Goal: Task Accomplishment & Management: Use online tool/utility

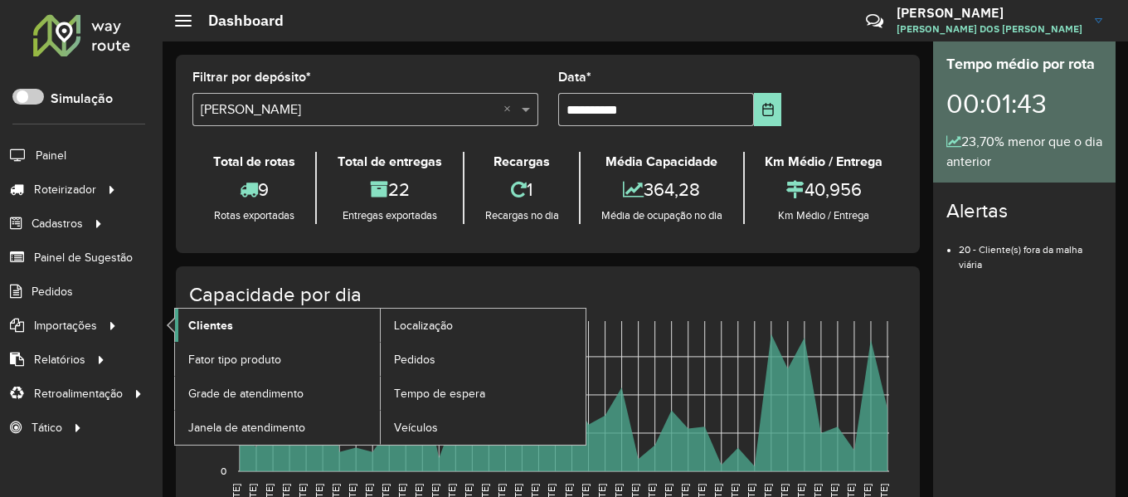
click at [211, 326] on span "Clientes" at bounding box center [210, 325] width 45 height 17
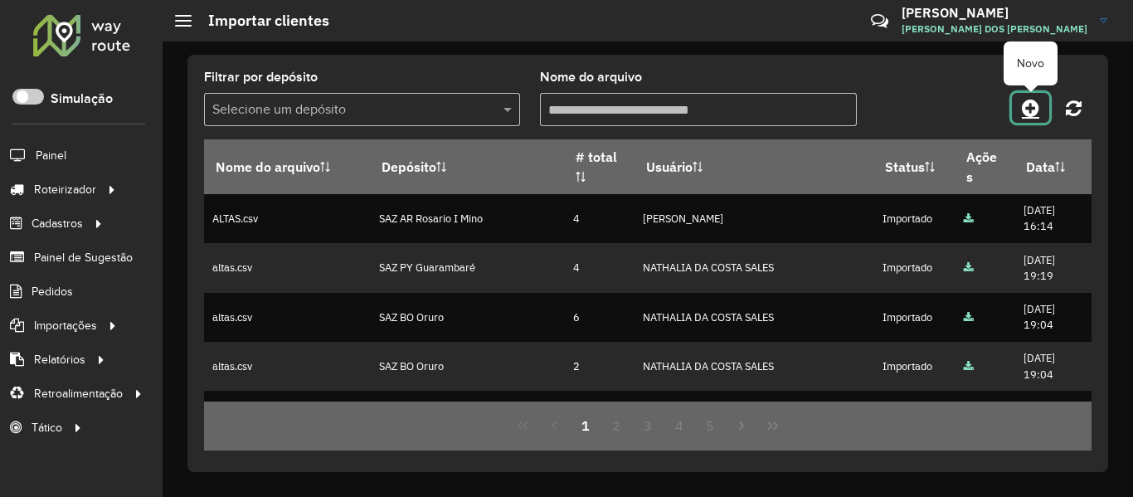
click at [1019, 103] on link at bounding box center [1030, 108] width 37 height 30
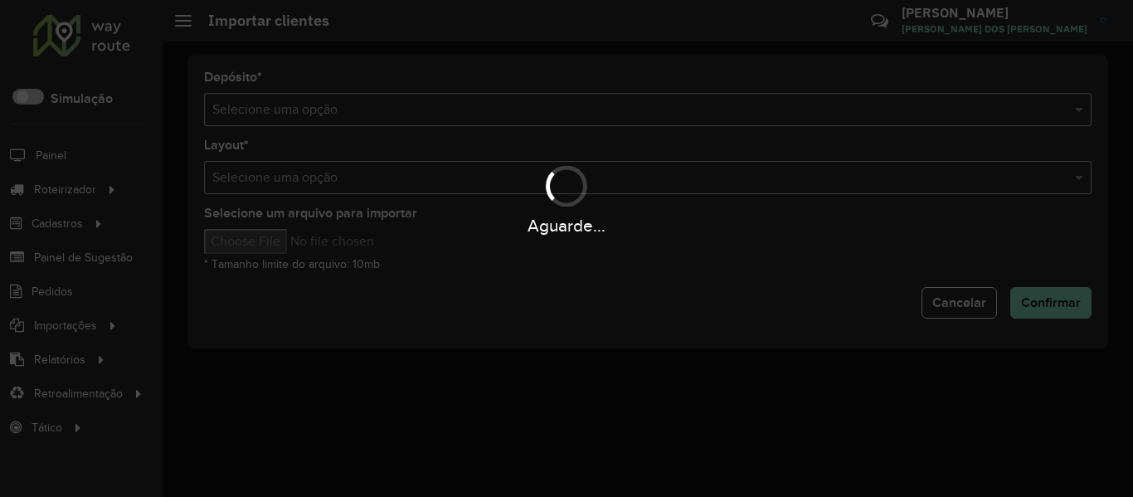
click at [649, 111] on div "Aguarde..." at bounding box center [566, 248] width 1133 height 497
click at [649, 111] on hb-app "Aguarde... Pop-up bloqueado! Seu navegador bloqueou automáticamente a abertura …" at bounding box center [566, 248] width 1133 height 497
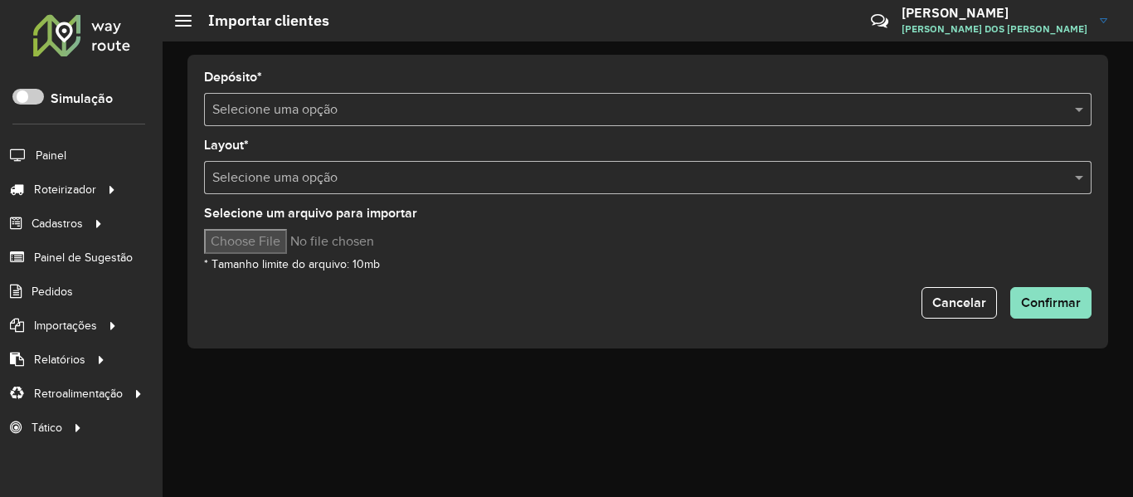
click at [649, 111] on input "text" at bounding box center [630, 110] width 837 height 20
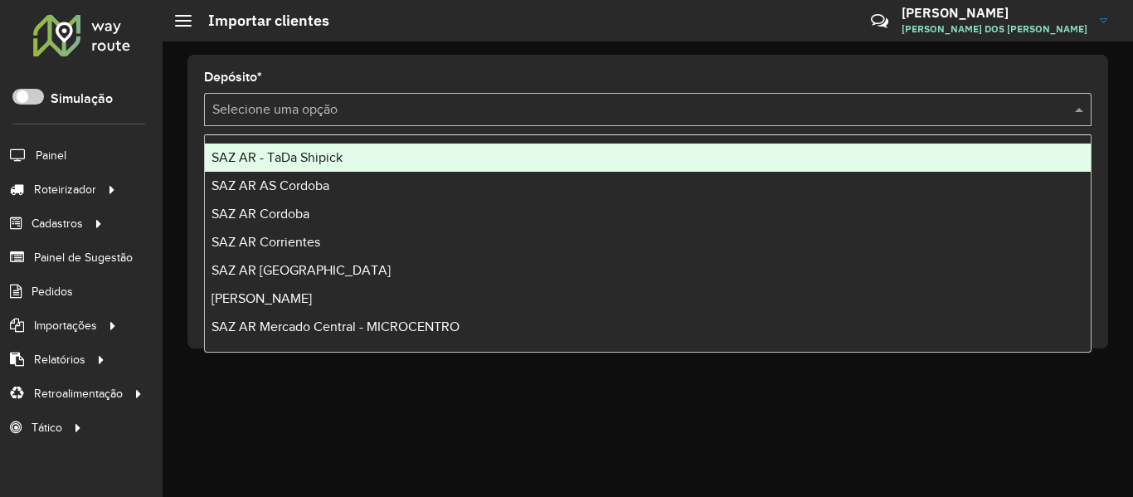
click at [409, 157] on div "SAZ AR - TaDa Shipick" at bounding box center [648, 157] width 886 height 28
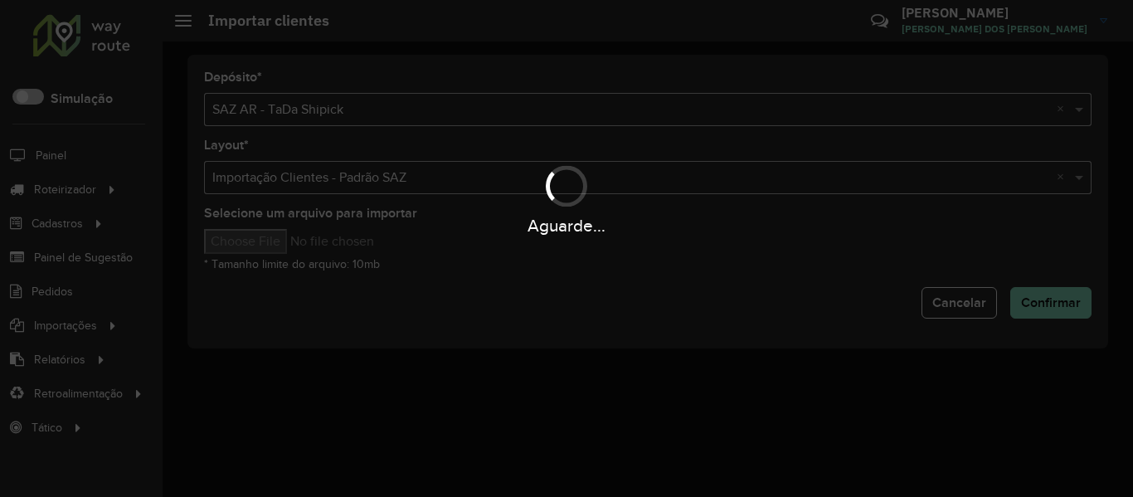
click at [283, 250] on div "Aguarde..." at bounding box center [566, 248] width 1133 height 497
click at [285, 241] on div "Aguarde..." at bounding box center [566, 248] width 1133 height 497
click at [285, 241] on input "Selecione um arquivo para importar" at bounding box center [345, 241] width 282 height 25
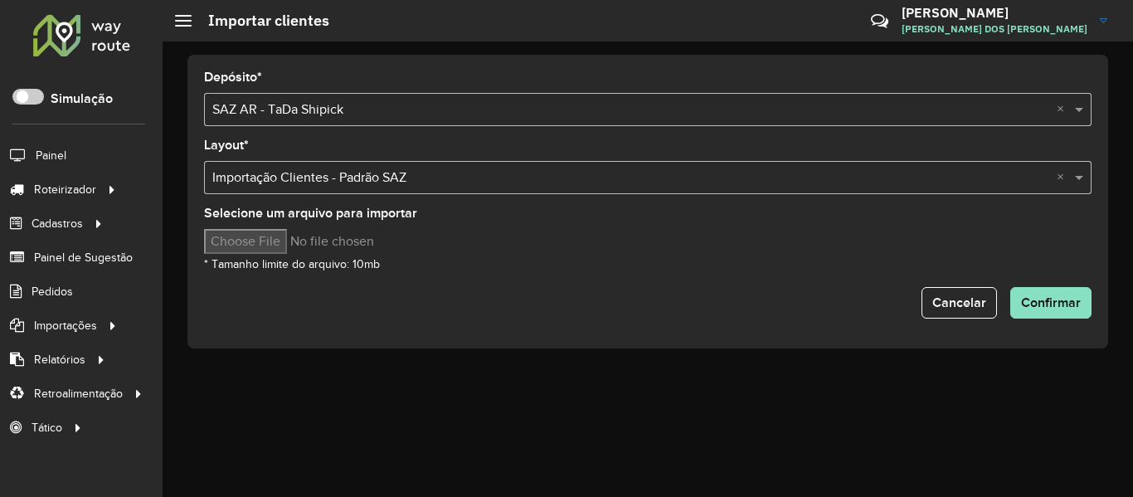
type input "**********"
click at [1029, 311] on button "Confirmar" at bounding box center [1050, 303] width 81 height 32
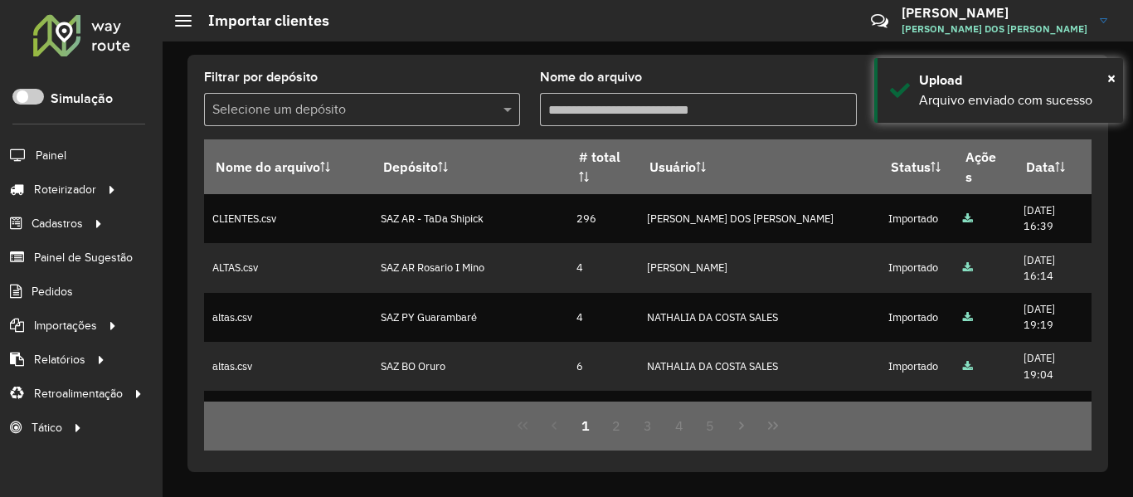
click at [852, 55] on div "Filtrar por depósito Selecione um depósito Nome do arquivo Nome do arquivo Depó…" at bounding box center [647, 263] width 920 height 417
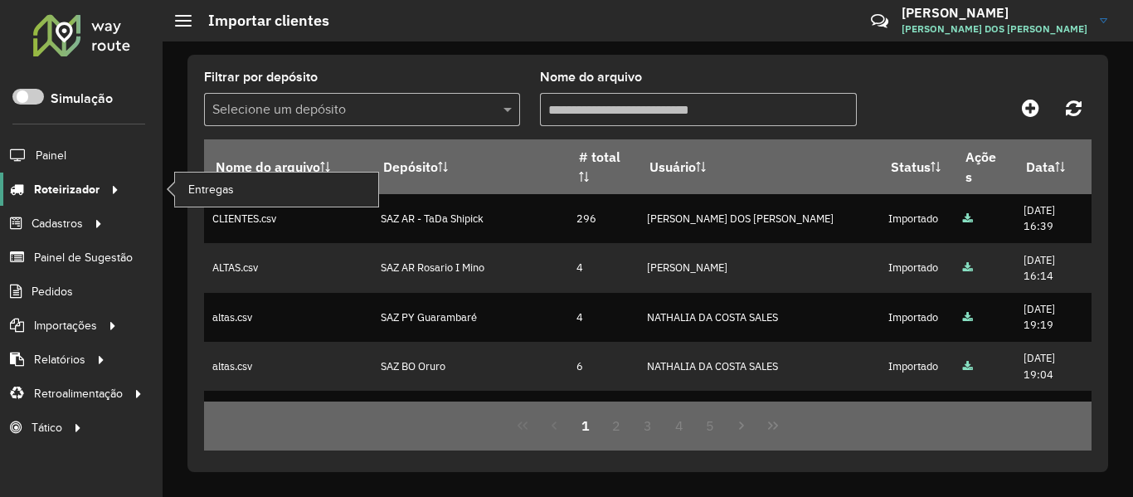
click at [117, 184] on icon at bounding box center [112, 188] width 14 height 25
click at [210, 178] on link "Entregas" at bounding box center [276, 188] width 203 height 33
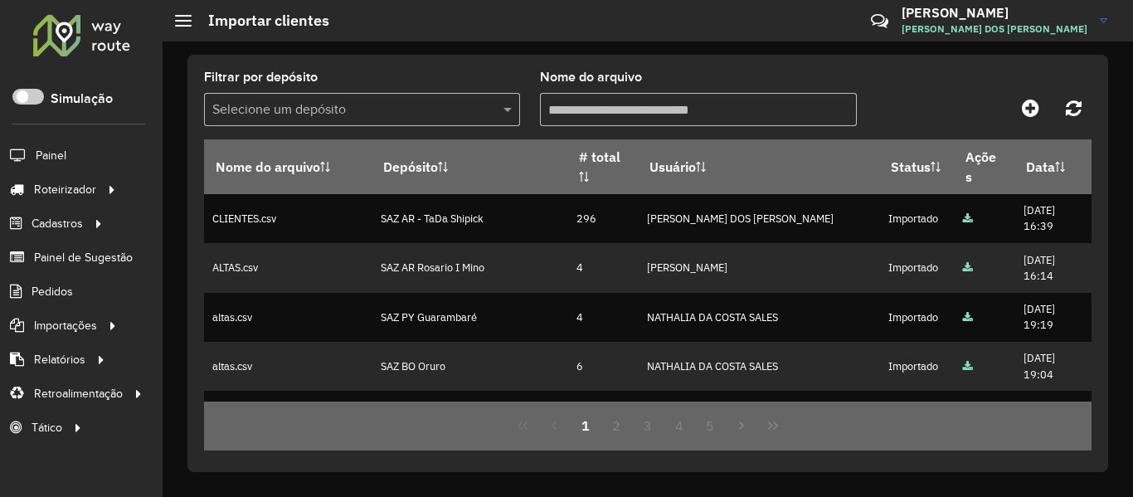
click at [97, 37] on div at bounding box center [82, 34] width 100 height 43
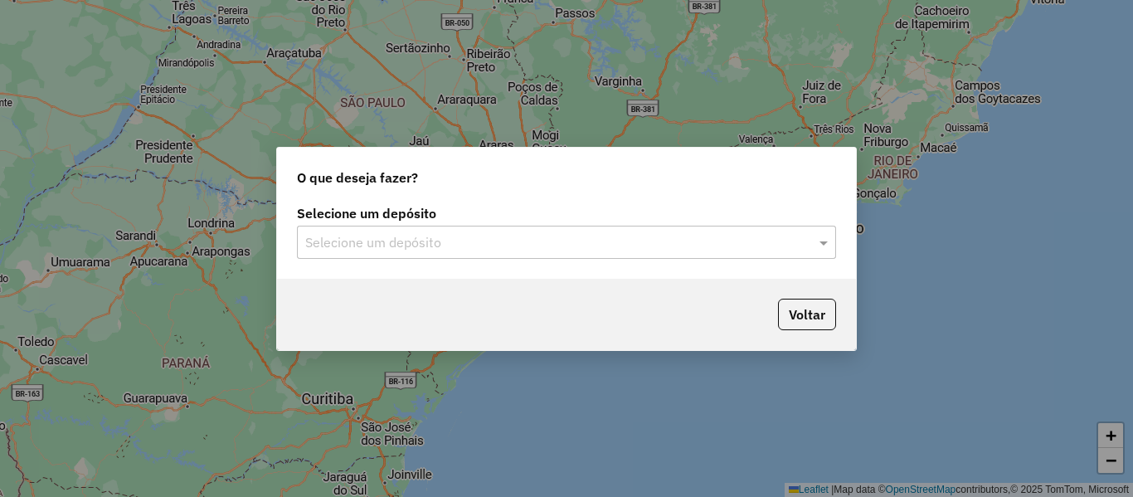
click at [487, 252] on div "Selecione um depósito" at bounding box center [566, 242] width 539 height 33
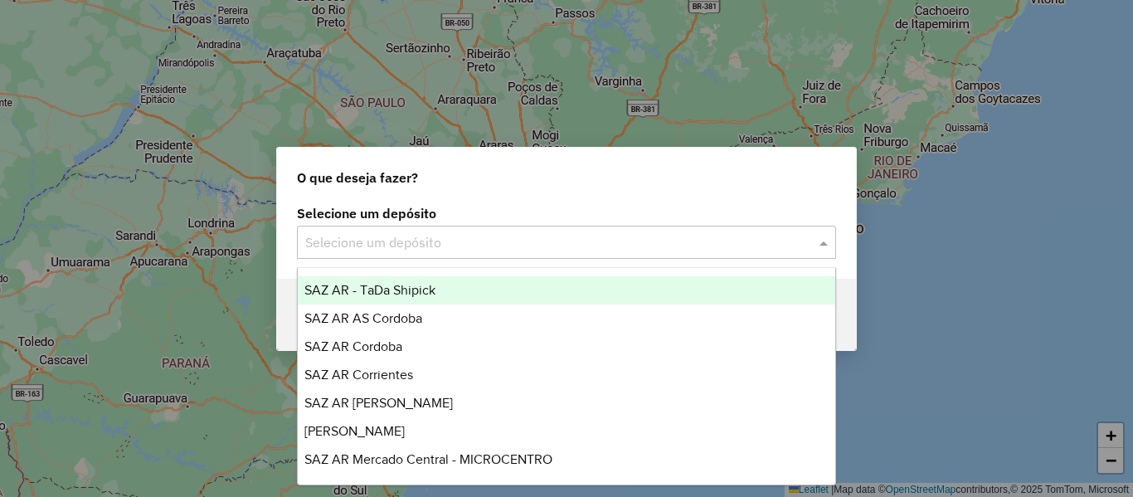
click at [464, 289] on div "SAZ AR - TaDa Shipick" at bounding box center [566, 290] width 537 height 28
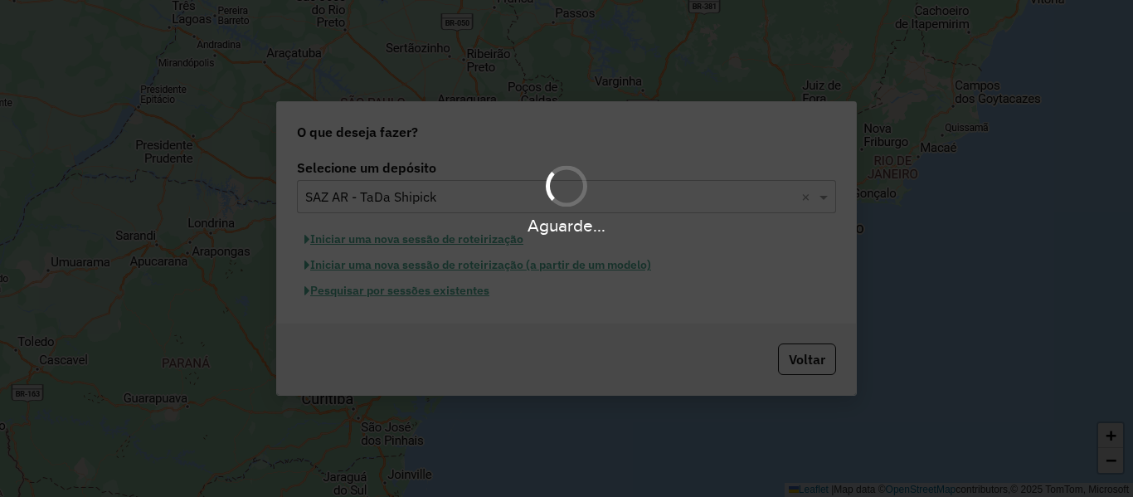
click at [462, 293] on div "Aguarde..." at bounding box center [566, 248] width 1133 height 497
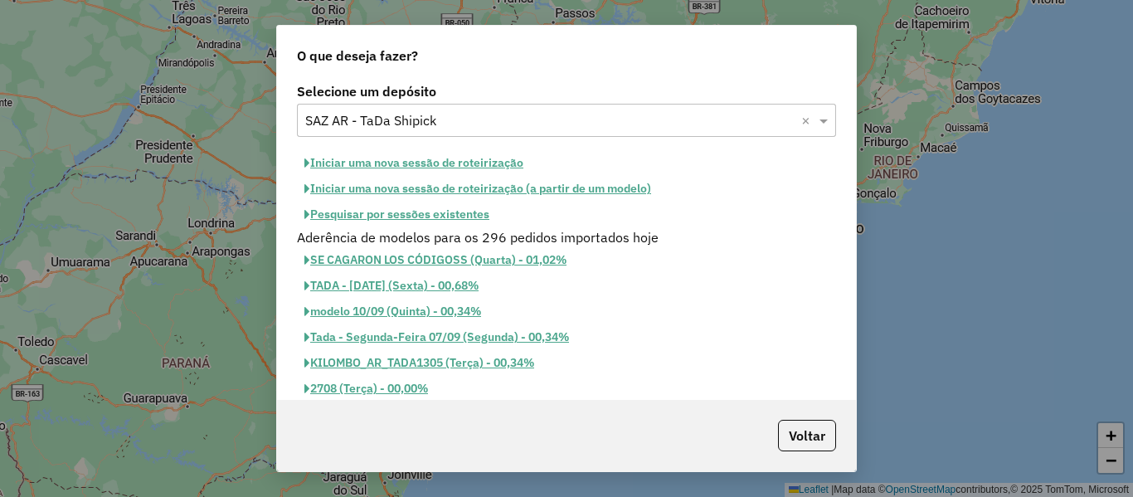
click at [475, 211] on button "Pesquisar por sessões existentes" at bounding box center [397, 214] width 200 height 26
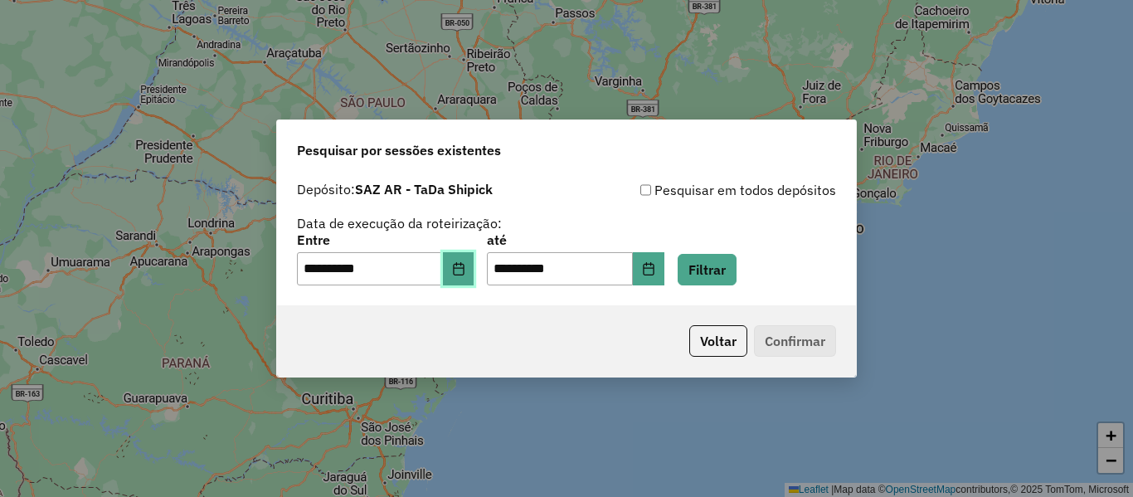
click at [465, 273] on icon "Choose Date" at bounding box center [458, 268] width 13 height 13
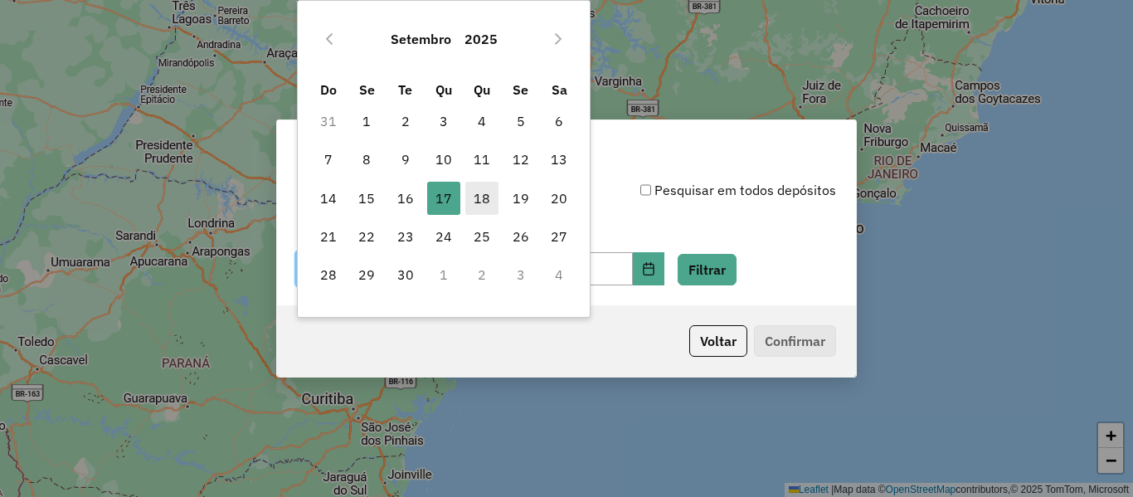
click at [490, 188] on span "18" at bounding box center [481, 198] width 33 height 33
type input "**********"
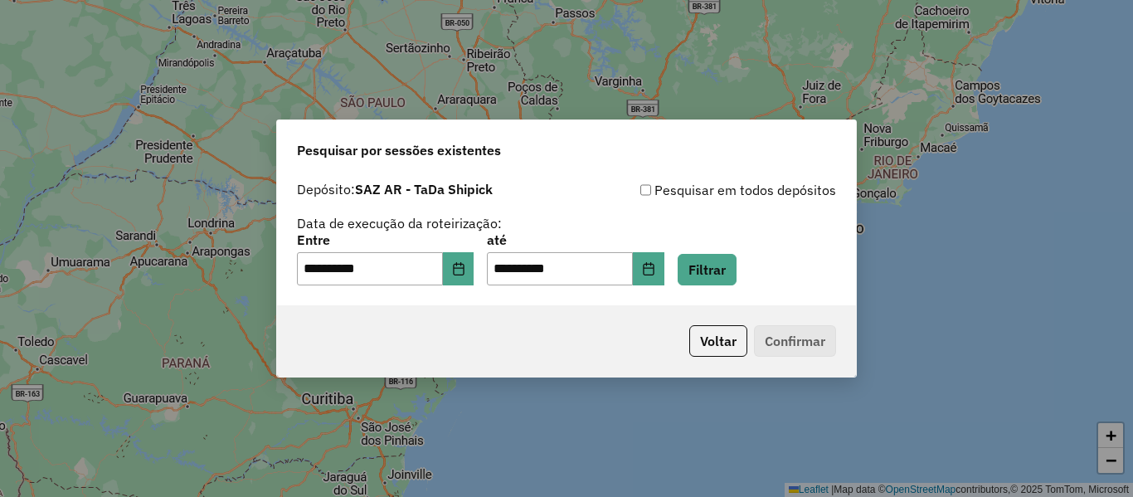
click at [717, 289] on div "**********" at bounding box center [566, 239] width 579 height 132
click at [720, 272] on button "Filtrar" at bounding box center [706, 270] width 59 height 32
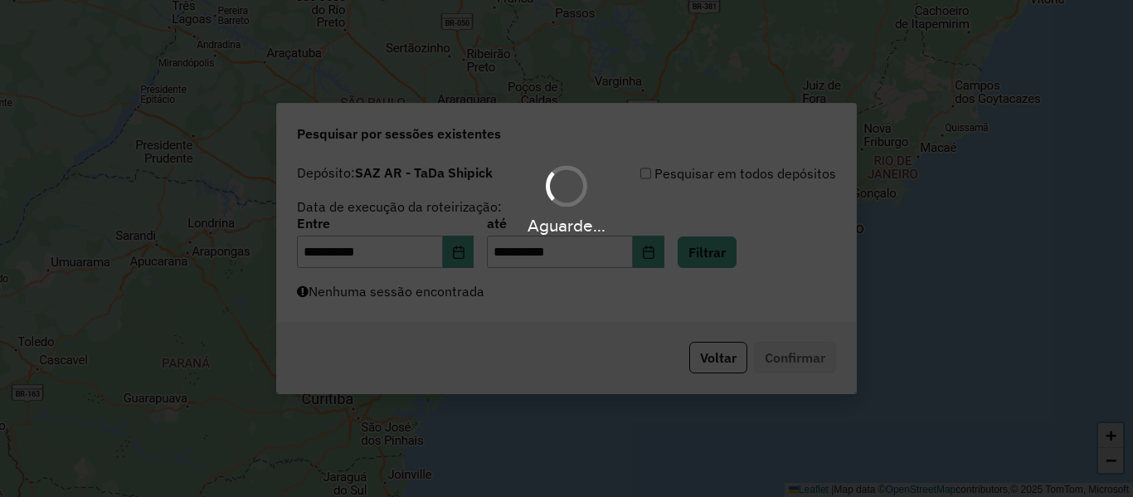
click at [463, 297] on div "Aguarde..." at bounding box center [566, 248] width 1133 height 497
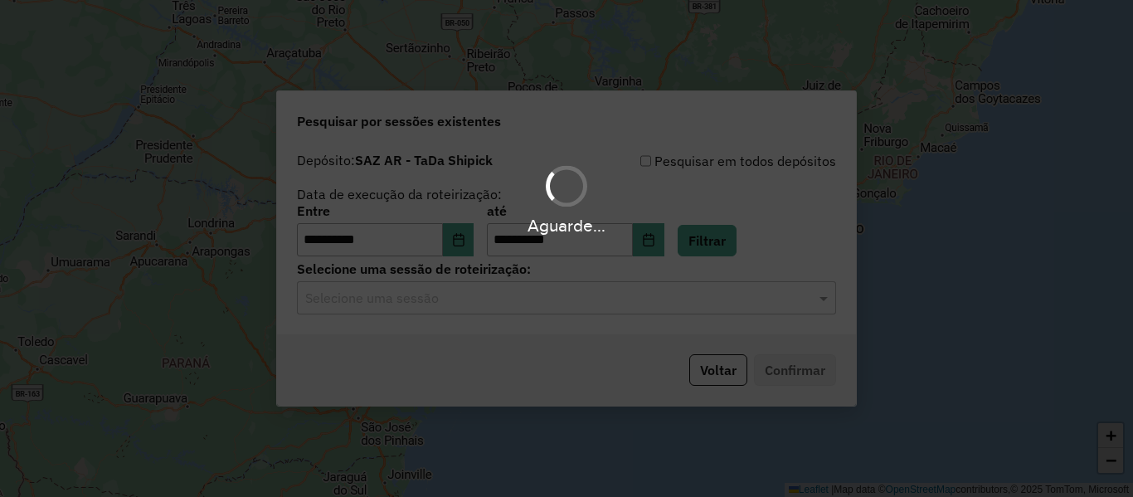
click at [463, 297] on div "Aguarde..." at bounding box center [566, 248] width 1133 height 497
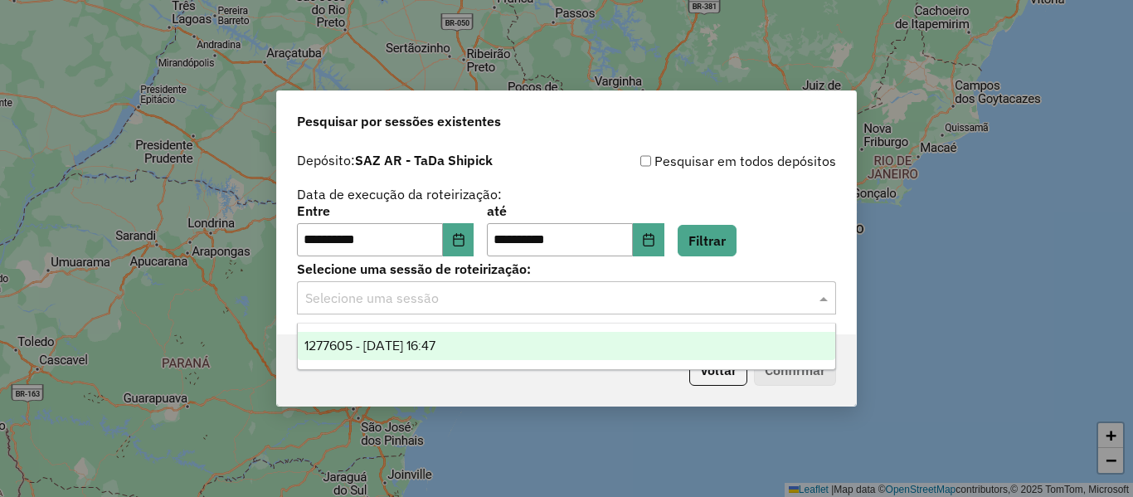
click at [463, 297] on input "text" at bounding box center [549, 299] width 489 height 20
click at [435, 343] on span "1277605 - 18/09/2025 16:47" at bounding box center [369, 345] width 131 height 14
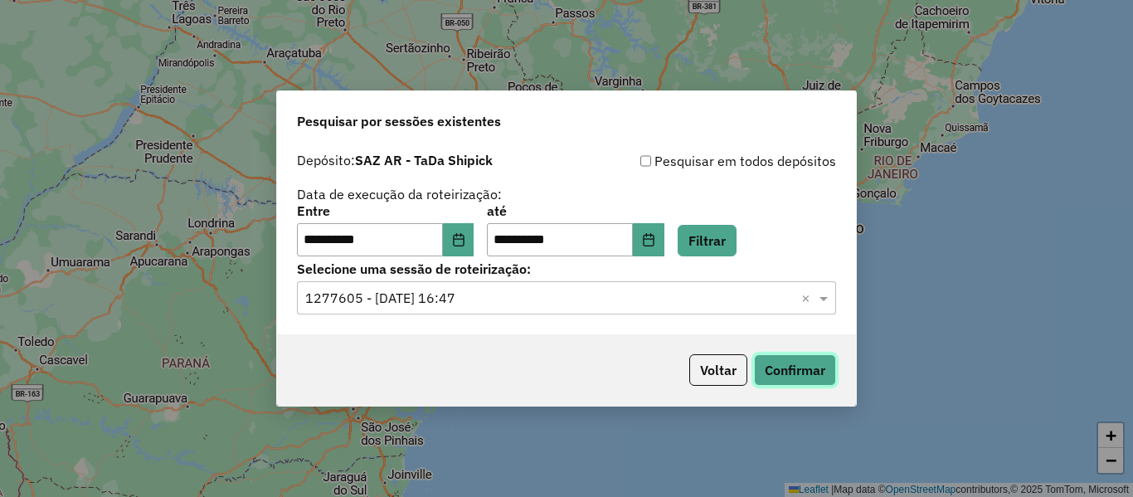
click at [789, 362] on button "Confirmar" at bounding box center [795, 370] width 82 height 32
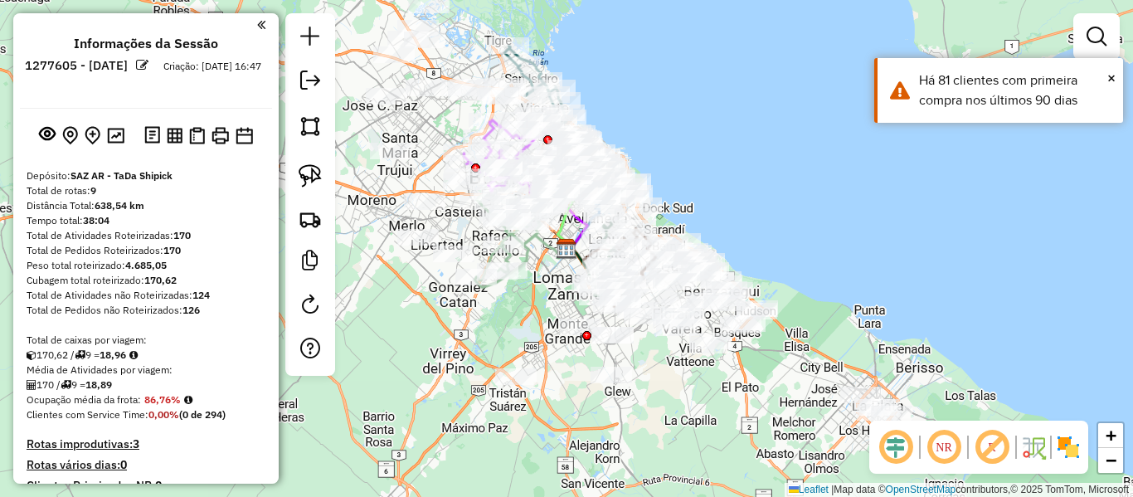
click at [716, 168] on div "Janela de atendimento Grade de atendimento Capacidade Transportadoras Veículos …" at bounding box center [566, 248] width 1133 height 497
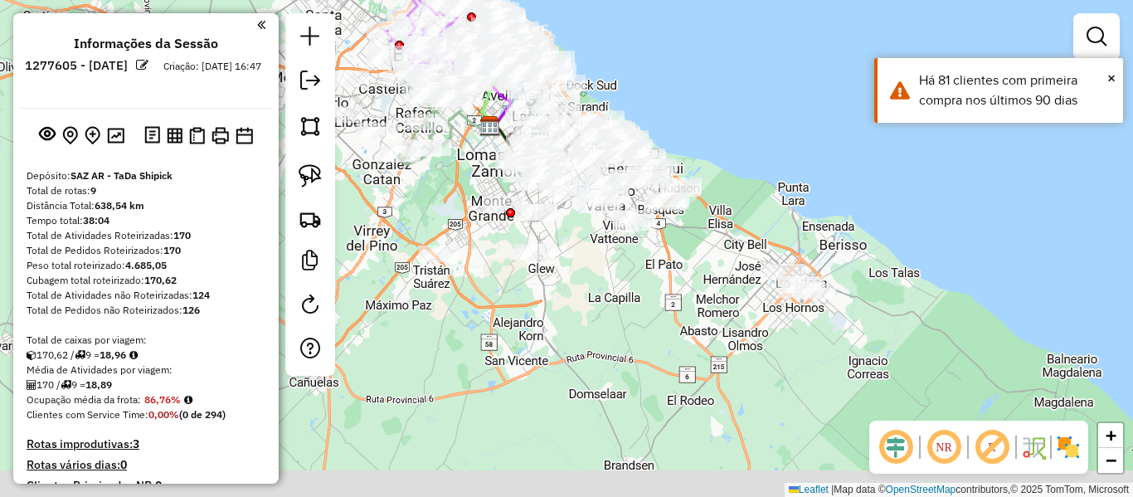
drag, startPoint x: 784, startPoint y: 251, endPoint x: 708, endPoint y: 128, distance: 145.2
click at [708, 128] on div "Janela de atendimento Grade de atendimento Capacidade Transportadoras Veículos …" at bounding box center [566, 248] width 1133 height 497
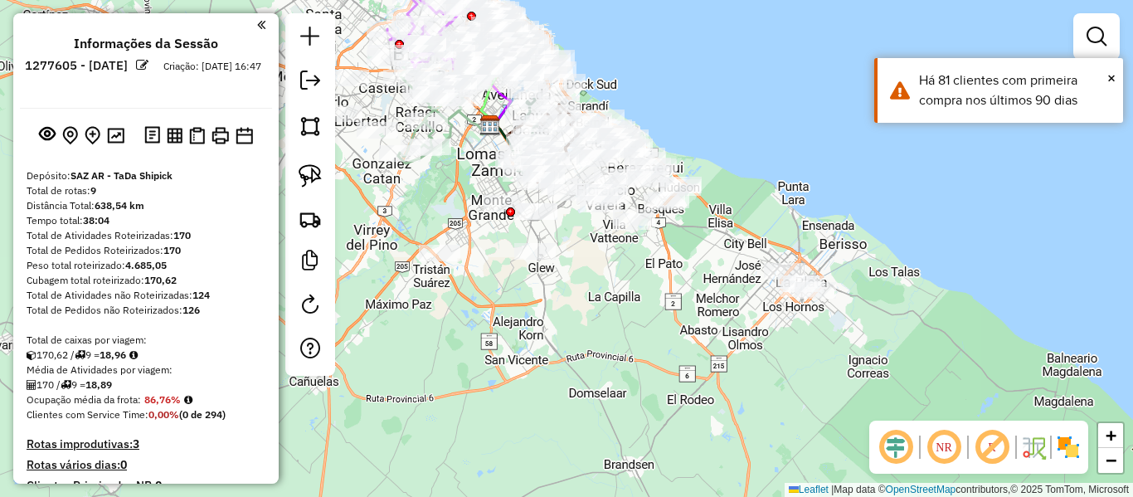
click at [1078, 448] on img at bounding box center [1068, 447] width 27 height 27
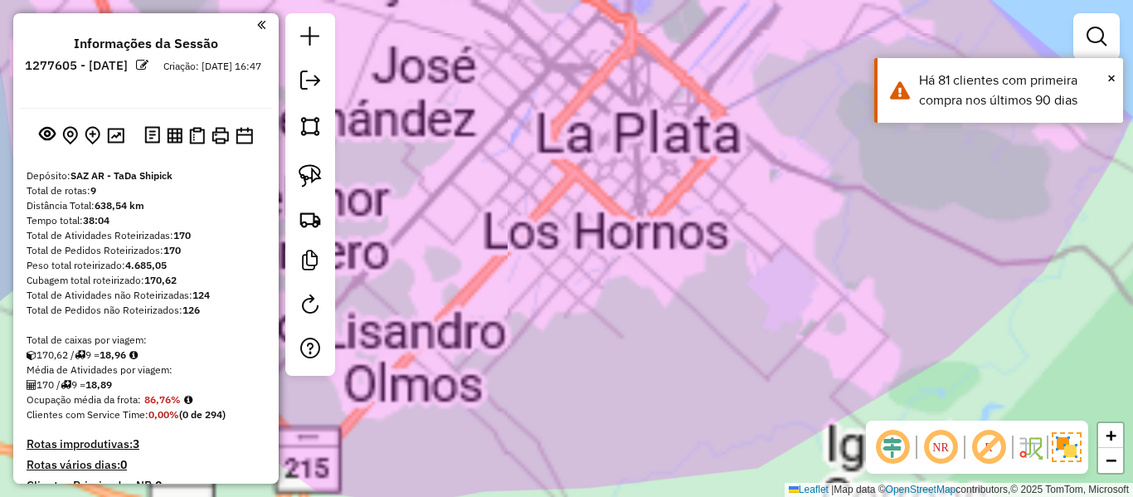
click at [857, 332] on div "Janela de atendimento Grade de atendimento Capacidade Transportadoras Veículos …" at bounding box center [566, 248] width 1133 height 497
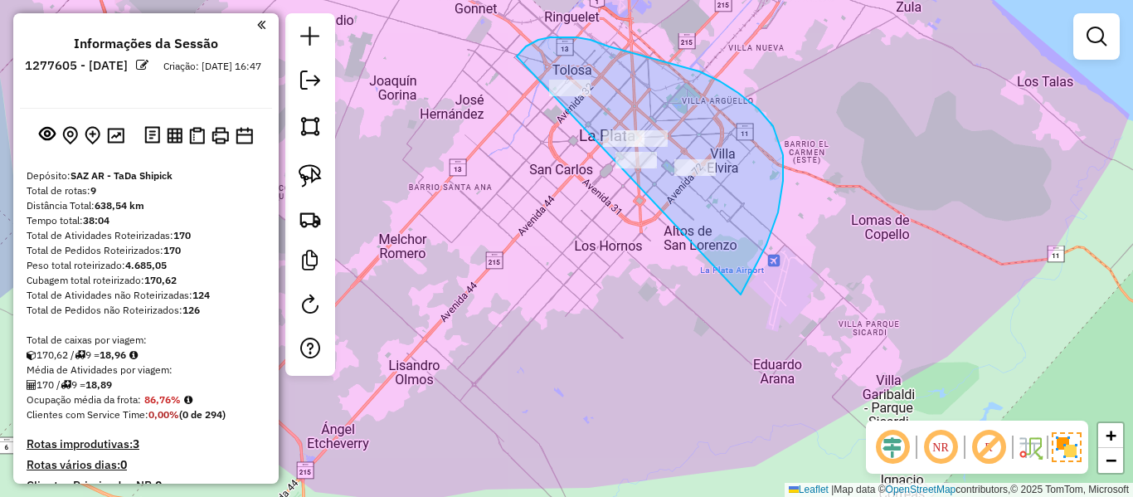
drag, startPoint x: 740, startPoint y: 294, endPoint x: 522, endPoint y: 168, distance: 251.9
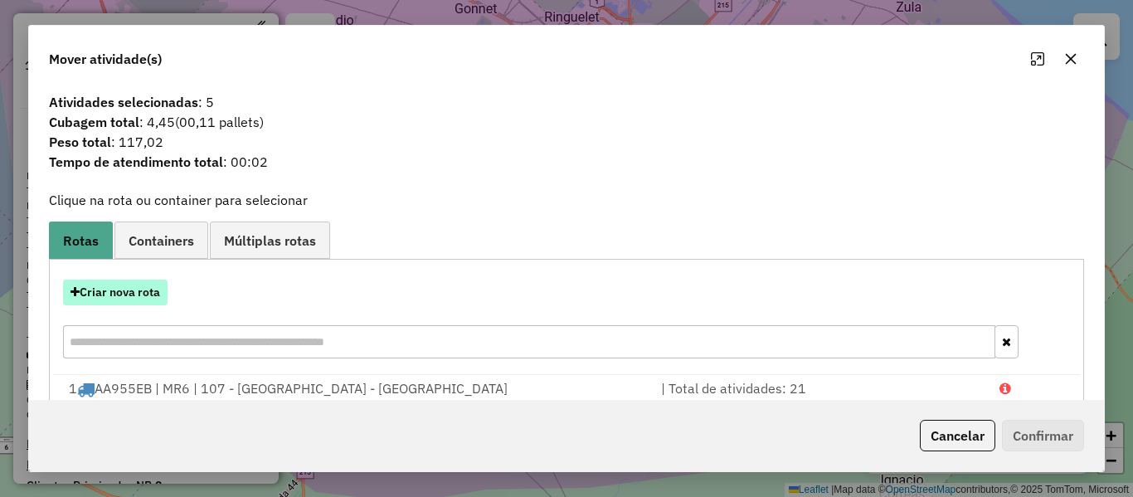
click at [138, 295] on button "Criar nova rota" at bounding box center [115, 292] width 104 height 26
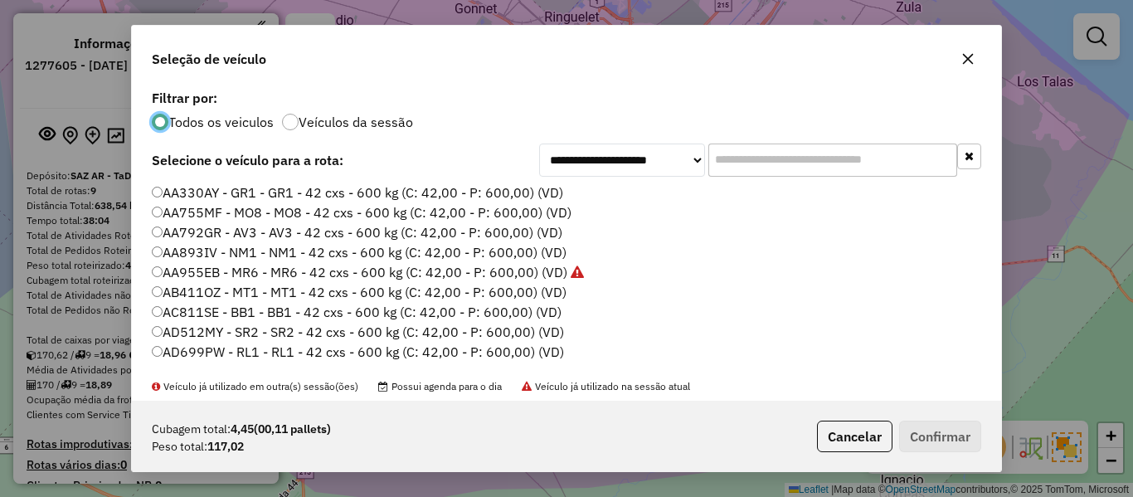
scroll to position [9, 5]
click at [352, 122] on label "Veículos da sessão" at bounding box center [356, 121] width 114 height 13
click at [530, 189] on label "AA330AY - GR1 - GR1 - 42 cxs - 600 kg (C: 42,00 - P: 600,00) (VD)" at bounding box center [357, 192] width 411 height 20
click at [938, 418] on div "Cubagem total: 4,45 (00,11 pallets) Peso total: 117,02 Cancelar Confirmar" at bounding box center [566, 435] width 869 height 71
click at [938, 424] on button "Confirmar" at bounding box center [940, 436] width 82 height 32
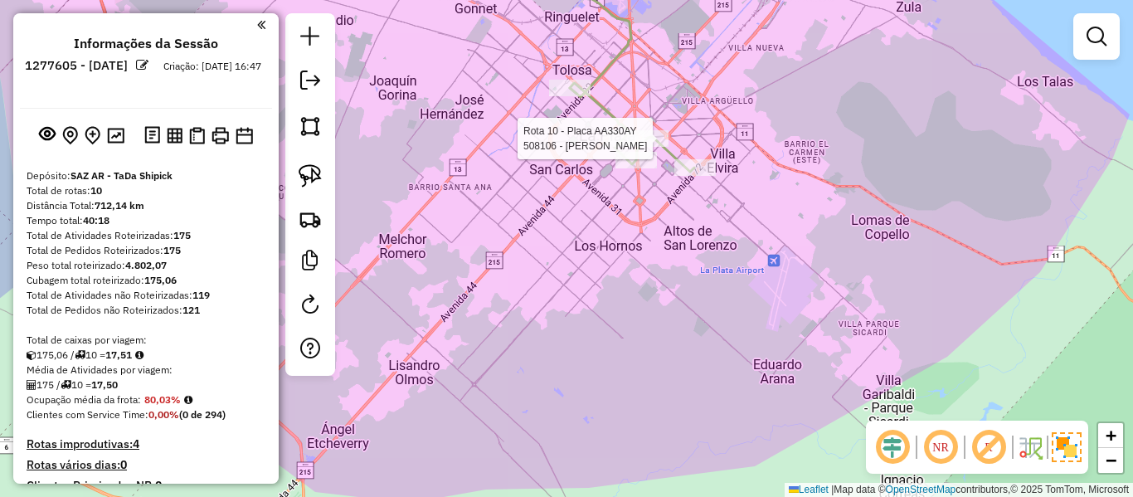
select select "**********"
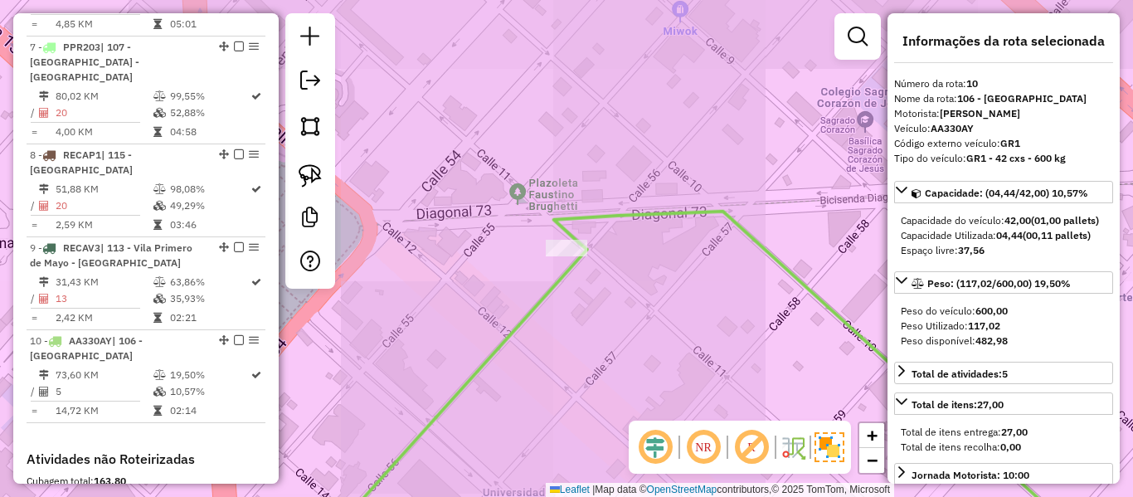
scroll to position [1454, 0]
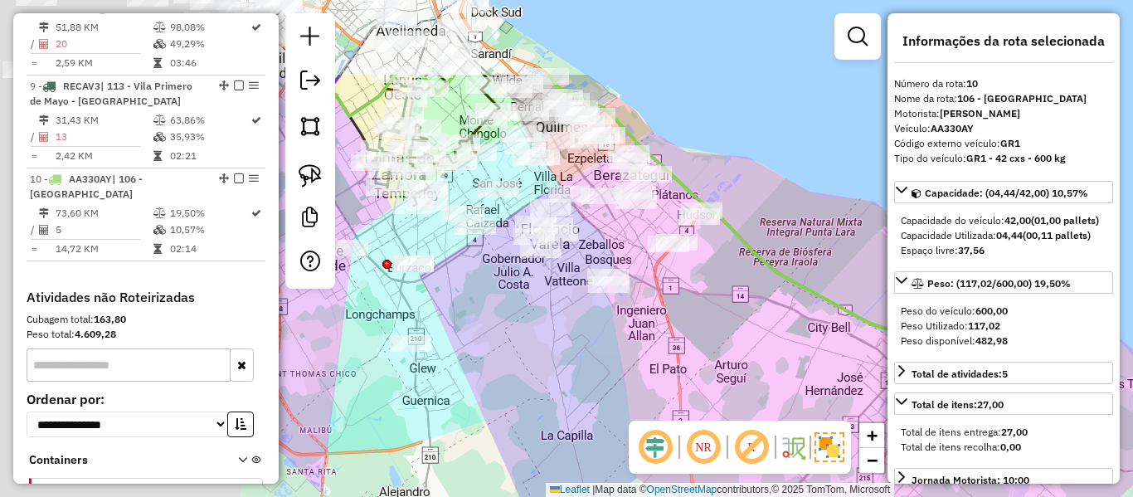
drag, startPoint x: 841, startPoint y: 403, endPoint x: 889, endPoint y: 415, distance: 49.5
click at [883, 418] on div "Janela de atendimento Grade de atendimento Capacidade Transportadoras Veículos …" at bounding box center [566, 248] width 1133 height 497
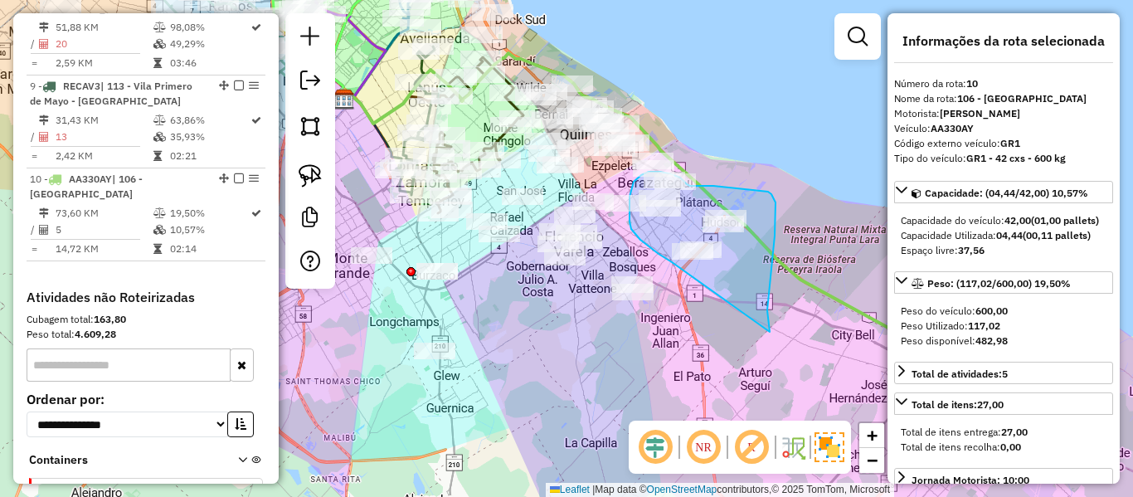
drag, startPoint x: 775, startPoint y: 219, endPoint x: 676, endPoint y: 264, distance: 109.1
click at [673, 263] on div "Janela de atendimento Grade de atendimento Capacidade Transportadoras Veículos …" at bounding box center [566, 248] width 1133 height 497
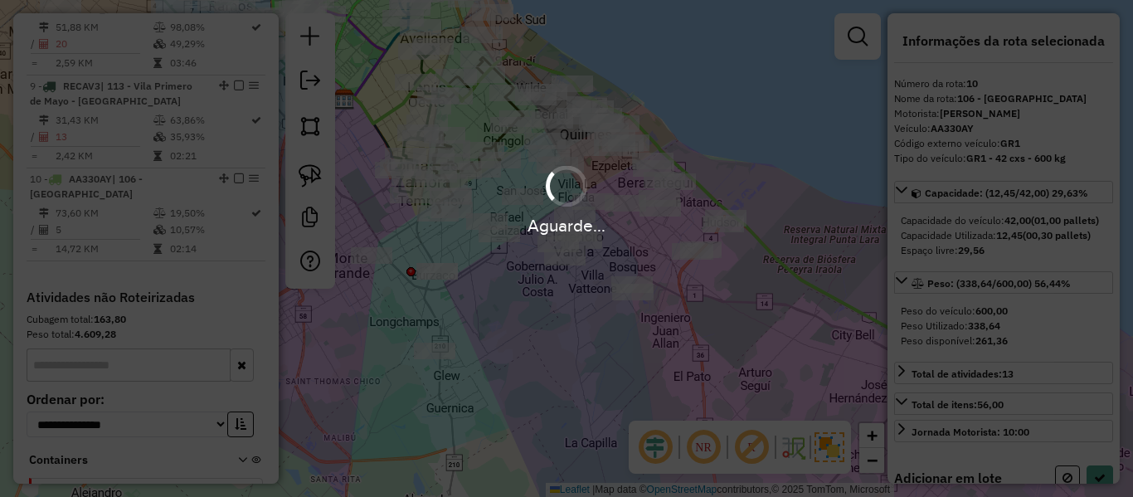
select select "**********"
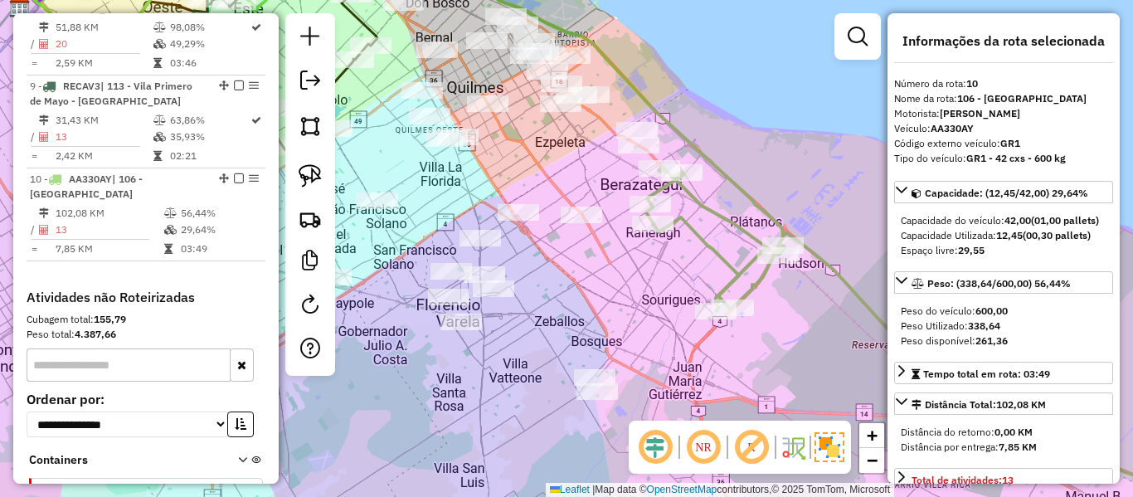
click at [692, 235] on icon at bounding box center [946, 343] width 600 height 353
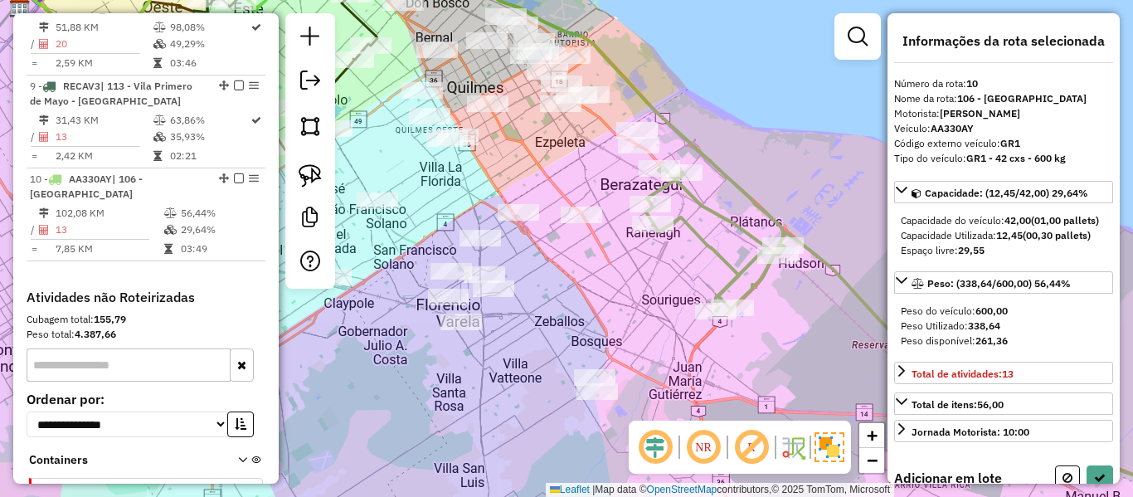
click at [662, 284] on div "Janela de atendimento Grade de atendimento Capacidade Transportadoras Veículos …" at bounding box center [566, 248] width 1133 height 497
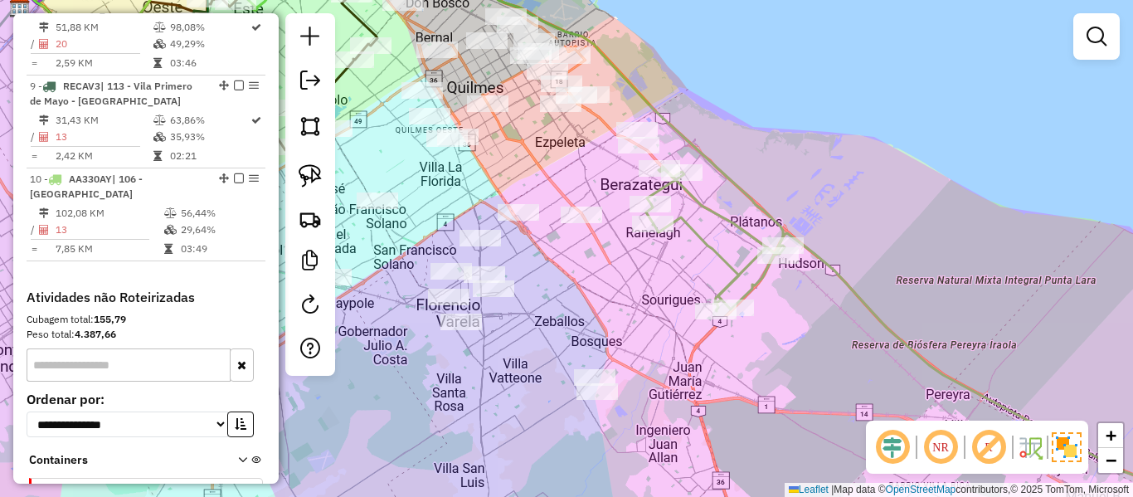
click at [701, 239] on icon at bounding box center [946, 343] width 600 height 353
select select "**********"
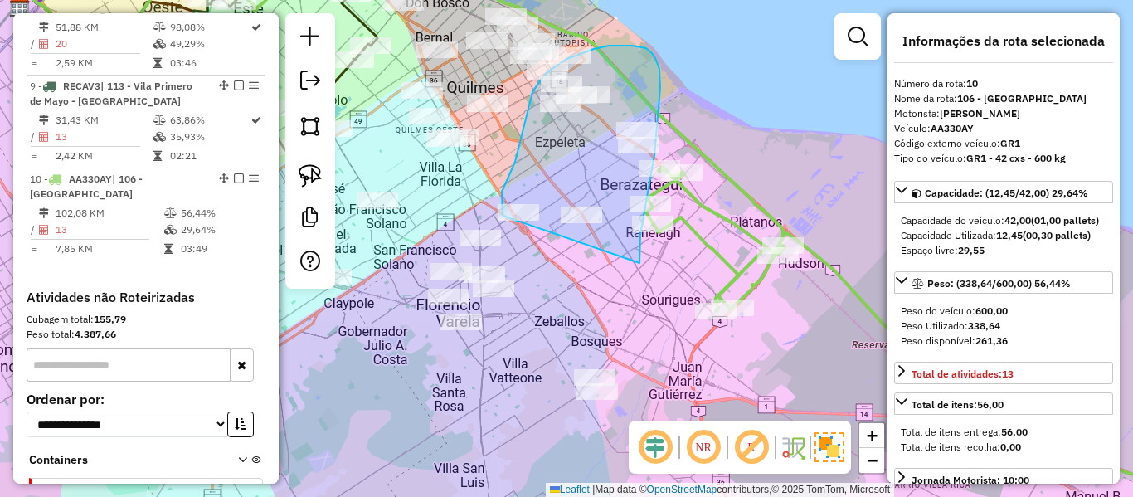
drag, startPoint x: 639, startPoint y: 263, endPoint x: 593, endPoint y: 253, distance: 47.5
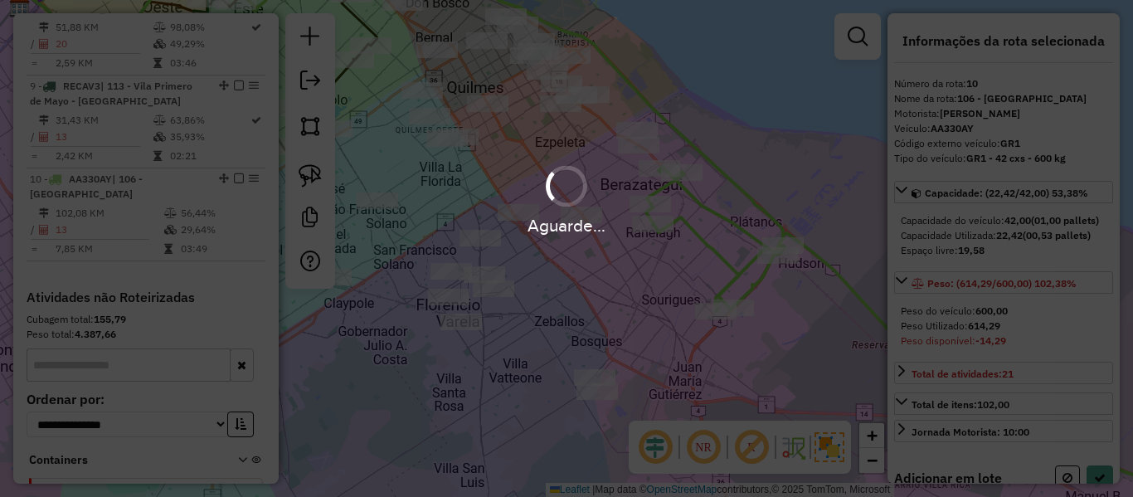
select select "**********"
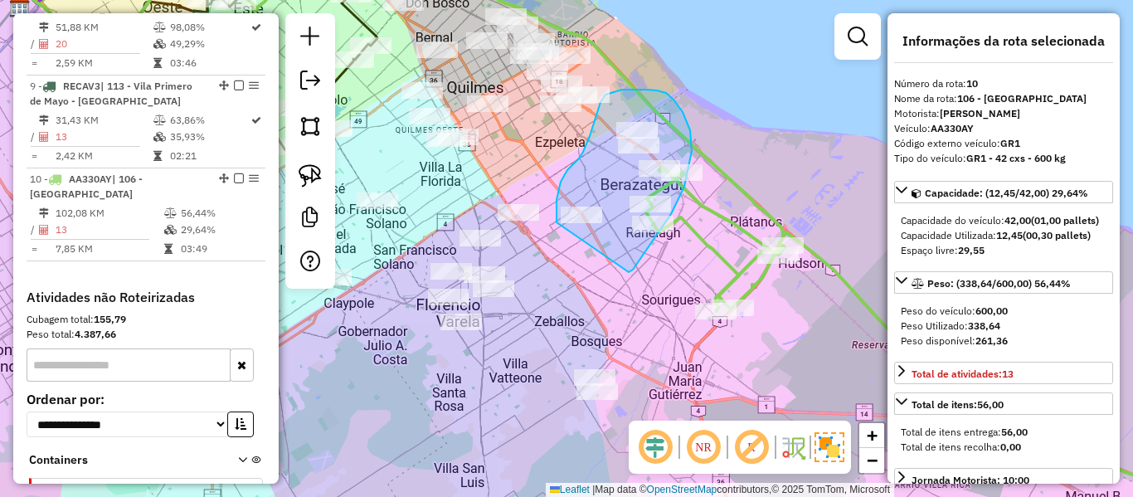
drag, startPoint x: 629, startPoint y: 272, endPoint x: 619, endPoint y: 261, distance: 14.7
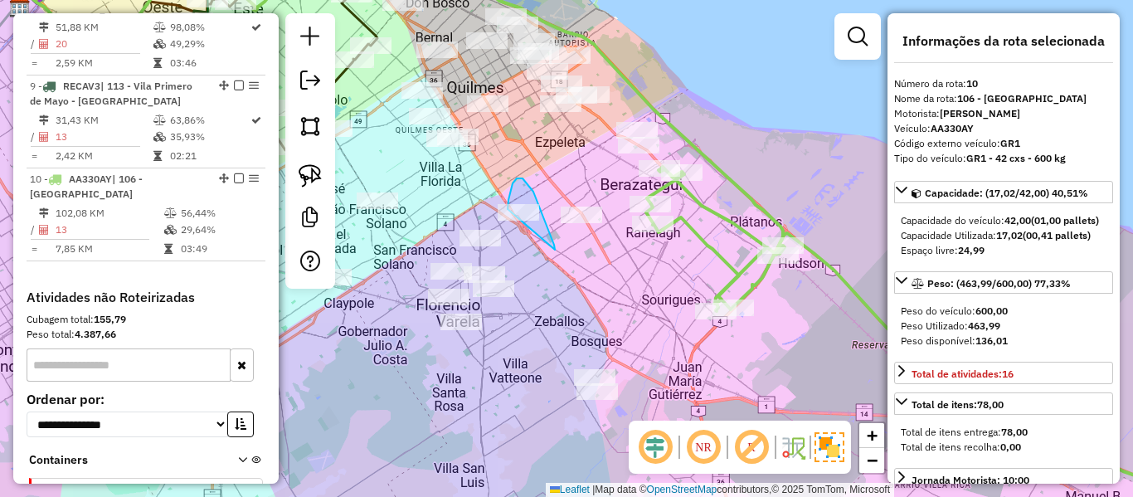
click at [522, 221] on div "Janela de atendimento Grade de atendimento Capacidade Transportadoras Veículos …" at bounding box center [566, 248] width 1133 height 497
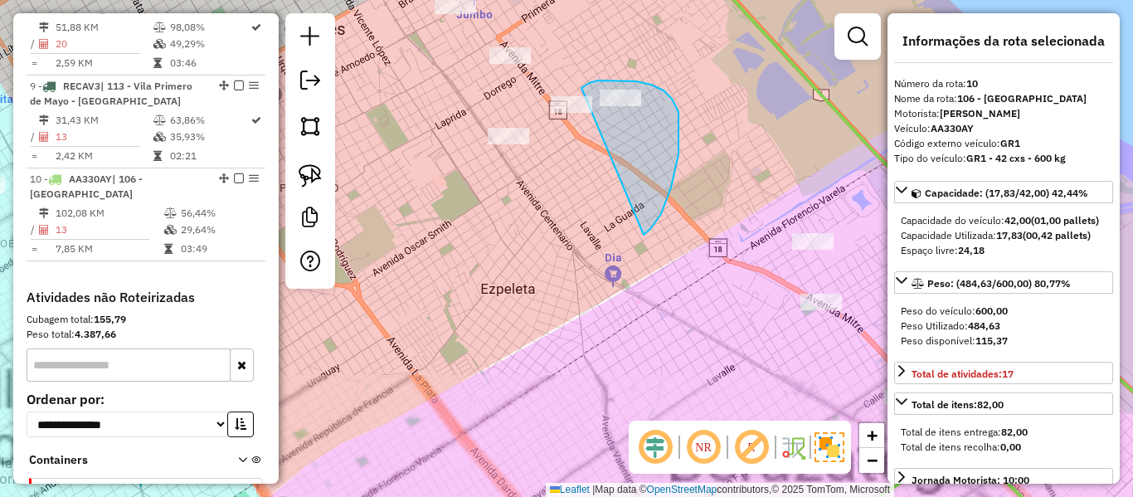
drag, startPoint x: 643, startPoint y: 235, endPoint x: 581, endPoint y: 89, distance: 158.6
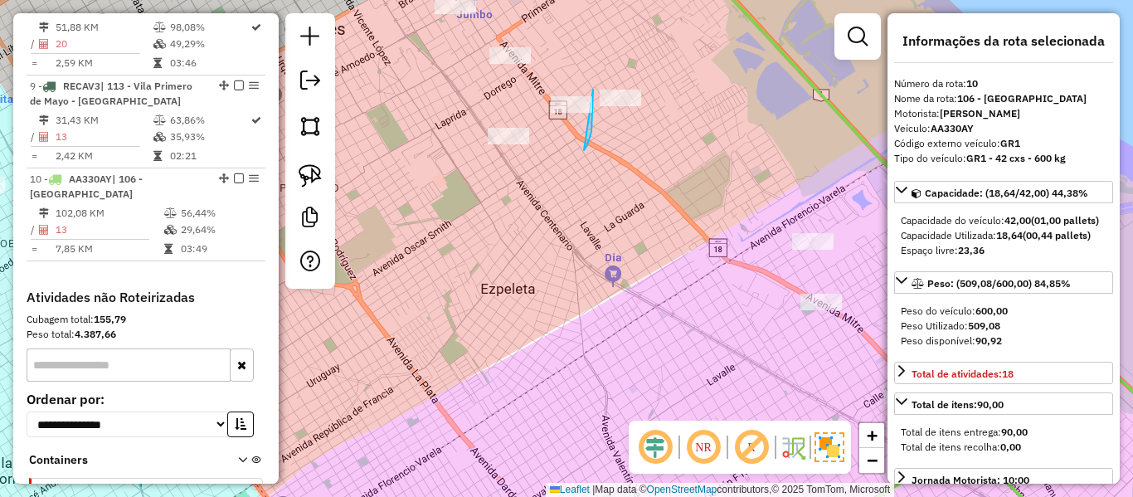
drag, startPoint x: 584, startPoint y: 150, endPoint x: 526, endPoint y: 110, distance: 70.4
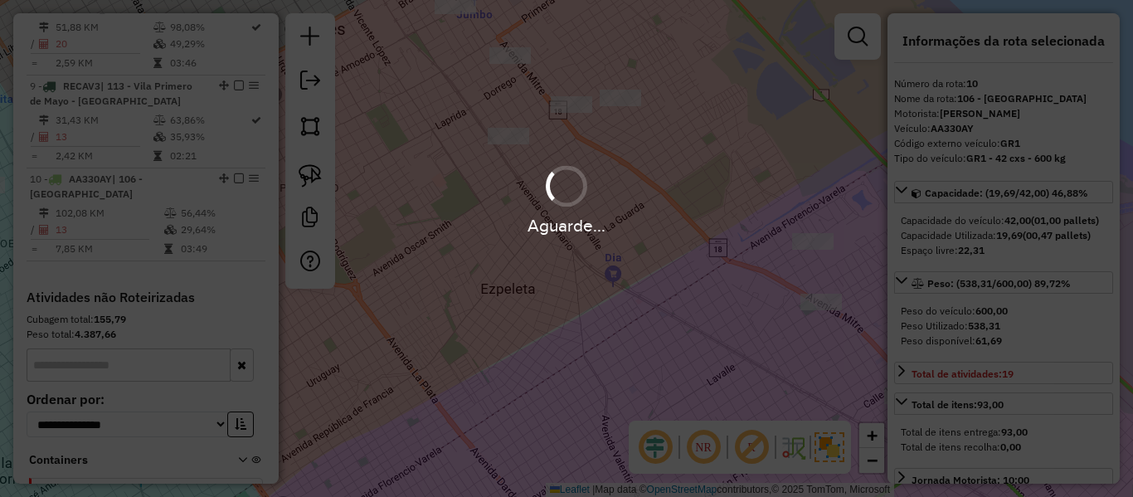
click at [513, 139] on div "Aguarde..." at bounding box center [566, 248] width 1133 height 497
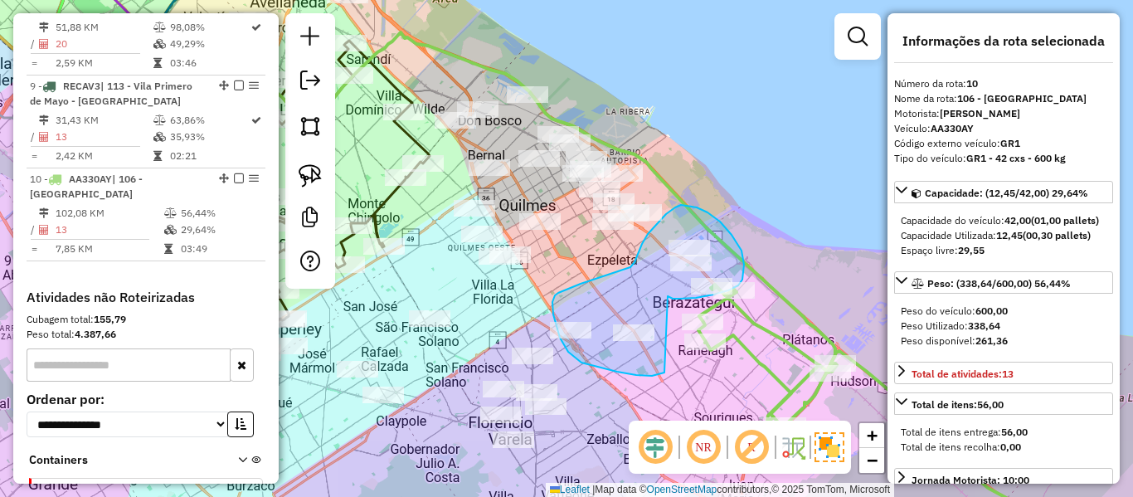
drag, startPoint x: 667, startPoint y: 296, endPoint x: 687, endPoint y: 361, distance: 67.7
select select "**********"
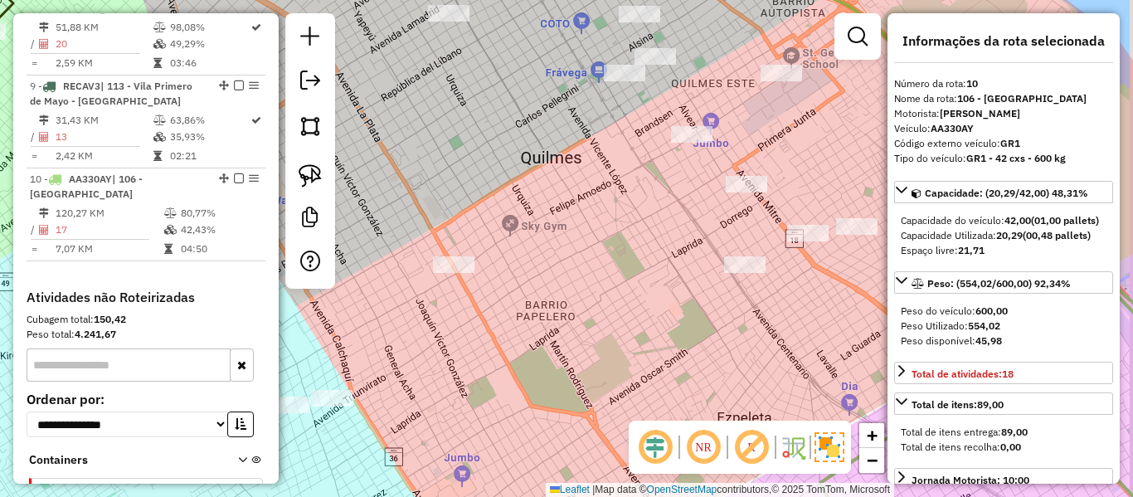
drag, startPoint x: 743, startPoint y: 317, endPoint x: 468, endPoint y: 291, distance: 275.7
click at [463, 291] on div "Janela de atendimento Grade de atendimento Capacidade Transportadoras Veículos …" at bounding box center [566, 248] width 1133 height 497
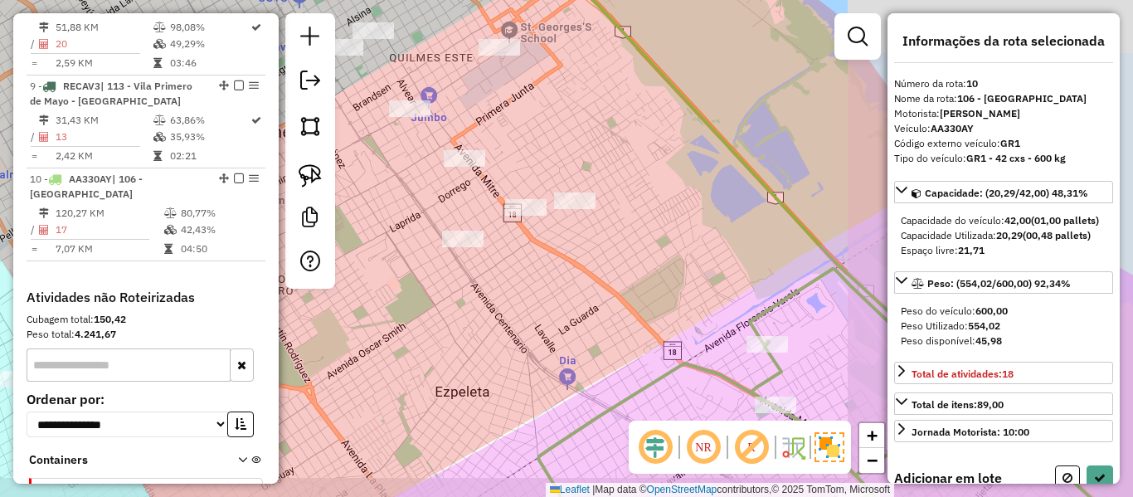
select select "**********"
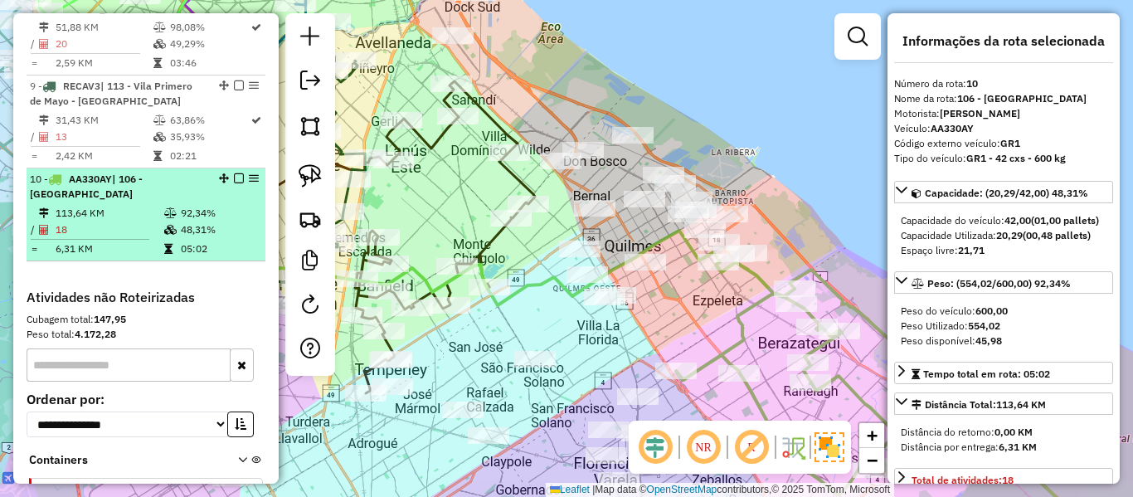
click at [234, 173] on em at bounding box center [239, 178] width 10 height 10
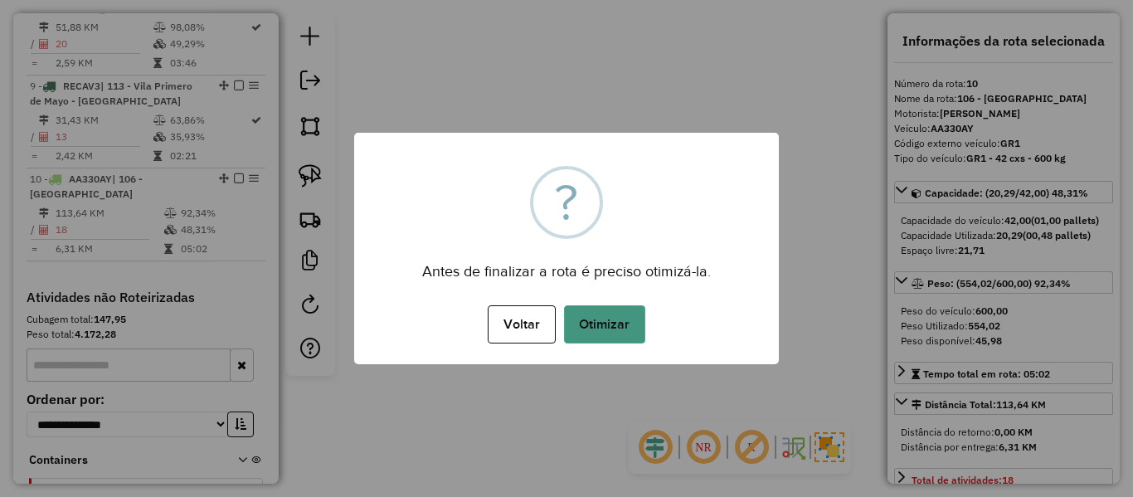
click at [627, 328] on button "Otimizar" at bounding box center [604, 324] width 81 height 38
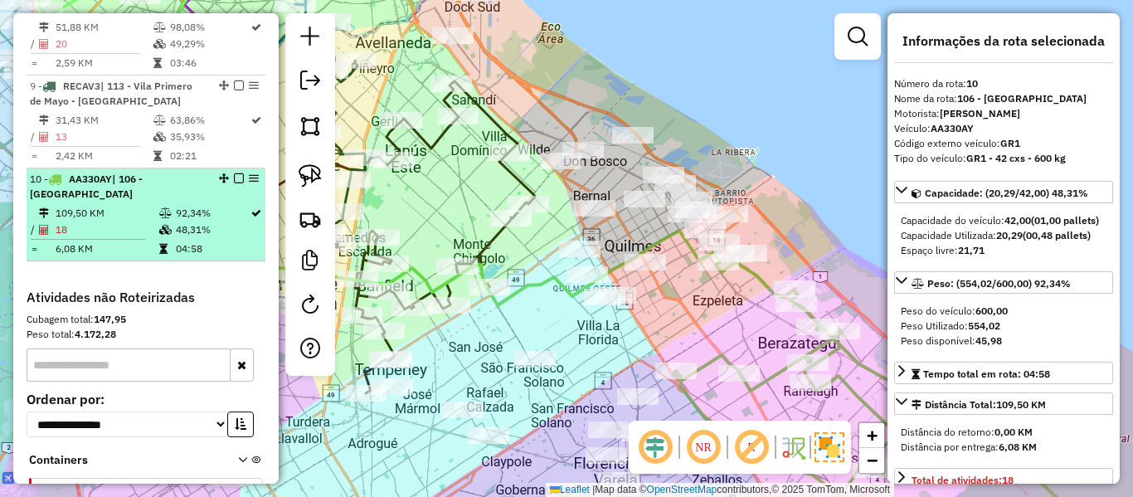
click at [237, 173] on em at bounding box center [239, 178] width 10 height 10
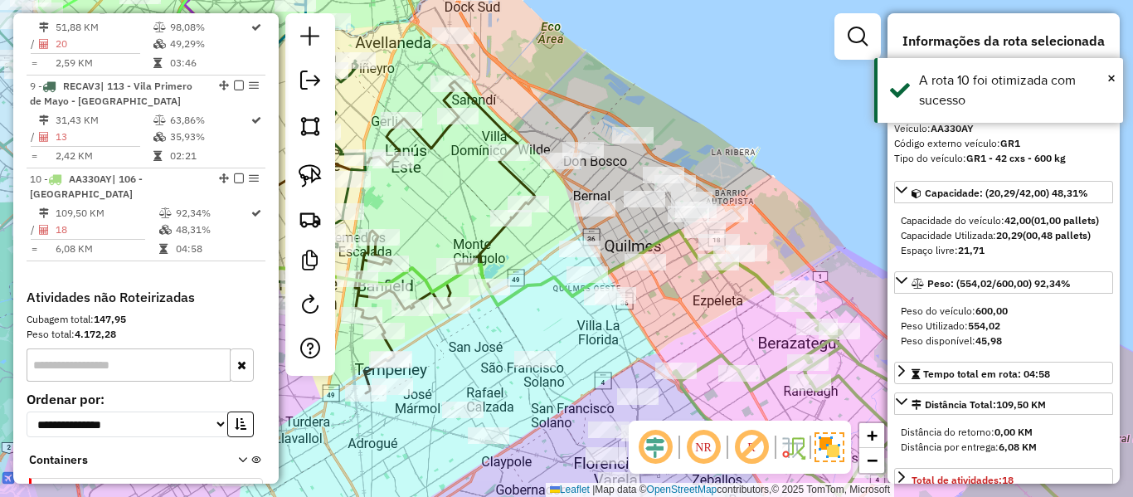
scroll to position [1398, 0]
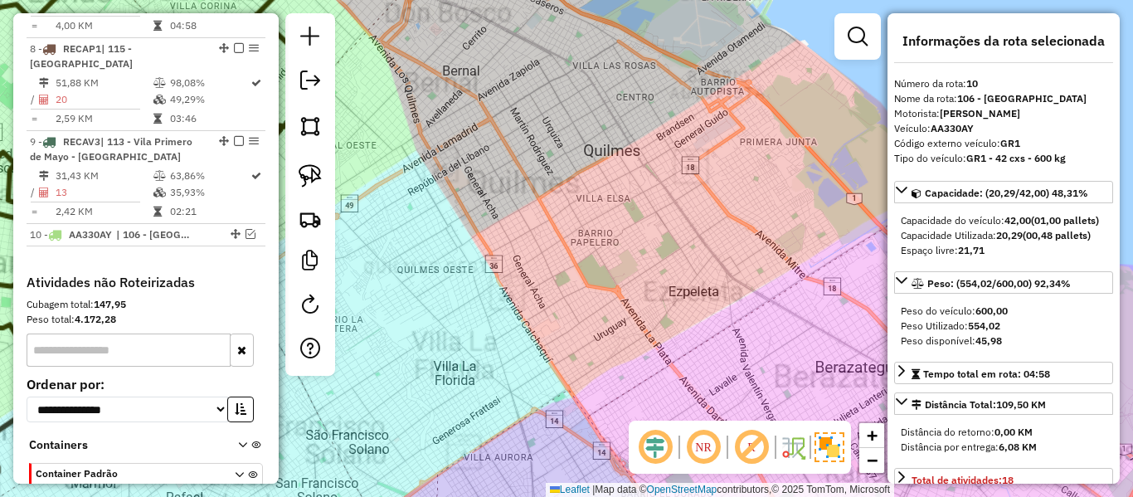
click at [742, 310] on div "Janela de atendimento Grade de atendimento Capacidade Transportadoras Veículos …" at bounding box center [566, 248] width 1133 height 497
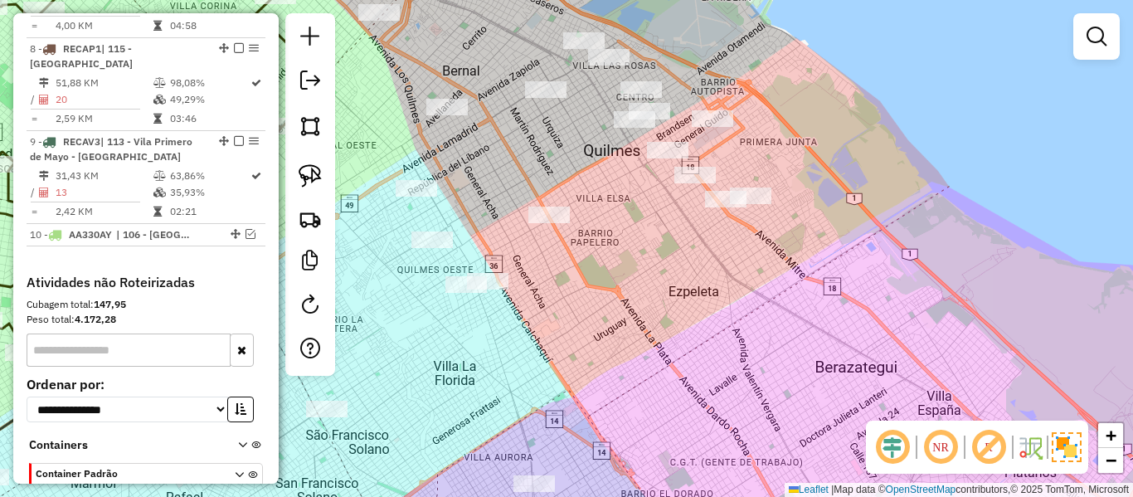
drag, startPoint x: 764, startPoint y: 301, endPoint x: 765, endPoint y: 384, distance: 82.9
click at [765, 384] on div "Janela de atendimento Grade de atendimento Capacidade Transportadoras Veículos …" at bounding box center [566, 248] width 1133 height 497
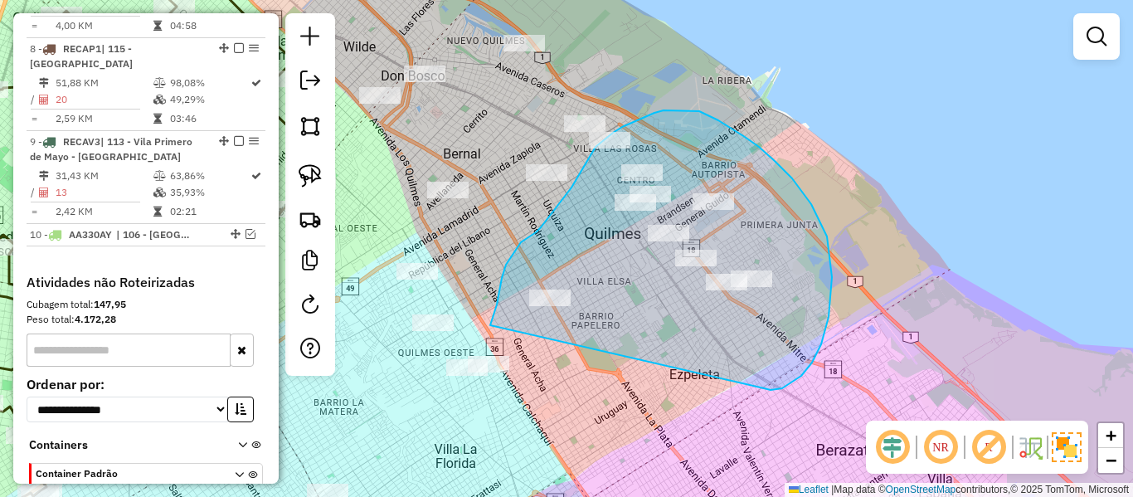
drag, startPoint x: 812, startPoint y: 362, endPoint x: 532, endPoint y: 362, distance: 280.3
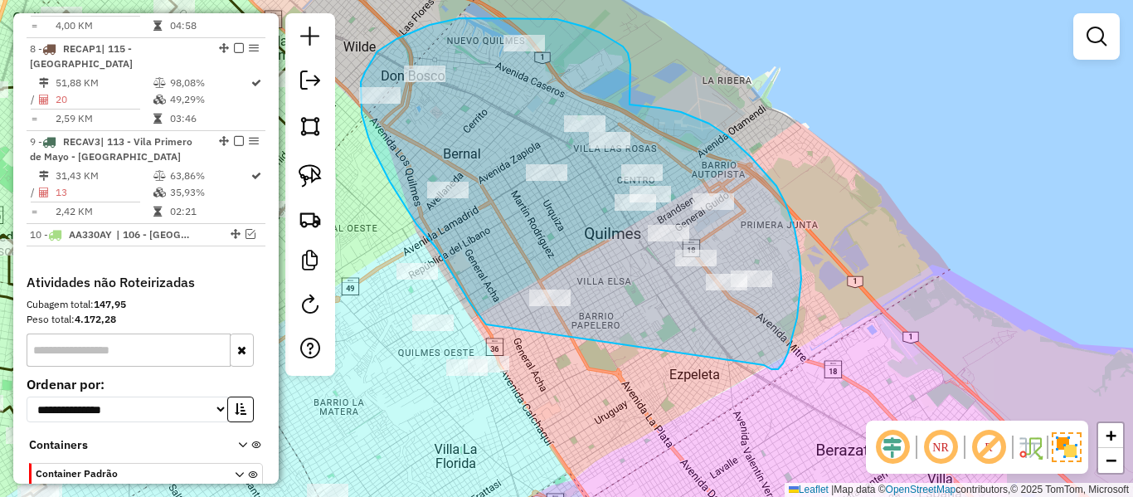
drag, startPoint x: 764, startPoint y: 365, endPoint x: 540, endPoint y: 358, distance: 224.0
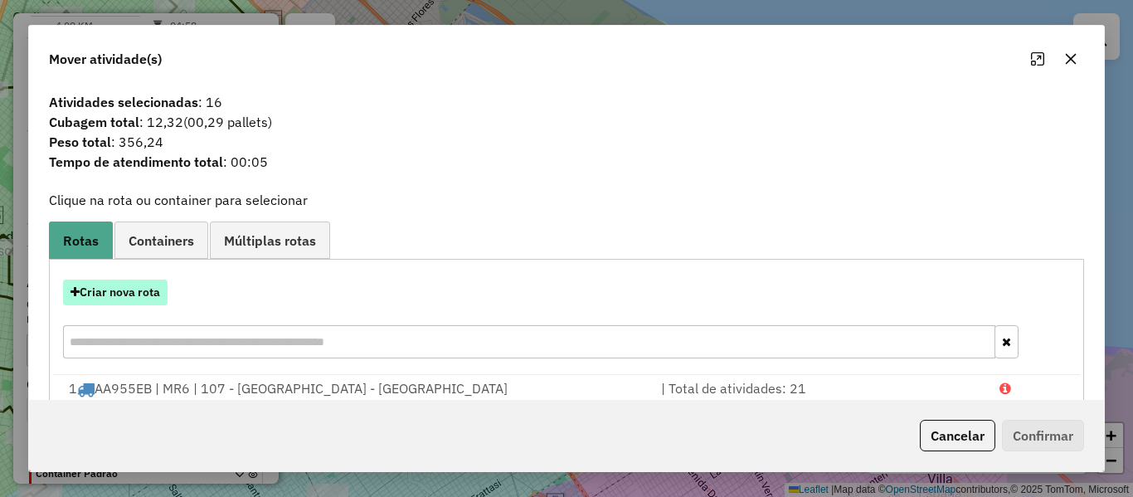
click at [133, 288] on button "Criar nova rota" at bounding box center [115, 292] width 104 height 26
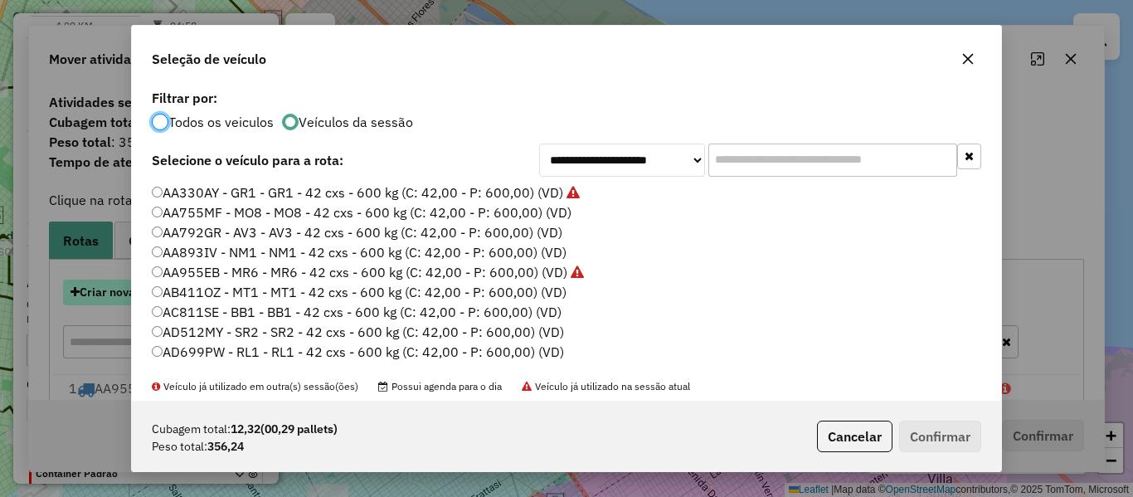
scroll to position [9, 5]
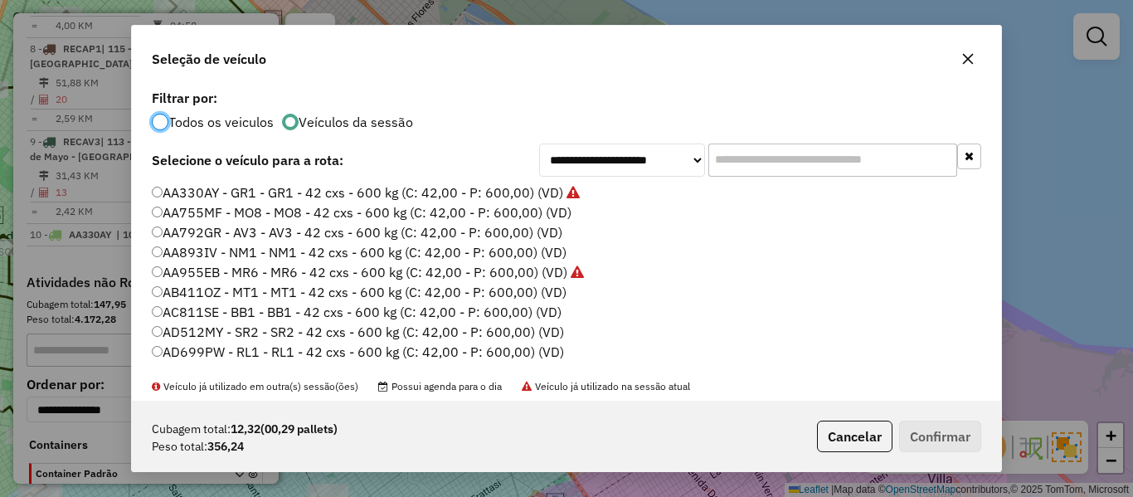
click at [536, 208] on label "AA755MF - MO8 - MO8 - 42 cxs - 600 kg (C: 42,00 - P: 600,00) (VD)" at bounding box center [362, 212] width 420 height 20
click at [939, 430] on button "Confirmar" at bounding box center [940, 436] width 82 height 32
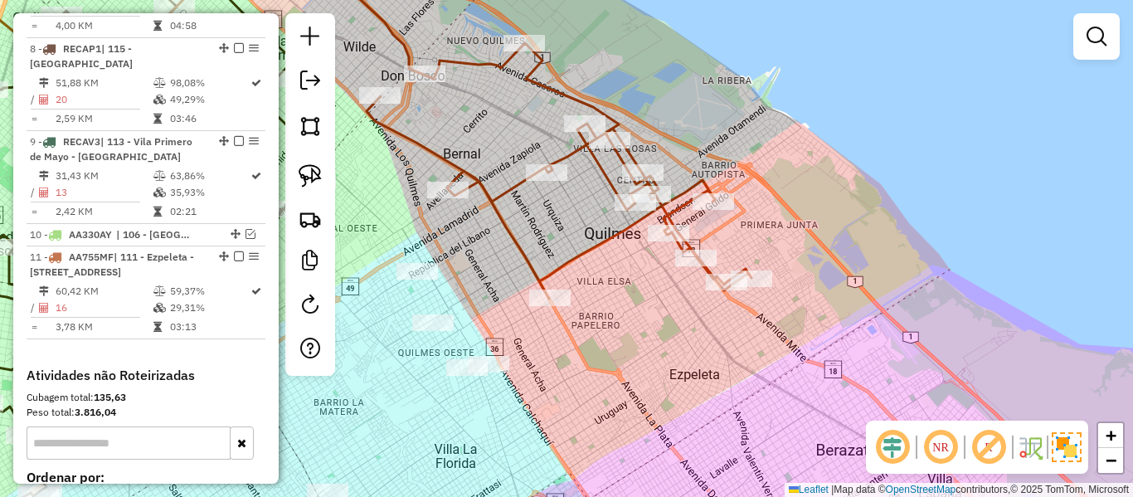
scroll to position [1454, 0]
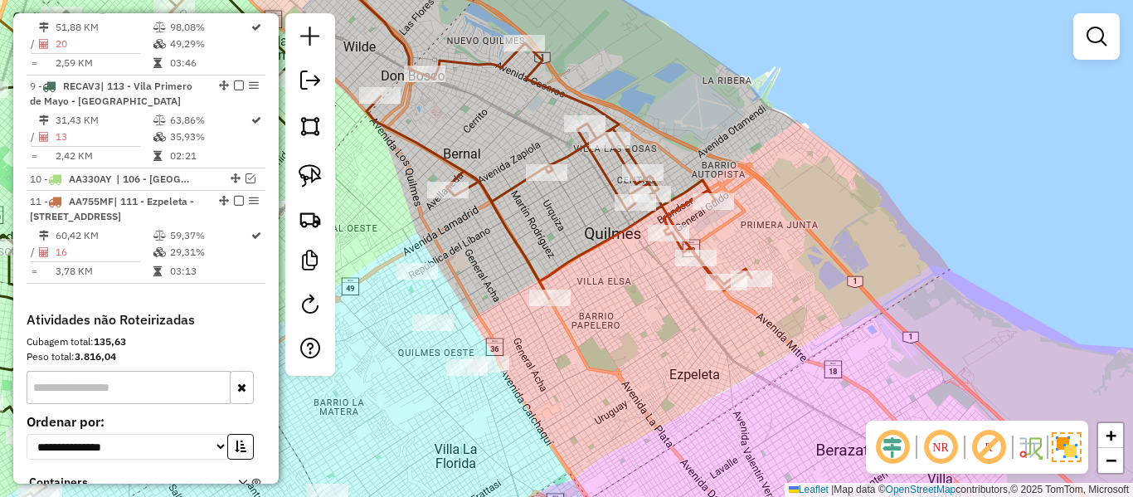
click at [614, 228] on icon at bounding box center [559, 170] width 385 height 255
select select "**********"
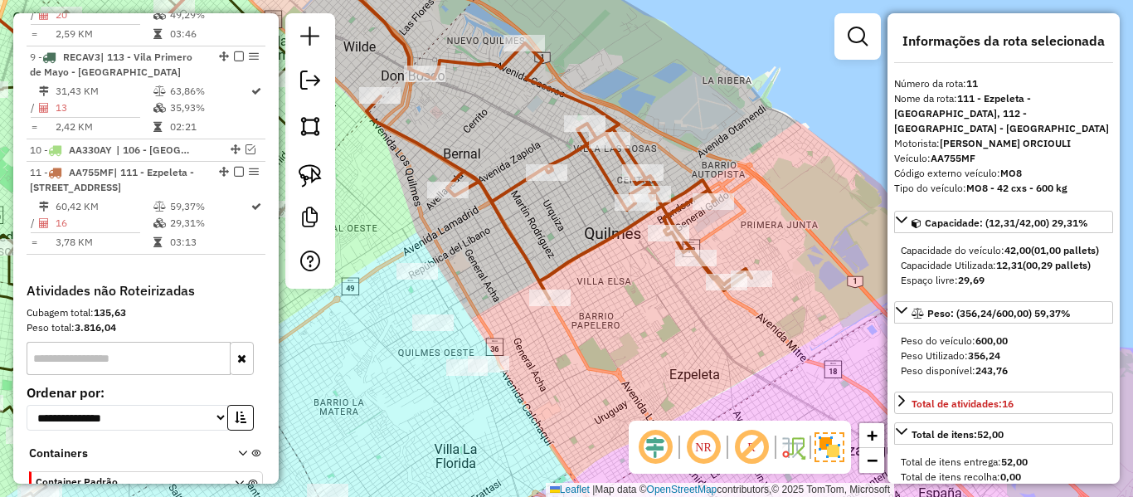
scroll to position [1506, 0]
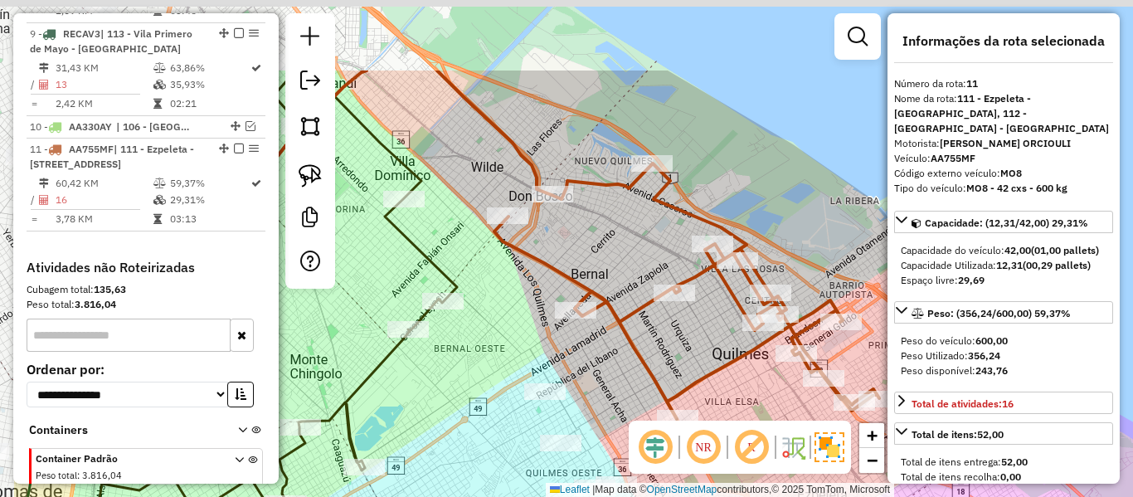
drag, startPoint x: 631, startPoint y: 289, endPoint x: 748, endPoint y: 400, distance: 160.7
click at [748, 400] on div "Janela de atendimento Grade de atendimento Capacidade Transportadoras Veículos …" at bounding box center [566, 248] width 1133 height 497
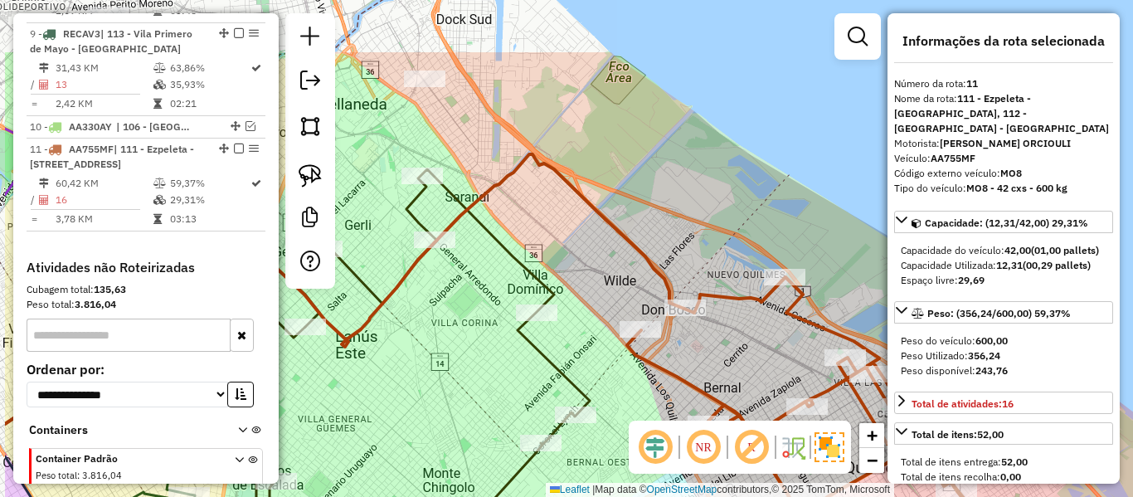
drag, startPoint x: 694, startPoint y: 294, endPoint x: 755, endPoint y: 376, distance: 102.0
click at [760, 386] on div "Janela de atendimento Grade de atendimento Capacidade Transportadoras Veículos …" at bounding box center [566, 248] width 1133 height 497
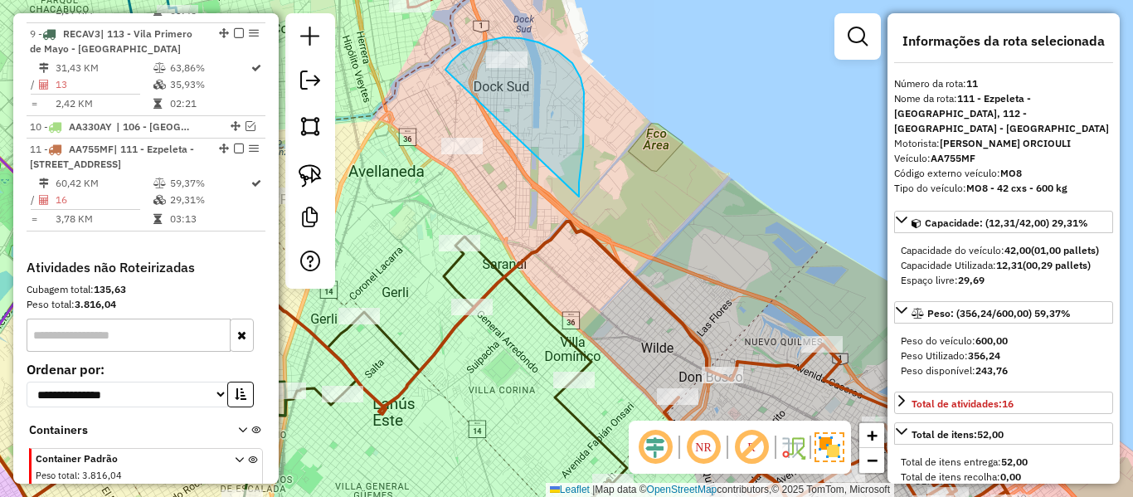
drag, startPoint x: 583, startPoint y: 148, endPoint x: 478, endPoint y: 174, distance: 107.8
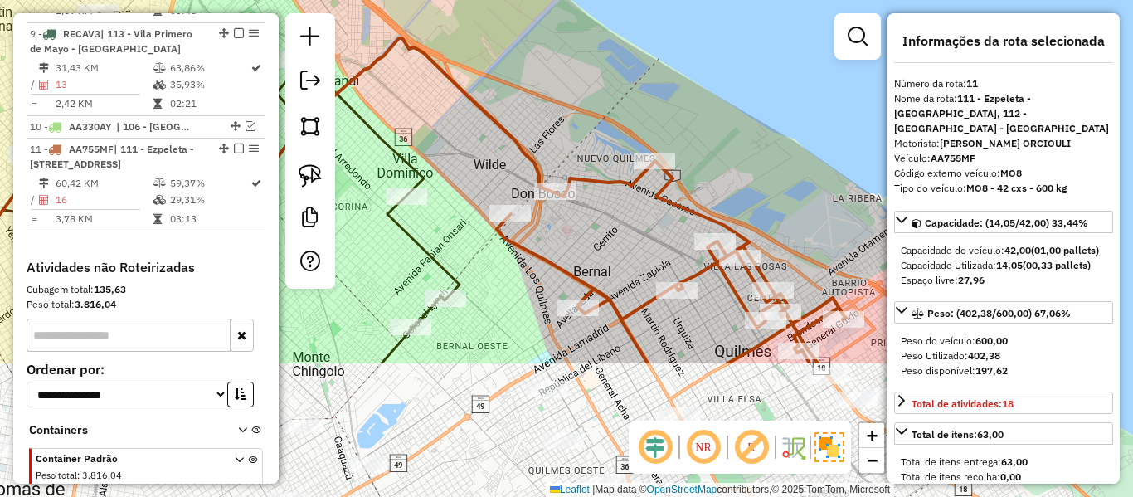
drag, startPoint x: 818, startPoint y: 312, endPoint x: 601, endPoint y: 32, distance: 354.1
click at [596, 13] on div "Janela de atendimento Grade de atendimento Capacidade Transportadoras Veículos …" at bounding box center [566, 248] width 1133 height 497
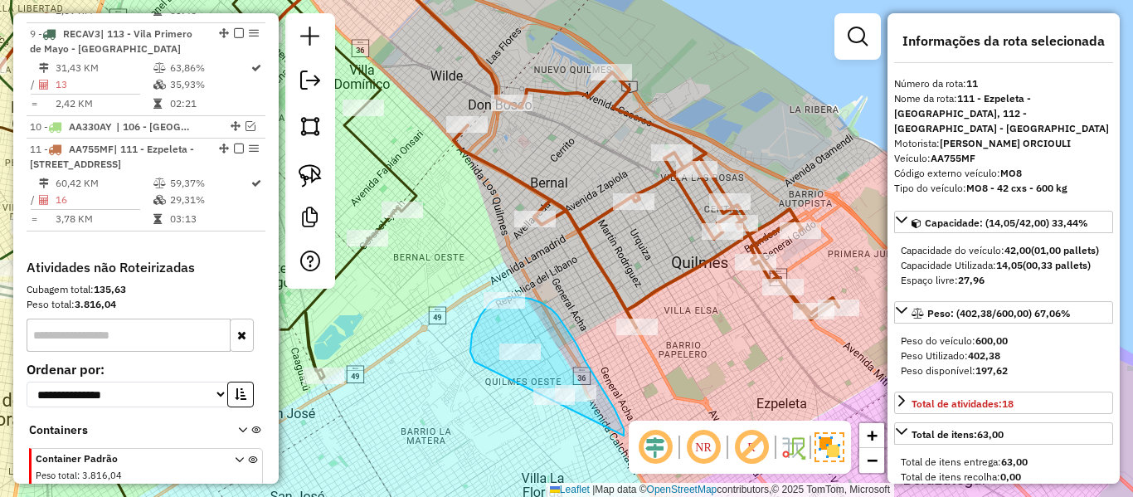
drag, startPoint x: 585, startPoint y: 362, endPoint x: 551, endPoint y: 431, distance: 77.5
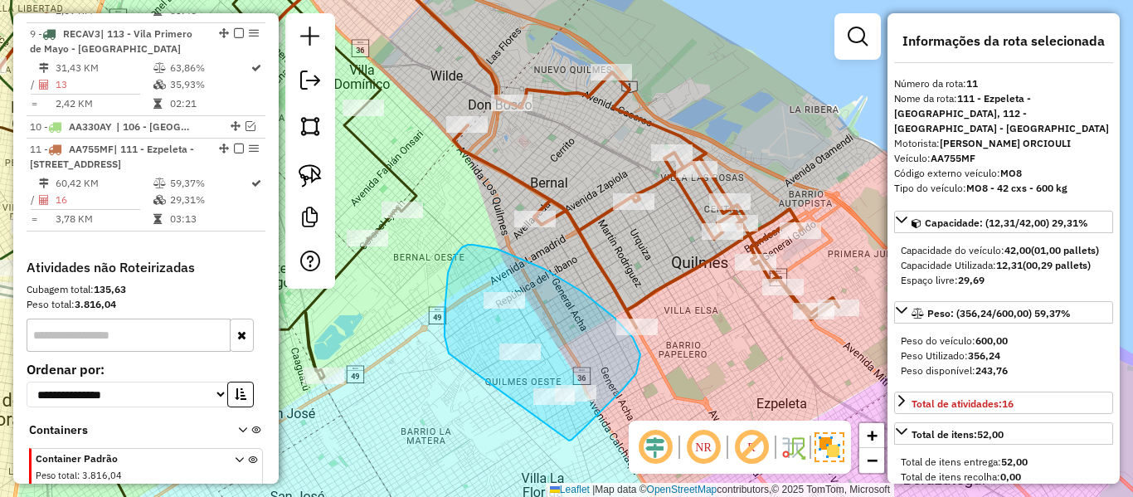
drag, startPoint x: 640, startPoint y: 354, endPoint x: 480, endPoint y: 388, distance: 163.6
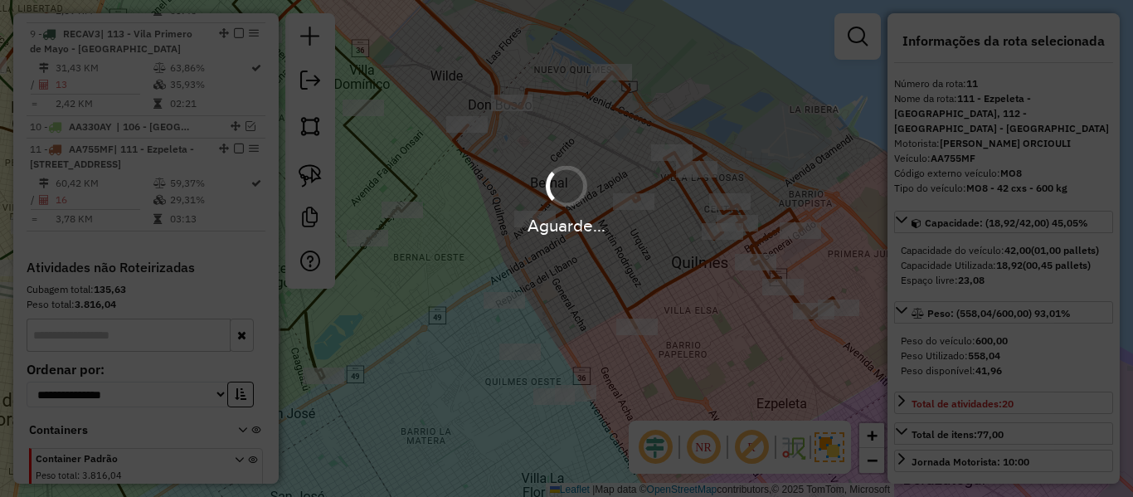
select select "**********"
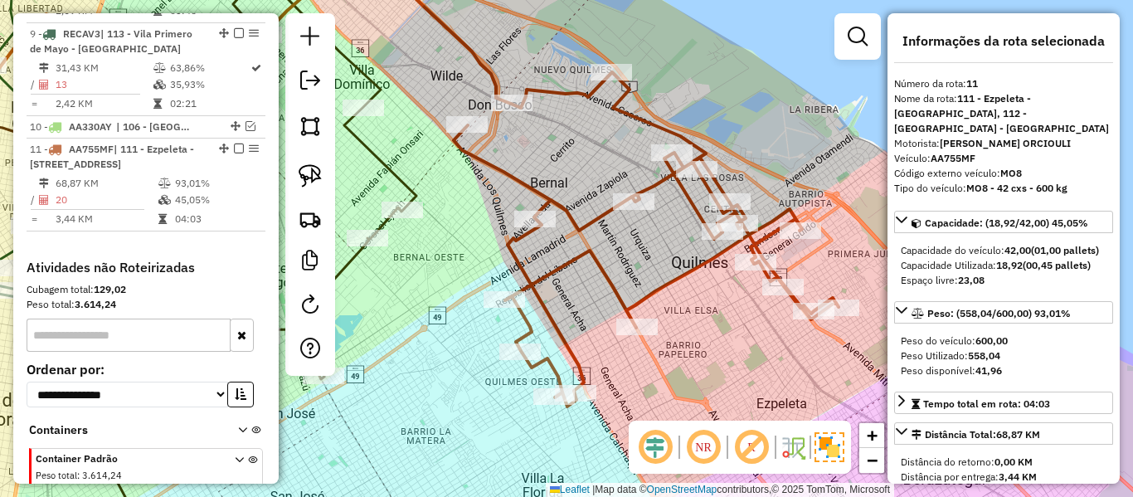
click at [571, 342] on icon at bounding box center [646, 239] width 385 height 334
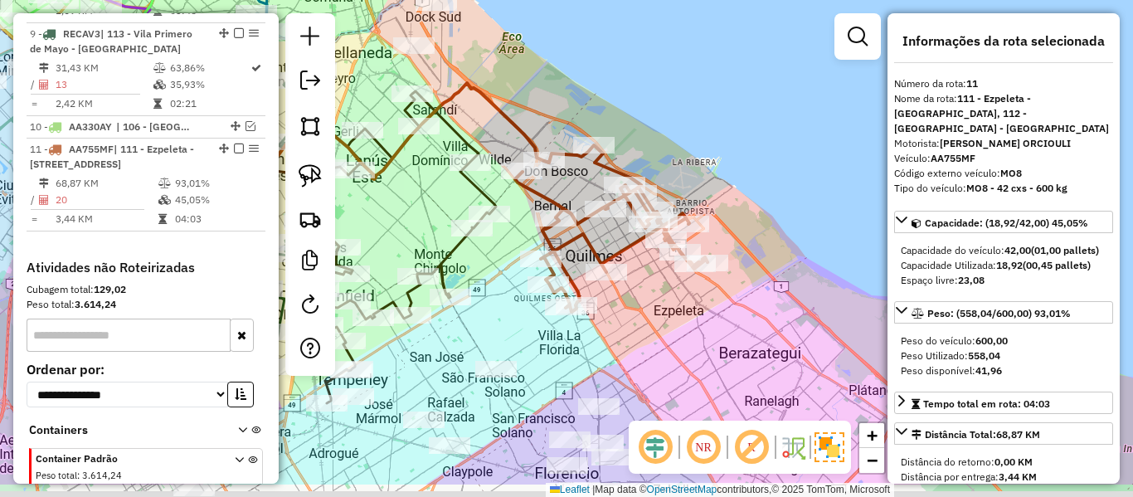
click at [628, 312] on div "Janela de atendimento Grade de atendimento Capacidade Transportadoras Veículos …" at bounding box center [566, 248] width 1133 height 497
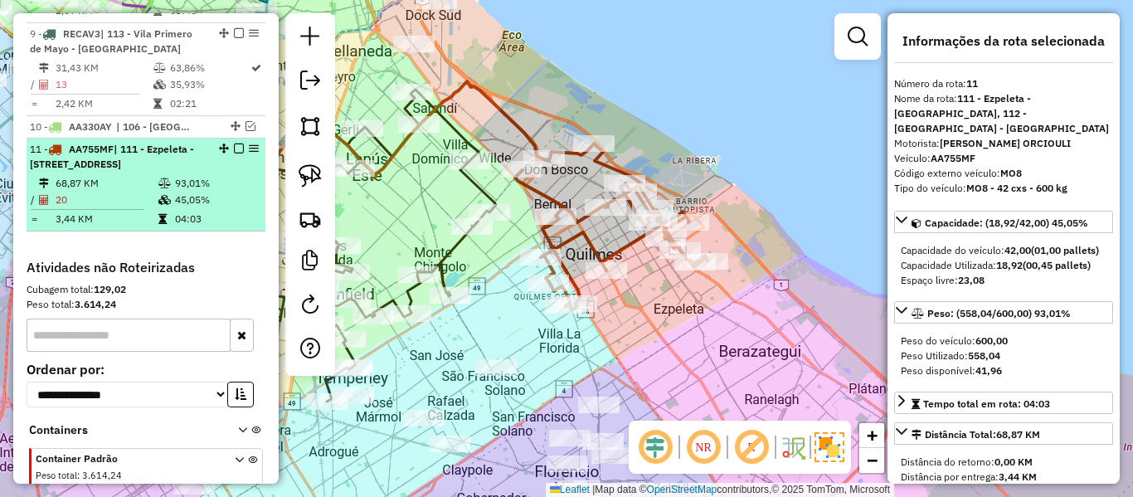
click at [235, 143] on em at bounding box center [239, 148] width 10 height 10
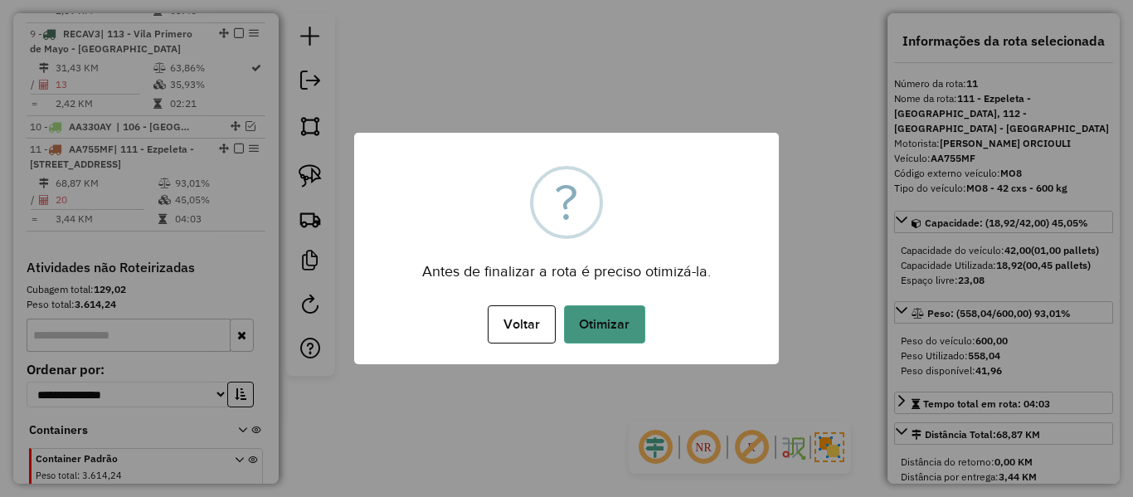
click at [606, 329] on button "Otimizar" at bounding box center [604, 324] width 81 height 38
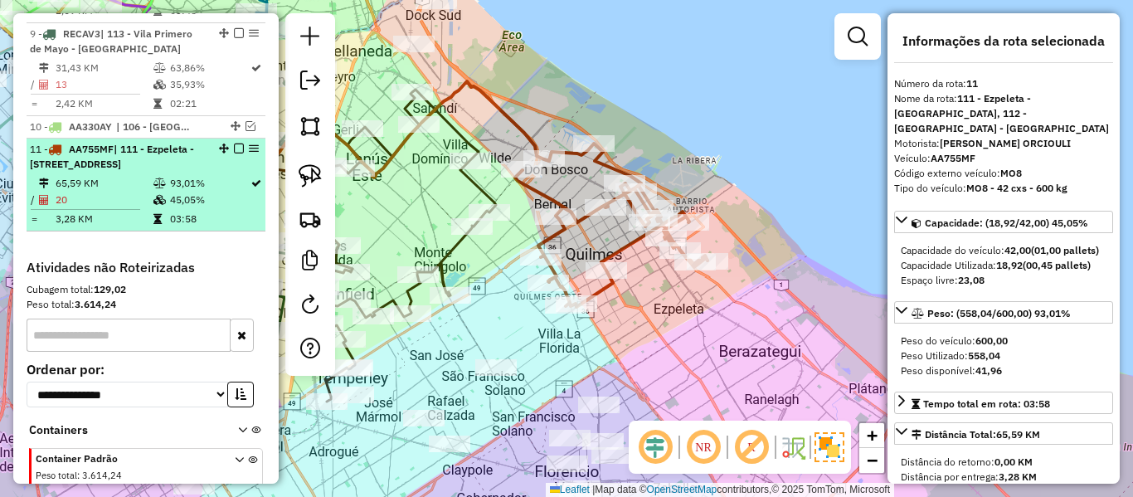
click at [240, 143] on div at bounding box center [234, 148] width 50 height 10
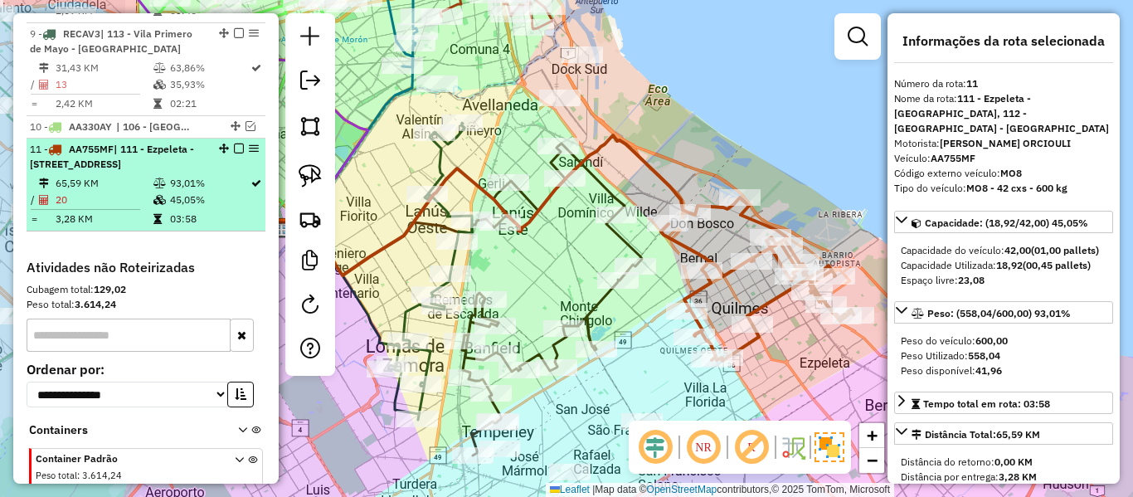
click at [236, 143] on em at bounding box center [239, 148] width 10 height 10
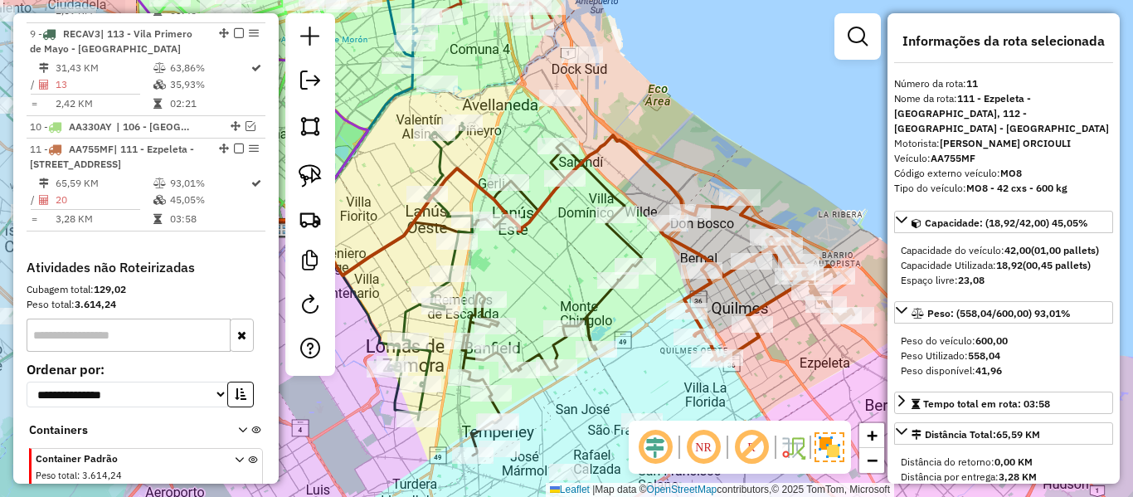
scroll to position [1420, 0]
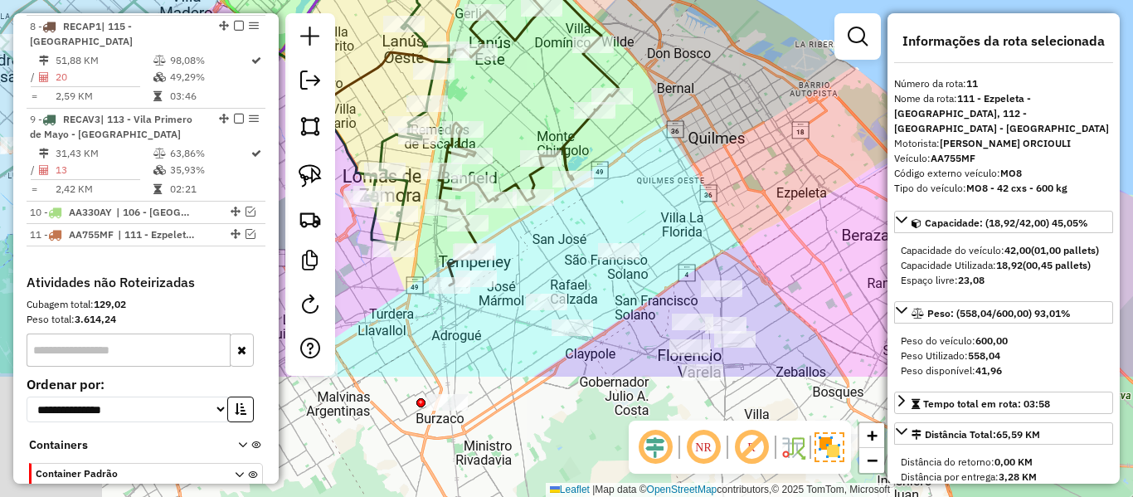
drag, startPoint x: 716, startPoint y: 289, endPoint x: 672, endPoint y: 39, distance: 253.4
click at [673, 43] on div "Janela de atendimento Grade de atendimento Capacidade Transportadoras Veículos …" at bounding box center [566, 248] width 1133 height 497
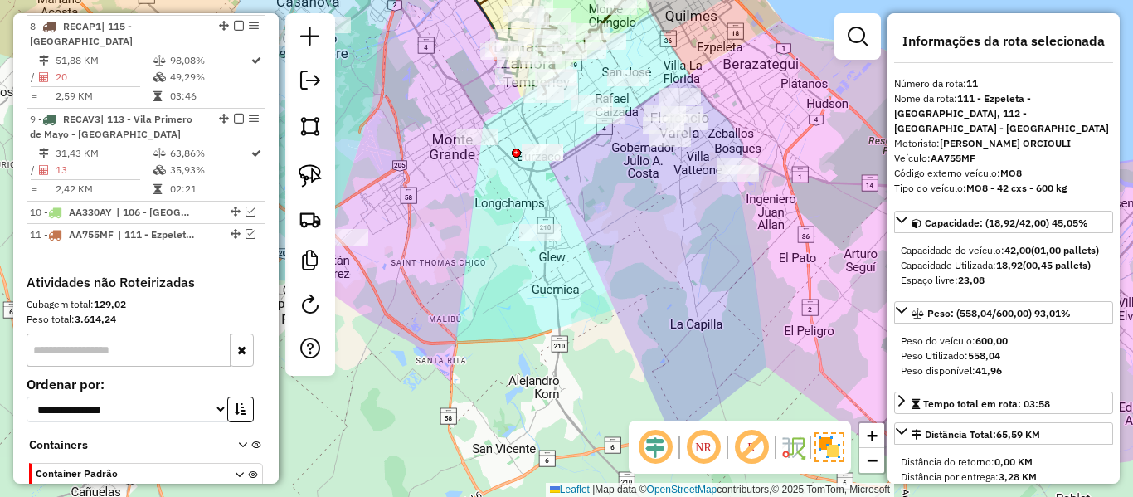
drag, startPoint x: 705, startPoint y: 227, endPoint x: 723, endPoint y: 274, distance: 50.7
click at [718, 269] on div "Janela de atendimento Grade de atendimento Capacidade Transportadoras Veículos …" at bounding box center [566, 248] width 1133 height 497
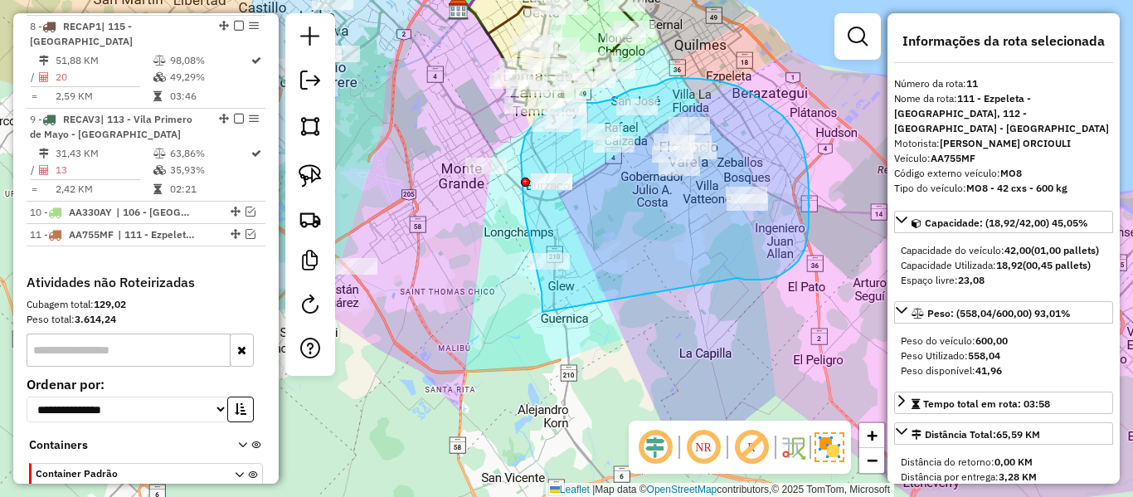
drag, startPoint x: 769, startPoint y: 279, endPoint x: 554, endPoint y: 334, distance: 222.6
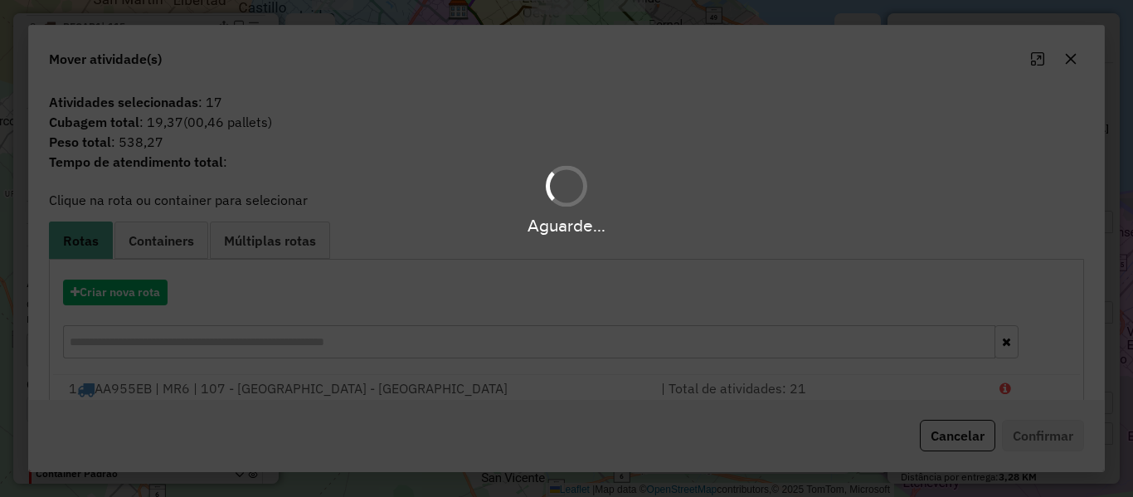
click at [157, 303] on div "Aguarde..." at bounding box center [566, 248] width 1133 height 497
click at [157, 300] on div "Aguarde..." at bounding box center [566, 248] width 1133 height 497
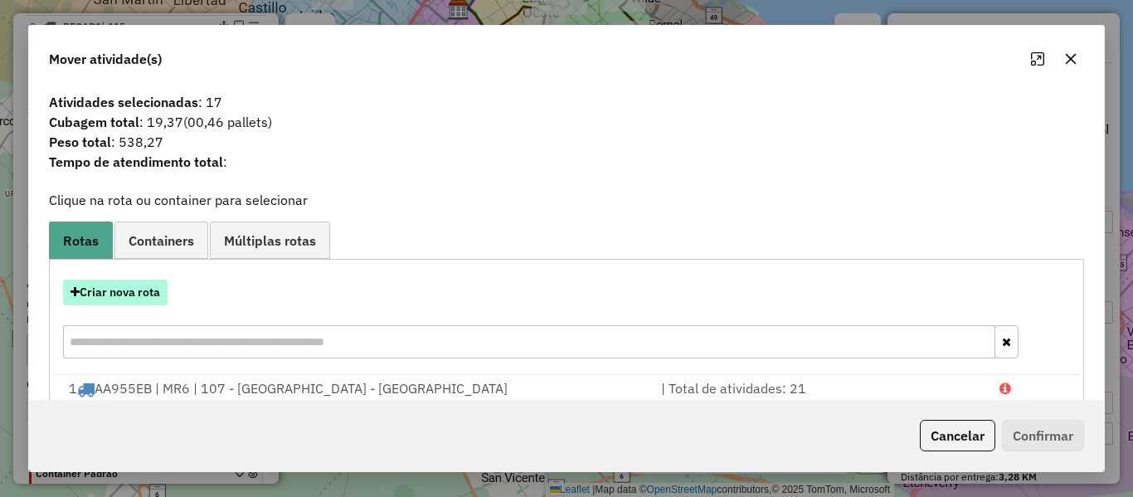
click at [145, 281] on button "Criar nova rota" at bounding box center [115, 292] width 104 height 26
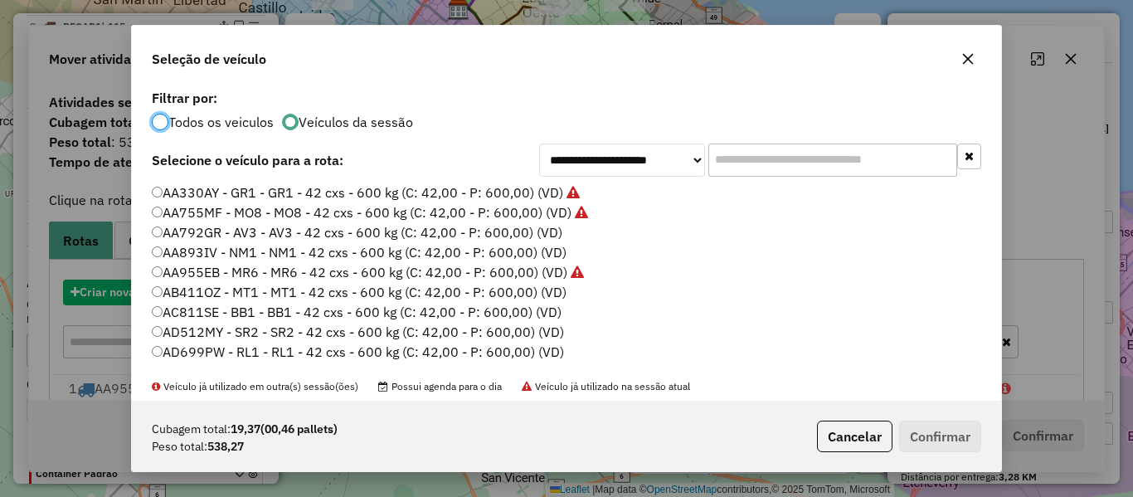
scroll to position [9, 5]
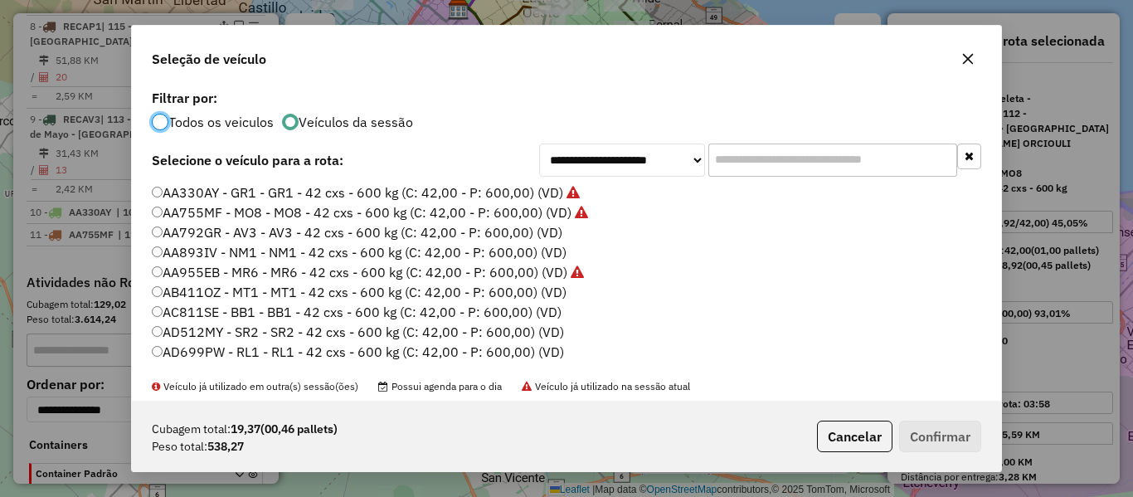
click at [553, 229] on label "AA792GR - AV3 - AV3 - 42 cxs - 600 kg (C: 42,00 - P: 600,00) (VD)" at bounding box center [357, 232] width 410 height 20
click at [963, 442] on button "Confirmar" at bounding box center [940, 436] width 82 height 32
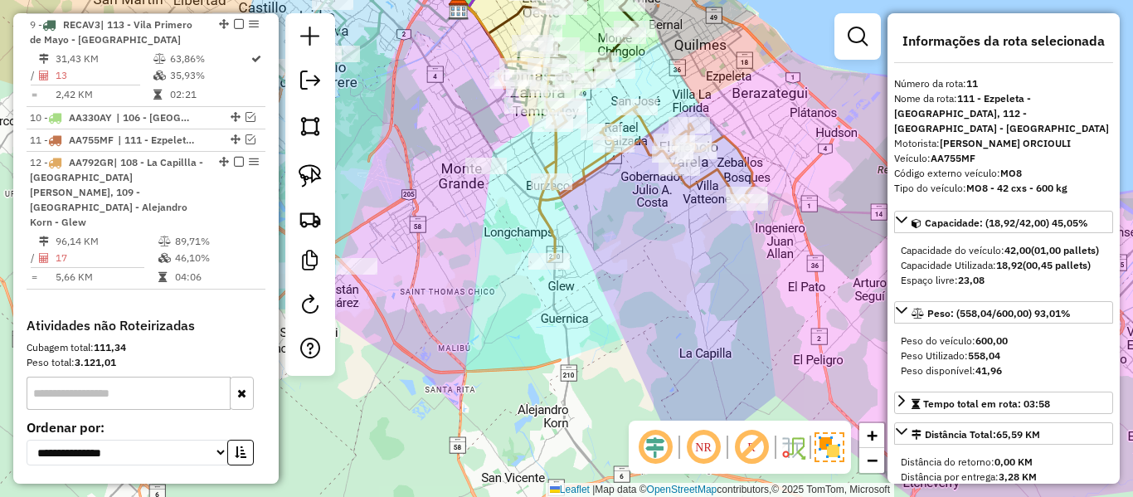
scroll to position [1528, 0]
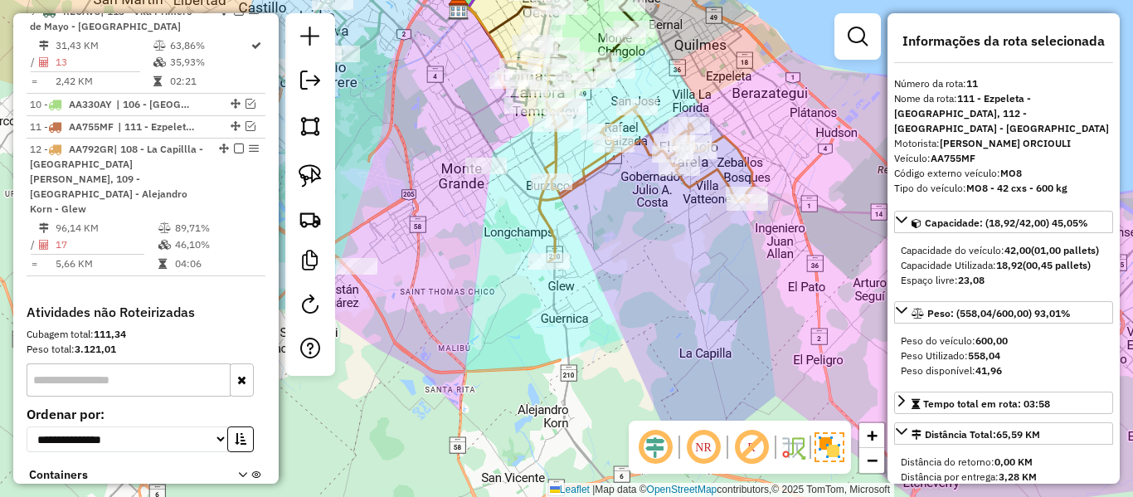
click at [539, 216] on icon at bounding box center [646, 182] width 215 height 157
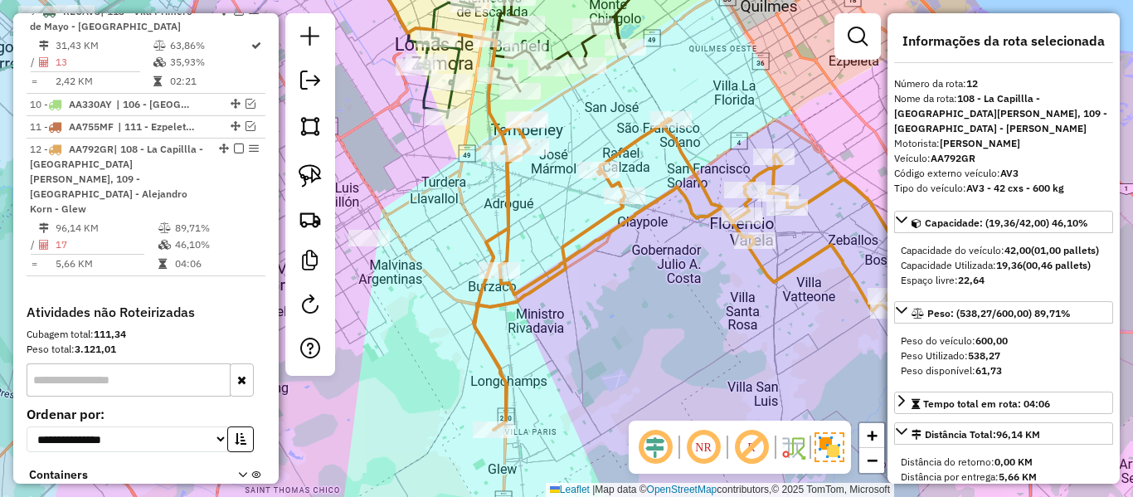
click at [643, 141] on icon at bounding box center [688, 272] width 430 height 314
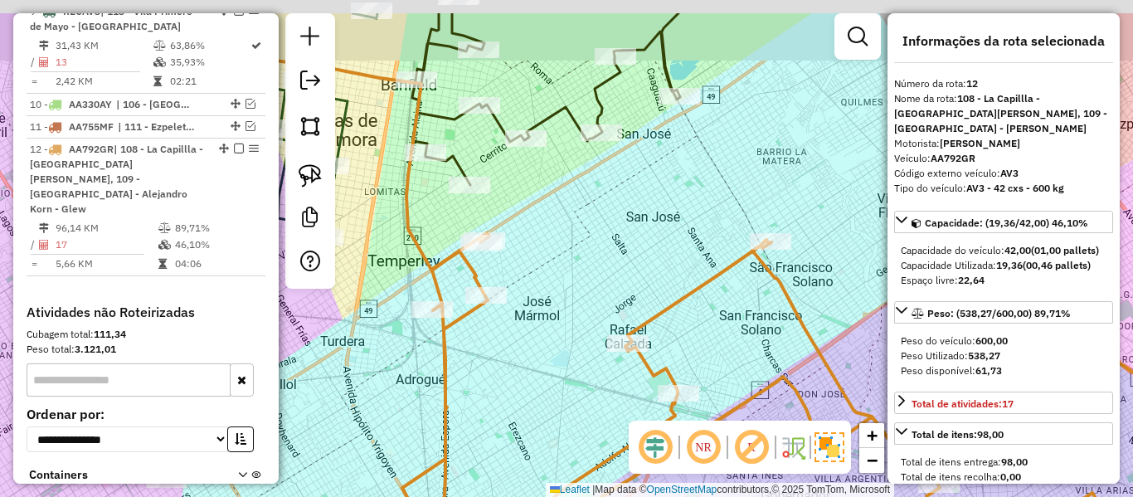
drag, startPoint x: 622, startPoint y: 182, endPoint x: 653, endPoint y: 240, distance: 65.3
click at [629, 202] on div "Janela de atendimento Grade de atendimento Capacidade Transportadoras Veículos …" at bounding box center [566, 248] width 1133 height 497
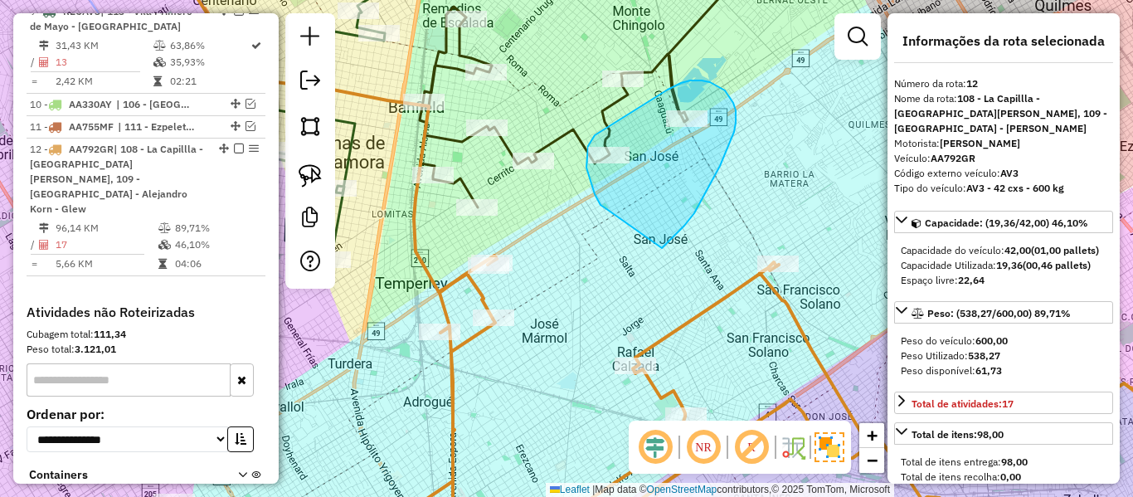
drag, startPoint x: 672, startPoint y: 237, endPoint x: 621, endPoint y: 207, distance: 59.4
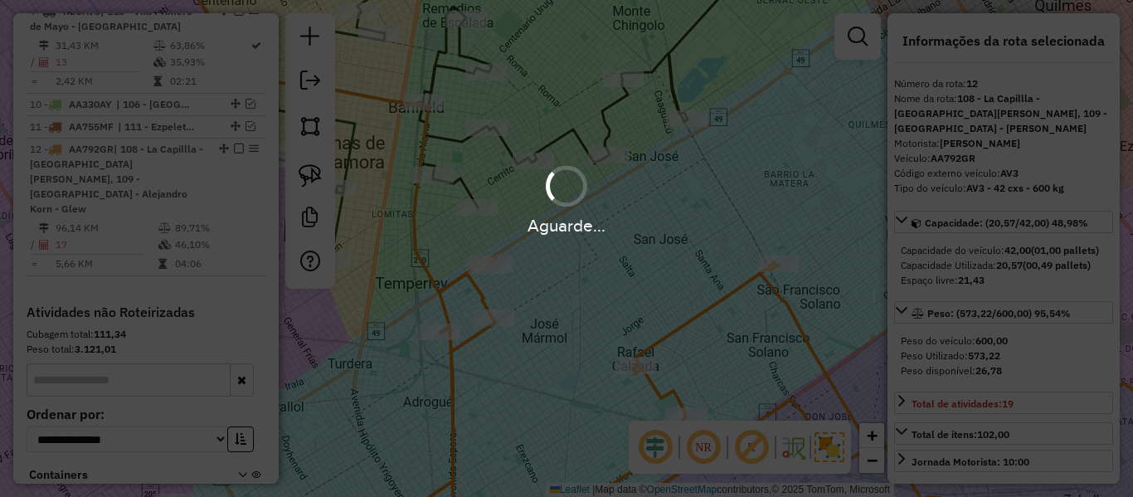
select select "**********"
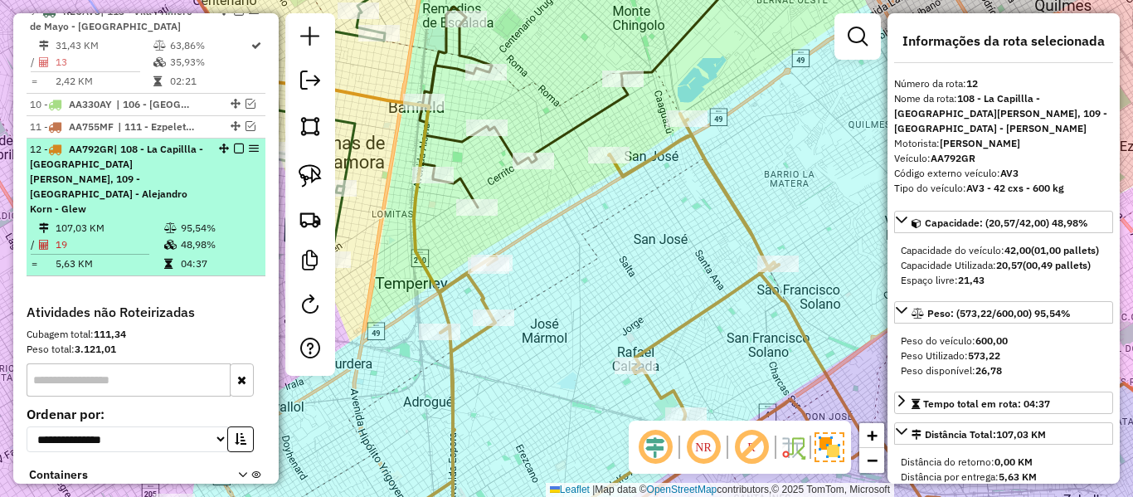
click at [234, 143] on em at bounding box center [239, 148] width 10 height 10
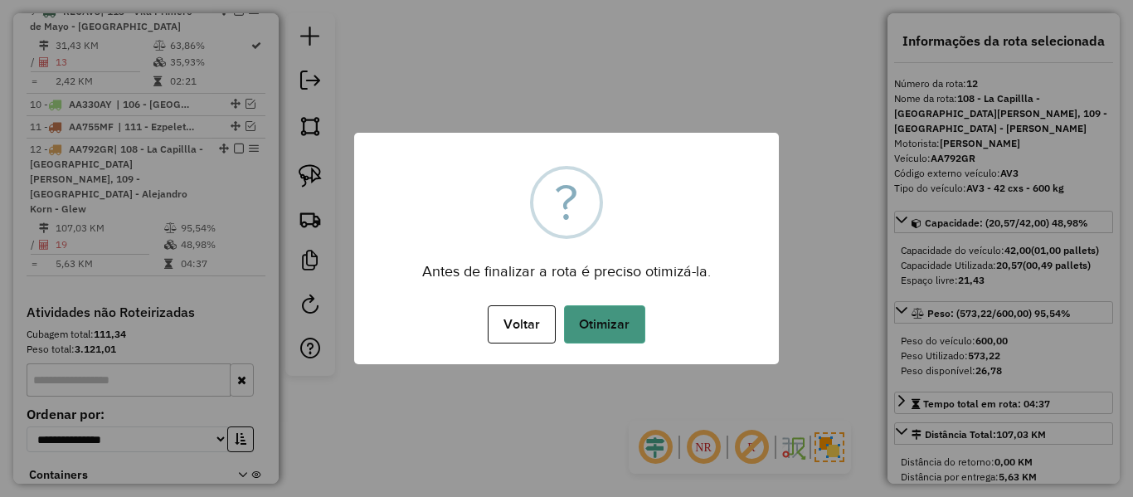
click at [607, 313] on button "Otimizar" at bounding box center [604, 324] width 81 height 38
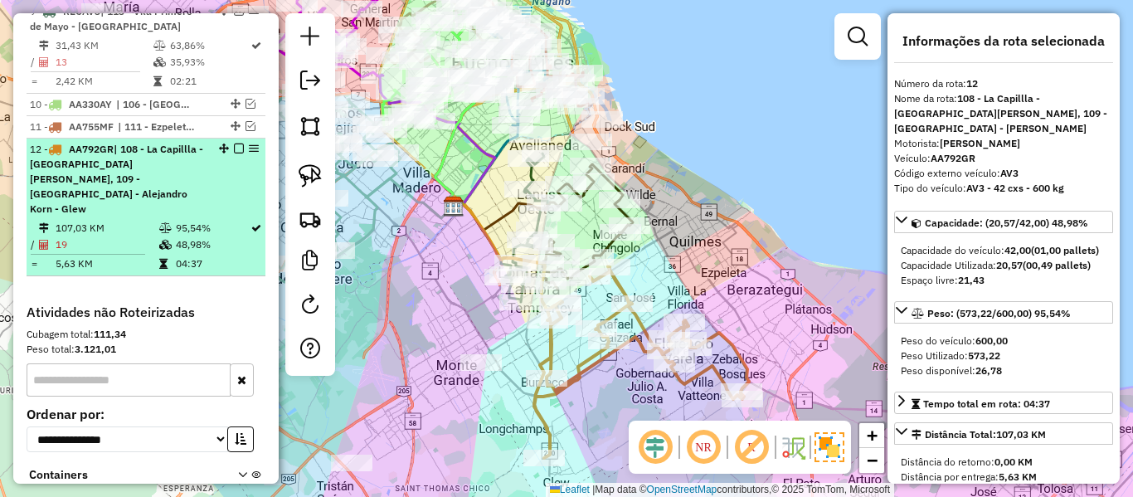
click at [234, 143] on em at bounding box center [239, 148] width 10 height 10
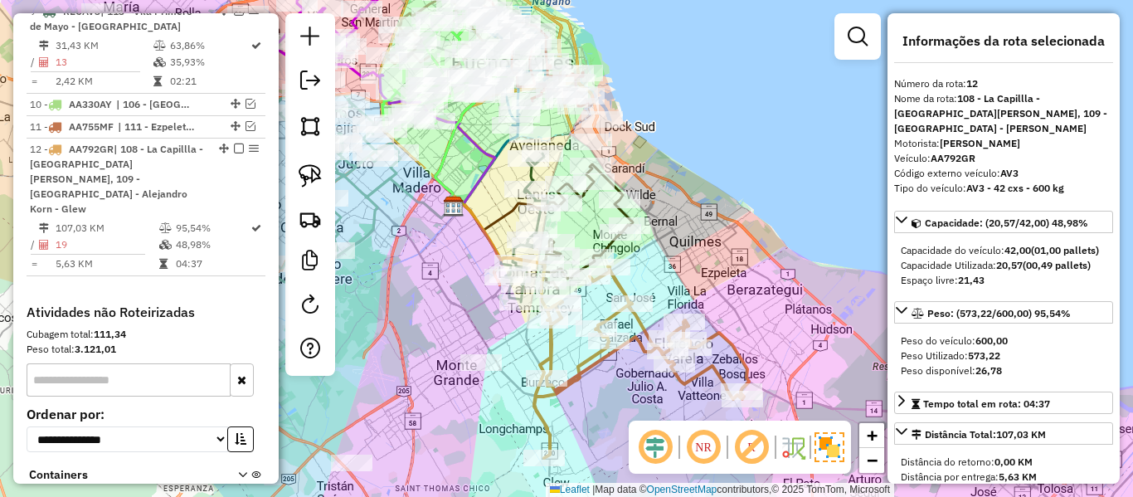
scroll to position [1443, 0]
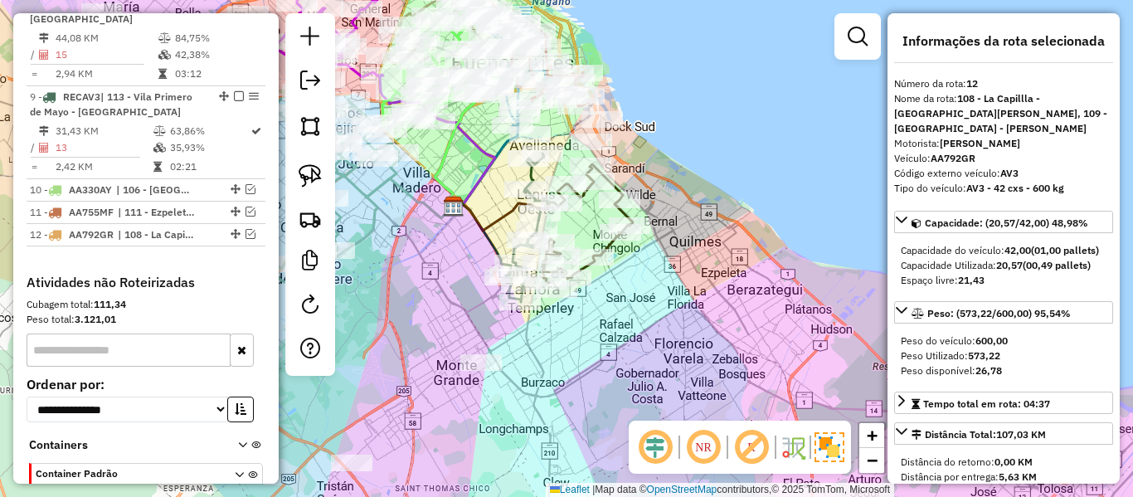
click at [630, 337] on div "Janela de atendimento Grade de atendimento Capacidade Transportadoras Veículos …" at bounding box center [566, 248] width 1133 height 497
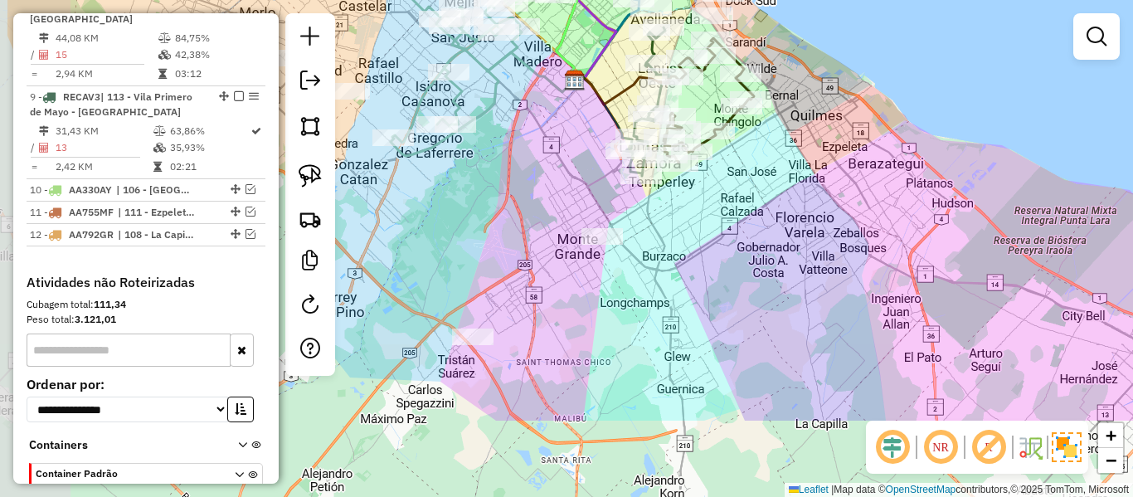
drag, startPoint x: 630, startPoint y: 337, endPoint x: 696, endPoint y: 280, distance: 87.0
click at [754, 207] on div "Janela de atendimento Grade de atendimento Capacidade Transportadoras Veículos …" at bounding box center [566, 248] width 1133 height 497
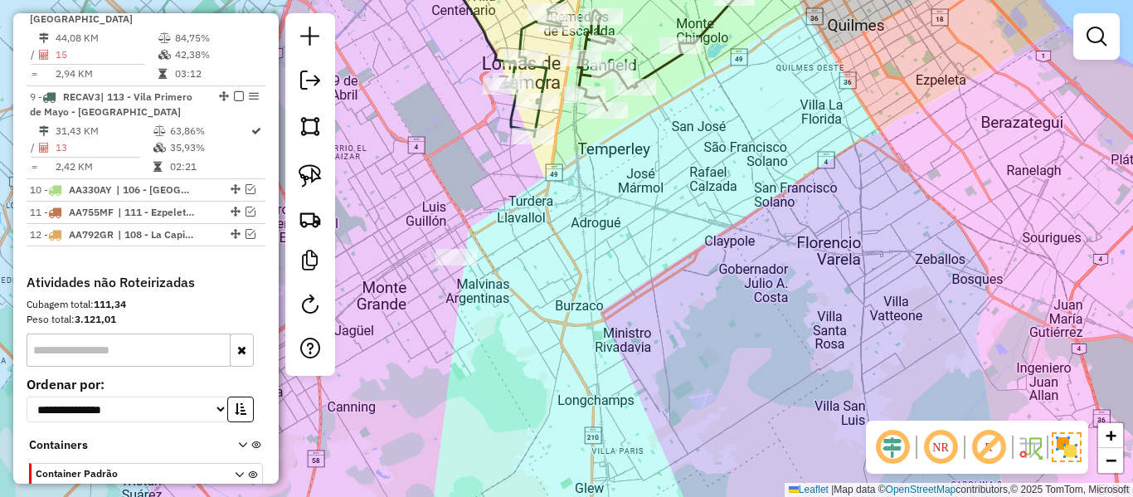
drag, startPoint x: 692, startPoint y: 284, endPoint x: 747, endPoint y: 365, distance: 97.8
click at [747, 365] on div "Janela de atendimento Grade de atendimento Capacidade Transportadoras Veículos …" at bounding box center [566, 248] width 1133 height 497
drag, startPoint x: 741, startPoint y: 238, endPoint x: 770, endPoint y: 424, distance: 188.0
click at [770, 424] on div "Janela de atendimento Grade de atendimento Capacidade Transportadoras Veículos …" at bounding box center [566, 248] width 1133 height 497
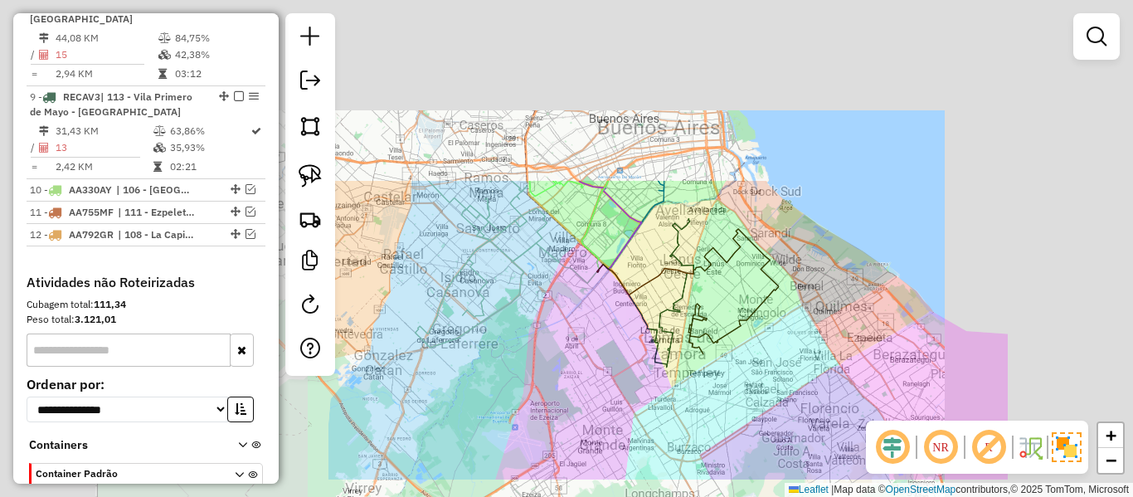
click at [761, 402] on div "Janela de atendimento Grade de atendimento Capacidade Transportadoras Veículos …" at bounding box center [566, 248] width 1133 height 497
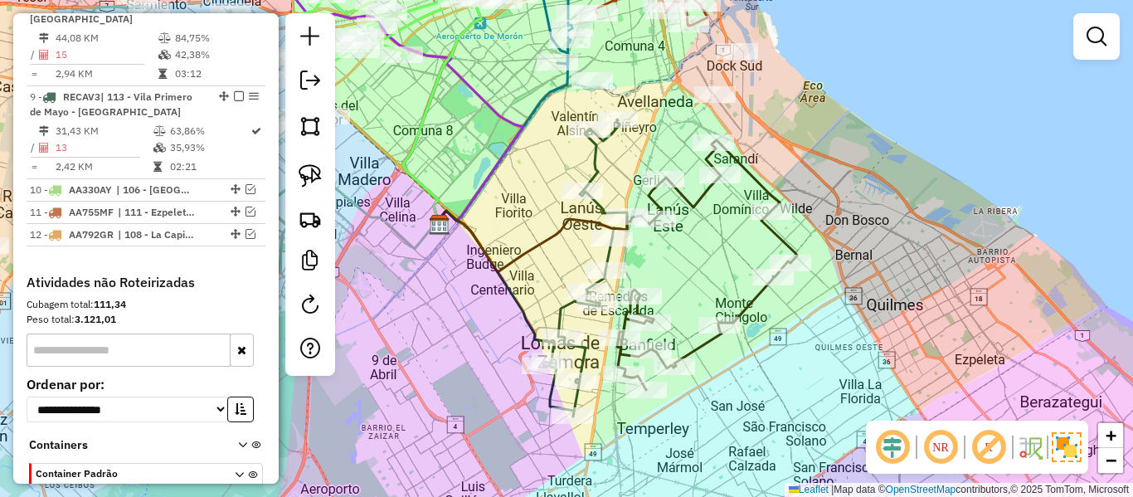
click at [759, 296] on icon at bounding box center [707, 265] width 180 height 250
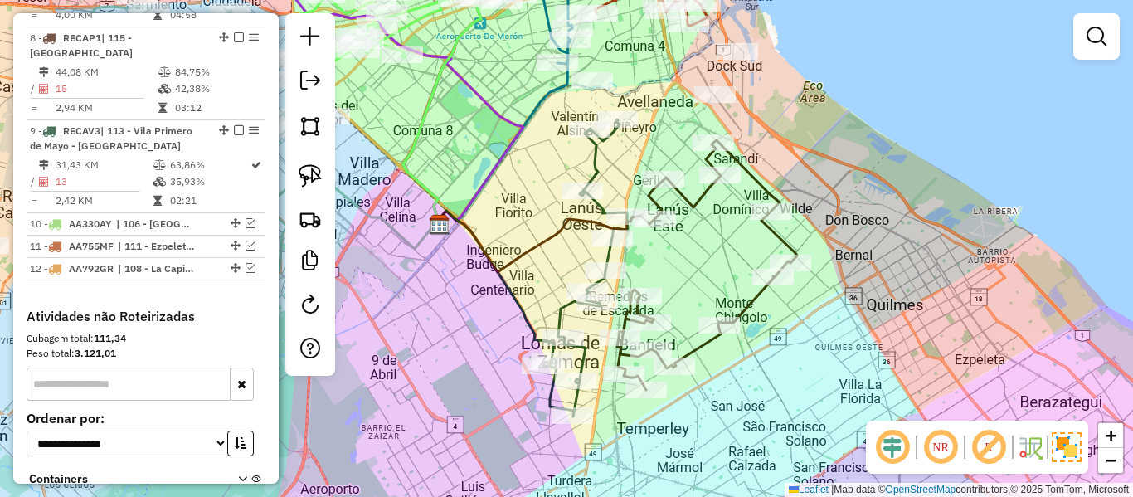
select select "**********"
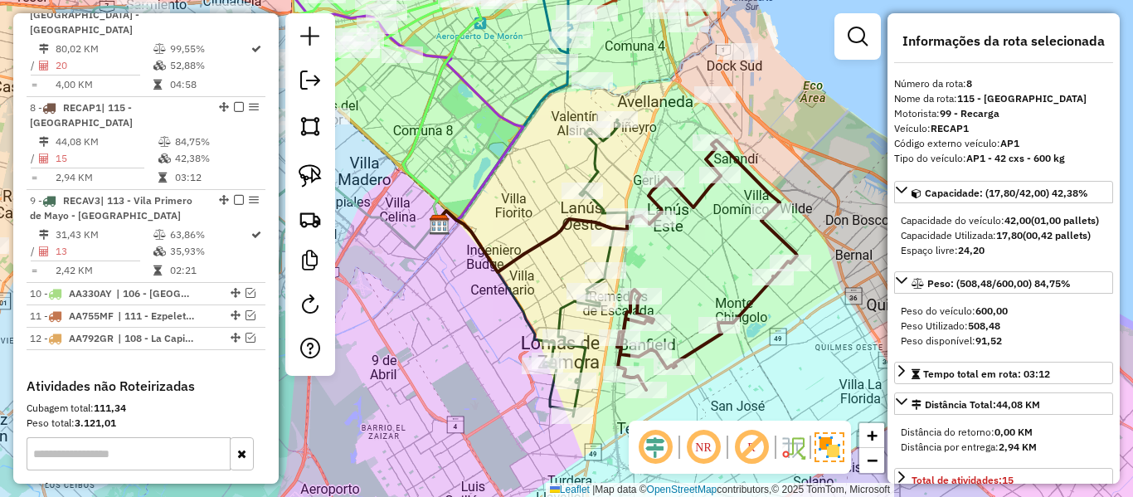
scroll to position [1333, 0]
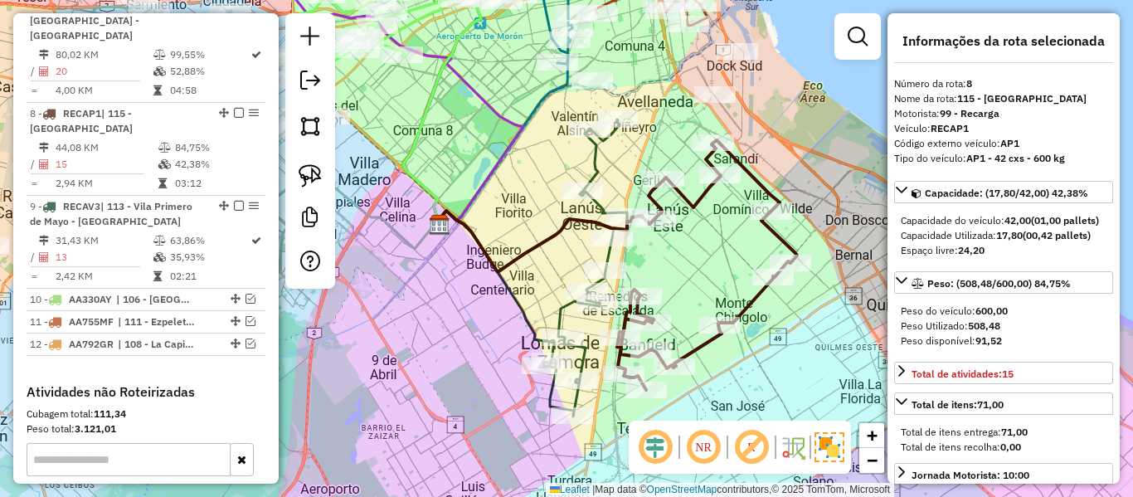
drag, startPoint x: 761, startPoint y: 132, endPoint x: 760, endPoint y: 151, distance: 19.1
click at [760, 151] on div "Rota 8 - Placa RECAP1 492200 - Agustin Dufau Rota 8 - Placa RECAP1 492010 - Cla…" at bounding box center [566, 248] width 1133 height 497
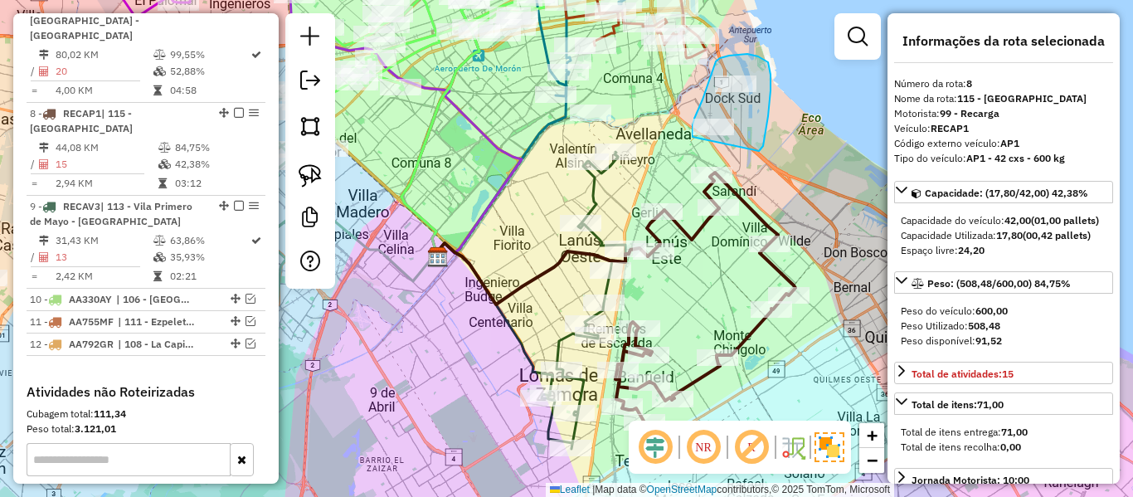
drag, startPoint x: 770, startPoint y: 75, endPoint x: 730, endPoint y: 156, distance: 90.9
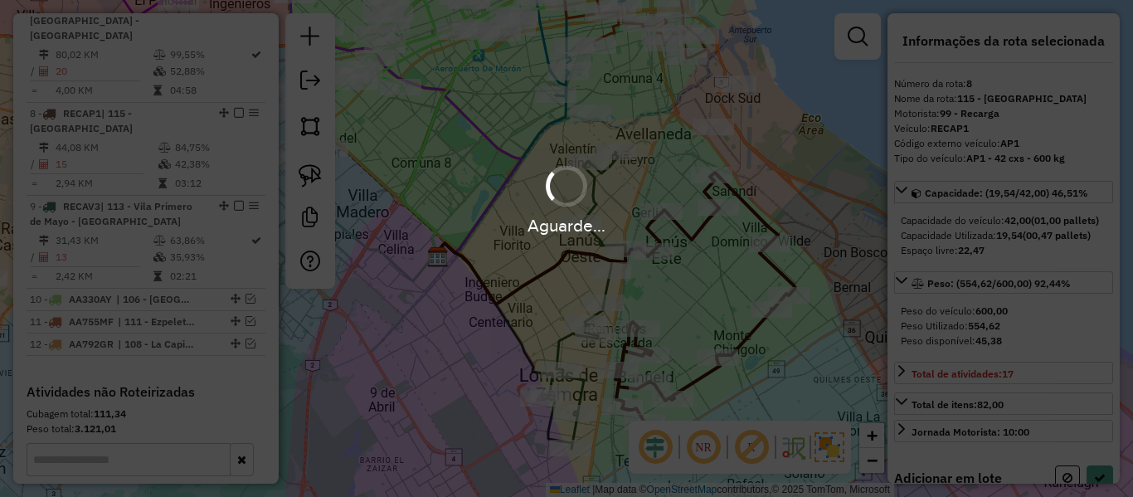
select select "**********"
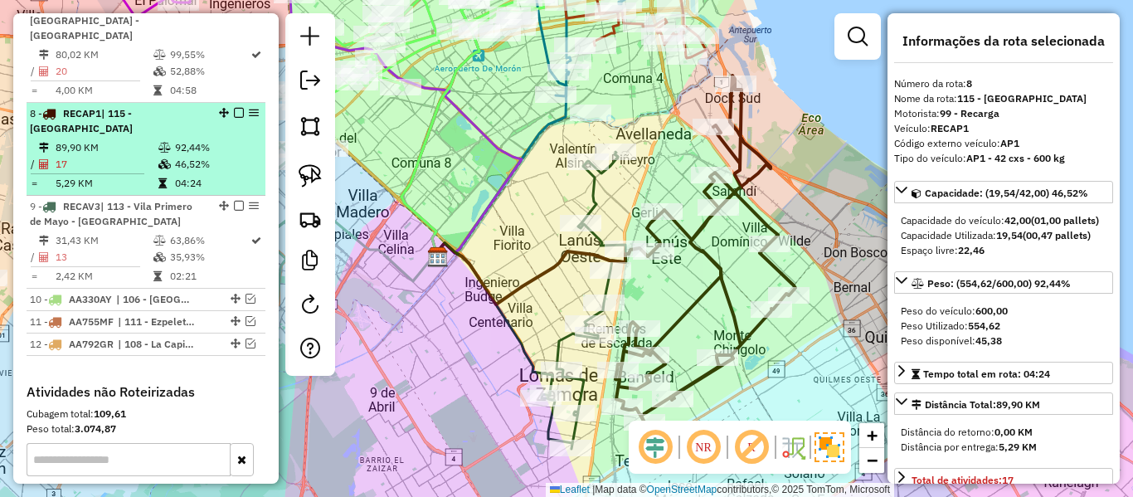
click at [234, 108] on em at bounding box center [239, 113] width 10 height 10
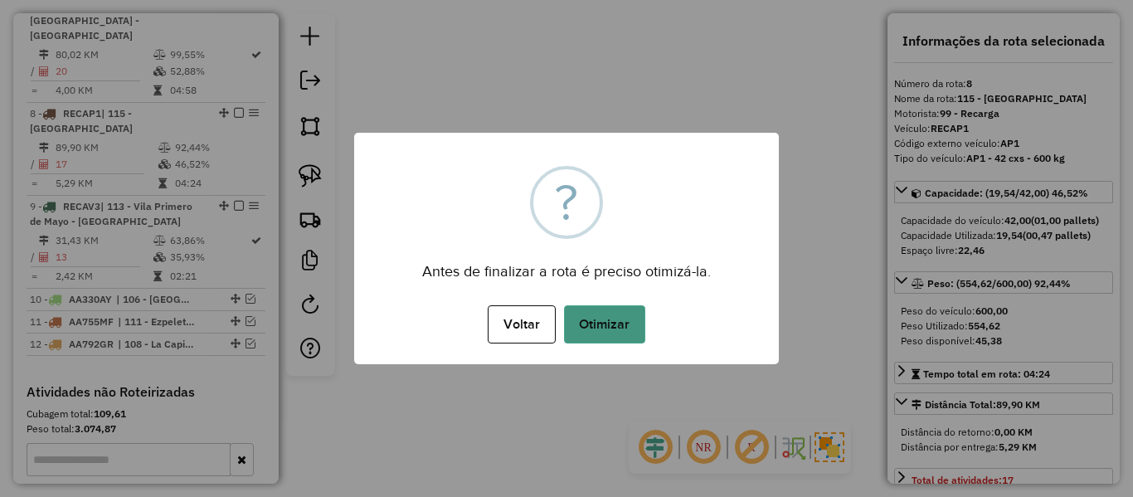
click at [634, 333] on button "Otimizar" at bounding box center [604, 324] width 81 height 38
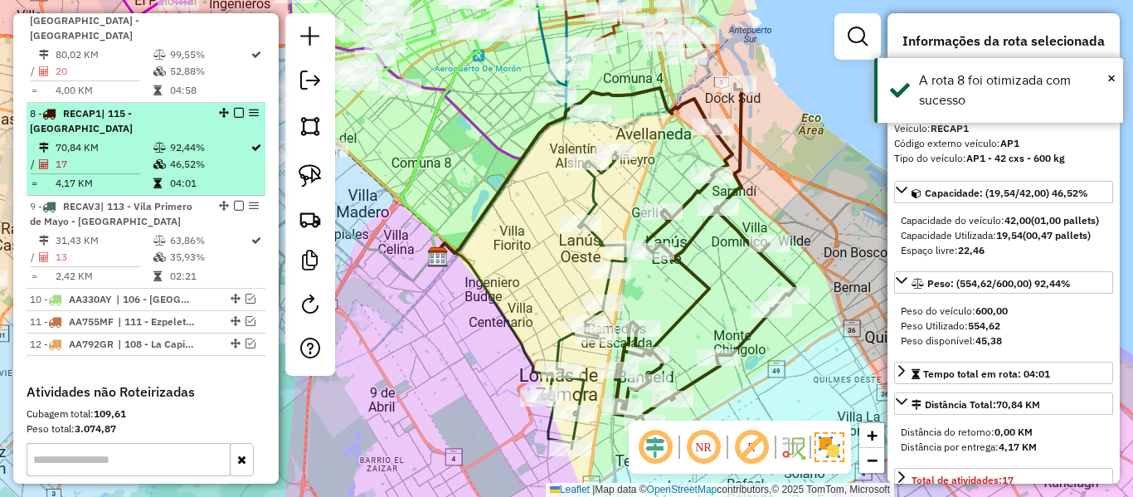
click at [235, 108] on em at bounding box center [239, 113] width 10 height 10
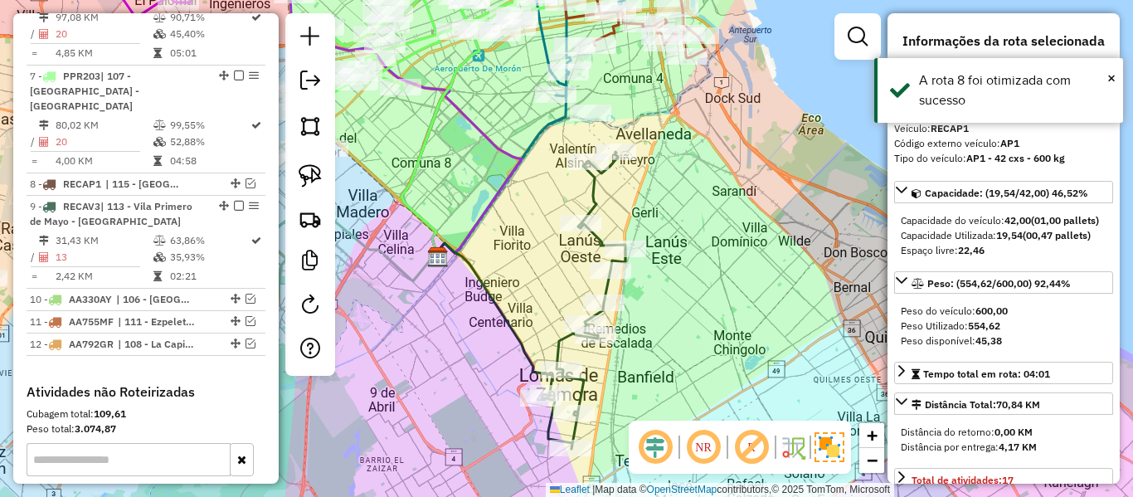
click at [590, 188] on icon at bounding box center [583, 300] width 84 height 297
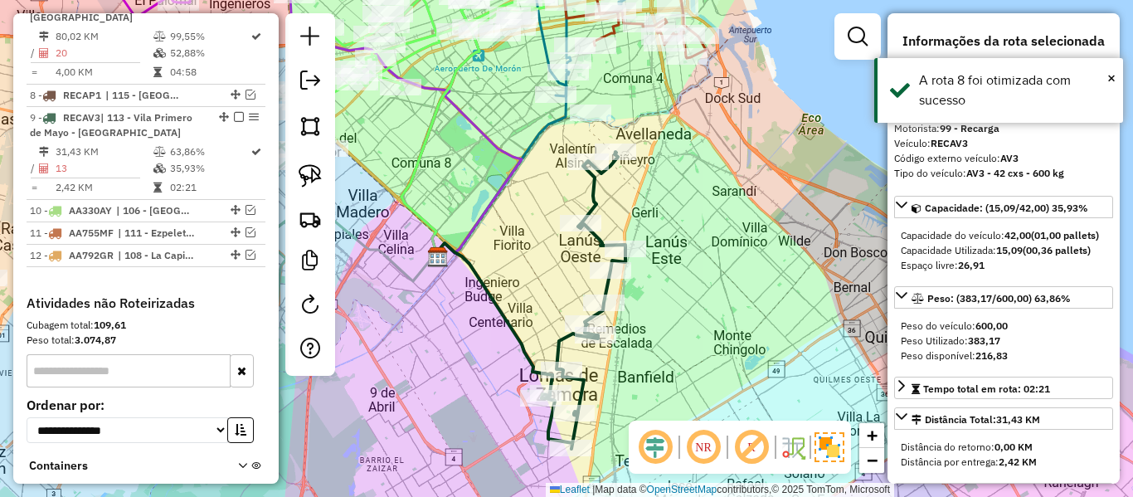
scroll to position [1356, 0]
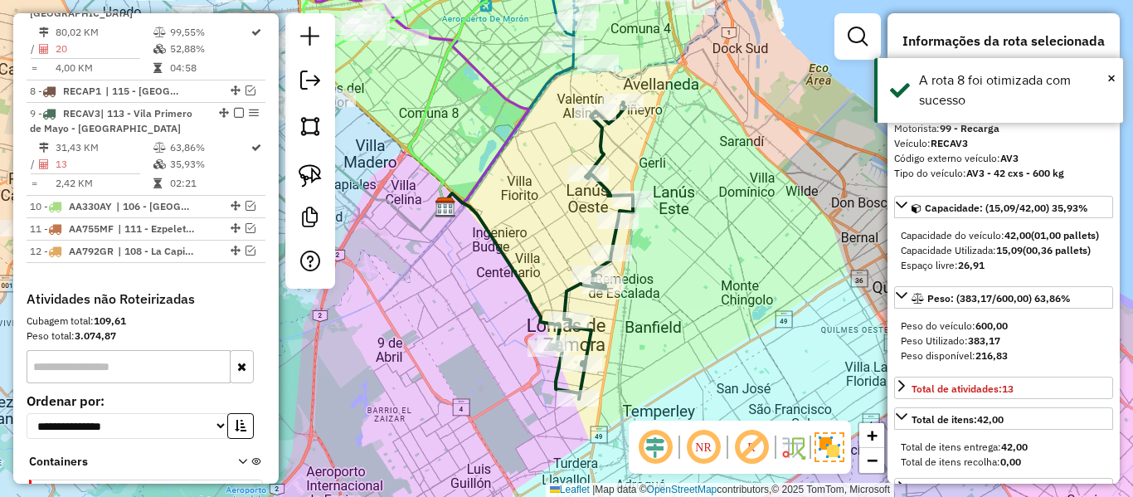
drag, startPoint x: 679, startPoint y: 310, endPoint x: 689, endPoint y: 182, distance: 128.9
click at [685, 187] on div "Janela de atendimento Grade de atendimento Capacidade Transportadoras Veículos …" at bounding box center [566, 248] width 1133 height 497
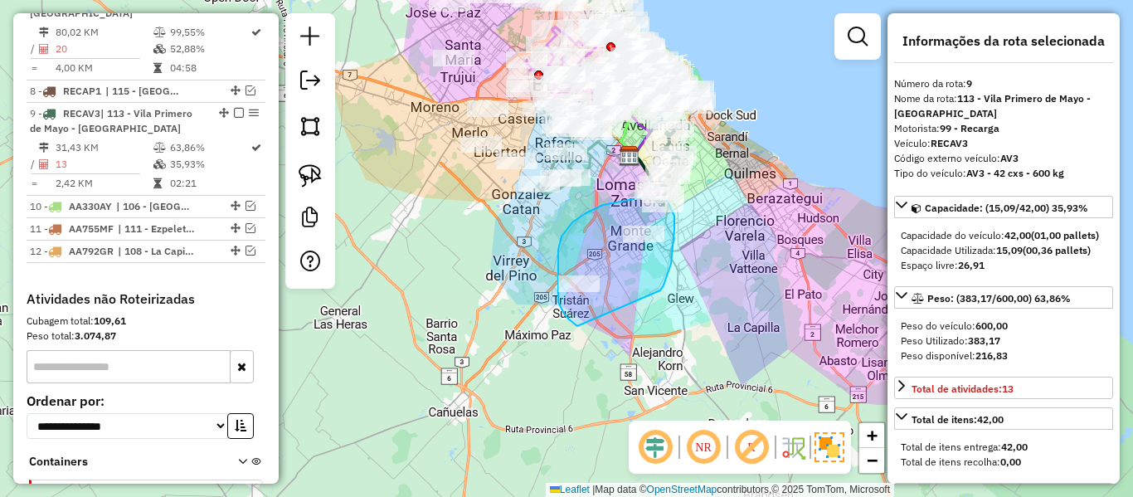
drag, startPoint x: 674, startPoint y: 216, endPoint x: 590, endPoint y: 328, distance: 139.8
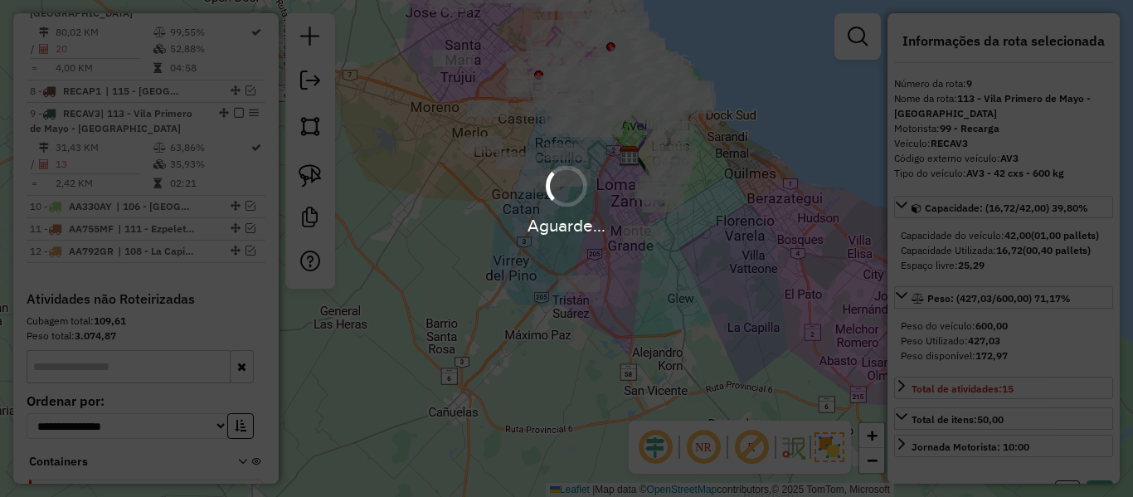
select select "**********"
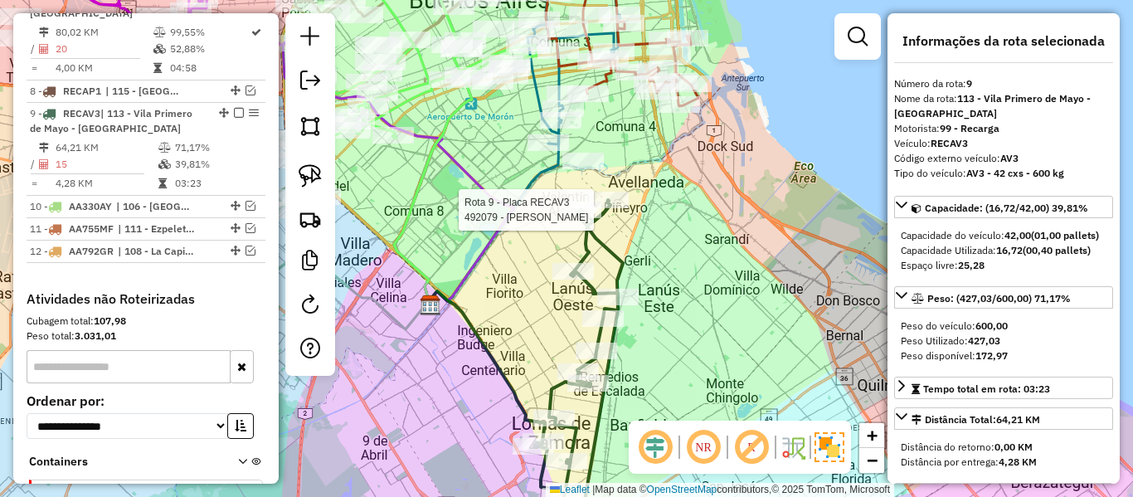
click at [587, 218] on div at bounding box center [580, 209] width 41 height 17
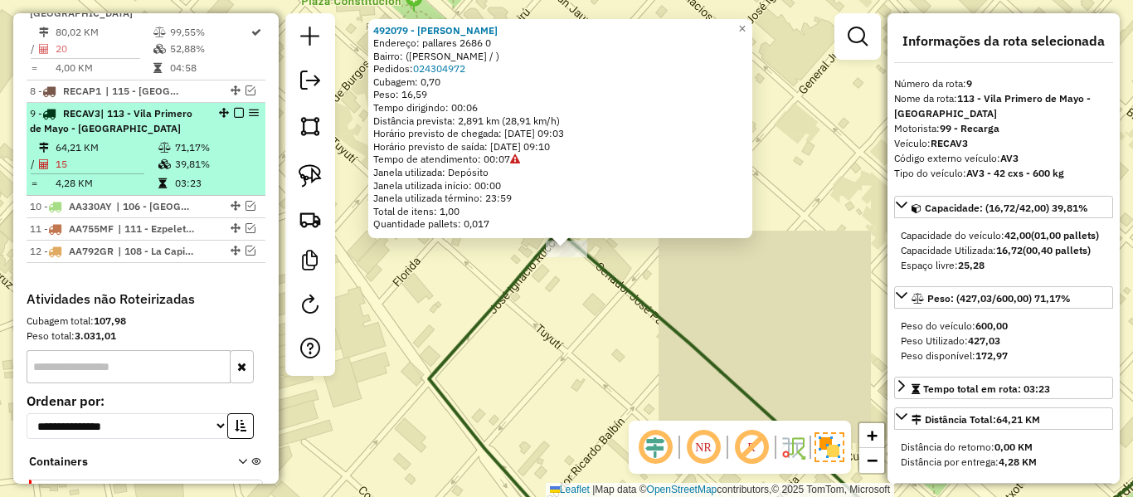
click at [234, 108] on em at bounding box center [239, 113] width 10 height 10
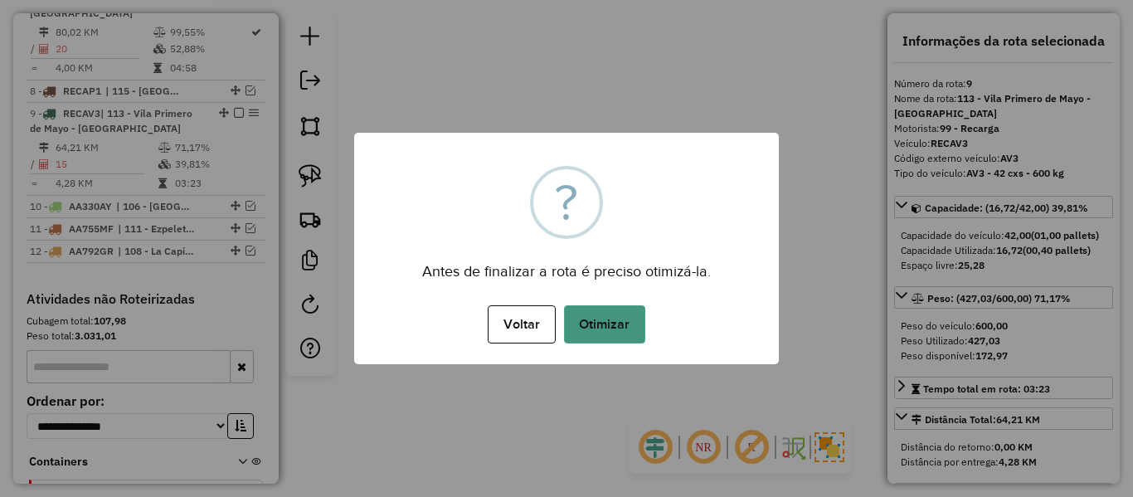
click at [601, 328] on button "Otimizar" at bounding box center [604, 324] width 81 height 38
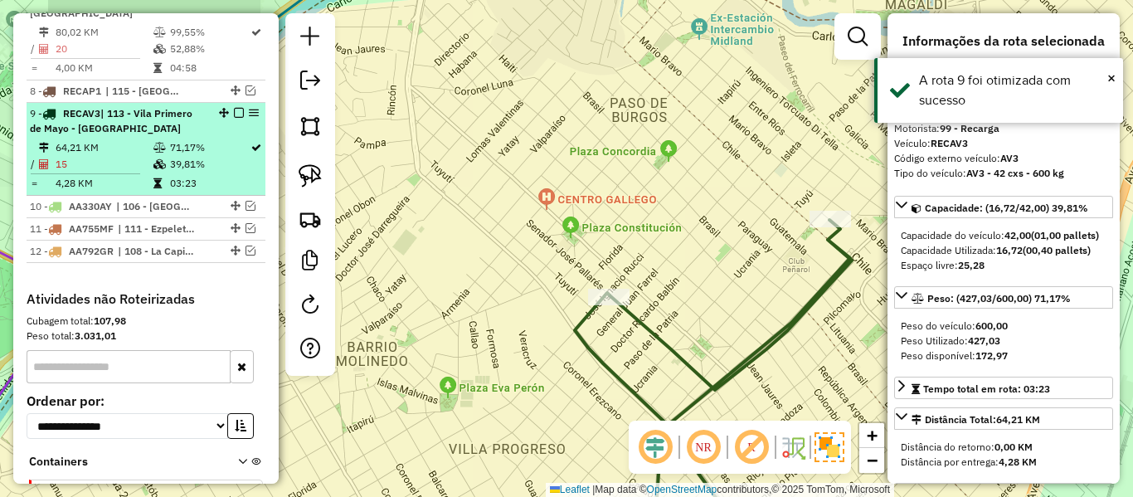
click at [237, 108] on em at bounding box center [239, 113] width 10 height 10
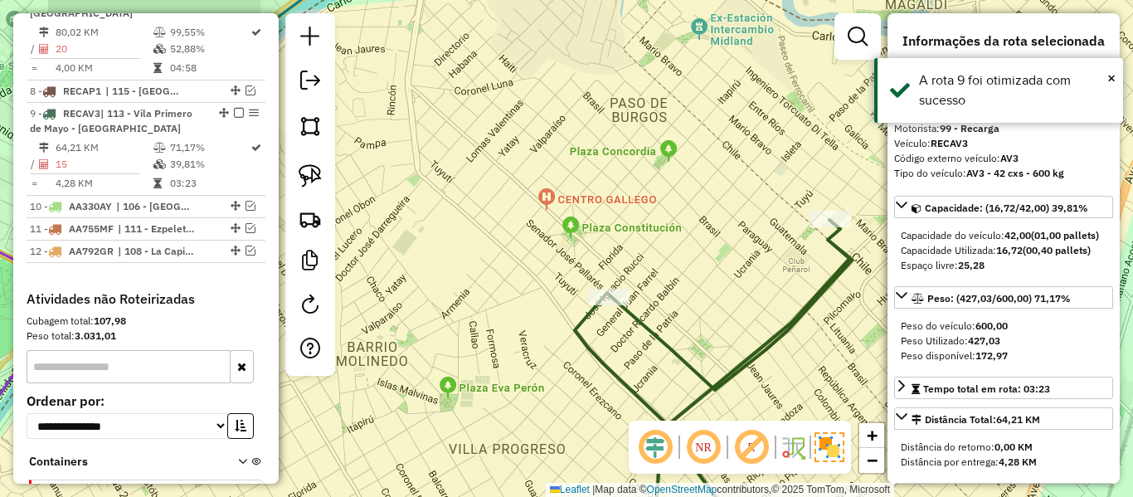
scroll to position [1285, 0]
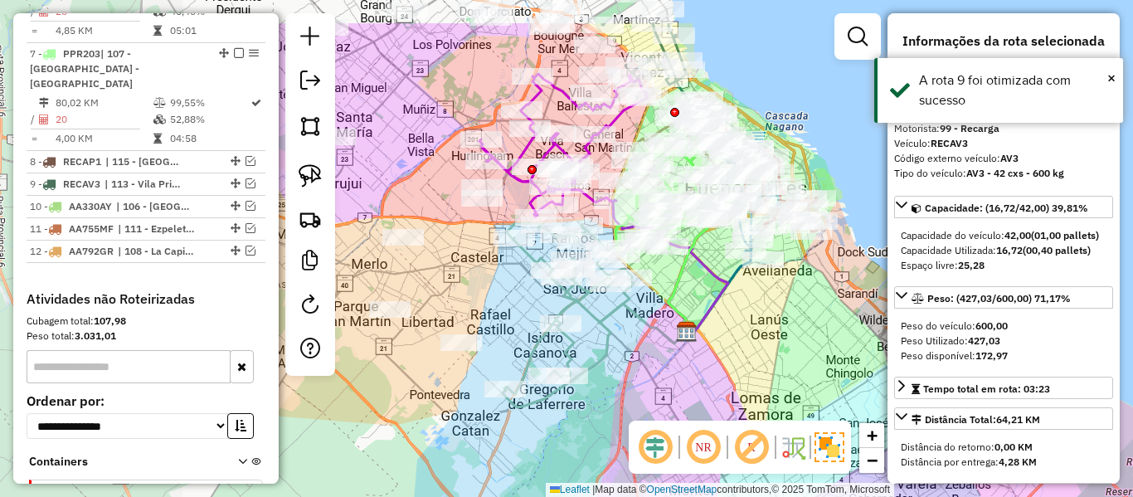
drag, startPoint x: 590, startPoint y: 250, endPoint x: 784, endPoint y: 329, distance: 210.2
click at [792, 327] on div "Janela de atendimento Grade de atendimento Capacidade Transportadoras Veículos …" at bounding box center [566, 248] width 1133 height 497
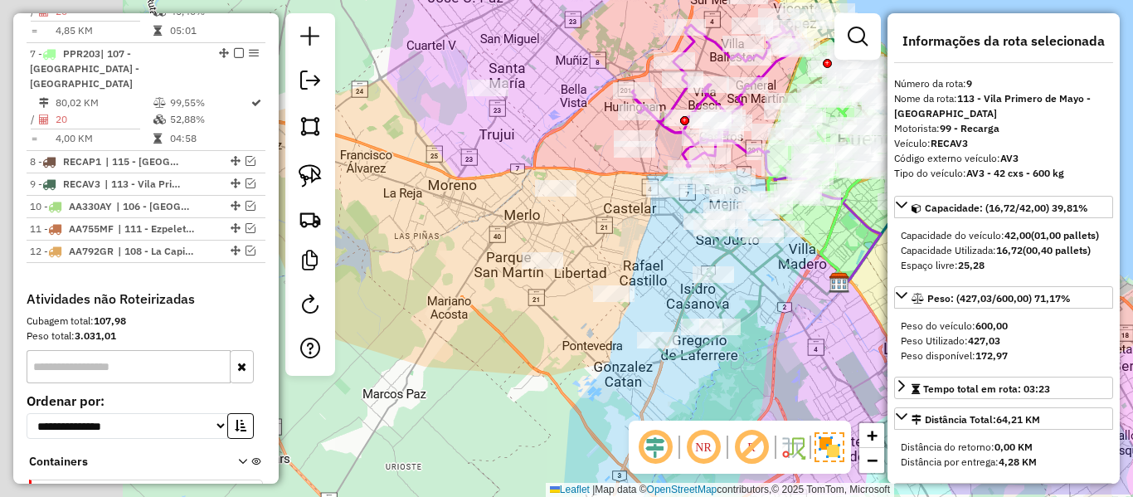
drag, startPoint x: 671, startPoint y: 347, endPoint x: 831, endPoint y: 293, distance: 168.9
click at [831, 293] on icon at bounding box center [770, 257] width 138 height 73
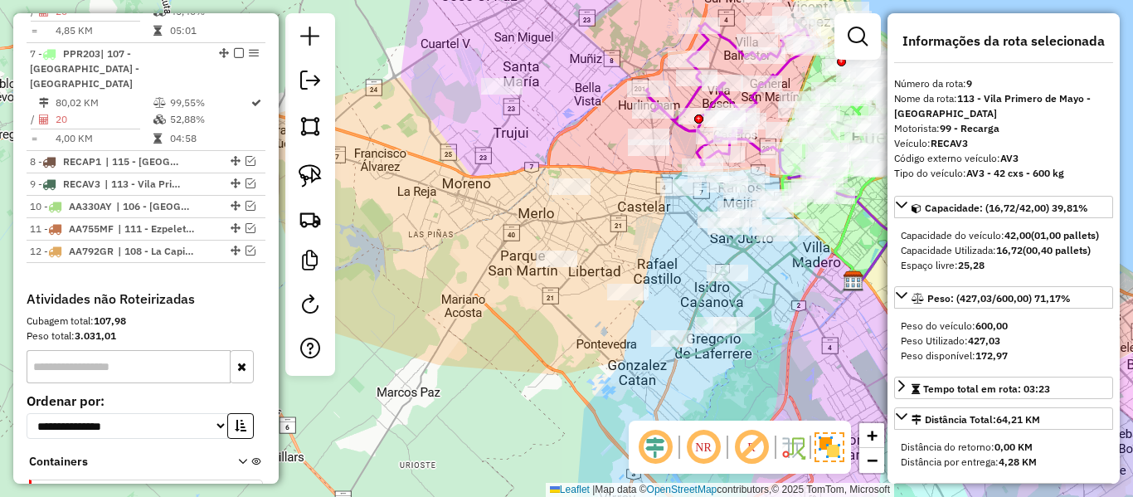
click at [778, 262] on icon at bounding box center [734, 264] width 131 height 184
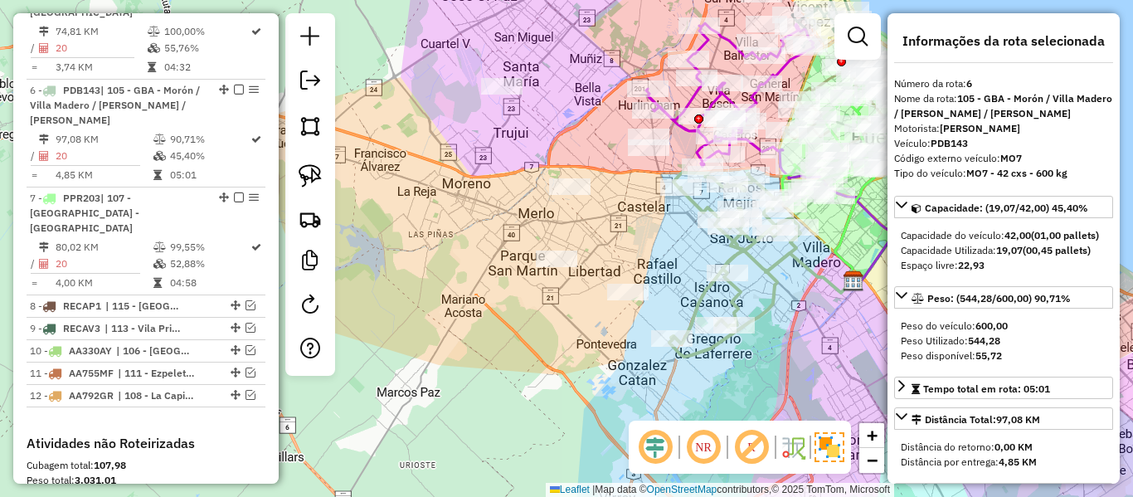
scroll to position [1133, 0]
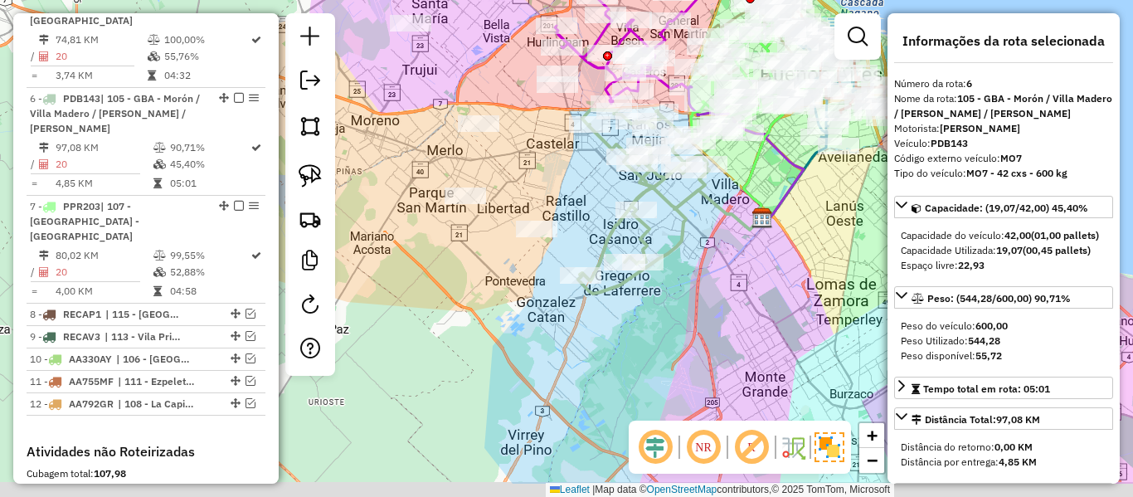
drag, startPoint x: 760, startPoint y: 289, endPoint x: 687, endPoint y: 250, distance: 82.0
click at [687, 250] on div "Janela de atendimento Grade de atendimento Capacidade Transportadoras Veículos …" at bounding box center [566, 248] width 1133 height 497
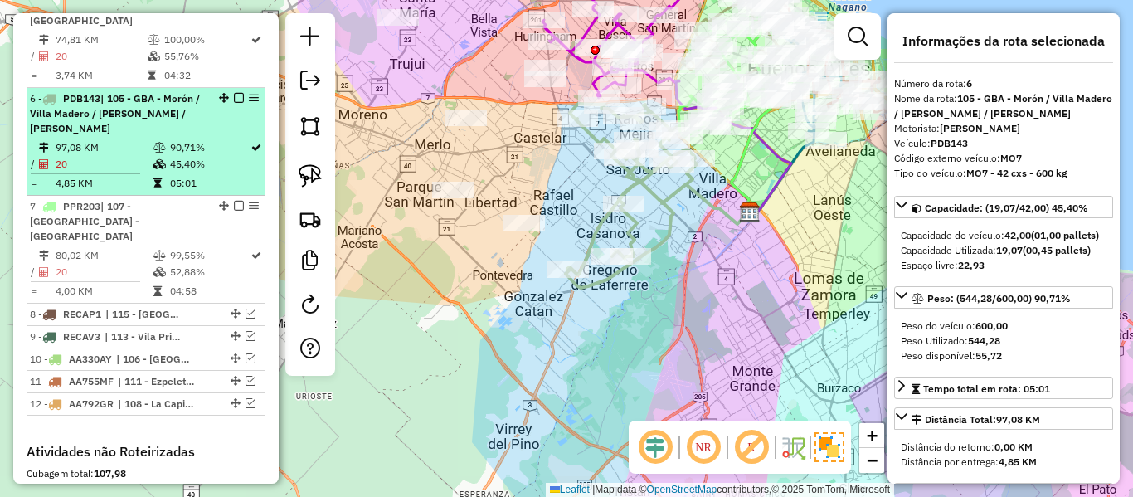
click at [236, 93] on em at bounding box center [239, 98] width 10 height 10
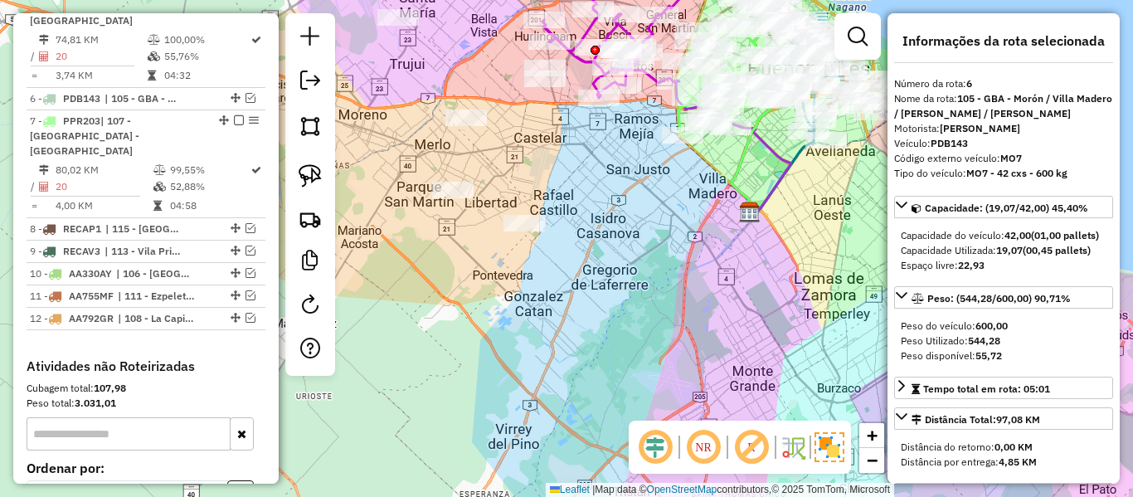
click at [653, 224] on div "Janela de atendimento Grade de atendimento Capacidade Transportadoras Veículos …" at bounding box center [566, 248] width 1133 height 497
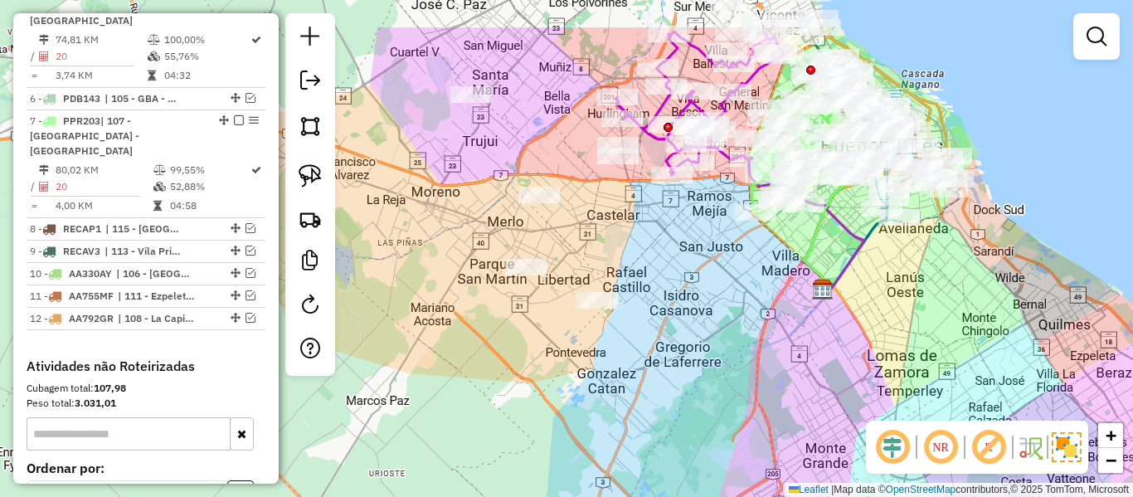
click at [712, 289] on div "Janela de atendimento Grade de atendimento Capacidade Transportadoras Veículos …" at bounding box center [566, 248] width 1133 height 497
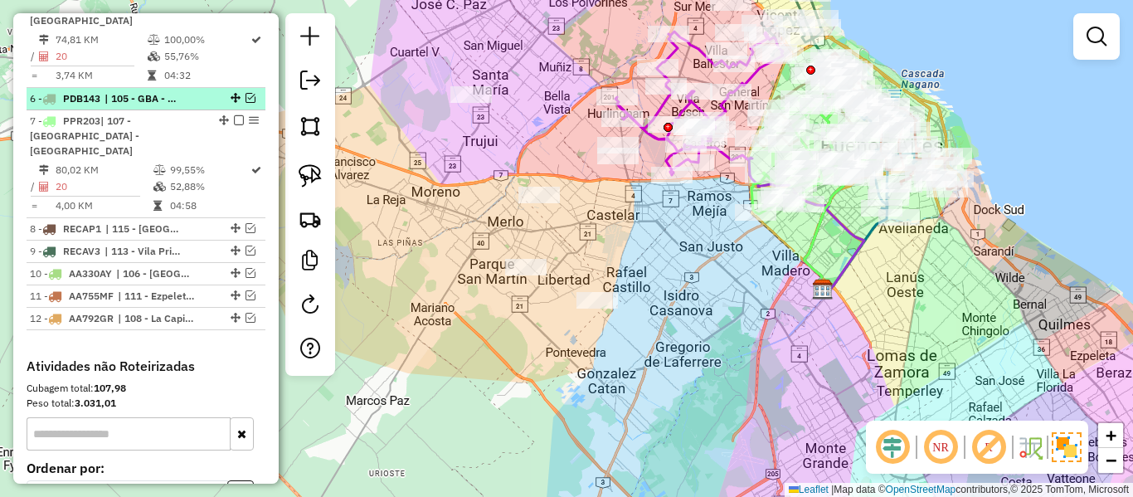
click at [246, 93] on em at bounding box center [250, 98] width 10 height 10
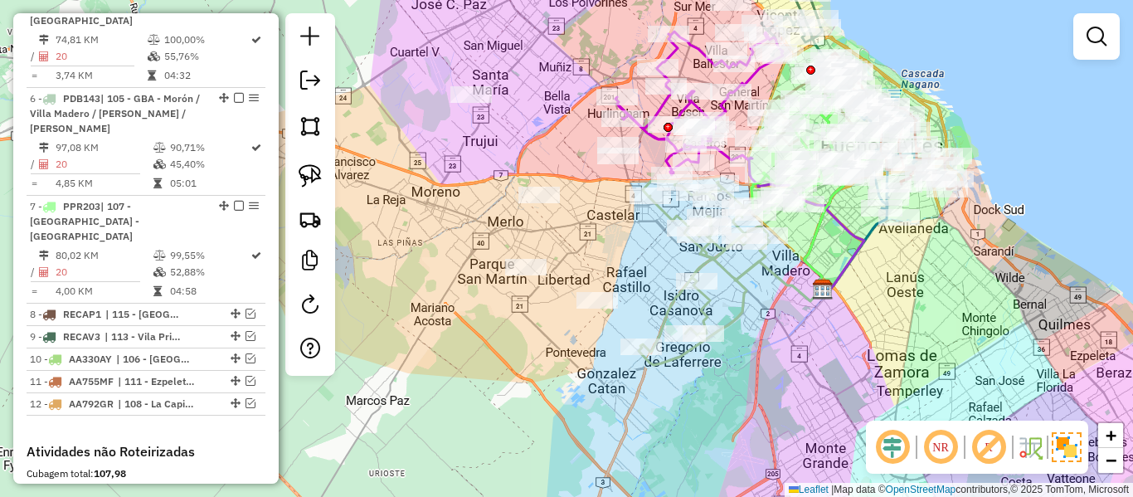
click at [715, 257] on icon at bounding box center [703, 273] width 131 height 184
select select "**********"
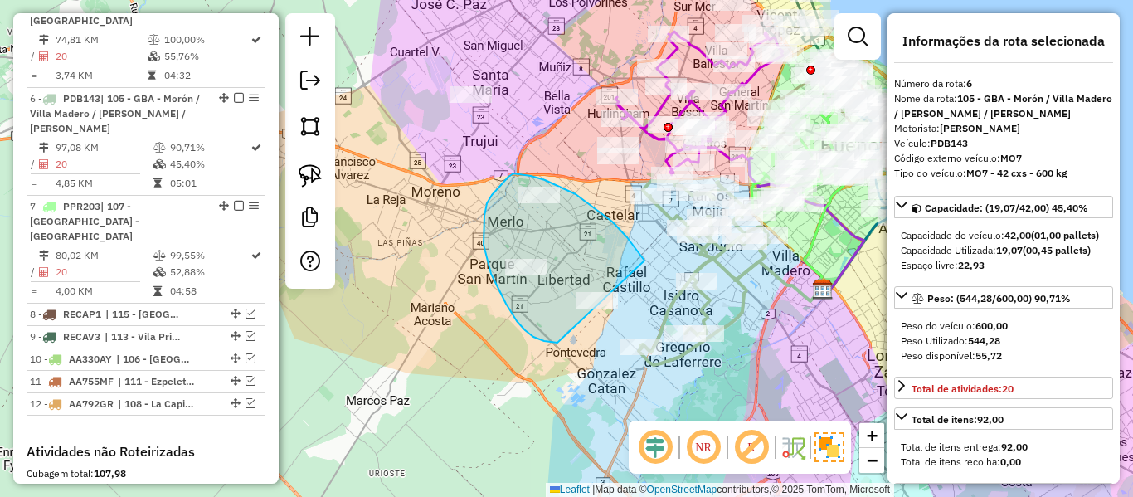
drag, startPoint x: 612, startPoint y: 221, endPoint x: 614, endPoint y: 342, distance: 121.1
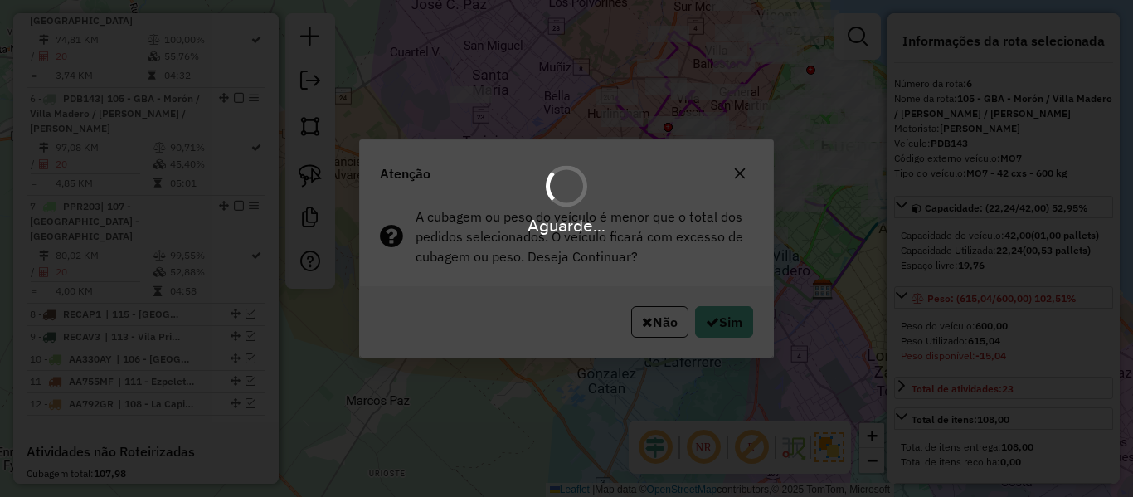
click at [722, 314] on div "Aguarde..." at bounding box center [566, 248] width 1133 height 497
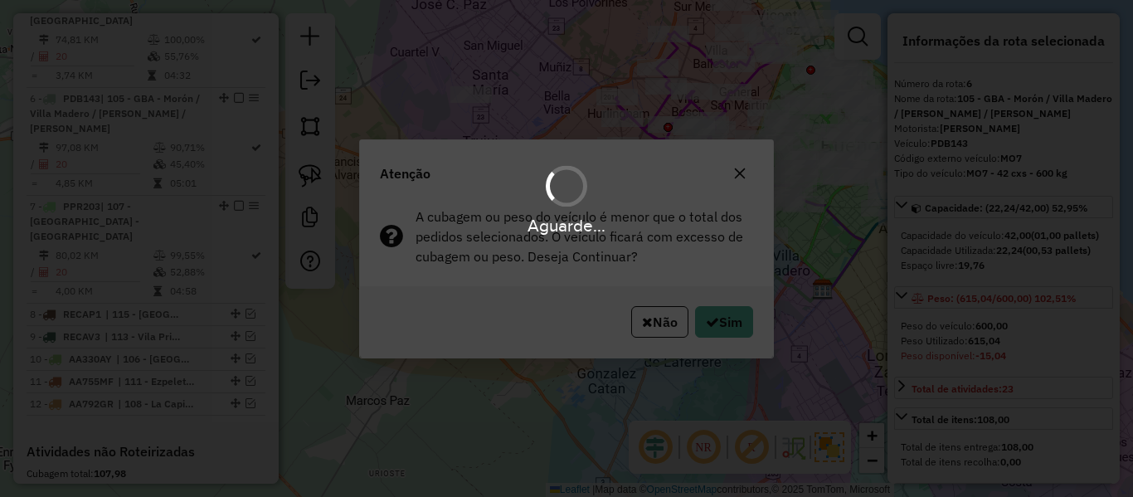
click at [722, 314] on div "Aguarde..." at bounding box center [566, 248] width 1133 height 497
click at [721, 317] on div "Aguarde..." at bounding box center [566, 248] width 1133 height 497
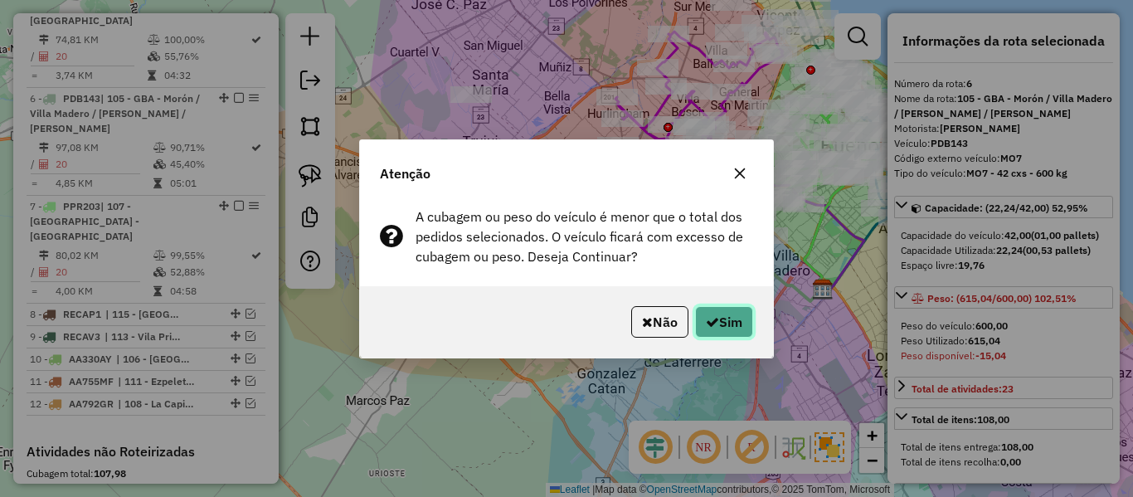
click at [721, 317] on button "Sim" at bounding box center [724, 322] width 58 height 32
select select "**********"
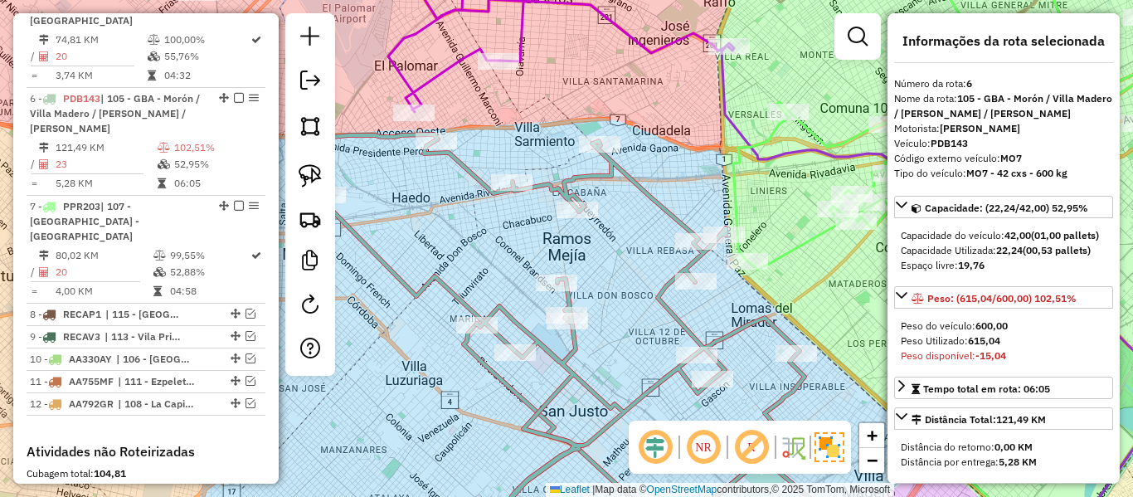
click at [794, 248] on icon at bounding box center [981, 109] width 497 height 319
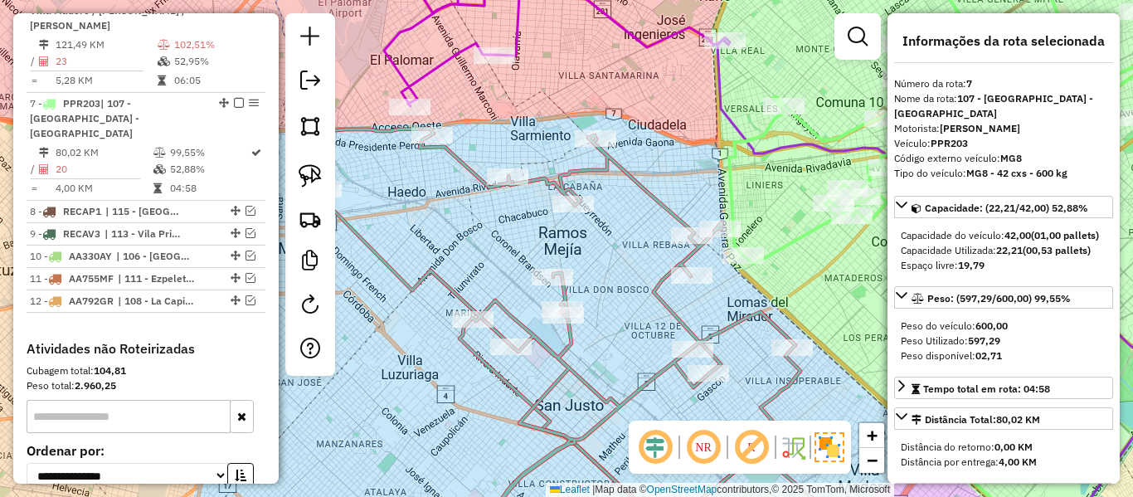
scroll to position [1240, 0]
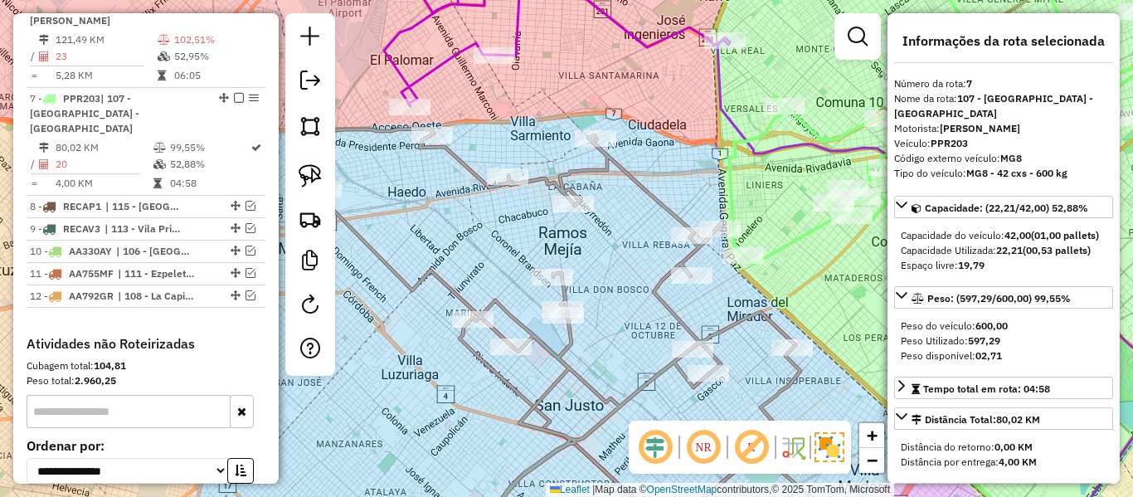
drag, startPoint x: 808, startPoint y: 279, endPoint x: 756, endPoint y: 247, distance: 60.3
click at [756, 248] on div "Janela de atendimento Grade de atendimento Capacidade Transportadoras Veículos …" at bounding box center [566, 248] width 1133 height 497
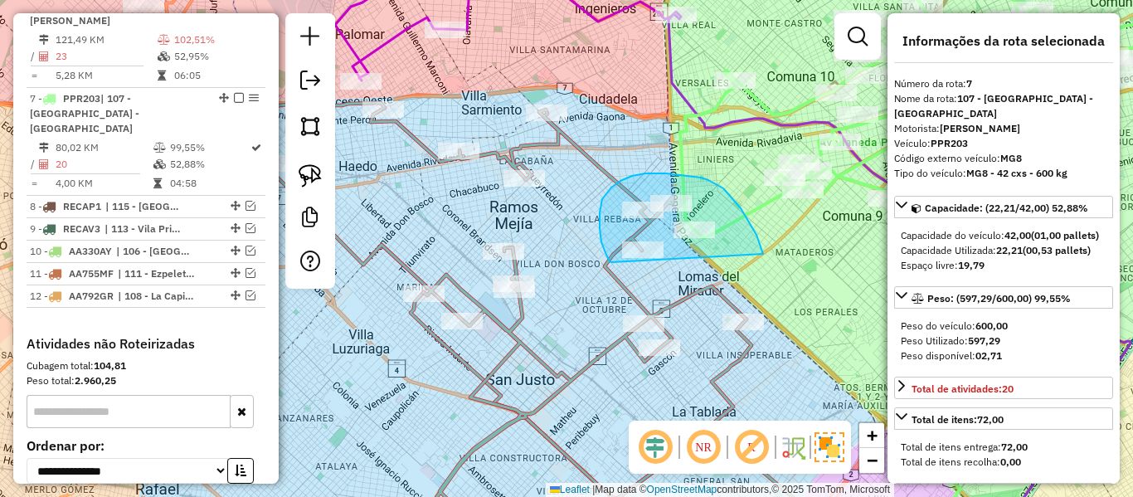
drag, startPoint x: 763, startPoint y: 254, endPoint x: 651, endPoint y: 264, distance: 112.4
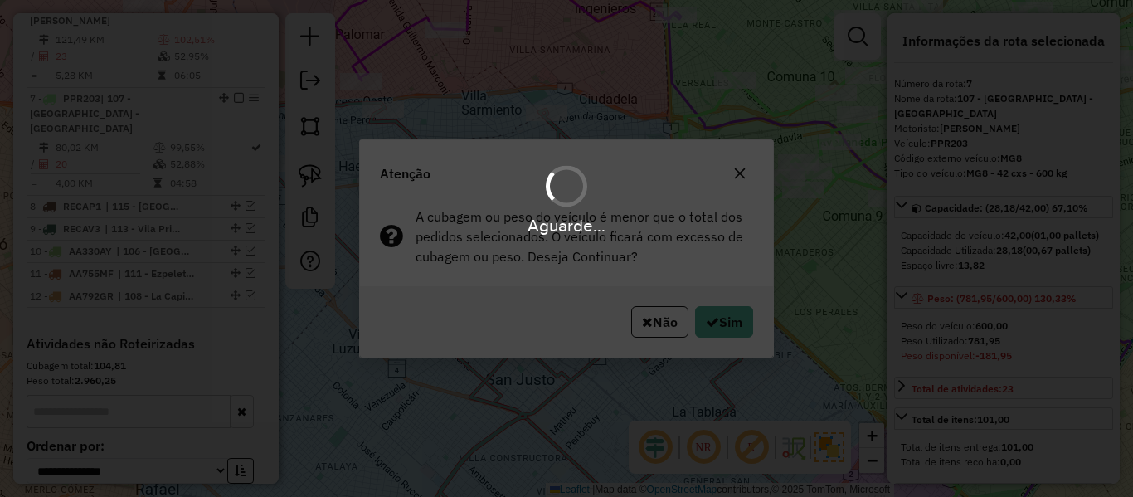
click at [726, 319] on div "Aguarde..." at bounding box center [566, 248] width 1133 height 497
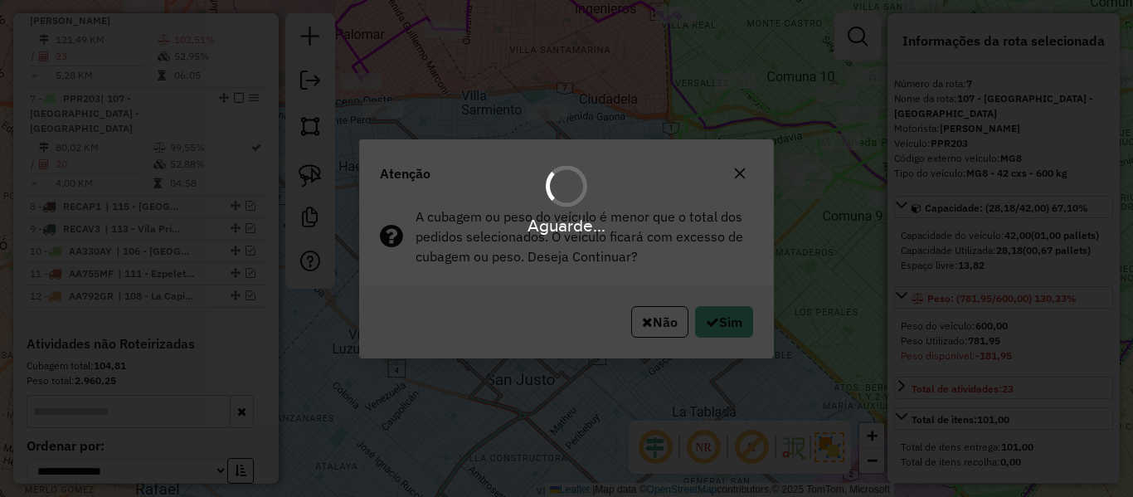
click at [726, 319] on div "Aguarde..." at bounding box center [566, 248] width 1133 height 497
click at [725, 319] on button "Sim" at bounding box center [724, 322] width 58 height 32
select select "**********"
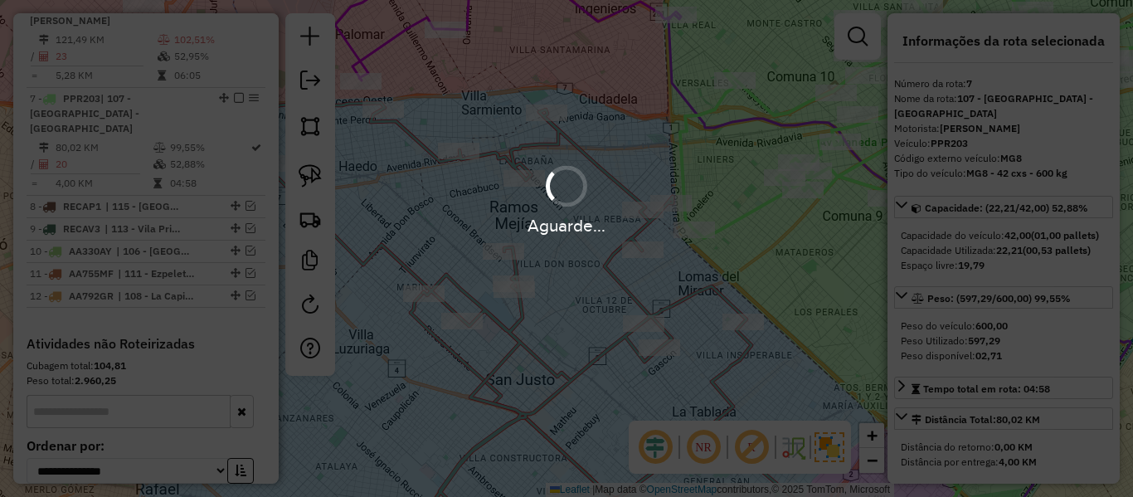
click at [725, 319] on hb-app "Aguarde... Pop-up bloqueado! Seu navegador bloqueou automáticamente a abertura …" at bounding box center [566, 248] width 1133 height 497
click at [685, 288] on div "Aguarde..." at bounding box center [566, 248] width 1133 height 497
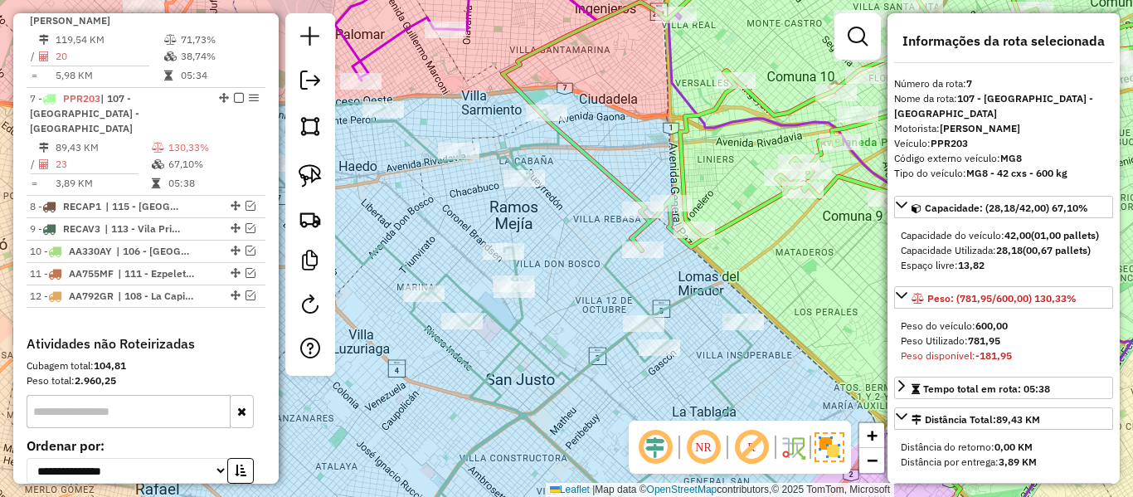
click at [682, 297] on icon at bounding box center [318, 325] width 865 height 444
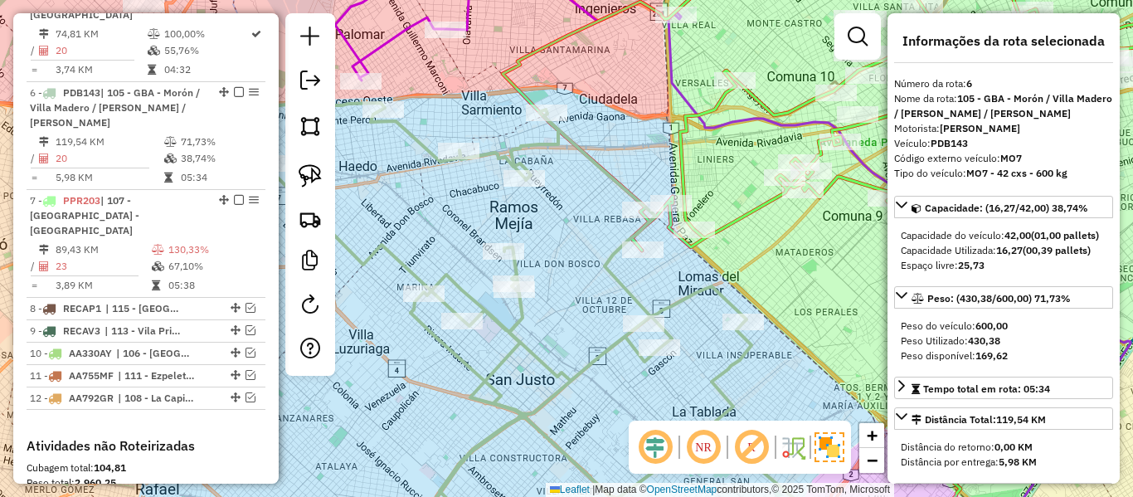
scroll to position [1133, 0]
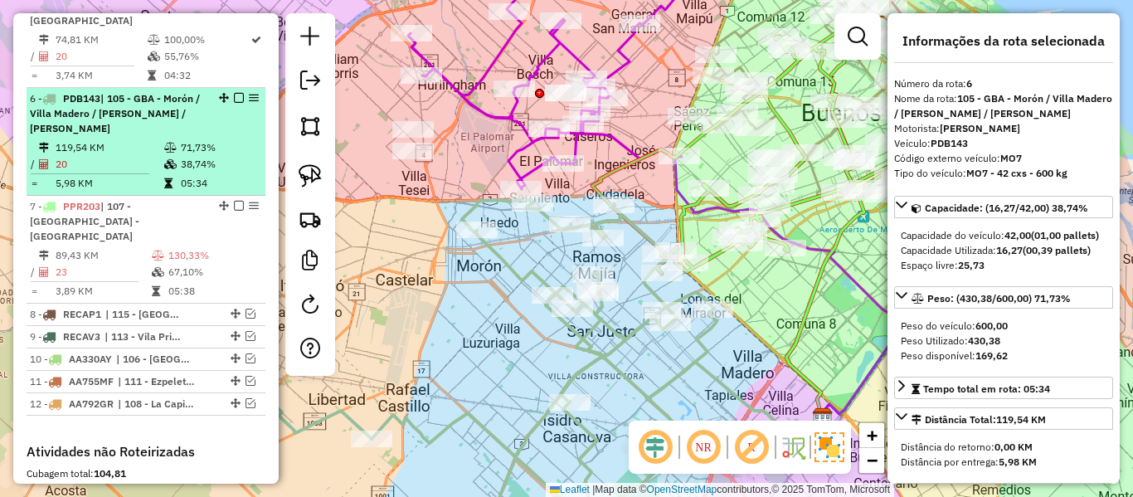
click at [235, 93] on em at bounding box center [239, 98] width 10 height 10
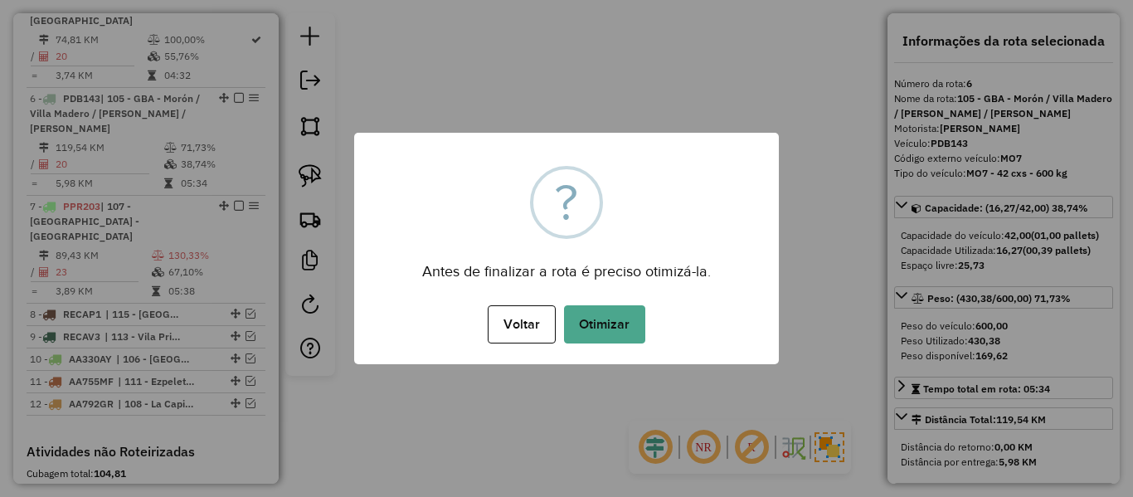
click at [592, 319] on button "Otimizar" at bounding box center [604, 324] width 81 height 38
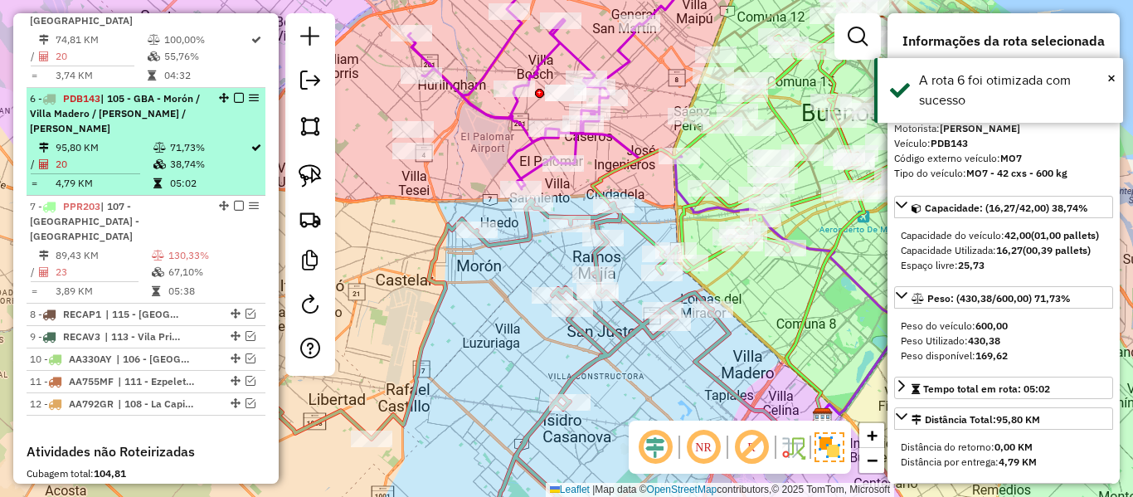
click at [234, 93] on em at bounding box center [239, 98] width 10 height 10
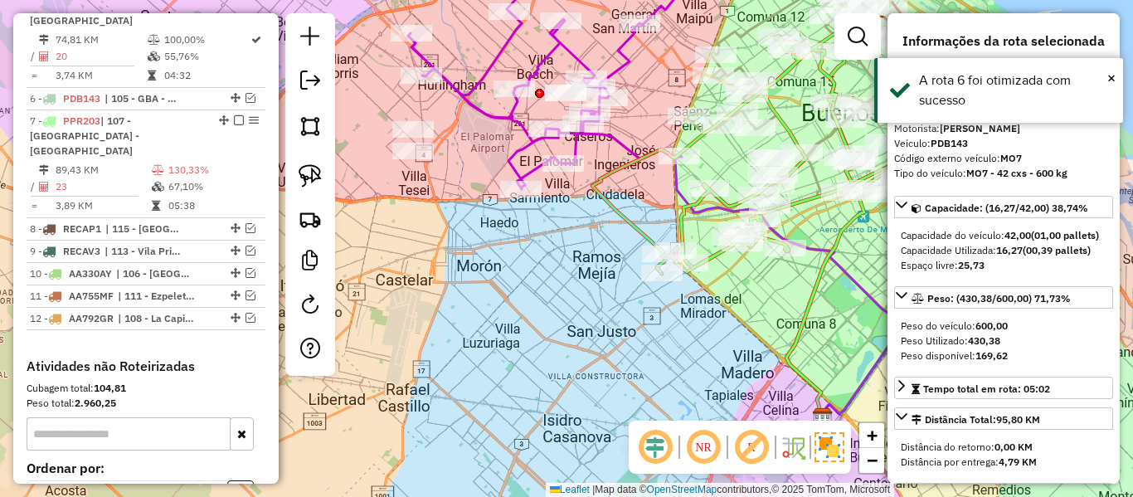
scroll to position [1047, 0]
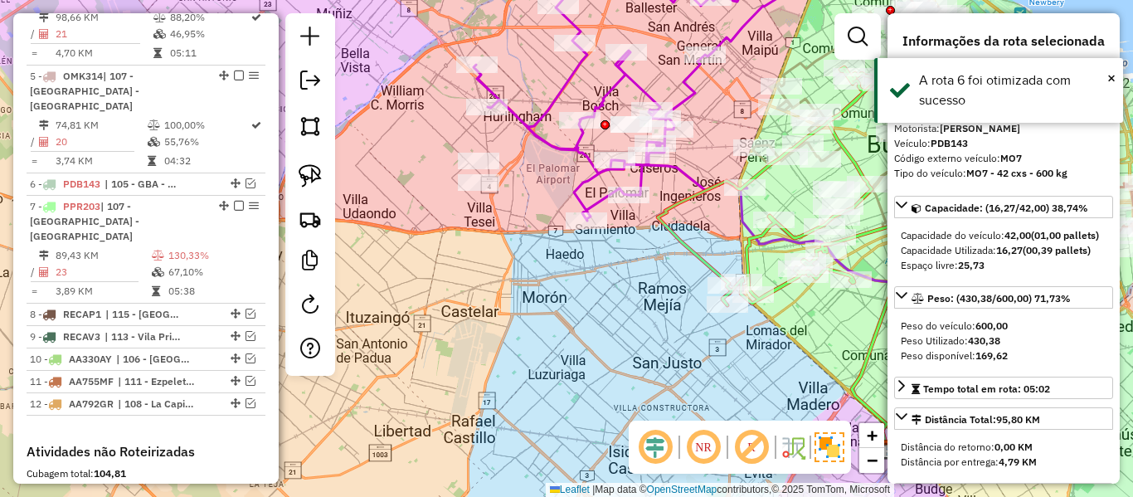
click at [695, 334] on div "Janela de atendimento Grade de atendimento Capacidade Transportadoras Veículos …" at bounding box center [566, 248] width 1133 height 497
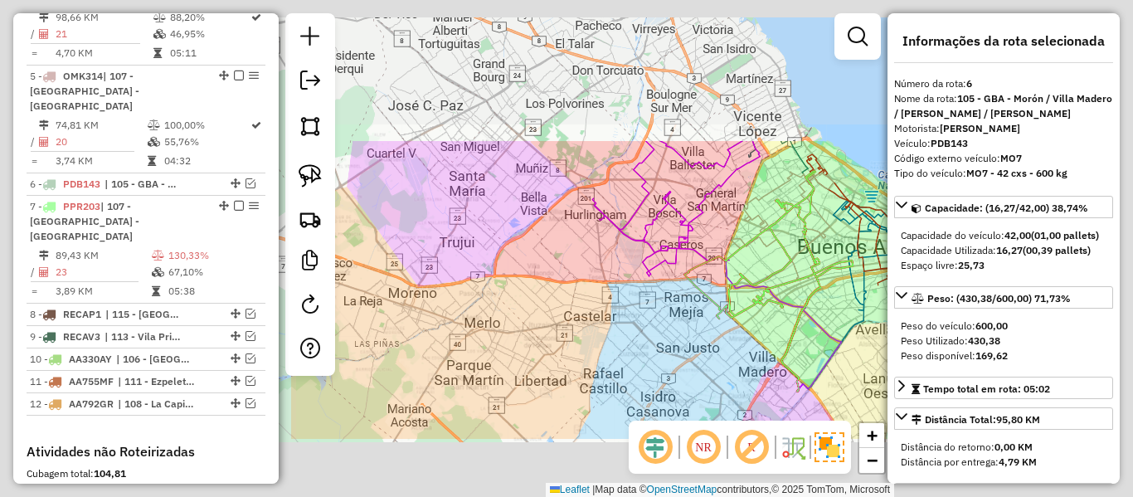
click at [653, 338] on div "Janela de atendimento Grade de atendimento Capacidade Transportadoras Veículos …" at bounding box center [566, 248] width 1133 height 497
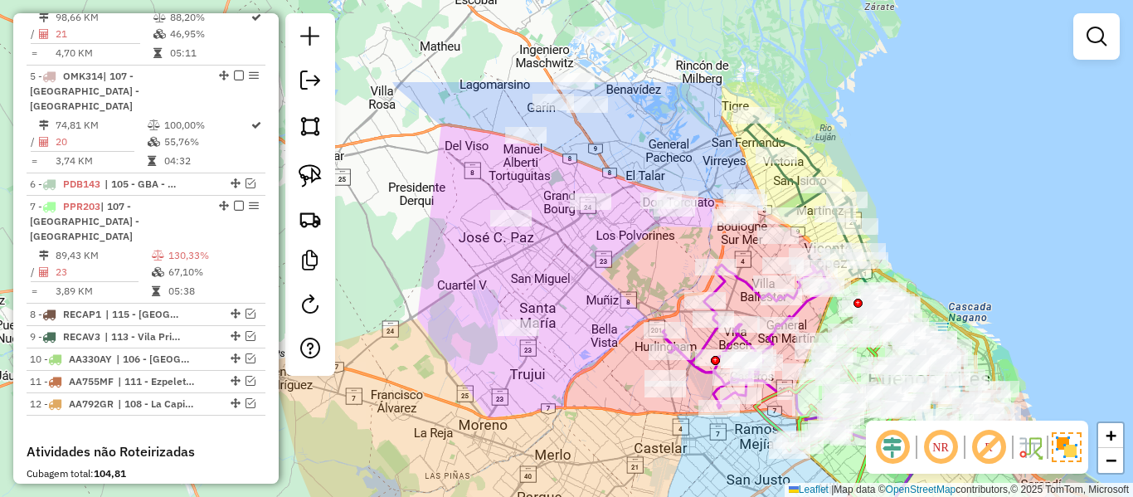
drag, startPoint x: 675, startPoint y: 358, endPoint x: 713, endPoint y: 468, distance: 115.9
click at [713, 468] on div "Janela de atendimento Grade de atendimento Capacidade Transportadoras Veículos …" at bounding box center [566, 248] width 1133 height 497
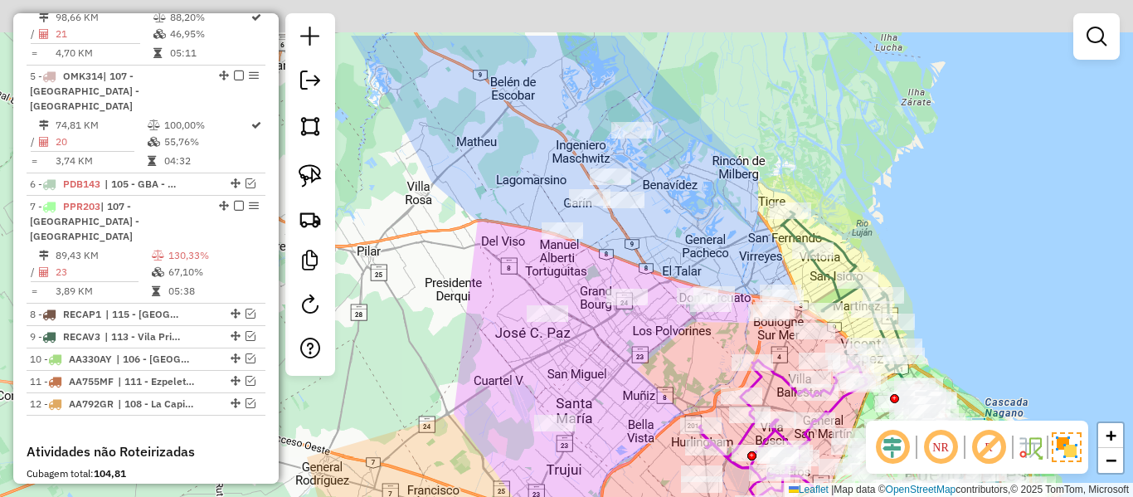
drag, startPoint x: 643, startPoint y: 346, endPoint x: 662, endPoint y: 381, distance: 39.7
click at [662, 381] on div "Janela de atendimento Grade de atendimento Capacidade Transportadoras Veículos …" at bounding box center [566, 248] width 1133 height 497
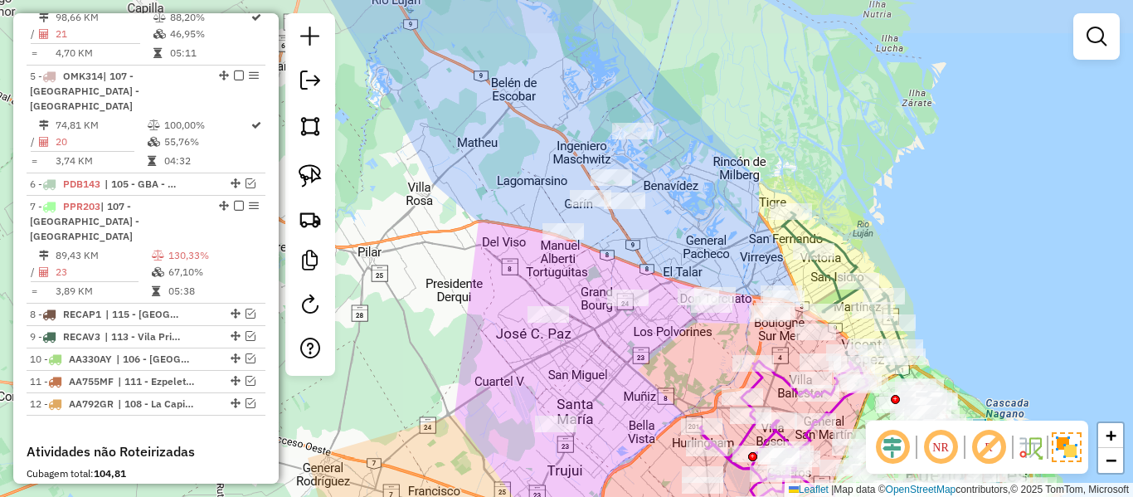
click at [688, 240] on div "Janela de atendimento Grade de atendimento Capacidade Transportadoras Veículos …" at bounding box center [566, 248] width 1133 height 497
click at [677, 206] on div "Janela de atendimento Grade de atendimento Capacidade Transportadoras Veículos …" at bounding box center [566, 248] width 1133 height 497
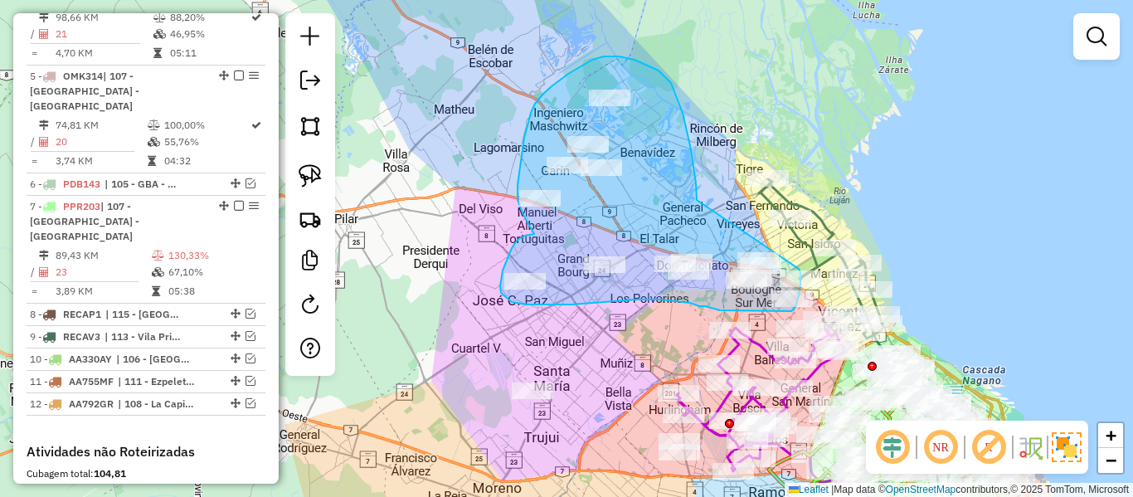
drag, startPoint x: 691, startPoint y: 149, endPoint x: 786, endPoint y: 265, distance: 149.6
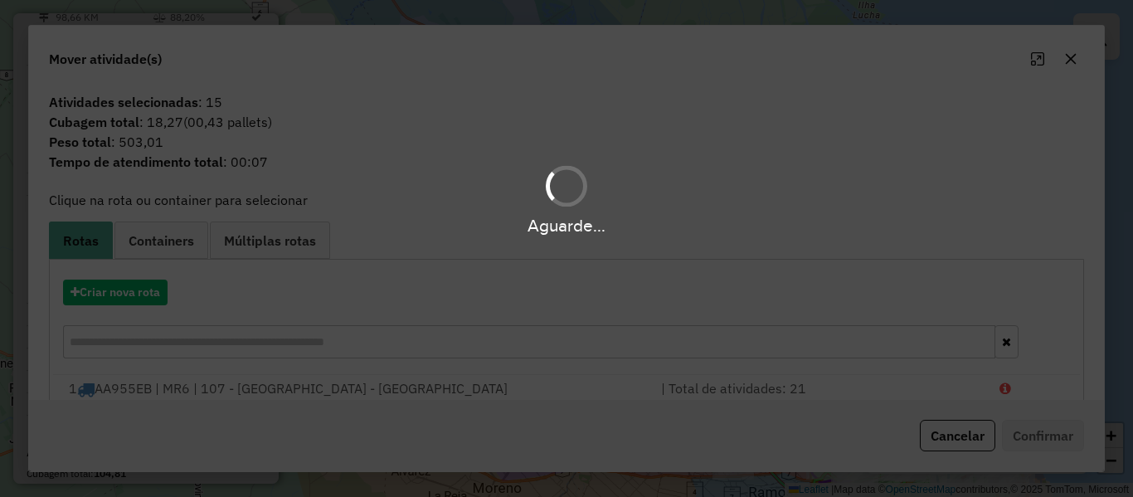
click at [165, 298] on div "Aguarde..." at bounding box center [566, 248] width 1133 height 497
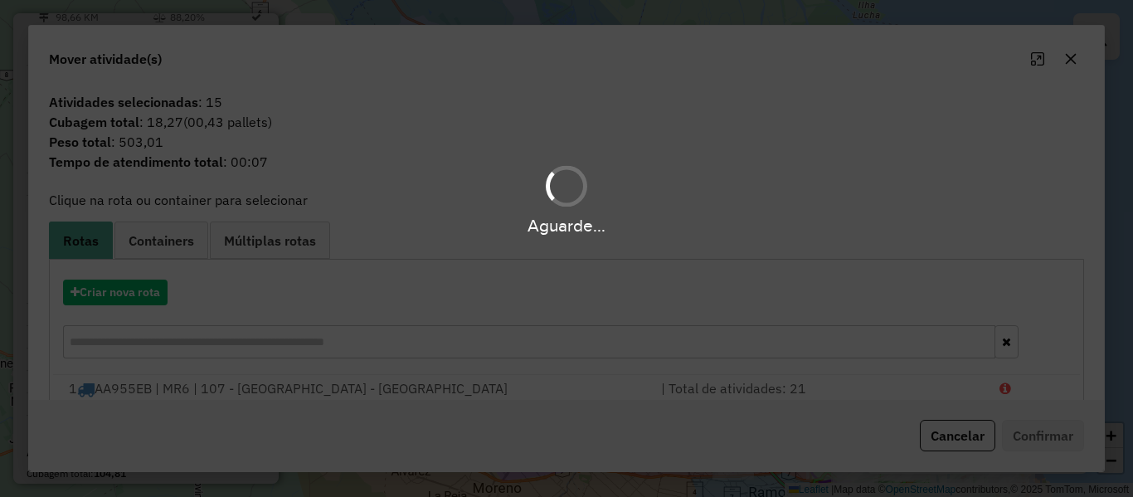
click at [165, 298] on div "Aguarde..." at bounding box center [566, 248] width 1133 height 497
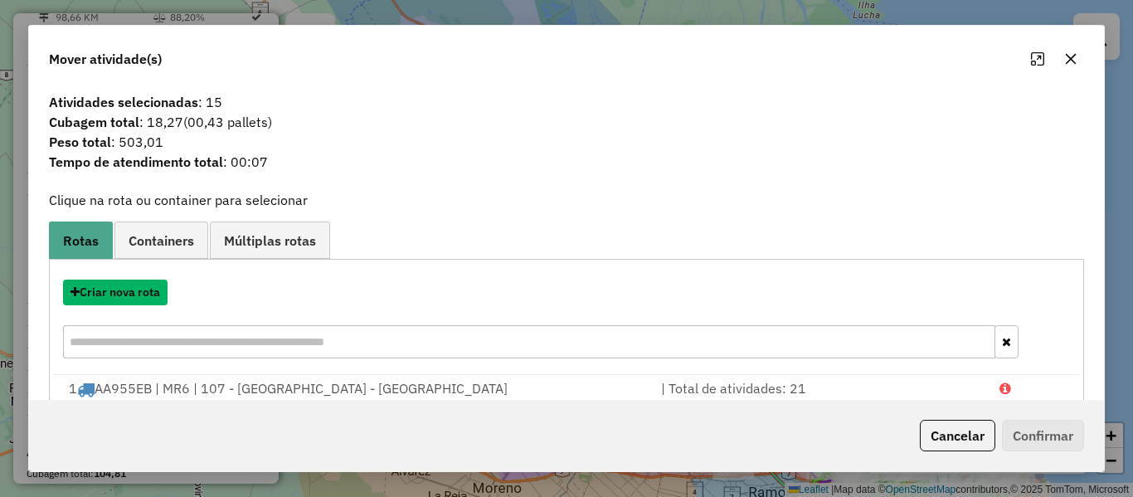
click at [165, 298] on button "Criar nova rota" at bounding box center [115, 292] width 104 height 26
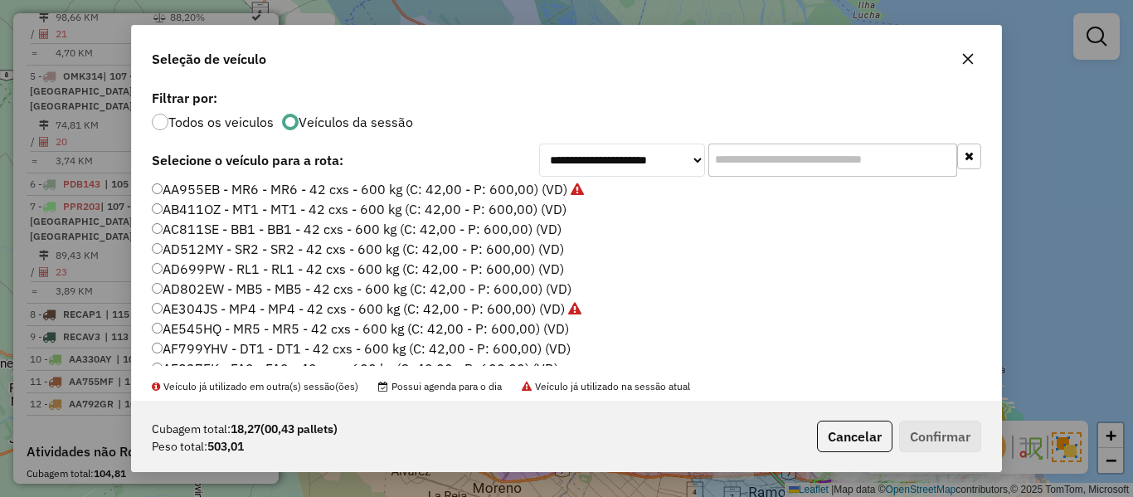
scroll to position [0, 0]
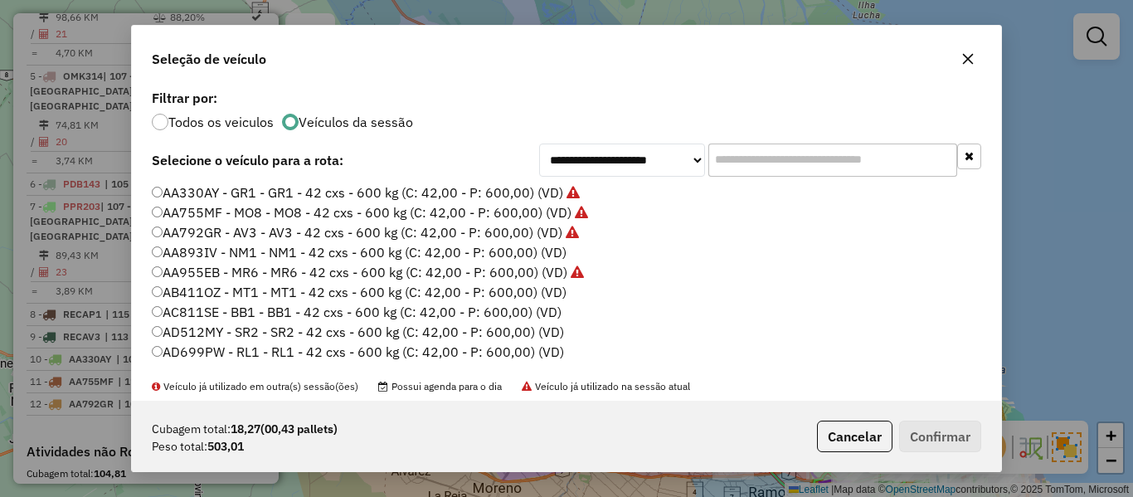
click at [524, 247] on label "AA893IV - NM1 - NM1 - 42 cxs - 600 kg (C: 42,00 - P: 600,00) (VD)" at bounding box center [359, 252] width 415 height 20
drag, startPoint x: 907, startPoint y: 410, endPoint x: 933, endPoint y: 438, distance: 37.5
click at [914, 418] on div "Cubagem total: 18,27 (00,43 pallets) Peso total: 503,01 Cancelar Confirmar" at bounding box center [566, 435] width 869 height 71
click at [933, 438] on button "Confirmar" at bounding box center [940, 436] width 82 height 32
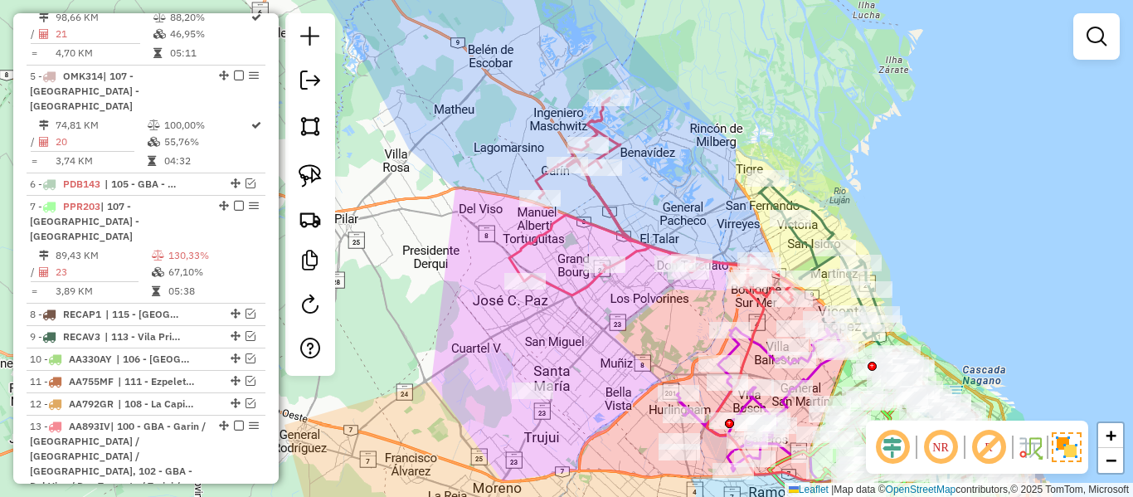
click at [655, 245] on icon at bounding box center [651, 201] width 284 height 206
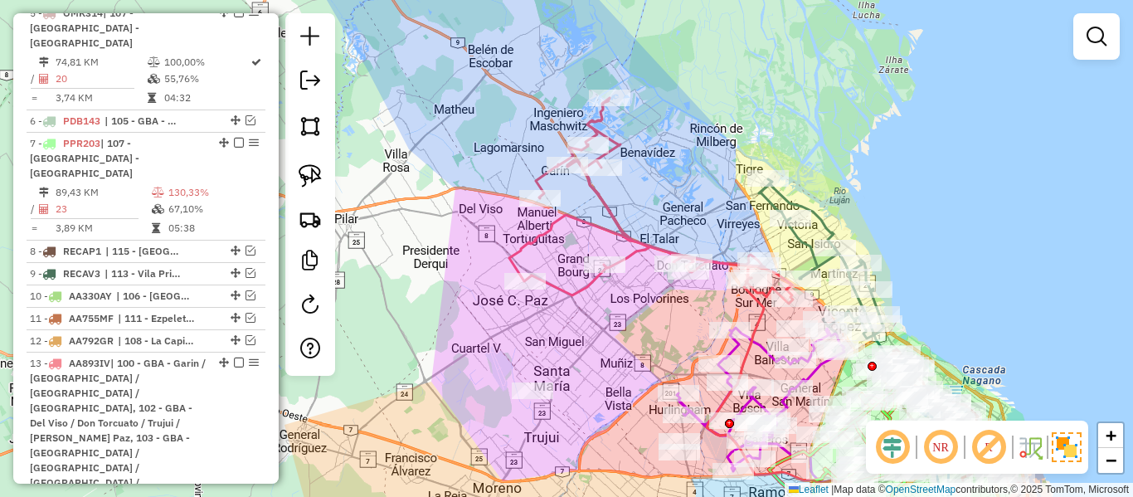
select select "**********"
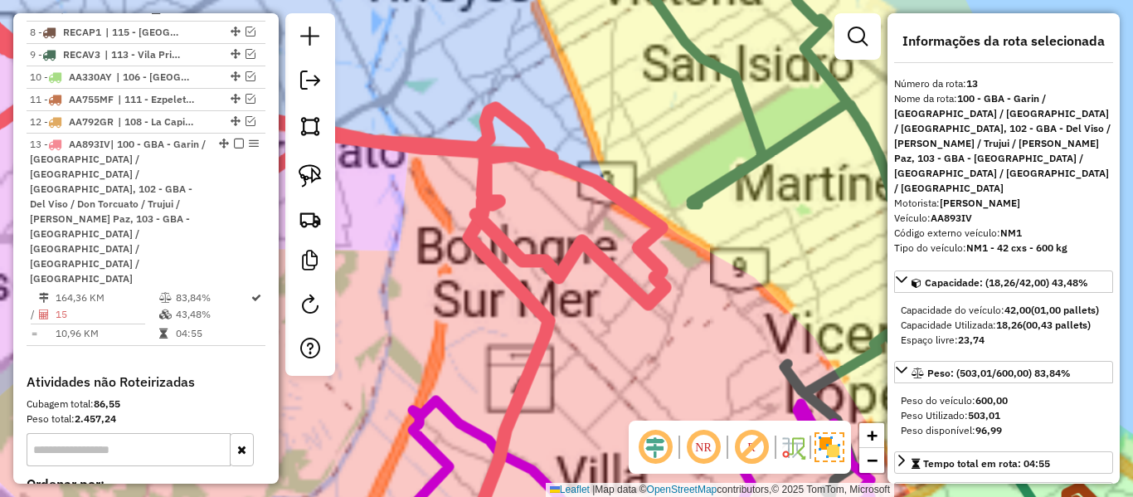
scroll to position [1360, 0]
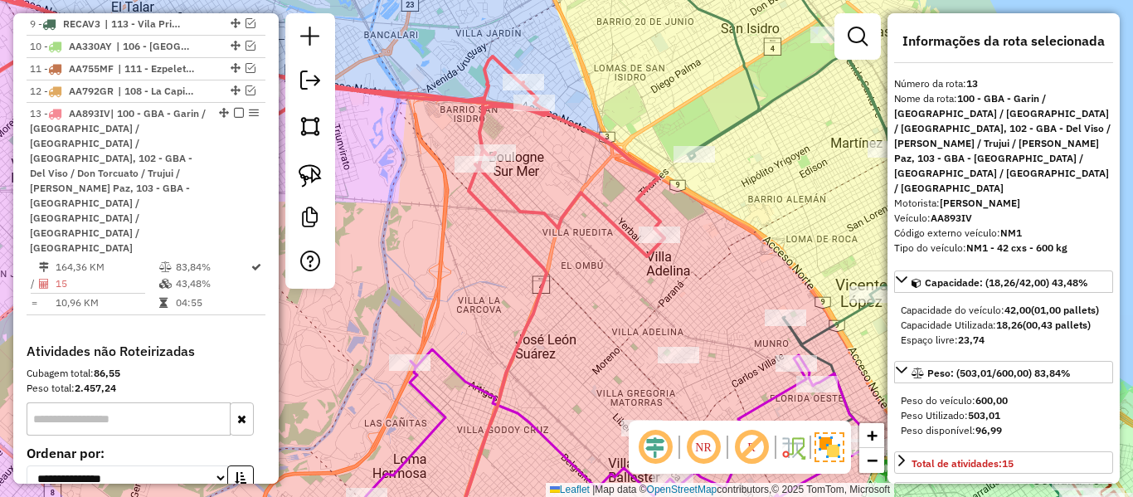
drag, startPoint x: 697, startPoint y: 244, endPoint x: 741, endPoint y: 289, distance: 63.3
click at [696, 235] on div "Janela de atendimento Grade de atendimento Capacidade Transportadoras Veículos …" at bounding box center [566, 248] width 1133 height 497
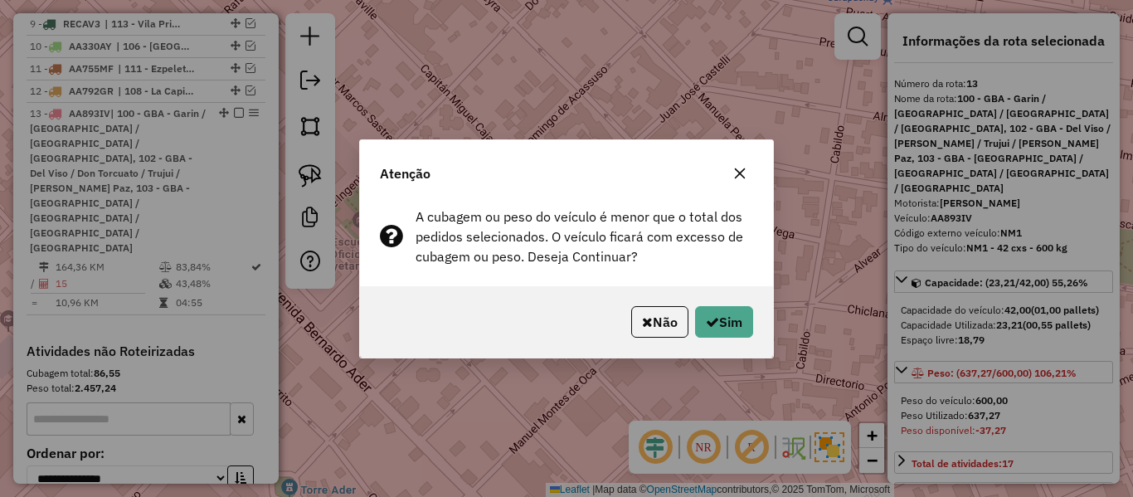
select select "**********"
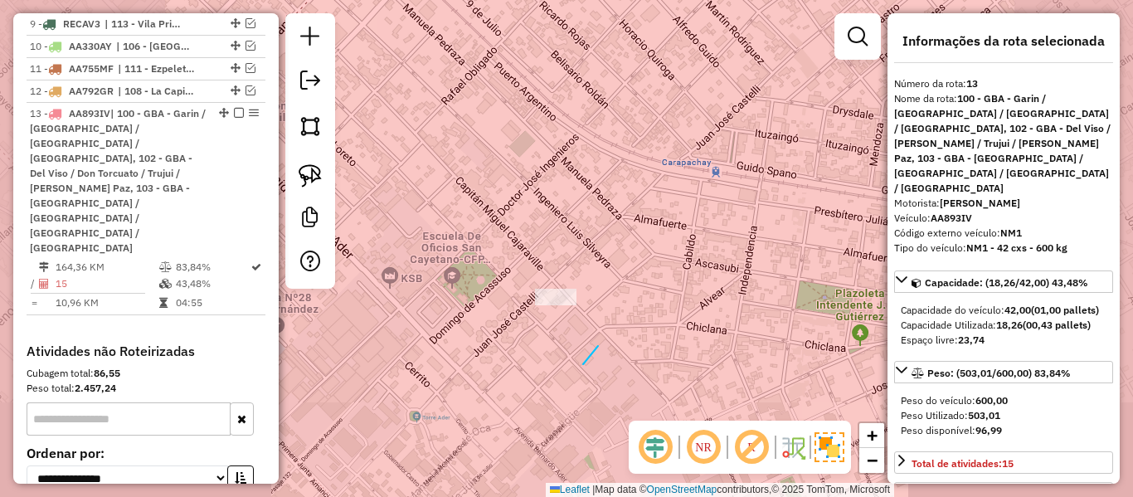
drag, startPoint x: 598, startPoint y: 346, endPoint x: 519, endPoint y: 361, distance: 80.2
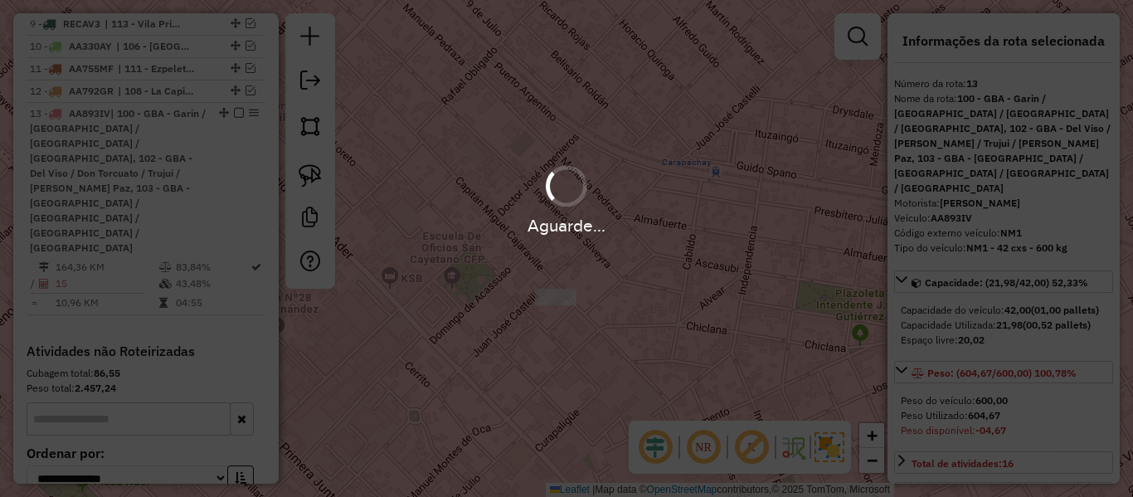
select select "**********"
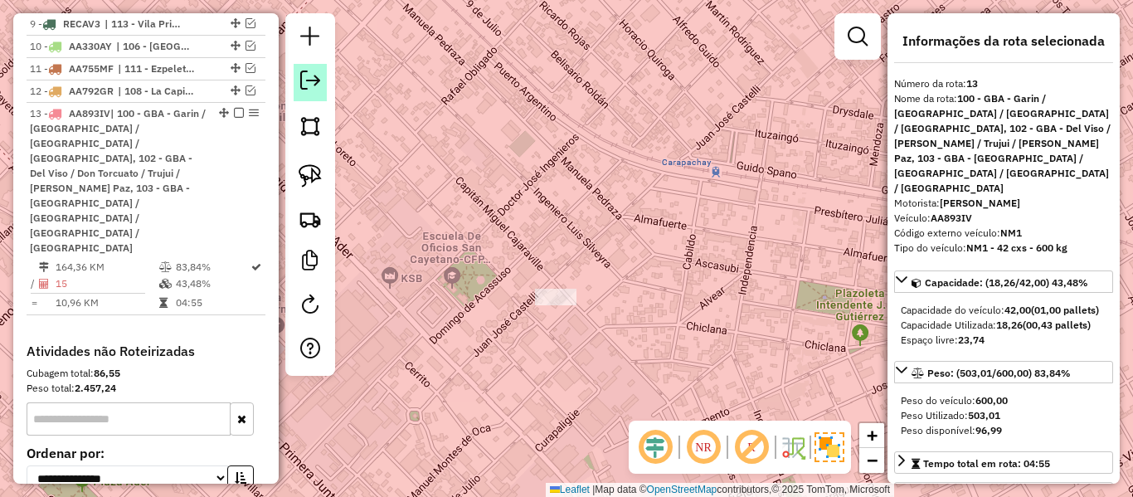
drag, startPoint x: 234, startPoint y: 23, endPoint x: 308, endPoint y: 72, distance: 89.2
click at [234, 108] on em at bounding box center [239, 113] width 10 height 10
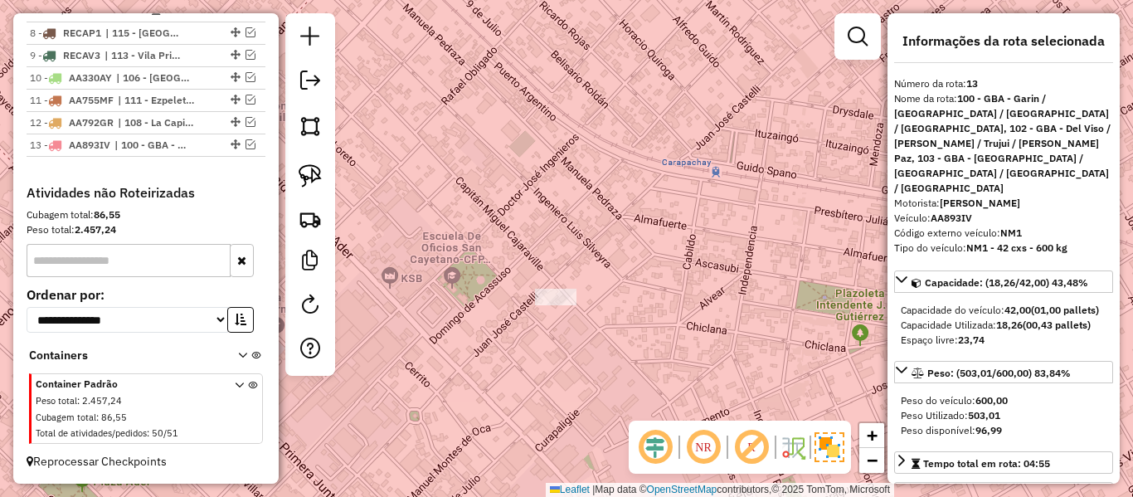
scroll to position [1239, 0]
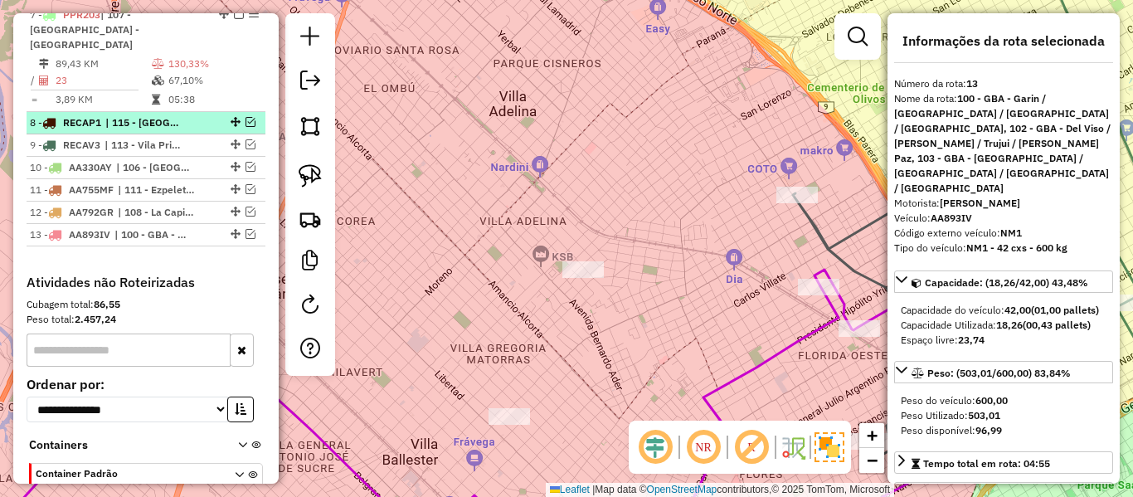
click at [248, 117] on em at bounding box center [250, 122] width 10 height 10
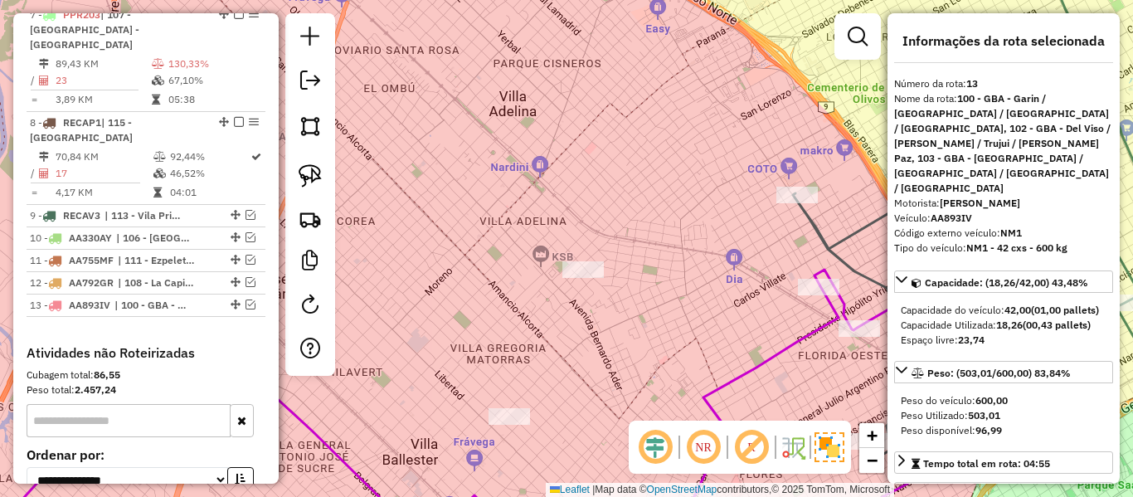
scroll to position [1309, 0]
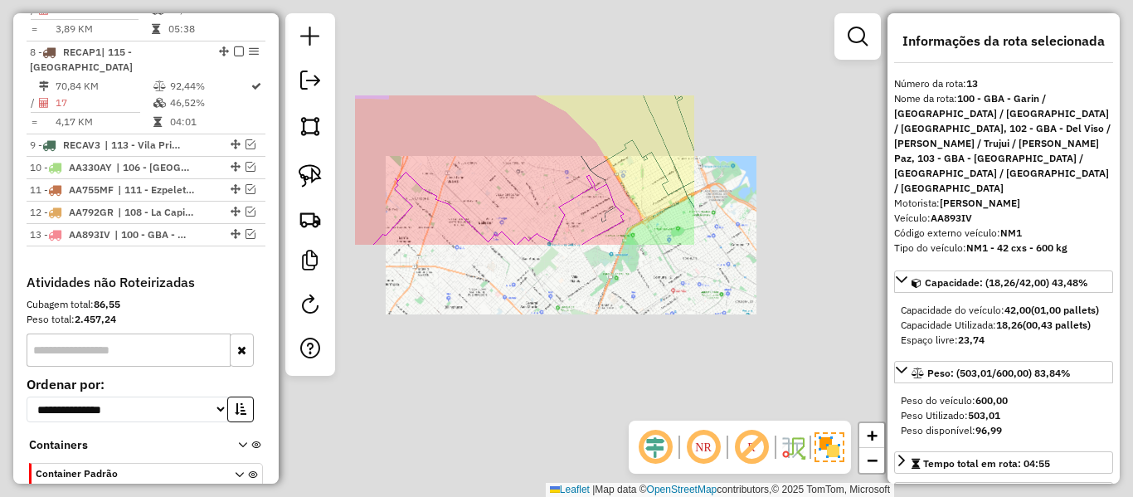
click at [529, 149] on div "Janela de atendimento Grade de atendimento Capacidade Transportadoras Veículos …" at bounding box center [566, 248] width 1133 height 497
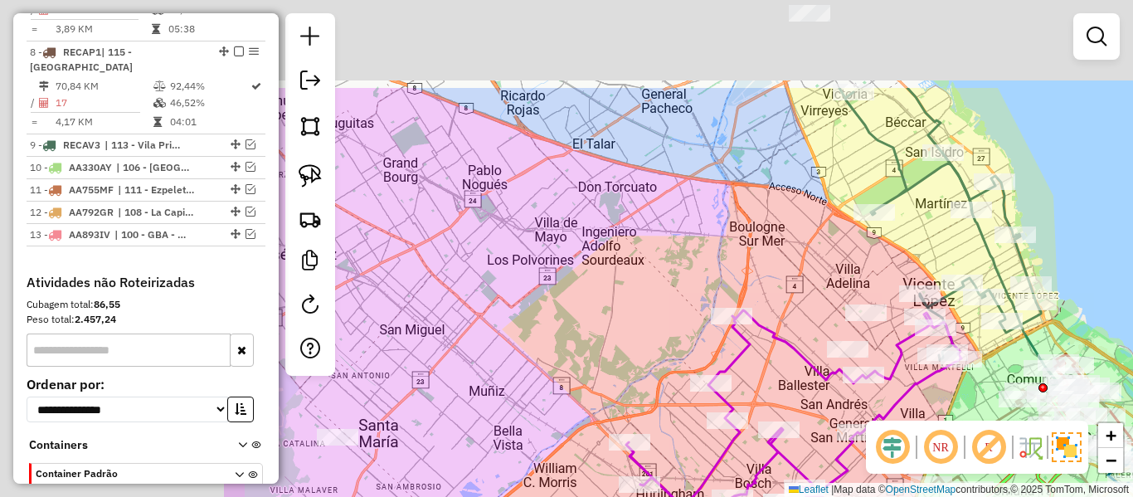
drag, startPoint x: 526, startPoint y: 173, endPoint x: 828, endPoint y: 285, distance: 322.7
click at [828, 285] on div "Janela de atendimento Grade de atendimento Capacidade Transportadoras Veículos …" at bounding box center [566, 248] width 1133 height 497
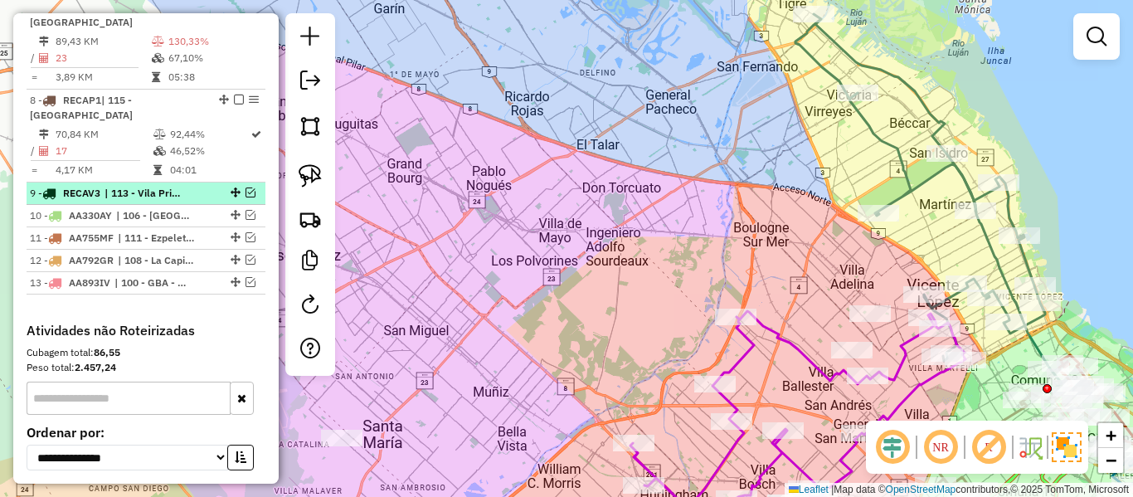
scroll to position [1226, 0]
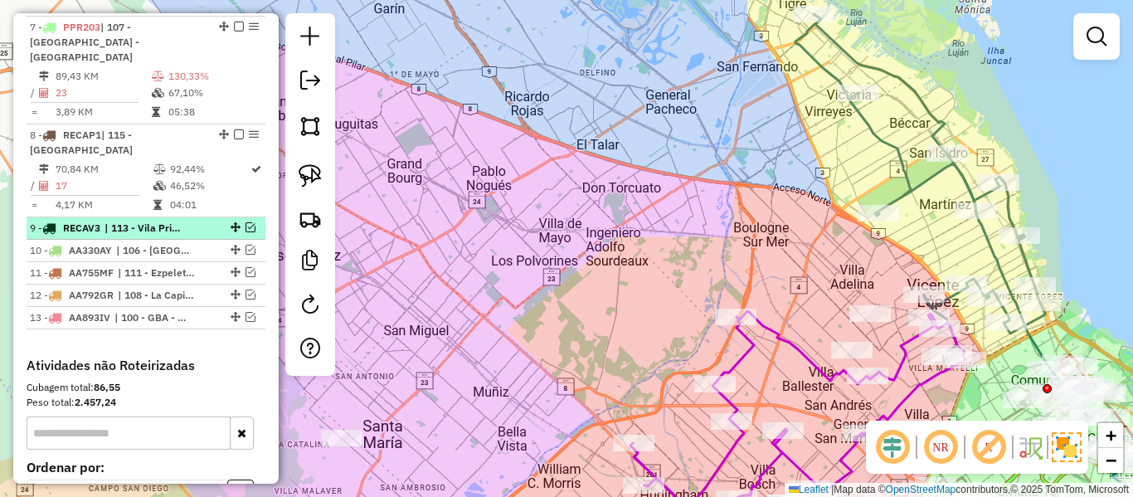
click at [245, 222] on em at bounding box center [250, 227] width 10 height 10
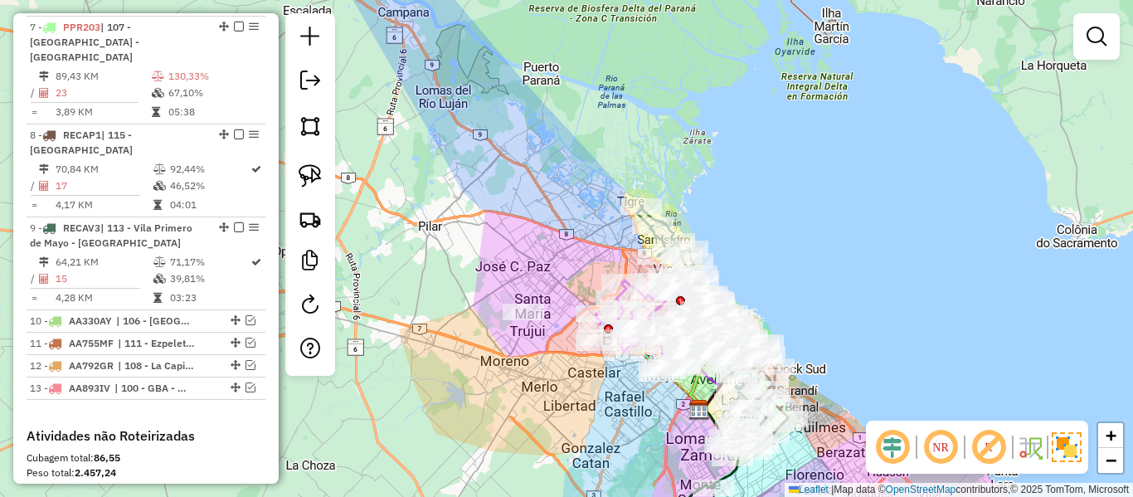
click at [825, 251] on div "Rota 5 - Placa OMK314 487136 - Camila Capello Janela de atendimento Grade de at…" at bounding box center [566, 248] width 1133 height 497
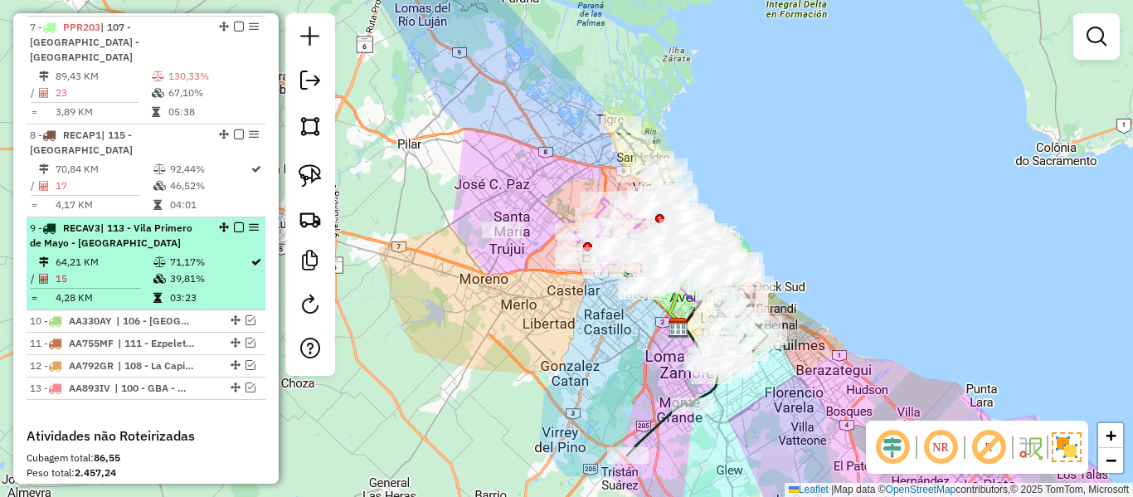
click at [234, 222] on em at bounding box center [239, 227] width 10 height 10
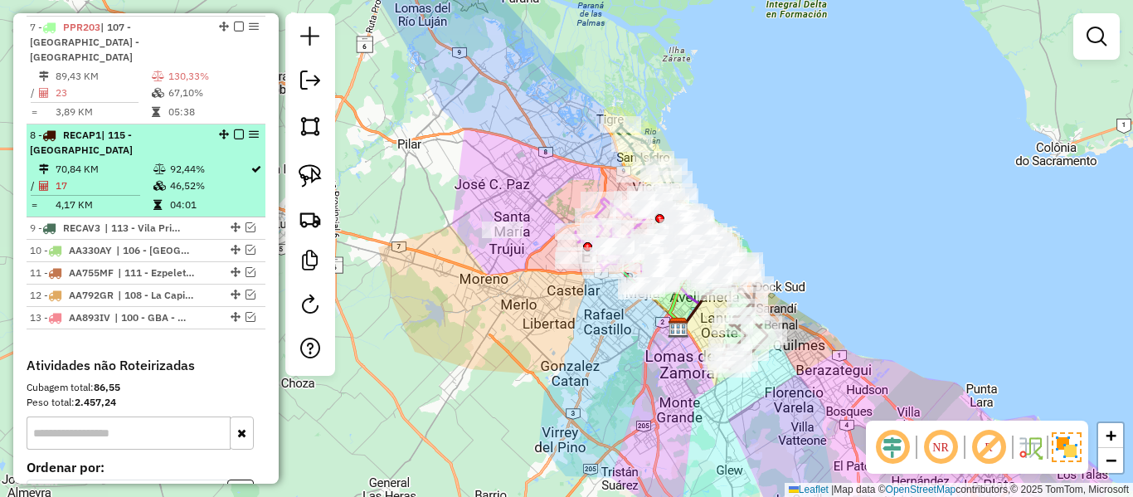
click at [235, 129] on em at bounding box center [239, 134] width 10 height 10
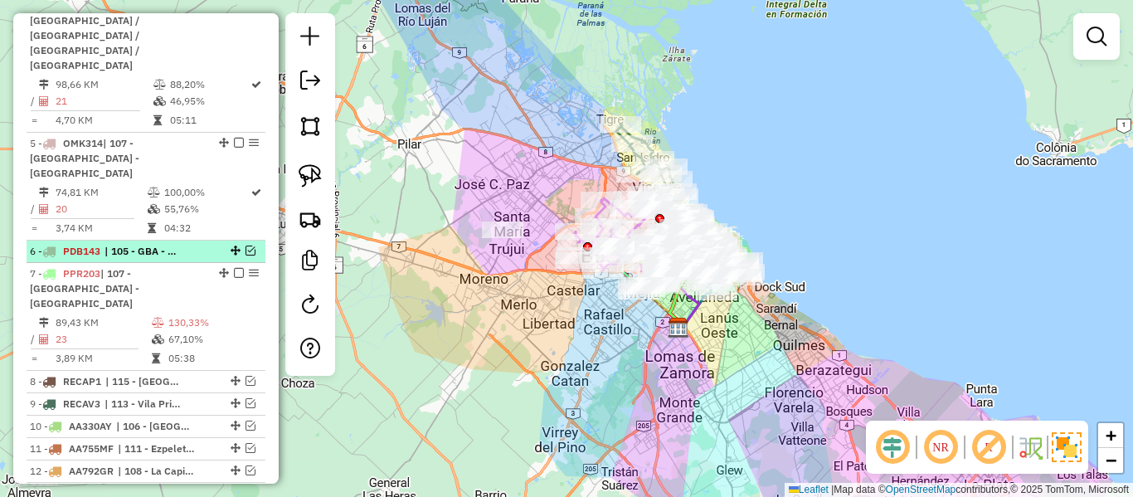
scroll to position [978, 0]
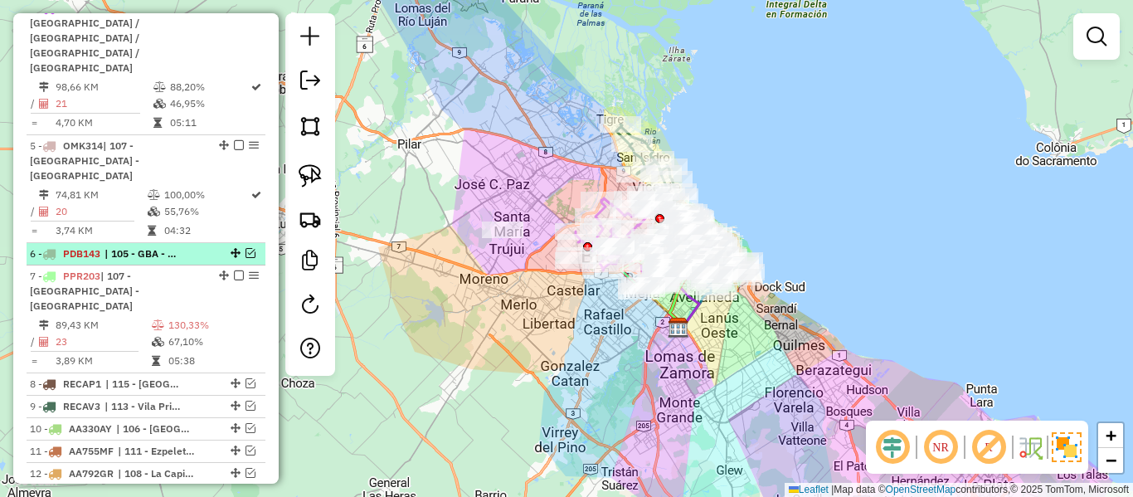
click at [245, 248] on em at bounding box center [250, 253] width 10 height 10
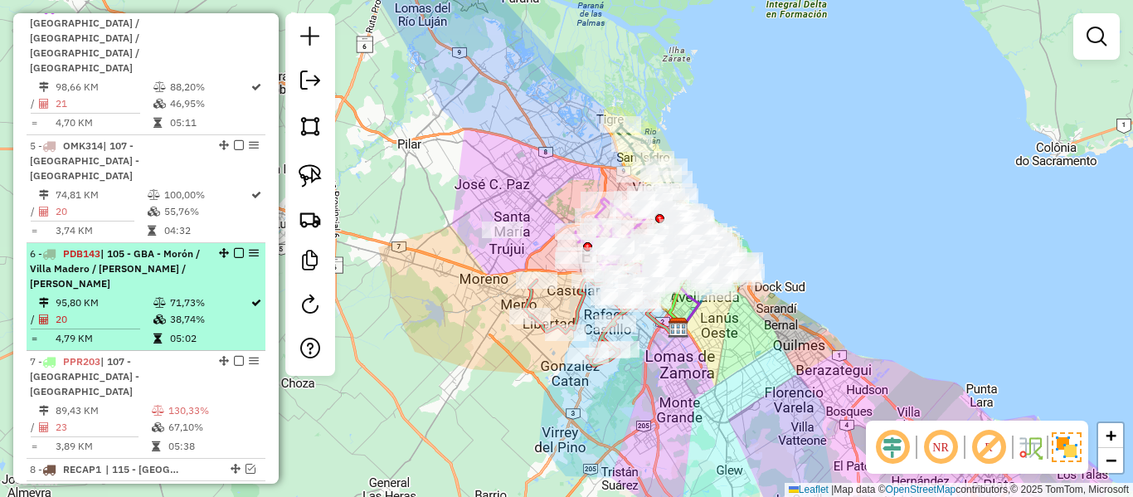
click at [235, 248] on em at bounding box center [239, 253] width 10 height 10
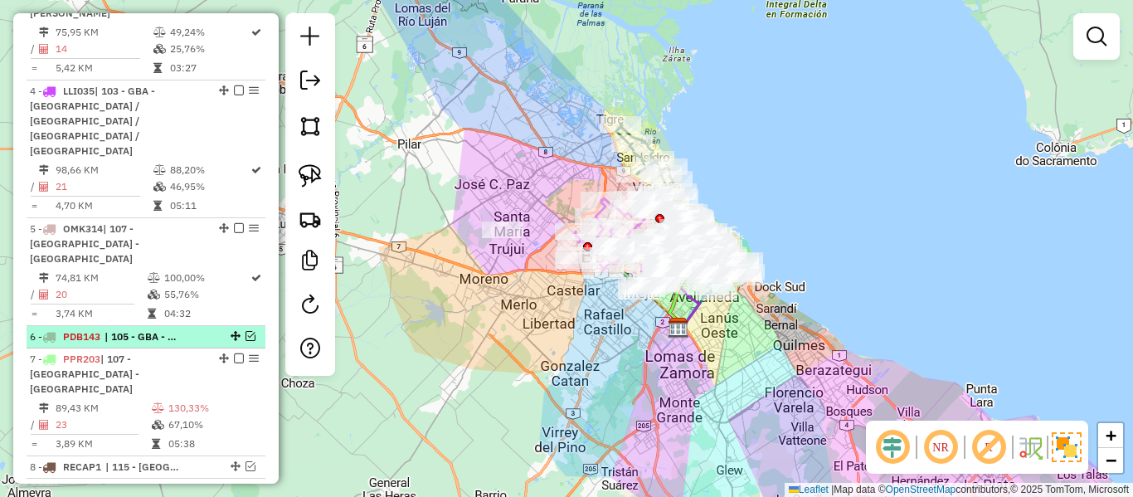
scroll to position [1061, 0]
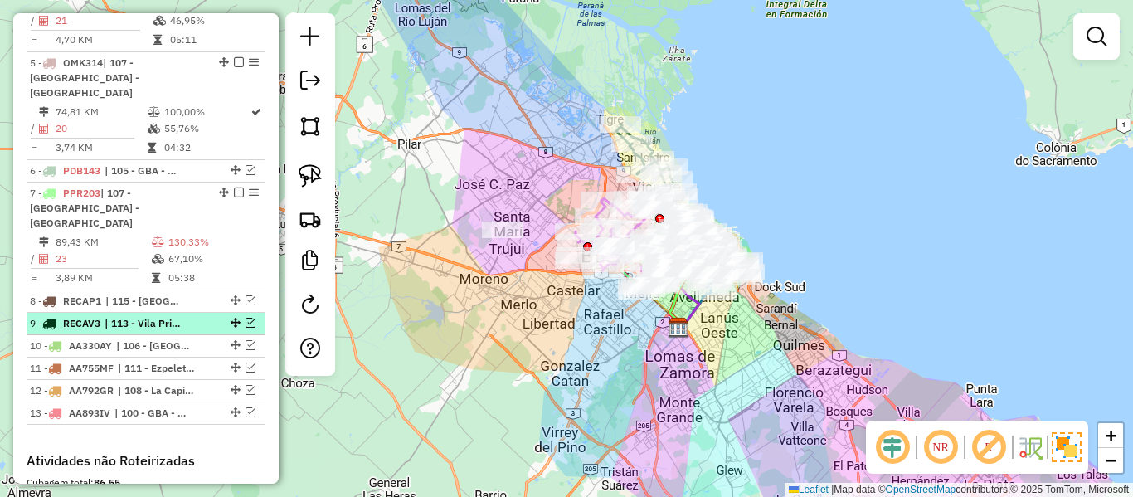
click at [245, 318] on em at bounding box center [250, 323] width 10 height 10
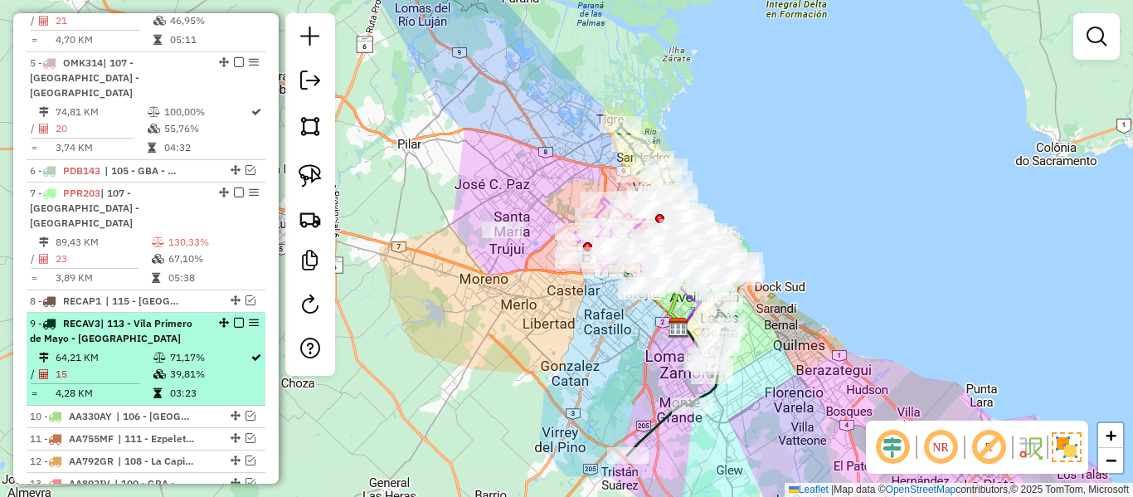
click at [234, 318] on em at bounding box center [239, 323] width 10 height 10
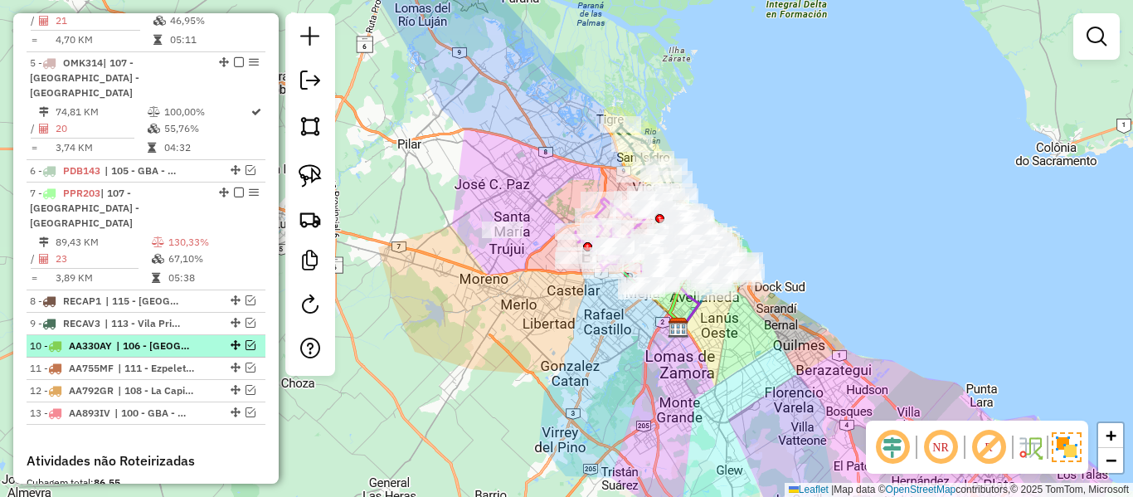
click at [248, 340] on em at bounding box center [250, 345] width 10 height 10
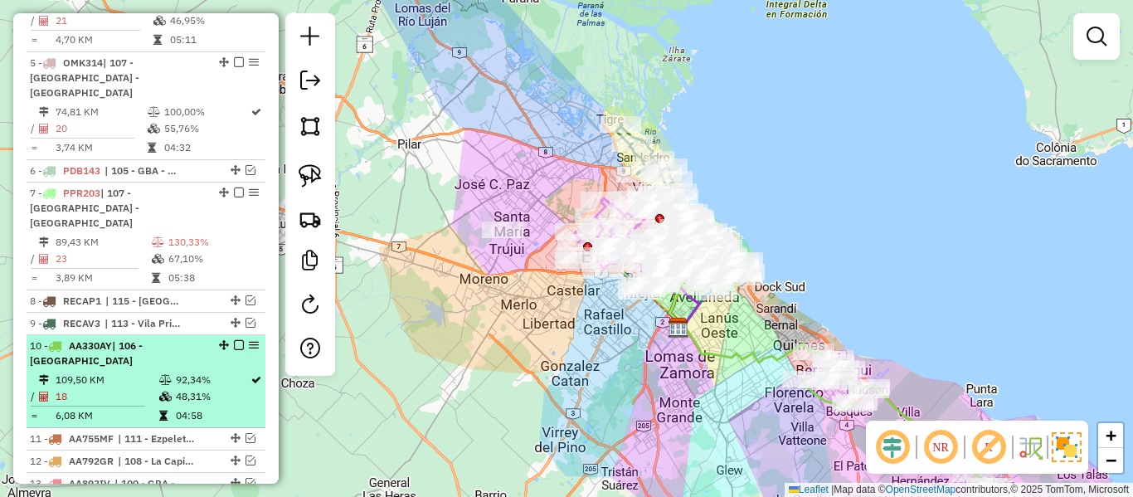
click at [228, 338] on div "10 - AA330AY | 106 - La Plata" at bounding box center [146, 353] width 232 height 30
select select "**********"
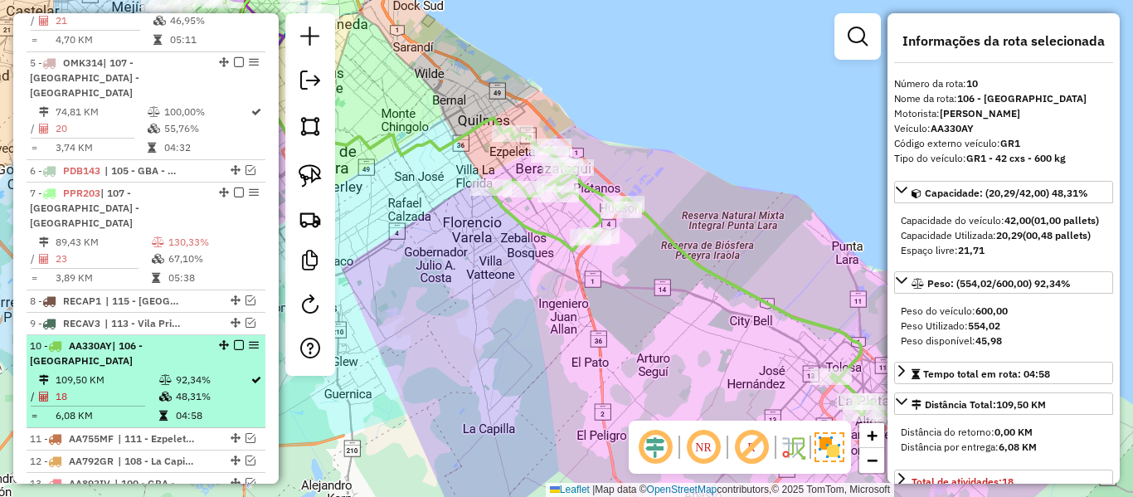
click at [234, 340] on em at bounding box center [239, 345] width 10 height 10
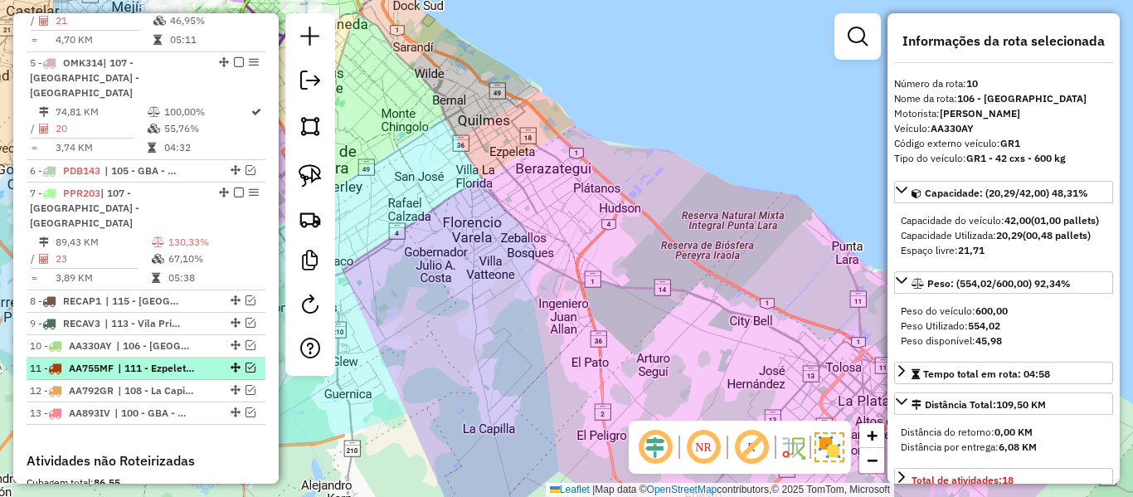
click at [187, 357] on li "11 - AA755MF | 111 - Ezpeleta - Barrio Papelero, 112 - Vila Las Posas - Coronel…" at bounding box center [146, 368] width 239 height 22
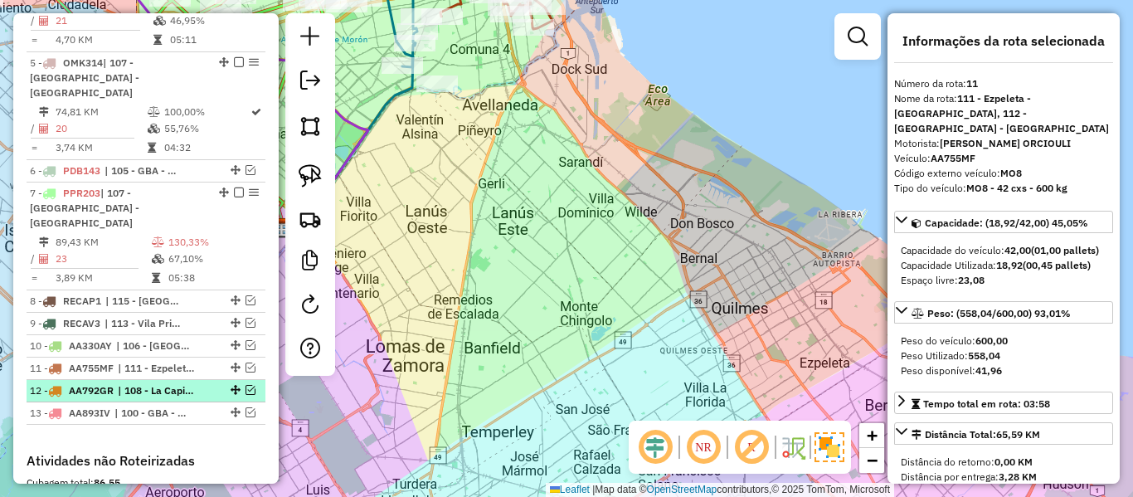
click at [209, 385] on div at bounding box center [234, 390] width 50 height 10
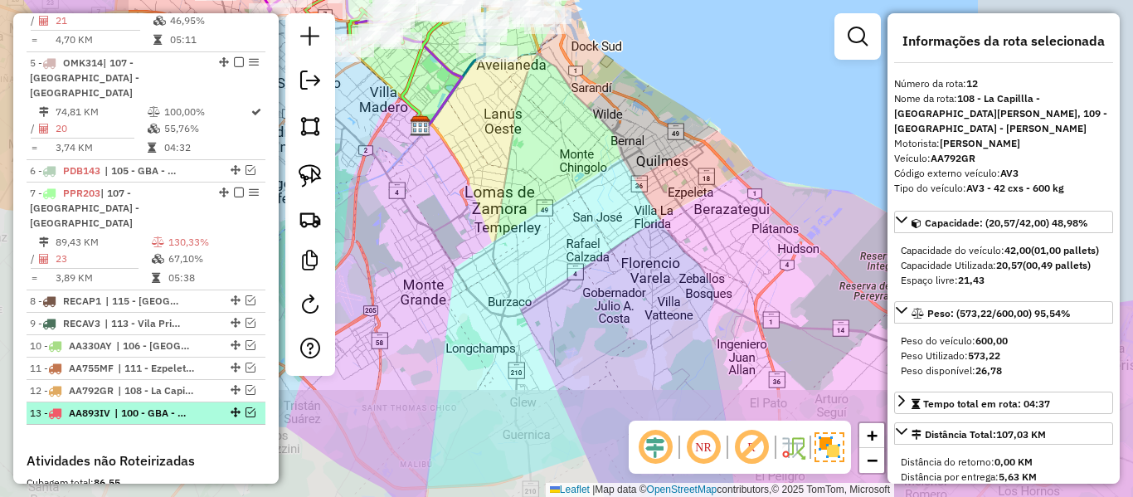
click at [201, 405] on div "13 - AA893IV | 100 - GBA - Garin / Nordelta / Loma Verde / Troncos, 102 - GBA -…" at bounding box center [146, 412] width 232 height 15
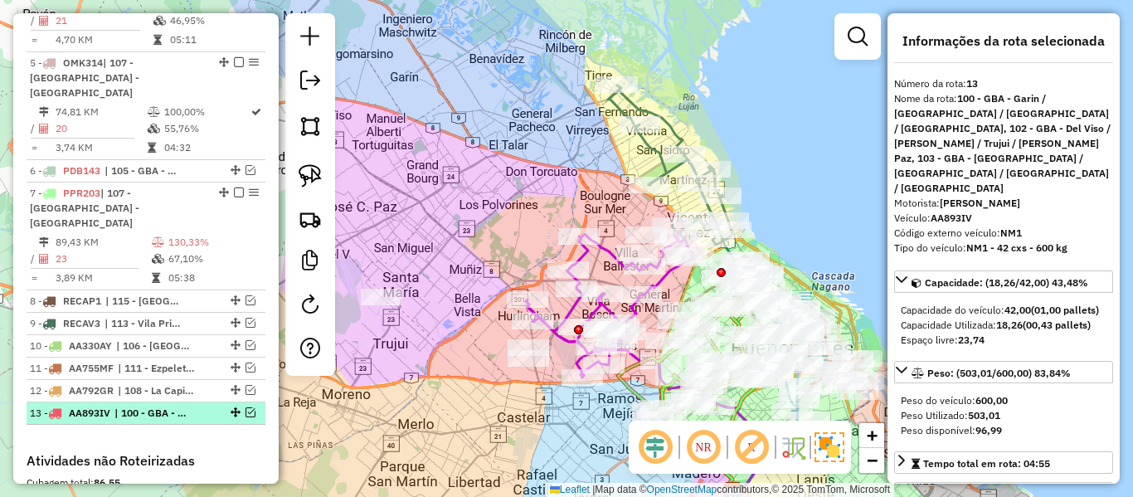
click at [245, 407] on em at bounding box center [250, 412] width 10 height 10
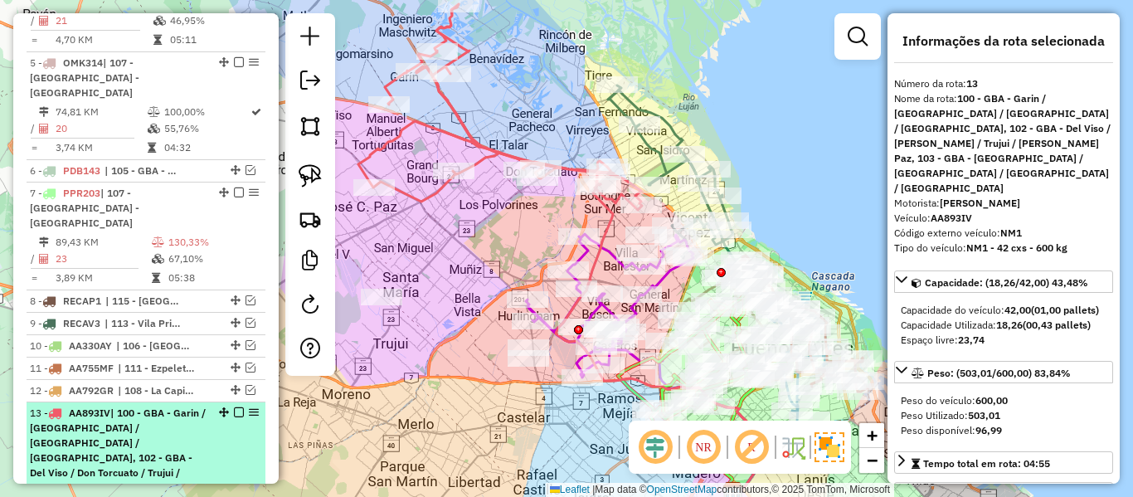
click at [234, 407] on em at bounding box center [239, 412] width 10 height 10
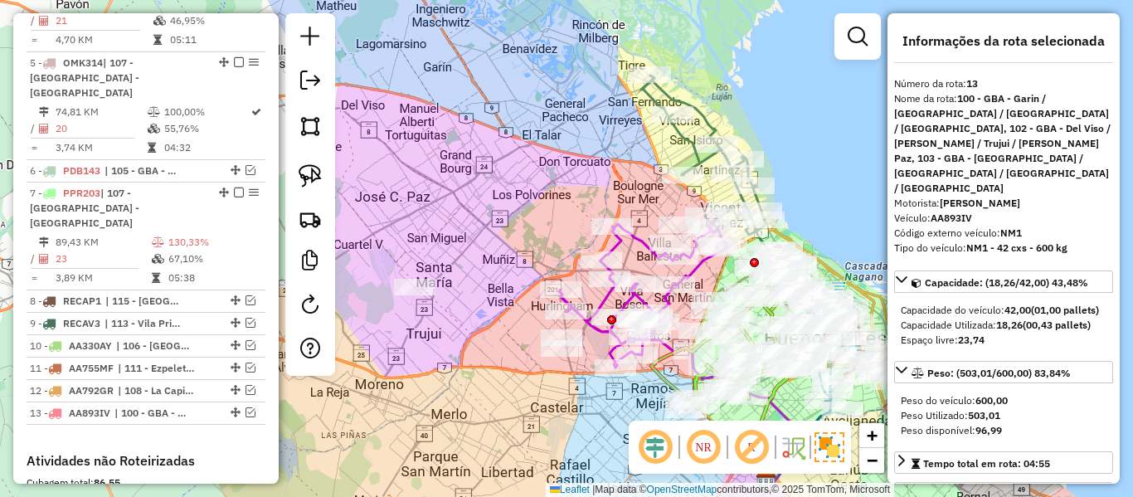
drag, startPoint x: 466, startPoint y: 251, endPoint x: 612, endPoint y: 211, distance: 151.5
click at [612, 211] on div "Janela de atendimento Grade de atendimento Capacidade Transportadoras Veículos …" at bounding box center [566, 248] width 1133 height 497
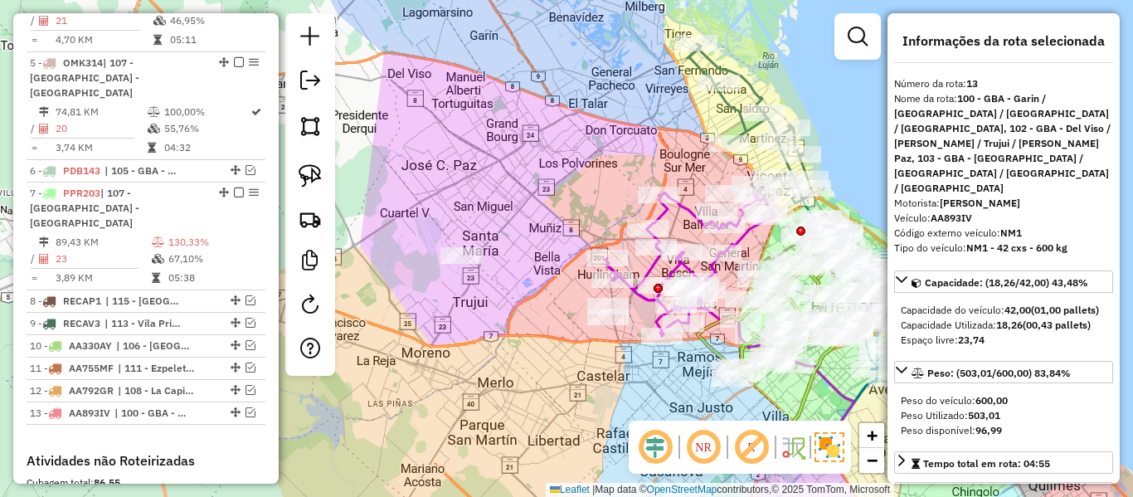
drag, startPoint x: 546, startPoint y: 218, endPoint x: 544, endPoint y: 235, distance: 17.5
click at [541, 217] on div "Janela de atendimento Grade de atendimento Capacidade Transportadoras Veículos …" at bounding box center [566, 248] width 1133 height 497
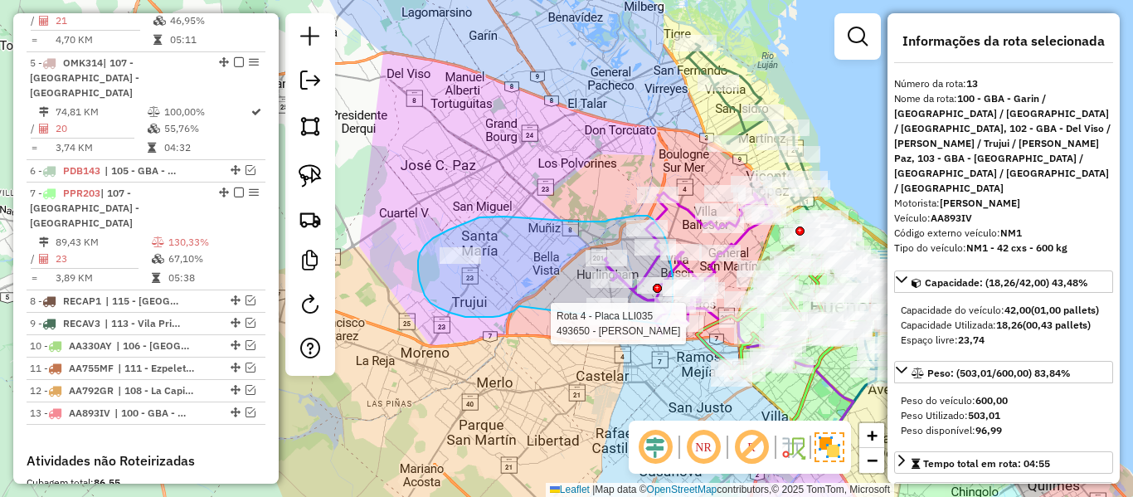
drag, startPoint x: 483, startPoint y: 317, endPoint x: 626, endPoint y: 365, distance: 150.5
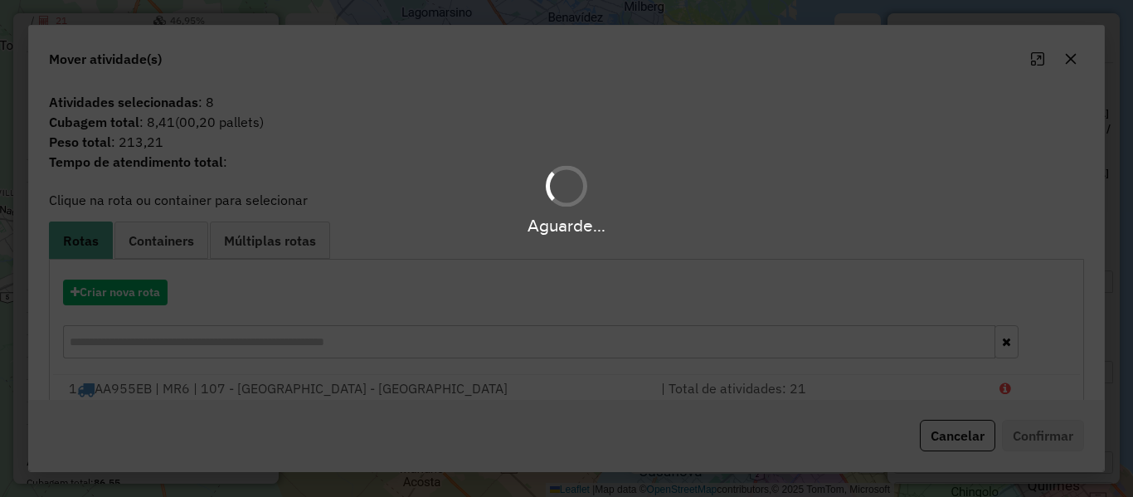
click at [133, 290] on div "Aguarde..." at bounding box center [566, 248] width 1133 height 497
click at [132, 294] on div "Aguarde..." at bounding box center [566, 248] width 1133 height 497
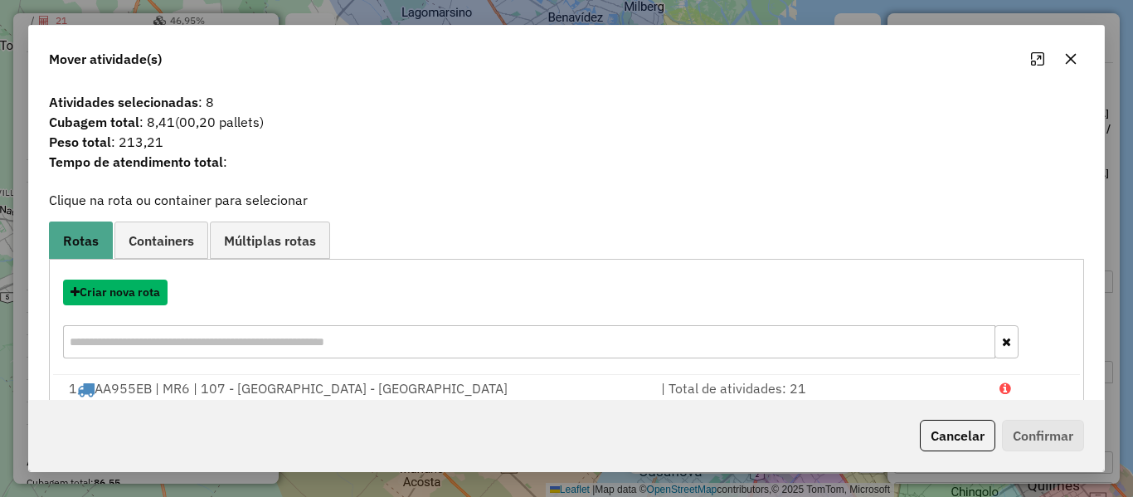
click at [132, 294] on button "Criar nova rota" at bounding box center [115, 292] width 104 height 26
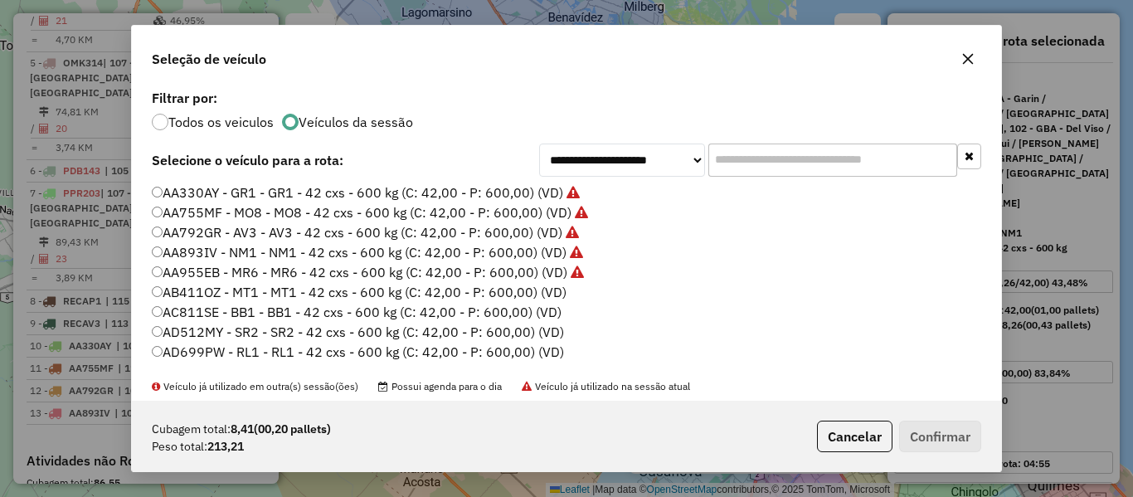
scroll to position [9, 5]
click at [548, 299] on label "AB411OZ - MT1 - MT1 - 42 cxs - 600 kg (C: 42,00 - P: 600,00) (VD)" at bounding box center [359, 292] width 415 height 20
click at [935, 435] on button "Confirmar" at bounding box center [940, 436] width 82 height 32
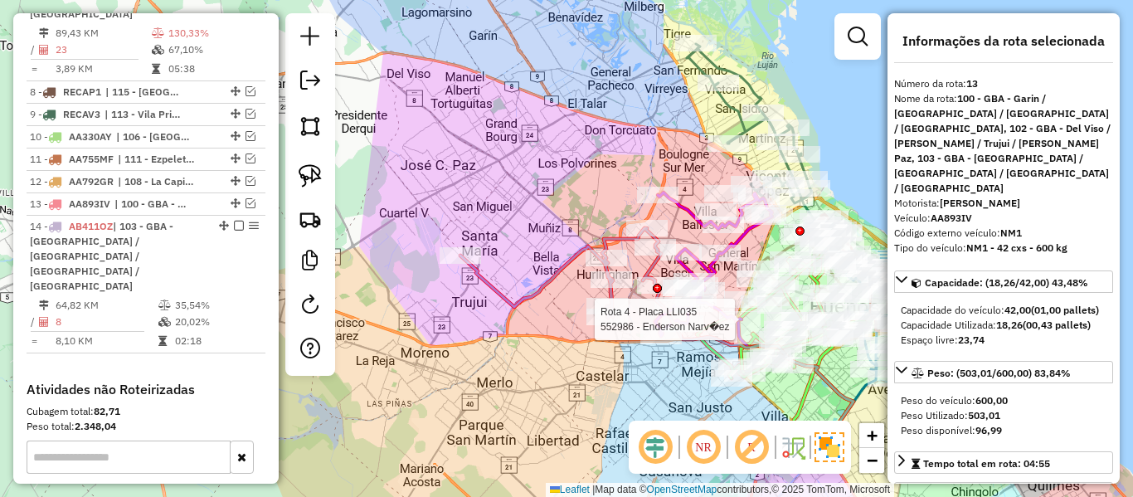
scroll to position [1347, 0]
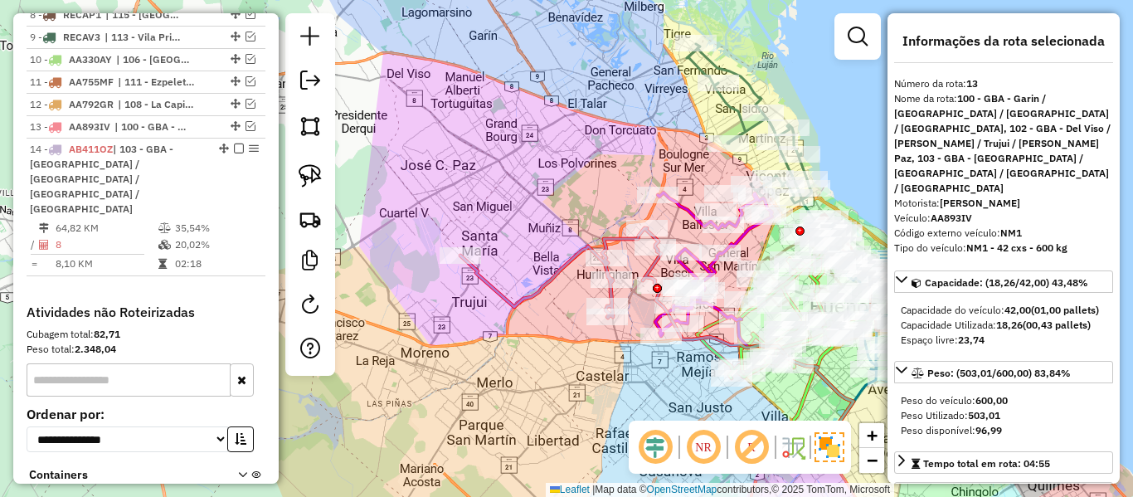
click at [576, 272] on div "Janela de atendimento Grade de atendimento Capacidade Transportadoras Veículos …" at bounding box center [566, 248] width 1133 height 497
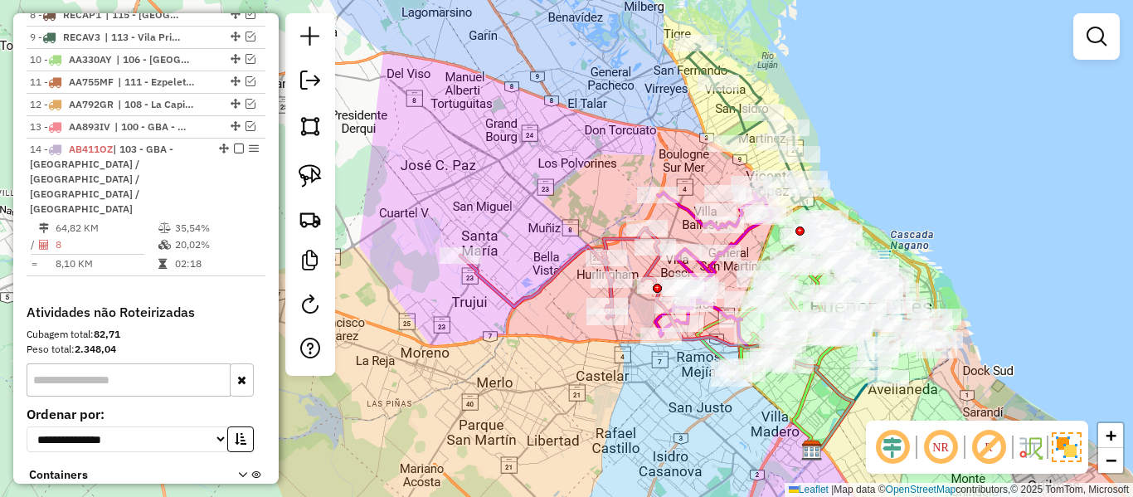
click at [574, 260] on icon at bounding box center [560, 273] width 201 height 90
select select "**********"
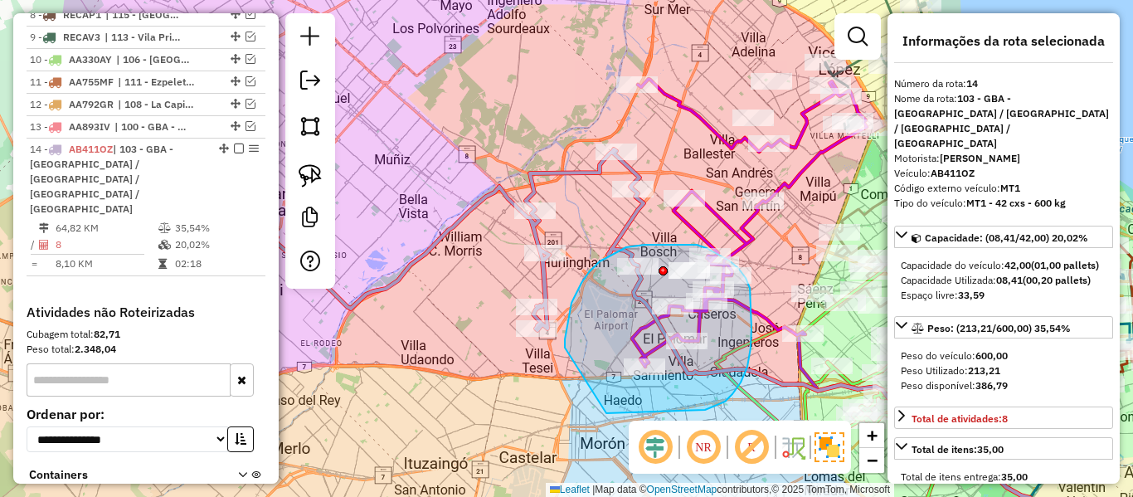
drag, startPoint x: 565, startPoint y: 347, endPoint x: 600, endPoint y: 414, distance: 75.3
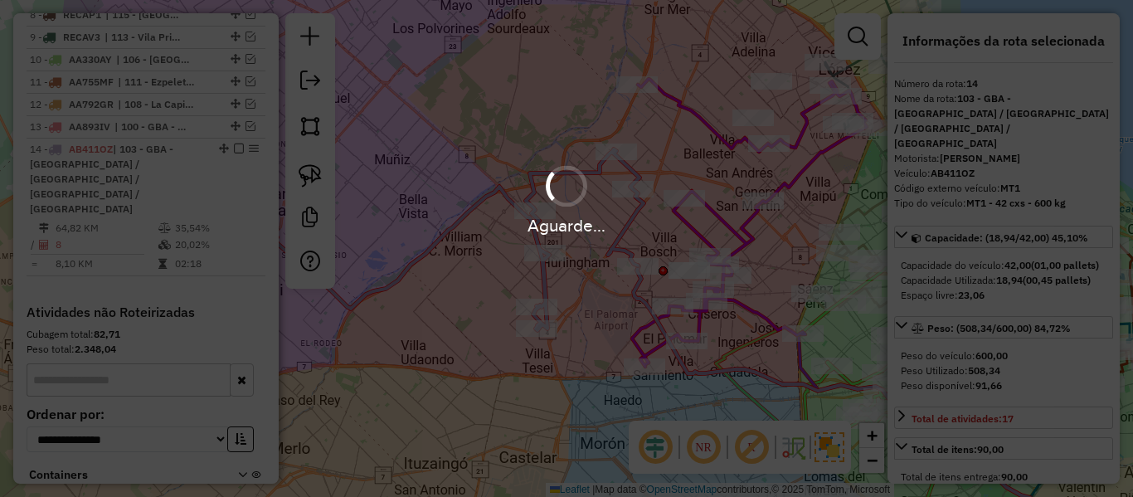
select select "**********"
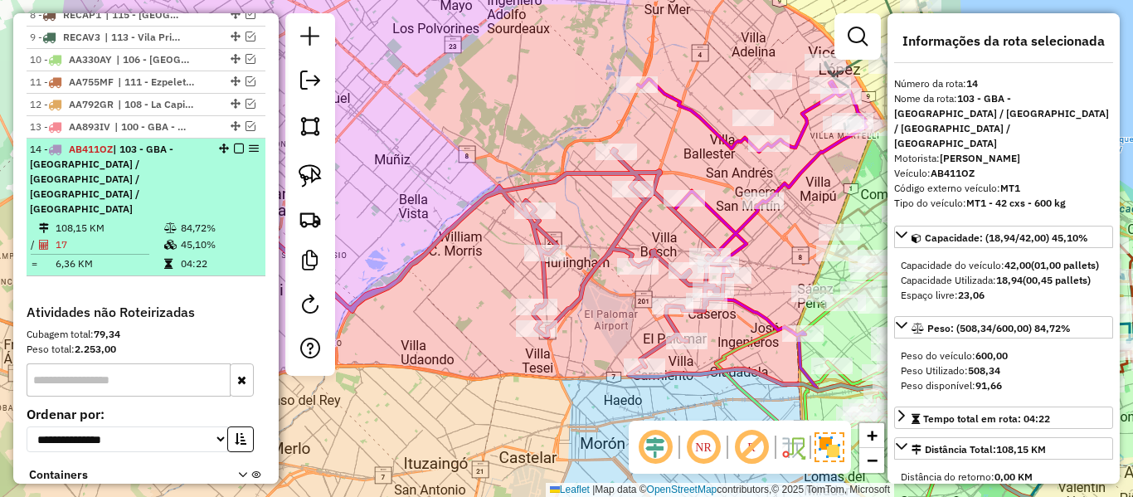
click at [234, 143] on em at bounding box center [239, 148] width 10 height 10
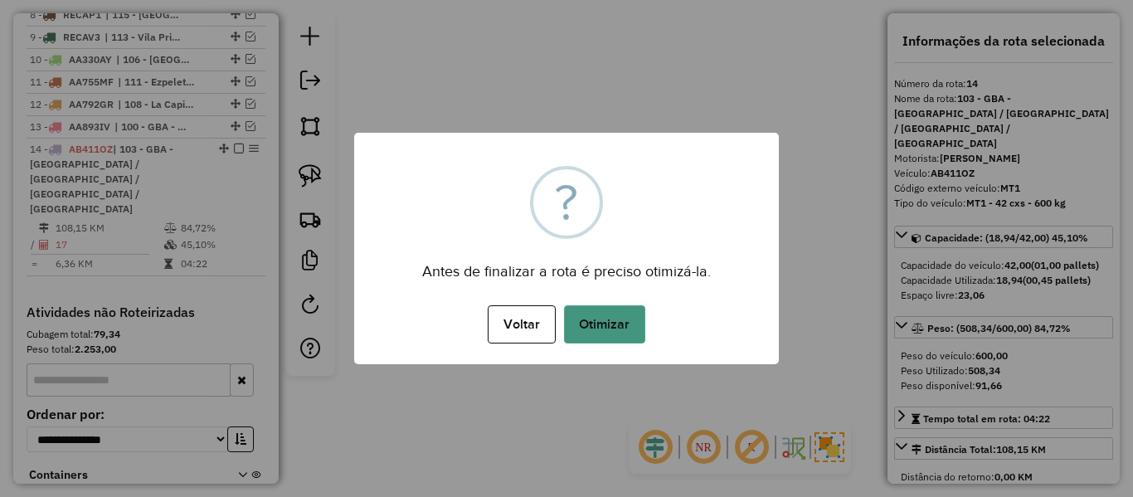
click at [602, 321] on button "Otimizar" at bounding box center [604, 324] width 81 height 38
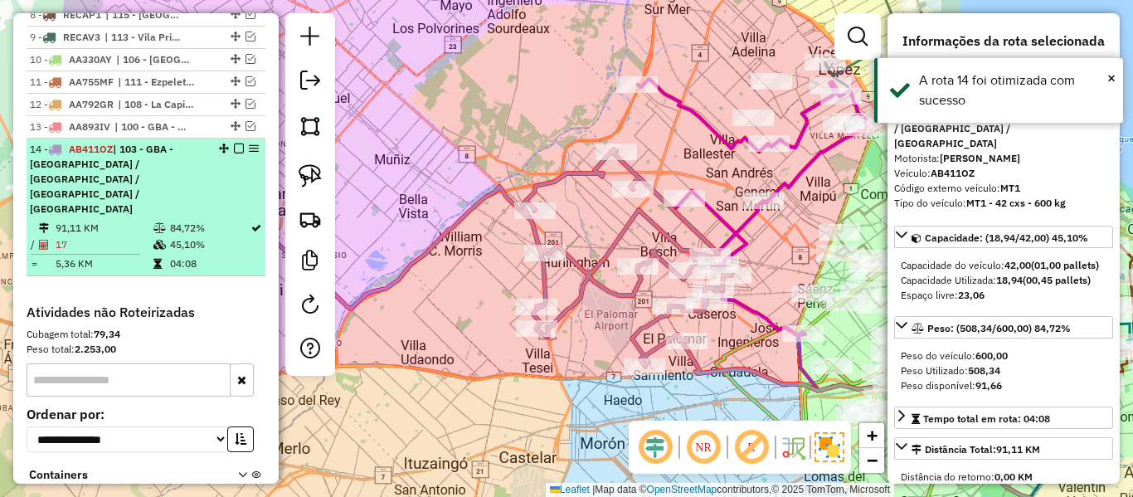
click at [234, 143] on em at bounding box center [239, 148] width 10 height 10
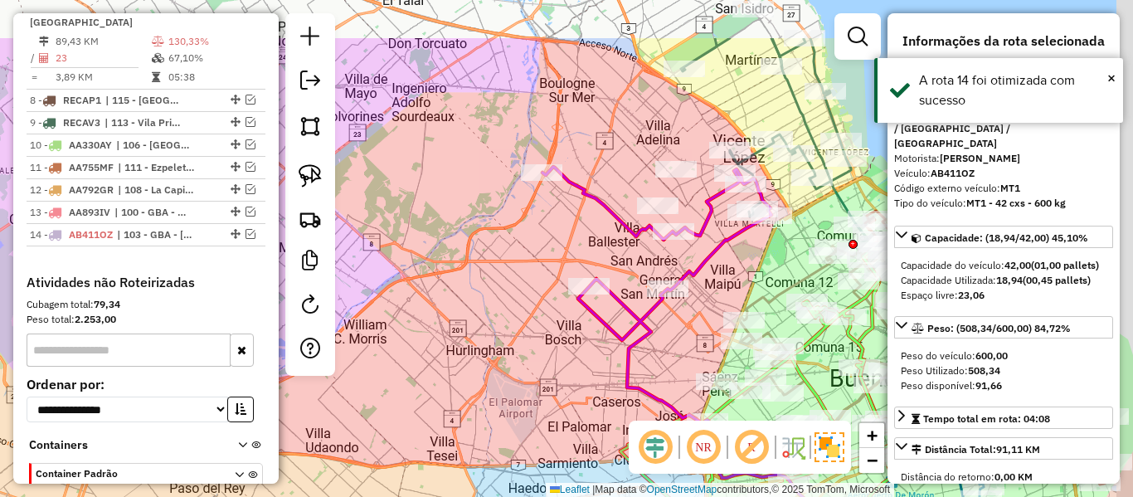
drag, startPoint x: 623, startPoint y: 226, endPoint x: 527, endPoint y: 313, distance: 129.7
click at [527, 313] on div "Janela de atendimento Grade de atendimento Capacidade Transportadoras Veículos …" at bounding box center [566, 248] width 1133 height 497
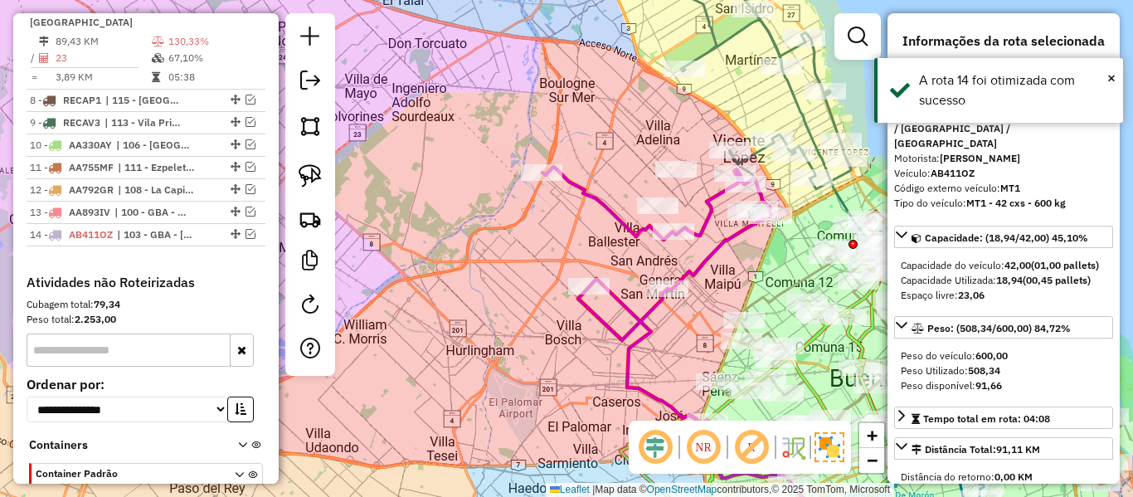
click at [603, 326] on icon at bounding box center [656, 295] width 229 height 256
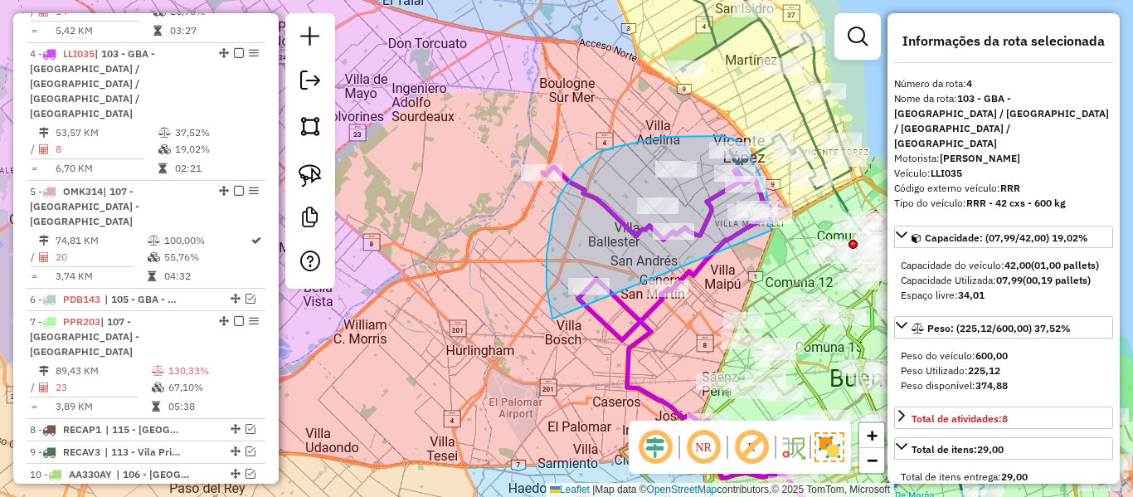
drag, startPoint x: 550, startPoint y: 301, endPoint x: 756, endPoint y: 260, distance: 210.6
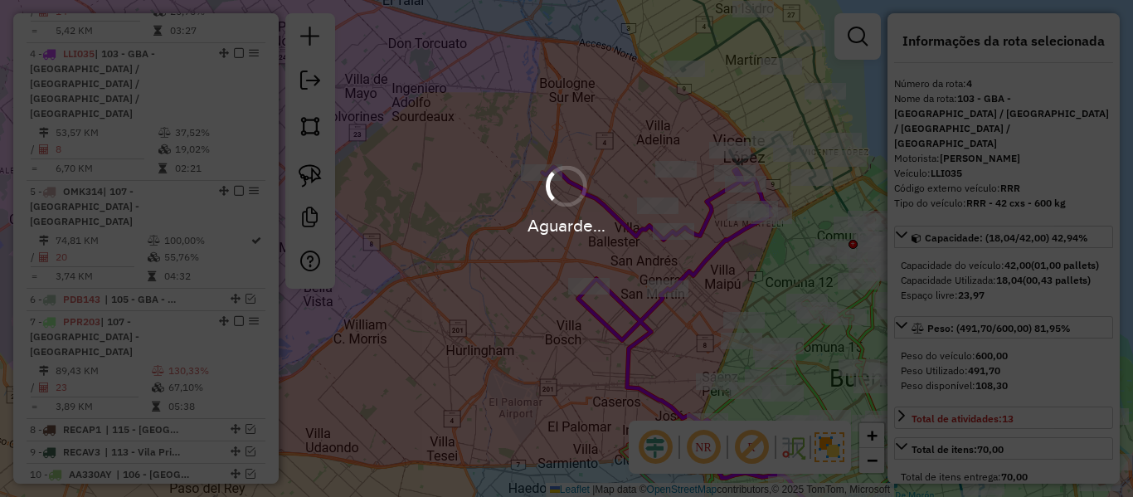
select select "**********"
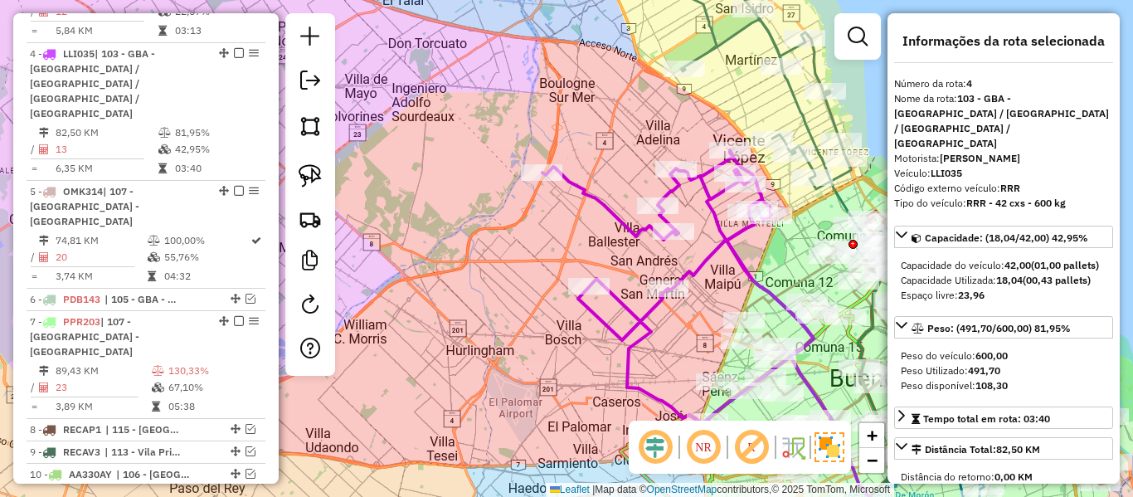
drag, startPoint x: 490, startPoint y: 294, endPoint x: 418, endPoint y: 180, distance: 134.6
click at [418, 180] on div "Janela de atendimento Grade de atendimento Capacidade Transportadoras Veículos …" at bounding box center [566, 248] width 1133 height 497
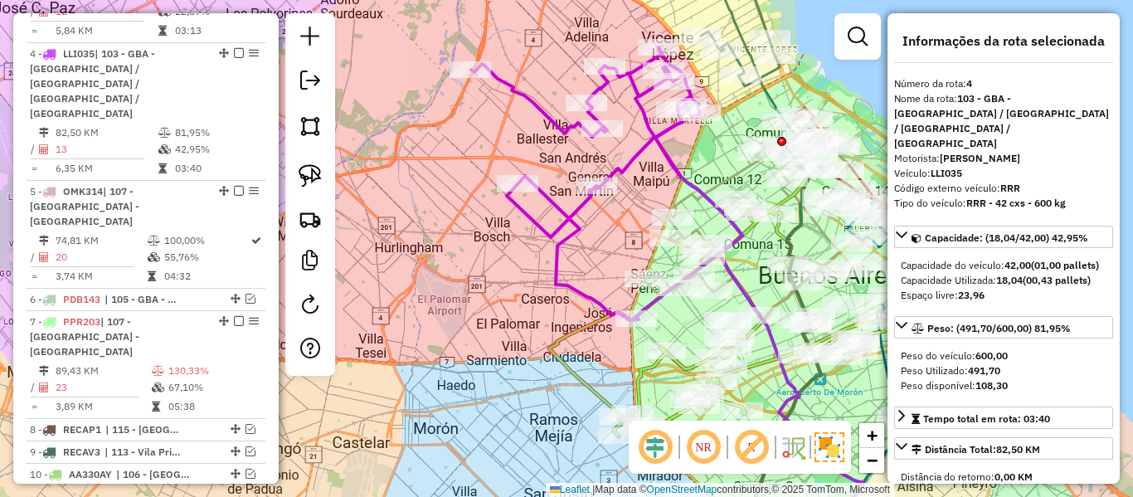
drag, startPoint x: 442, startPoint y: 237, endPoint x: 442, endPoint y: 262, distance: 24.9
click at [442, 261] on div "Janela de atendimento Grade de atendimento Capacidade Transportadoras Veículos …" at bounding box center [566, 248] width 1133 height 497
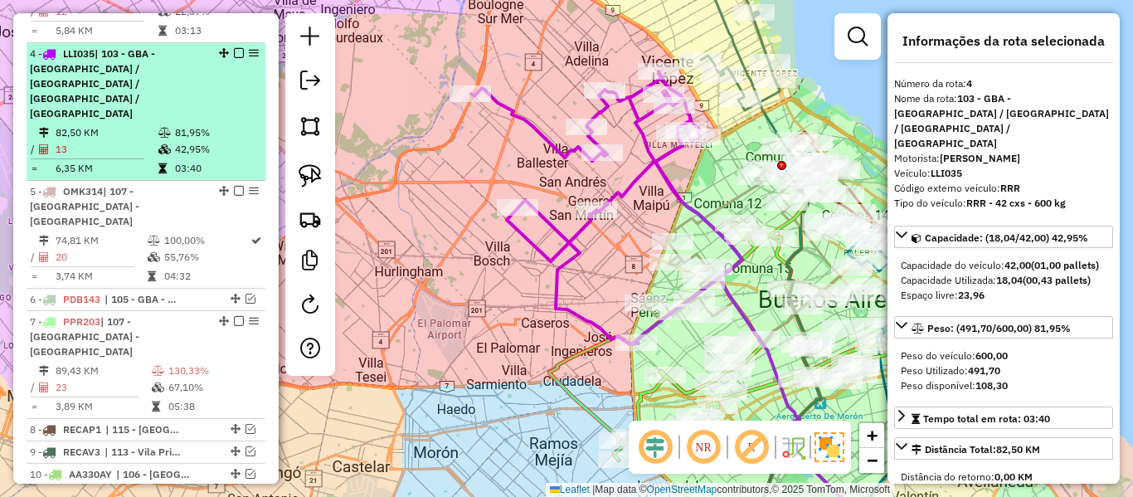
click at [235, 48] on em at bounding box center [239, 53] width 10 height 10
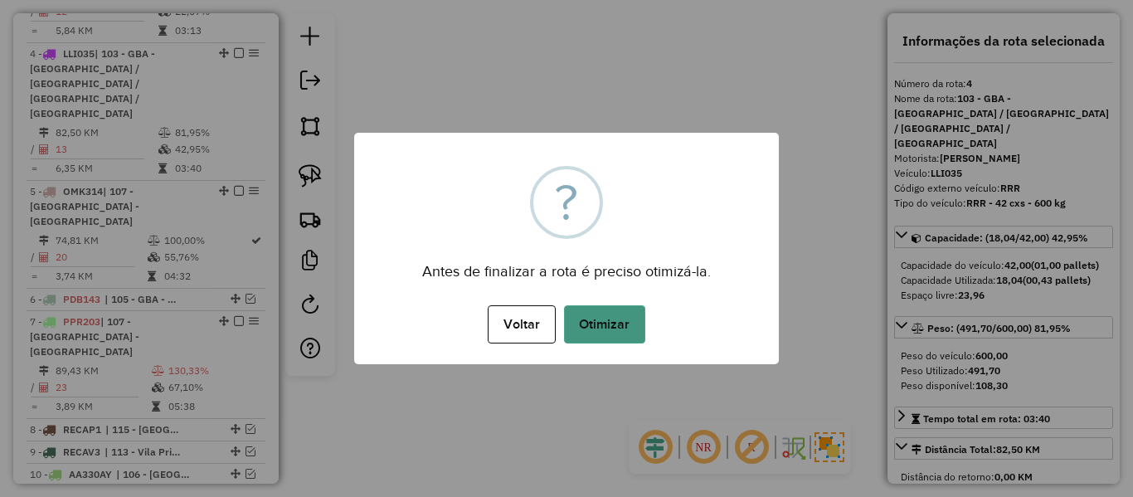
click at [609, 322] on button "Otimizar" at bounding box center [604, 324] width 81 height 38
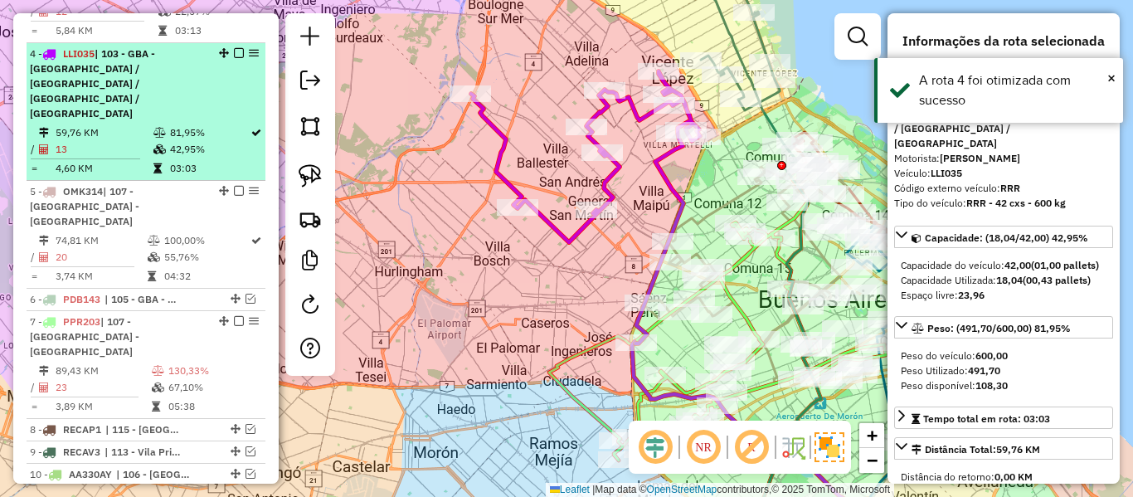
click at [234, 48] on em at bounding box center [239, 53] width 10 height 10
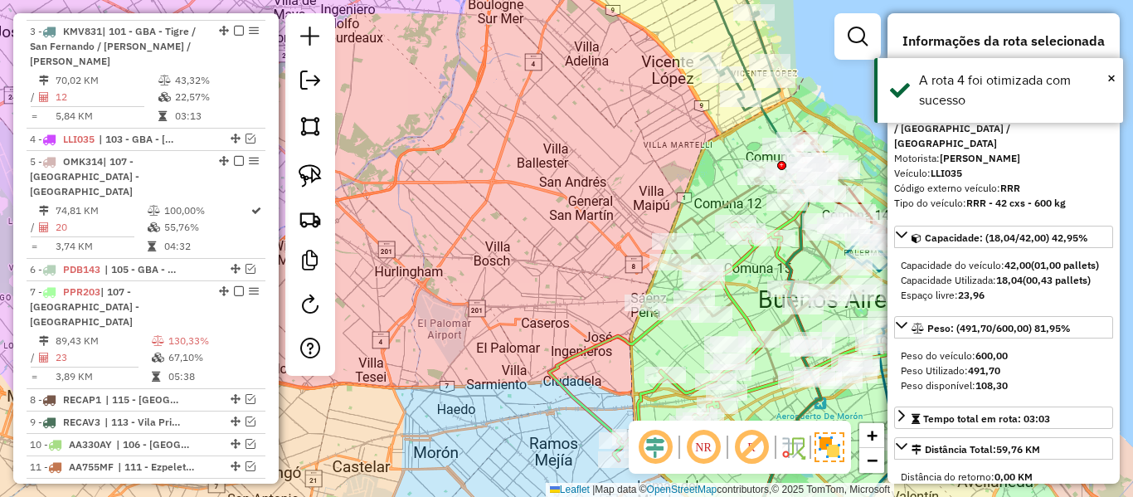
click at [443, 320] on div "Janela de atendimento Grade de atendimento Capacidade Transportadoras Veículos …" at bounding box center [566, 248] width 1133 height 497
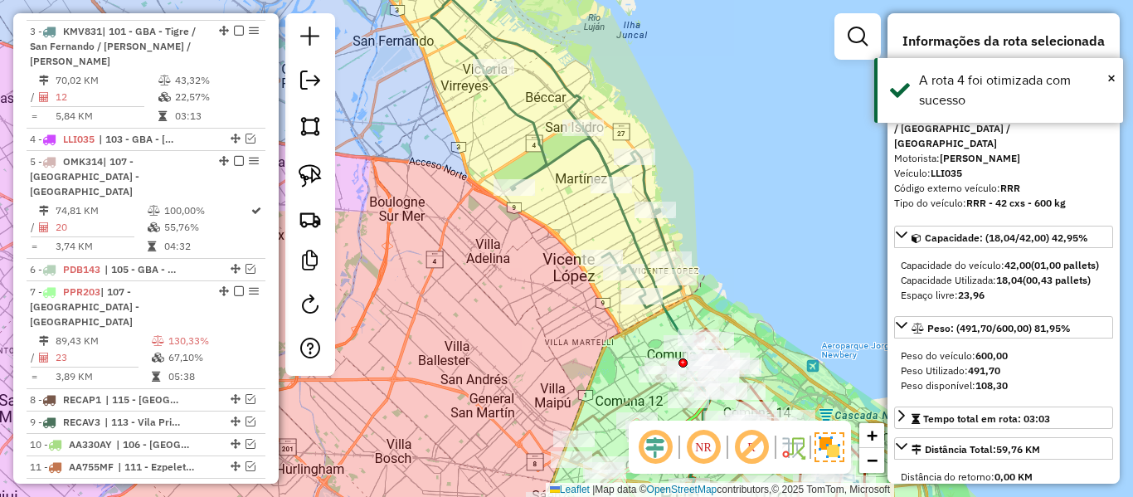
click at [631, 222] on icon at bounding box center [646, 337] width 129 height 419
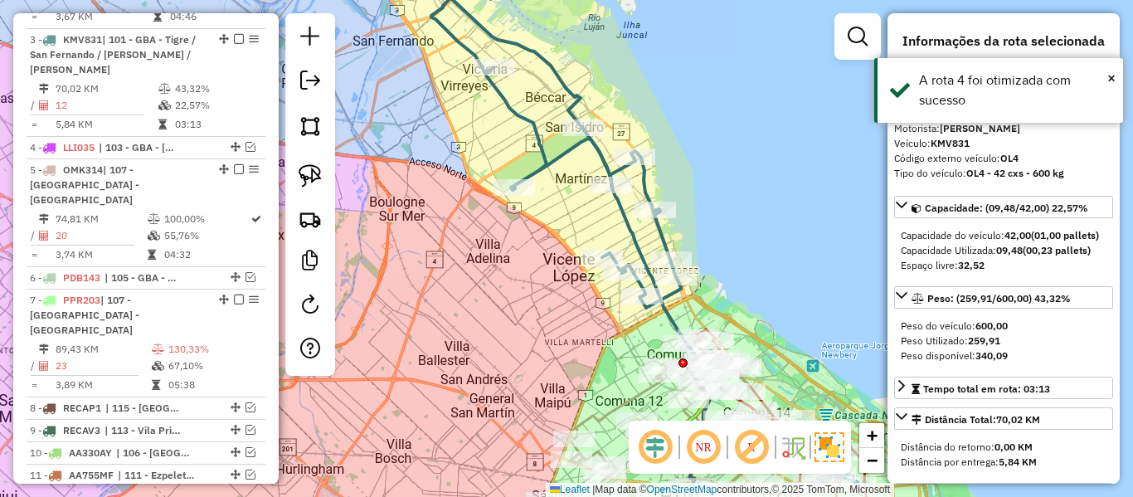
scroll to position [824, 0]
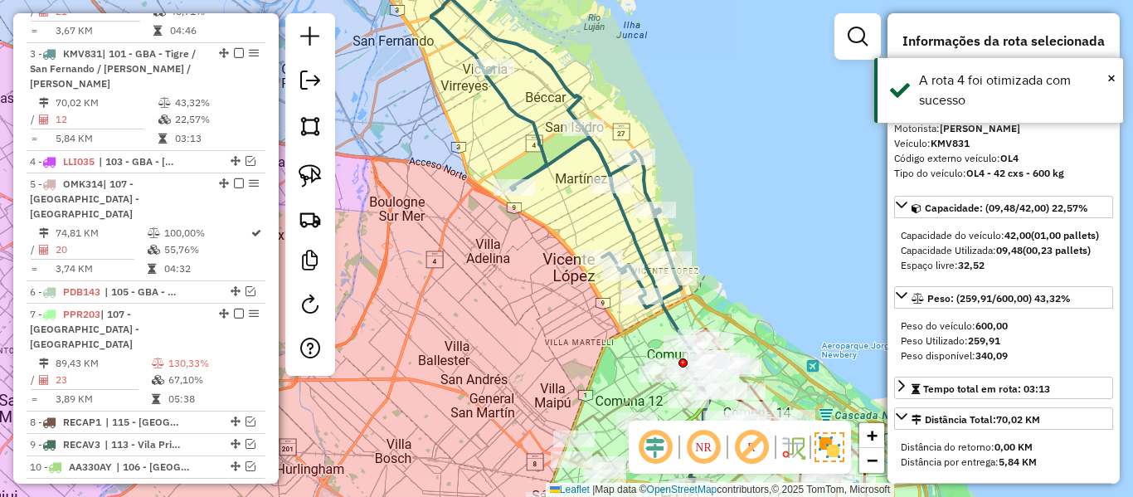
drag, startPoint x: 527, startPoint y: 219, endPoint x: 578, endPoint y: 250, distance: 59.2
click at [526, 210] on div "Rota 3 - Placa KMV831 481976 - Federico Jose Bartenc Janela de atendimento Grad…" at bounding box center [566, 248] width 1133 height 497
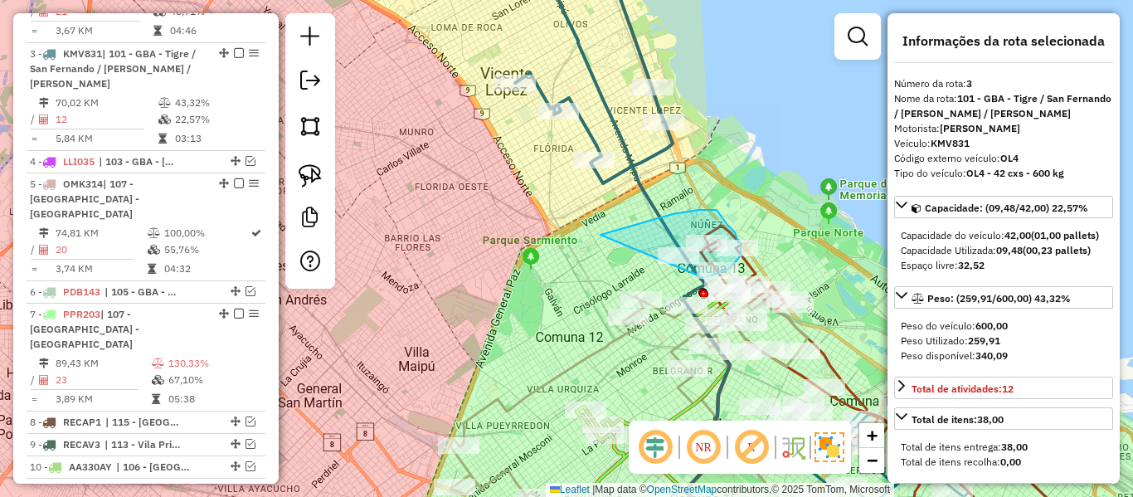
drag, startPoint x: 600, startPoint y: 235, endPoint x: 698, endPoint y: 284, distance: 109.8
click at [700, 282] on div "Rota 2 - Placa AE304JS 487305 - Micaela Bosio Janela de atendimento Grade de at…" at bounding box center [566, 248] width 1133 height 497
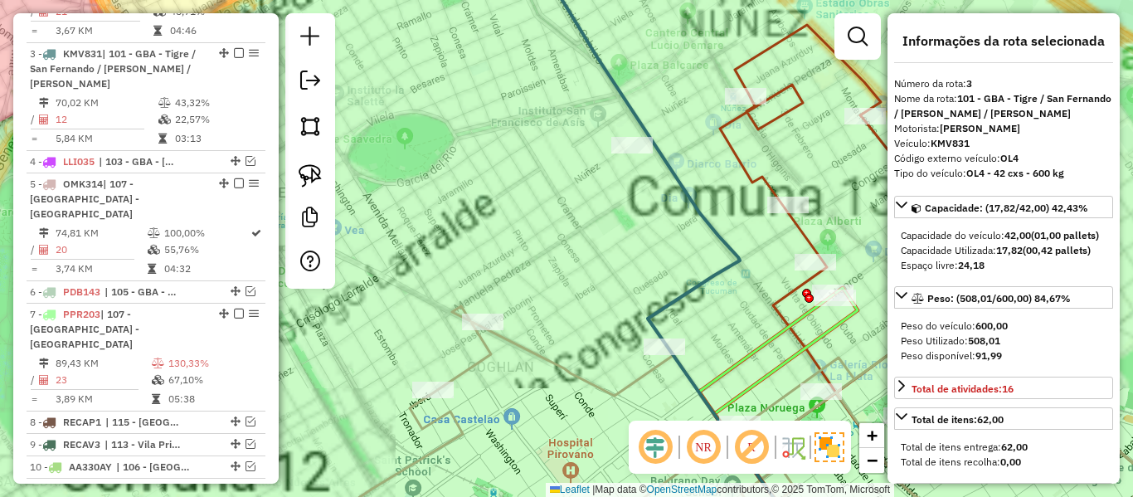
click at [663, 233] on div "Janela de atendimento Grade de atendimento Capacidade Transportadoras Veículos …" at bounding box center [566, 248] width 1133 height 497
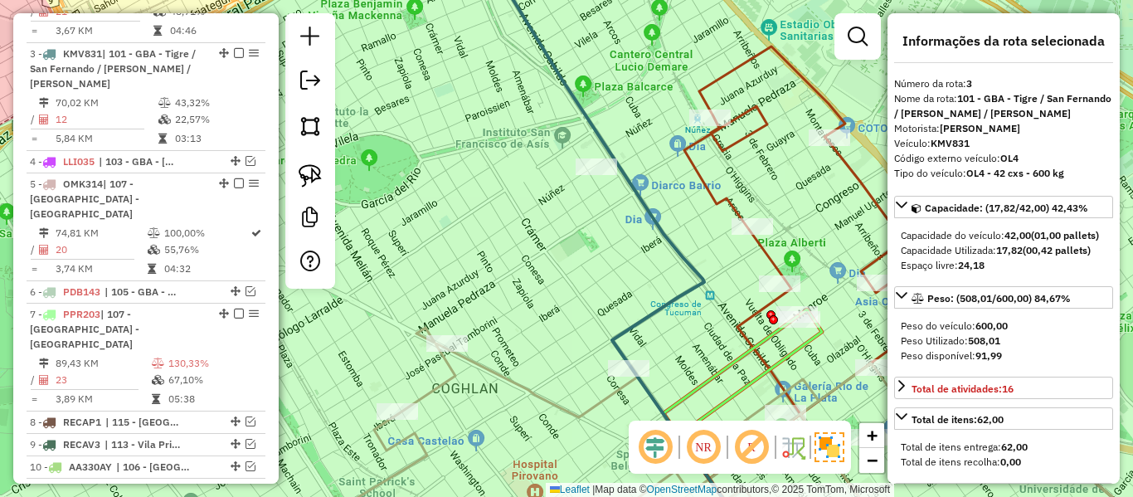
click at [574, 273] on div "Janela de atendimento Grade de atendimento Capacidade Transportadoras Veículos …" at bounding box center [566, 248] width 1133 height 497
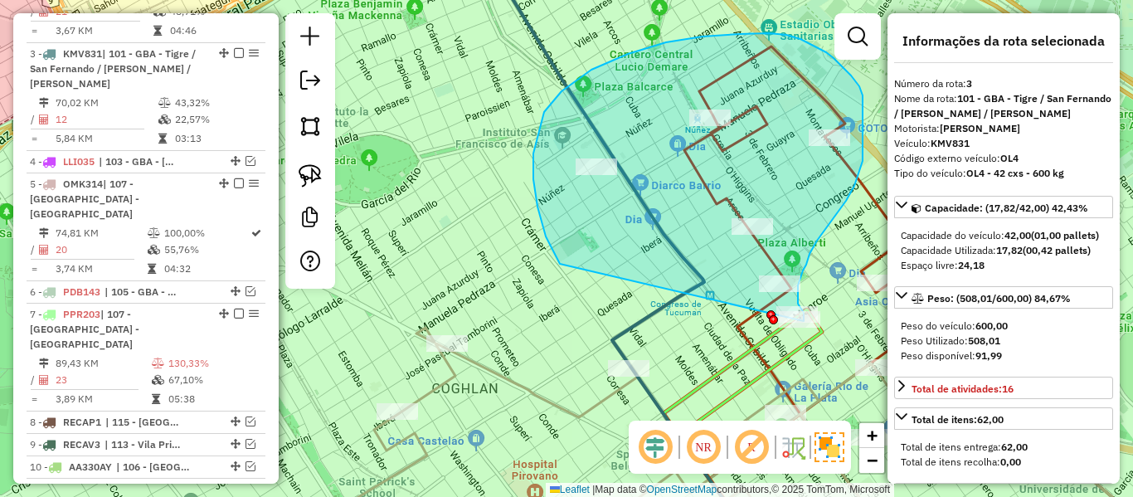
drag, startPoint x: 533, startPoint y: 179, endPoint x: 757, endPoint y: 324, distance: 266.8
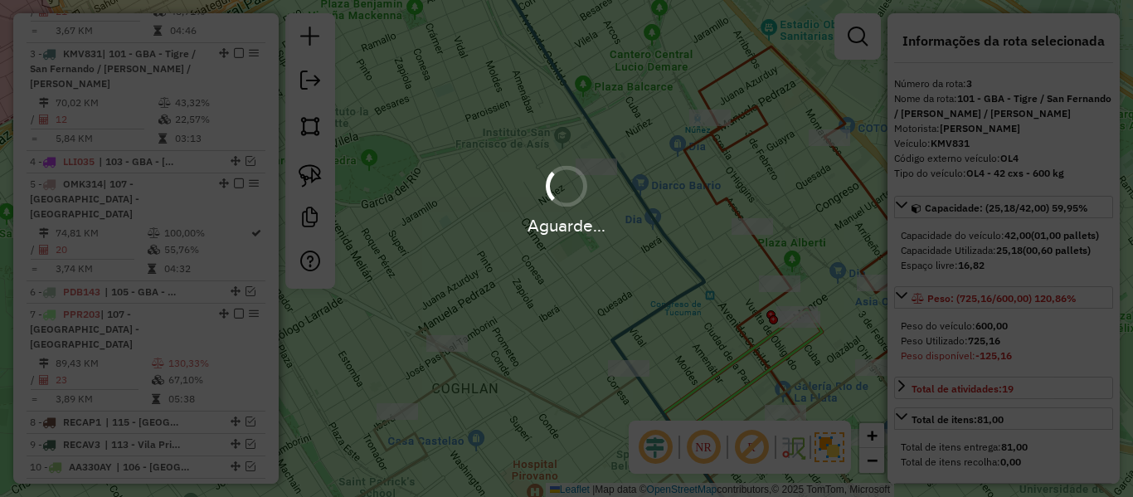
select select "**********"
drag, startPoint x: 685, startPoint y: 250, endPoint x: 640, endPoint y: 265, distance: 46.9
click at [641, 265] on div "Aguarde..." at bounding box center [566, 248] width 1133 height 497
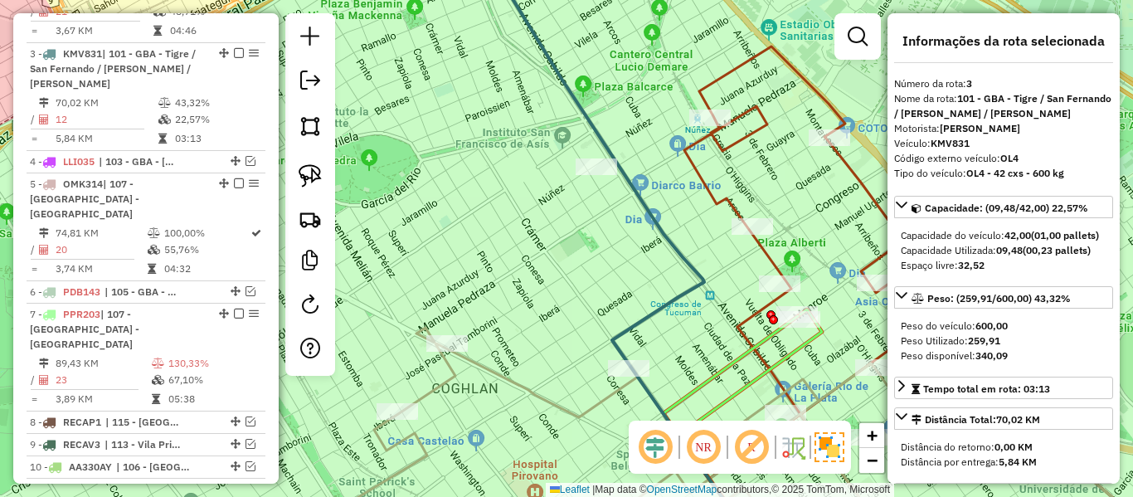
click at [648, 265] on div "Janela de atendimento Grade de atendimento Capacidade Transportadoras Veículos …" at bounding box center [566, 248] width 1133 height 497
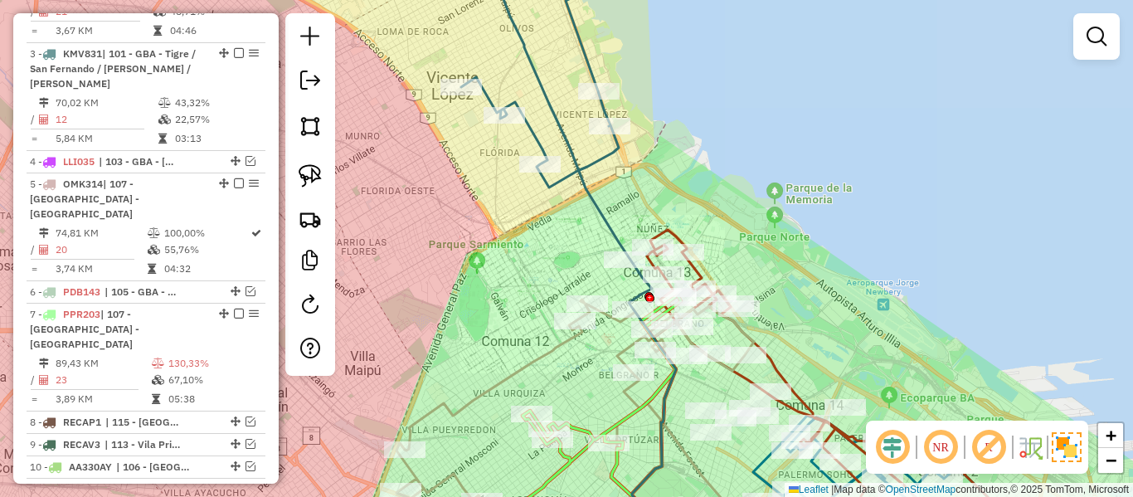
drag, startPoint x: 578, startPoint y: 140, endPoint x: 587, endPoint y: 201, distance: 61.2
click at [587, 201] on icon at bounding box center [589, 297] width 172 height 596
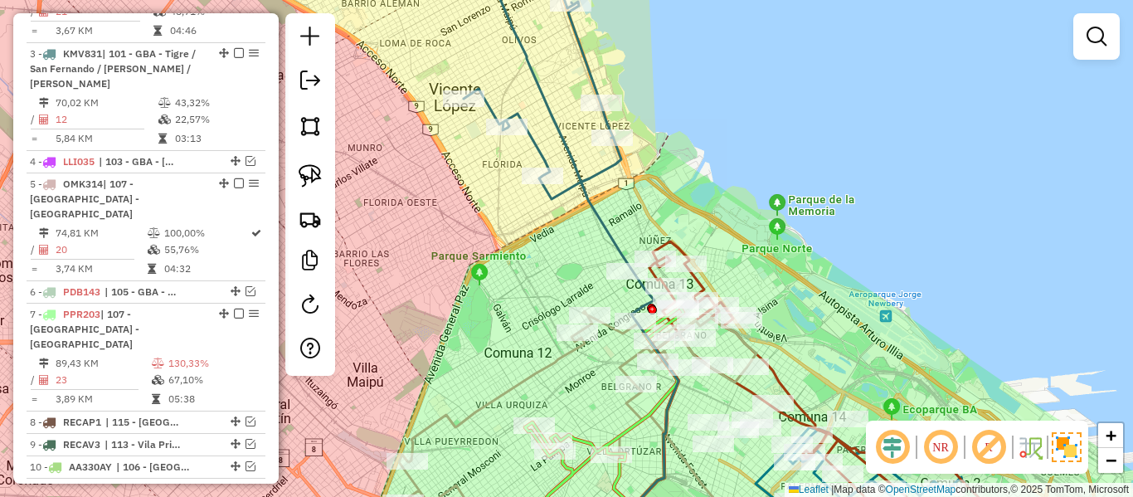
click at [589, 169] on icon at bounding box center [451, 74] width 340 height 249
select select "**********"
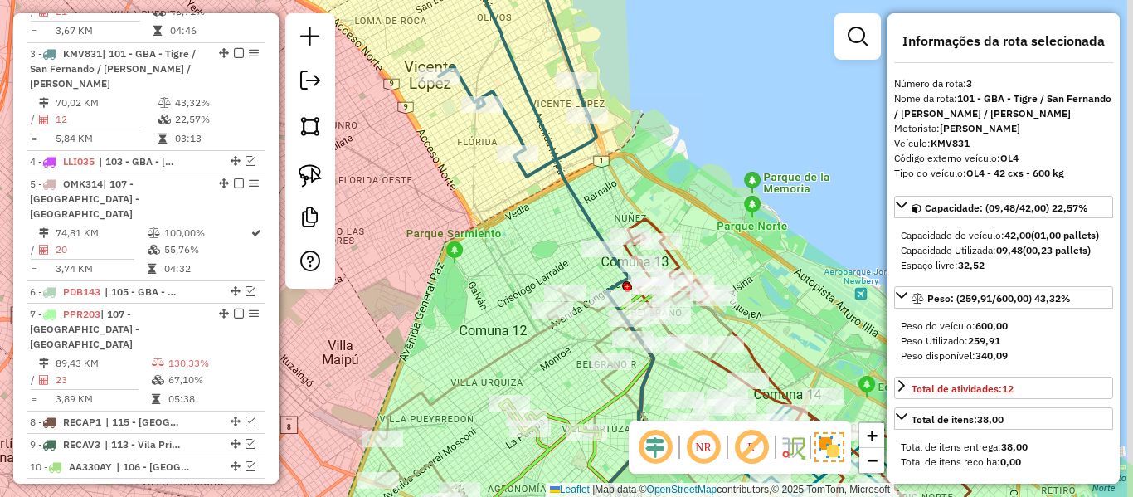
drag, startPoint x: 557, startPoint y: 217, endPoint x: 551, endPoint y: 211, distance: 8.8
click at [551, 211] on div "Janela de atendimento Grade de atendimento Capacidade Transportadoras Veículos …" at bounding box center [566, 248] width 1133 height 497
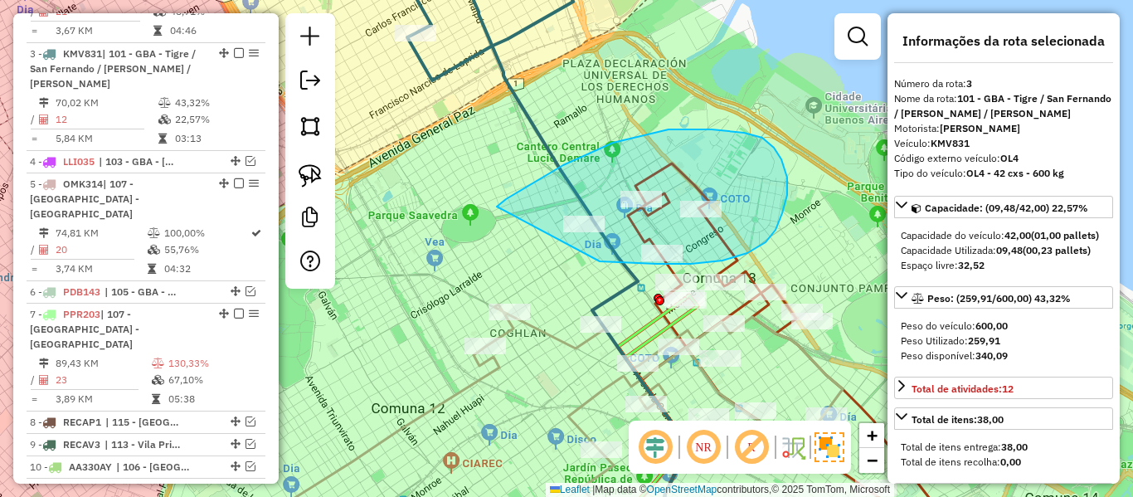
drag, startPoint x: 600, startPoint y: 261, endPoint x: 486, endPoint y: 242, distance: 115.2
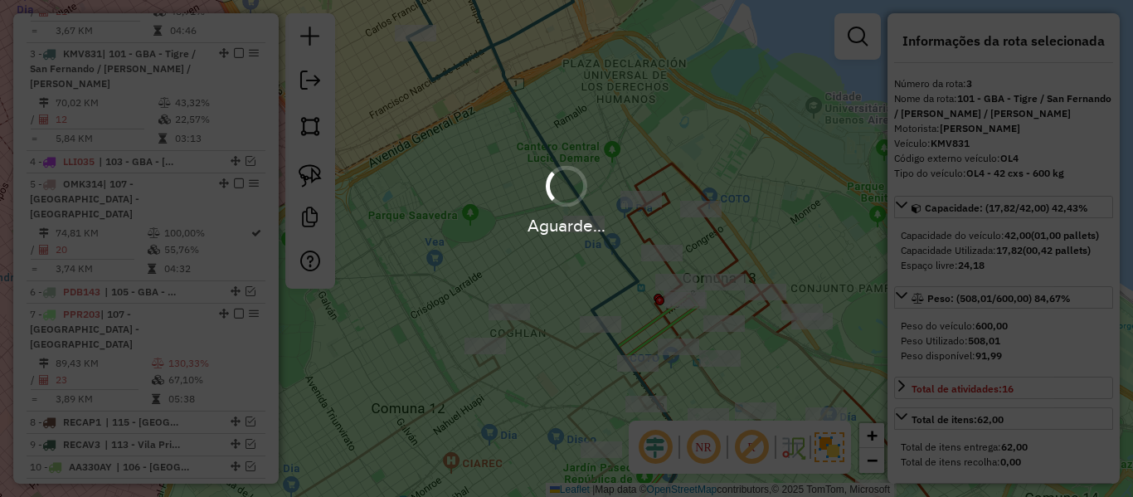
select select "**********"
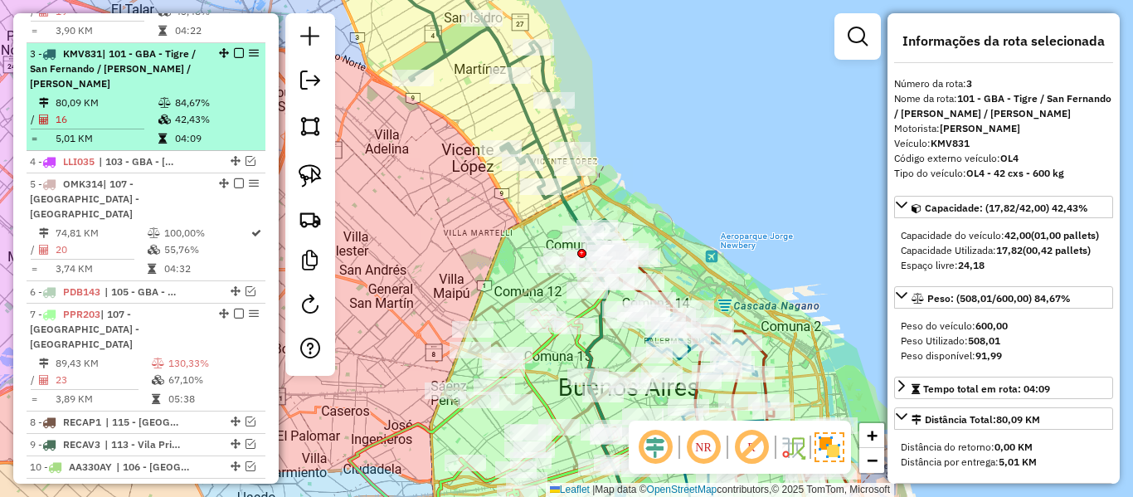
click at [234, 48] on em at bounding box center [239, 53] width 10 height 10
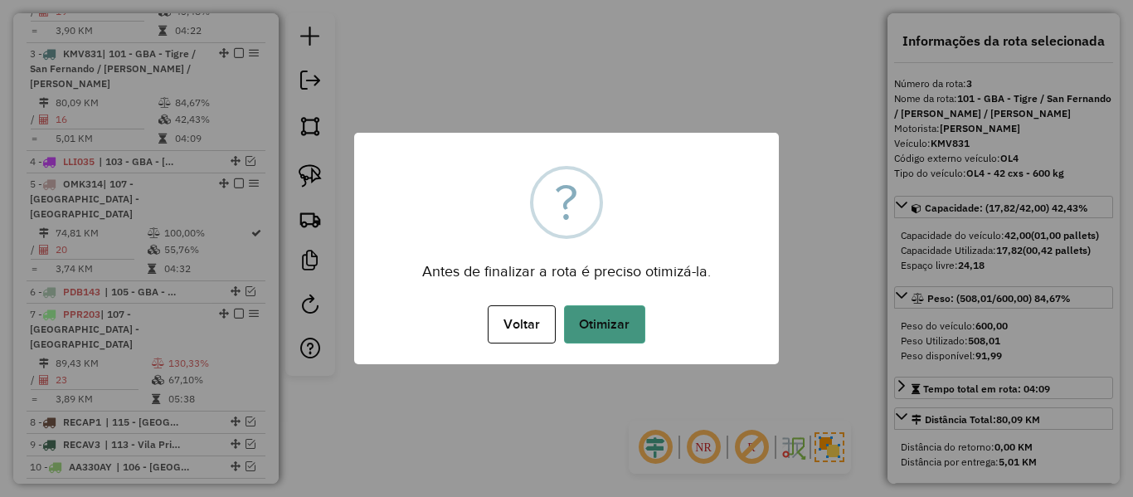
click at [579, 305] on button "Otimizar" at bounding box center [604, 324] width 81 height 38
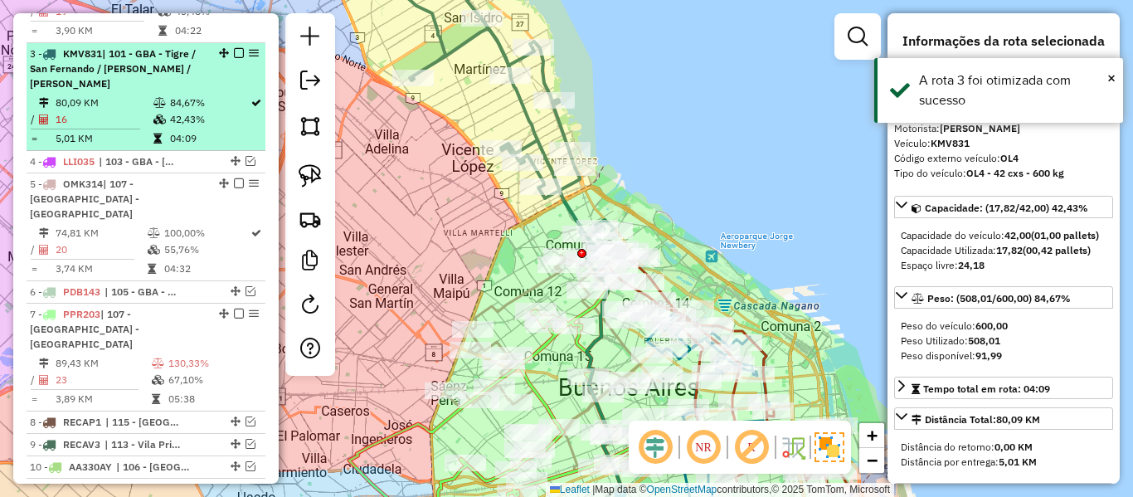
click at [235, 48] on em at bounding box center [239, 53] width 10 height 10
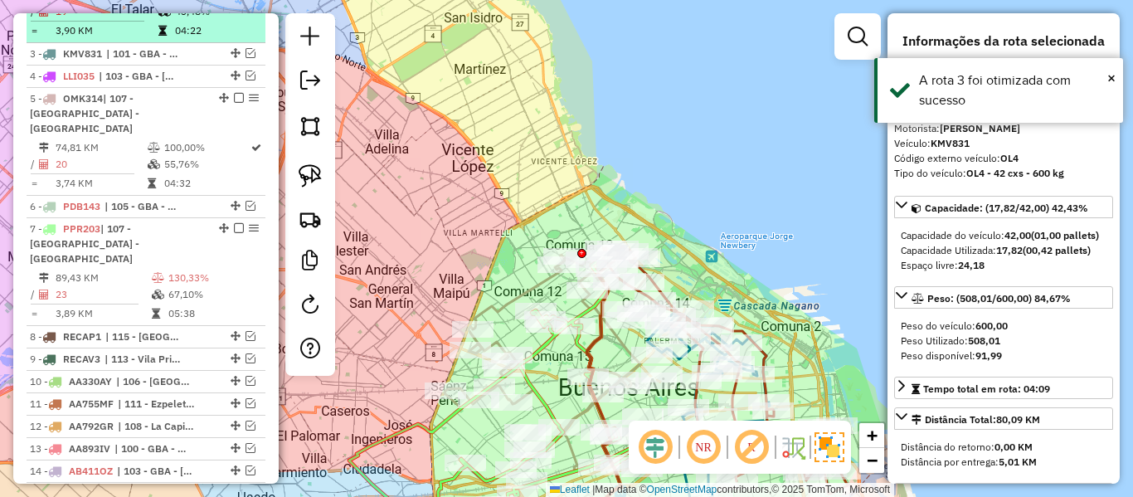
scroll to position [739, 0]
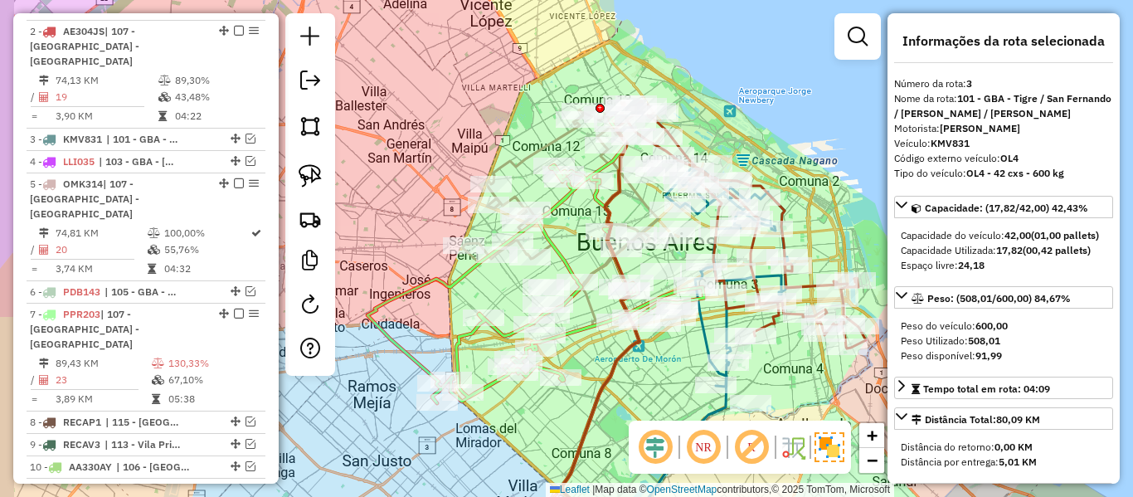
drag, startPoint x: 590, startPoint y: 373, endPoint x: 740, endPoint y: 369, distance: 149.3
click at [740, 369] on div "Janela de atendimento Grade de atendimento Capacidade Transportadoras Veículos …" at bounding box center [566, 248] width 1133 height 497
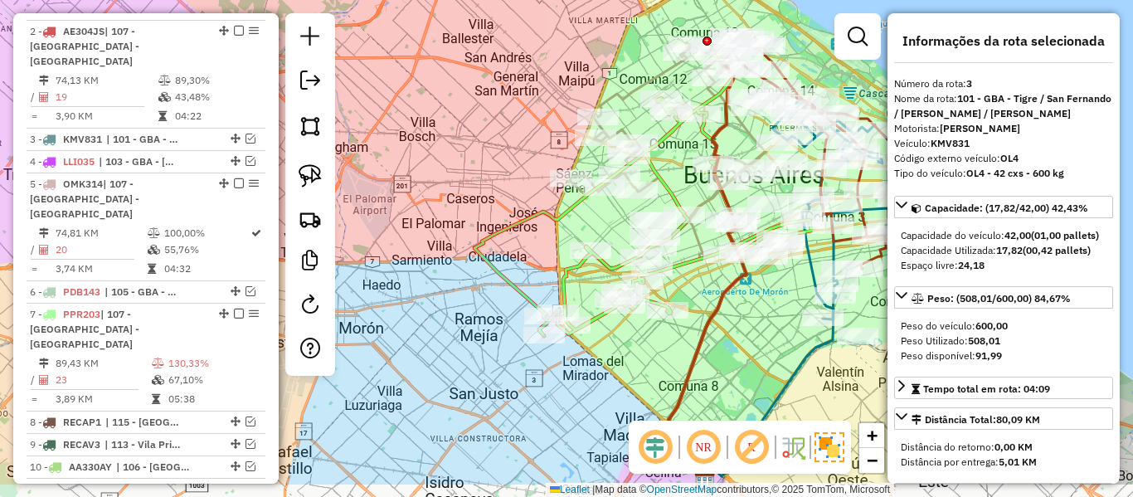
drag, startPoint x: 687, startPoint y: 418, endPoint x: 692, endPoint y: 354, distance: 64.0
click at [643, 350] on div "Janela de atendimento Grade de atendimento Capacidade Transportadoras Veículos …" at bounding box center [566, 248] width 1133 height 497
click at [692, 354] on icon at bounding box center [710, 260] width 85 height 444
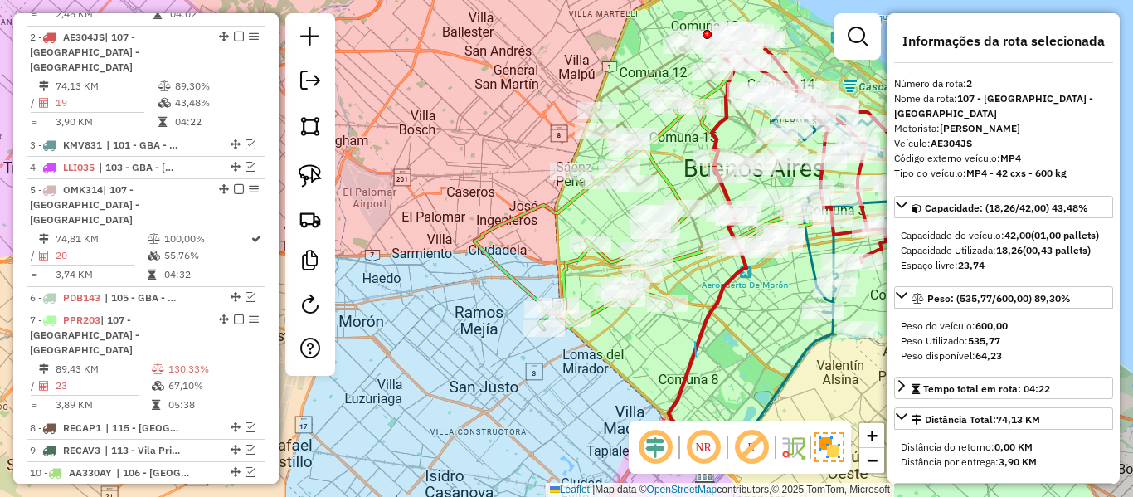
scroll to position [731, 0]
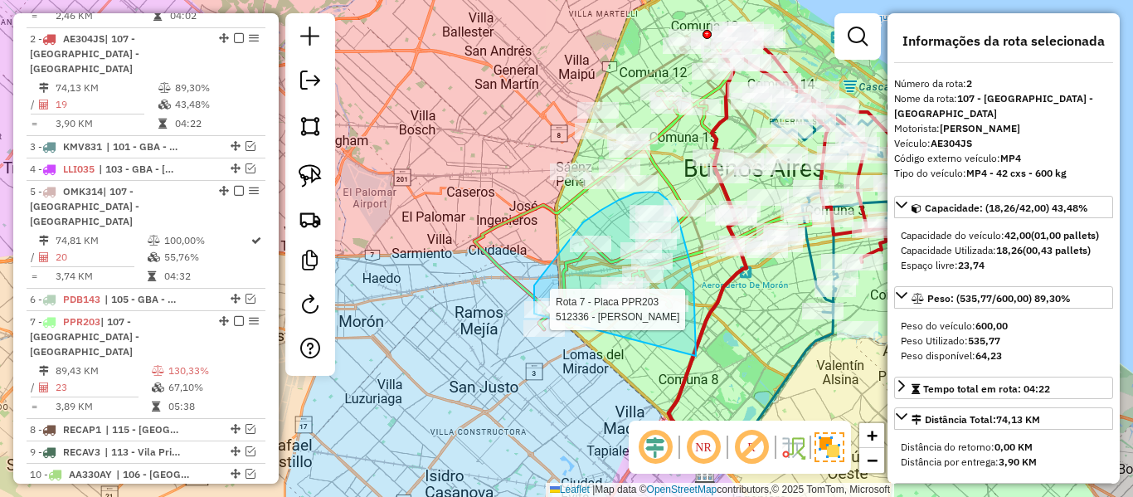
drag, startPoint x: 696, startPoint y: 356, endPoint x: 562, endPoint y: 368, distance: 134.1
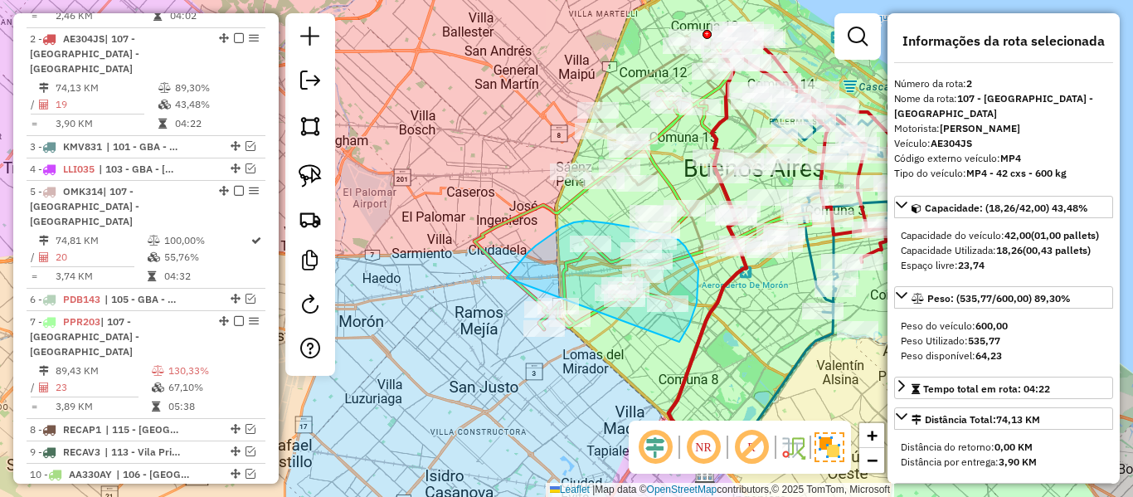
drag, startPoint x: 679, startPoint y: 342, endPoint x: 528, endPoint y: 380, distance: 155.7
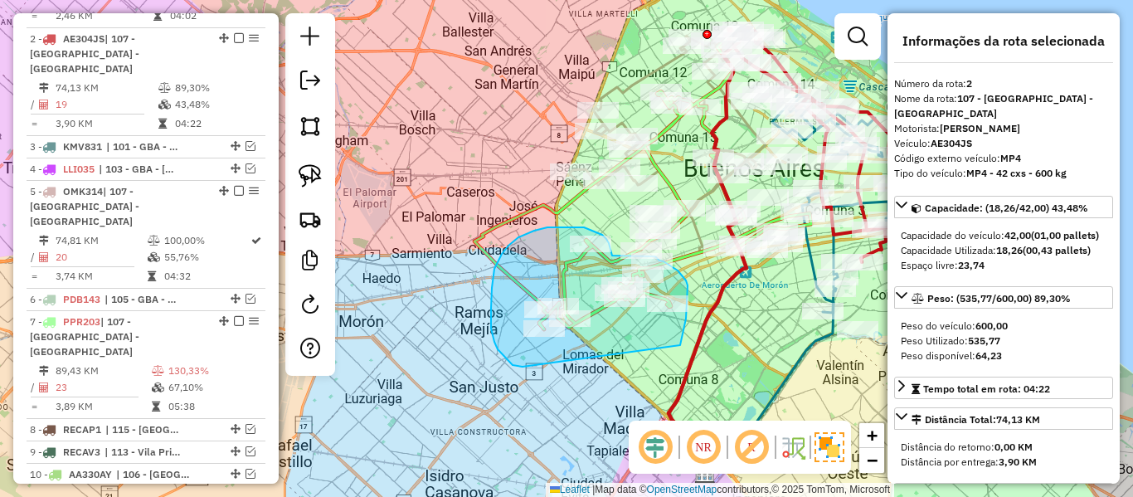
drag, startPoint x: 680, startPoint y: 345, endPoint x: 565, endPoint y: 372, distance: 118.5
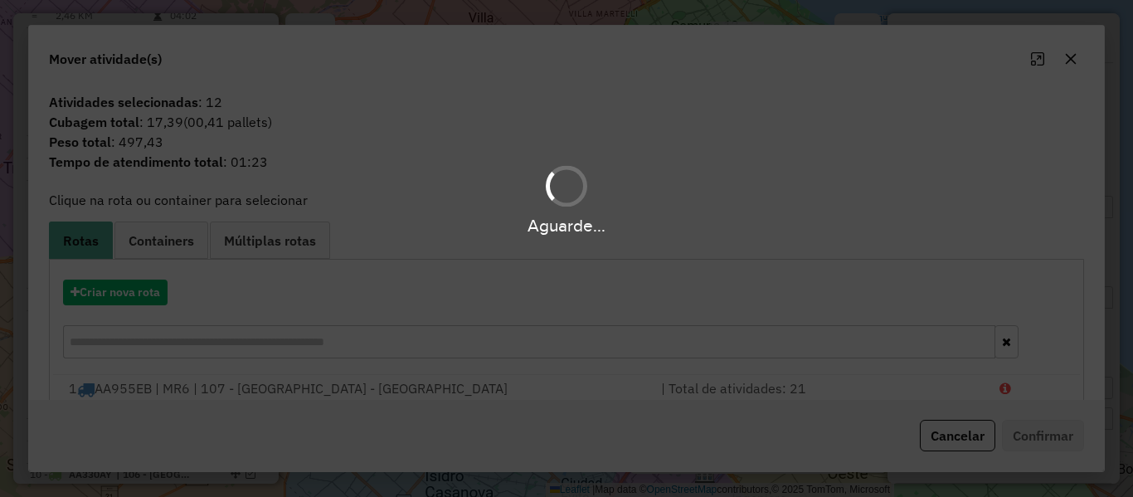
drag, startPoint x: 169, startPoint y: 294, endPoint x: 158, endPoint y: 294, distance: 10.8
click at [167, 294] on div "Aguarde..." at bounding box center [566, 248] width 1133 height 497
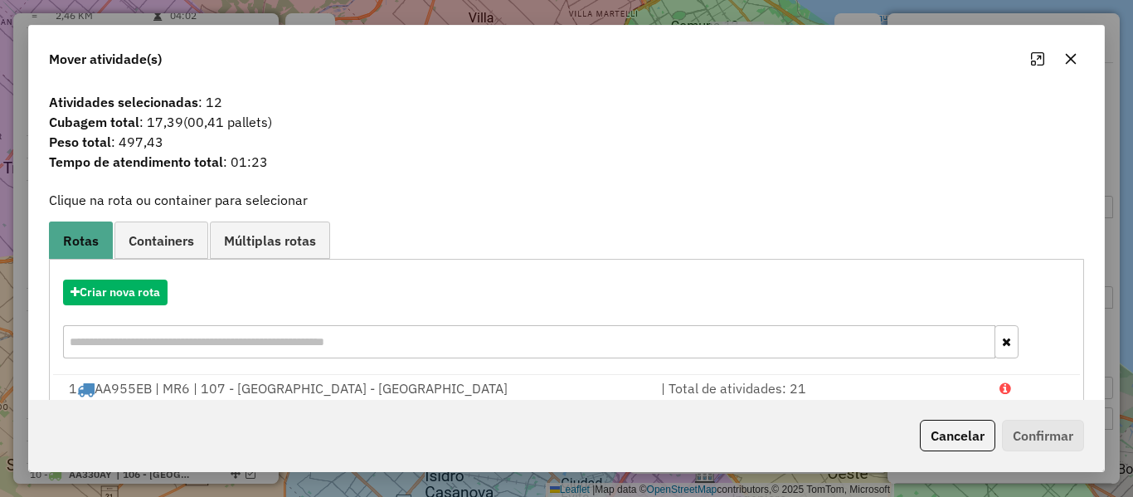
click at [158, 294] on hb-app "Aguarde... Pop-up bloqueado! Seu navegador bloqueou automáticamente a abertura …" at bounding box center [566, 248] width 1133 height 497
click at [158, 294] on button "Criar nova rota" at bounding box center [115, 292] width 104 height 26
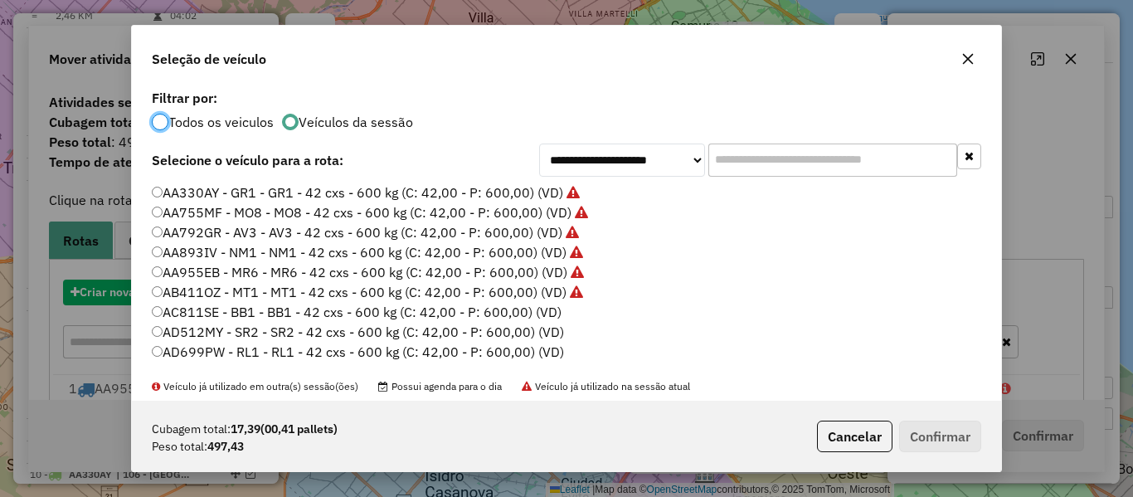
scroll to position [9, 5]
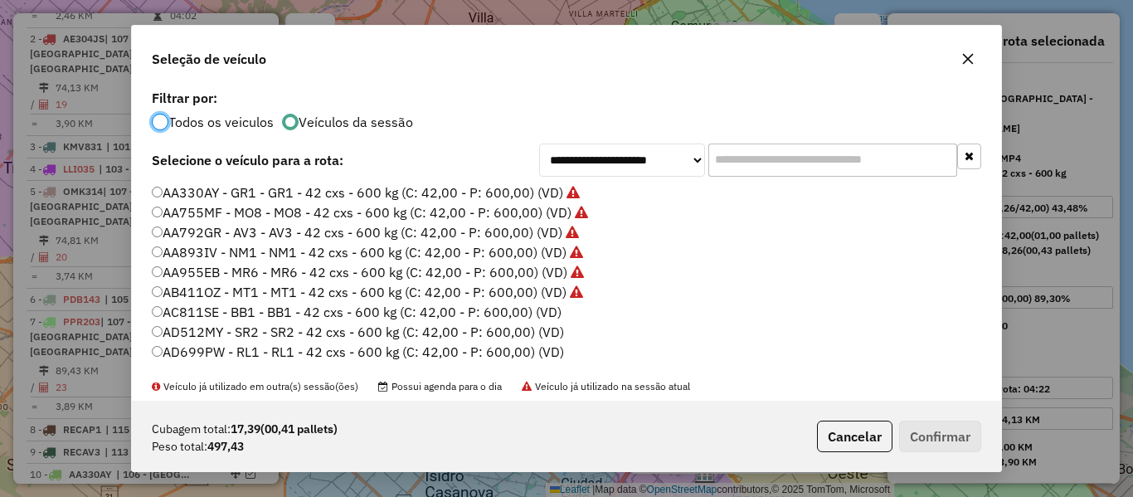
click at [528, 307] on label "AC811SE - BB1 - BB1 - 42 cxs - 600 kg (C: 42,00 - P: 600,00) (VD)" at bounding box center [357, 312] width 410 height 20
click at [889, 417] on div "Cubagem total: 17,39 (00,41 pallets) Peso total: 497,43 Cancelar Confirmar" at bounding box center [566, 435] width 869 height 71
click at [910, 428] on button "Confirmar" at bounding box center [940, 436] width 82 height 32
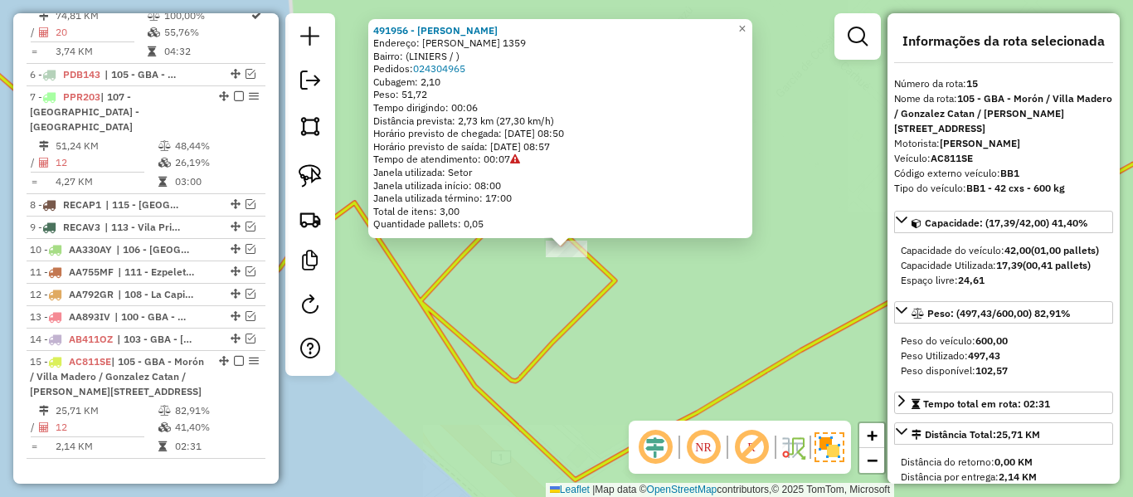
scroll to position [1213, 0]
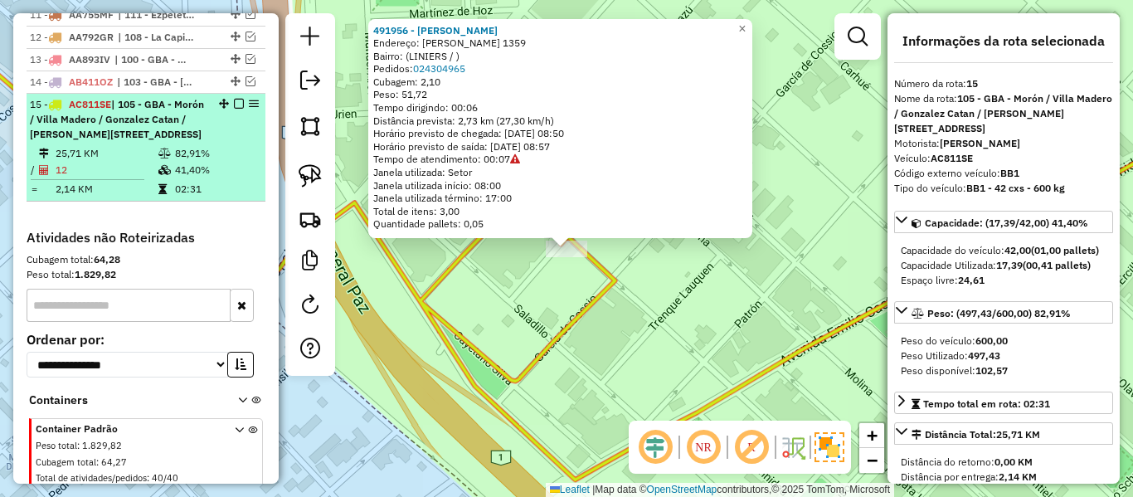
click at [236, 99] on em at bounding box center [239, 104] width 10 height 10
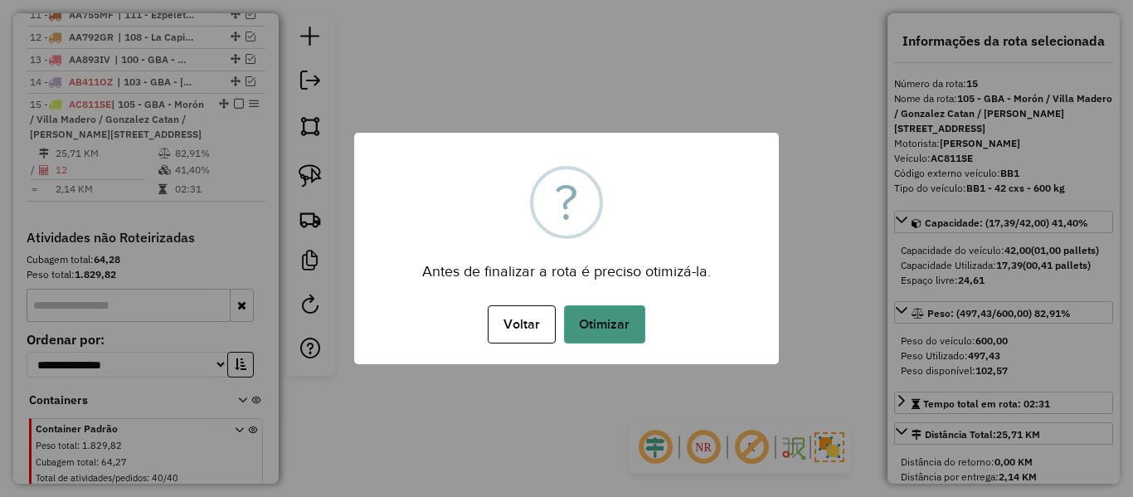
click at [624, 325] on button "Otimizar" at bounding box center [604, 324] width 81 height 38
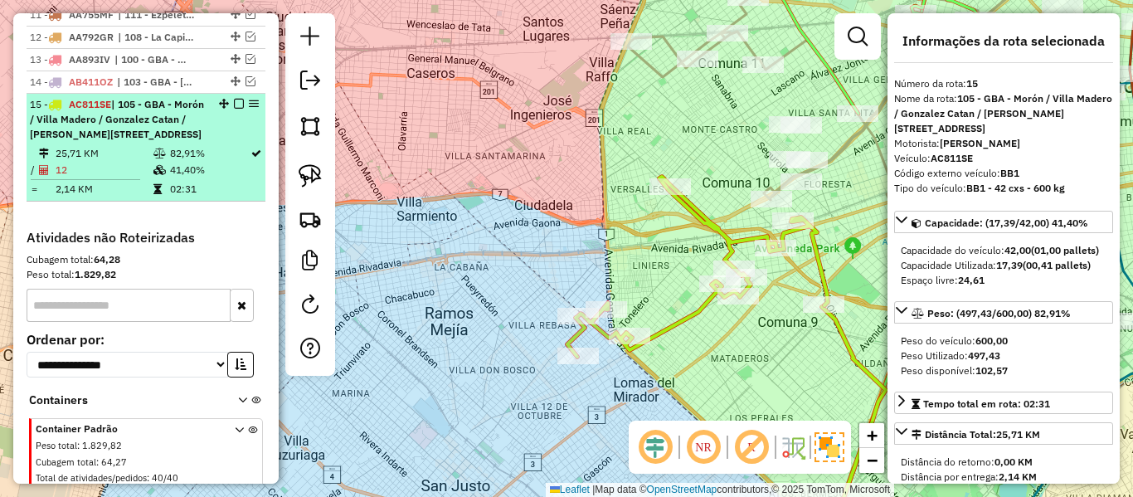
click at [235, 99] on em at bounding box center [239, 104] width 10 height 10
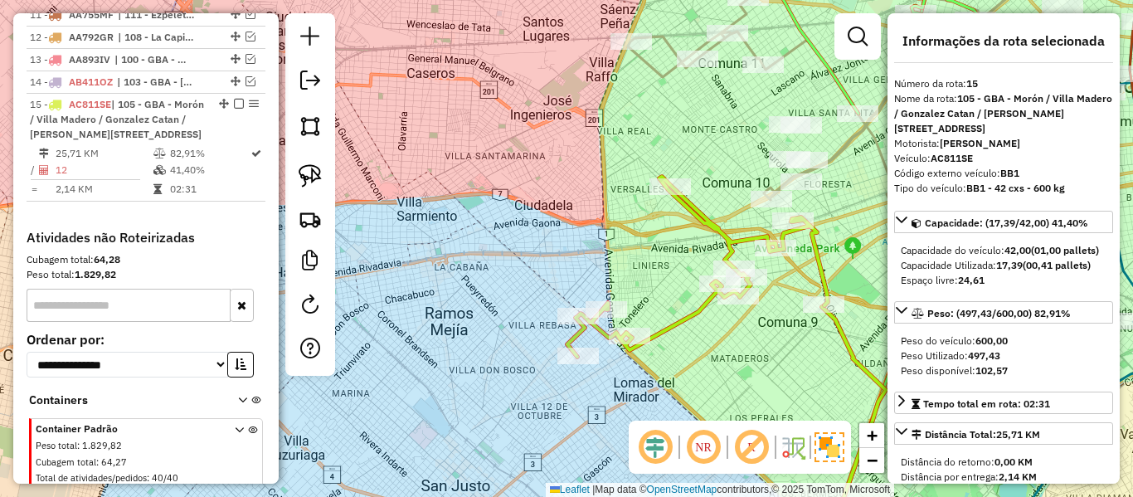
scroll to position [1113, 0]
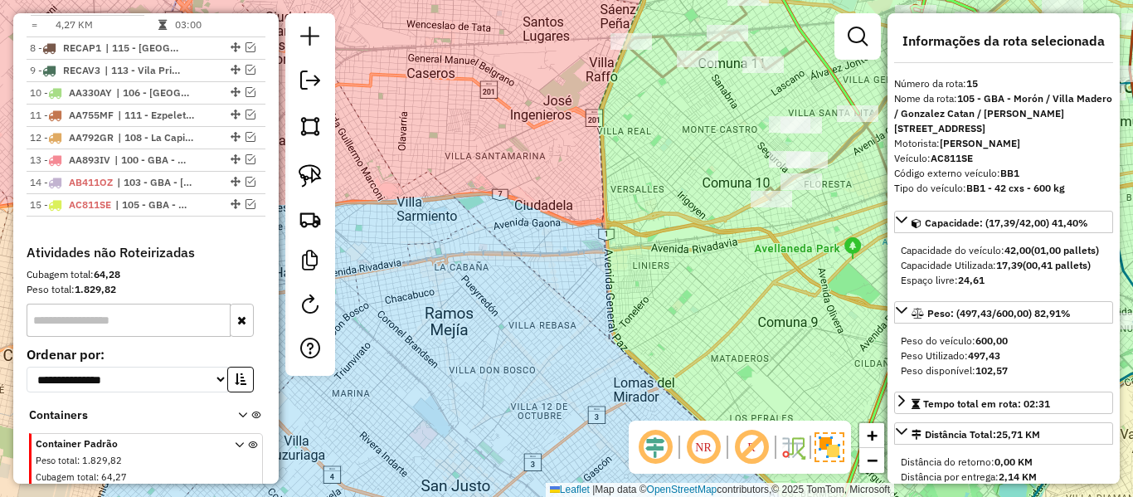
click at [624, 222] on div "Janela de atendimento Grade de atendimento Capacidade Transportadoras Veículos …" at bounding box center [566, 248] width 1133 height 497
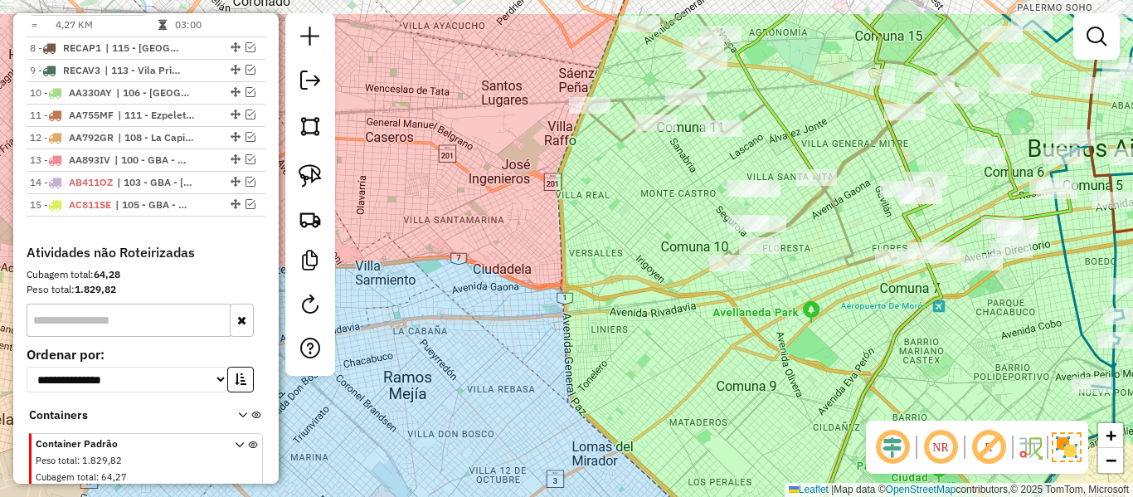
drag, startPoint x: 690, startPoint y: 313, endPoint x: 654, endPoint y: 361, distance: 59.9
click at [658, 371] on div "Janela de atendimento Grade de atendimento Capacidade Transportadoras Veículos …" at bounding box center [566, 248] width 1133 height 497
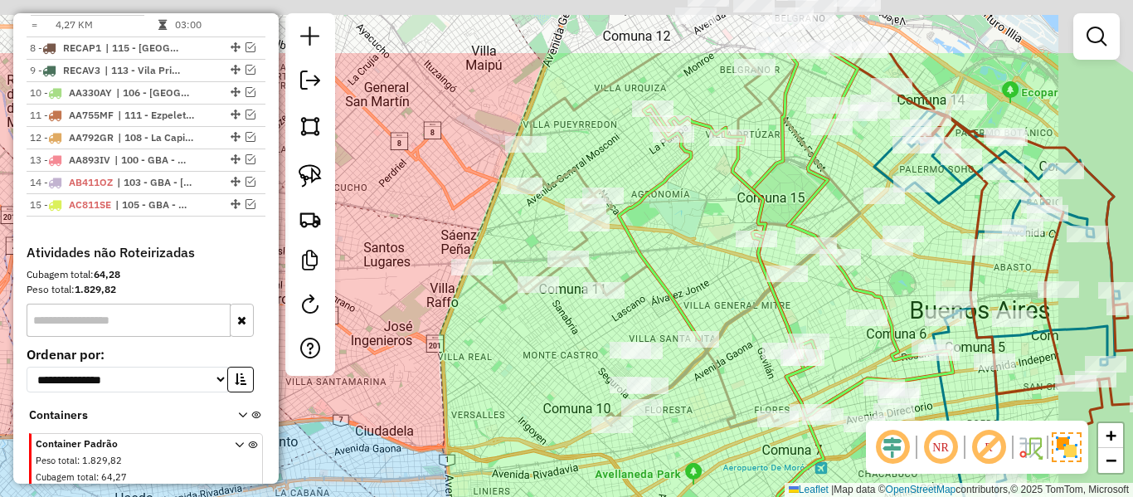
drag, startPoint x: 532, startPoint y: 385, endPoint x: 549, endPoint y: 361, distance: 29.2
click at [532, 387] on div "Janela de atendimento Grade de atendimento Capacidade Transportadoras Veículos …" at bounding box center [566, 248] width 1133 height 497
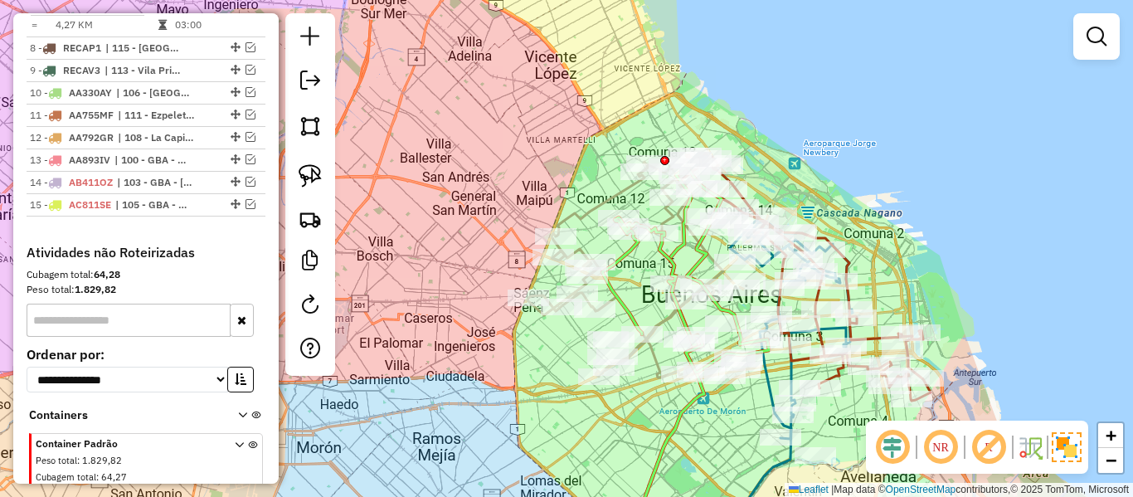
drag, startPoint x: 726, startPoint y: 433, endPoint x: 629, endPoint y: 340, distance: 134.9
click at [629, 340] on div "Janela de atendimento Grade de atendimento Capacidade Transportadoras Veículos …" at bounding box center [566, 248] width 1133 height 497
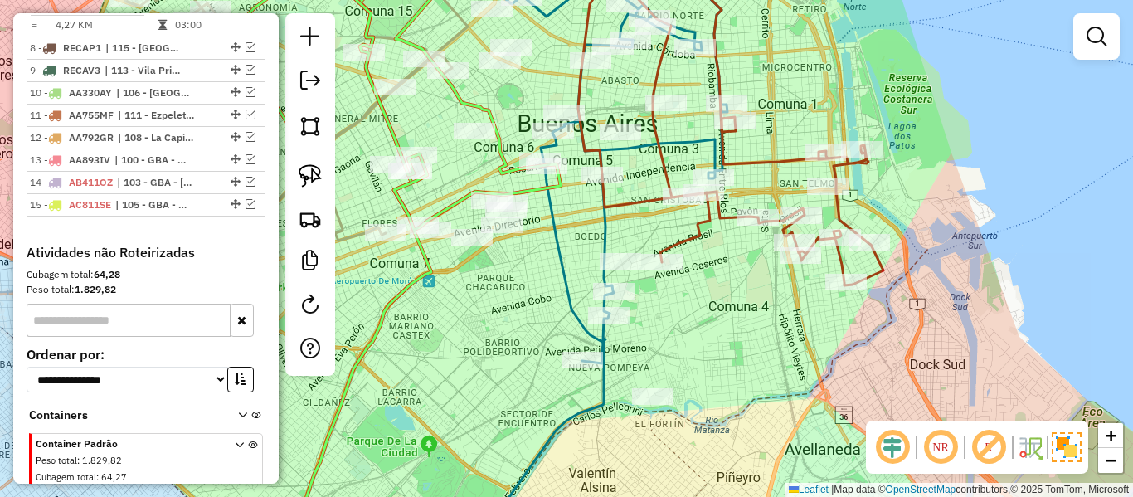
click at [887, 347] on div "Janela de atendimento Grade de atendimento Capacidade Transportadoras Veículos …" at bounding box center [566, 248] width 1133 height 497
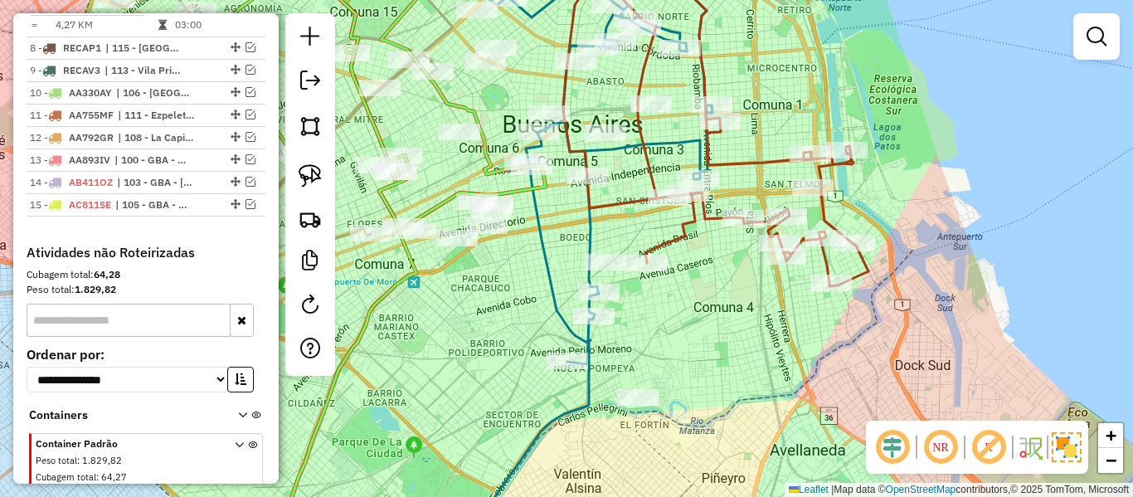
drag, startPoint x: 892, startPoint y: 337, endPoint x: 862, endPoint y: 338, distance: 29.9
click at [862, 337] on div "Janela de atendimento Grade de atendimento Capacidade Transportadoras Veículos …" at bounding box center [566, 248] width 1133 height 497
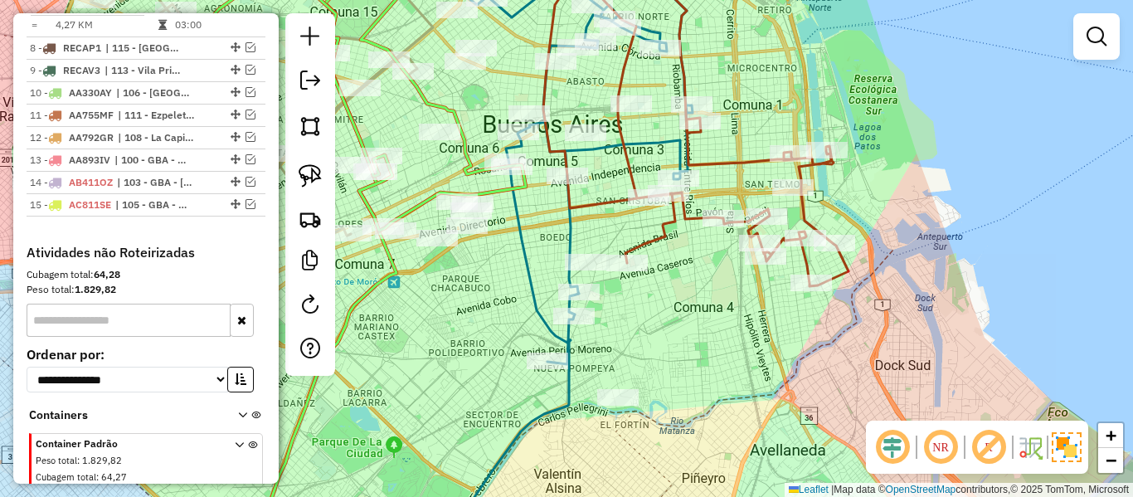
drag, startPoint x: 765, startPoint y: 378, endPoint x: 779, endPoint y: 375, distance: 14.5
click at [765, 373] on div "Janela de atendimento Grade de atendimento Capacidade Transportadoras Veículos …" at bounding box center [566, 248] width 1133 height 497
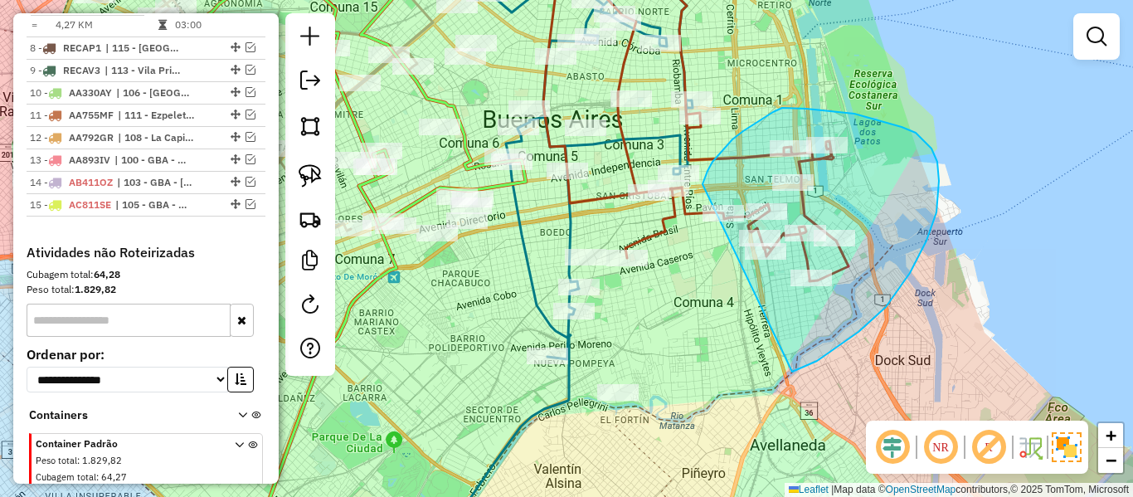
drag, startPoint x: 886, startPoint y: 307, endPoint x: 713, endPoint y: 289, distance: 173.3
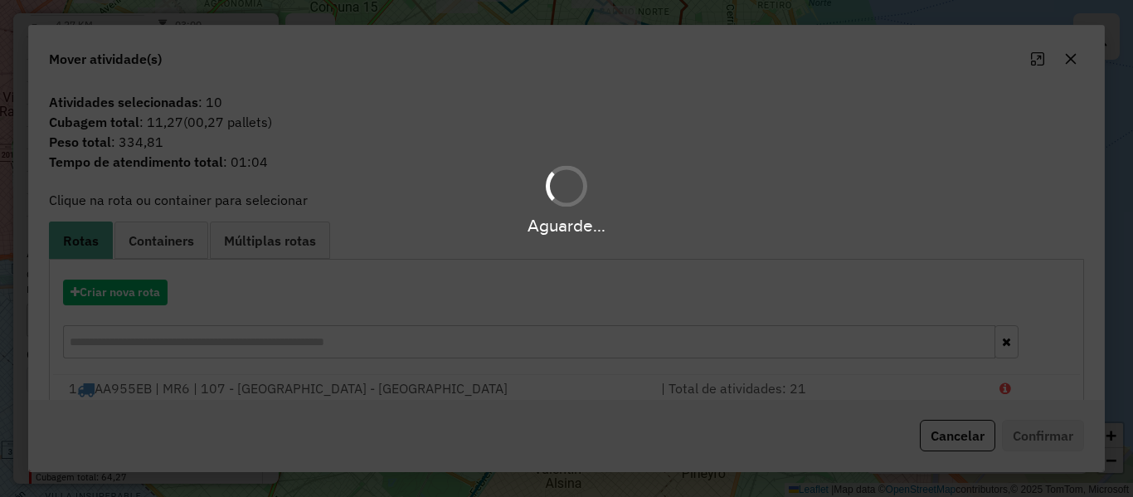
click at [133, 300] on hb-app "Aguarde... Pop-up bloqueado! Seu navegador bloqueou automáticamente a abertura …" at bounding box center [566, 248] width 1133 height 497
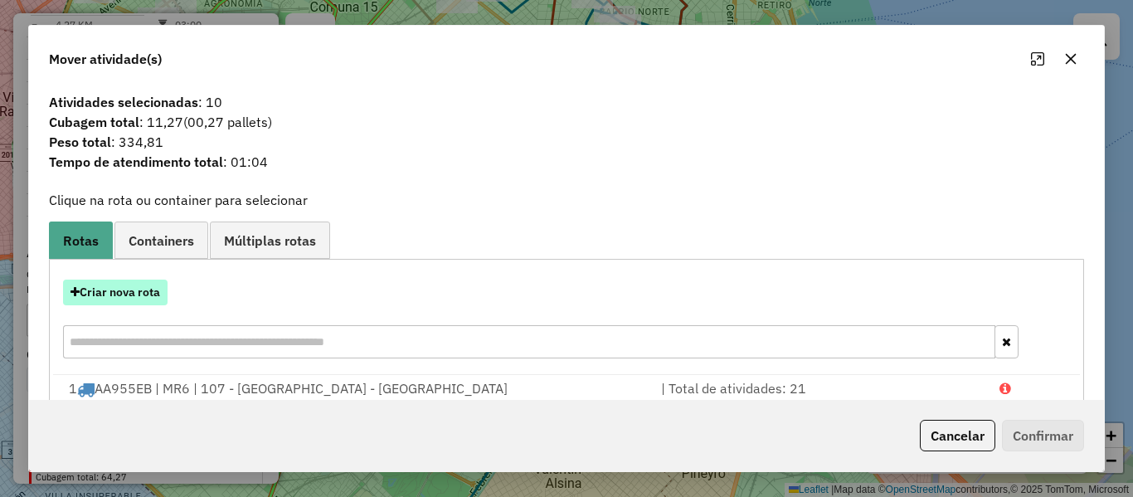
click at [139, 294] on button "Criar nova rota" at bounding box center [115, 292] width 104 height 26
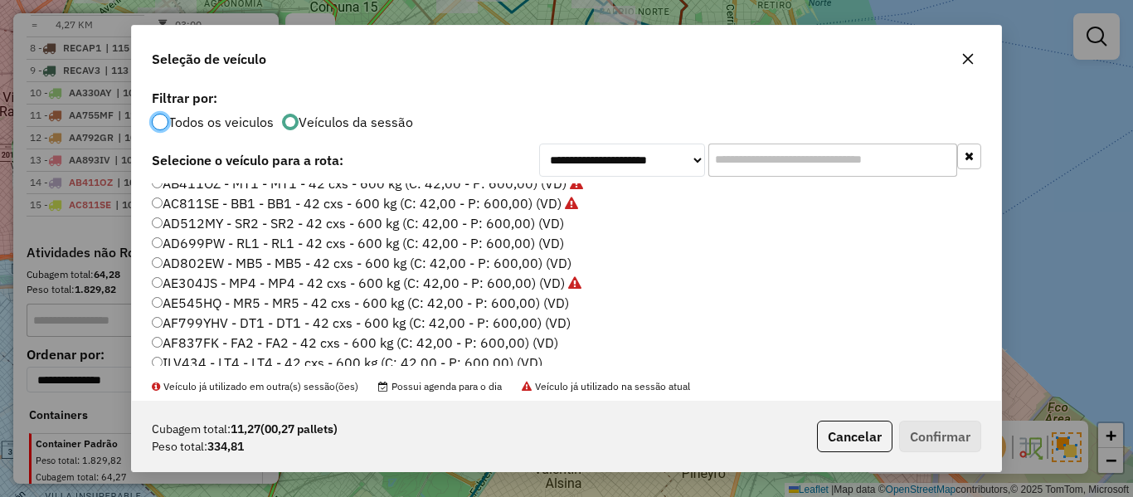
scroll to position [83, 0]
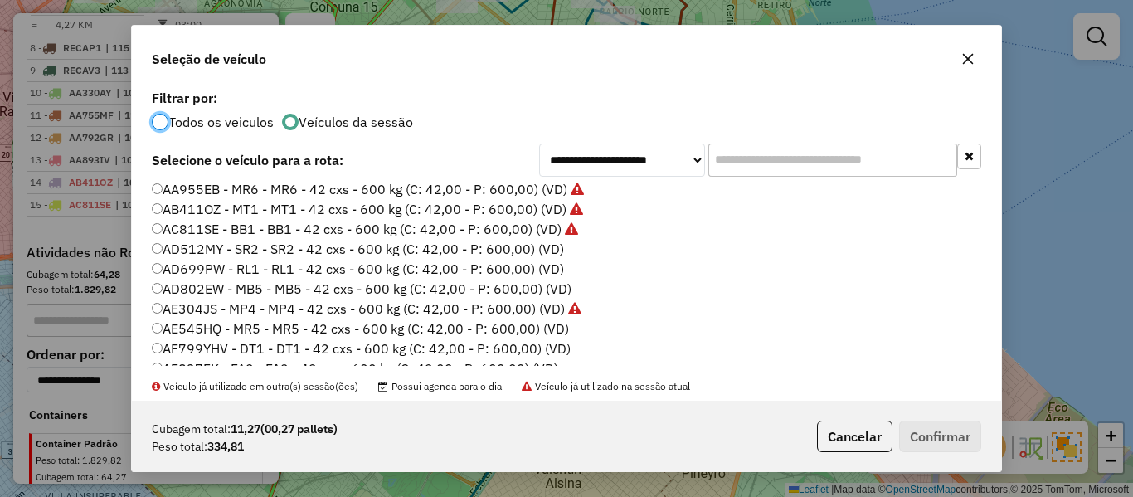
click at [551, 246] on label "AD512MY - SR2 - SR2 - 42 cxs - 600 kg (C: 42,00 - P: 600,00) (VD)" at bounding box center [358, 249] width 412 height 20
click at [940, 427] on button "Confirmar" at bounding box center [940, 436] width 82 height 32
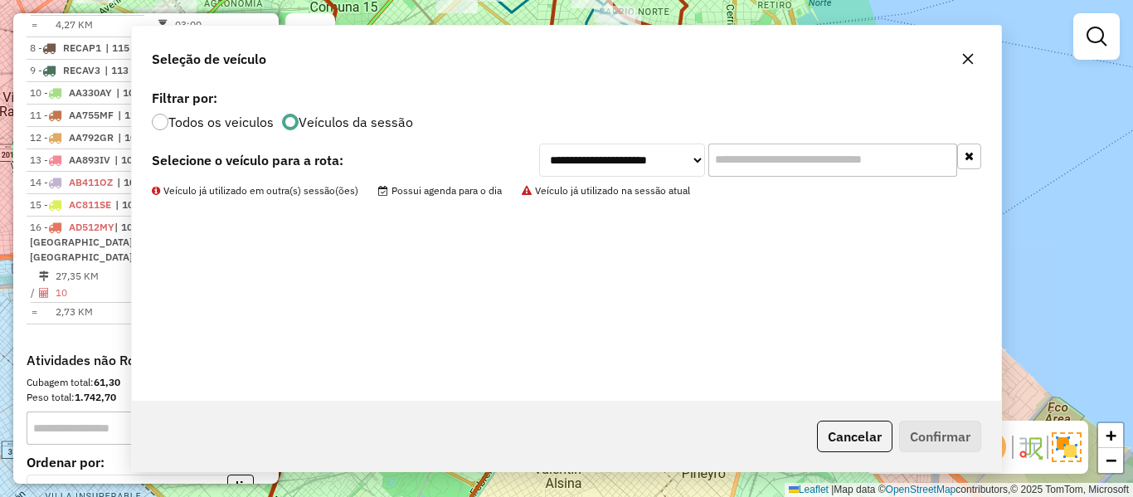
scroll to position [1206, 0]
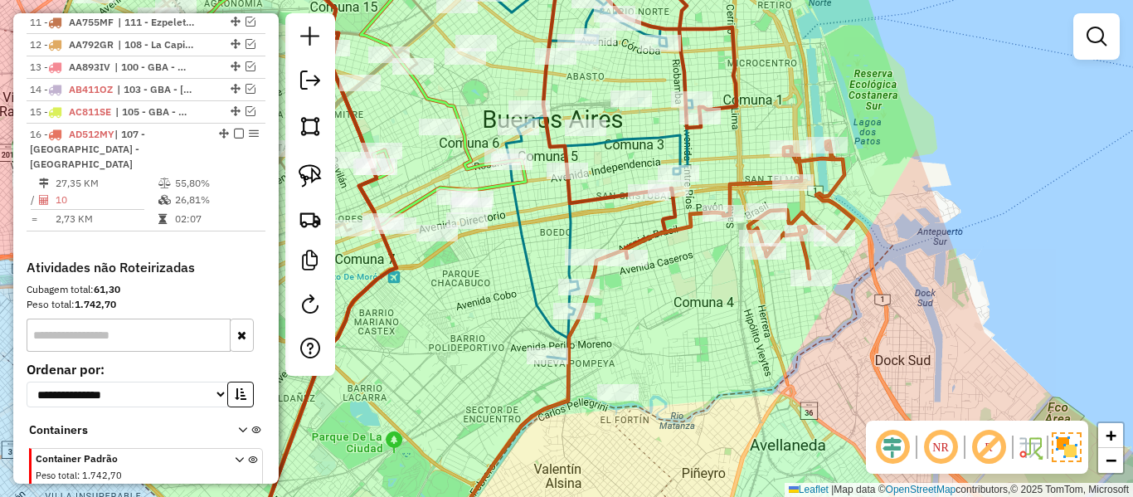
click at [796, 217] on icon at bounding box center [788, 210] width 130 height 138
select select "**********"
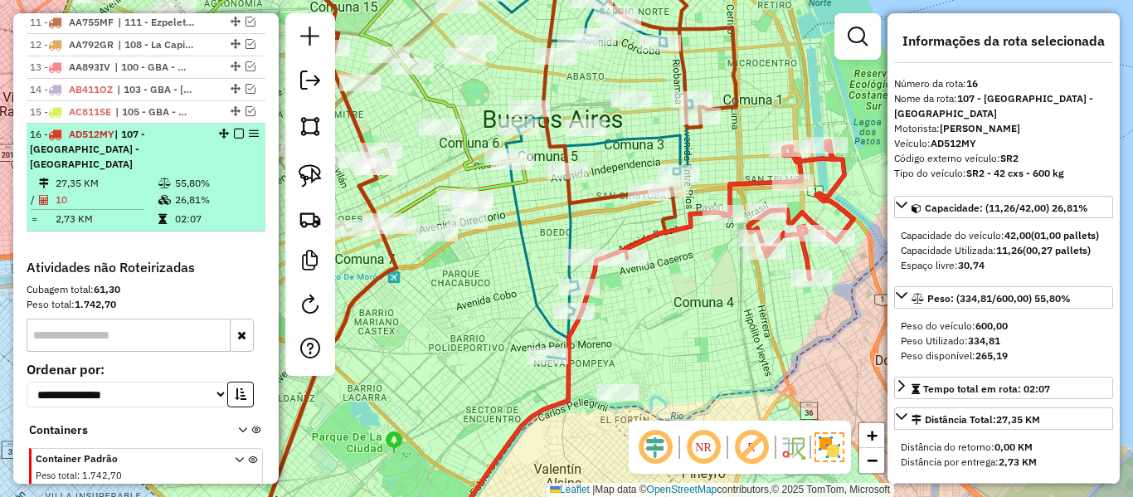
click at [234, 129] on em at bounding box center [239, 134] width 10 height 10
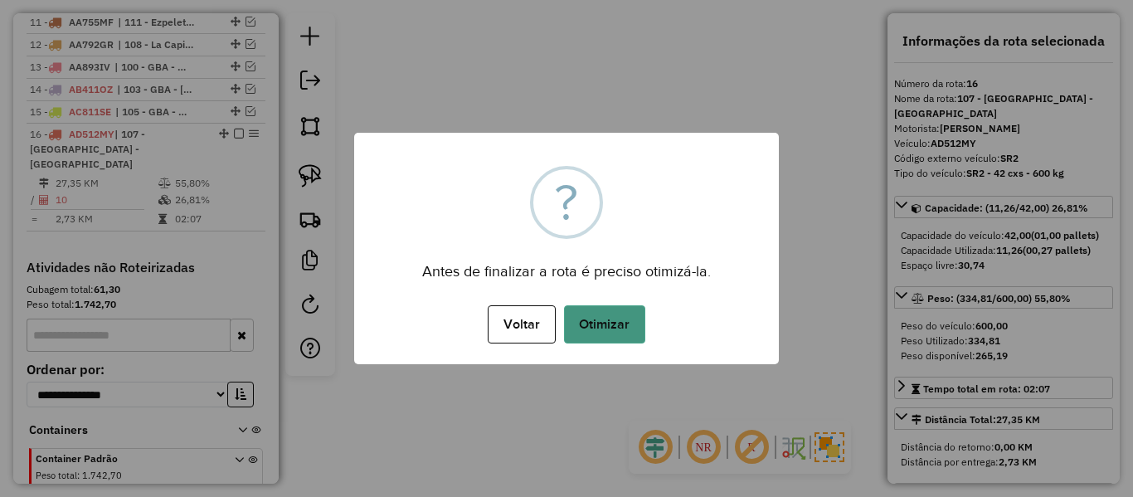
drag, startPoint x: 711, startPoint y: 353, endPoint x: 605, endPoint y: 337, distance: 106.5
click at [709, 352] on div "× ? Antes de finalizar a rota é preciso otimizá-la. Voltar No Otimizar" at bounding box center [566, 248] width 425 height 231
click at [605, 337] on button "Otimizar" at bounding box center [604, 324] width 81 height 38
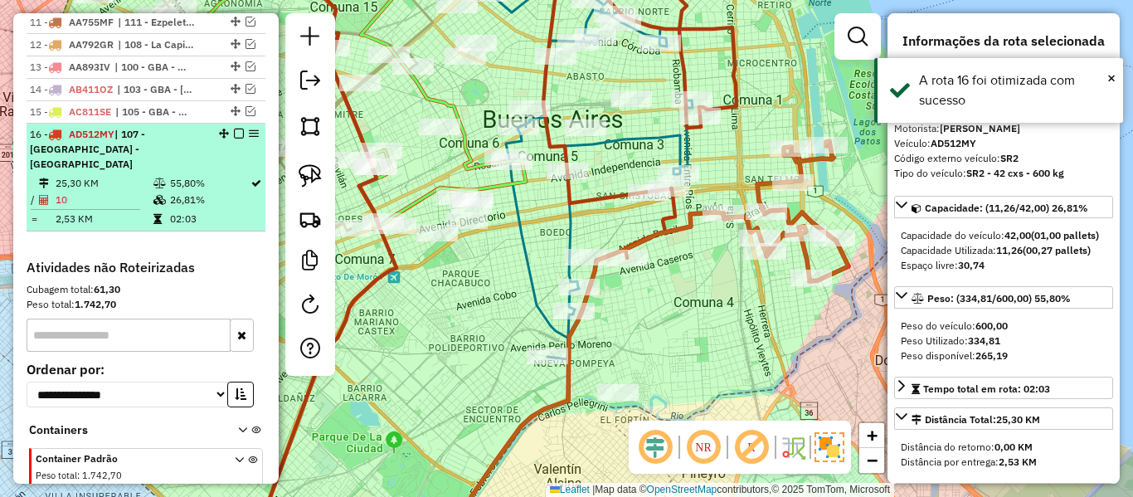
click at [234, 129] on em at bounding box center [239, 134] width 10 height 10
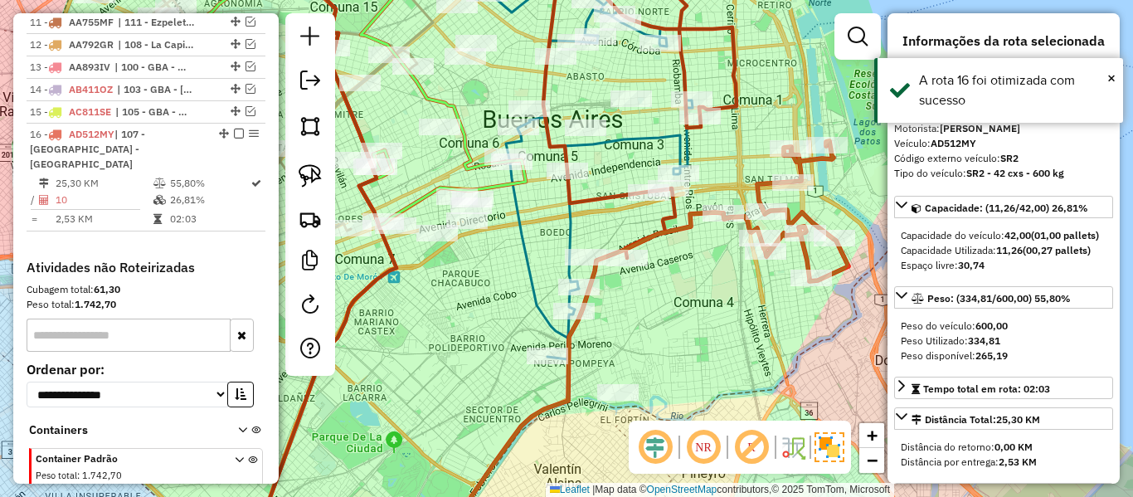
scroll to position [1135, 0]
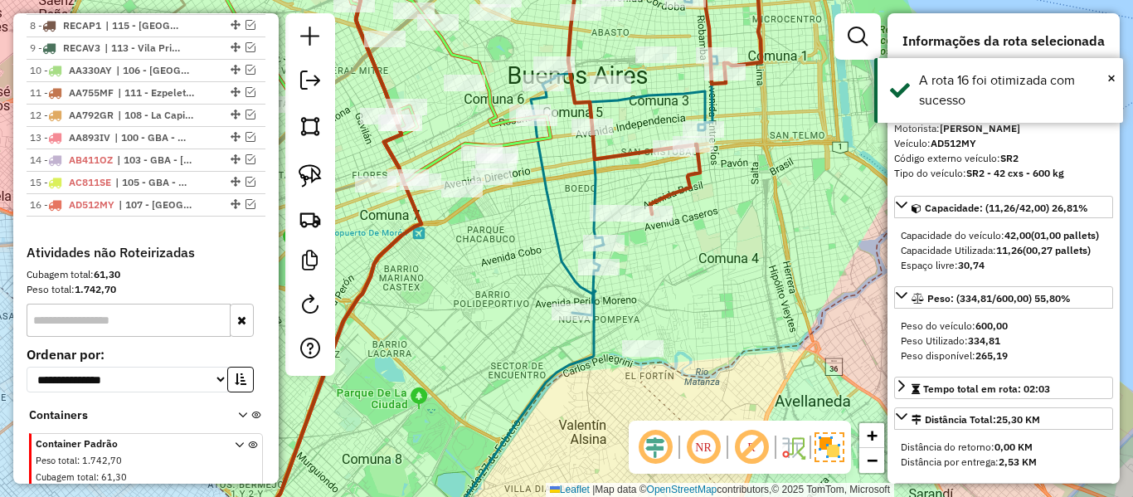
drag, startPoint x: 806, startPoint y: 310, endPoint x: 792, endPoint y: 337, distance: 30.8
click at [823, 302] on div "Janela de atendimento Grade de atendimento Capacidade Transportadoras Veículos …" at bounding box center [566, 248] width 1133 height 497
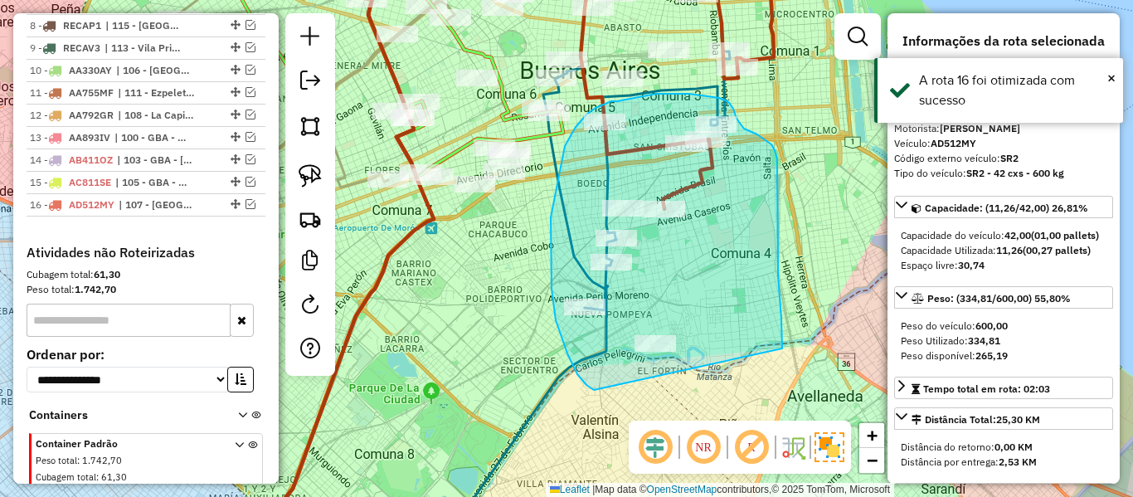
drag, startPoint x: 782, startPoint y: 342, endPoint x: 626, endPoint y: 402, distance: 167.2
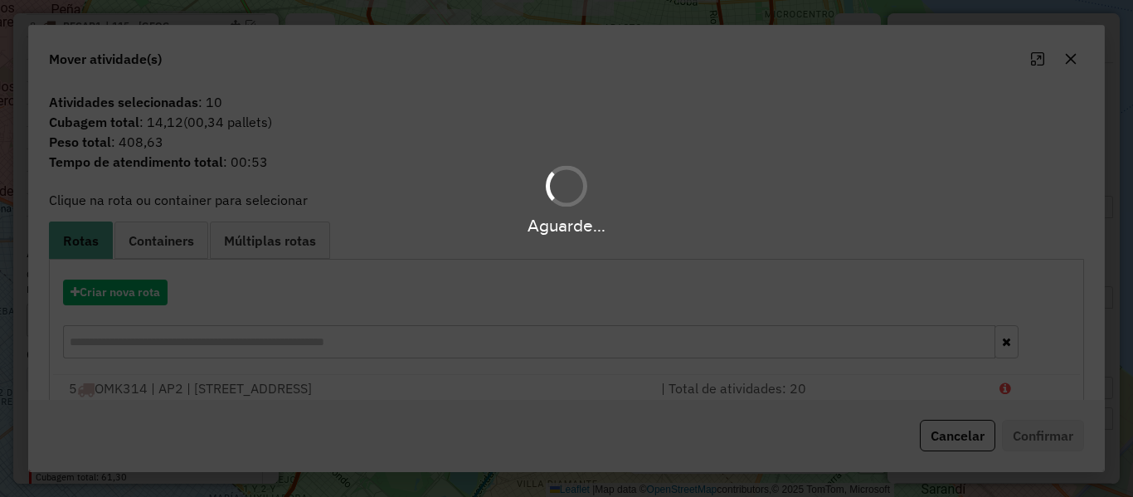
click at [129, 290] on hb-app "Aguarde... Pop-up bloqueado! Seu navegador bloqueou automáticamente a abertura …" at bounding box center [566, 248] width 1133 height 497
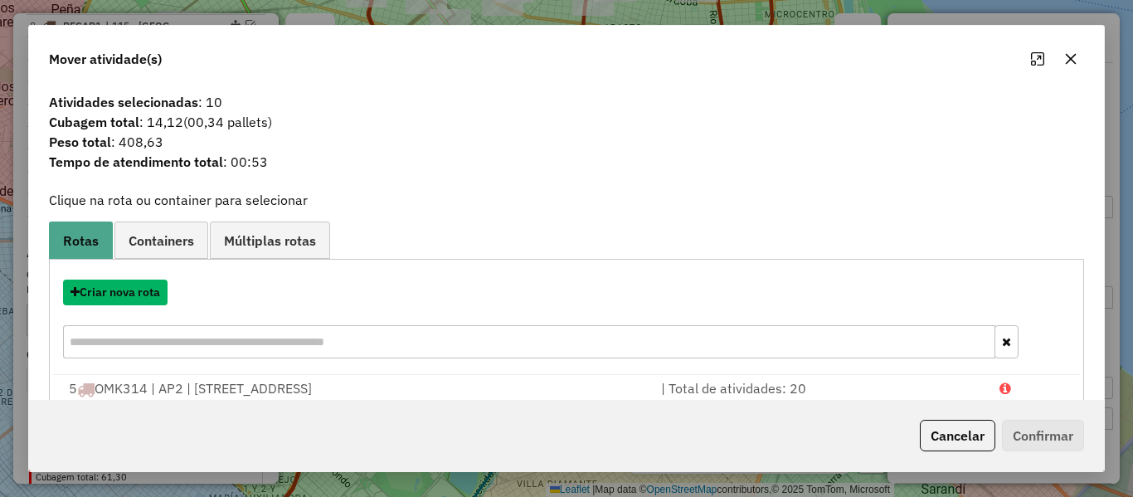
click at [129, 290] on button "Criar nova rota" at bounding box center [115, 292] width 104 height 26
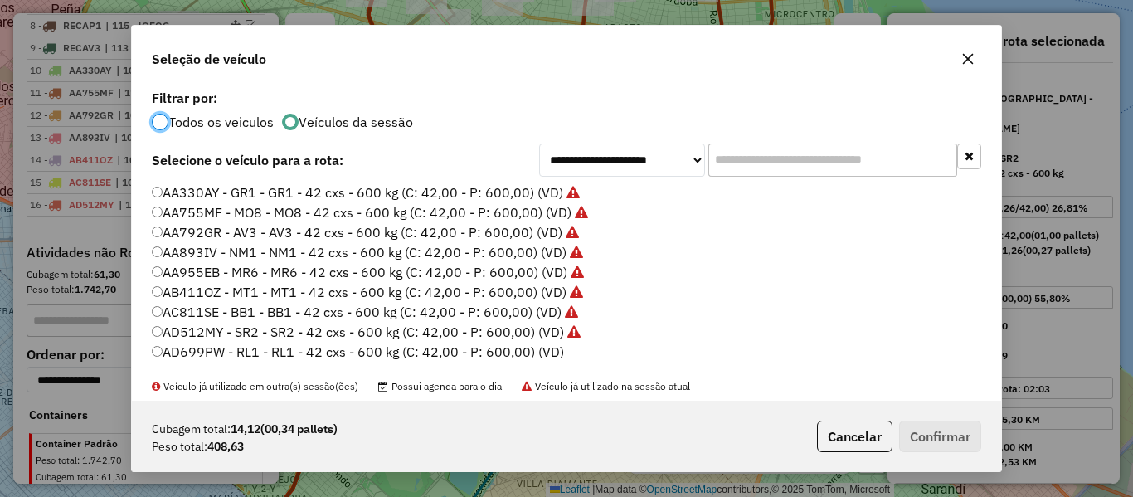
scroll to position [83, 0]
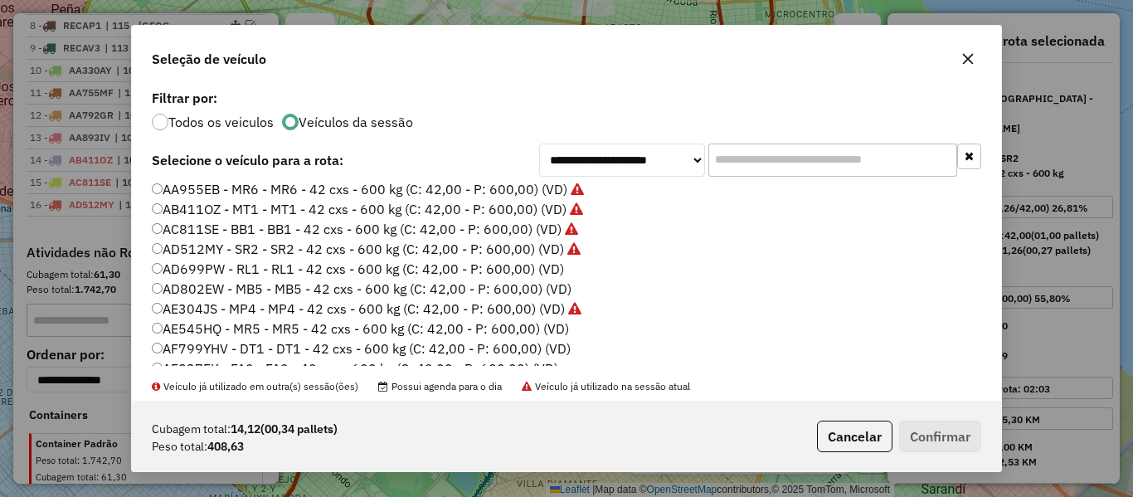
click at [549, 268] on label "AD699PW - RL1 - RL1 - 42 cxs - 600 kg (C: 42,00 - P: 600,00) (VD)" at bounding box center [358, 269] width 412 height 20
click at [970, 400] on div "Permitir rotas de vários dias Quantidade máxima de dias em rota:" at bounding box center [566, 442] width 849 height 84
drag, startPoint x: 936, startPoint y: 421, endPoint x: 933, endPoint y: 430, distance: 8.9
click at [935, 422] on button "Confirmar" at bounding box center [940, 436] width 82 height 32
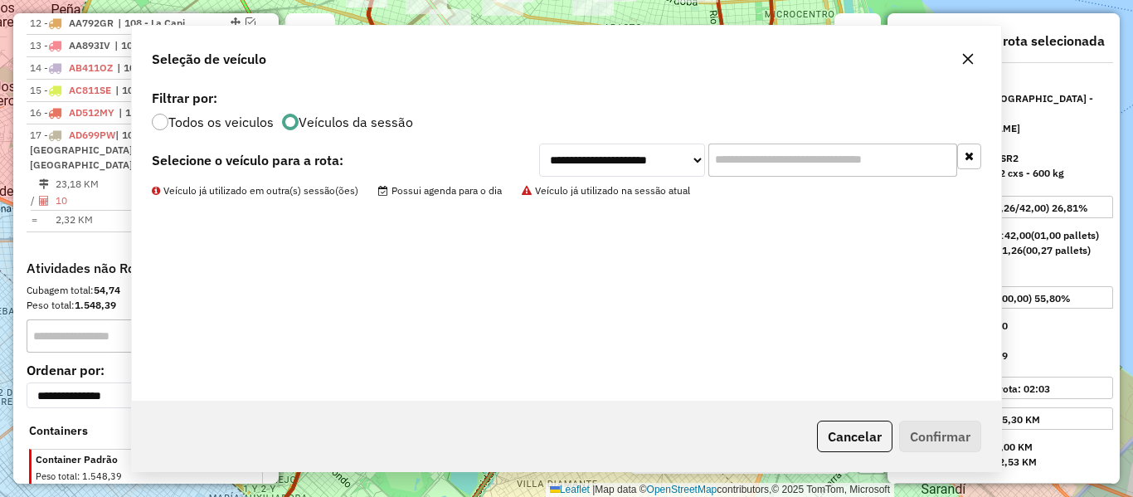
scroll to position [1228, 0]
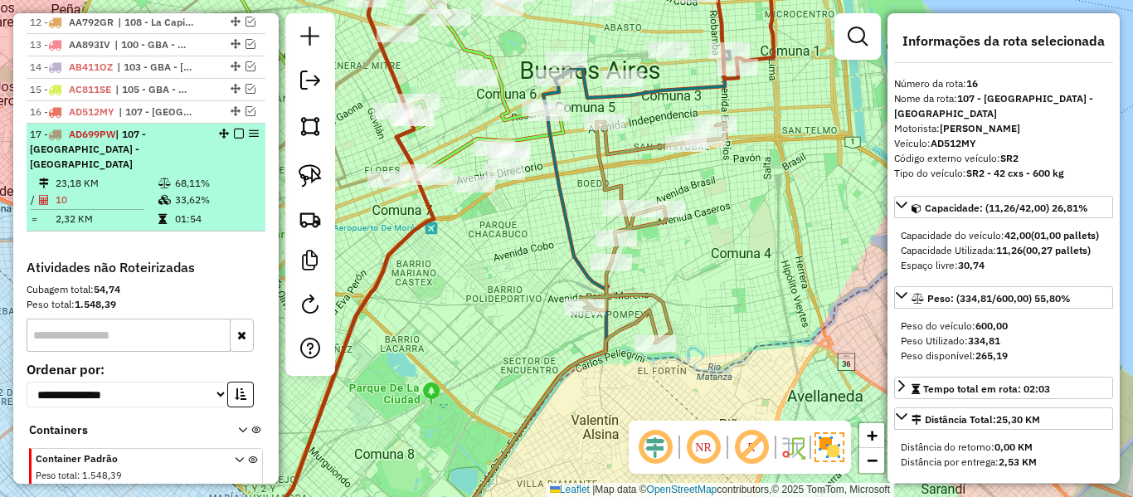
click at [234, 129] on em at bounding box center [239, 134] width 10 height 10
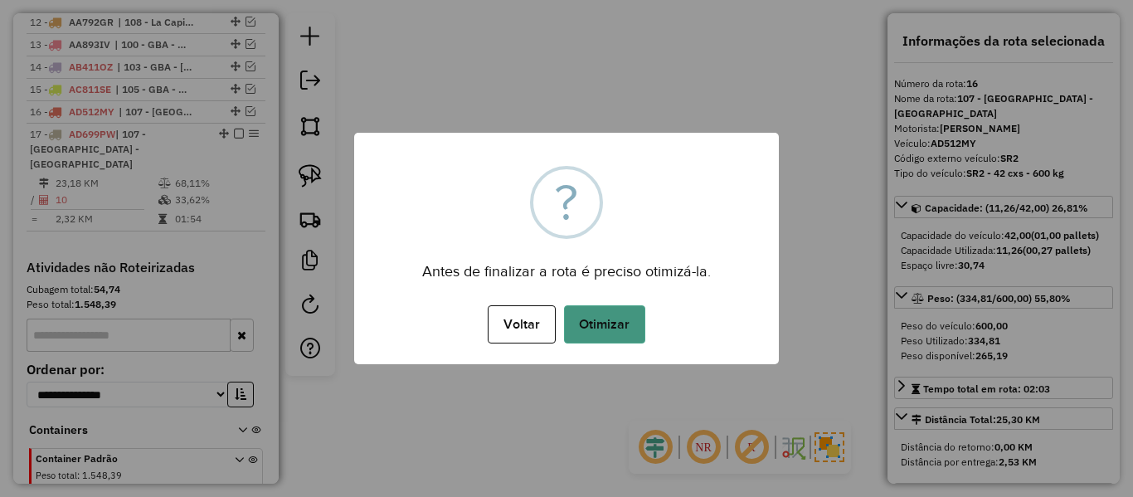
click at [630, 342] on button "Otimizar" at bounding box center [604, 324] width 81 height 38
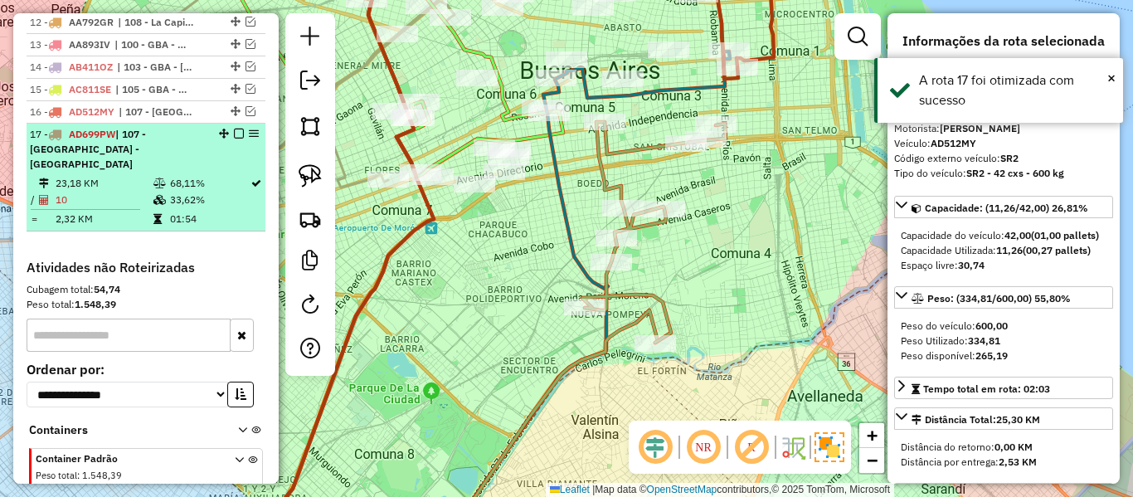
click at [234, 129] on em at bounding box center [239, 134] width 10 height 10
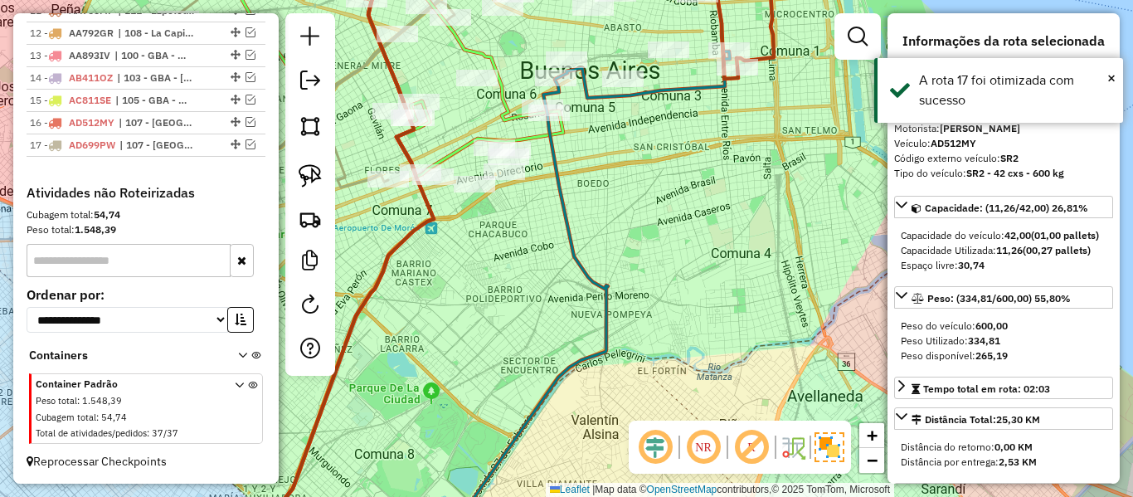
scroll to position [1158, 0]
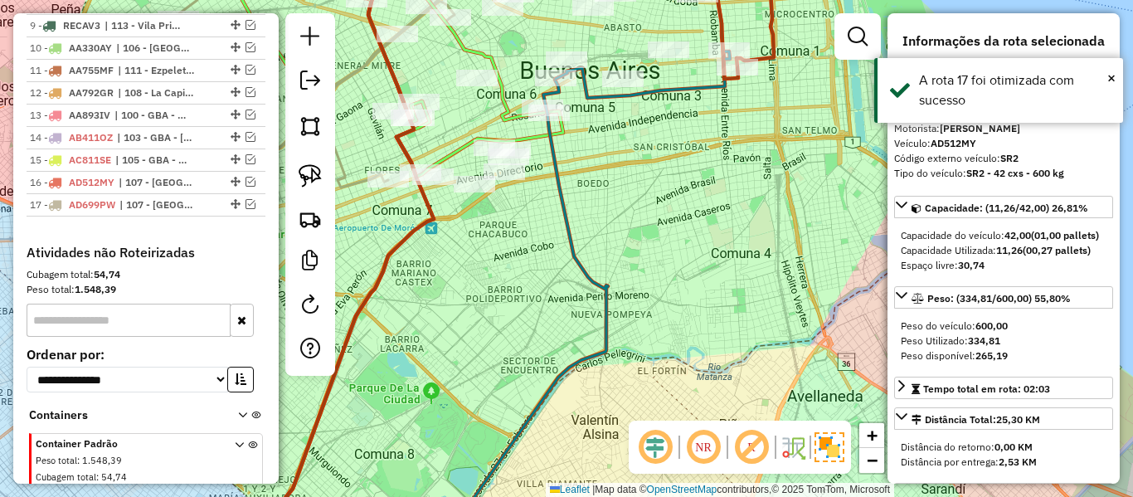
drag, startPoint x: 622, startPoint y: 233, endPoint x: 667, endPoint y: 358, distance: 133.3
click at [667, 370] on div "Janela de atendimento Grade de atendimento Capacidade Transportadoras Veículos …" at bounding box center [566, 248] width 1133 height 497
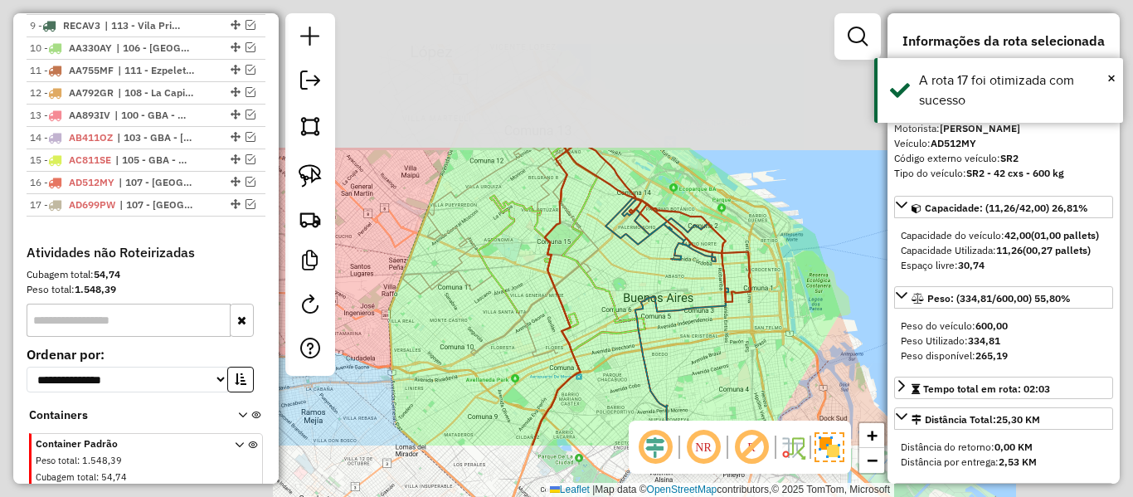
click at [692, 356] on div "Janela de atendimento Grade de atendimento Capacidade Transportadoras Veículos …" at bounding box center [566, 248] width 1133 height 497
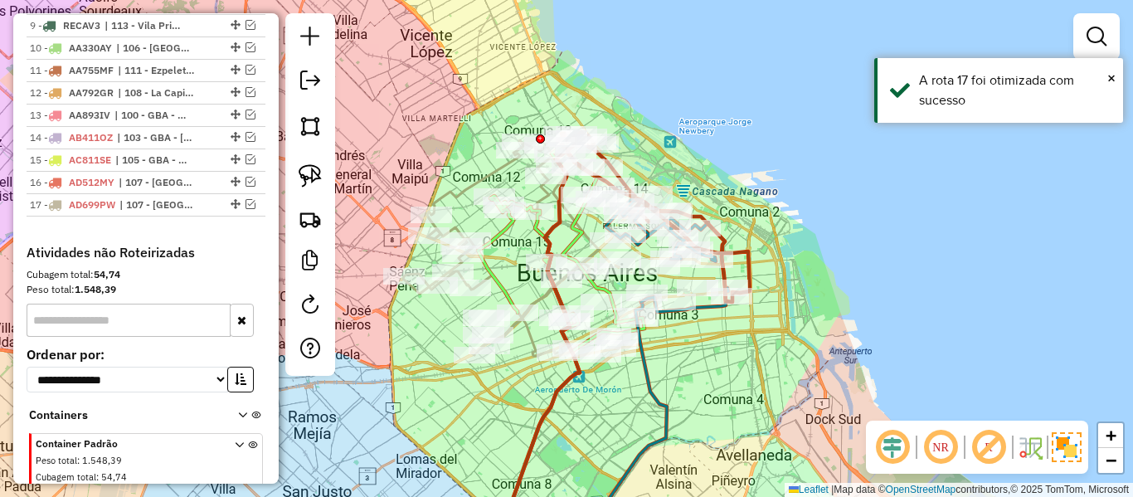
drag, startPoint x: 701, startPoint y: 359, endPoint x: 803, endPoint y: 347, distance: 101.9
click at [803, 347] on div "Janela de atendimento Grade de atendimento Capacidade Transportadoras Veículos …" at bounding box center [566, 248] width 1133 height 497
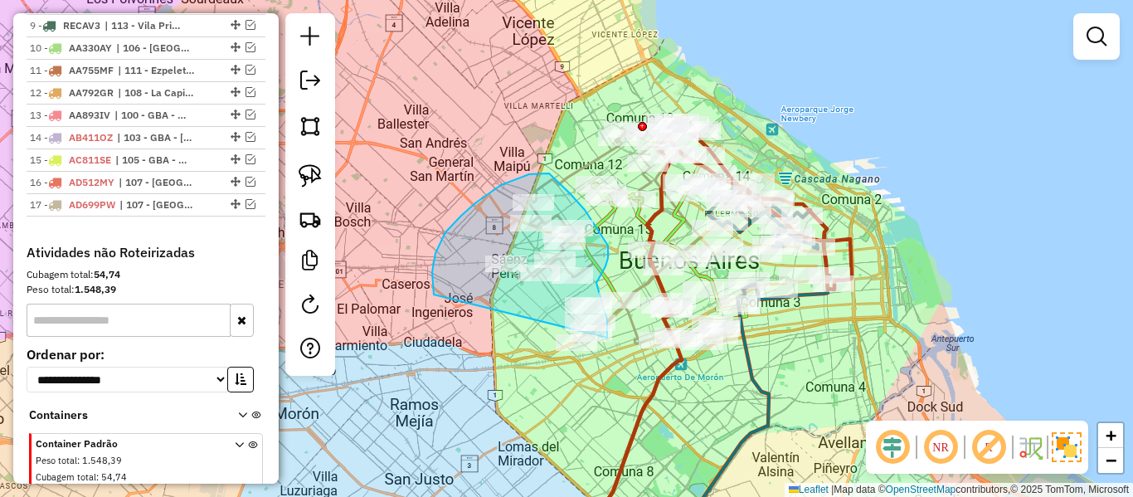
drag, startPoint x: 461, startPoint y: 216, endPoint x: 522, endPoint y: 373, distance: 169.1
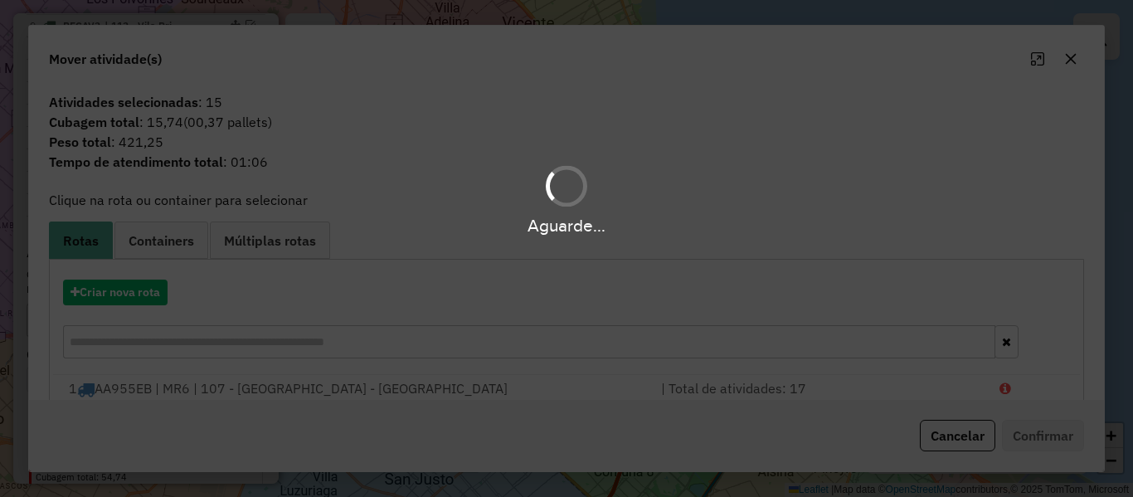
click at [148, 298] on div "Aguarde..." at bounding box center [566, 248] width 1133 height 497
click at [148, 298] on button "Criar nova rota" at bounding box center [115, 292] width 104 height 26
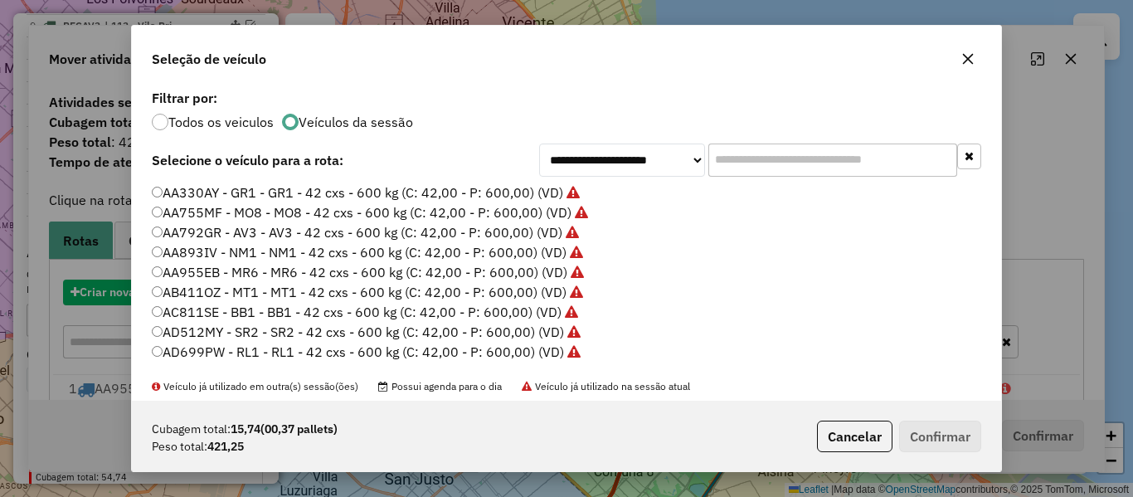
click at [148, 298] on div "**********" at bounding box center [566, 248] width 1133 height 497
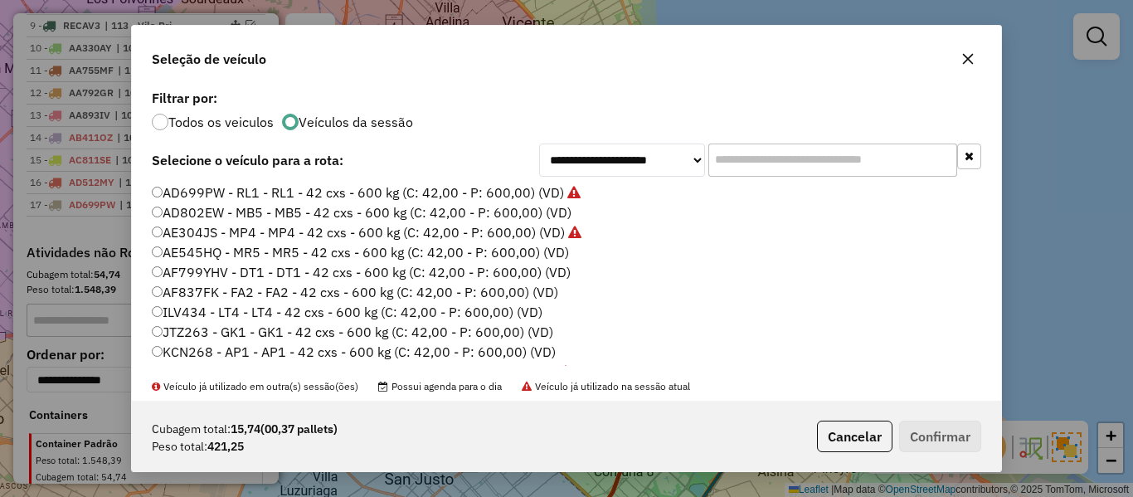
scroll to position [166, 0]
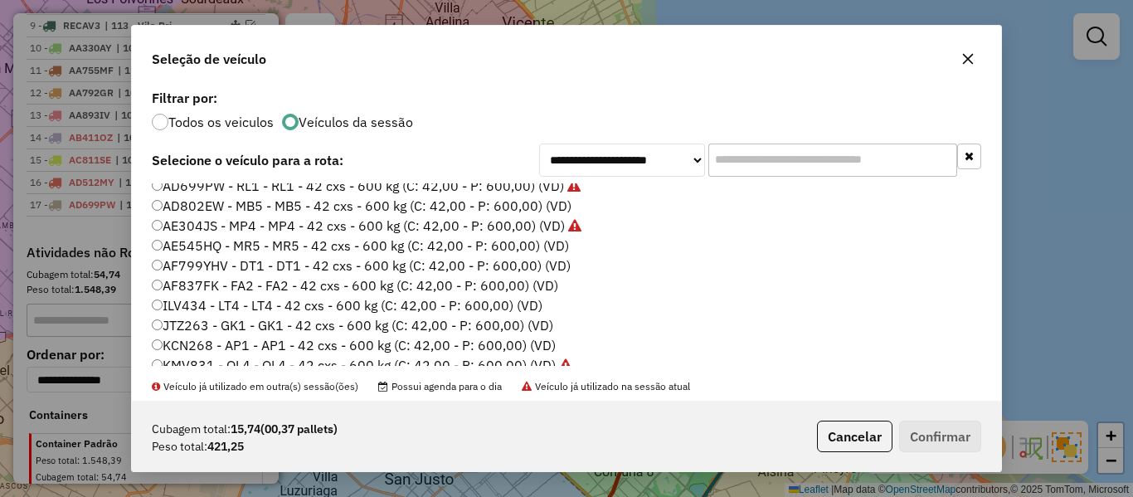
click at [560, 248] on label "AE545HQ - MR5 - MR5 - 42 cxs - 600 kg (C: 42,00 - P: 600,00) (VD)" at bounding box center [360, 245] width 417 height 20
click at [552, 213] on label "AD802EW - MB5 - MB5 - 42 cxs - 600 kg (C: 42,00 - P: 600,00) (VD)" at bounding box center [362, 206] width 420 height 20
click at [940, 432] on button "Confirmar" at bounding box center [940, 436] width 82 height 32
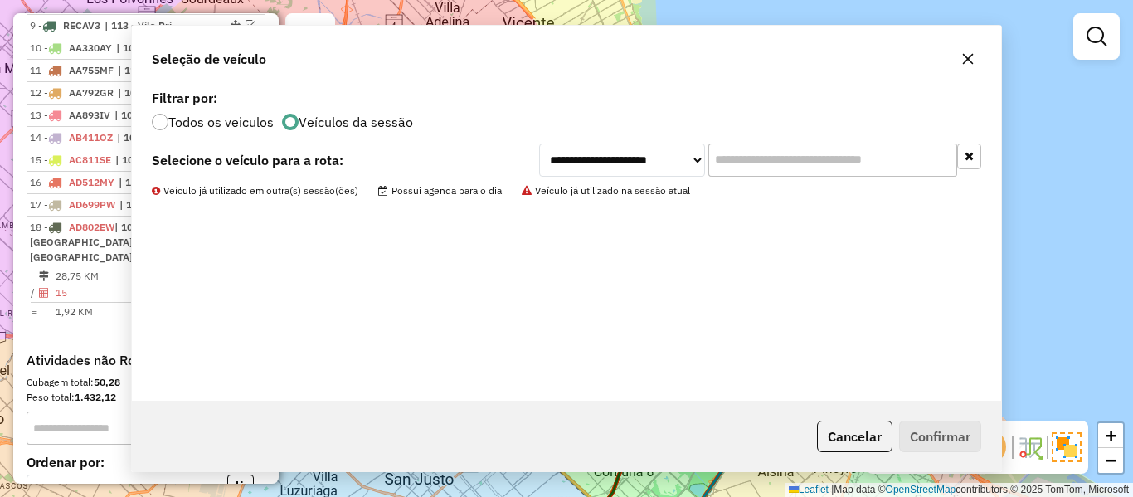
scroll to position [1228, 0]
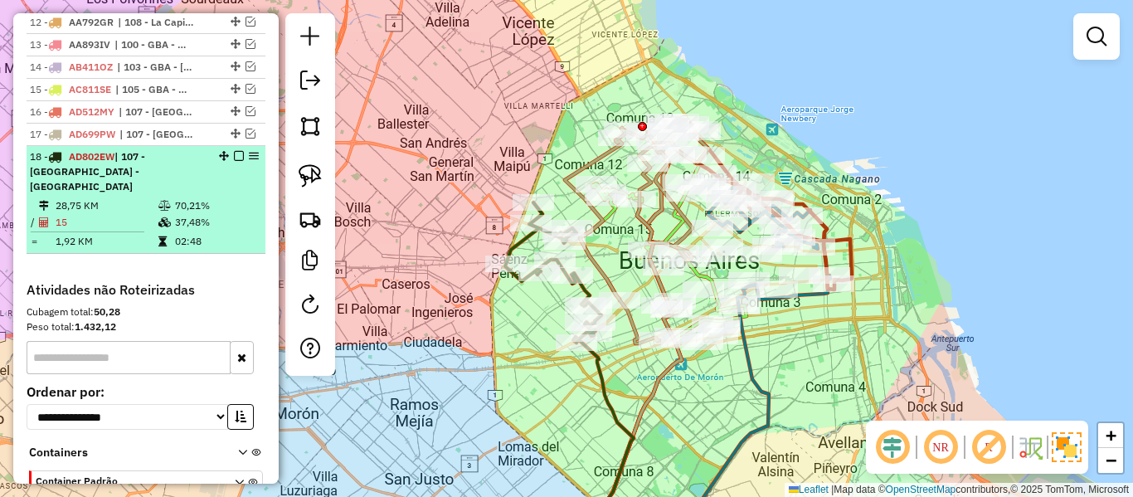
click at [234, 151] on em at bounding box center [239, 156] width 10 height 10
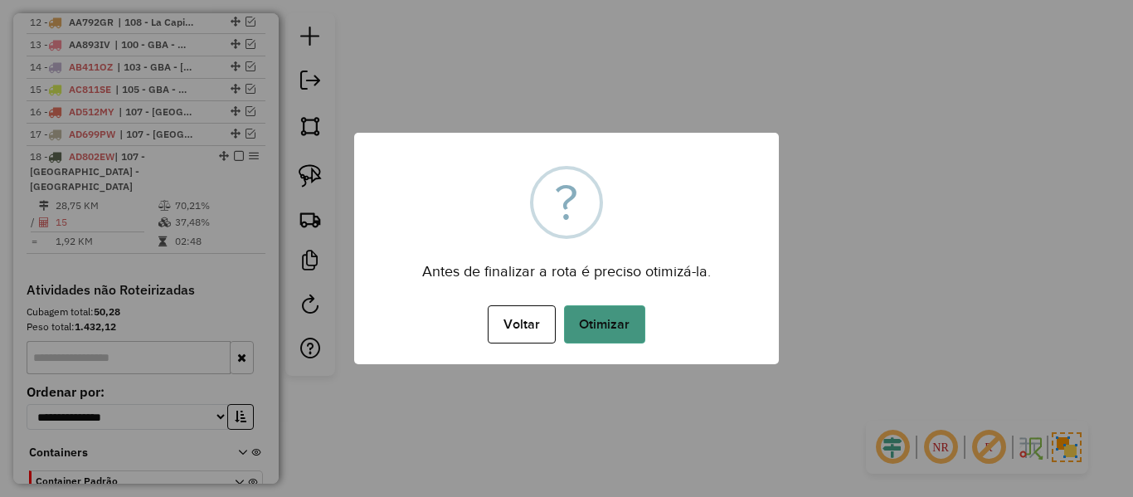
click at [619, 328] on button "Otimizar" at bounding box center [604, 324] width 81 height 38
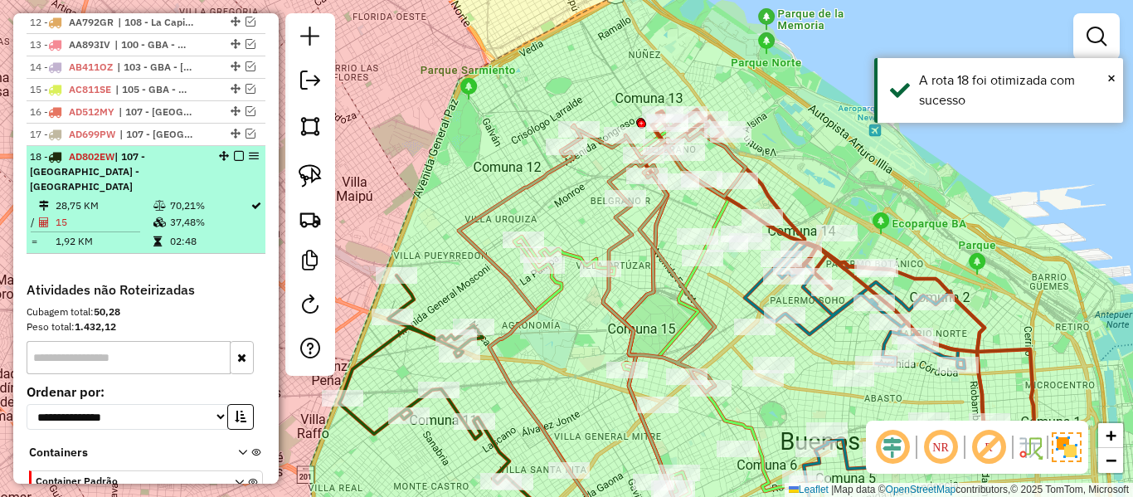
click at [236, 151] on em at bounding box center [239, 156] width 10 height 10
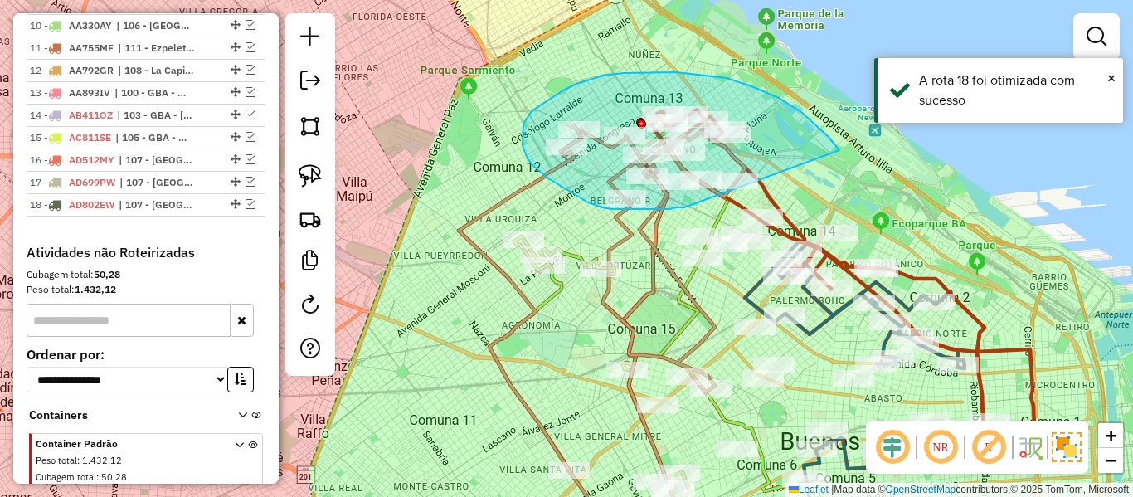
drag, startPoint x: 839, startPoint y: 150, endPoint x: 721, endPoint y: 206, distance: 130.5
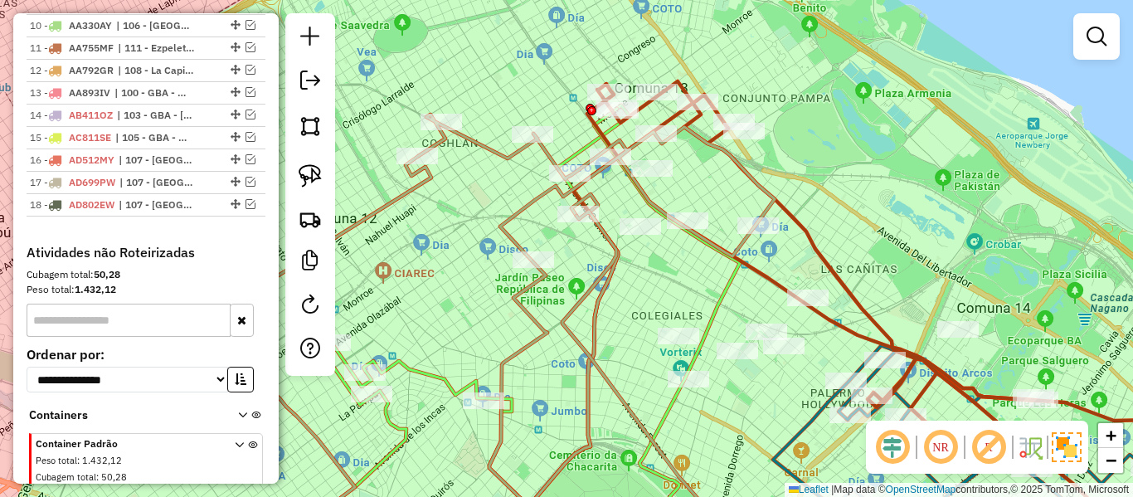
drag, startPoint x: 823, startPoint y: 162, endPoint x: 911, endPoint y: 177, distance: 89.3
click at [911, 177] on div "Janela de atendimento Grade de atendimento Capacidade Transportadoras Veículos …" at bounding box center [566, 248] width 1133 height 497
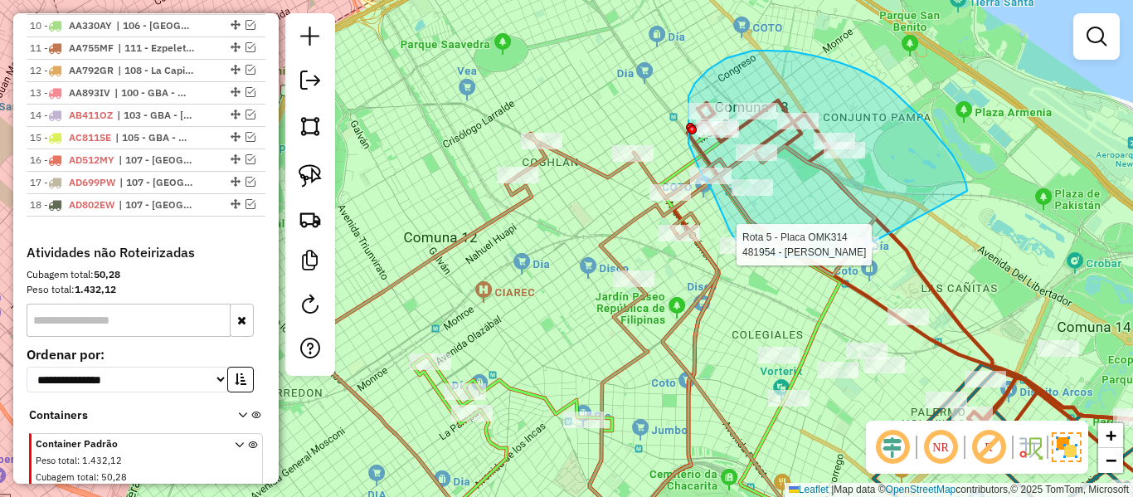
drag, startPoint x: 952, startPoint y: 154, endPoint x: 855, endPoint y: 256, distance: 140.8
click at [855, 256] on div "Rota 5 - Placa OMK314 481954 - Laura Potap Janela de atendimento Grade de atend…" at bounding box center [566, 248] width 1133 height 497
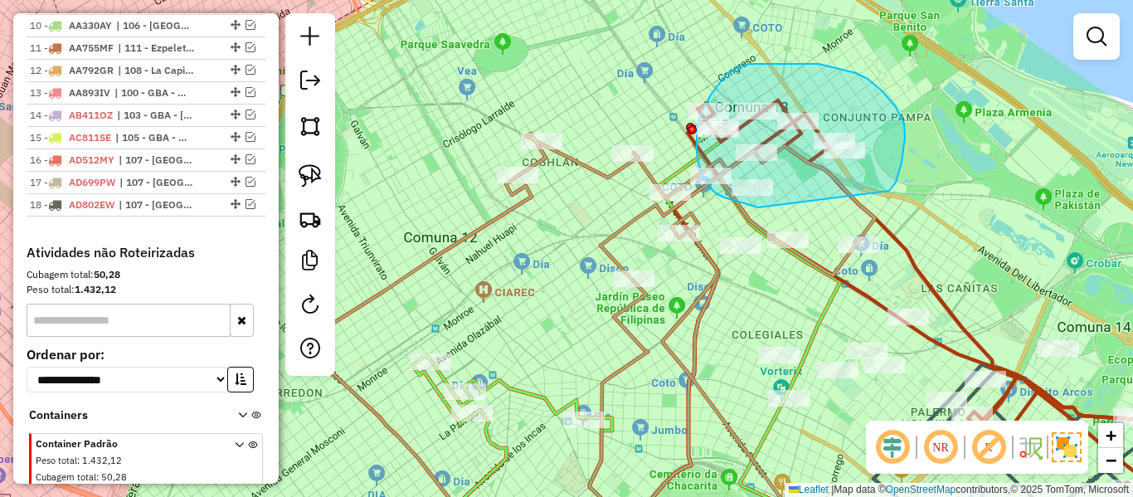
drag, startPoint x: 891, startPoint y: 189, endPoint x: 781, endPoint y: 195, distance: 109.6
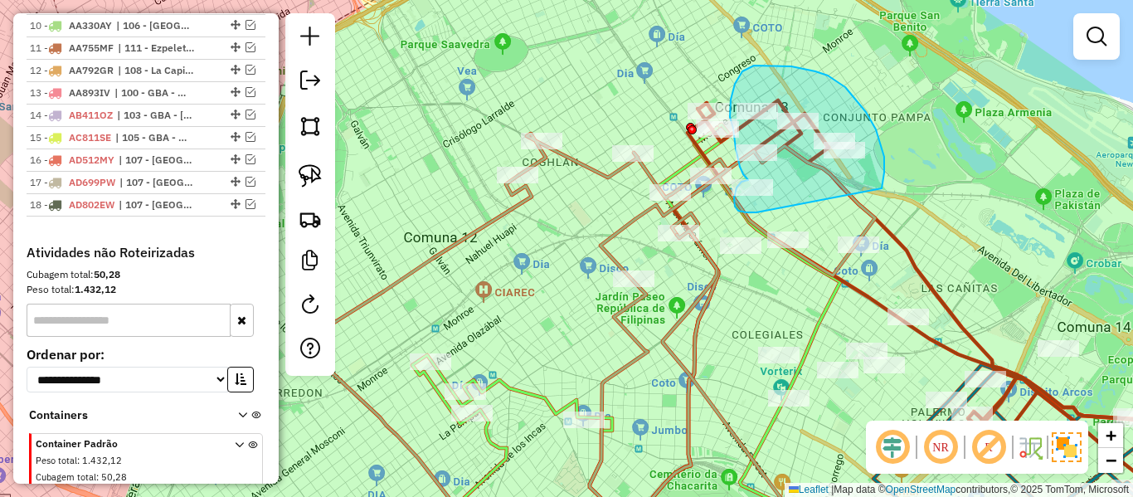
drag, startPoint x: 876, startPoint y: 129, endPoint x: 769, endPoint y: 211, distance: 134.8
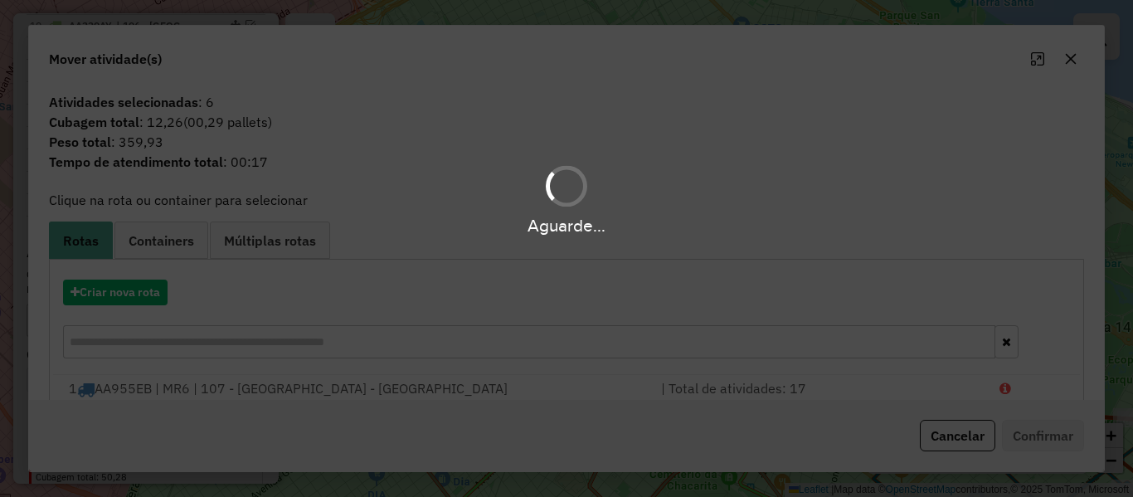
click at [150, 296] on div "Aguarde..." at bounding box center [566, 248] width 1133 height 497
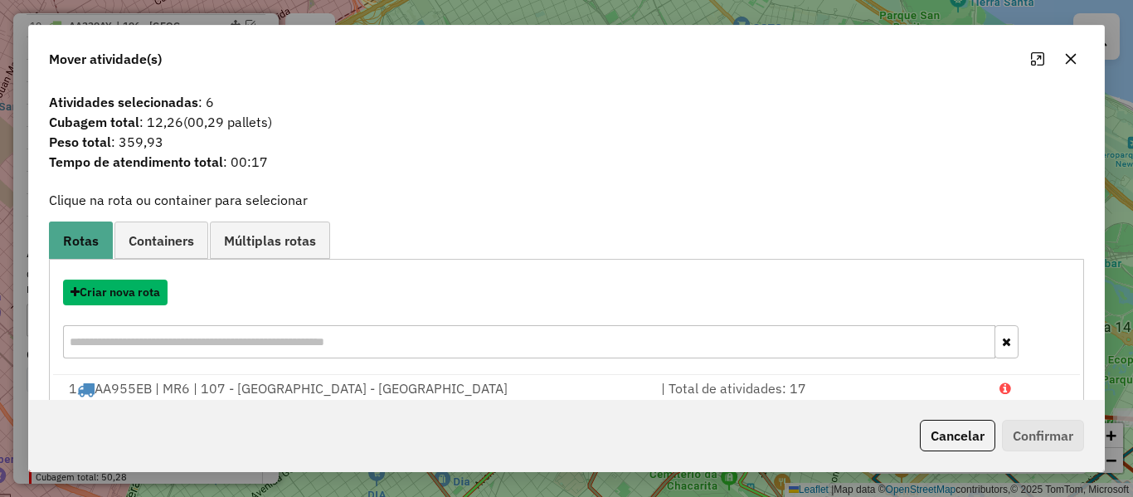
click at [150, 296] on button "Criar nova rota" at bounding box center [115, 292] width 104 height 26
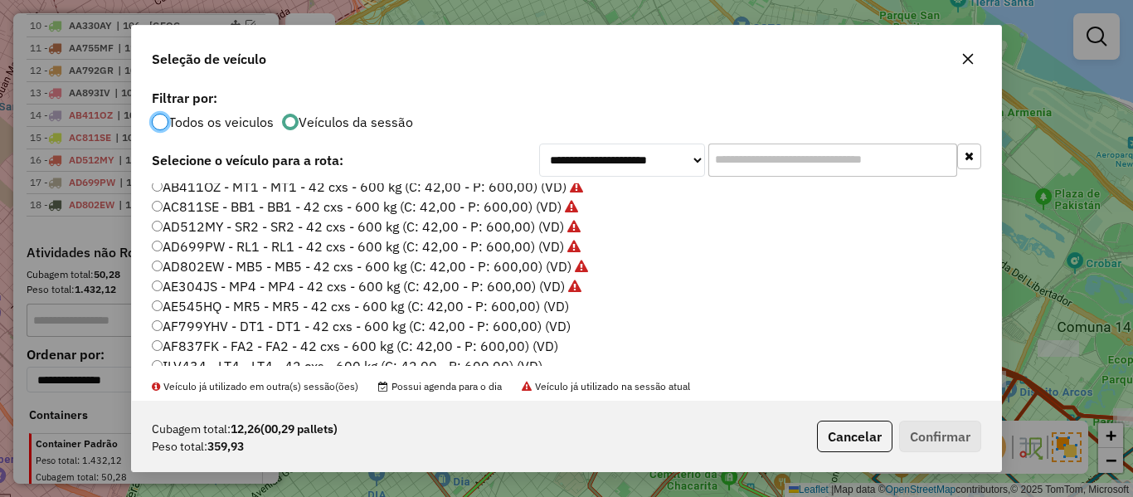
scroll to position [166, 0]
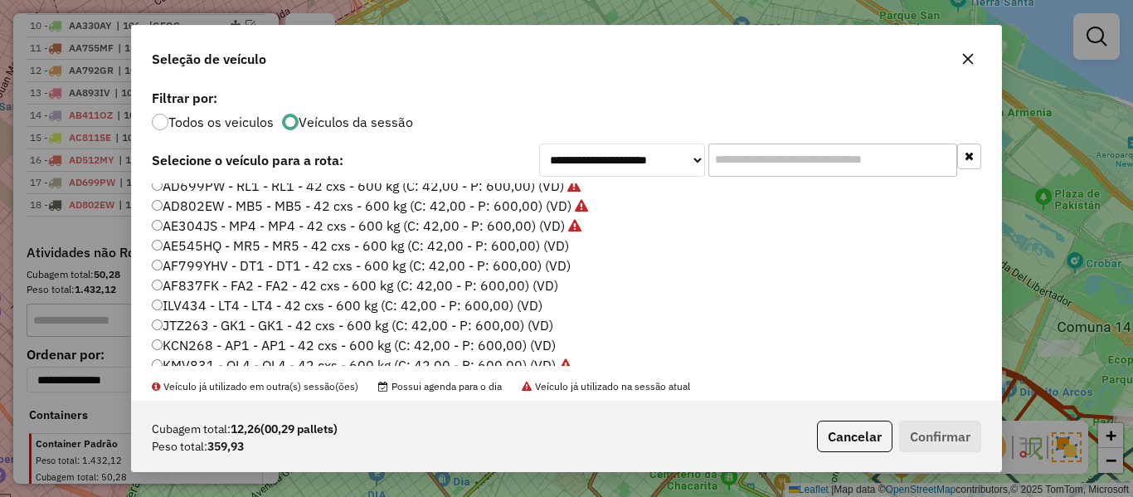
click at [536, 233] on label "AE304JS - MP4 - MP4 - 42 cxs - 600 kg (C: 42,00 - P: 600,00) (VD)" at bounding box center [367, 226] width 430 height 20
click at [536, 245] on label "AE545HQ - MR5 - MR5 - 42 cxs - 600 kg (C: 42,00 - P: 600,00) (VD)" at bounding box center [360, 245] width 417 height 20
click at [926, 426] on button "Confirmar" at bounding box center [940, 436] width 82 height 32
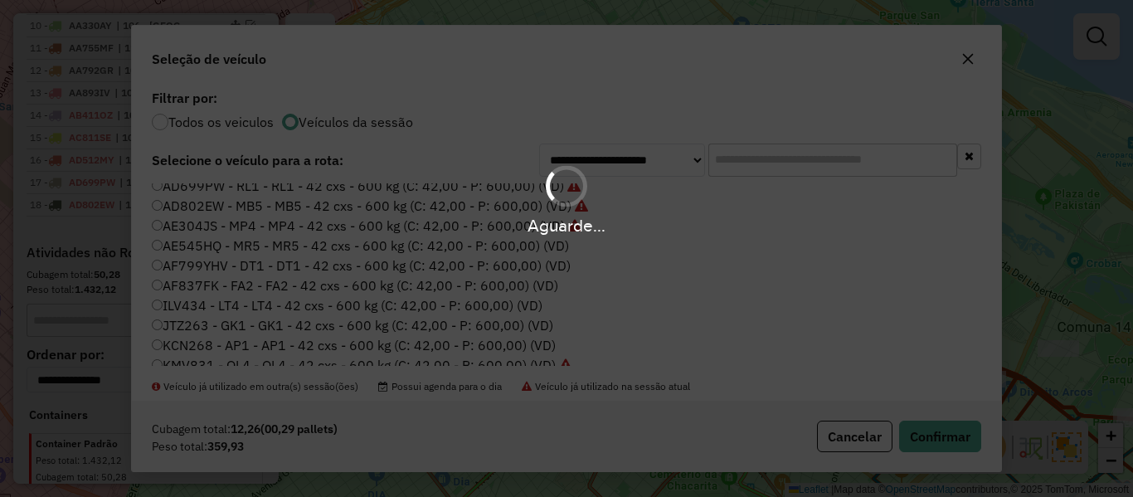
scroll to position [1228, 0]
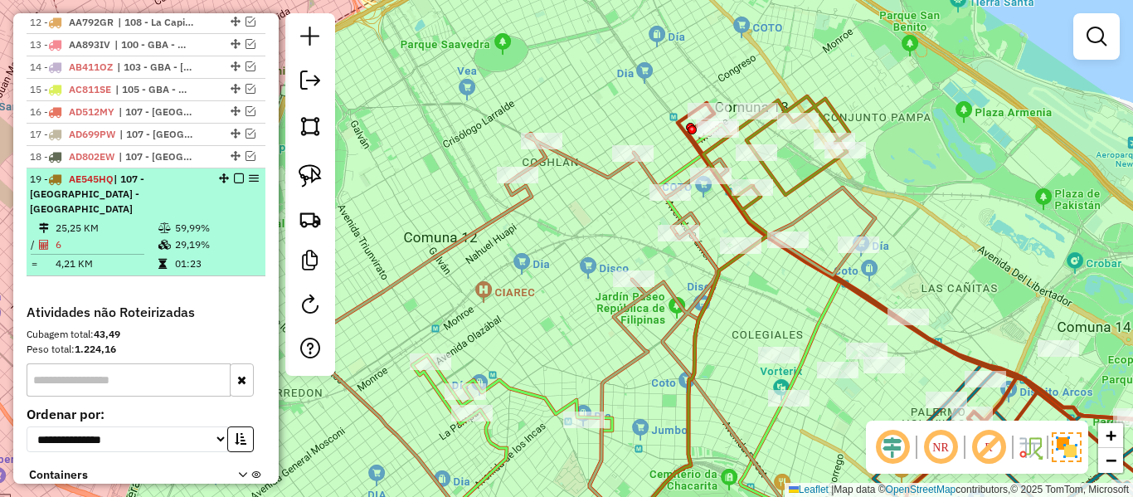
click at [234, 173] on em at bounding box center [239, 178] width 10 height 10
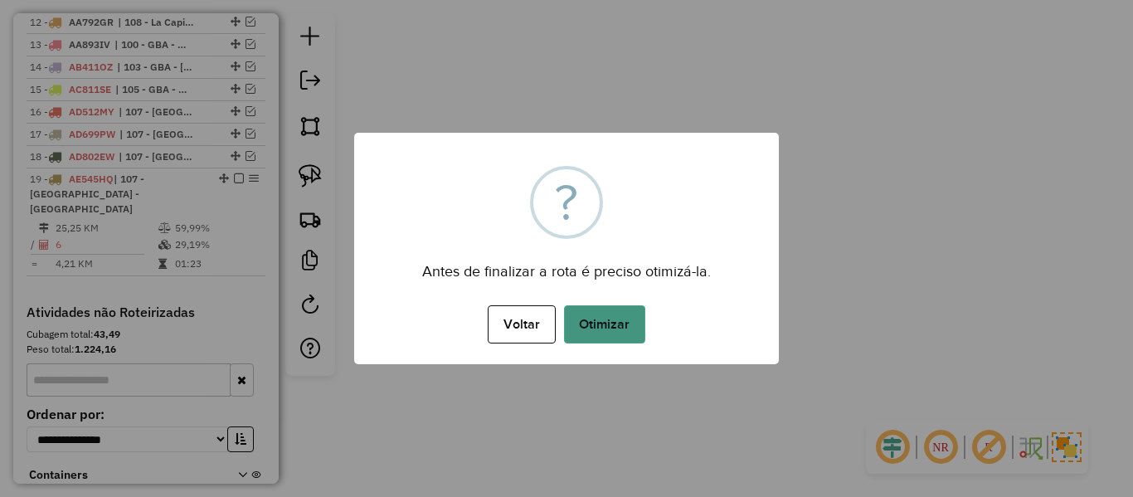
click at [641, 335] on button "Otimizar" at bounding box center [604, 324] width 81 height 38
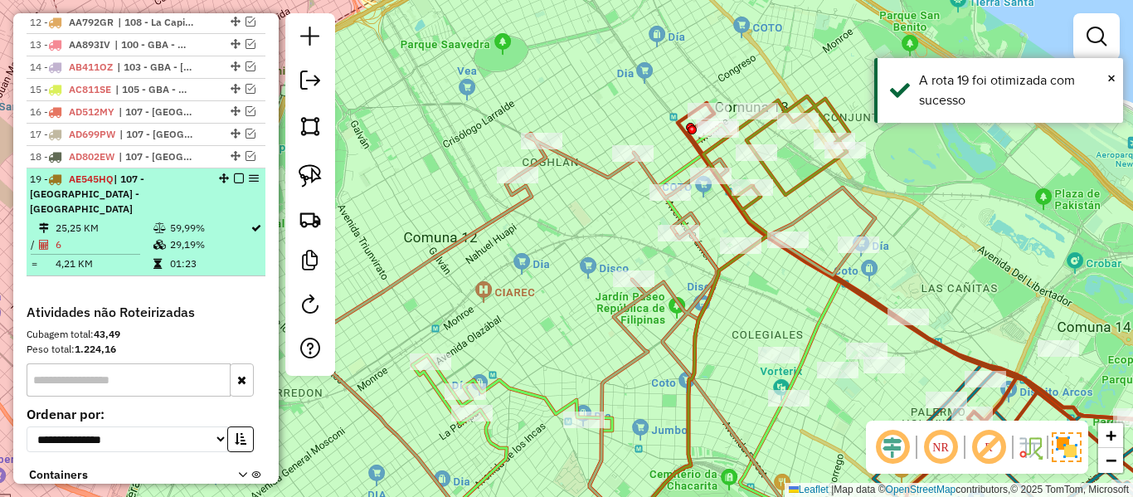
click at [234, 173] on em at bounding box center [239, 178] width 10 height 10
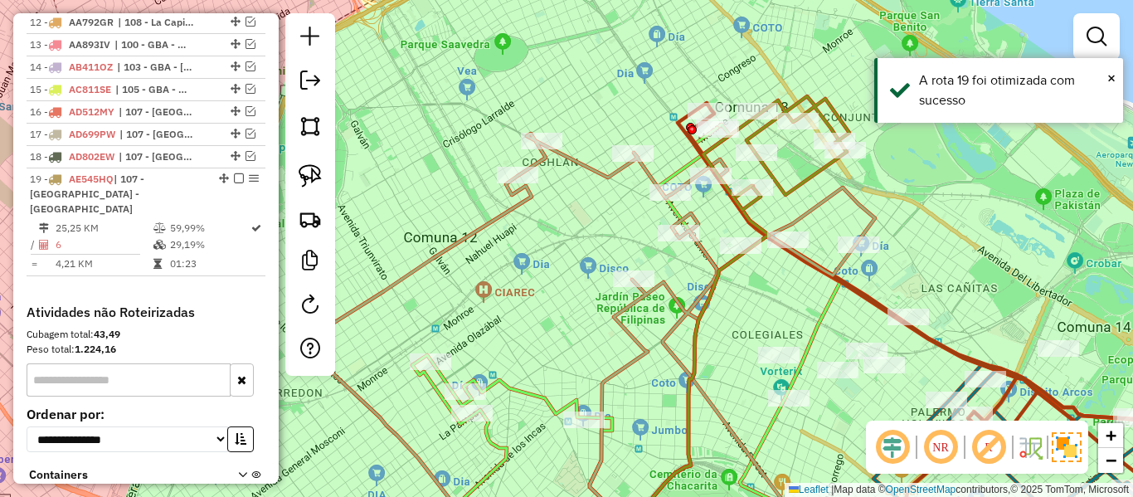
scroll to position [1202, 0]
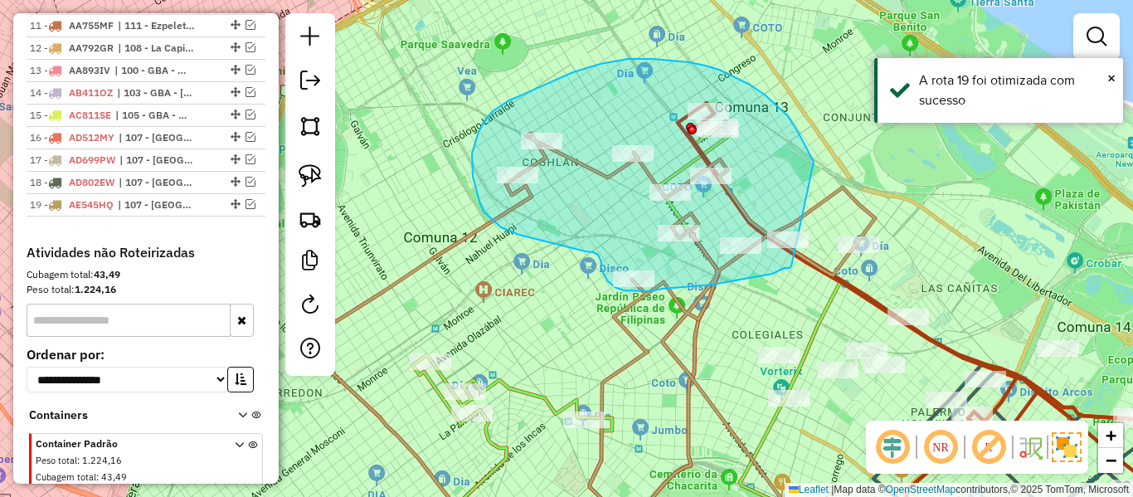
drag, startPoint x: 805, startPoint y: 147, endPoint x: 808, endPoint y: 234, distance: 87.1
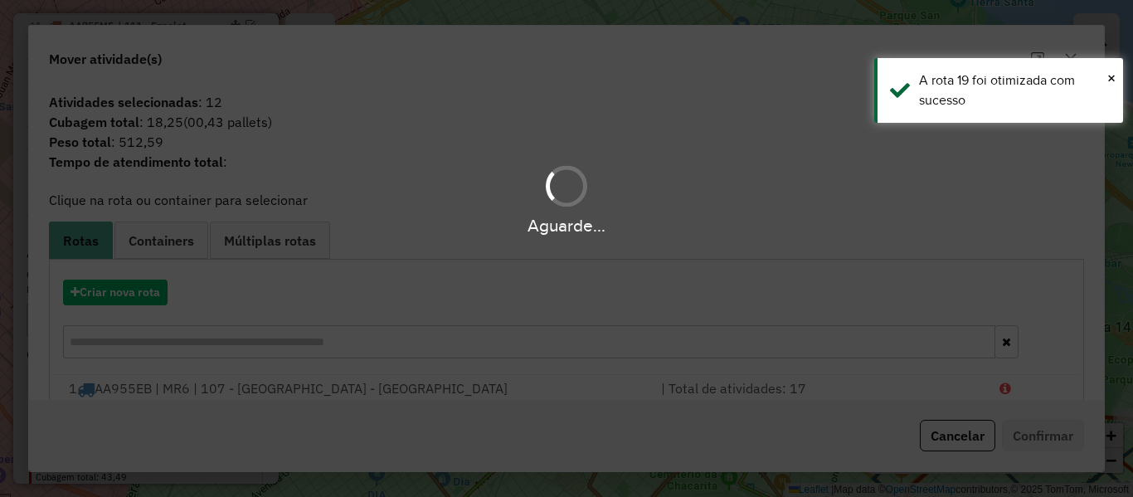
click at [141, 293] on div "Aguarde..." at bounding box center [566, 248] width 1133 height 497
click at [141, 292] on hb-app "Aguarde... Pop-up bloqueado! Seu navegador bloqueou automáticamente a abertura …" at bounding box center [566, 248] width 1133 height 497
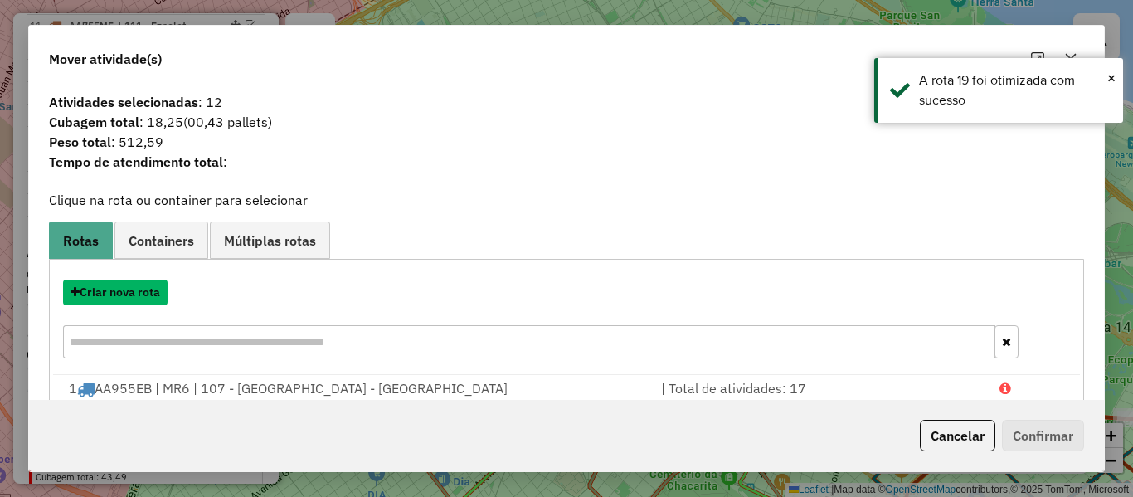
click at [141, 292] on button "Criar nova rota" at bounding box center [115, 292] width 104 height 26
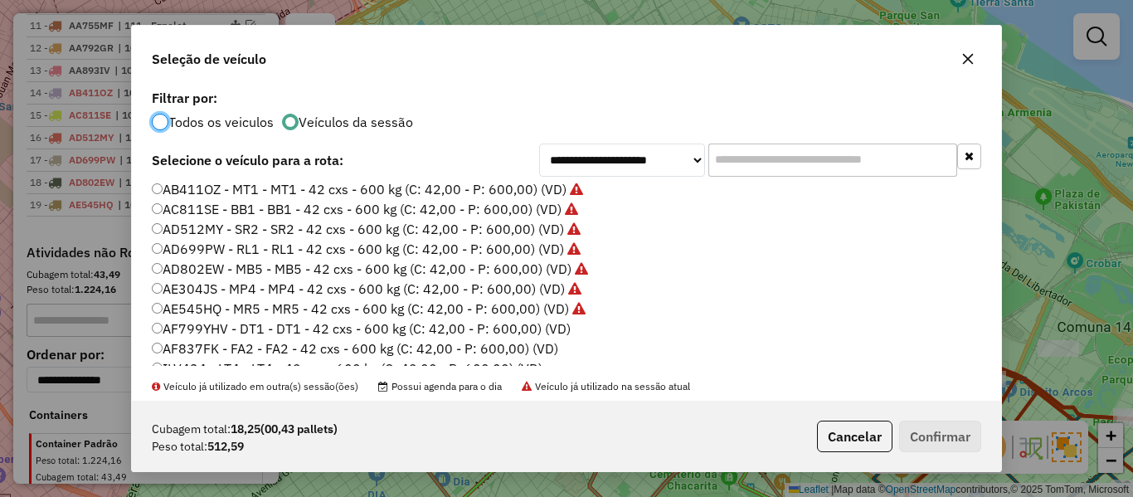
scroll to position [166, 0]
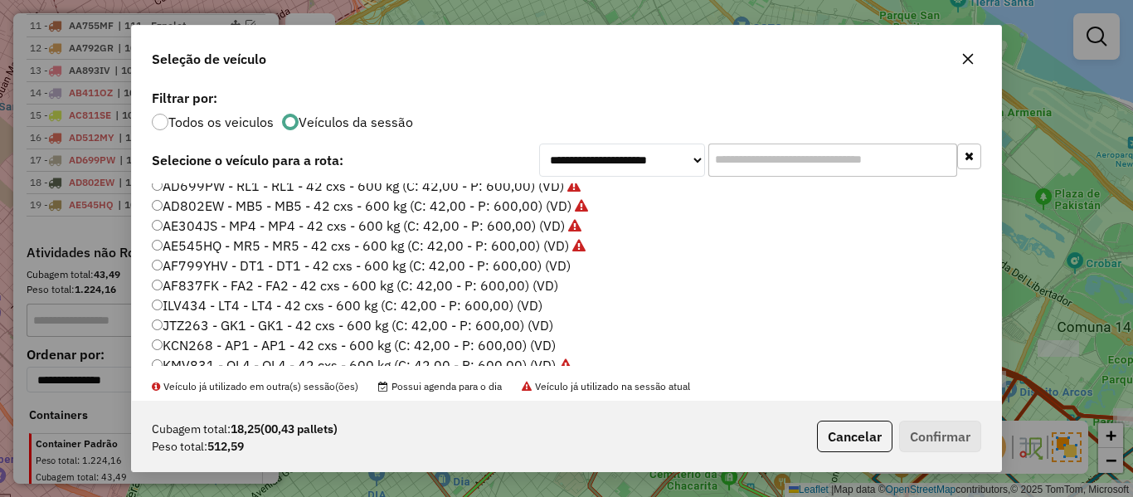
click at [549, 270] on label "AF799YHV - DT1 - DT1 - 42 cxs - 600 kg (C: 42,00 - P: 600,00) (VD)" at bounding box center [361, 265] width 419 height 20
click at [968, 449] on button "Confirmar" at bounding box center [940, 436] width 82 height 32
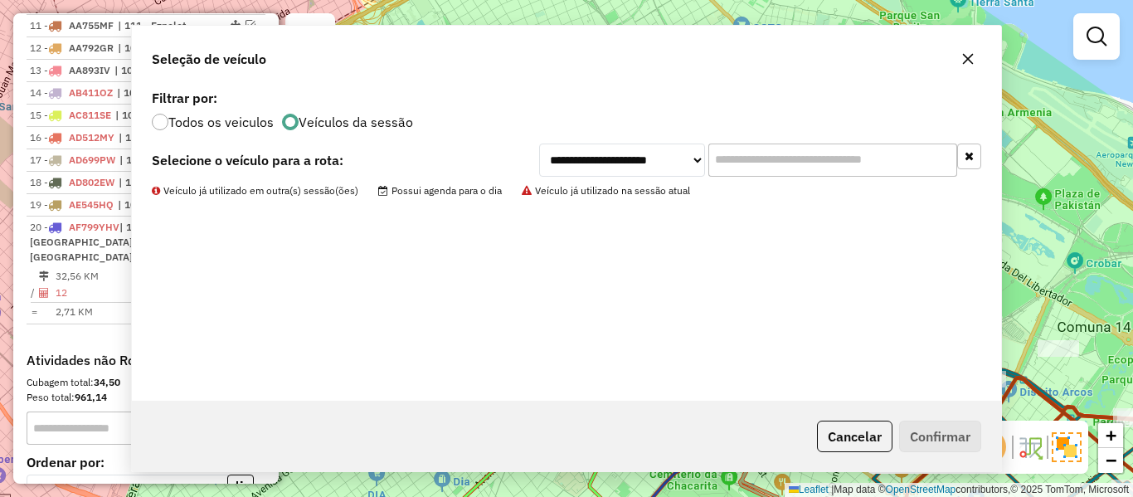
scroll to position [1228, 0]
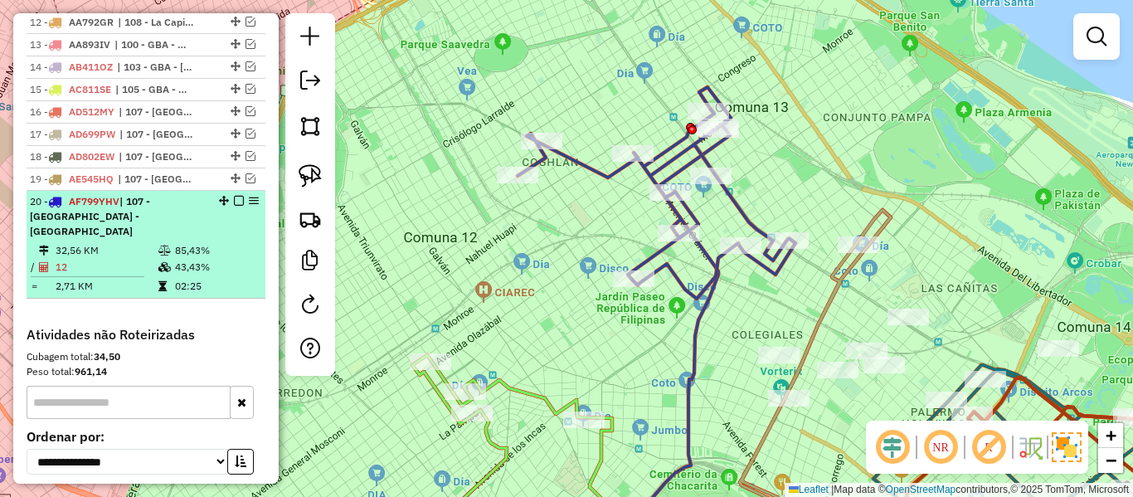
click at [235, 196] on em at bounding box center [239, 201] width 10 height 10
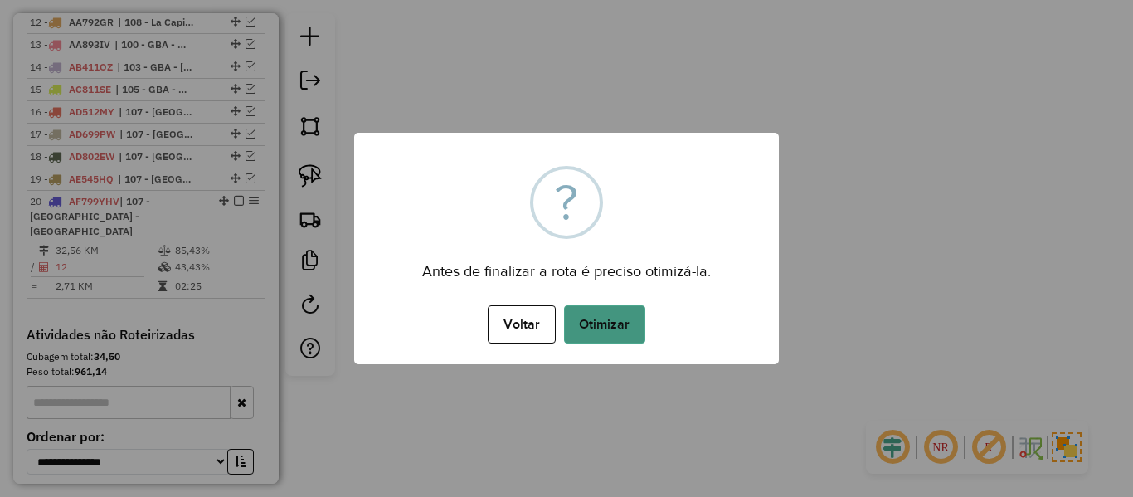
click at [612, 319] on button "Otimizar" at bounding box center [604, 324] width 81 height 38
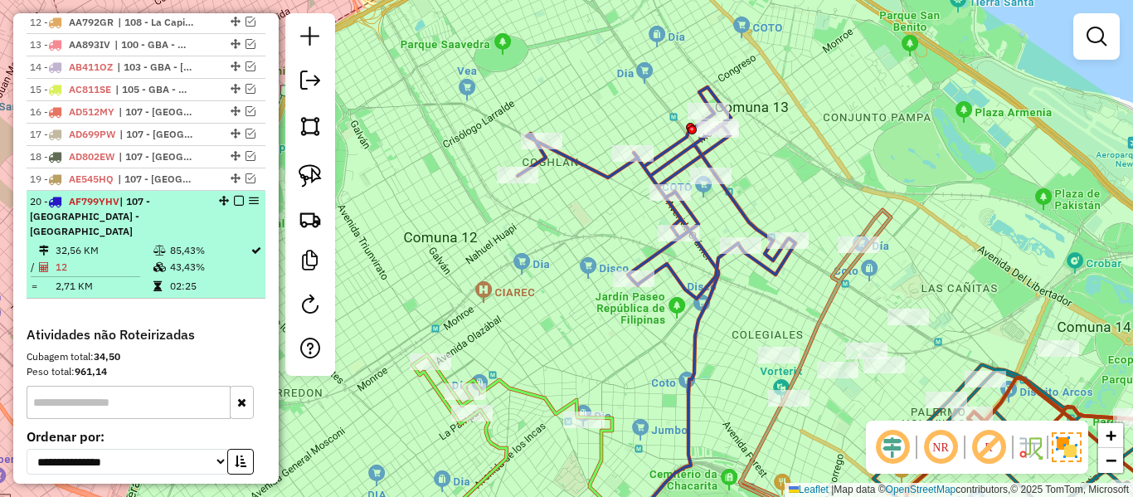
click at [235, 196] on em at bounding box center [239, 201] width 10 height 10
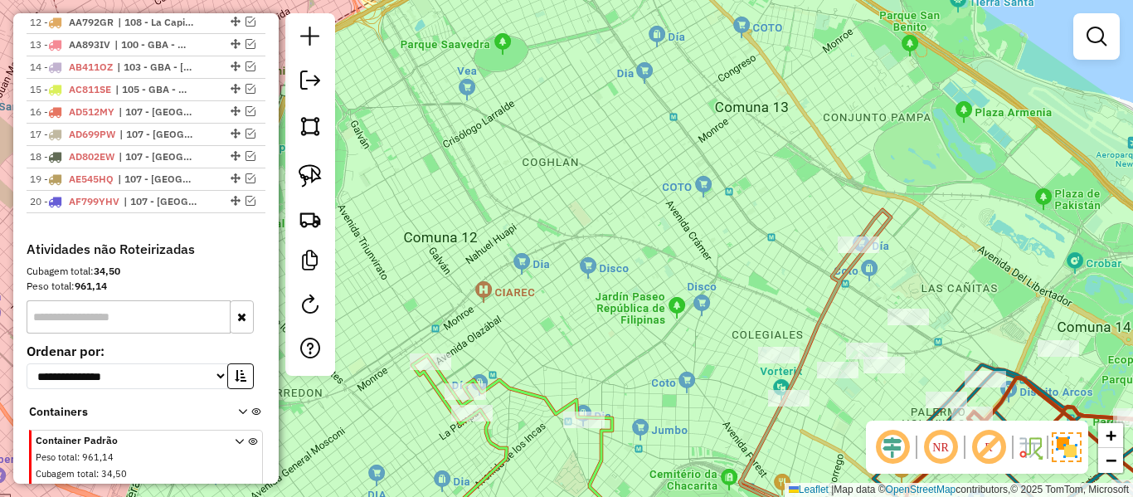
scroll to position [1225, 0]
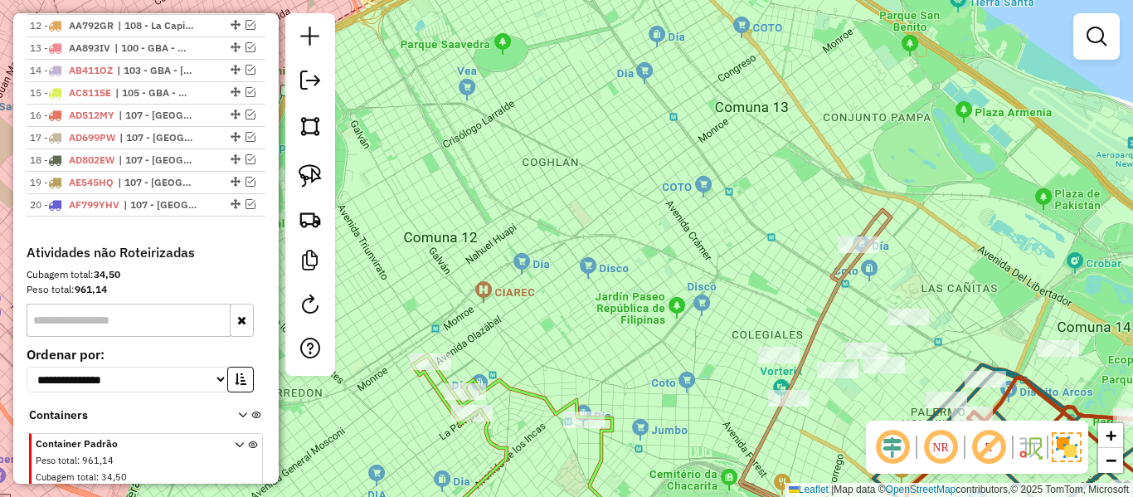
click at [550, 241] on div "Janela de atendimento Grade de atendimento Capacidade Transportadoras Veículos …" at bounding box center [566, 248] width 1133 height 497
drag, startPoint x: 557, startPoint y: 299, endPoint x: 667, endPoint y: 145, distance: 189.1
click at [666, 148] on div "Janela de atendimento Grade de atendimento Capacidade Transportadoras Veículos …" at bounding box center [566, 248] width 1133 height 497
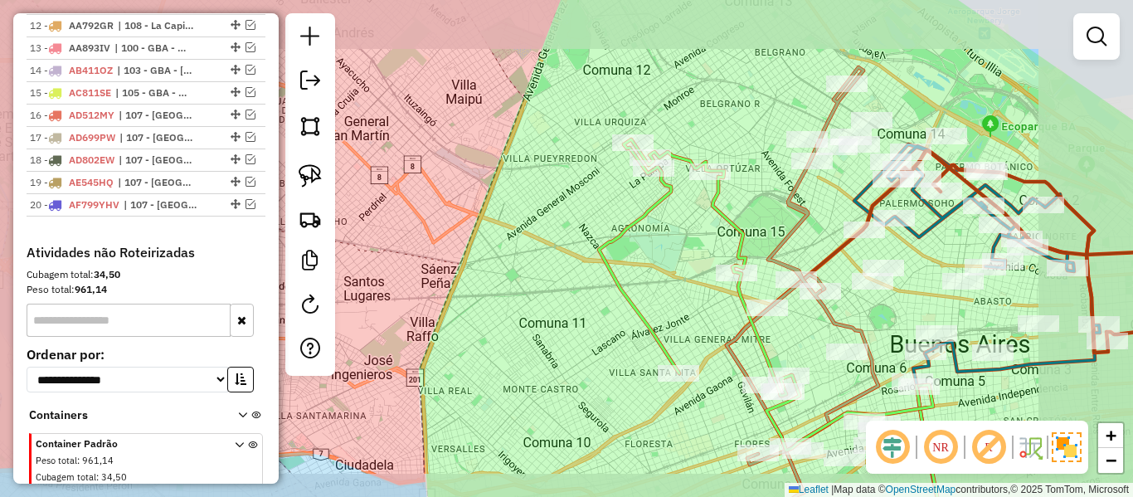
click at [668, 228] on div "Janela de atendimento Grade de atendimento Capacidade Transportadoras Veículos …" at bounding box center [566, 248] width 1133 height 497
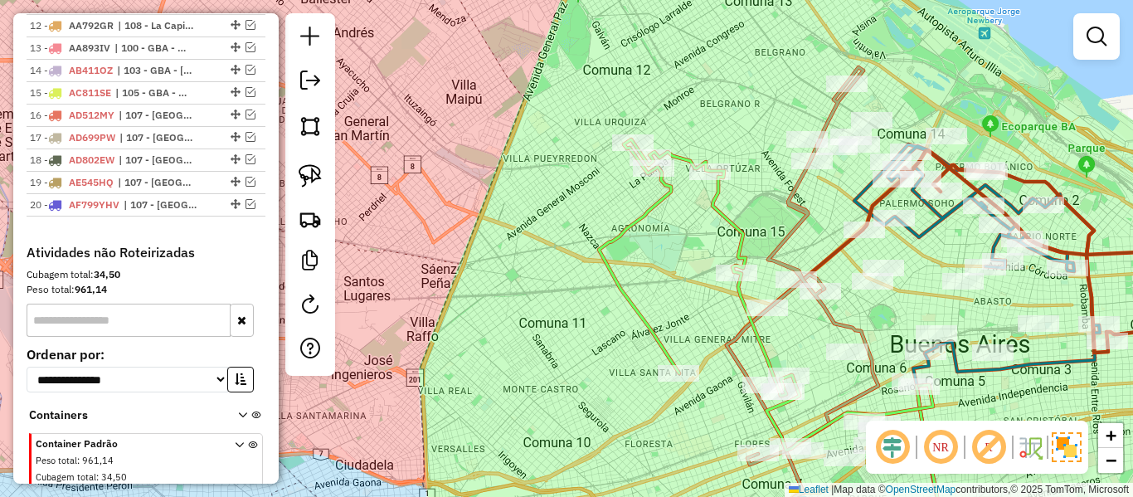
click at [632, 240] on div "Janela de atendimento Grade de atendimento Capacidade Transportadoras Veículos …" at bounding box center [566, 248] width 1133 height 497
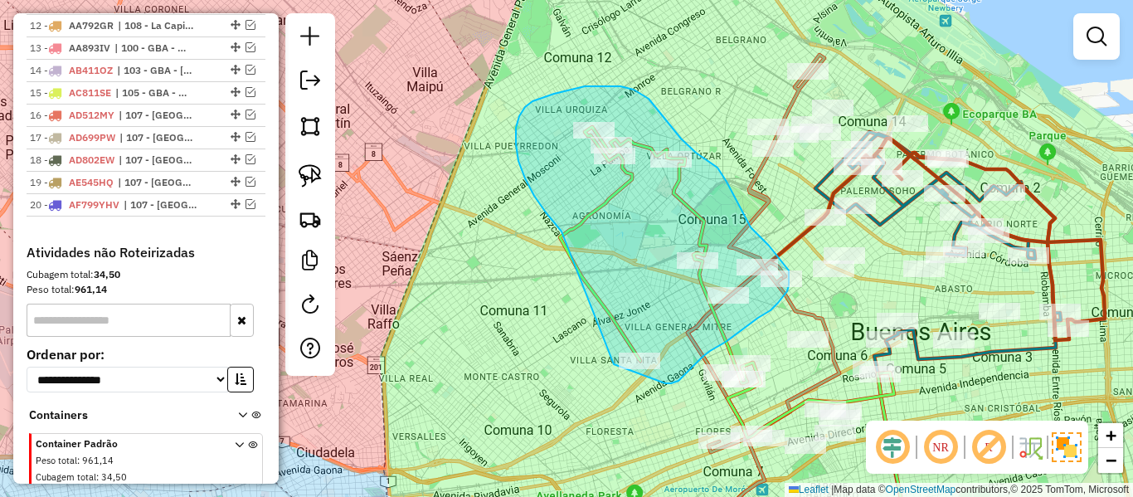
drag, startPoint x: 525, startPoint y: 178, endPoint x: 598, endPoint y: 351, distance: 187.3
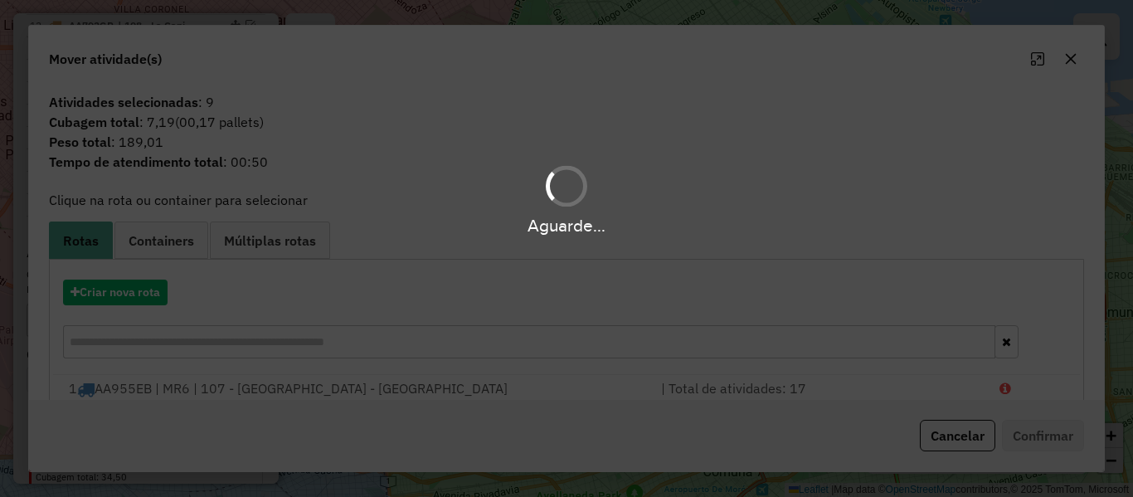
click at [141, 297] on div "Aguarde..." at bounding box center [566, 248] width 1133 height 497
click at [141, 297] on hb-app "Aguarde... Pop-up bloqueado! Seu navegador bloqueou automáticamente a abertura …" at bounding box center [566, 248] width 1133 height 497
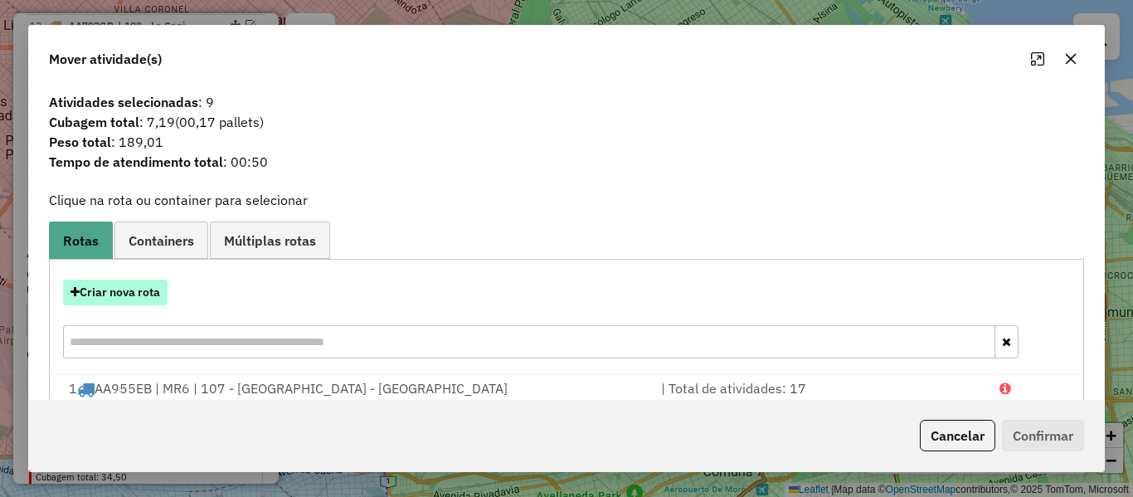
click at [143, 297] on button "Criar nova rota" at bounding box center [115, 292] width 104 height 26
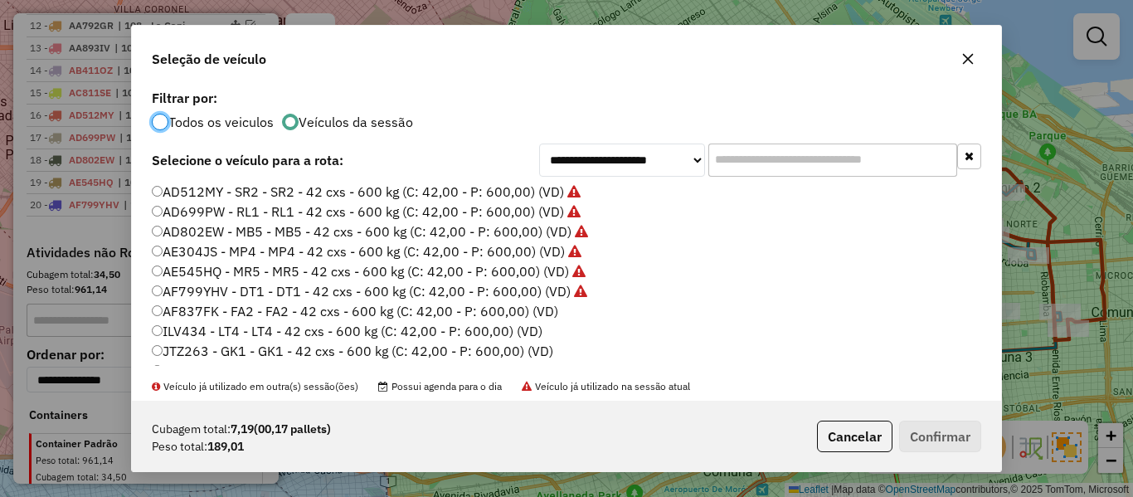
scroll to position [166, 0]
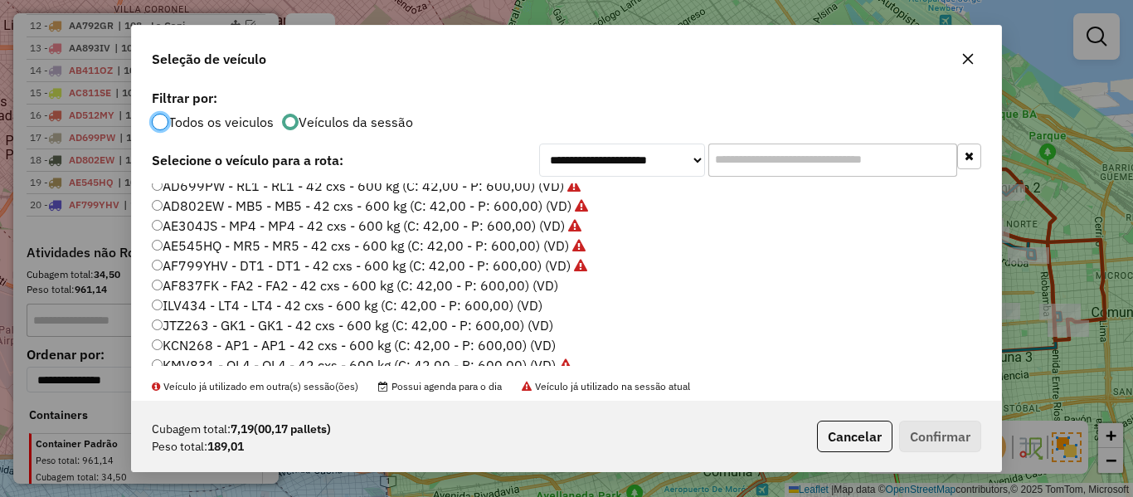
click at [555, 289] on label "AF837FK - FA2 - FA2 - 42 cxs - 600 kg (C: 42,00 - P: 600,00) (VD)" at bounding box center [355, 285] width 406 height 20
click at [971, 444] on button "Confirmar" at bounding box center [940, 436] width 82 height 32
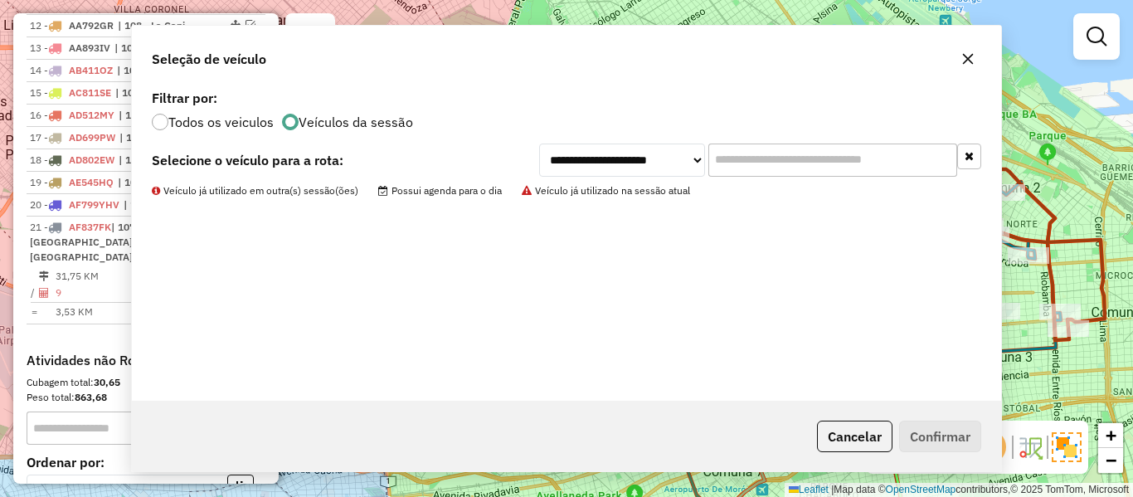
scroll to position [1228, 0]
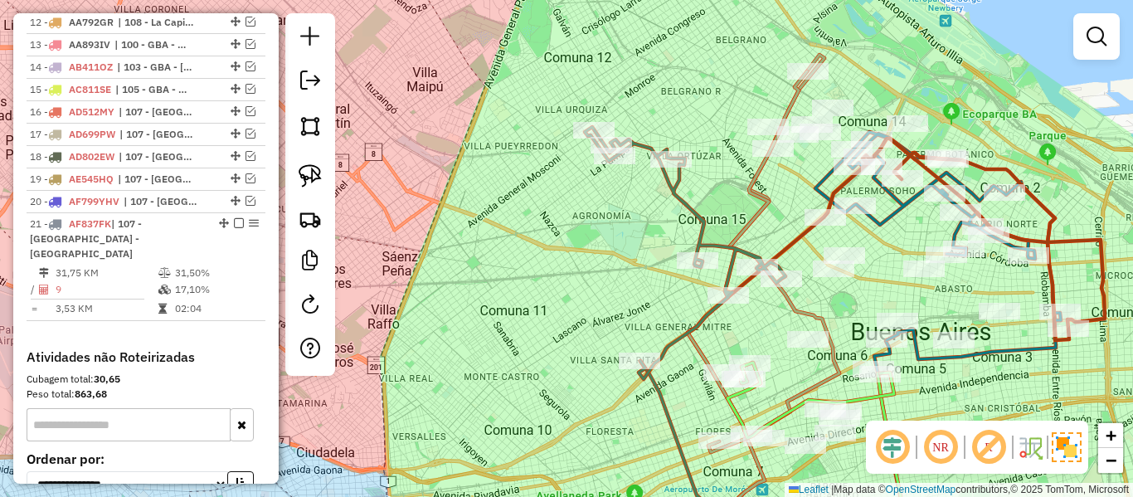
click at [685, 249] on div "Rota 21 - Placa AF837FK 492379 - DANIELA ALANCAY Janela de atendimento Grade de…" at bounding box center [566, 248] width 1133 height 497
click at [700, 236] on icon at bounding box center [685, 253] width 201 height 252
select select "**********"
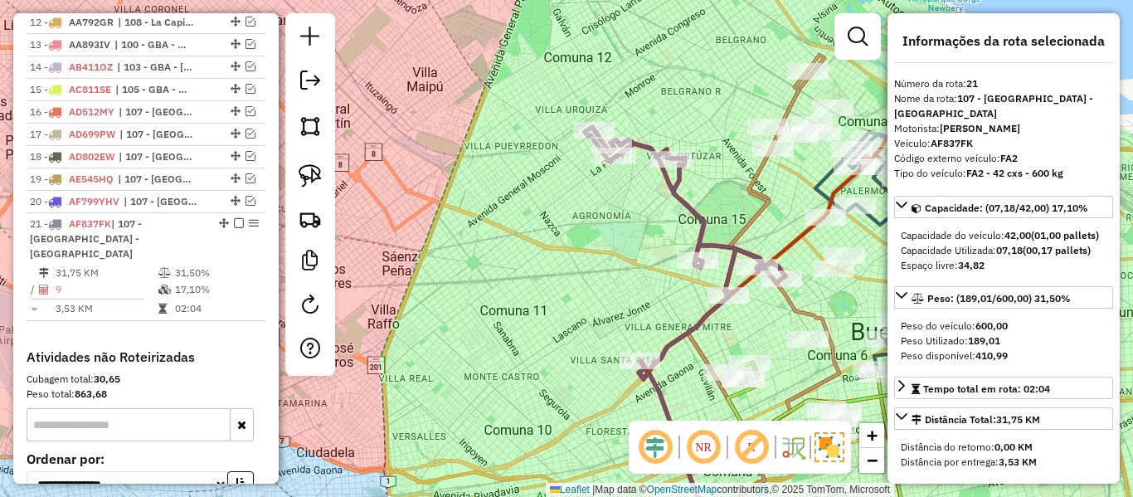
scroll to position [1318, 0]
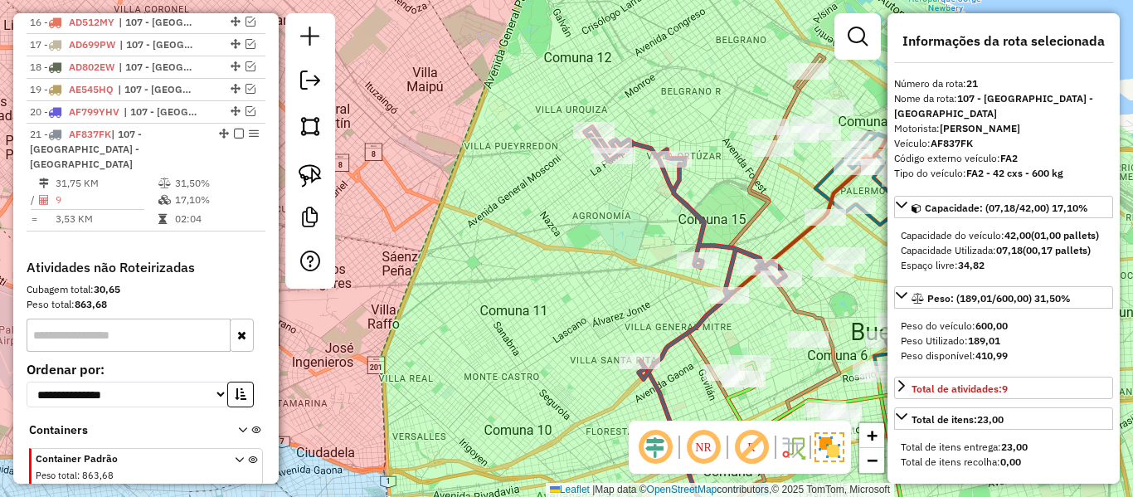
drag, startPoint x: 643, startPoint y: 270, endPoint x: 575, endPoint y: 265, distance: 69.0
click at [569, 236] on div "Janela de atendimento Grade de atendimento Capacidade Transportadoras Veículos …" at bounding box center [566, 248] width 1133 height 497
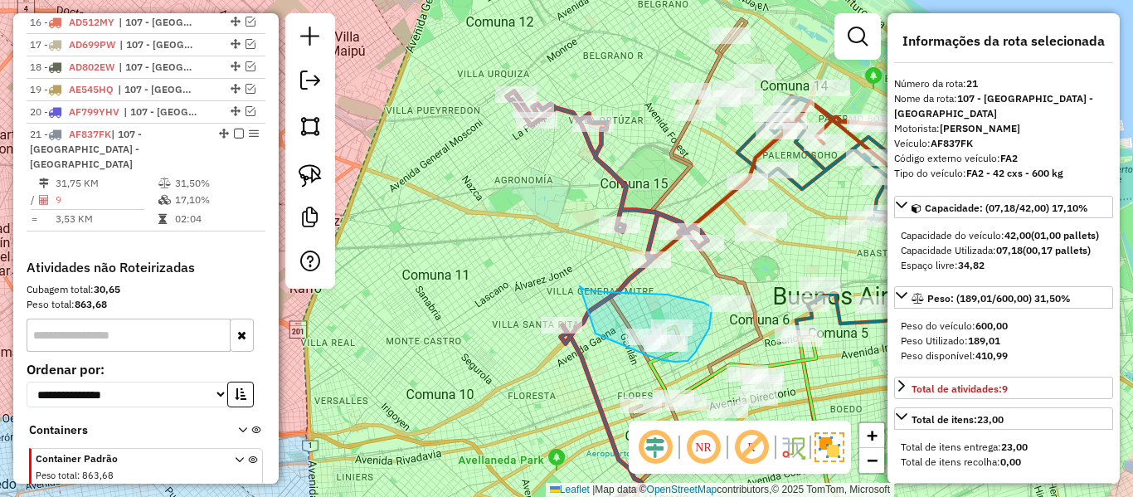
drag, startPoint x: 584, startPoint y: 289, endPoint x: 590, endPoint y: 330, distance: 41.0
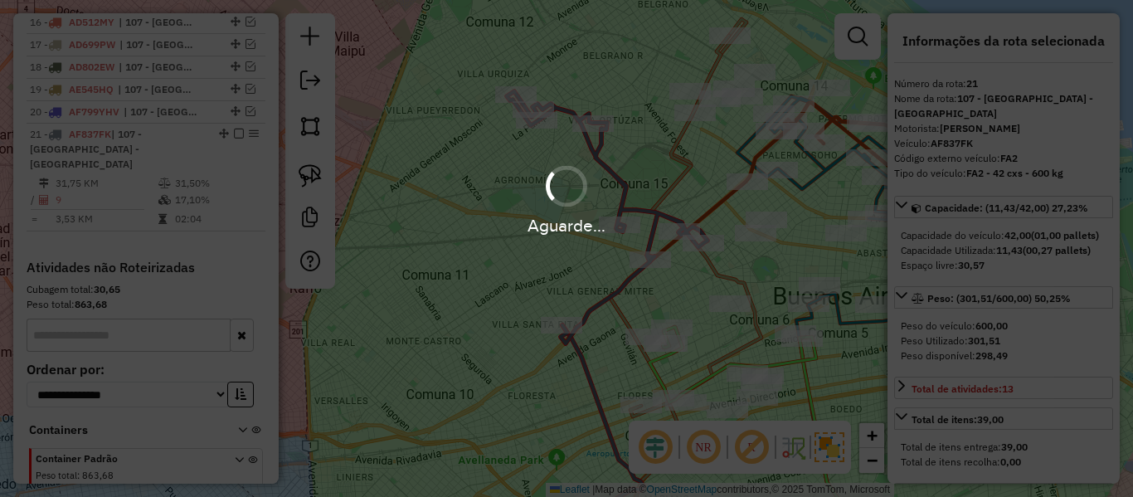
select select "**********"
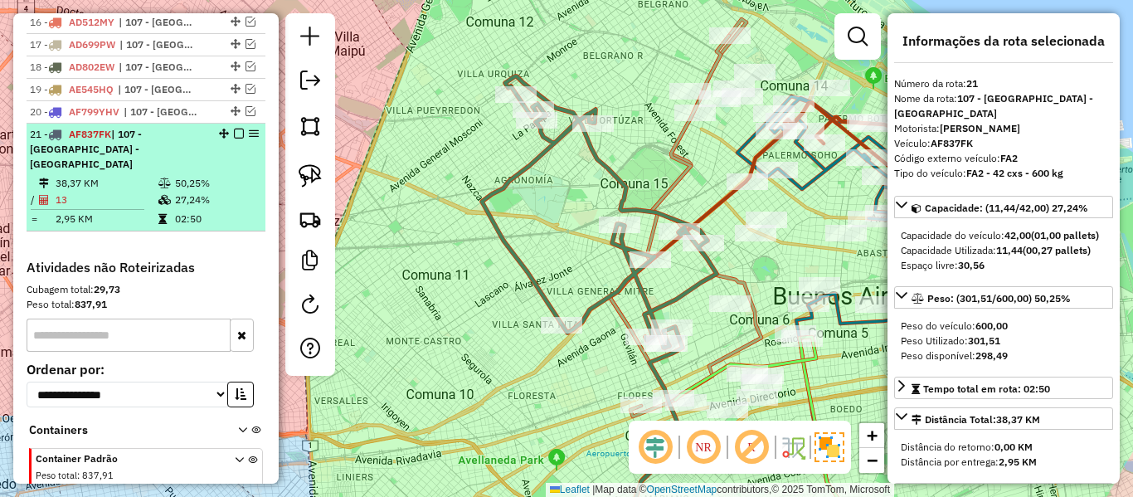
click at [234, 129] on em at bounding box center [239, 134] width 10 height 10
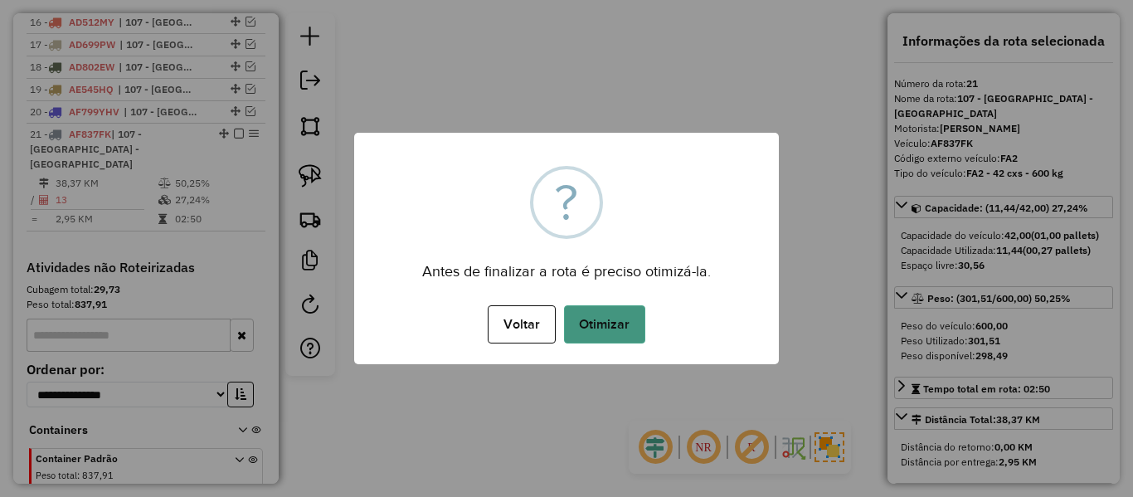
click at [621, 336] on button "Otimizar" at bounding box center [604, 324] width 81 height 38
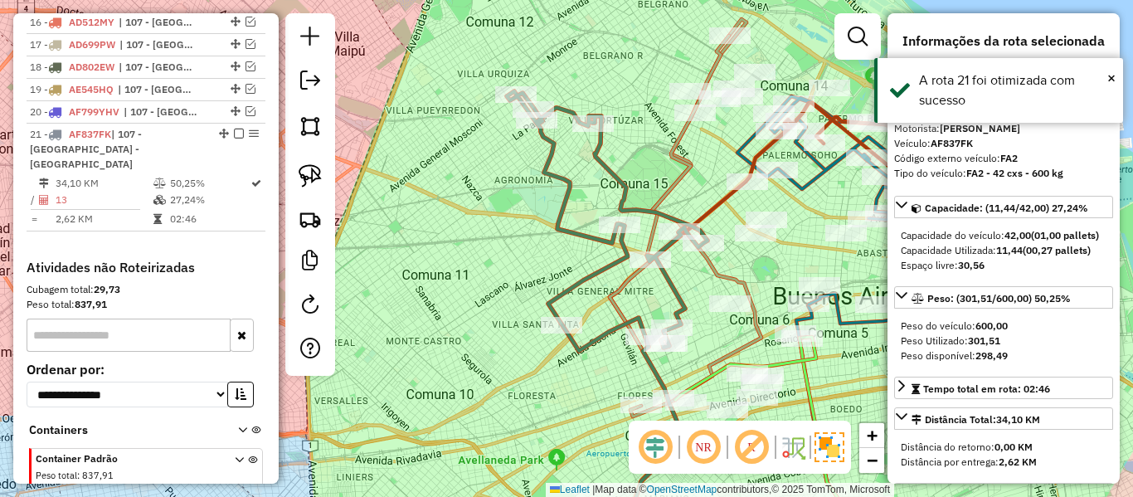
click at [590, 361] on hb-app "Aguarde... Pop-up bloqueado! Seu navegador bloqueou automáticamente a abertura …" at bounding box center [566, 248] width 1133 height 497
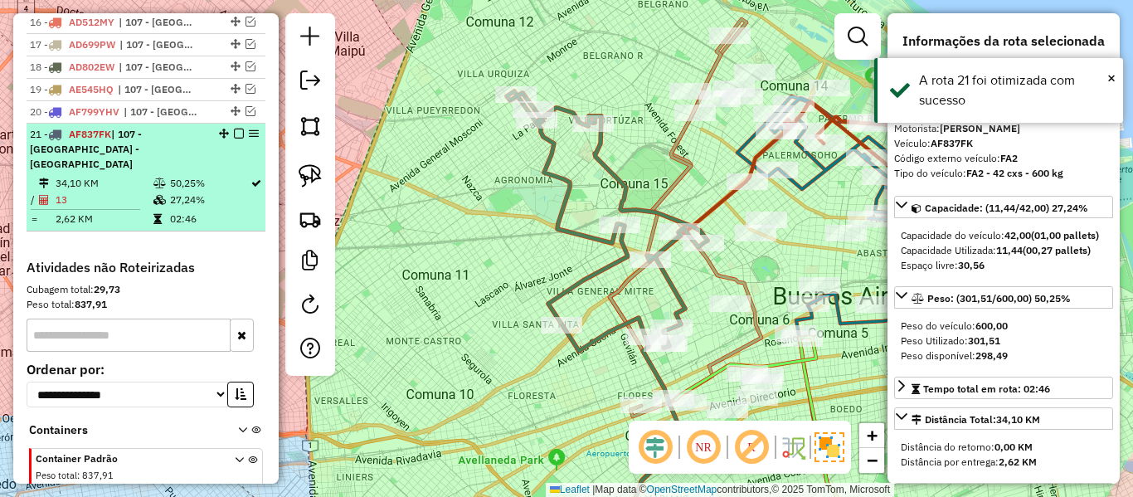
click at [234, 129] on em at bounding box center [239, 134] width 10 height 10
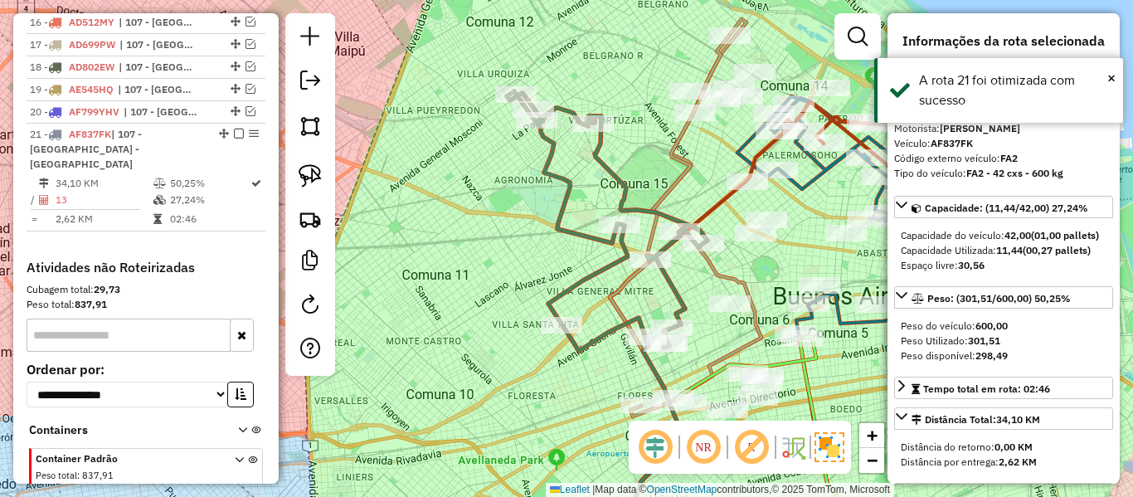
scroll to position [1247, 0]
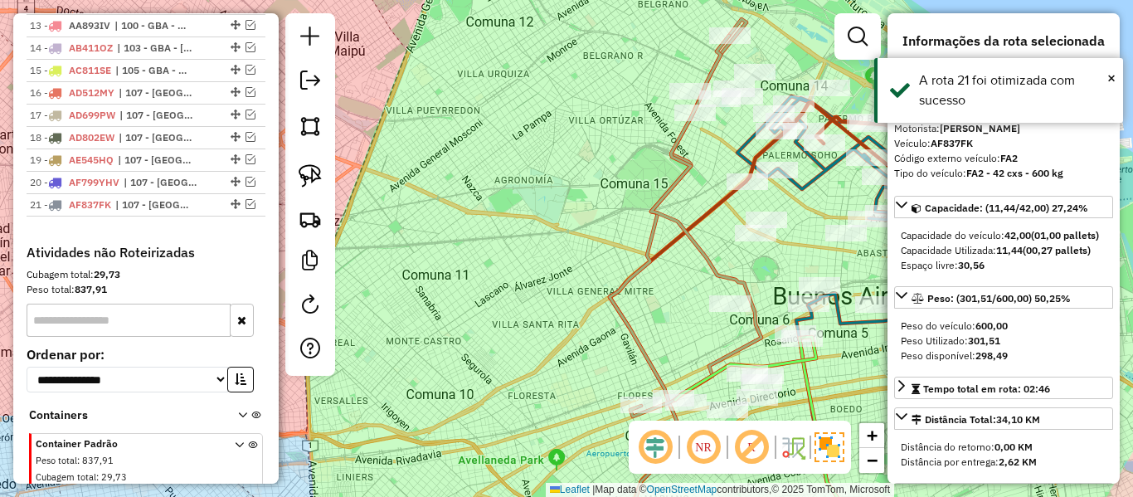
click at [540, 314] on div "Janela de atendimento Grade de atendimento Capacidade Transportadoras Veículos …" at bounding box center [566, 248] width 1133 height 497
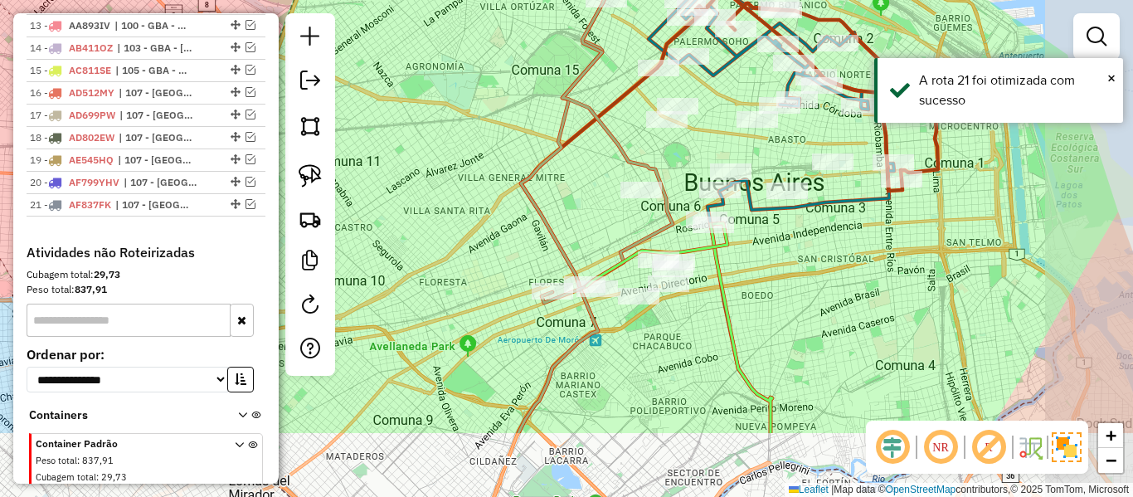
drag, startPoint x: 563, startPoint y: 346, endPoint x: 473, endPoint y: 230, distance: 147.1
click at [473, 230] on div "Janela de atendimento Grade de atendimento Capacidade Transportadoras Veículos …" at bounding box center [566, 248] width 1133 height 497
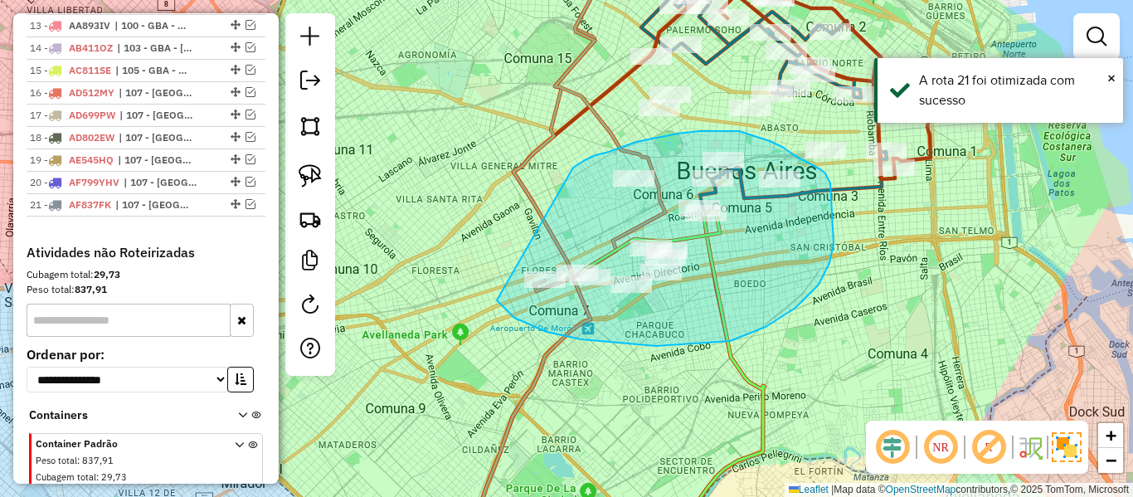
drag, startPoint x: 730, startPoint y: 341, endPoint x: 501, endPoint y: 281, distance: 236.5
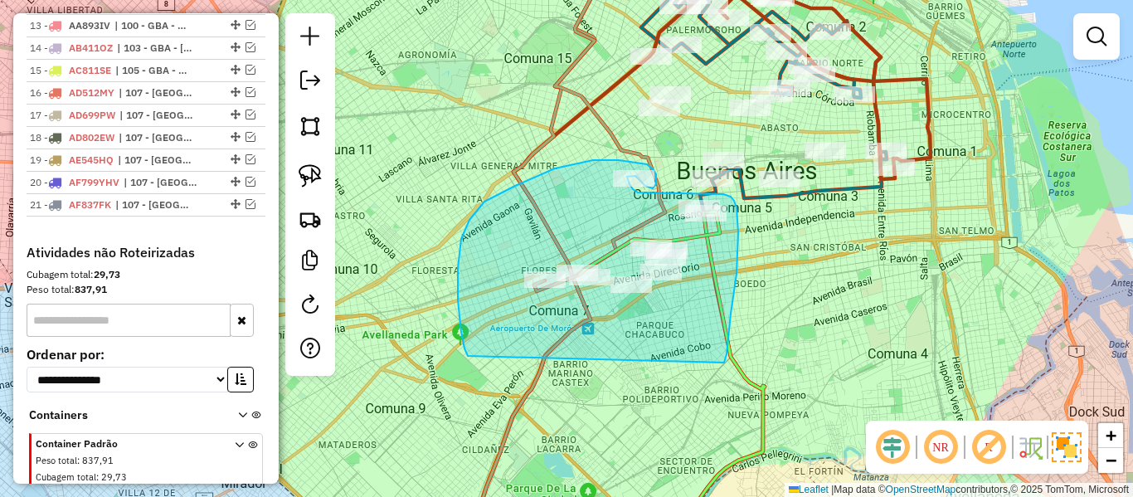
drag, startPoint x: 731, startPoint y: 313, endPoint x: 514, endPoint y: 379, distance: 226.1
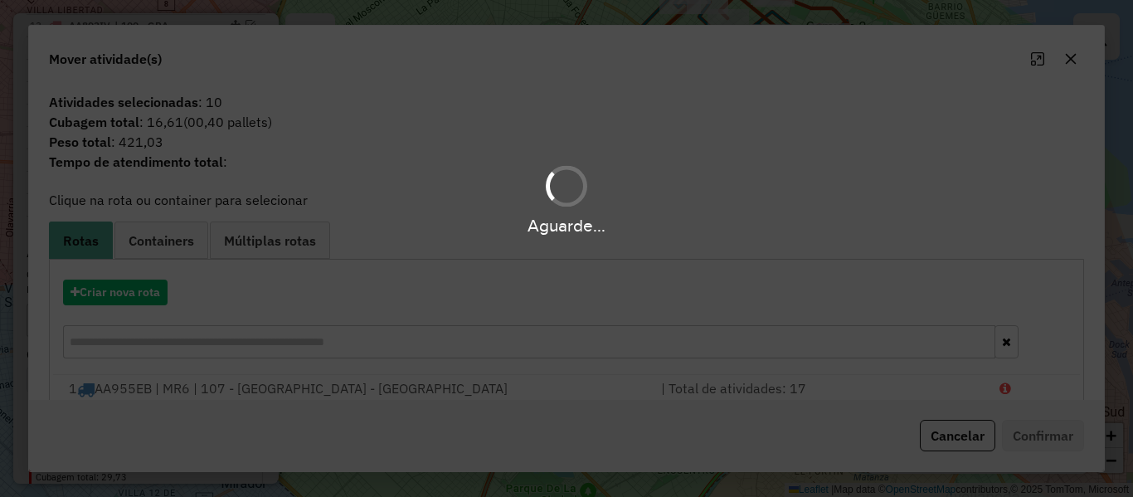
click at [163, 294] on div "Aguarde..." at bounding box center [566, 248] width 1133 height 497
click at [144, 294] on div "Aguarde..." at bounding box center [566, 248] width 1133 height 497
click at [144, 294] on button "Criar nova rota" at bounding box center [115, 292] width 104 height 26
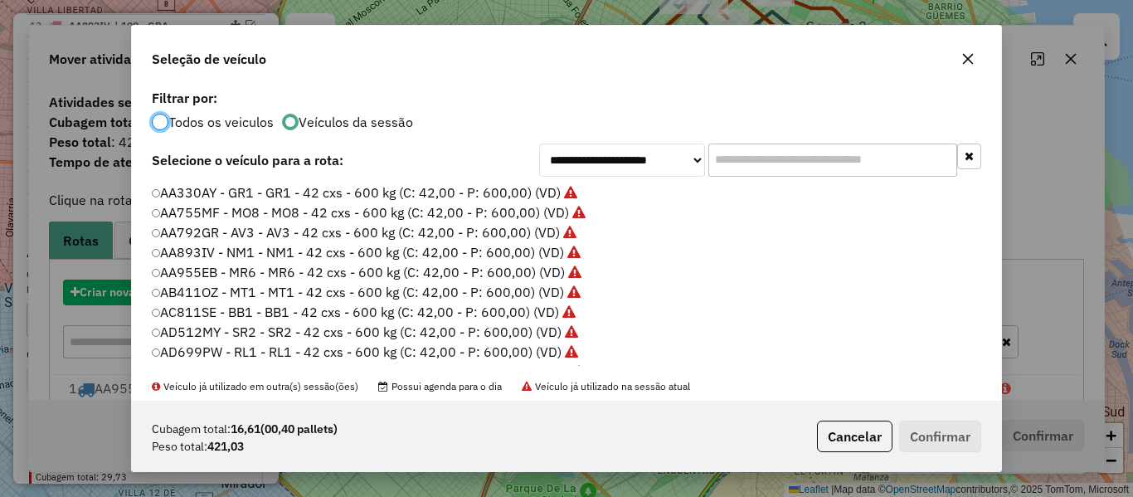
scroll to position [9, 5]
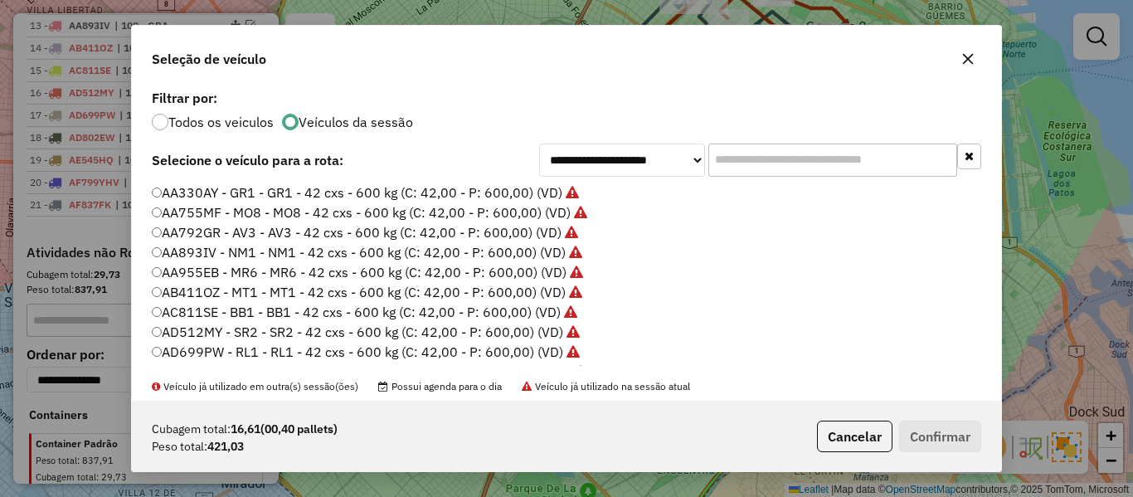
click at [144, 294] on div "AA330AY - GR1 - GR1 - 42 cxs - 600 kg (C: 42,00 - P: 600,00) (VD) AA755MF - MO8…" at bounding box center [566, 281] width 849 height 196
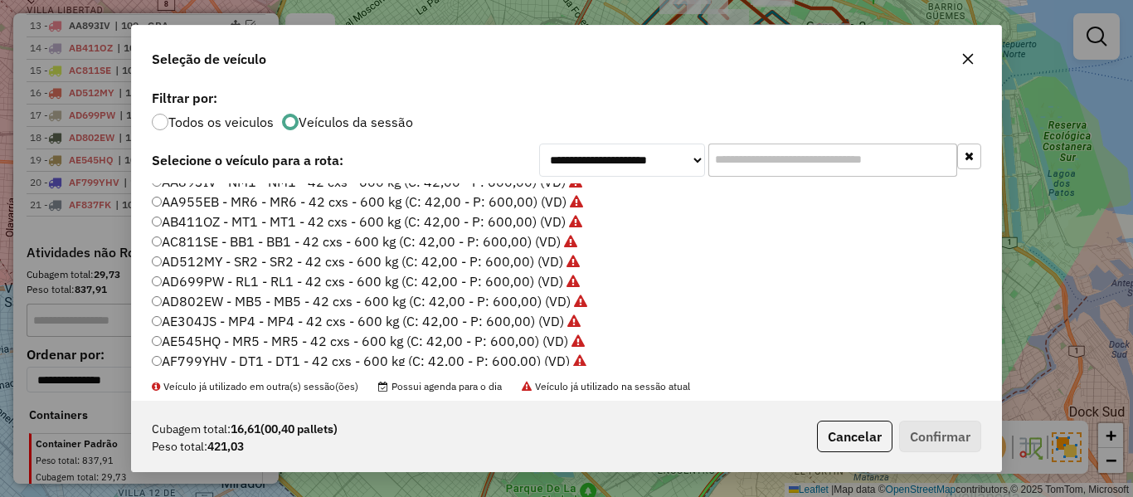
scroll to position [166, 0]
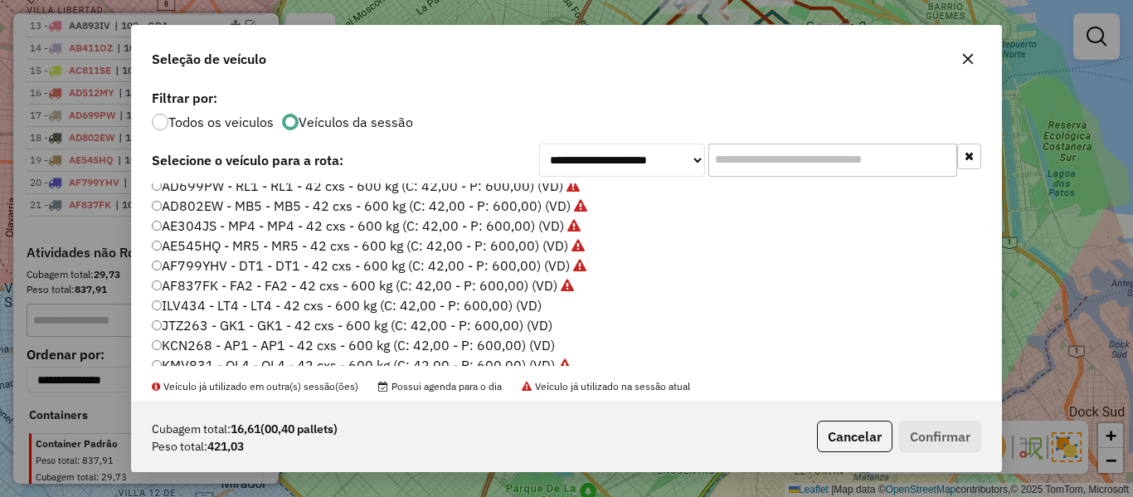
click at [535, 308] on label "ILV434 - LT4 - LT4 - 42 cxs - 600 kg (C: 42,00 - P: 600,00) (VD)" at bounding box center [347, 305] width 390 height 20
click at [945, 439] on button "Confirmar" at bounding box center [940, 436] width 82 height 32
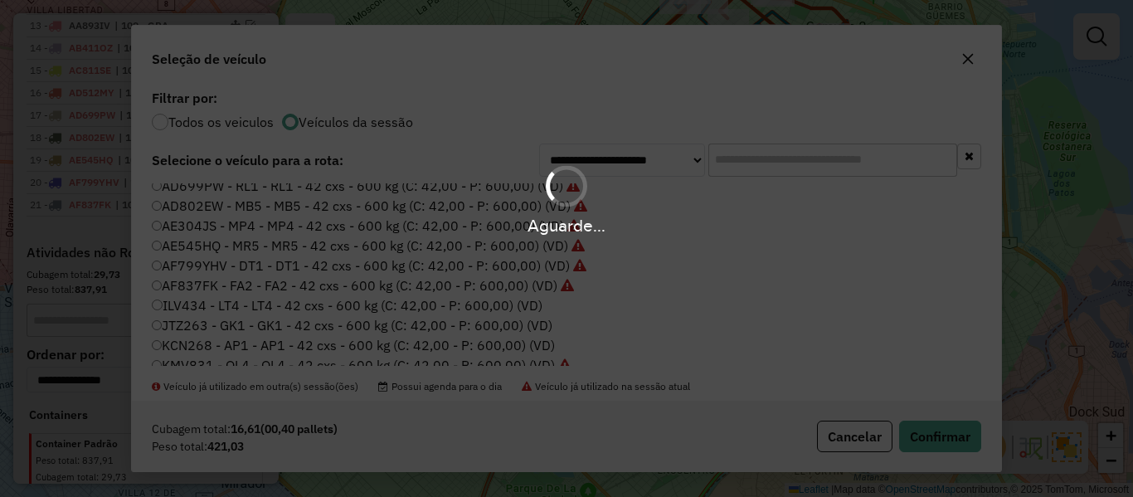
scroll to position [1225, 0]
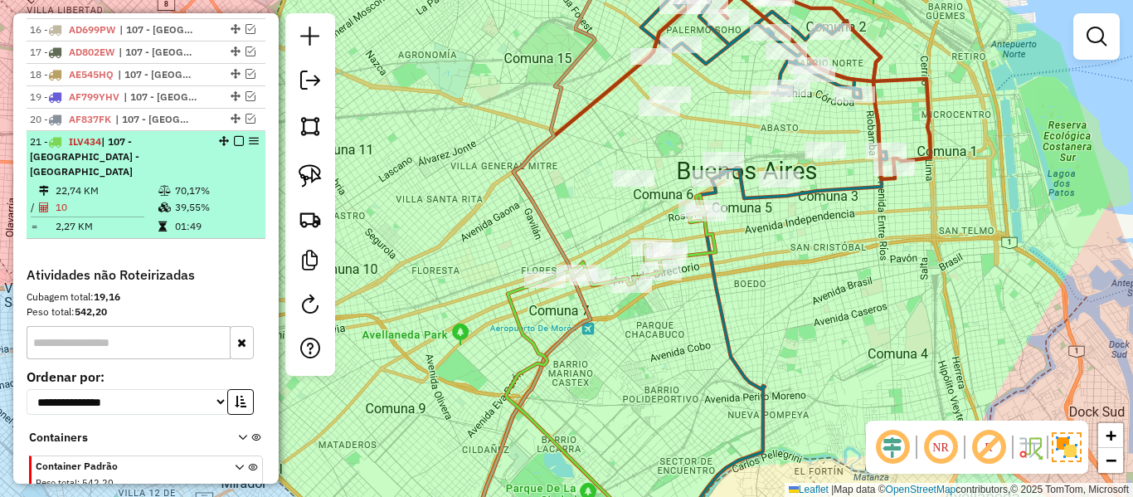
click at [228, 136] on div at bounding box center [234, 141] width 50 height 10
select select "**********"
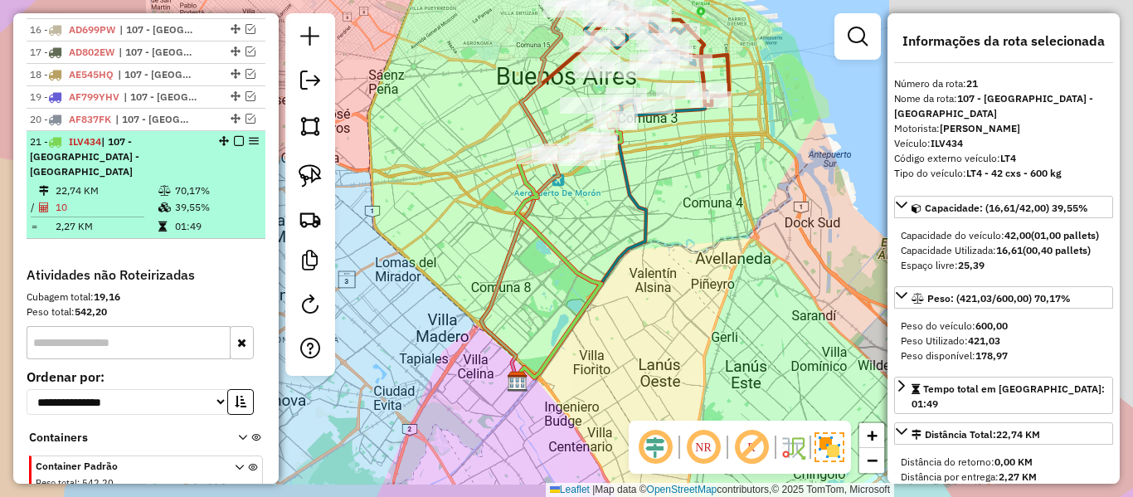
click at [234, 136] on em at bounding box center [239, 141] width 10 height 10
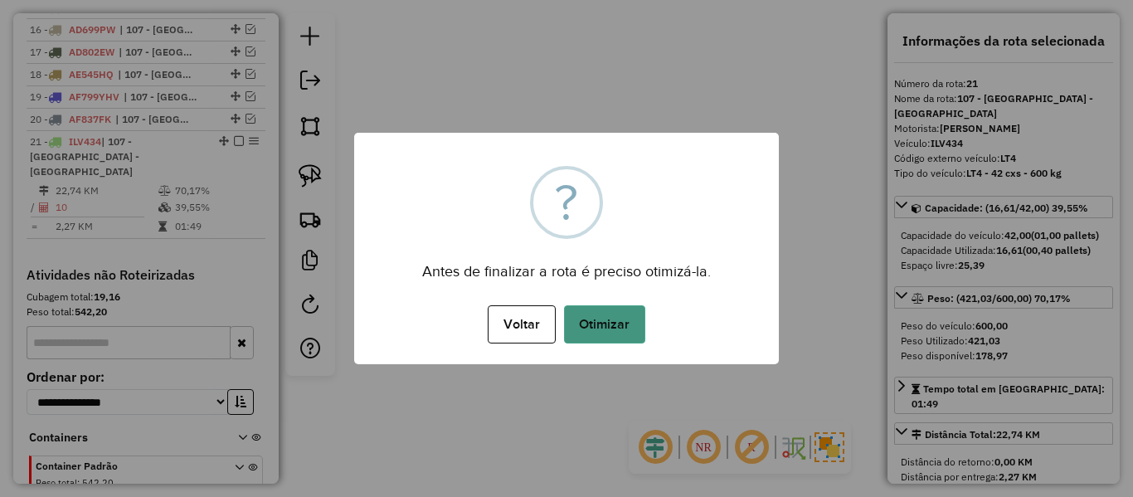
click at [595, 366] on div "× ? Antes de finalizar a rota é preciso otimizá-la. Voltar No Otimizar" at bounding box center [566, 248] width 1133 height 497
click at [600, 333] on button "Otimizar" at bounding box center [604, 324] width 81 height 38
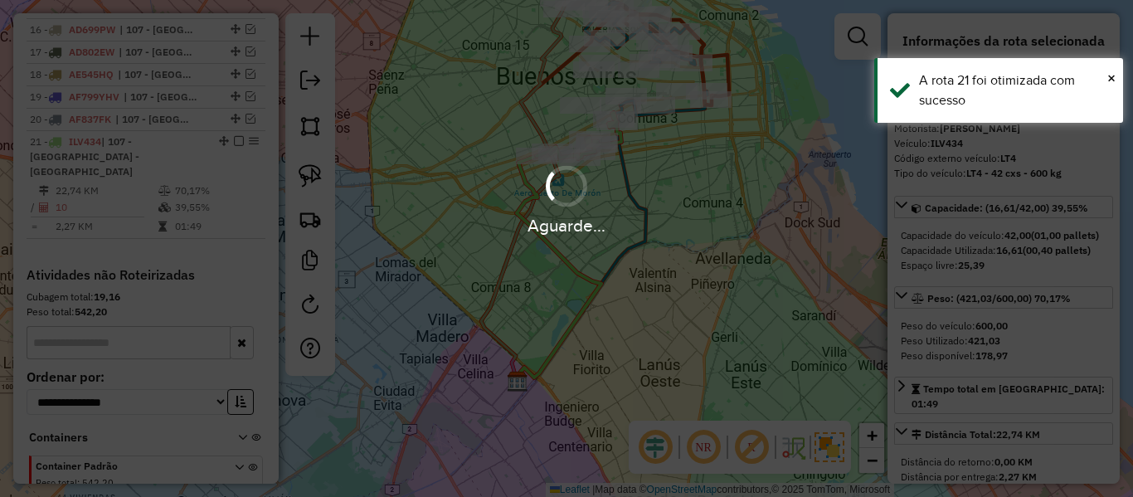
scroll to position [1247, 0]
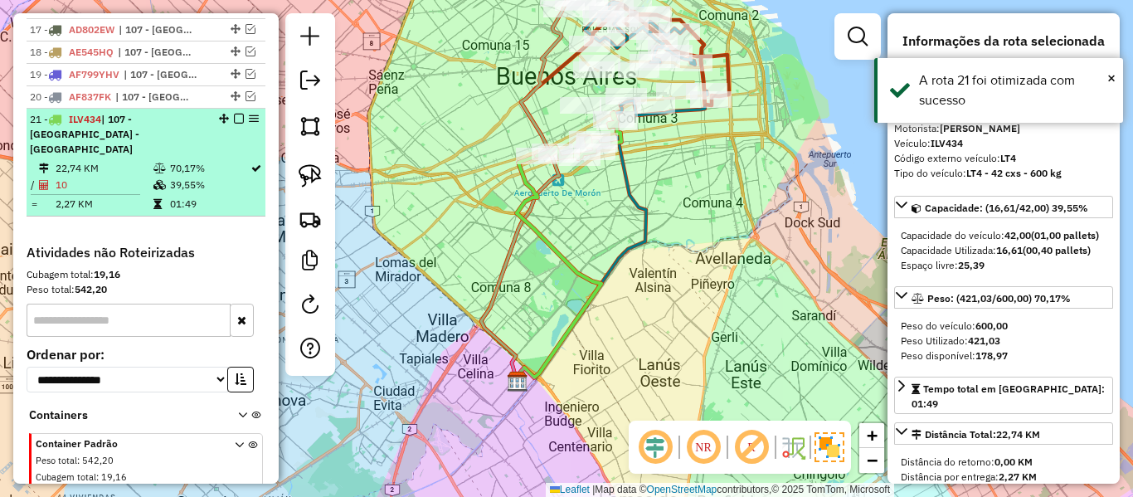
click at [236, 114] on em at bounding box center [239, 119] width 10 height 10
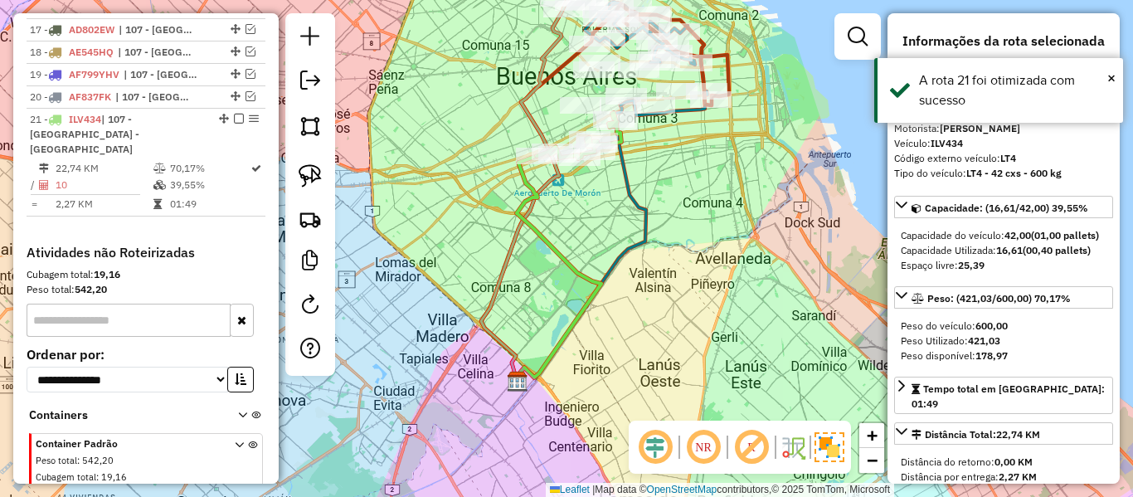
scroll to position [1177, 0]
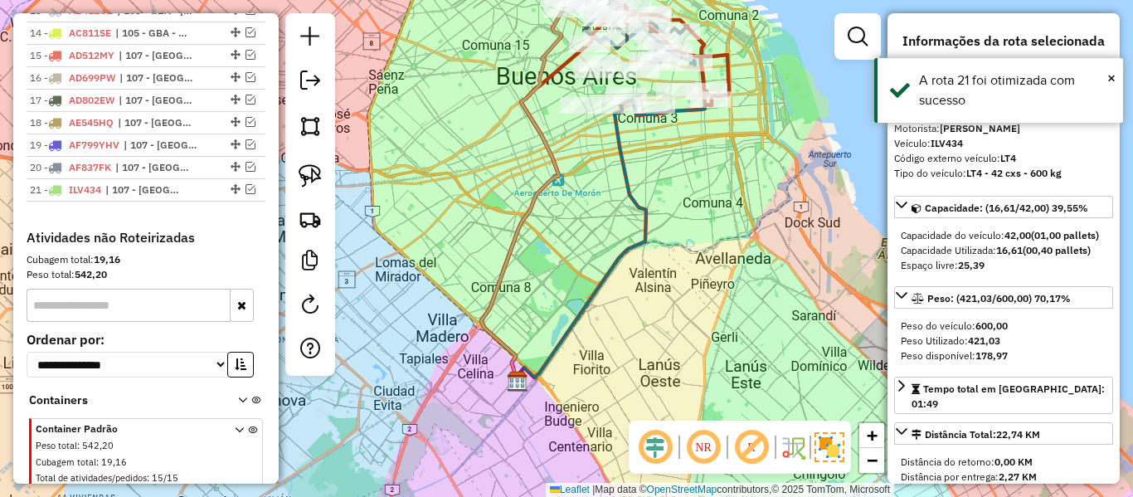
click at [608, 195] on div "Janela de atendimento Grade de atendimento Capacidade Transportadoras Veículos …" at bounding box center [566, 248] width 1133 height 497
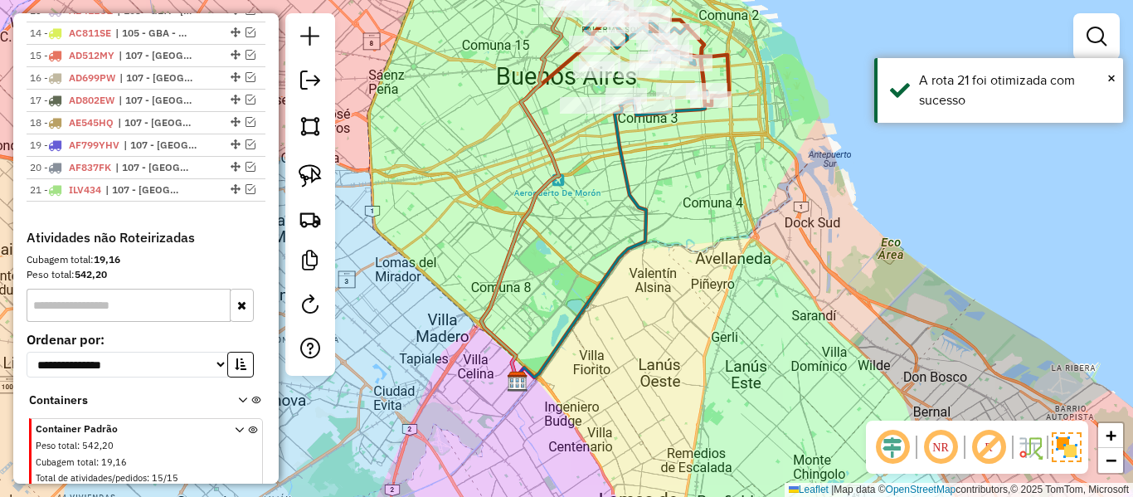
drag, startPoint x: 626, startPoint y: 274, endPoint x: 607, endPoint y: 339, distance: 67.4
click at [607, 337] on icon at bounding box center [579, 244] width 134 height 278
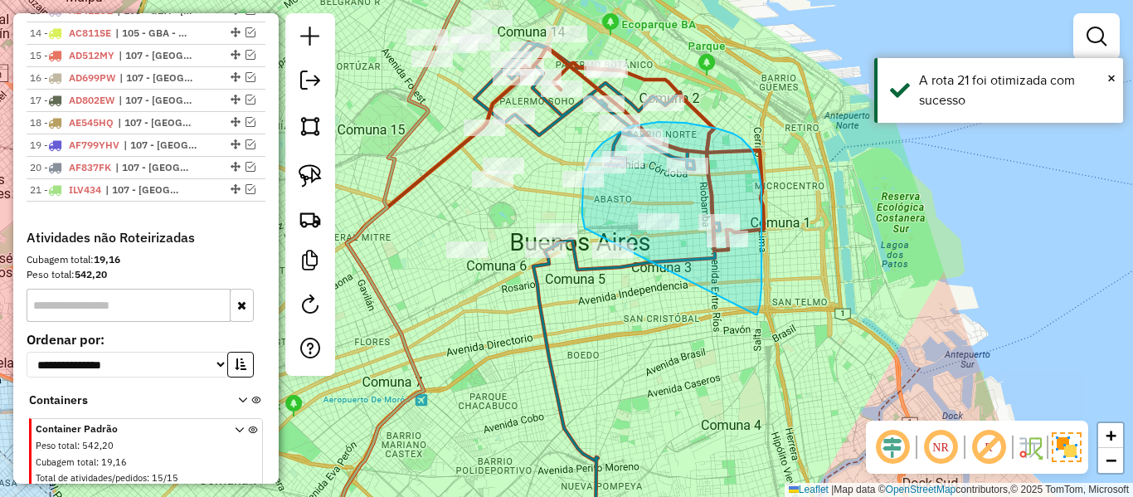
drag, startPoint x: 755, startPoint y: 314, endPoint x: 608, endPoint y: 296, distance: 148.7
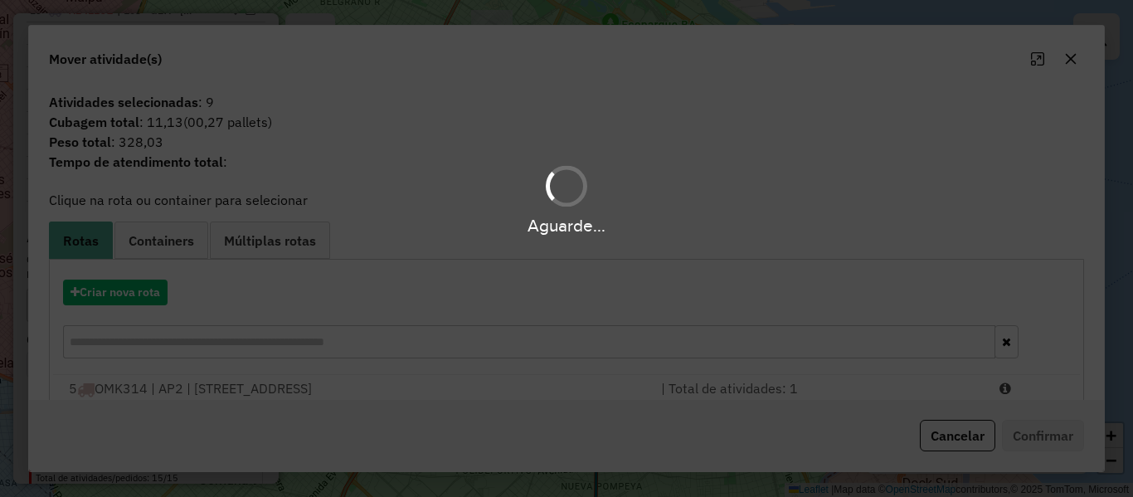
click at [129, 297] on div "Aguarde..." at bounding box center [566, 248] width 1133 height 497
click at [129, 297] on button "Criar nova rota" at bounding box center [115, 292] width 104 height 26
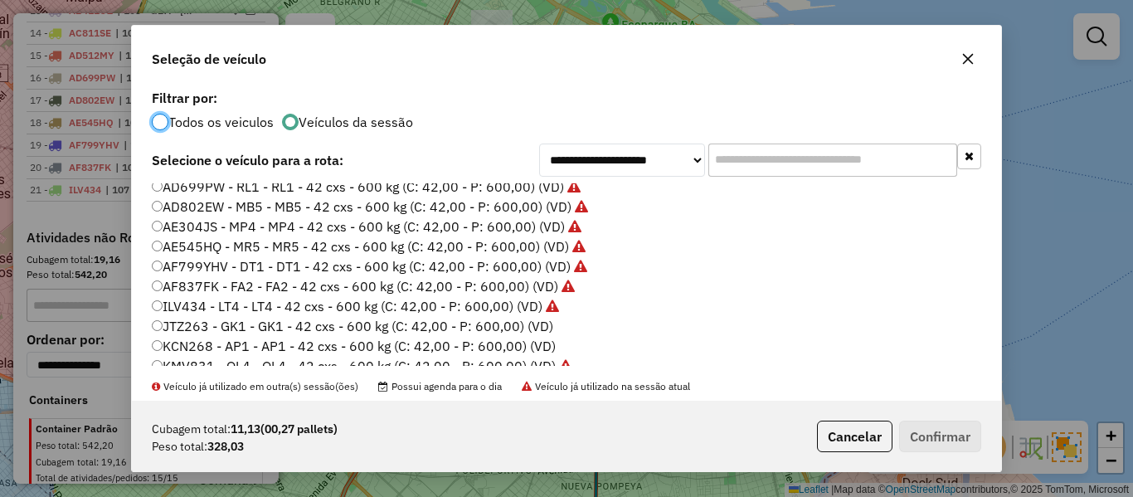
scroll to position [166, 0]
click at [549, 323] on label "JTZ263 - GK1 - GK1 - 42 cxs - 600 kg (C: 42,00 - P: 600,00) (VD)" at bounding box center [352, 325] width 401 height 20
click at [915, 424] on button "Confirmar" at bounding box center [940, 436] width 82 height 32
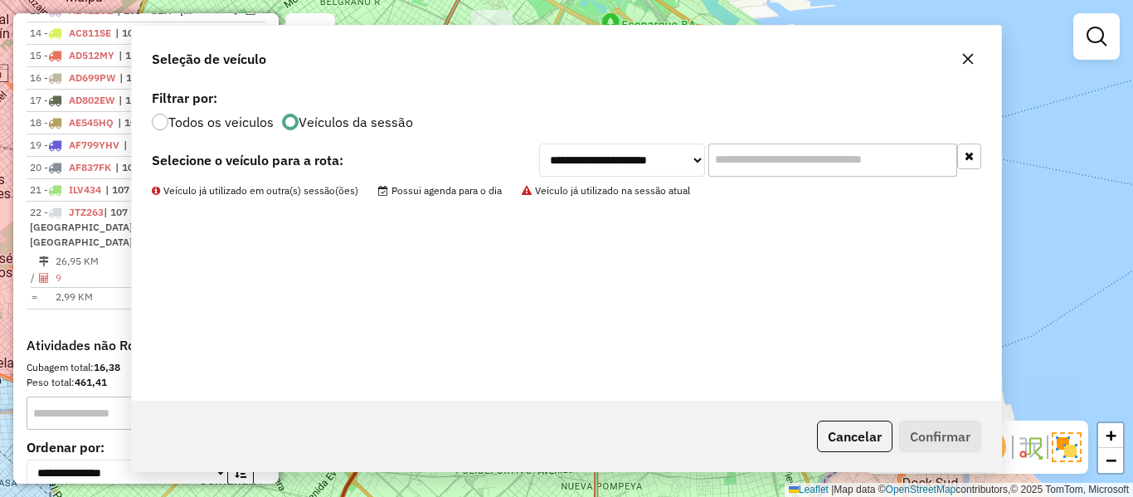
scroll to position [1247, 0]
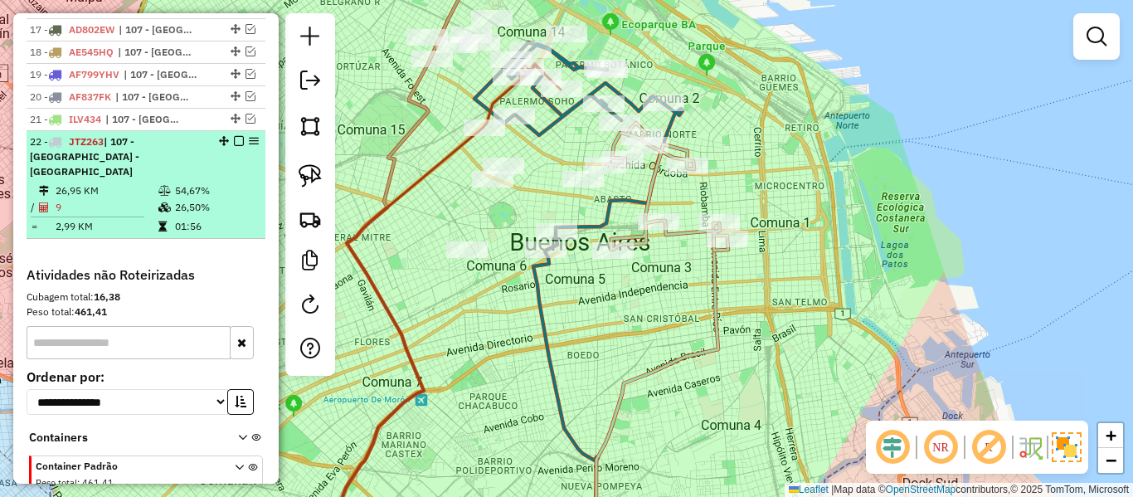
click at [238, 136] on em at bounding box center [239, 141] width 10 height 10
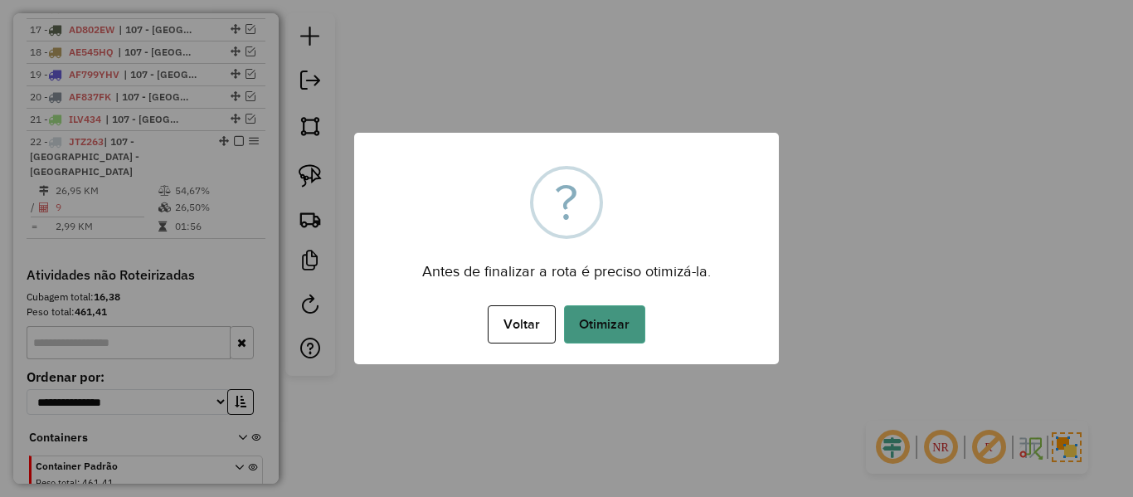
click at [633, 337] on button "Otimizar" at bounding box center [604, 324] width 81 height 38
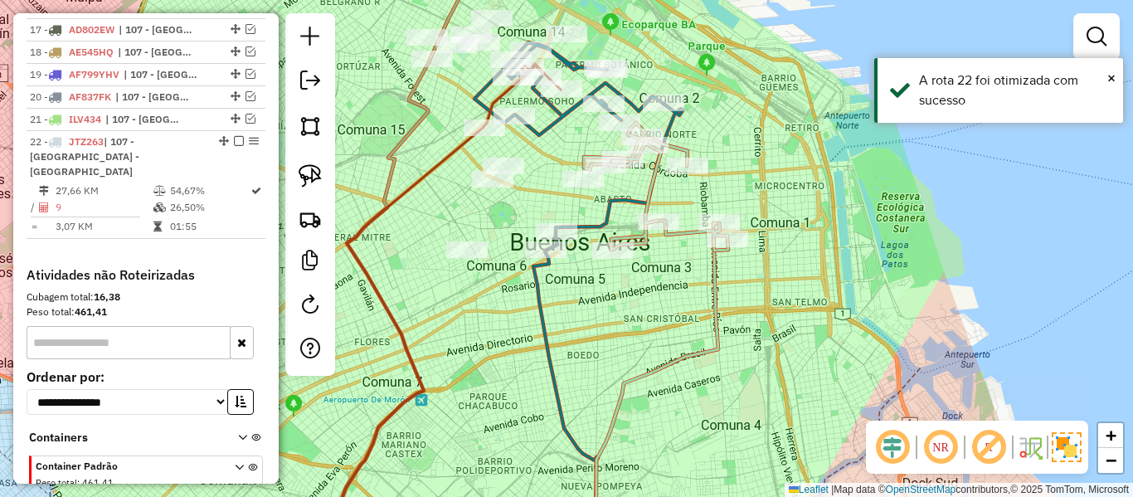
click at [651, 317] on div "Janela de atendimento Grade de atendimento Capacidade Transportadoras Veículos …" at bounding box center [566, 248] width 1133 height 497
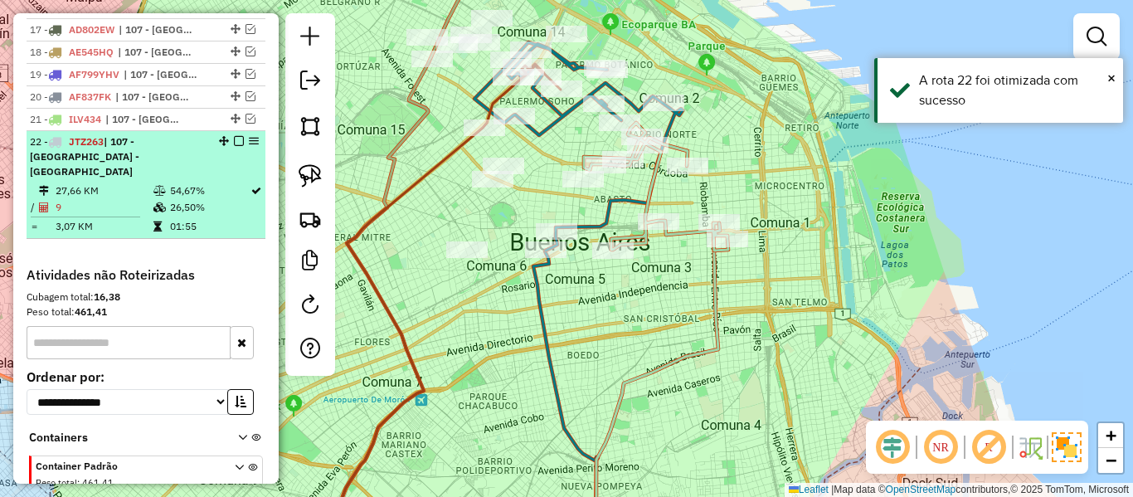
click at [235, 136] on em at bounding box center [239, 141] width 10 height 10
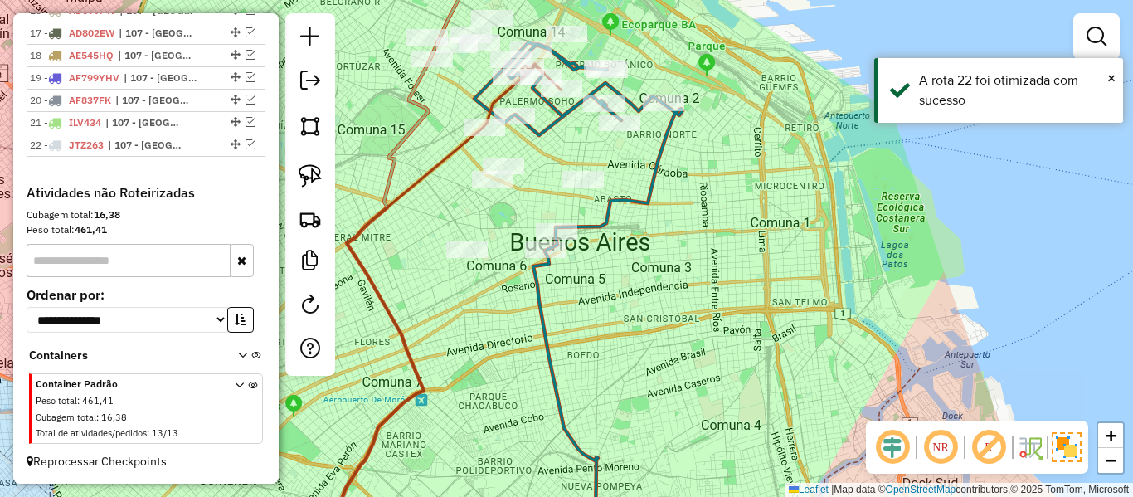
scroll to position [1199, 0]
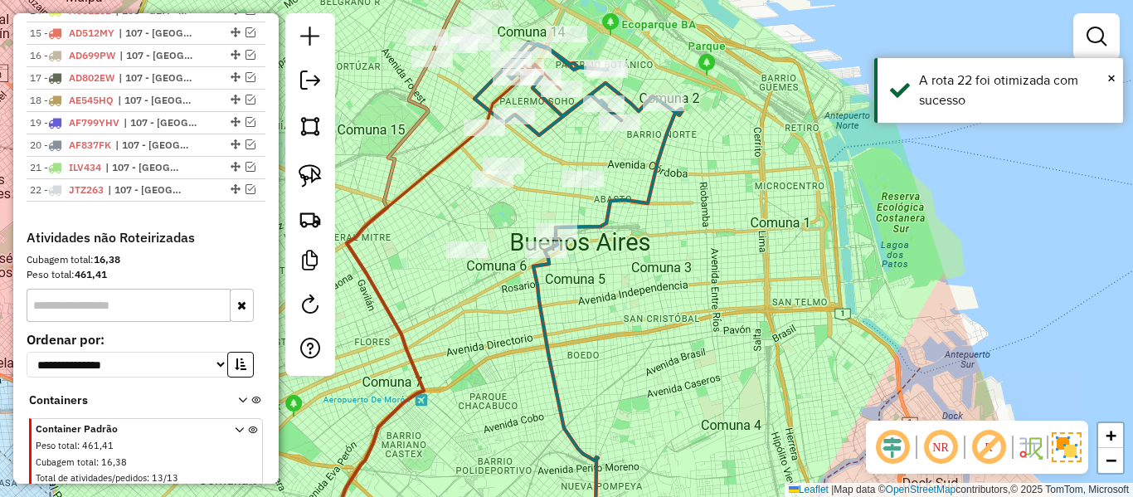
click at [642, 289] on div "Janela de atendimento Grade de atendimento Capacidade Transportadoras Veículos …" at bounding box center [566, 248] width 1133 height 497
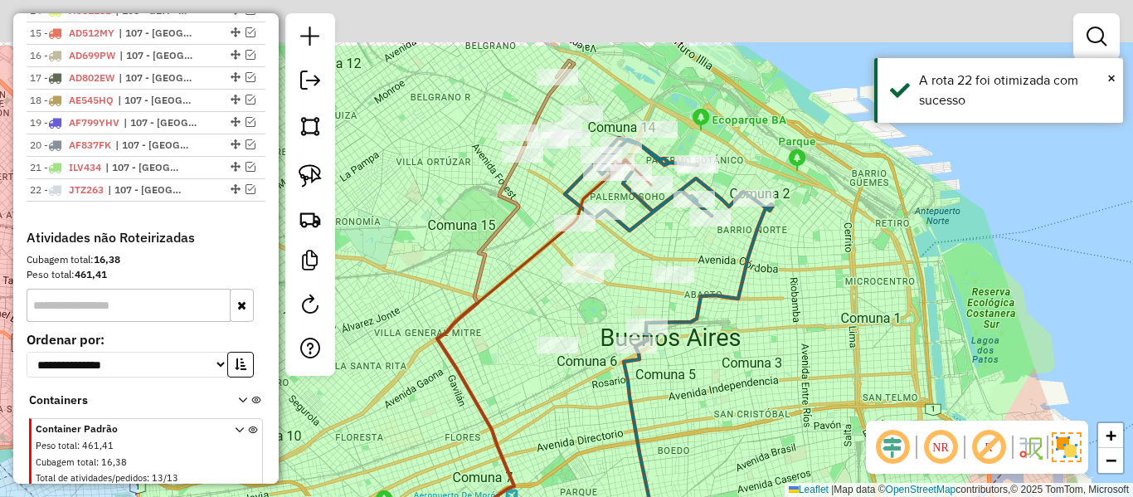
drag, startPoint x: 757, startPoint y: 382, endPoint x: 809, endPoint y: 415, distance: 61.9
click at [807, 416] on div "Janela de atendimento Grade de atendimento Capacidade Transportadoras Veículos …" at bounding box center [566, 248] width 1133 height 497
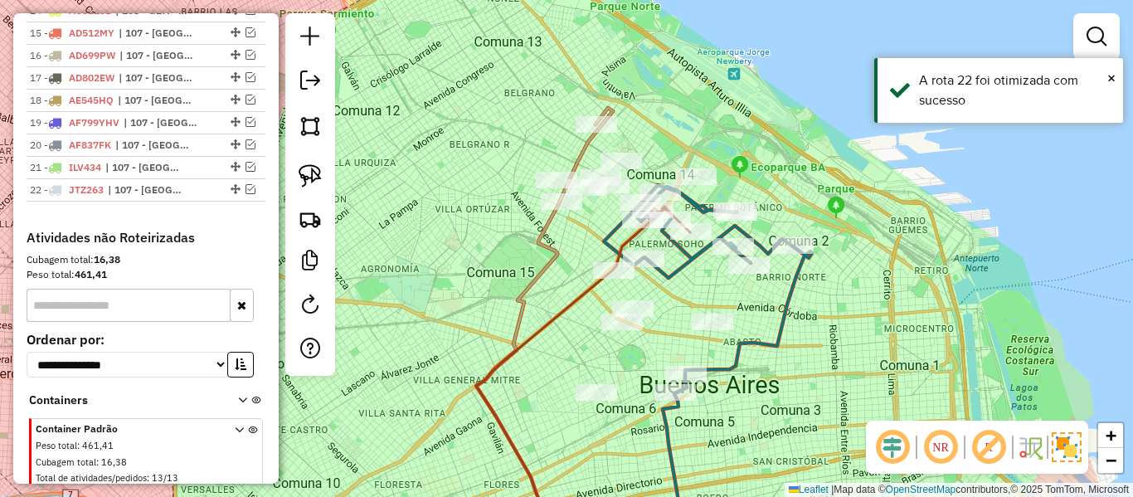
drag, startPoint x: 788, startPoint y: 370, endPoint x: 810, endPoint y: 411, distance: 47.1
click at [810, 411] on div "Janela de atendimento Grade de atendimento Capacidade Transportadoras Veículos …" at bounding box center [566, 248] width 1133 height 497
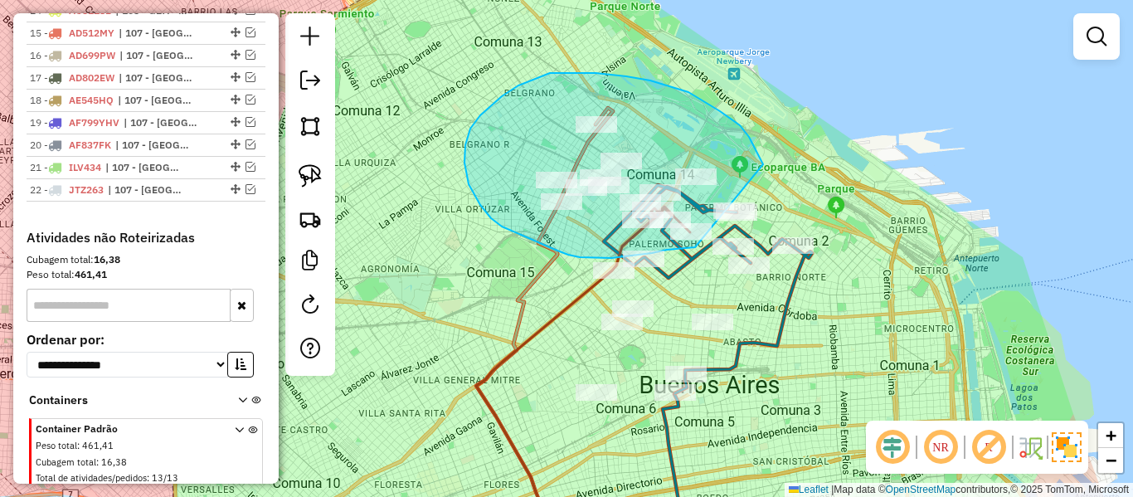
drag, startPoint x: 755, startPoint y: 148, endPoint x: 705, endPoint y: 246, distance: 110.1
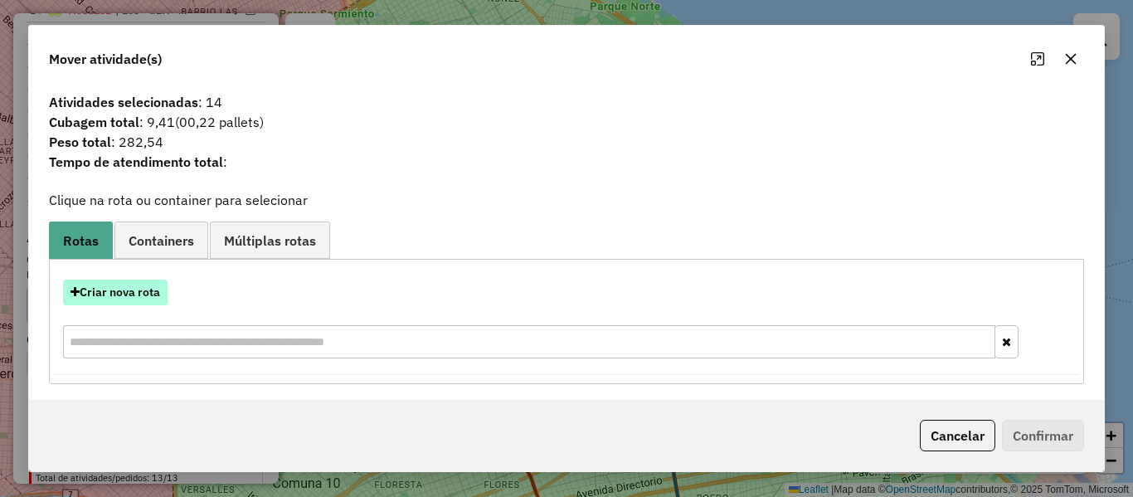
click at [158, 294] on button "Criar nova rota" at bounding box center [115, 292] width 104 height 26
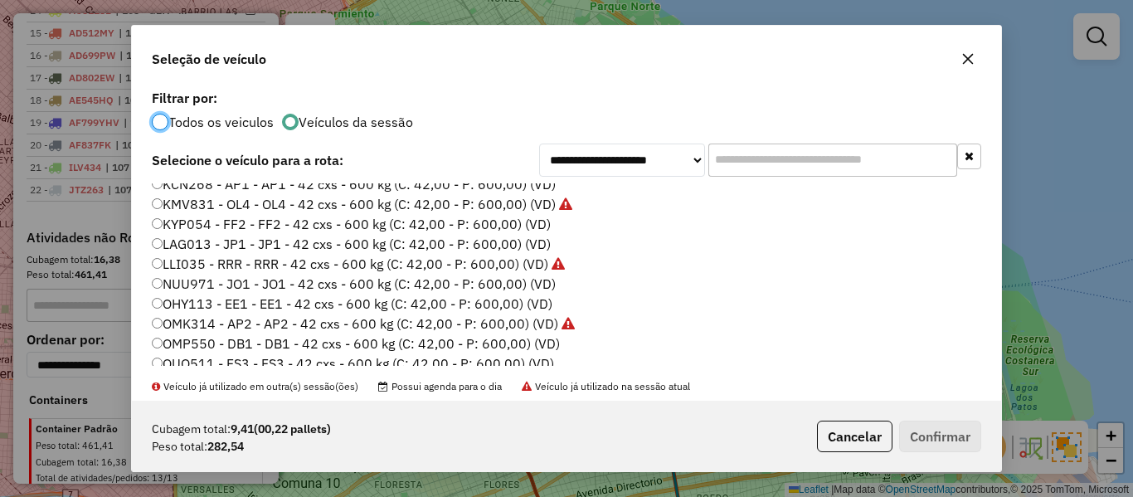
scroll to position [332, 0]
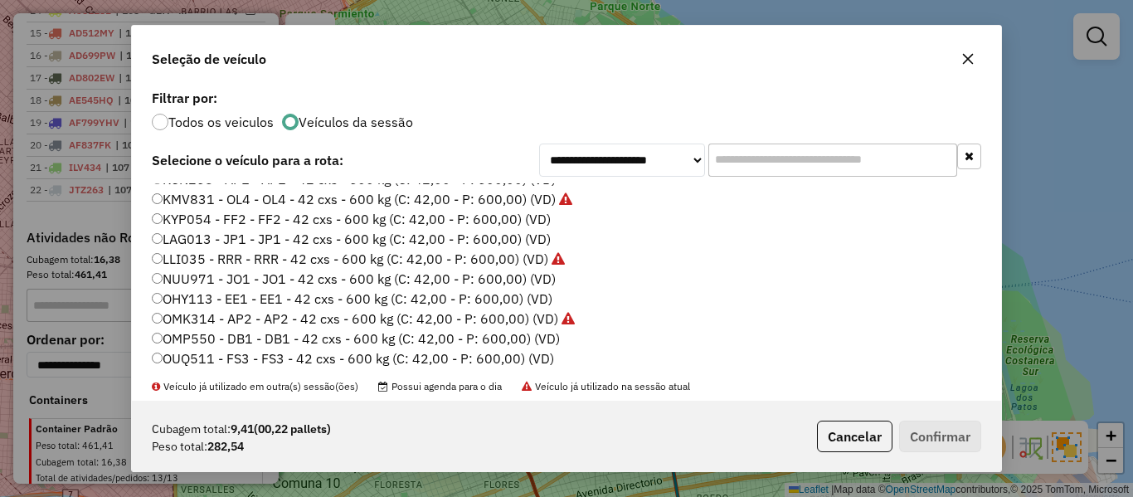
click at [526, 220] on label "KYP054 - FF2 - FF2 - 42 cxs - 600 kg (C: 42,00 - P: 600,00) (VD)" at bounding box center [351, 219] width 399 height 20
click at [927, 416] on div "Cubagem total: 9,41 (00,22 pallets) Peso total: 282,54 Cancelar Confirmar" at bounding box center [566, 435] width 869 height 71
click at [926, 423] on button "Confirmar" at bounding box center [940, 436] width 82 height 32
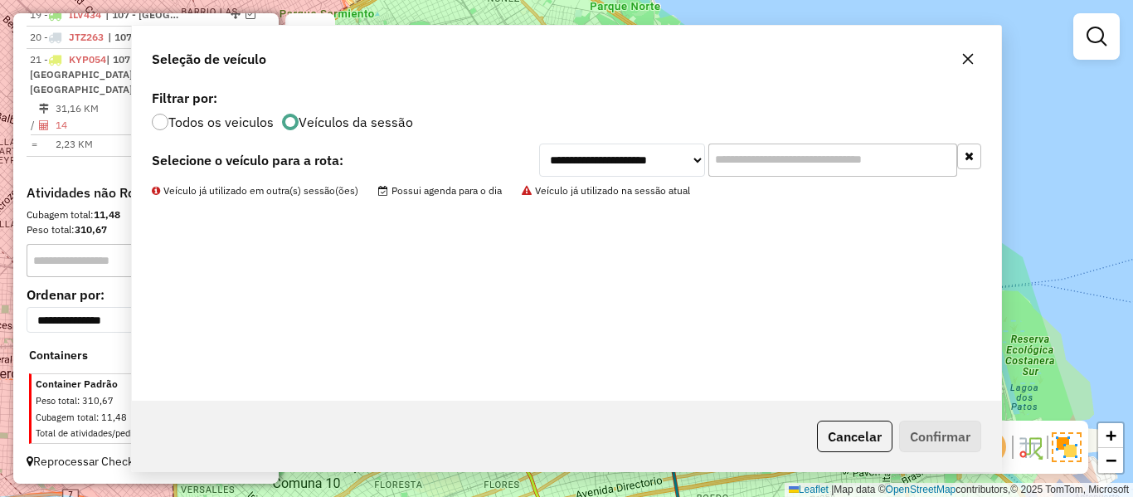
scroll to position [1061, 0]
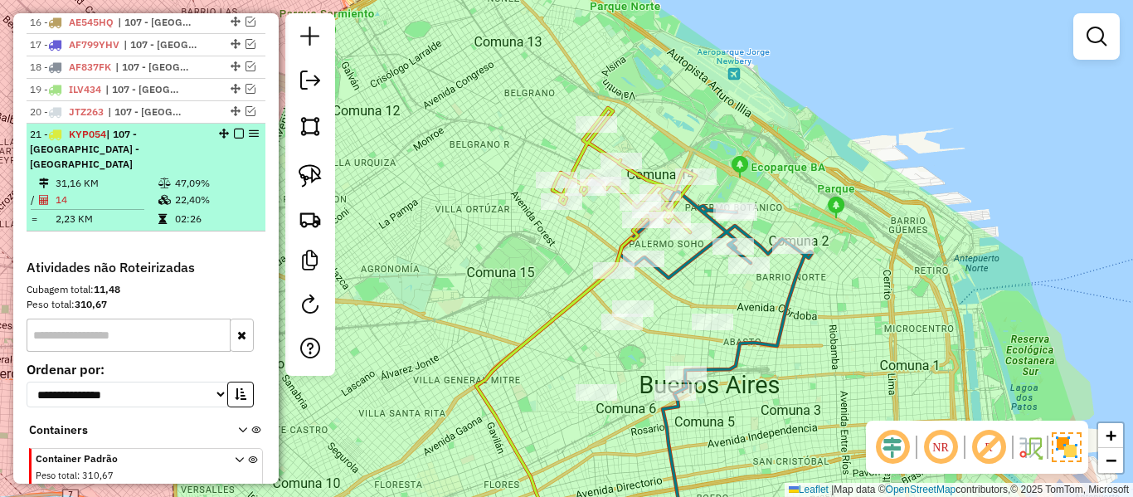
click at [234, 129] on em at bounding box center [239, 134] width 10 height 10
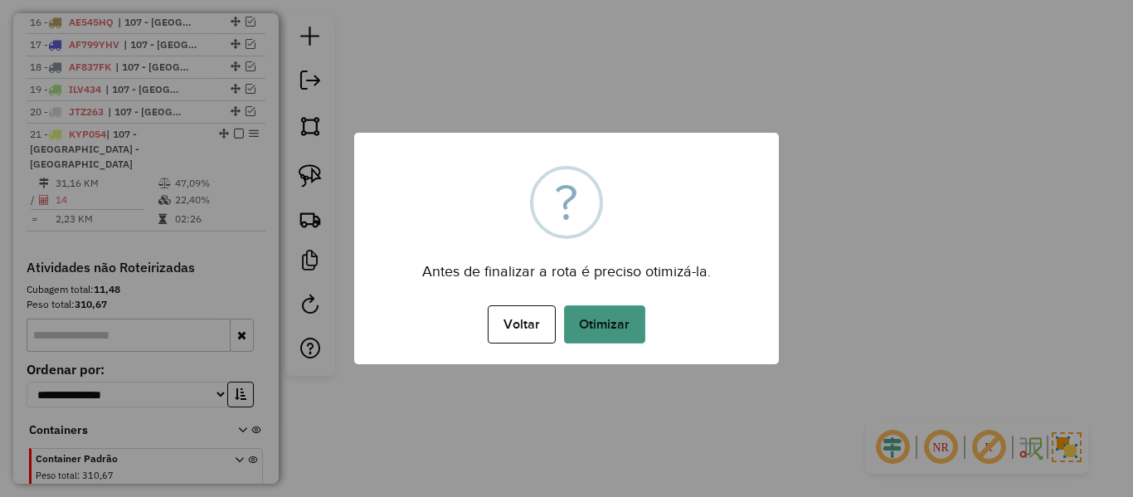
click at [624, 318] on button "Otimizar" at bounding box center [604, 324] width 81 height 38
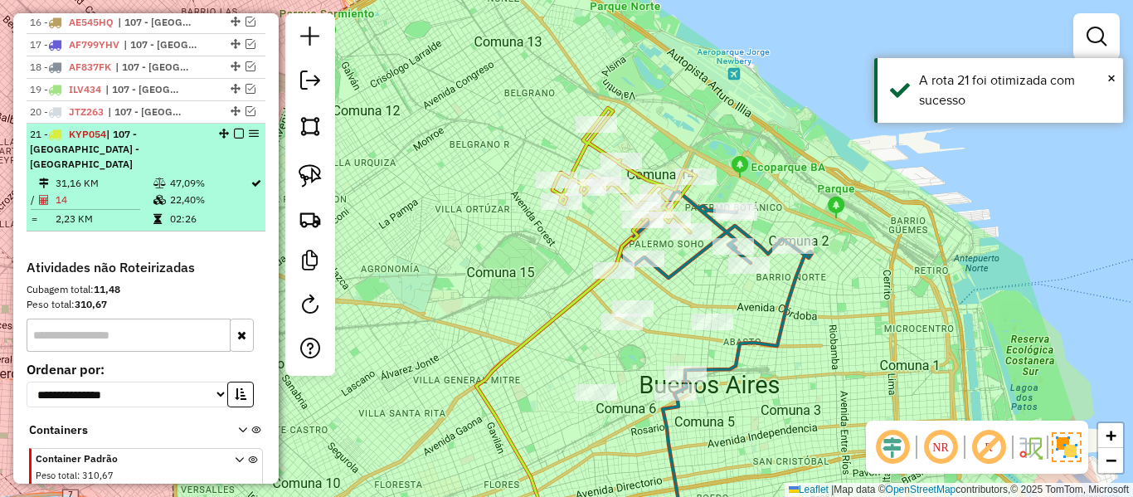
click at [234, 129] on em at bounding box center [239, 134] width 10 height 10
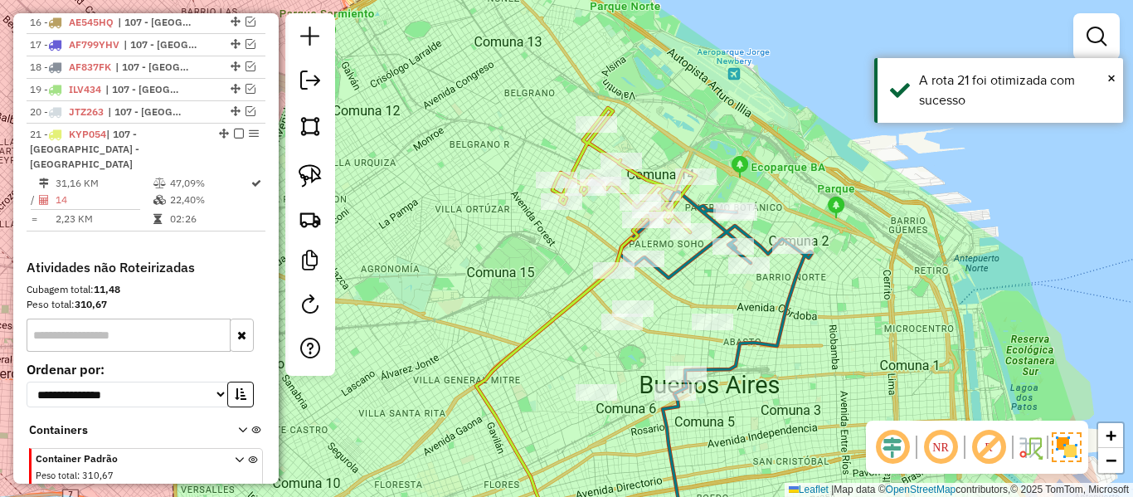
scroll to position [1036, 0]
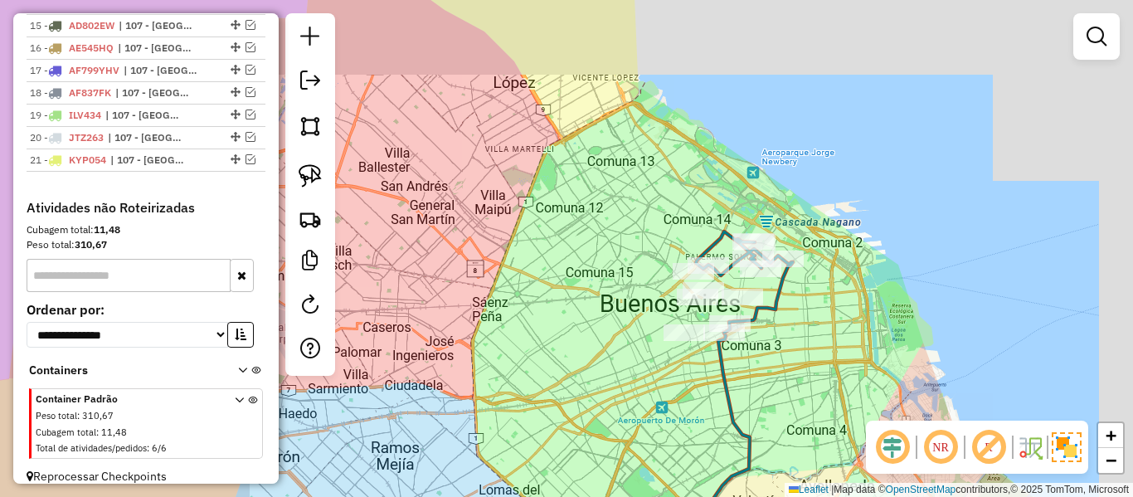
click at [782, 289] on icon at bounding box center [744, 281] width 97 height 101
select select "**********"
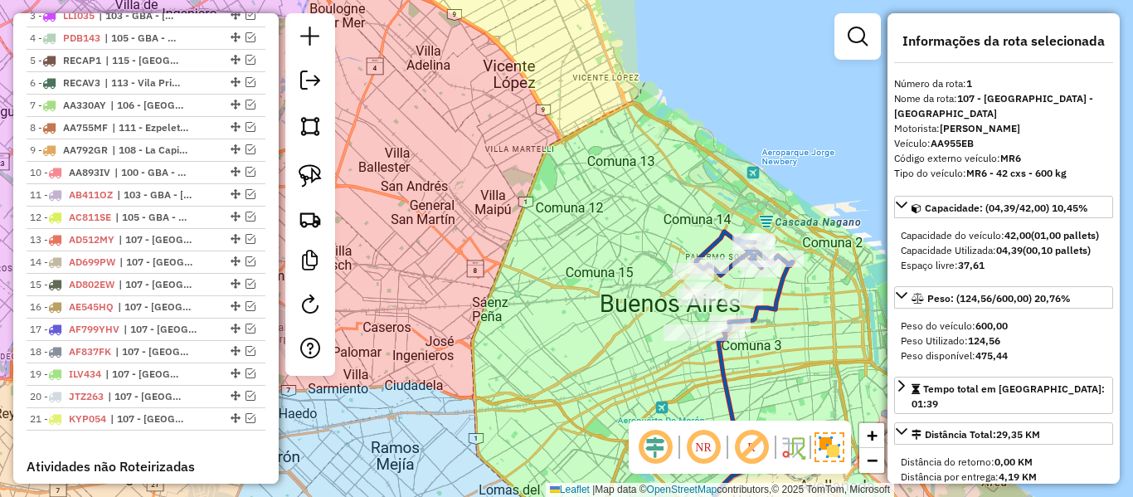
scroll to position [638, 0]
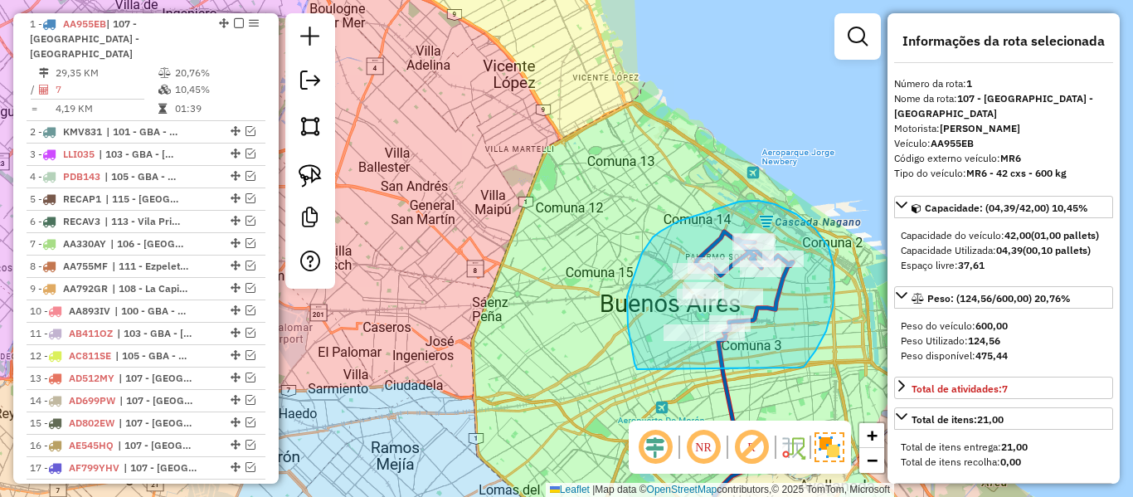
drag, startPoint x: 800, startPoint y: 367, endPoint x: 661, endPoint y: 377, distance: 139.7
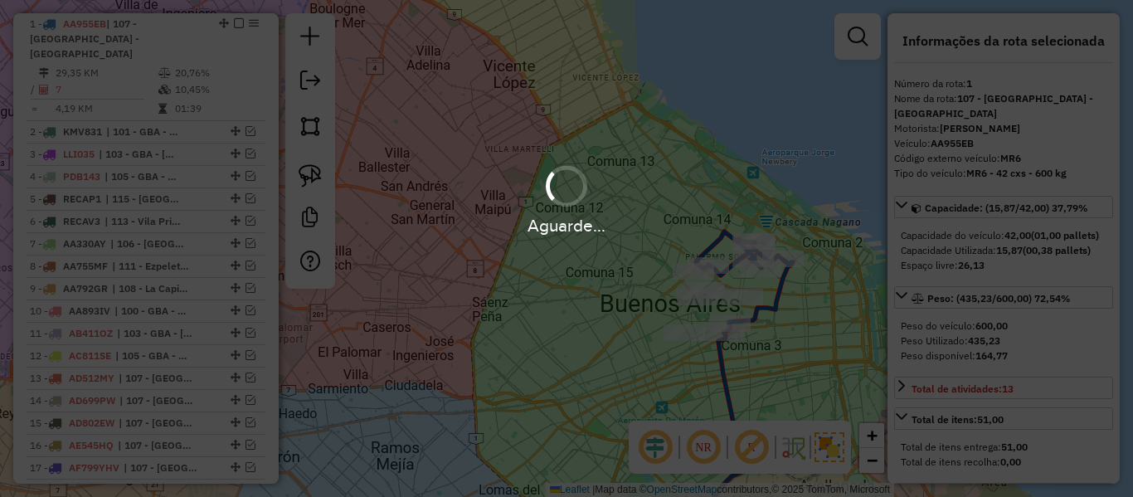
select select "**********"
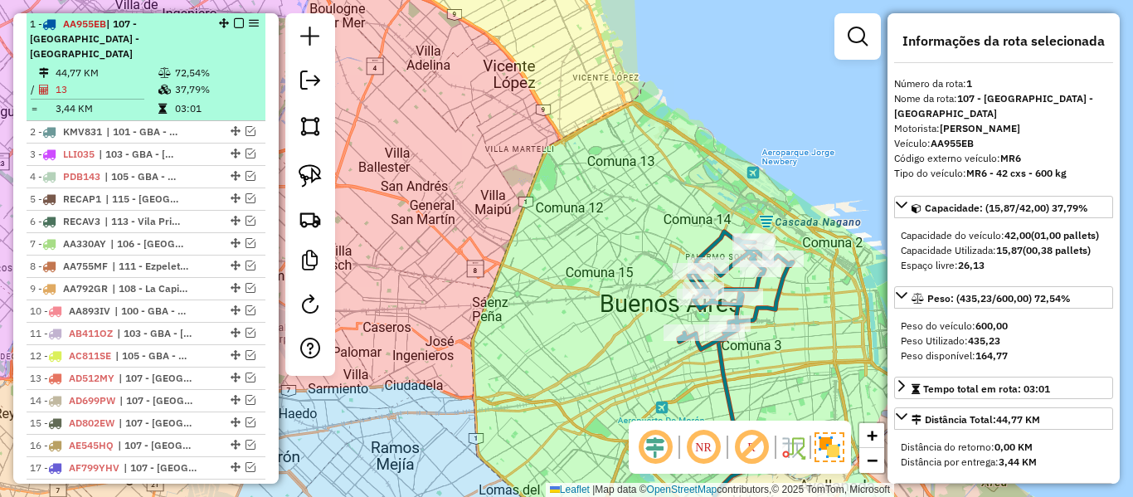
click at [234, 25] on em at bounding box center [239, 23] width 10 height 10
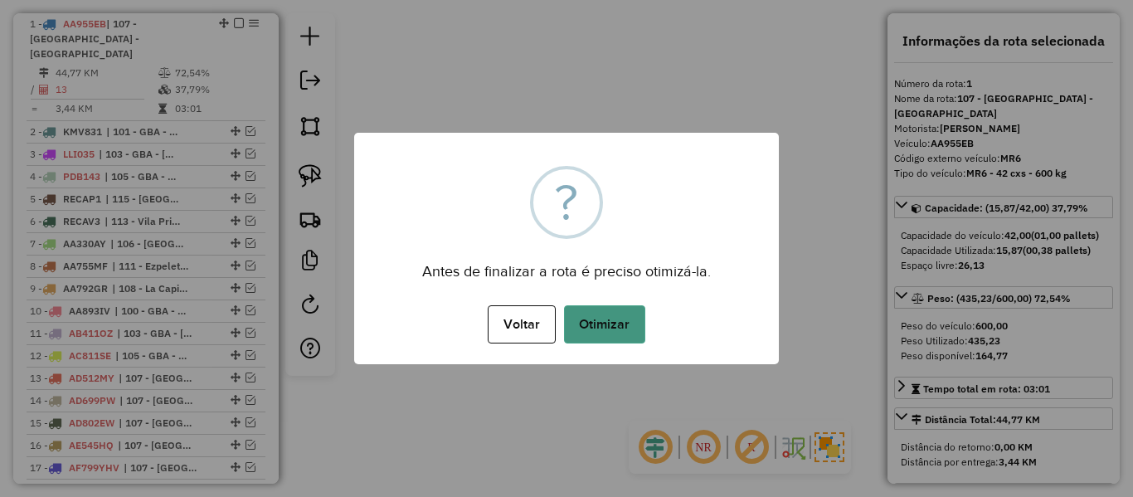
click at [627, 337] on button "Otimizar" at bounding box center [604, 324] width 81 height 38
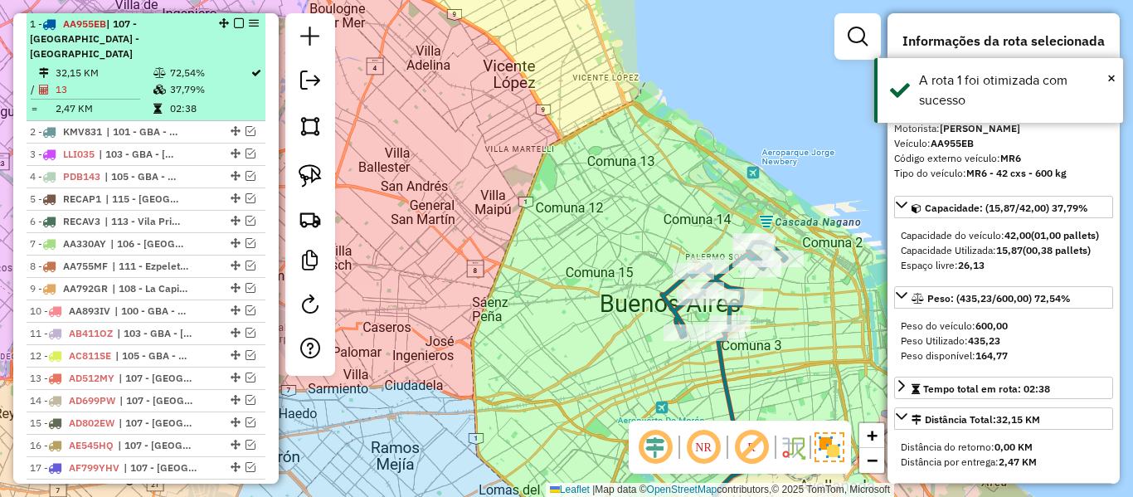
click at [234, 21] on em at bounding box center [239, 23] width 10 height 10
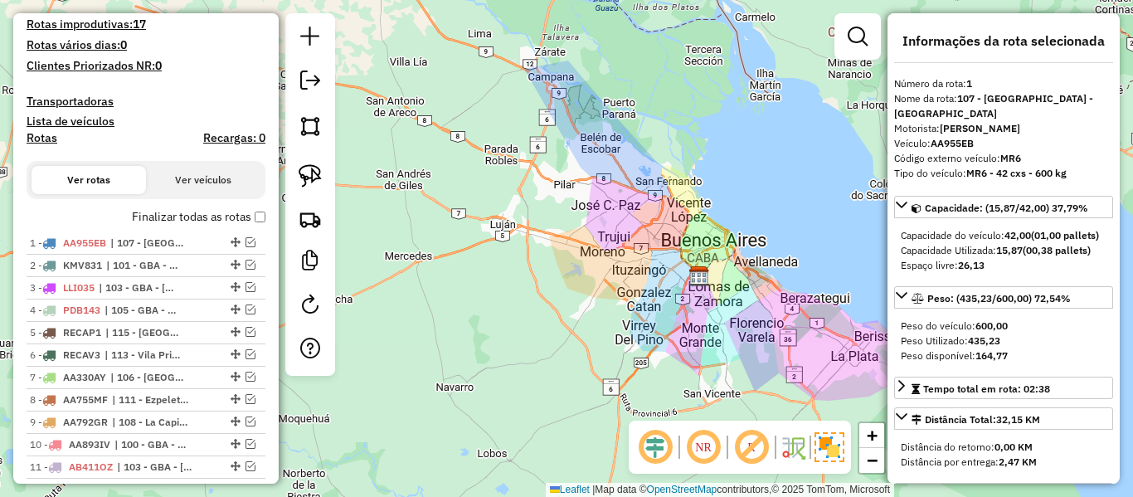
scroll to position [372, 0]
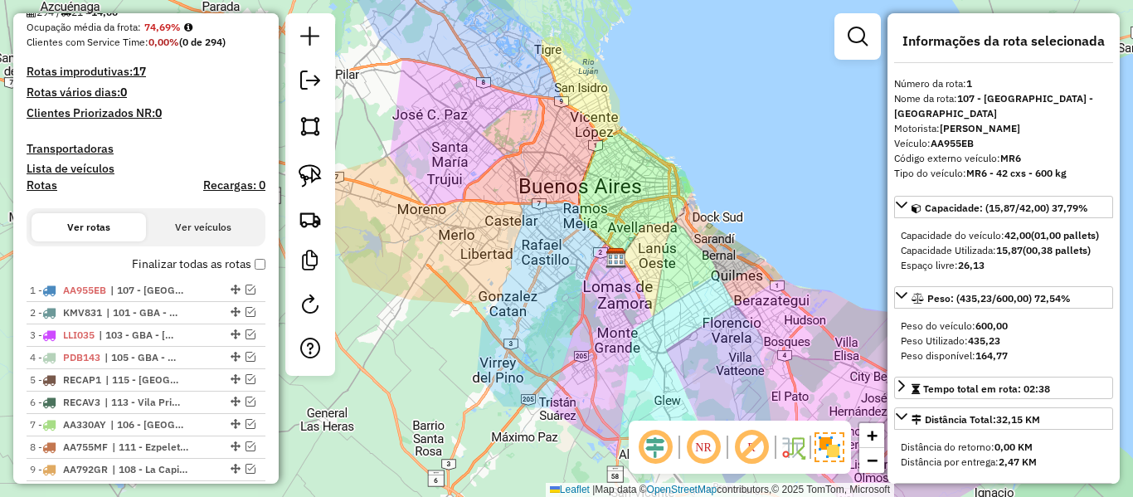
click at [219, 261] on label "Finalizar todas as rotas" at bounding box center [198, 263] width 133 height 17
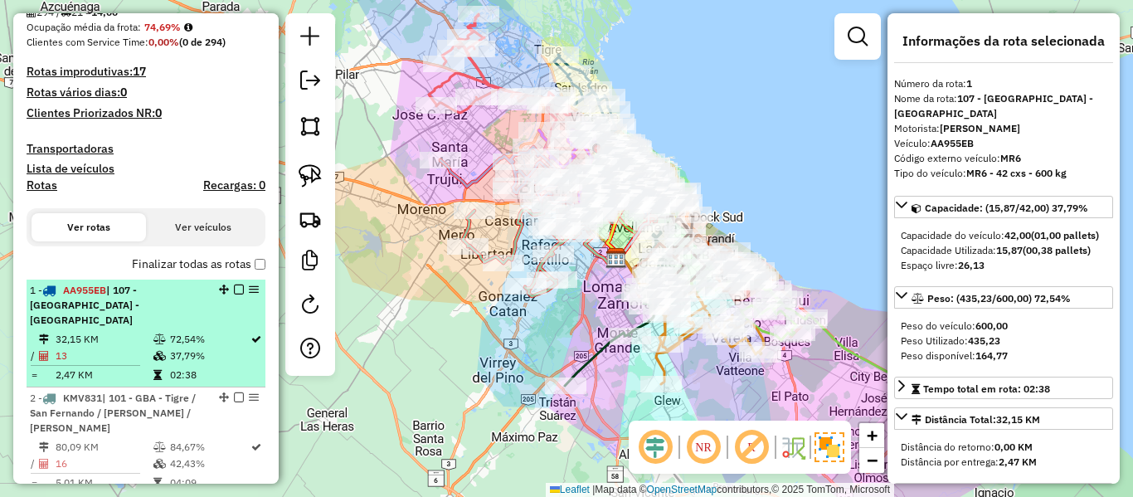
scroll to position [289, 0]
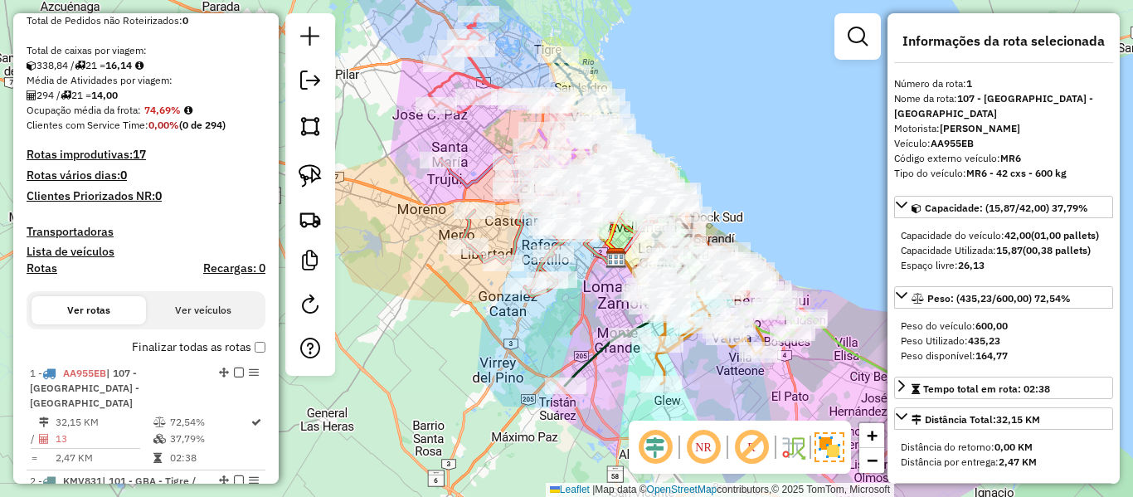
click at [192, 342] on label "Finalizar todas as rotas" at bounding box center [198, 346] width 133 height 17
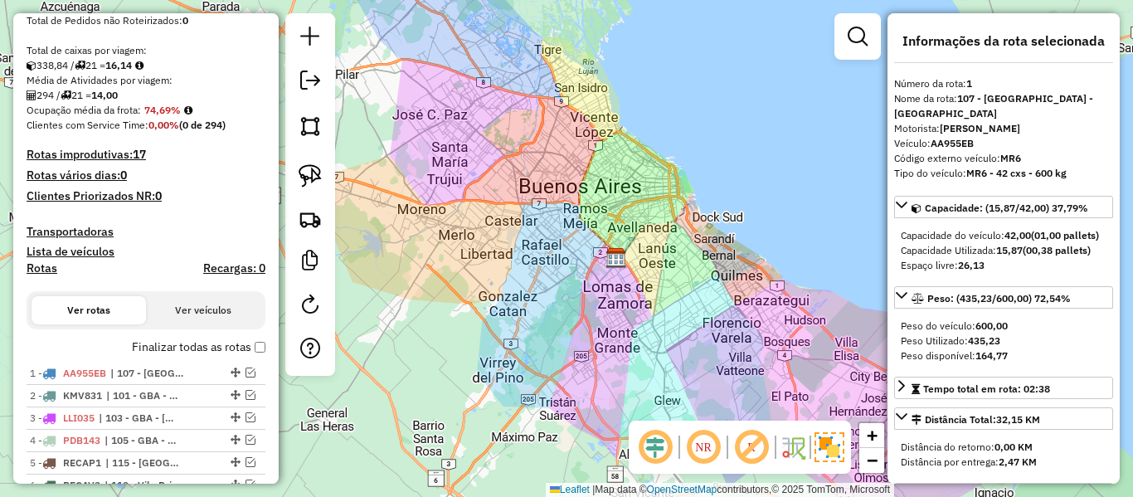
click at [187, 344] on label "Finalizar todas as rotas" at bounding box center [198, 346] width 133 height 17
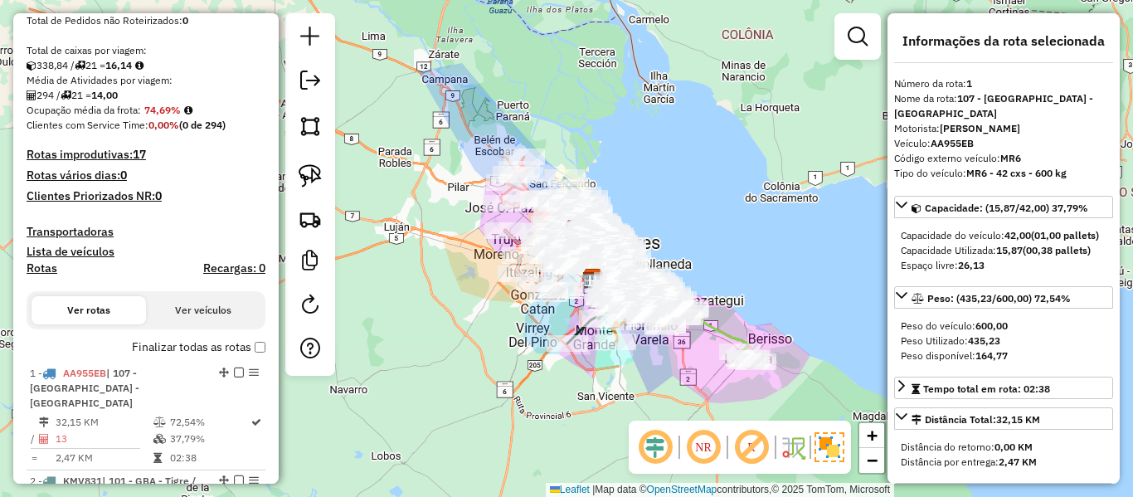
click at [14, 268] on div "Informações da Sessão 1277605 - 18/09/2025 Criação: 17/09/2025 16:47 Depósito: …" at bounding box center [145, 248] width 265 height 470
click at [30, 269] on h4 "Rotas" at bounding box center [42, 268] width 31 height 14
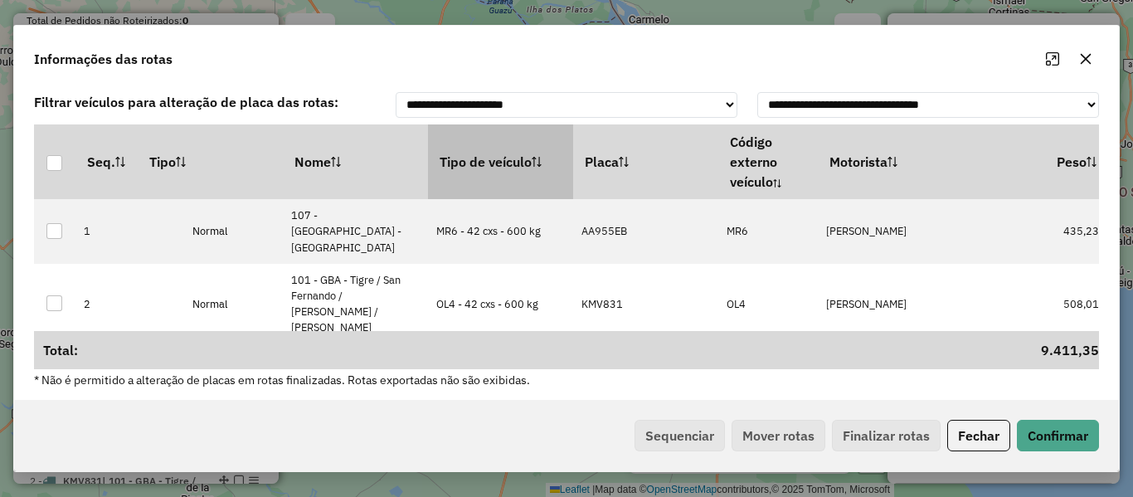
click at [522, 166] on th "Tipo de veículo" at bounding box center [500, 161] width 145 height 75
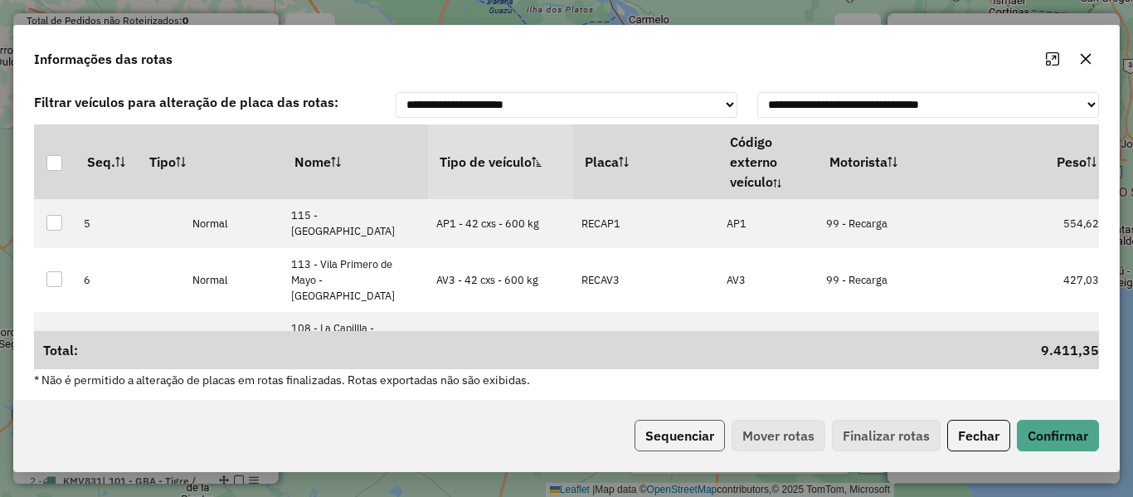
click at [710, 434] on button "Sequenciar" at bounding box center [679, 436] width 90 height 32
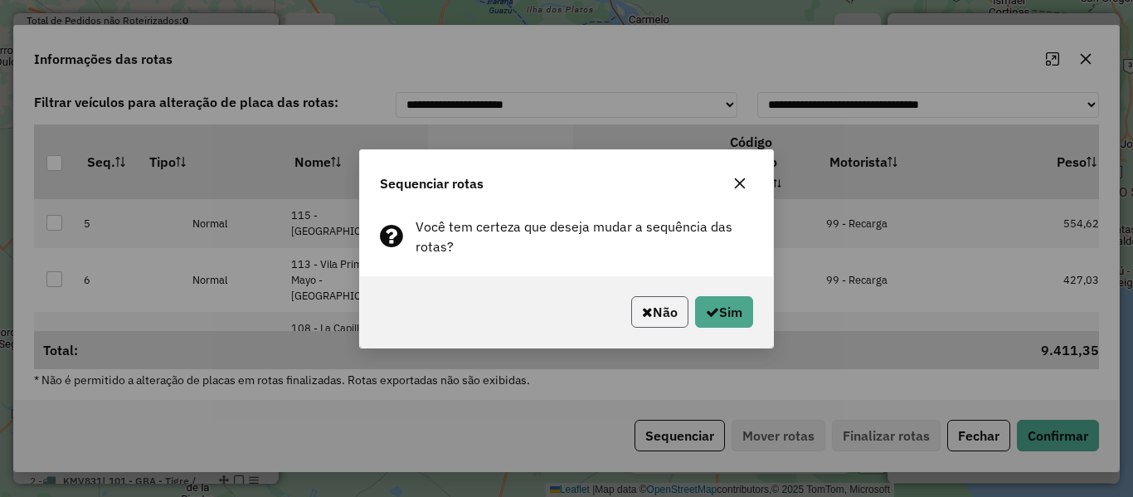
click at [655, 322] on button "Não" at bounding box center [659, 312] width 57 height 32
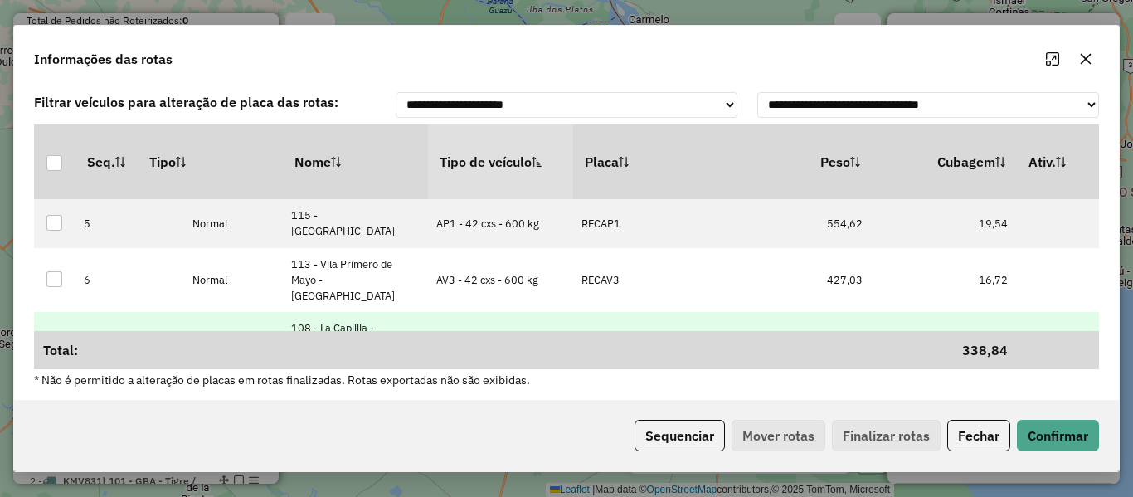
drag, startPoint x: 733, startPoint y: 313, endPoint x: 813, endPoint y: 301, distance: 81.3
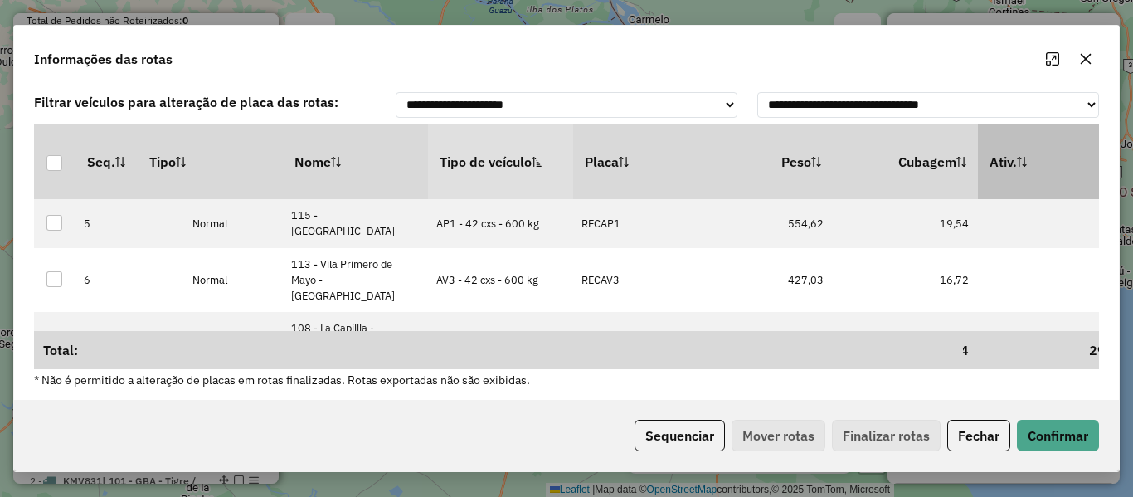
click at [1024, 169] on sortalticon at bounding box center [1022, 161] width 10 height 17
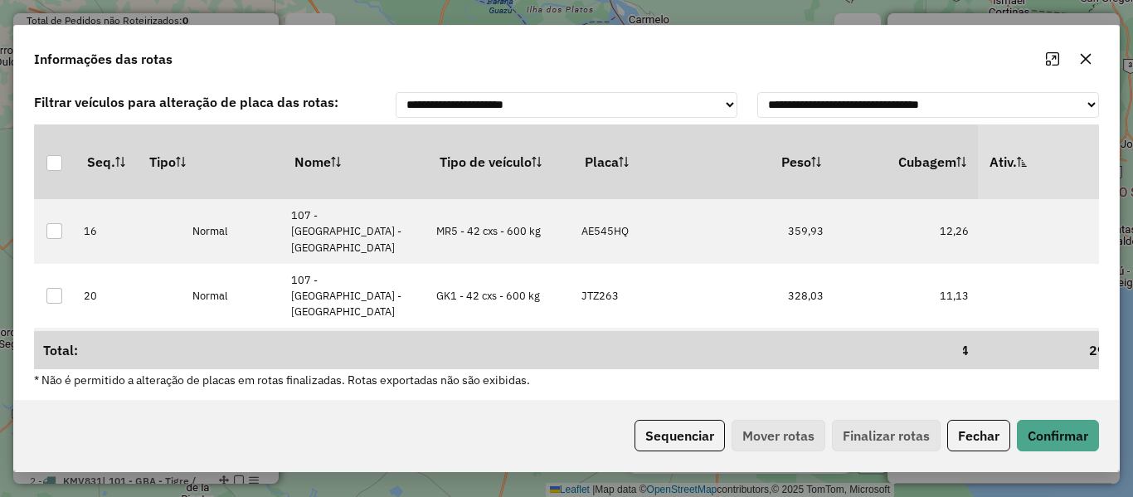
click at [1024, 169] on sortamountupalticon at bounding box center [1022, 161] width 10 height 17
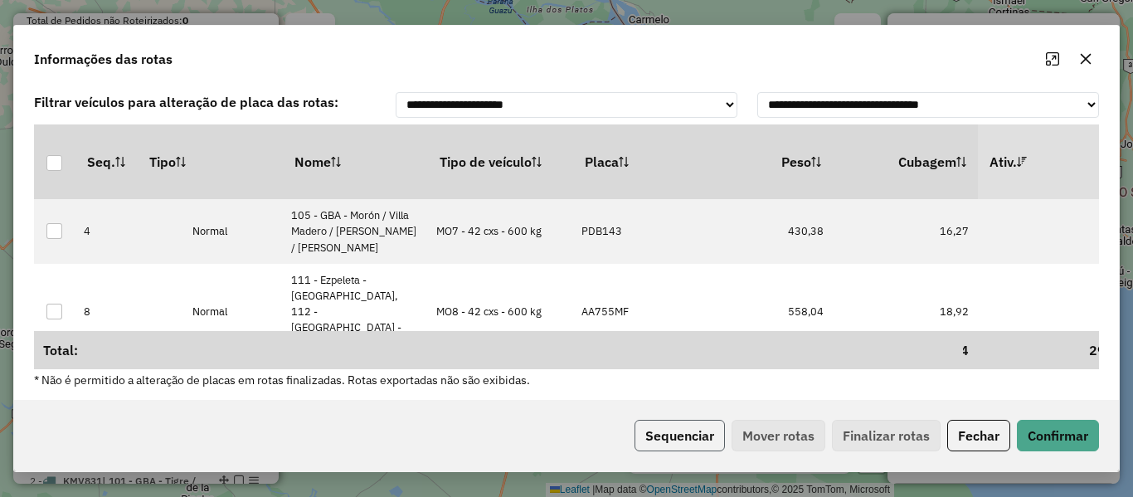
click at [679, 441] on button "Sequenciar" at bounding box center [679, 436] width 90 height 32
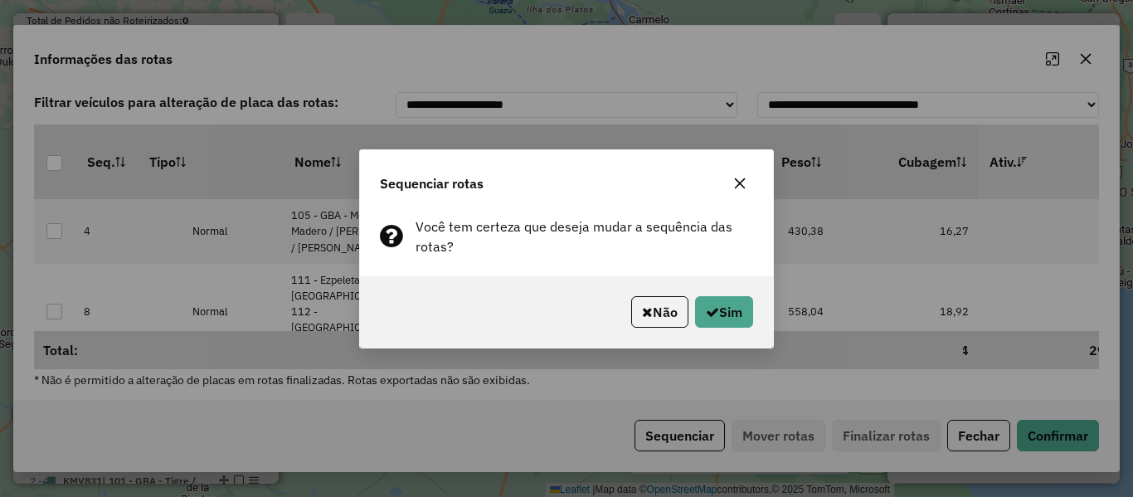
click at [739, 294] on div "Não Sim" at bounding box center [566, 311] width 413 height 71
click at [733, 313] on button "Sim" at bounding box center [724, 312] width 58 height 32
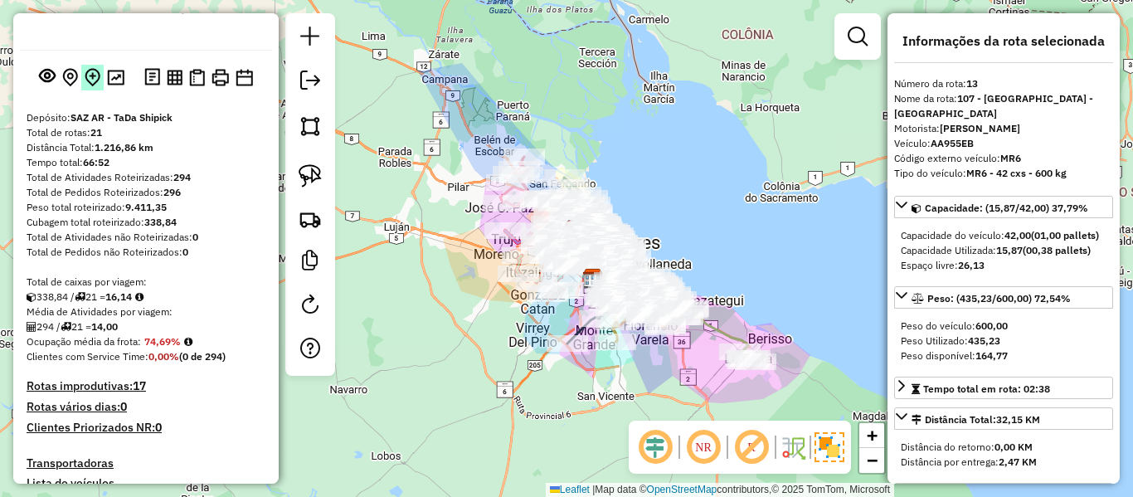
scroll to position [473, 0]
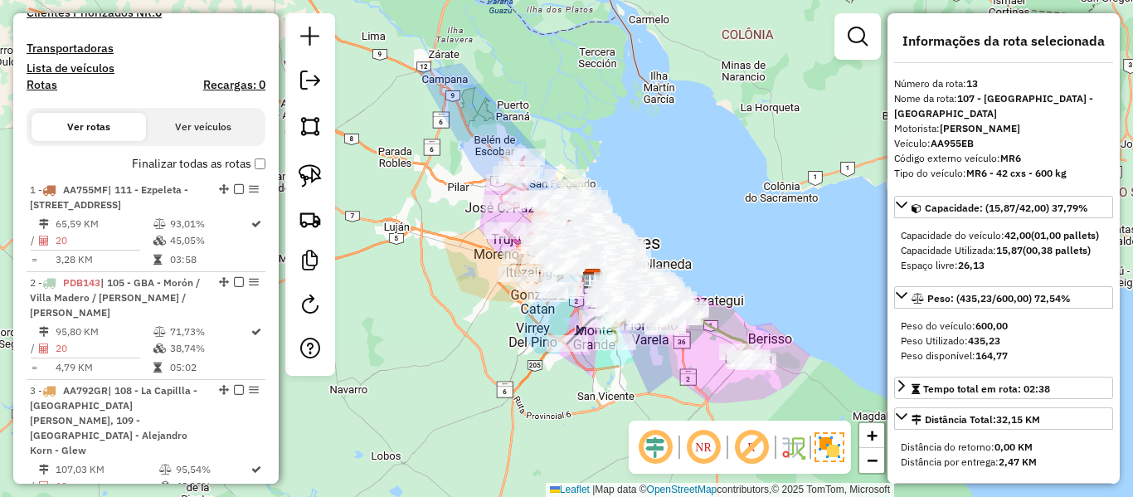
click at [163, 168] on label "Finalizar todas as rotas" at bounding box center [198, 163] width 133 height 17
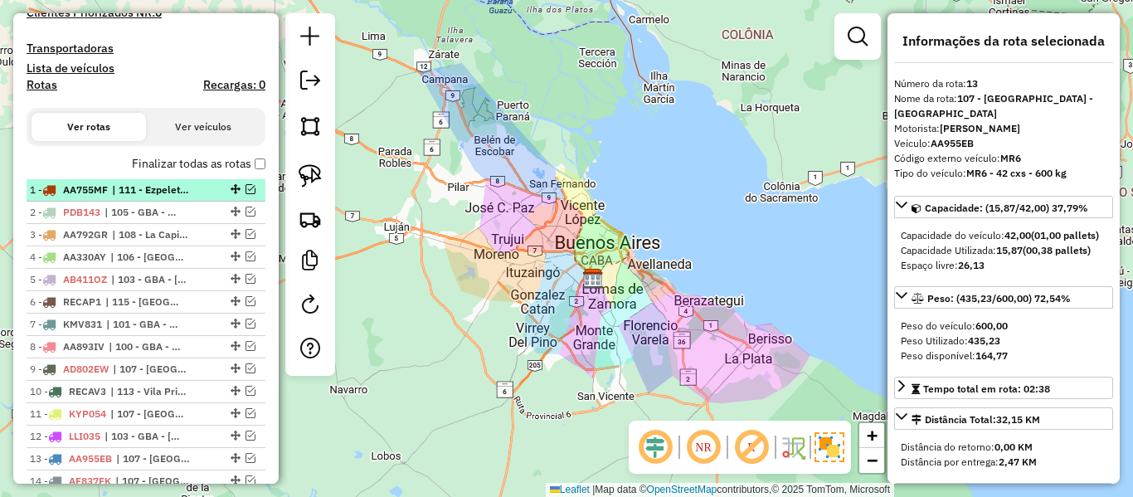
click at [246, 187] on em at bounding box center [250, 189] width 10 height 10
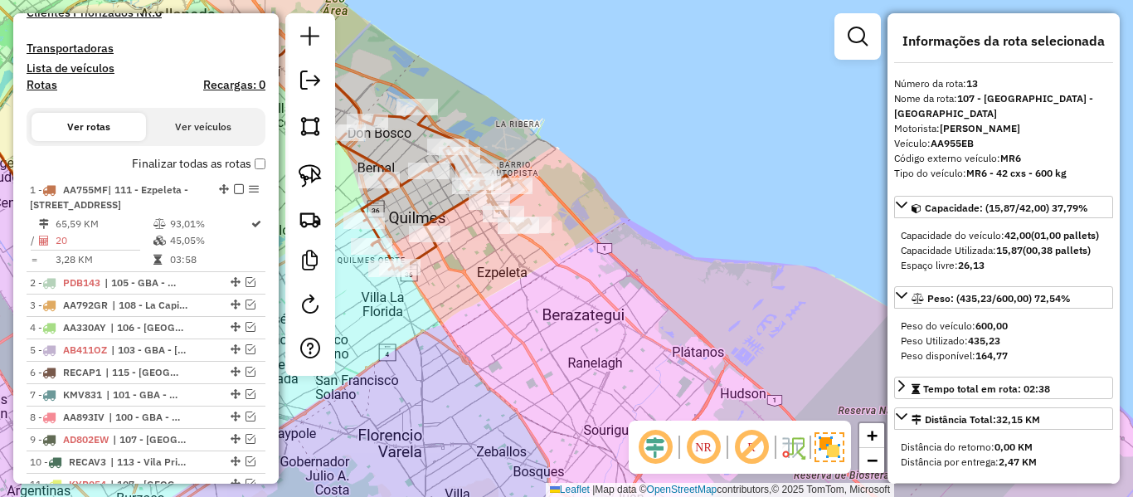
click at [454, 210] on icon at bounding box center [434, 188] width 192 height 163
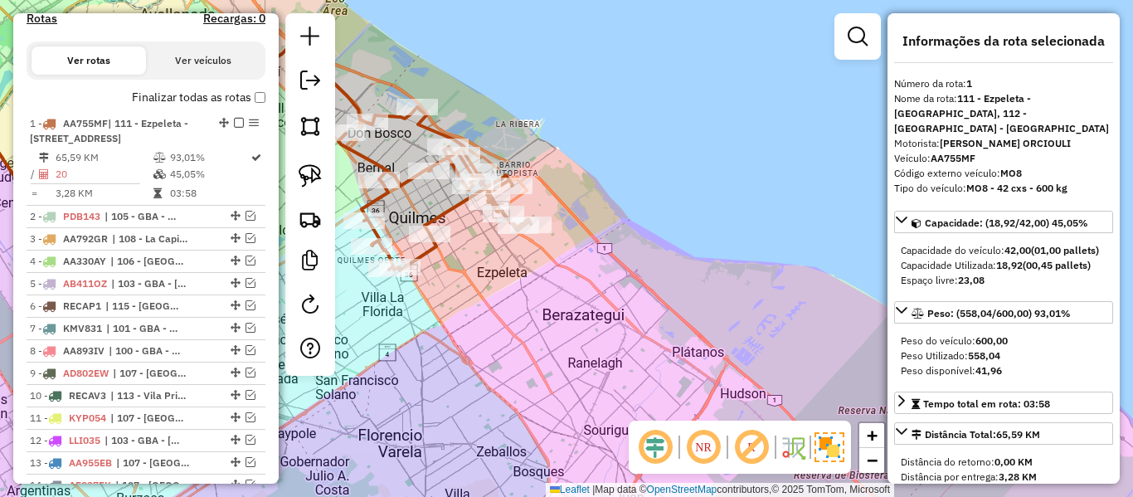
scroll to position [638, 0]
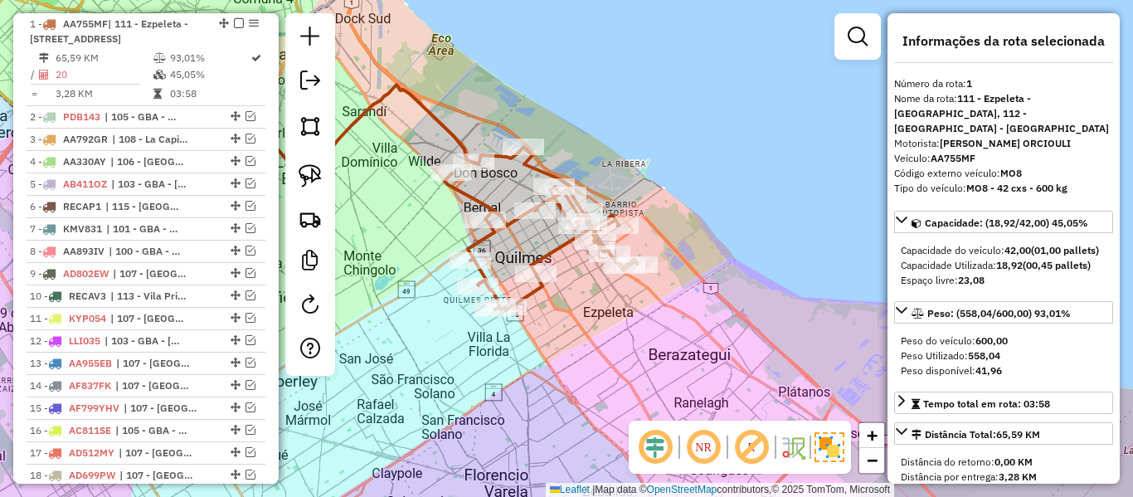
drag, startPoint x: 534, startPoint y: 274, endPoint x: 622, endPoint y: 308, distance: 94.2
click at [615, 303] on div "Janela de atendimento Grade de atendimento Capacidade Transportadoras Veículos …" at bounding box center [566, 248] width 1133 height 497
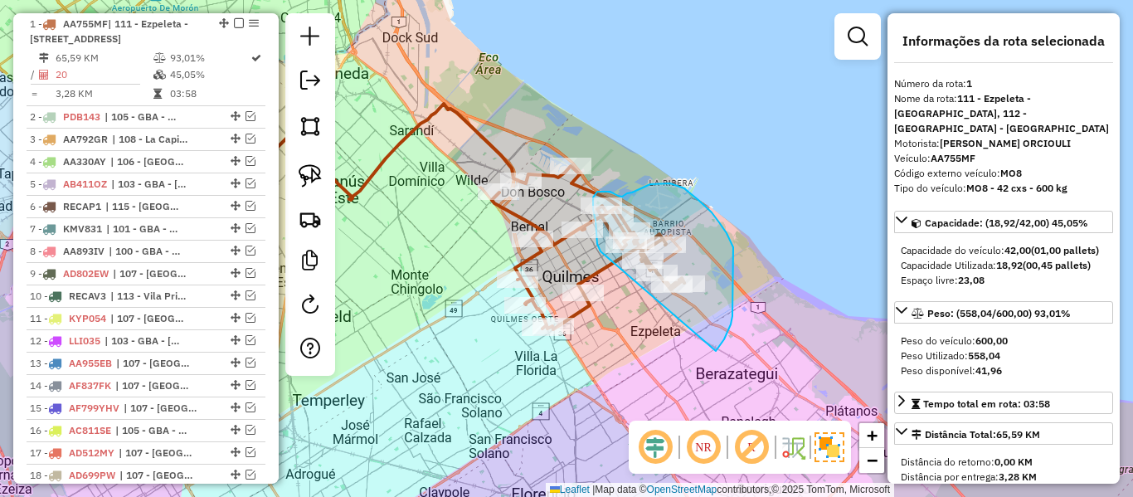
drag, startPoint x: 724, startPoint y: 339, endPoint x: 675, endPoint y: 317, distance: 53.8
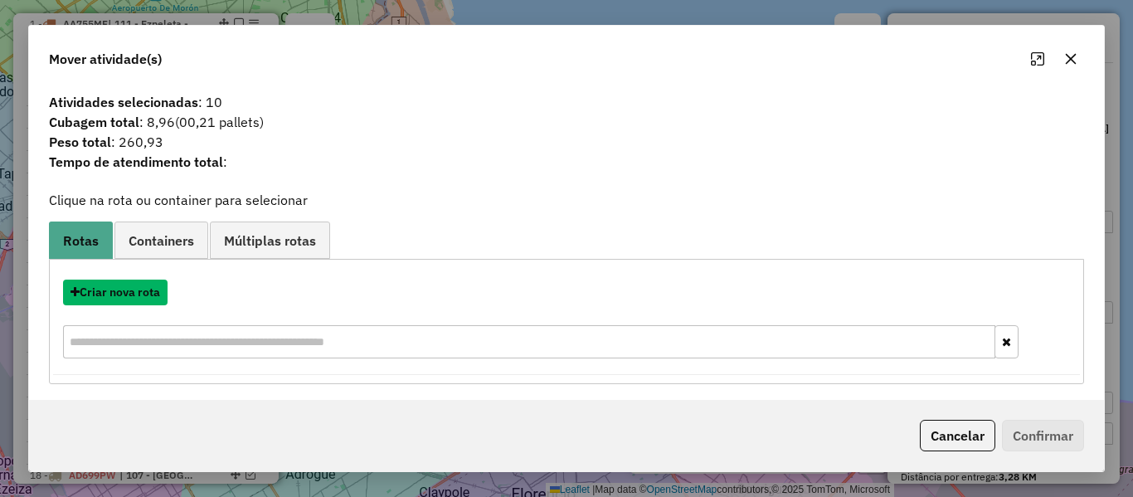
click at [153, 287] on button "Criar nova rota" at bounding box center [115, 292] width 104 height 26
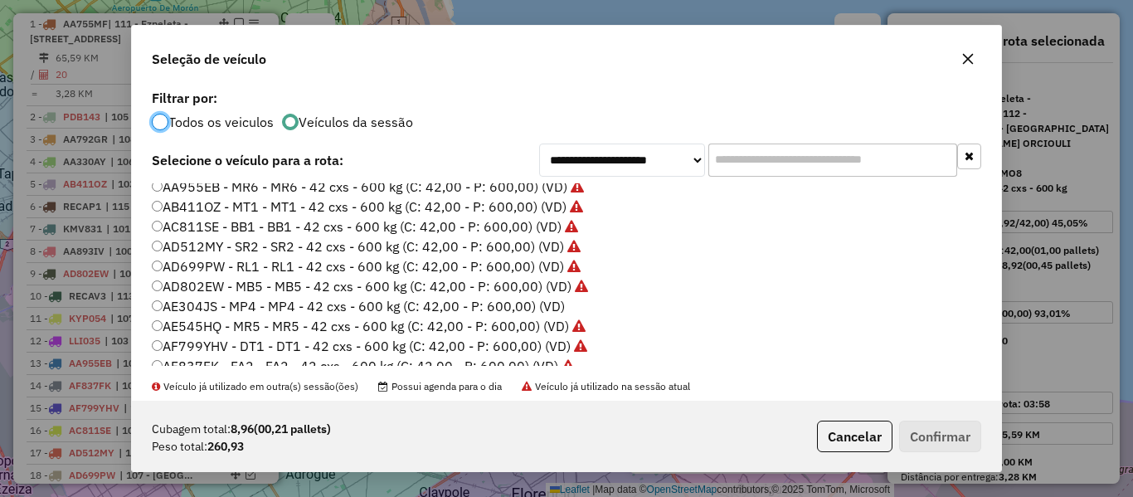
scroll to position [83, 0]
click at [545, 312] on label "AE304JS - MP4 - MP4 - 42 cxs - 600 kg (C: 42,00 - P: 600,00) (VD)" at bounding box center [358, 309] width 413 height 20
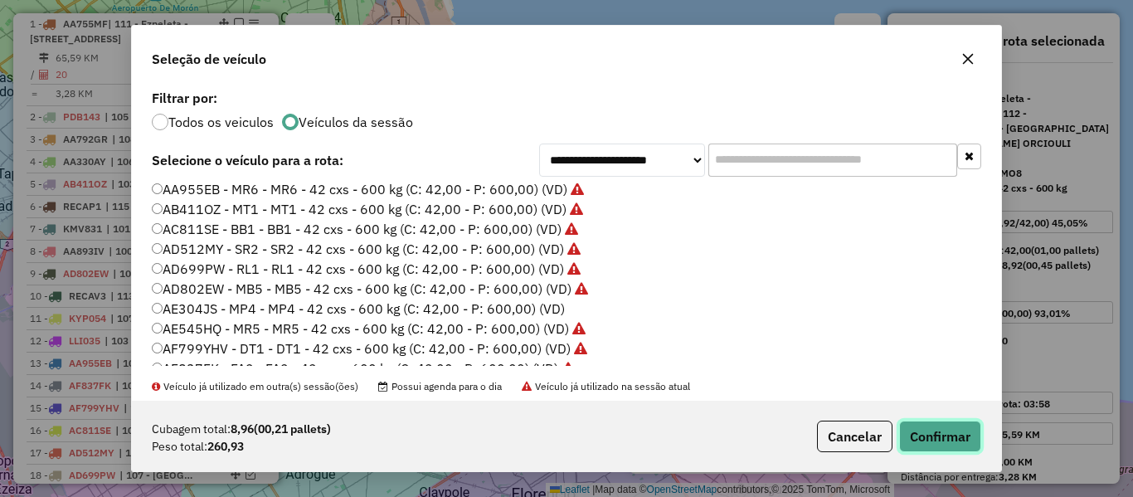
click at [955, 435] on button "Confirmar" at bounding box center [940, 436] width 82 height 32
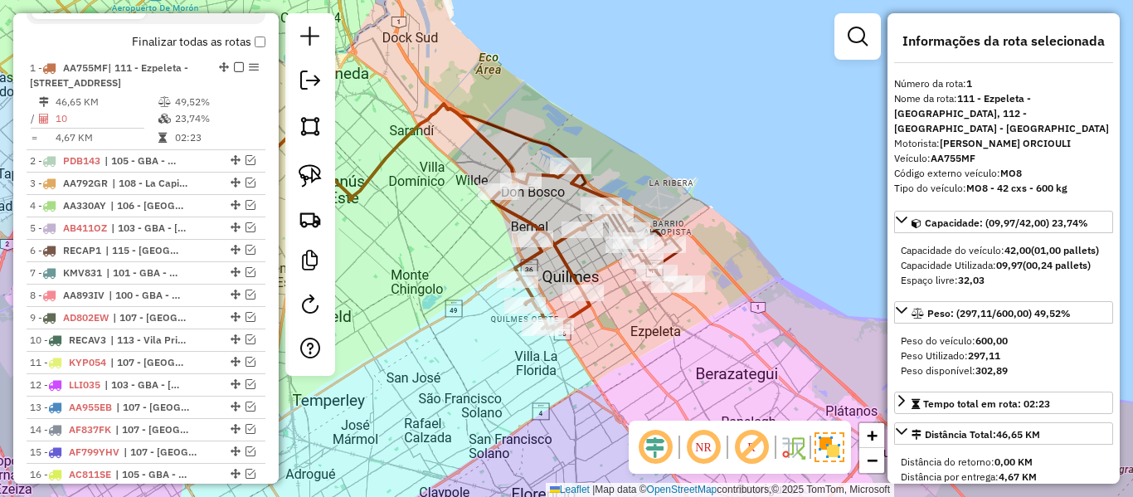
scroll to position [638, 0]
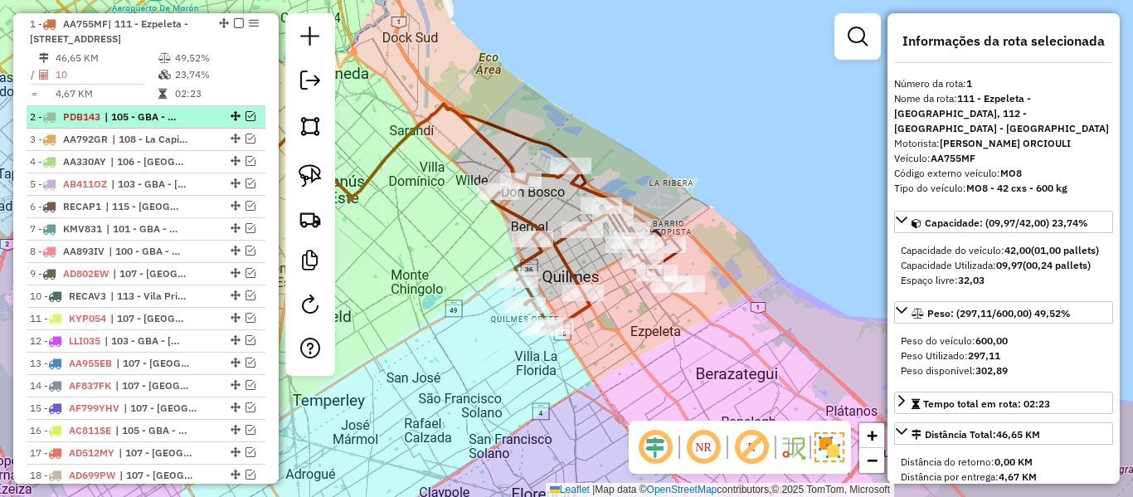
click at [157, 124] on span "| 105 - GBA - Morón / Villa Madero / Gonzalez Catan / Virrey Del Pino" at bounding box center [142, 116] width 76 height 15
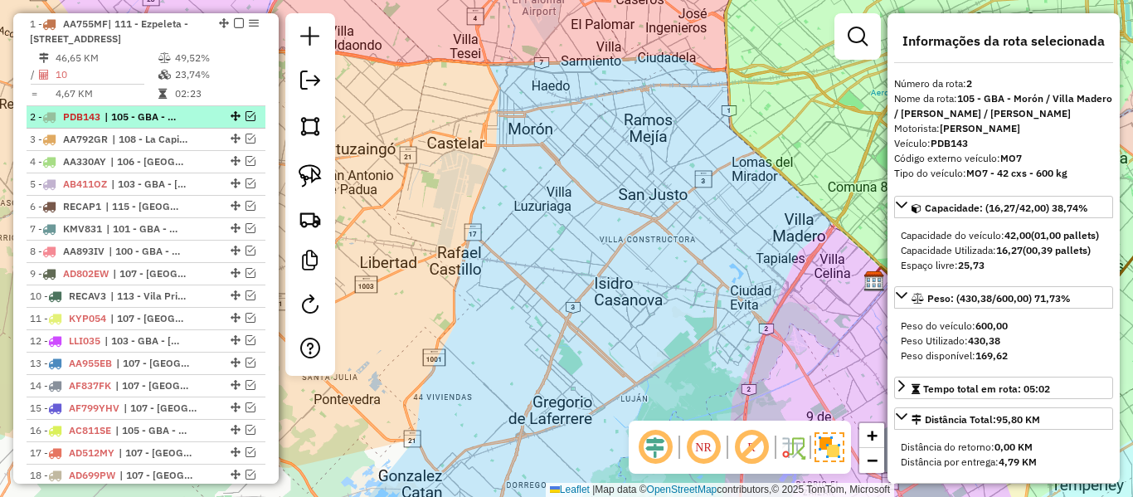
click at [245, 121] on em at bounding box center [250, 116] width 10 height 10
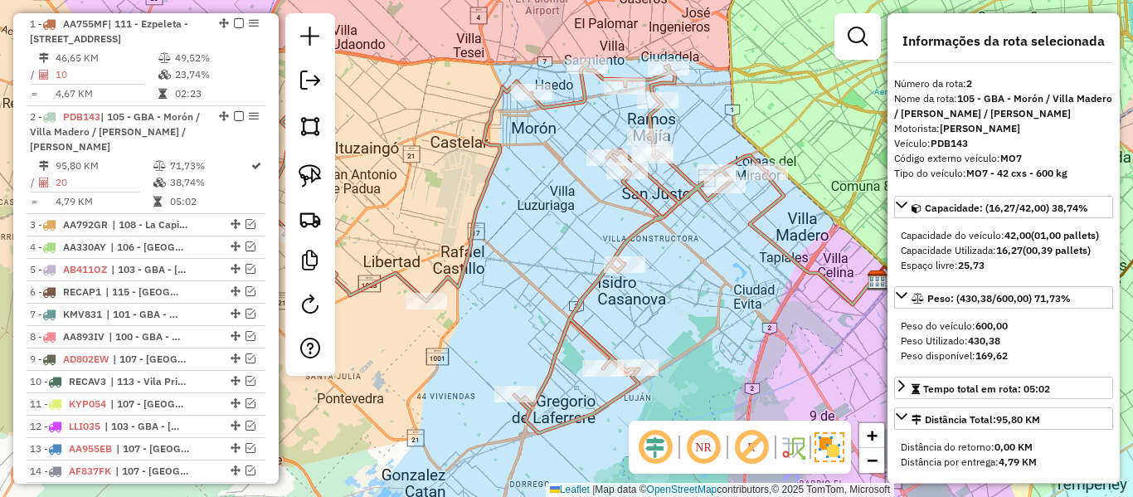
drag, startPoint x: 663, startPoint y: 242, endPoint x: 713, endPoint y: 228, distance: 52.5
click at [712, 228] on div "Rota 2 - Placa PDB143 492177 - Mat�as Mir� Janela de atendimento Grade de atend…" at bounding box center [566, 248] width 1133 height 497
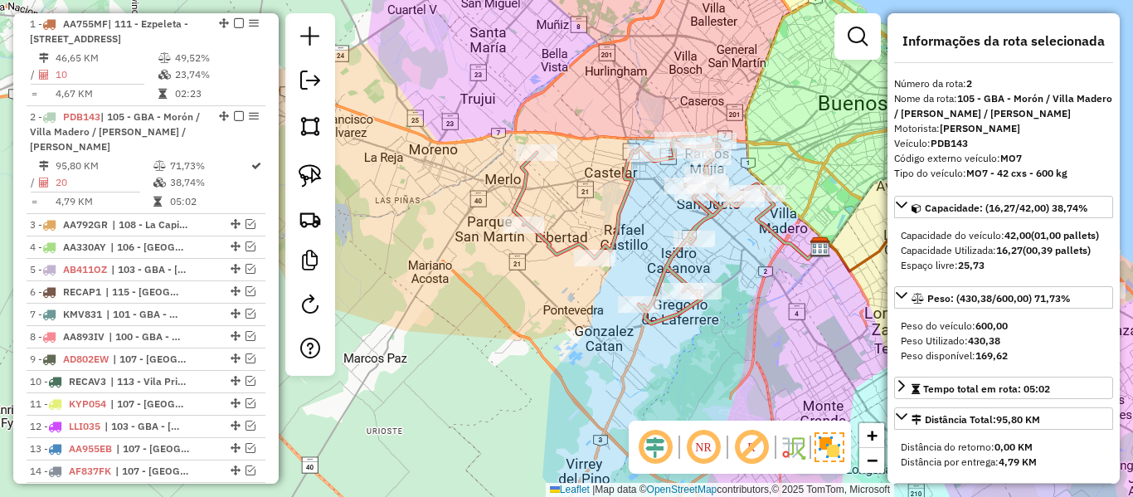
click at [713, 221] on icon at bounding box center [639, 230] width 252 height 185
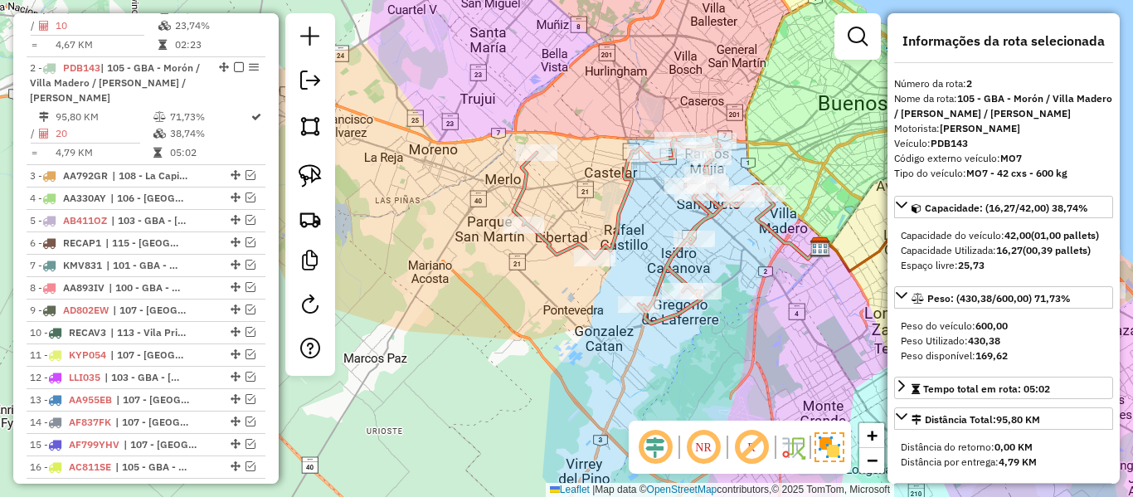
scroll to position [746, 0]
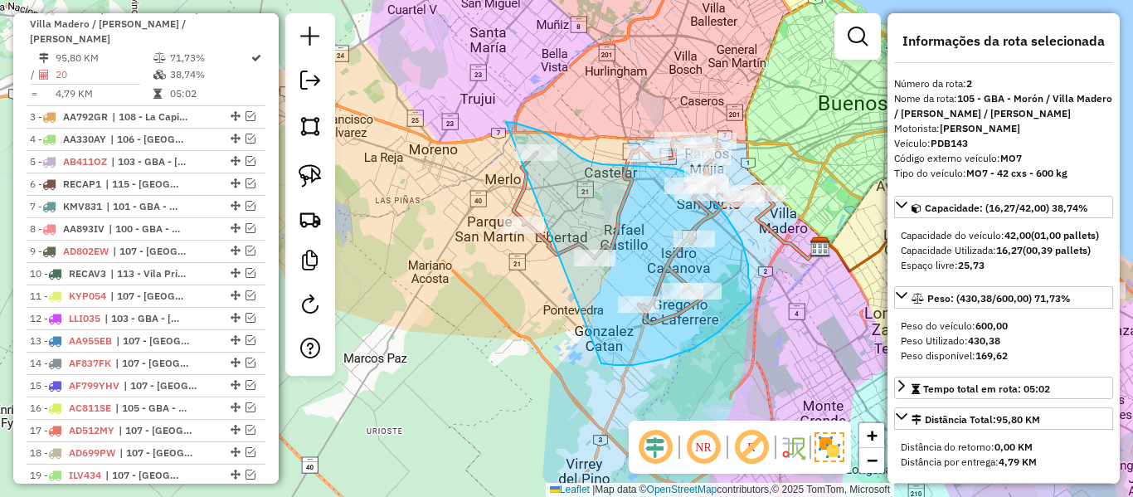
drag, startPoint x: 615, startPoint y: 365, endPoint x: 467, endPoint y: 240, distance: 193.6
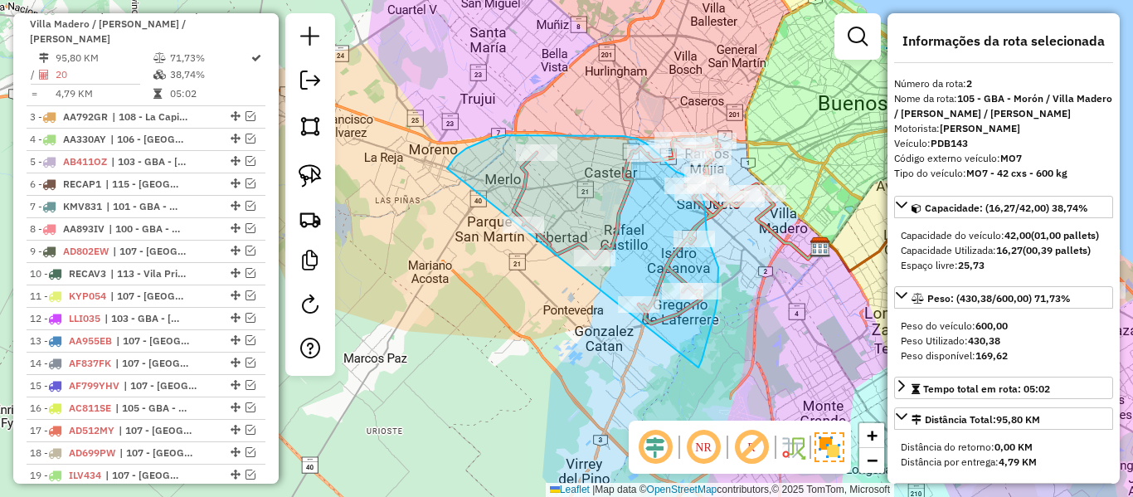
drag, startPoint x: 718, startPoint y: 278, endPoint x: 470, endPoint y: 325, distance: 252.4
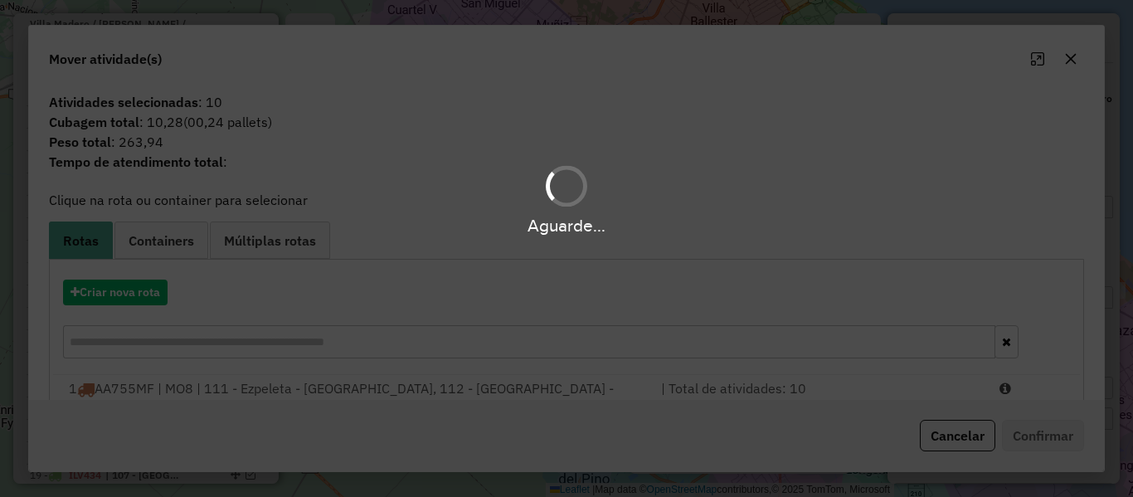
click at [142, 290] on div "Aguarde..." at bounding box center [566, 248] width 1133 height 497
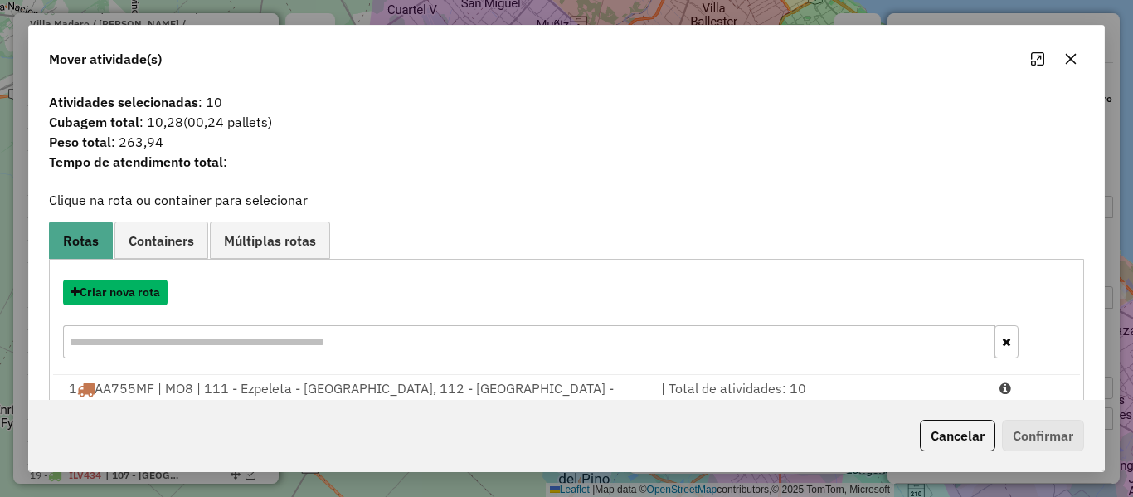
click at [142, 290] on button "Criar nova rota" at bounding box center [115, 292] width 104 height 26
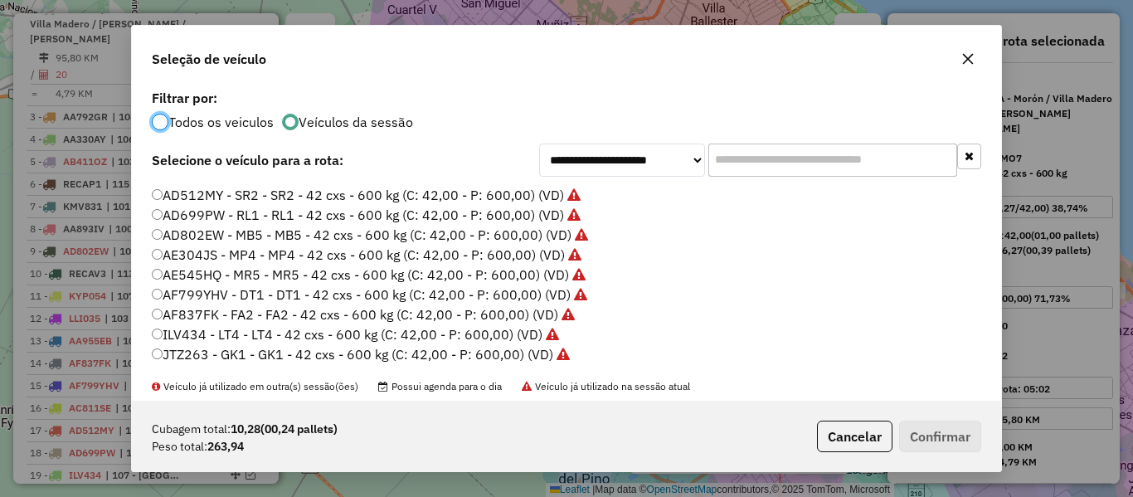
scroll to position [166, 0]
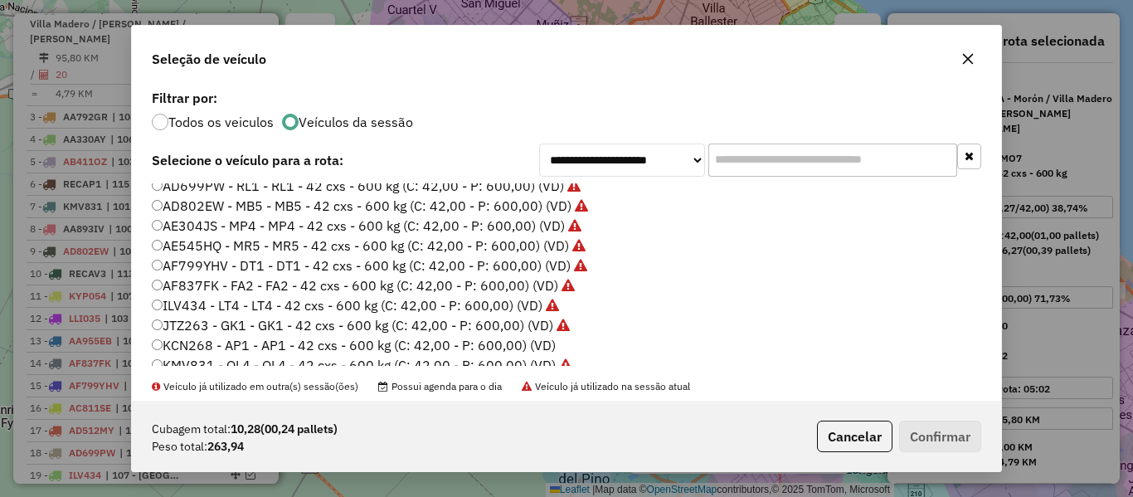
click at [540, 347] on label "KCN268 - AP1 - AP1 - 42 cxs - 600 kg (C: 42,00 - P: 600,00) (VD)" at bounding box center [354, 345] width 404 height 20
click at [936, 434] on button "Confirmar" at bounding box center [940, 436] width 82 height 32
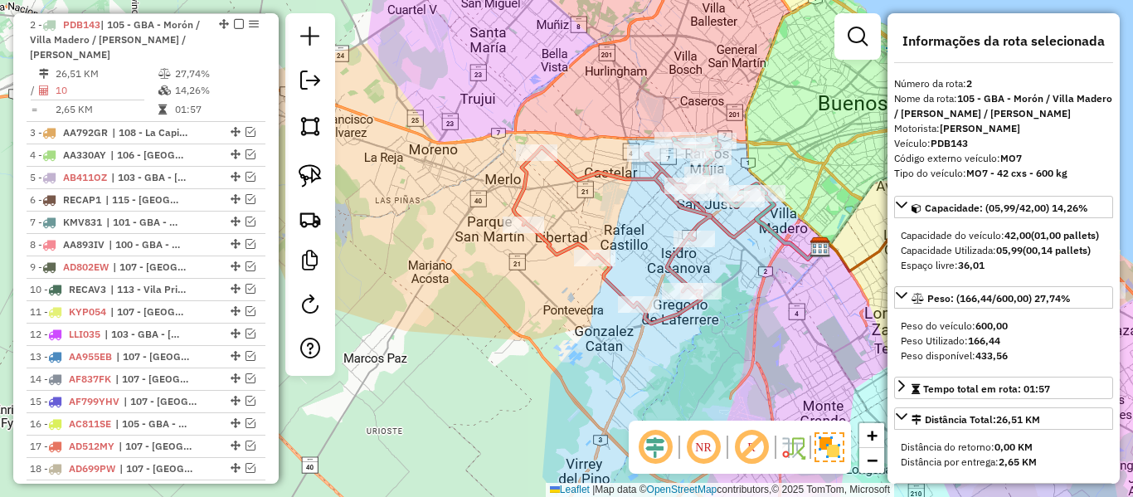
scroll to position [746, 0]
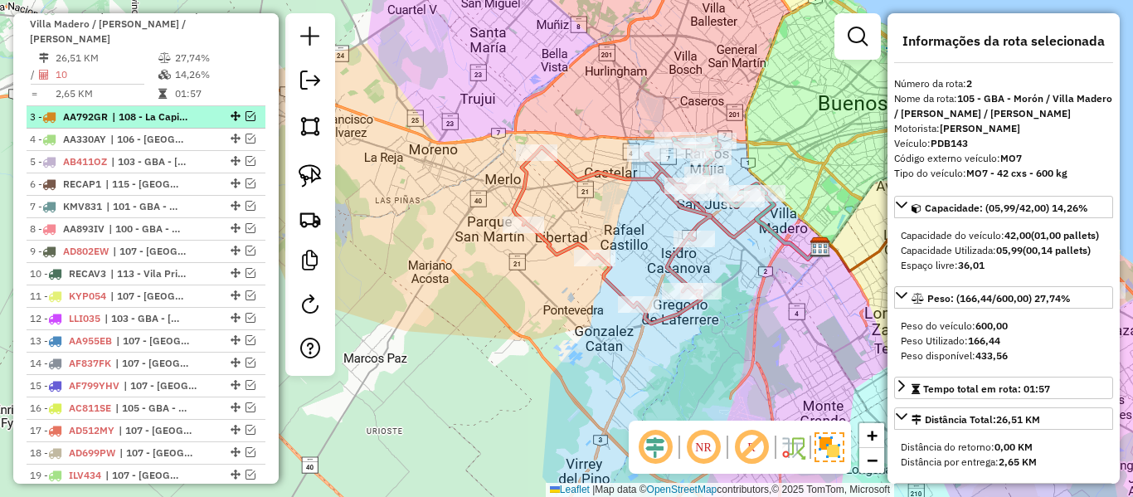
drag, startPoint x: 215, startPoint y: 135, endPoint x: 224, endPoint y: 135, distance: 9.1
click at [215, 121] on div at bounding box center [234, 116] width 50 height 10
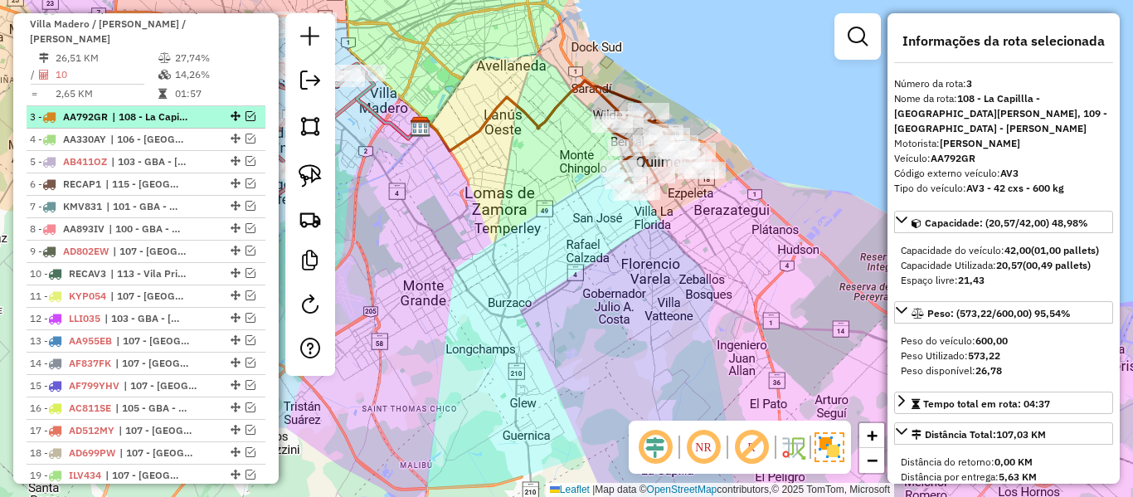
click at [245, 121] on em at bounding box center [250, 116] width 10 height 10
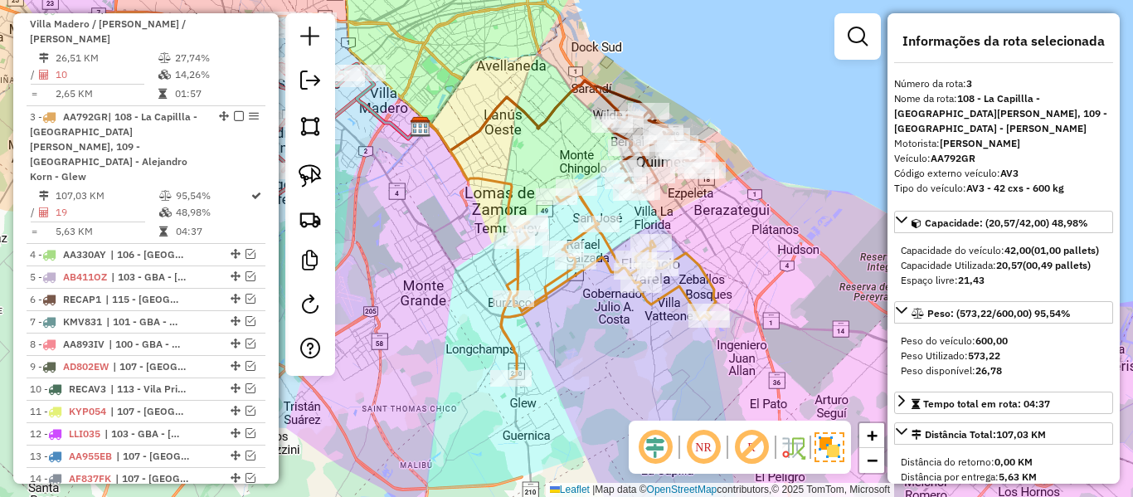
click at [669, 294] on icon at bounding box center [608, 283] width 215 height 192
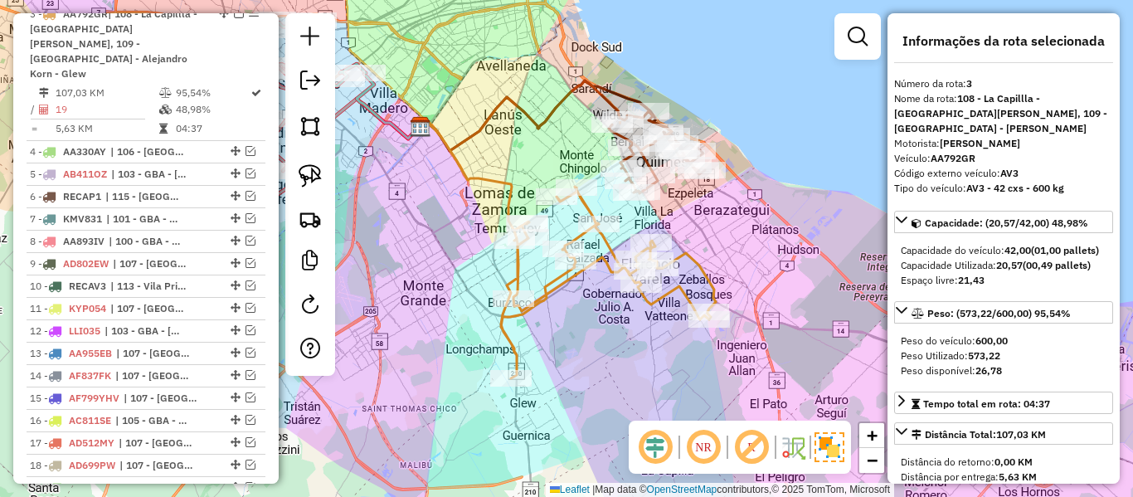
scroll to position [854, 0]
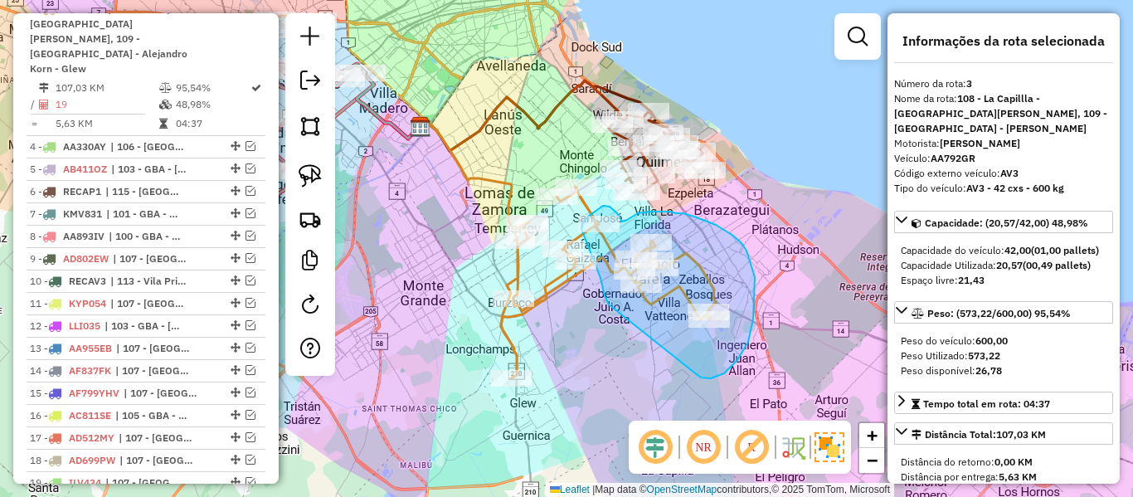
drag, startPoint x: 699, startPoint y: 376, endPoint x: 624, endPoint y: 322, distance: 93.2
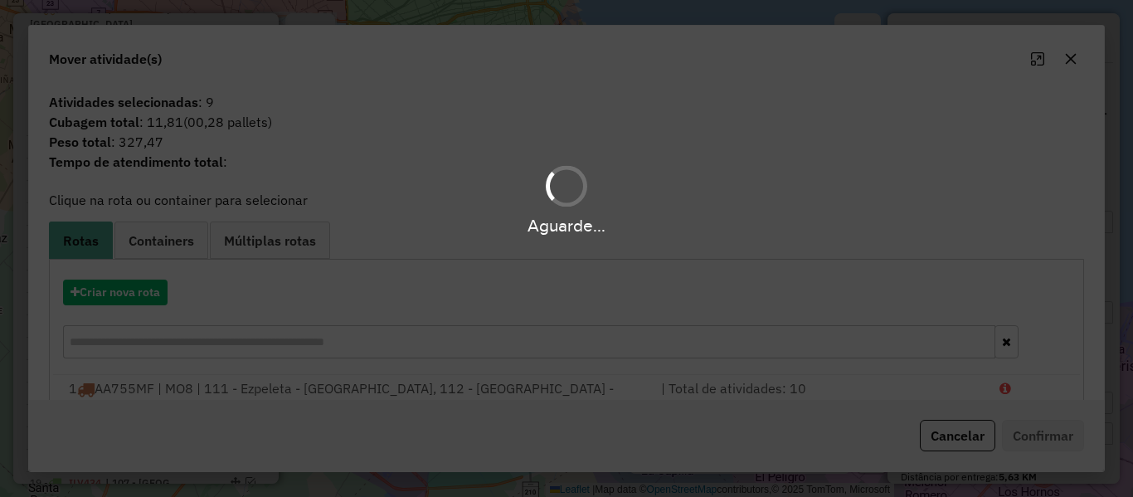
click at [138, 295] on div "Aguarde..." at bounding box center [566, 248] width 1133 height 497
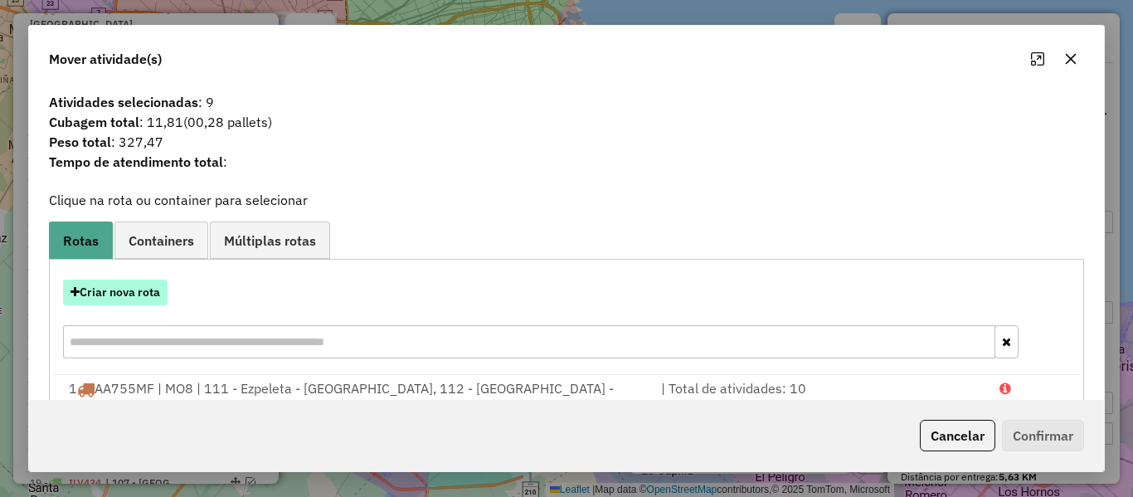
click at [138, 294] on button "Criar nova rota" at bounding box center [115, 292] width 104 height 26
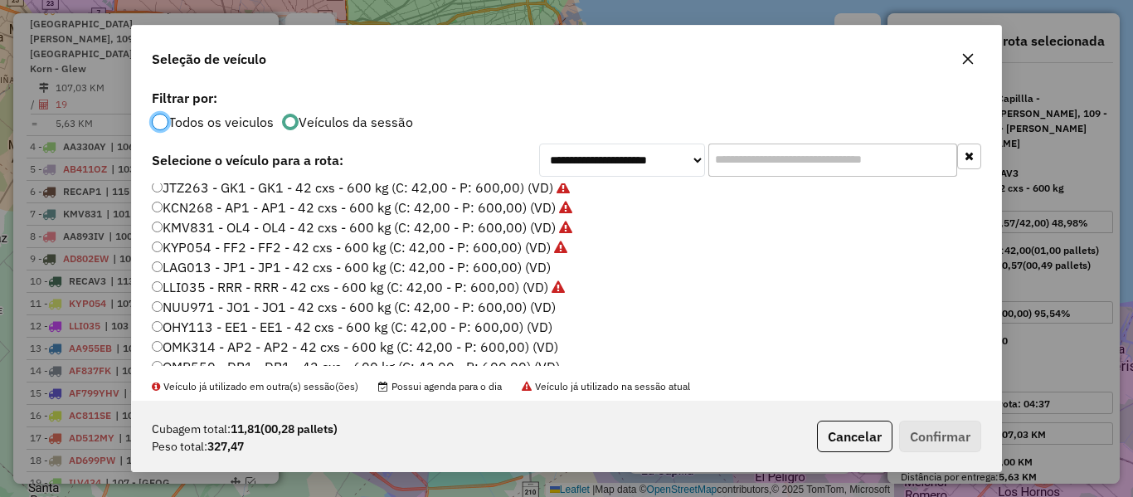
scroll to position [332, 0]
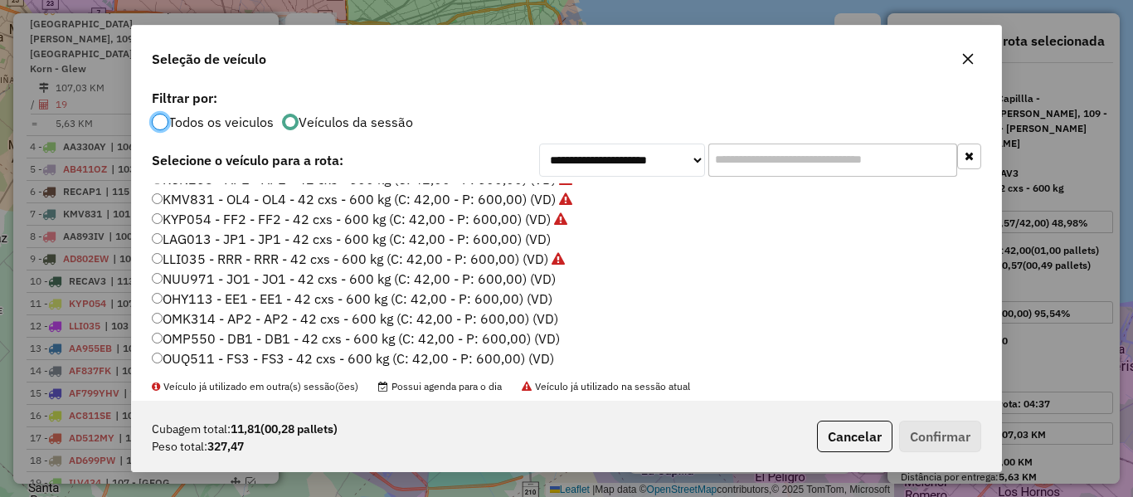
click at [538, 241] on label "LAG013 - JP1 - JP1 - 42 cxs - 600 kg (C: 42,00 - P: 600,00) (VD)" at bounding box center [351, 239] width 399 height 20
click at [939, 444] on button "Confirmar" at bounding box center [940, 436] width 82 height 32
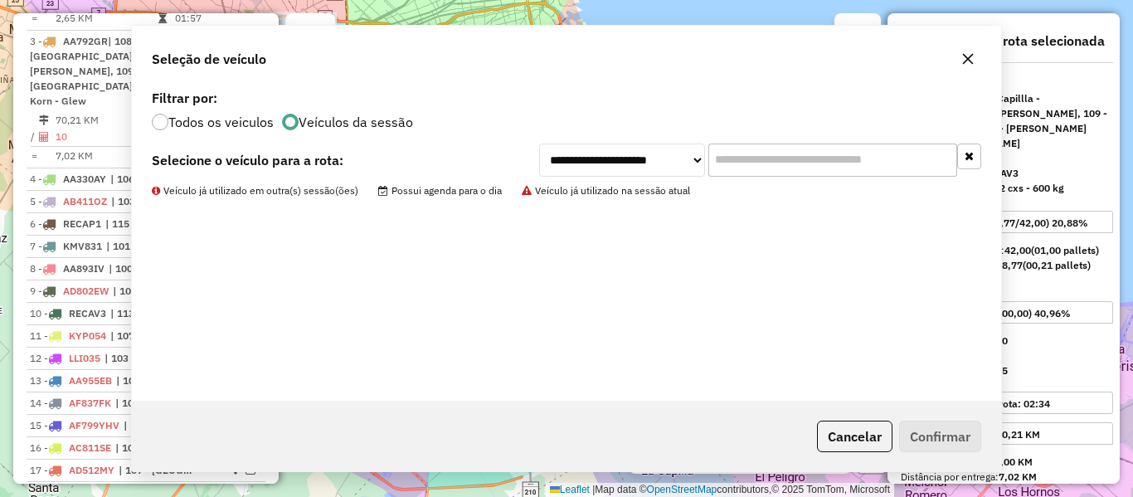
scroll to position [854, 0]
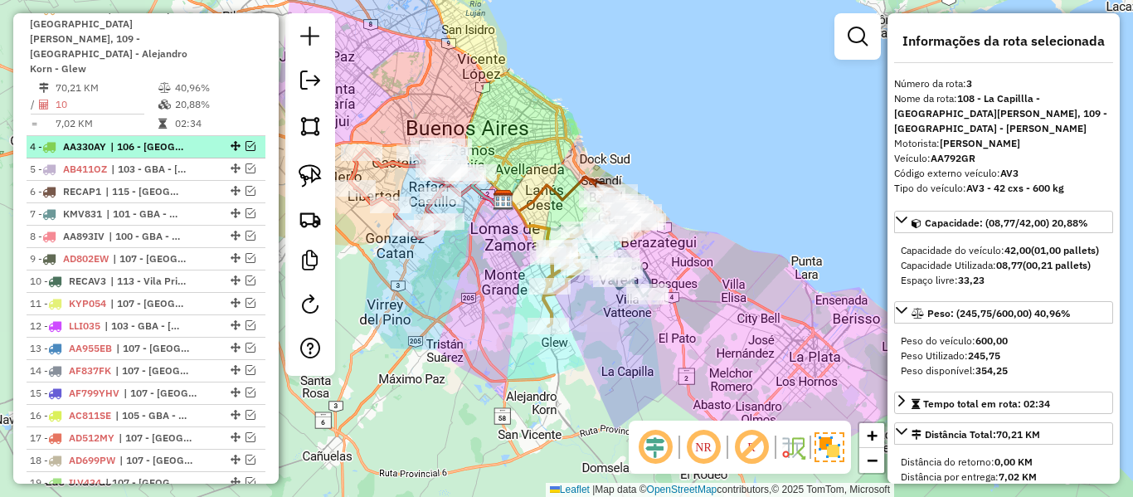
drag, startPoint x: 189, startPoint y: 138, endPoint x: 210, endPoint y: 139, distance: 20.7
click at [189, 139] on div "4 - AA330AY | 106 - La Plata" at bounding box center [118, 146] width 176 height 15
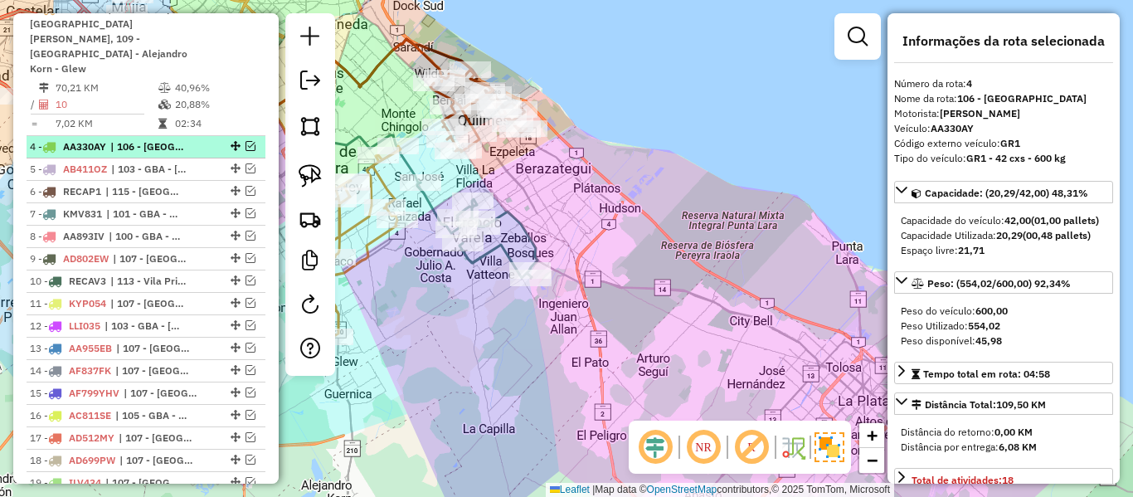
click at [239, 141] on div at bounding box center [234, 146] width 50 height 10
click at [245, 141] on em at bounding box center [250, 146] width 10 height 10
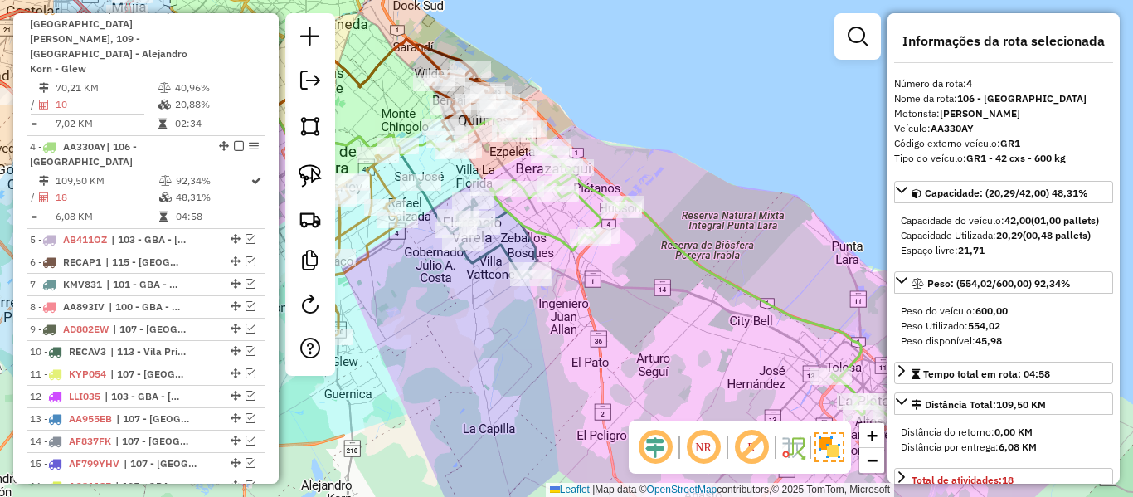
click at [729, 317] on div "Rota 4 - Placa AA330AY 494355 - german makovits Rota 4 - Placa AA330AY 492099 -…" at bounding box center [566, 248] width 1133 height 497
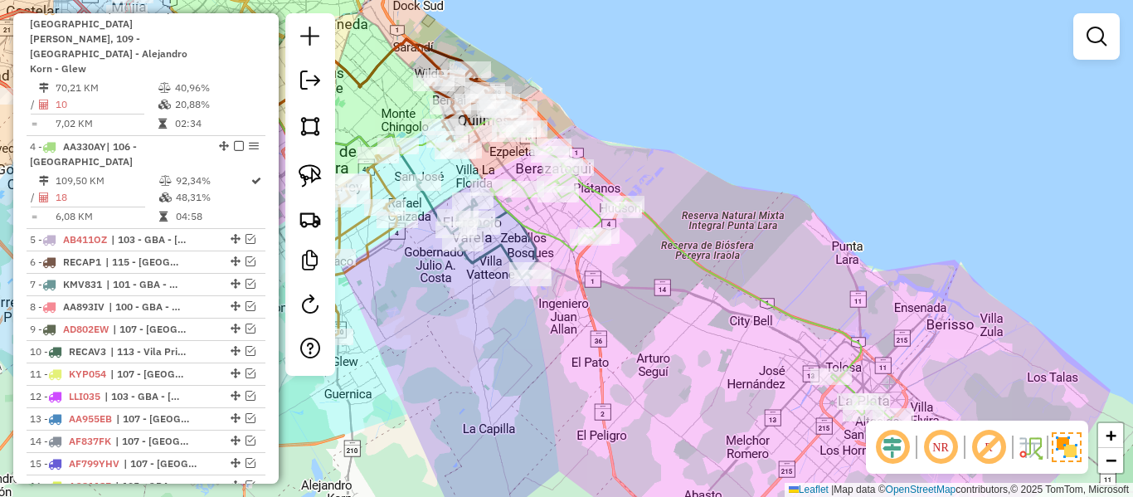
click at [744, 287] on div "Janela de atendimento Grade de atendimento Capacidade Transportadoras Veículos …" at bounding box center [566, 248] width 1133 height 497
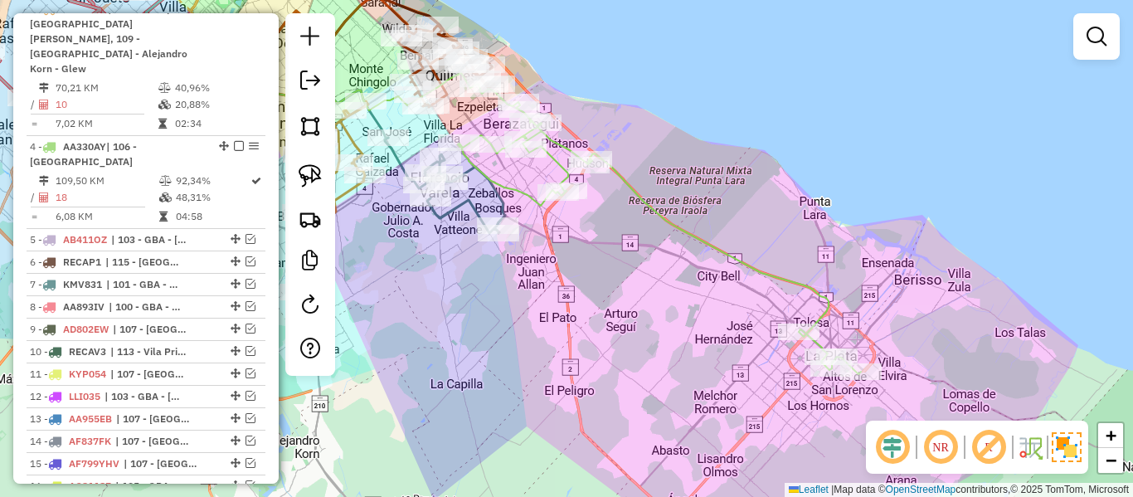
click at [748, 265] on icon at bounding box center [659, 231] width 403 height 285
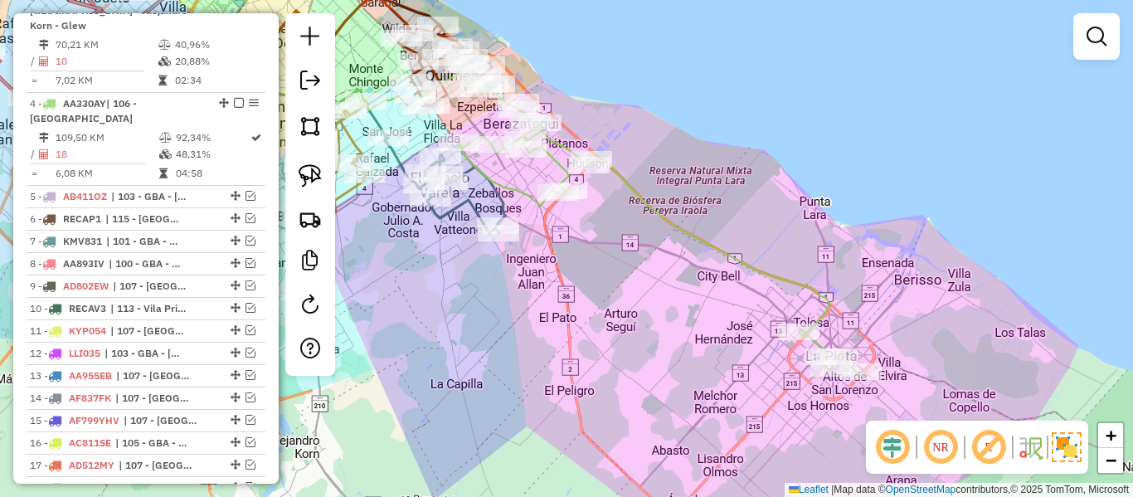
select select "**********"
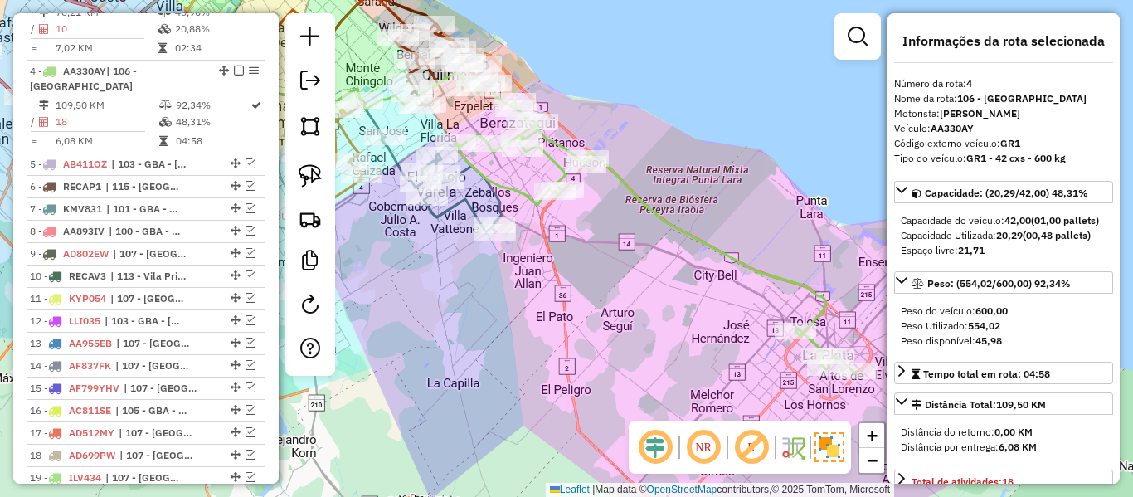
scroll to position [962, 0]
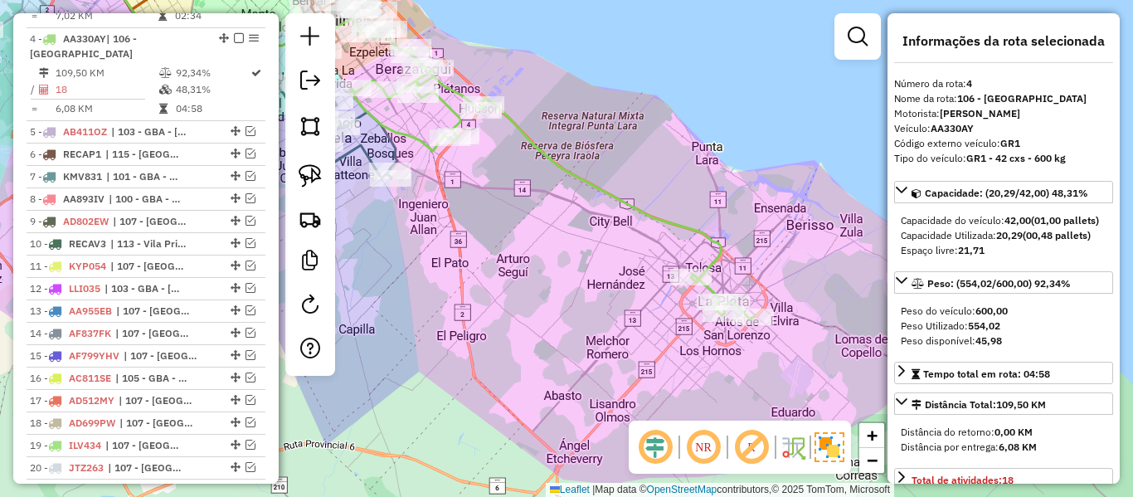
drag, startPoint x: 713, startPoint y: 301, endPoint x: 606, endPoint y: 246, distance: 120.2
click at [606, 246] on div "Janela de atendimento Grade de atendimento Capacidade Transportadoras Veículos …" at bounding box center [566, 248] width 1133 height 497
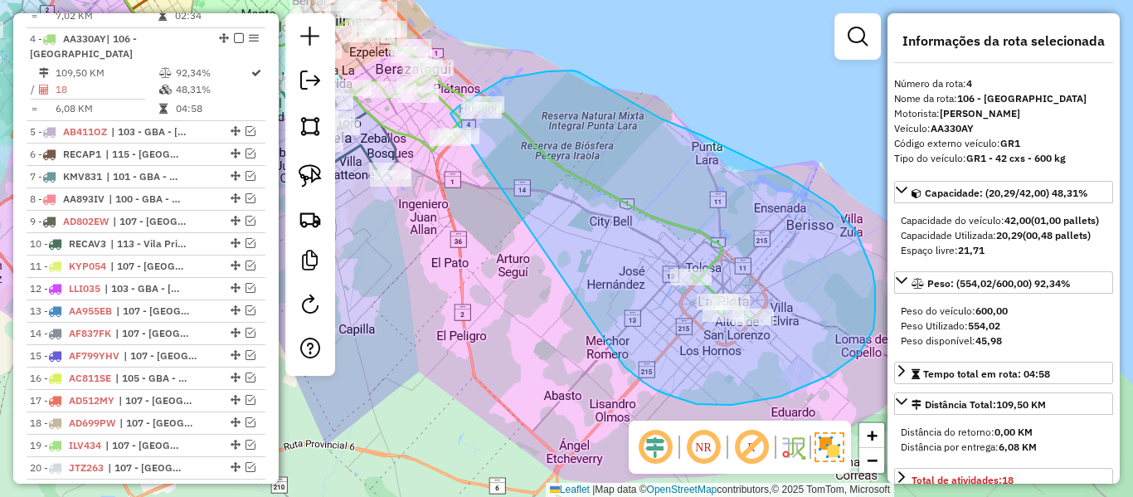
drag, startPoint x: 731, startPoint y: 405, endPoint x: 436, endPoint y: 174, distance: 374.5
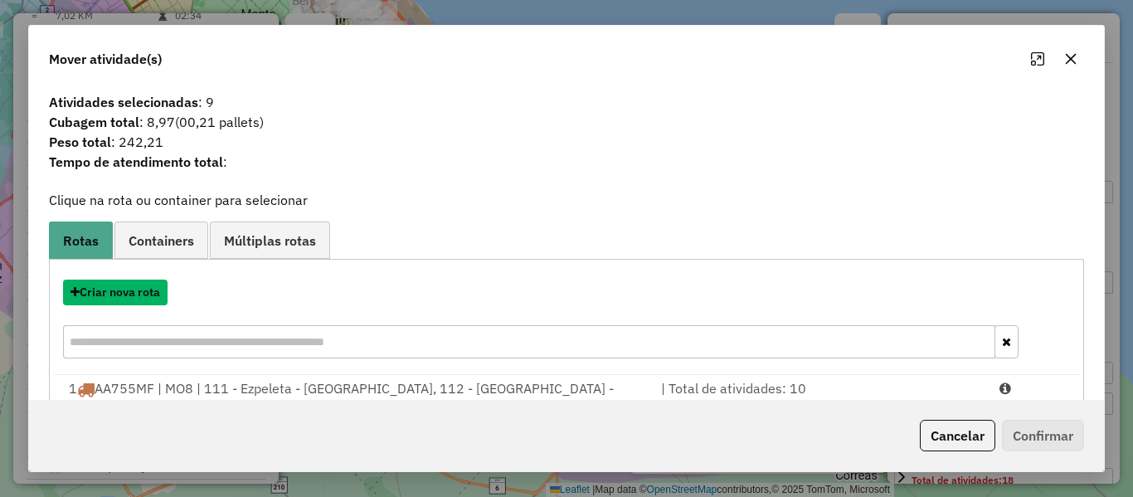
click at [148, 301] on button "Criar nova rota" at bounding box center [115, 292] width 104 height 26
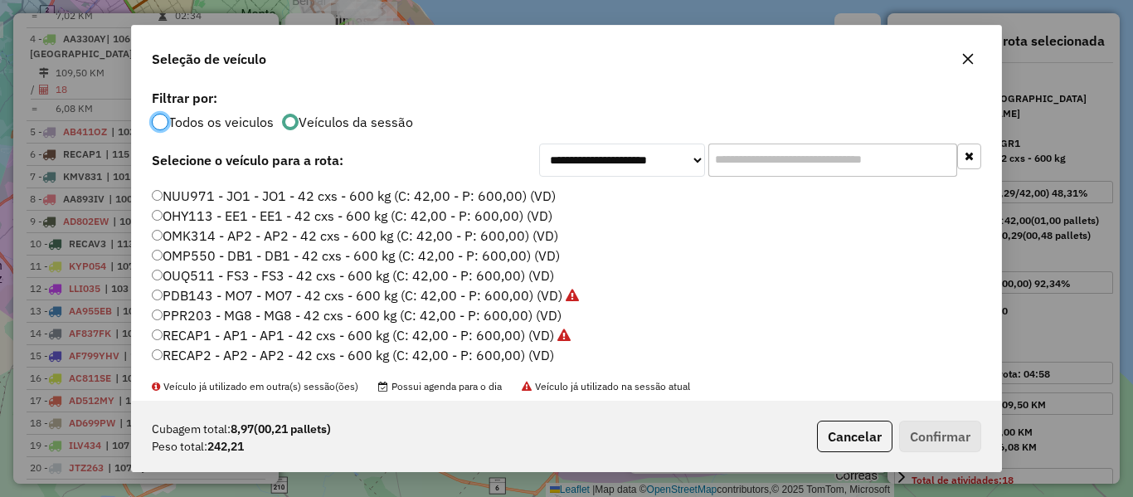
scroll to position [332, 0]
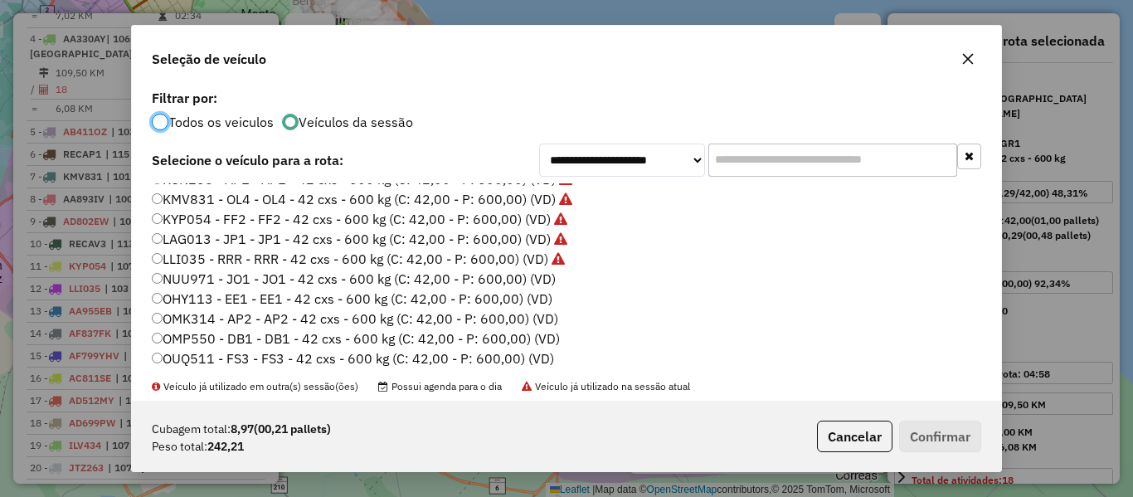
click at [544, 283] on label "NUU971 - JO1 - JO1 - 42 cxs - 600 kg (C: 42,00 - P: 600,00) (VD)" at bounding box center [354, 279] width 404 height 20
click at [915, 427] on button "Confirmar" at bounding box center [940, 436] width 82 height 32
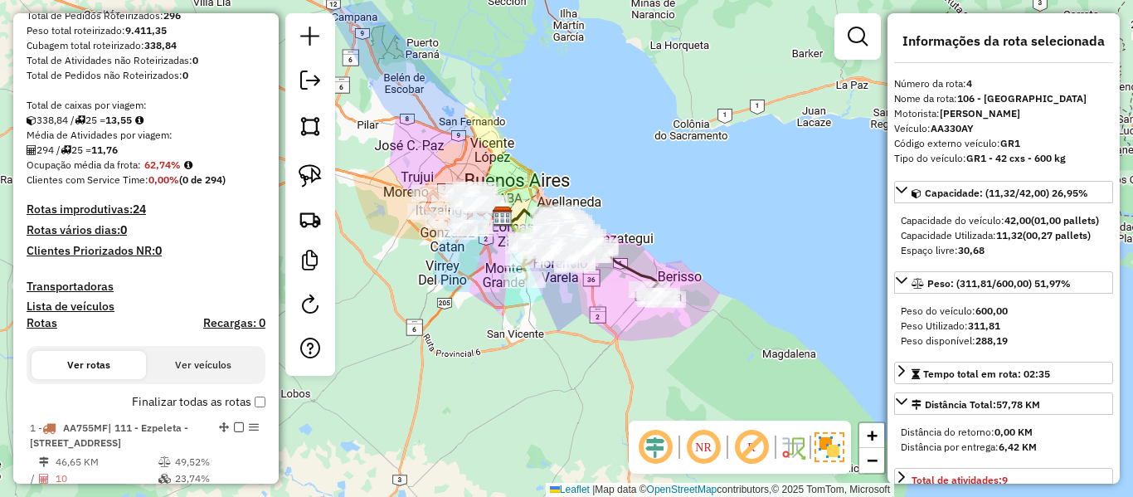
scroll to position [216, 0]
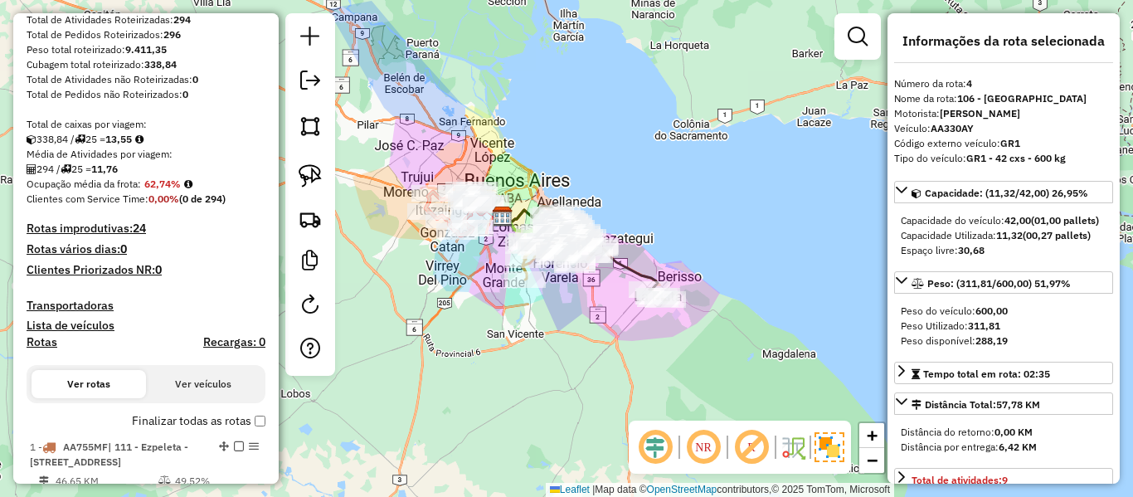
click at [176, 412] on label "Finalizar todas as rotas" at bounding box center [198, 420] width 133 height 17
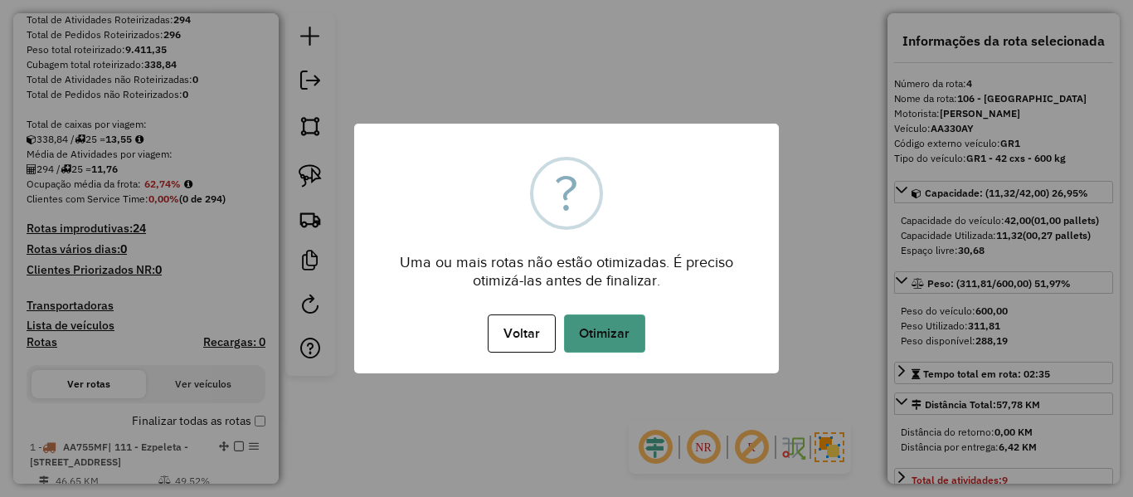
click at [640, 329] on button "Otimizar" at bounding box center [604, 333] width 81 height 38
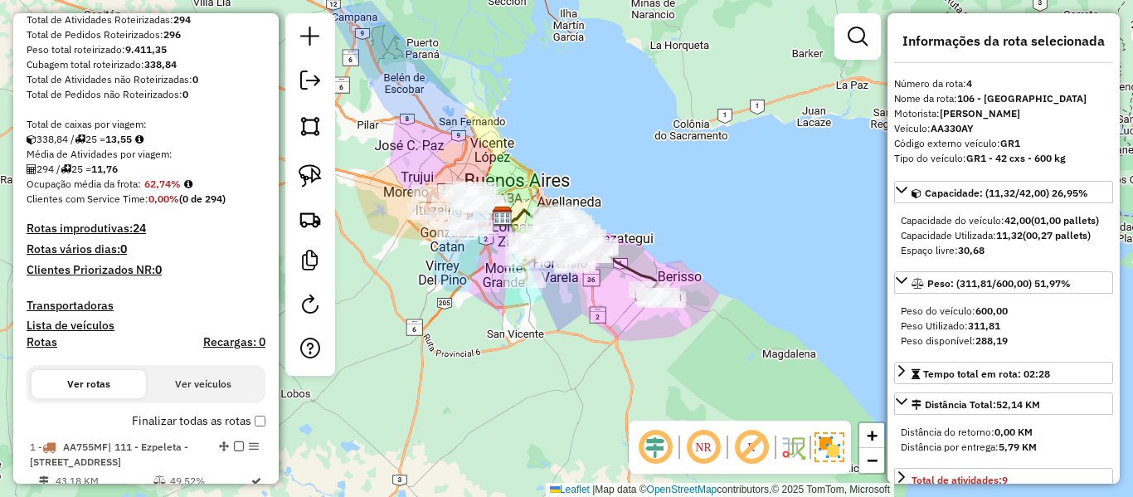
click at [203, 415] on label "Finalizar todas as rotas" at bounding box center [198, 420] width 133 height 17
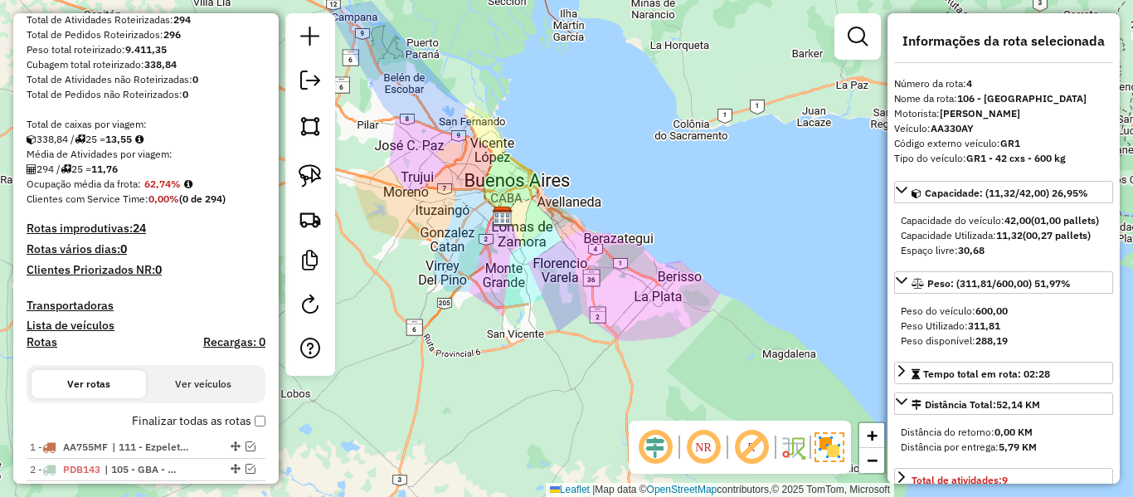
click at [198, 425] on label "Finalizar todas as rotas" at bounding box center [198, 420] width 133 height 17
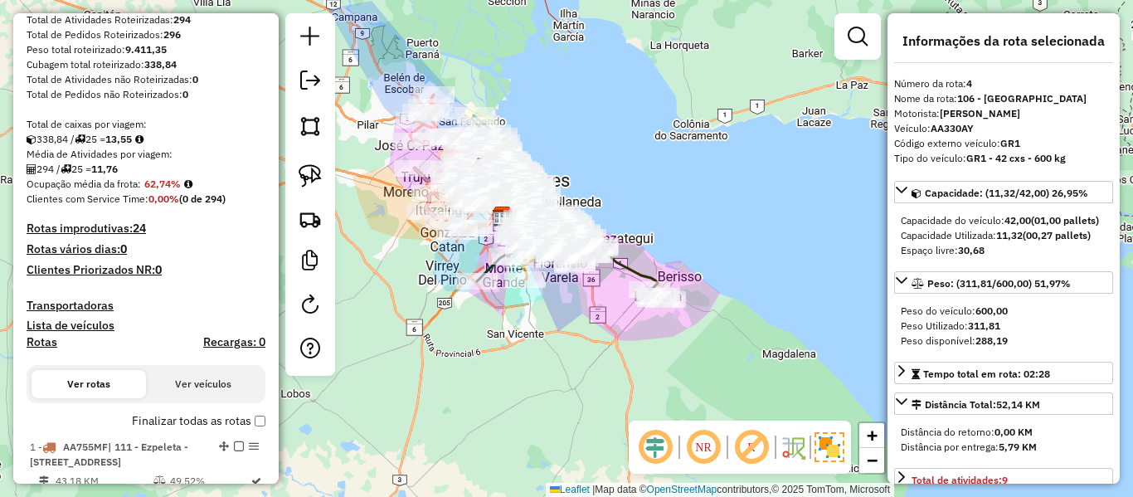
click at [45, 344] on h4 "Rotas" at bounding box center [42, 342] width 31 height 14
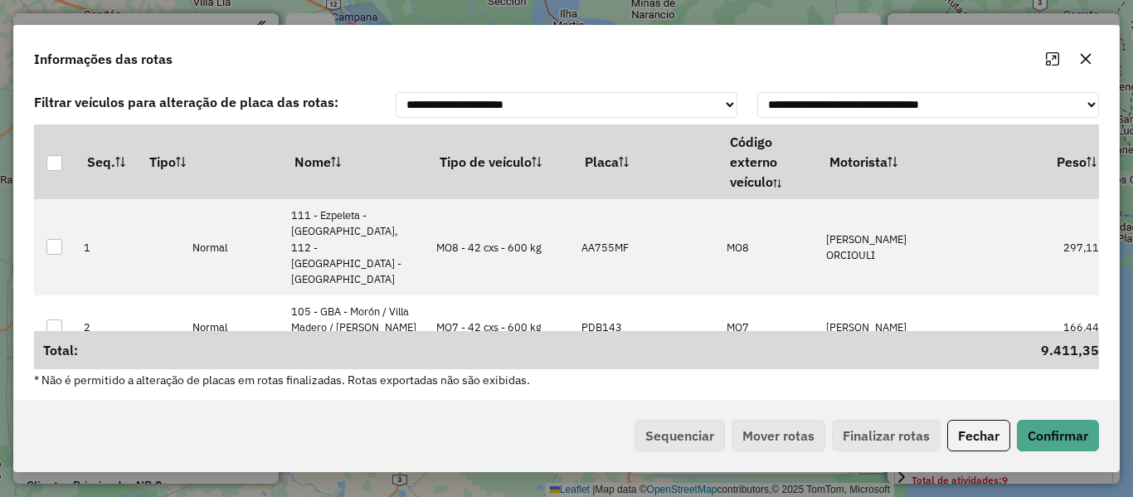
select select "**********"
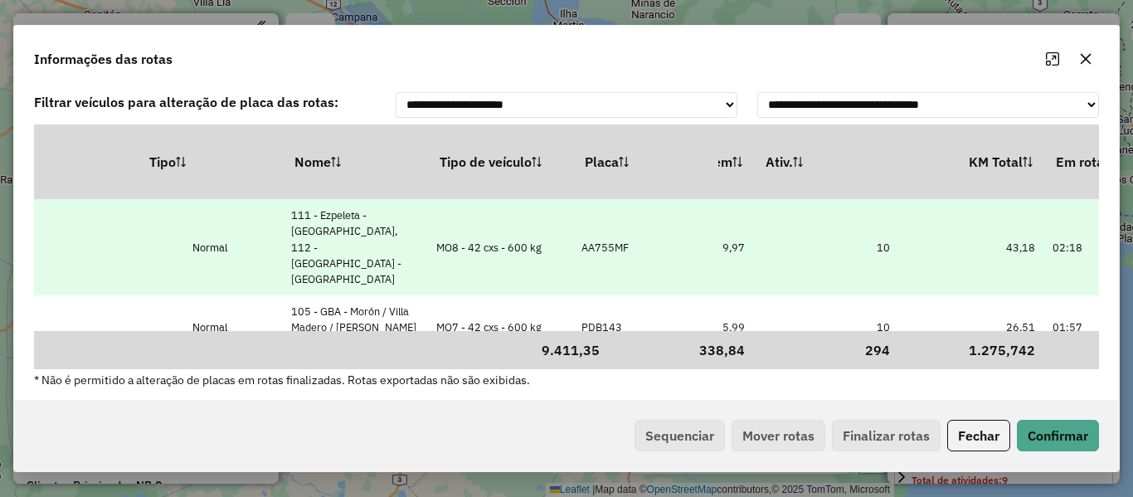
scroll to position [216, 0]
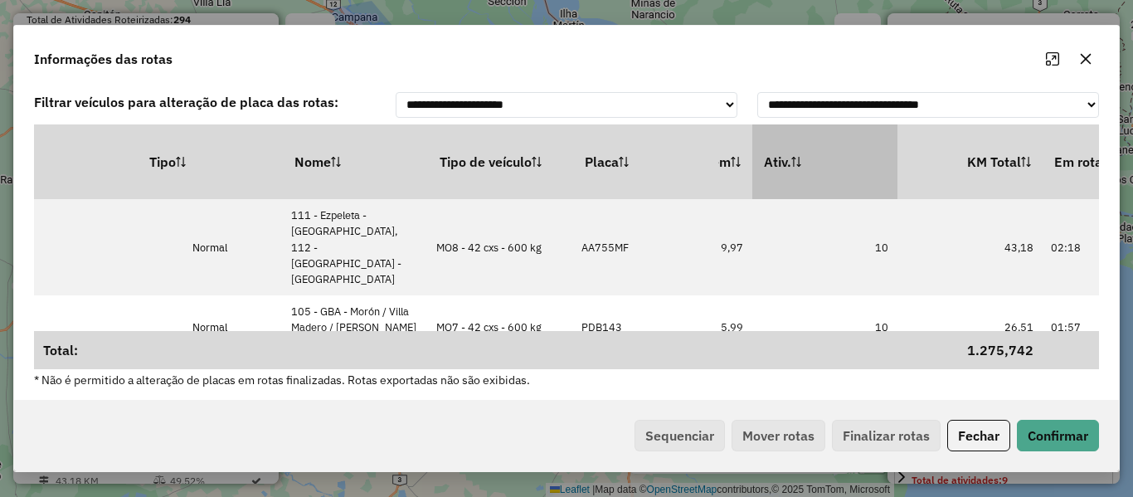
click at [863, 163] on th "Ativ." at bounding box center [824, 161] width 145 height 75
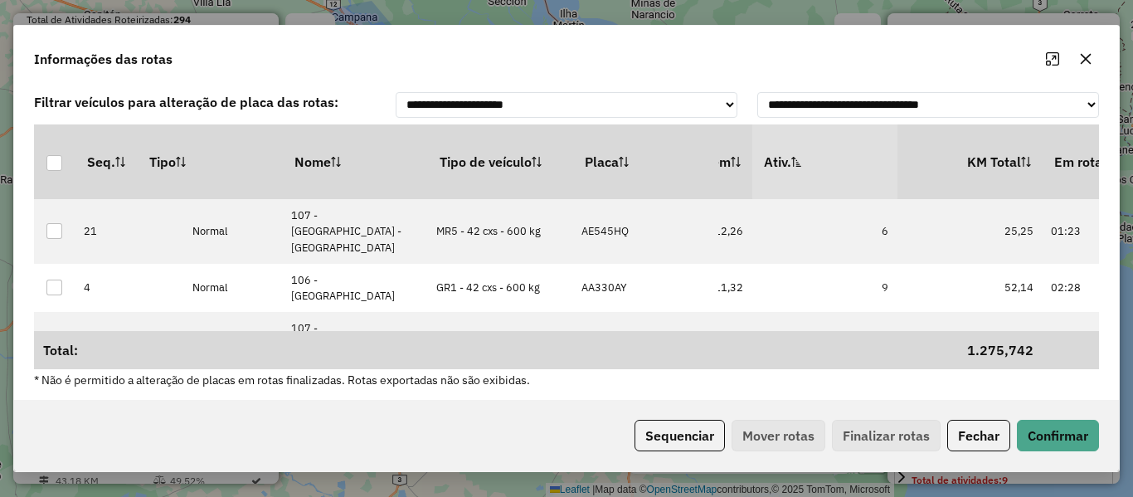
click at [863, 163] on th "Ativ." at bounding box center [824, 161] width 145 height 75
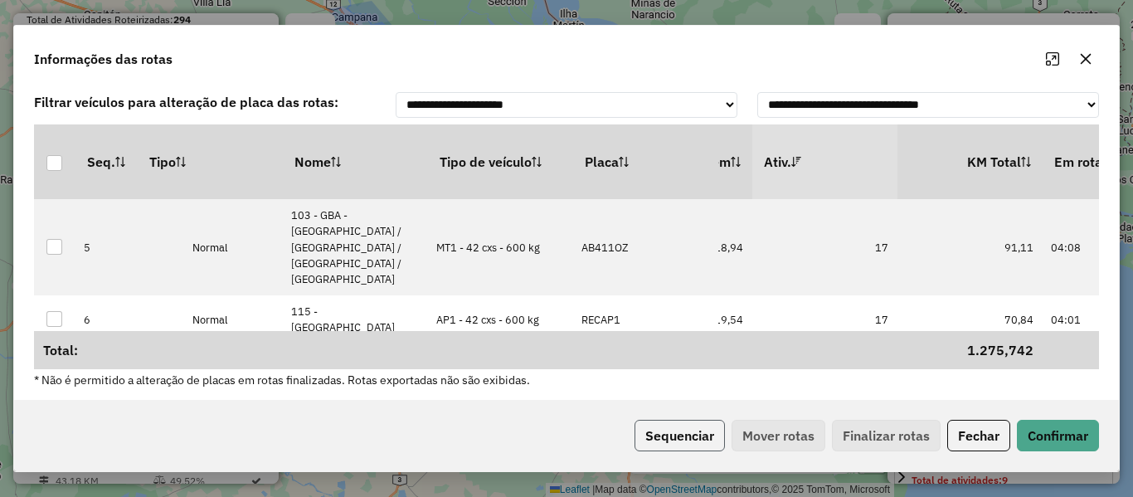
click at [668, 436] on button "Sequenciar" at bounding box center [679, 436] width 90 height 32
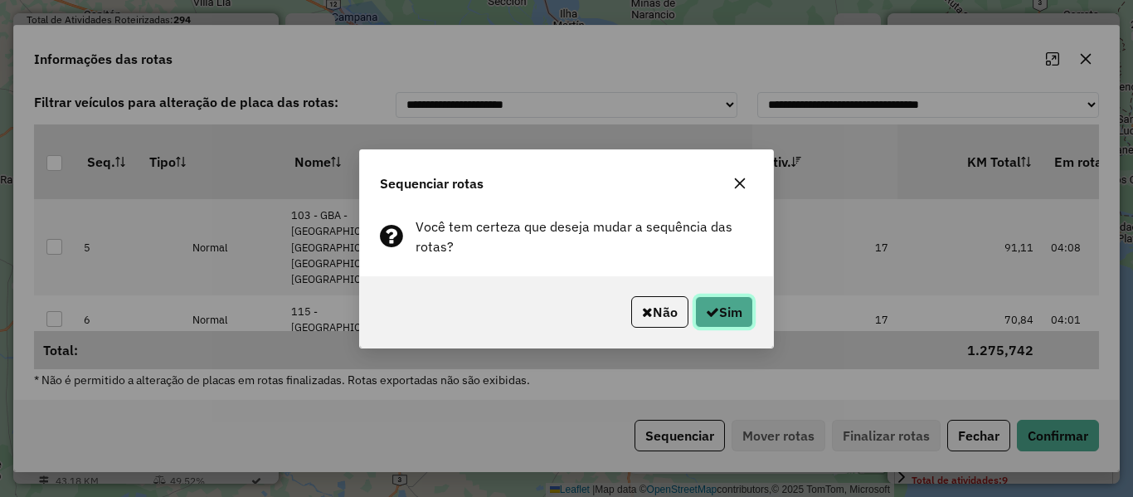
click at [728, 308] on button "Sim" at bounding box center [724, 312] width 58 height 32
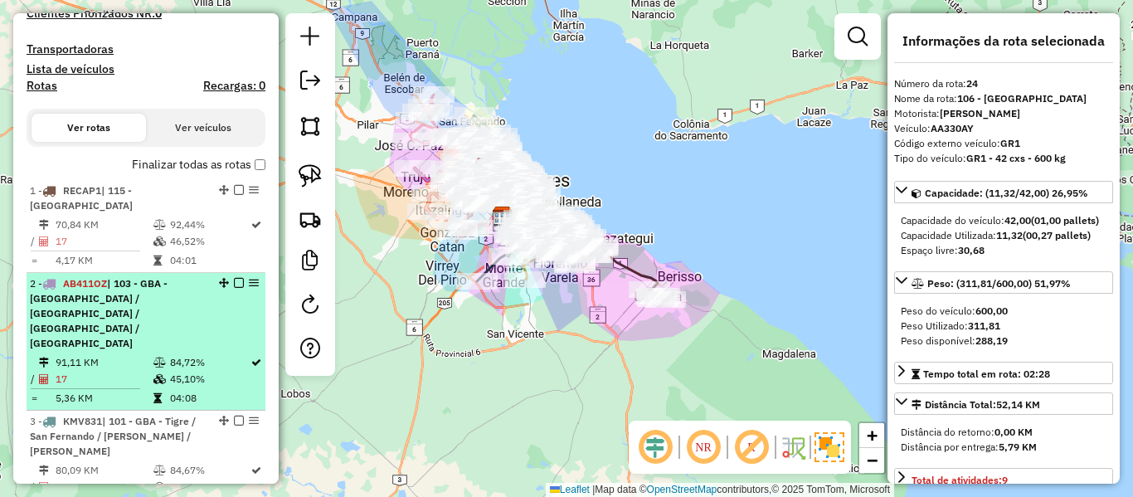
scroll to position [20, 0]
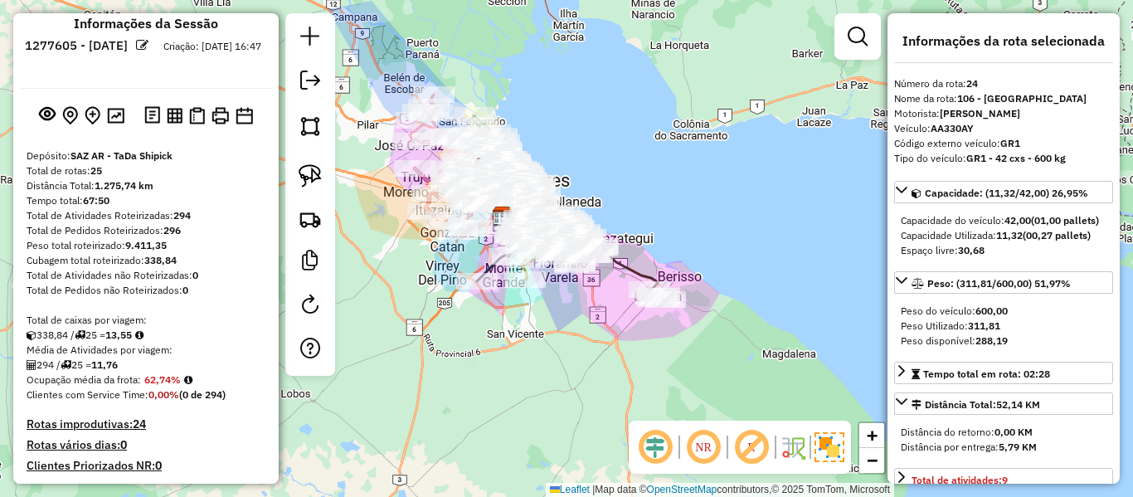
drag, startPoint x: 173, startPoint y: 375, endPoint x: 196, endPoint y: 207, distance: 169.0
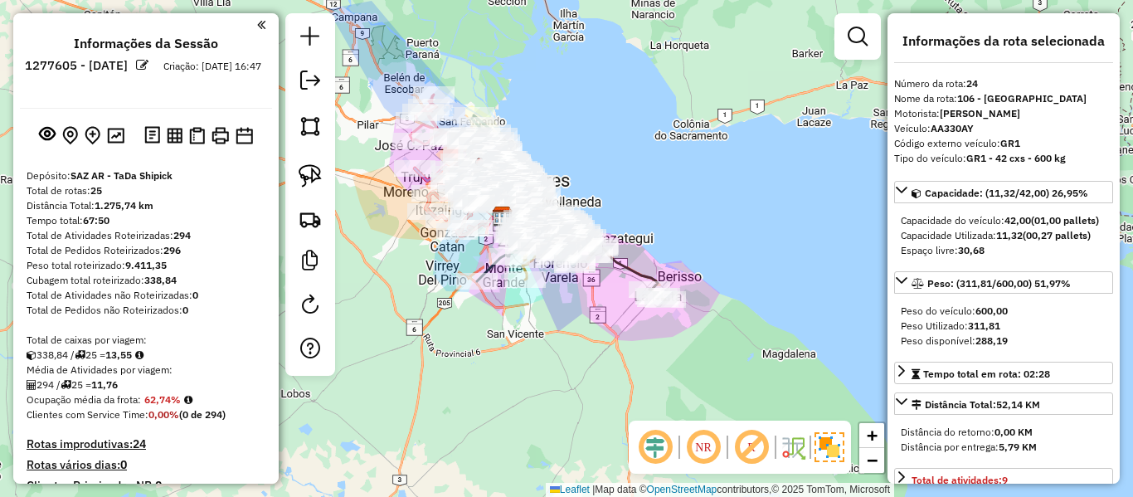
scroll to position [332, 0]
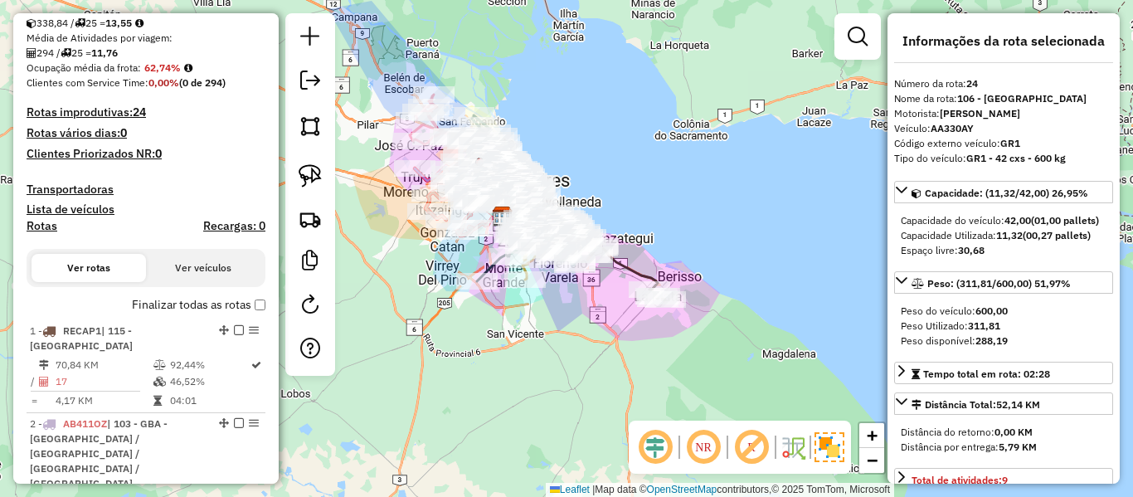
click at [175, 305] on label "Finalizar todas as rotas" at bounding box center [198, 304] width 133 height 17
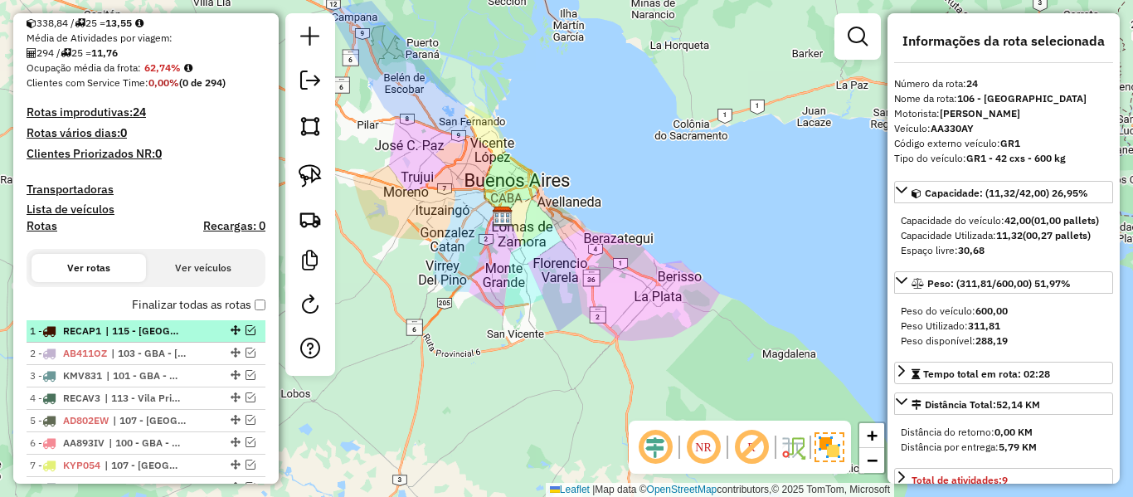
click at [168, 336] on span "| 115 - San José - Plaza de La Democracia" at bounding box center [143, 330] width 76 height 15
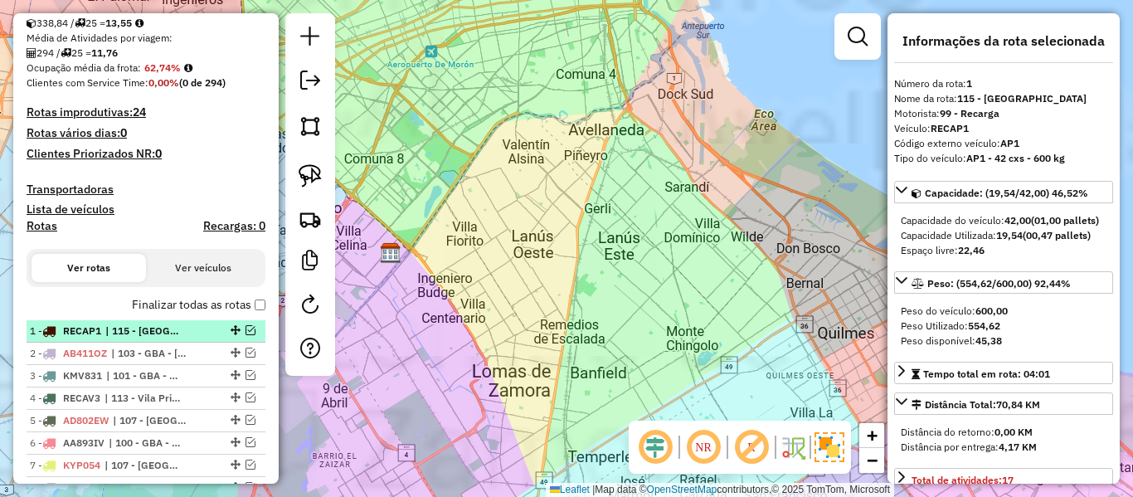
click at [245, 326] on em at bounding box center [250, 330] width 10 height 10
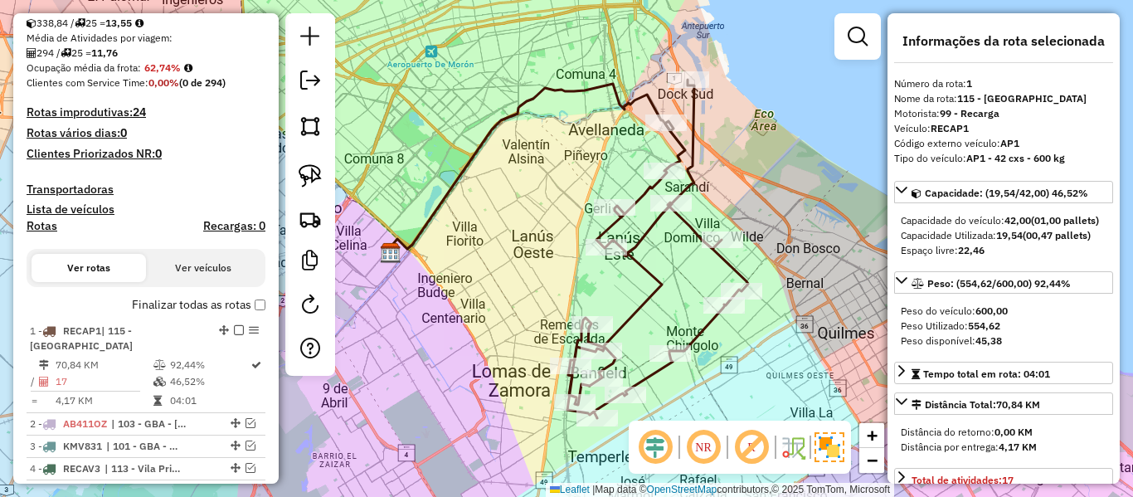
click at [653, 289] on icon at bounding box center [657, 249] width 181 height 338
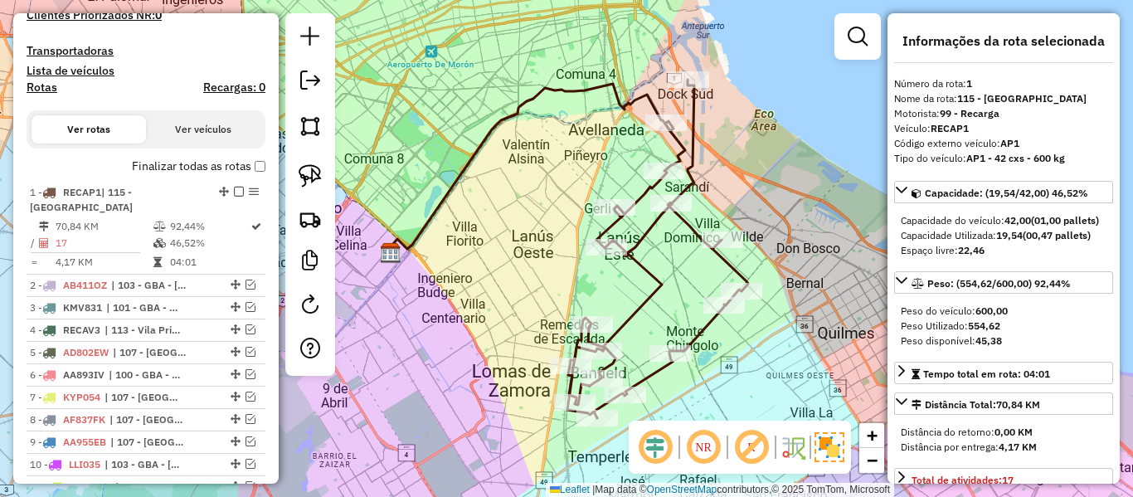
scroll to position [638, 0]
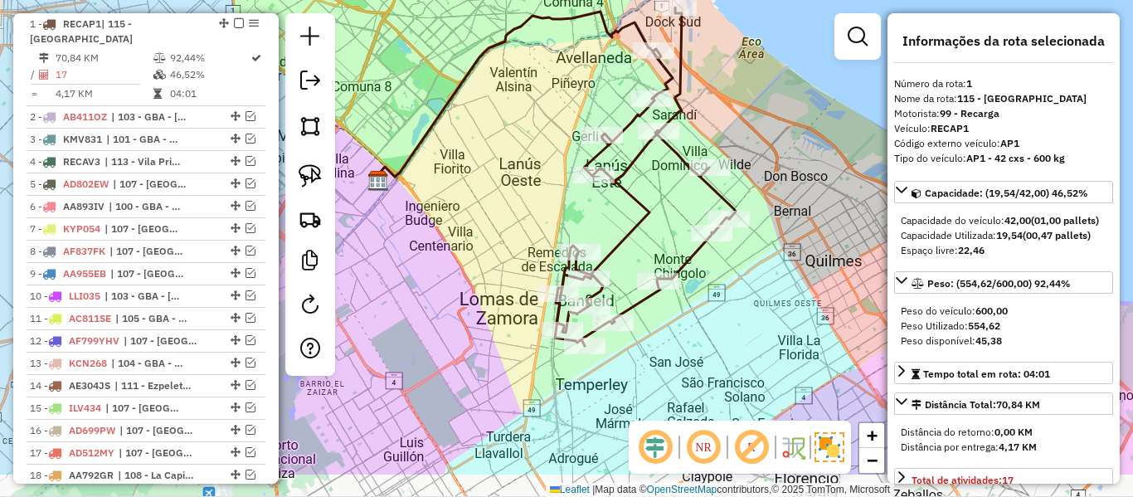
drag, startPoint x: 746, startPoint y: 366, endPoint x: 734, endPoint y: 293, distance: 74.0
click at [734, 293] on div "Janela de atendimento Grade de atendimento Capacidade Transportadoras Veículos …" at bounding box center [566, 248] width 1133 height 497
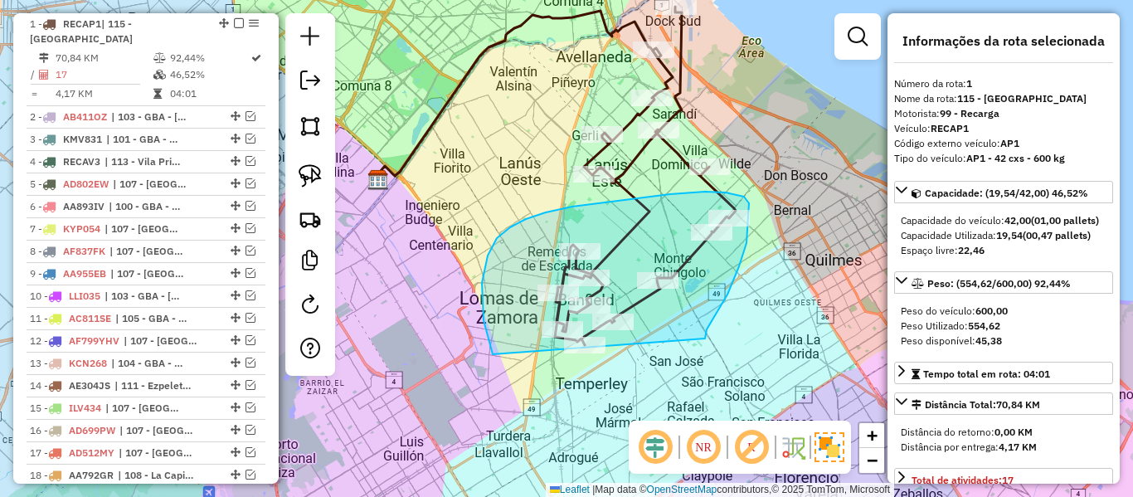
drag, startPoint x: 705, startPoint y: 338, endPoint x: 557, endPoint y: 397, distance: 158.9
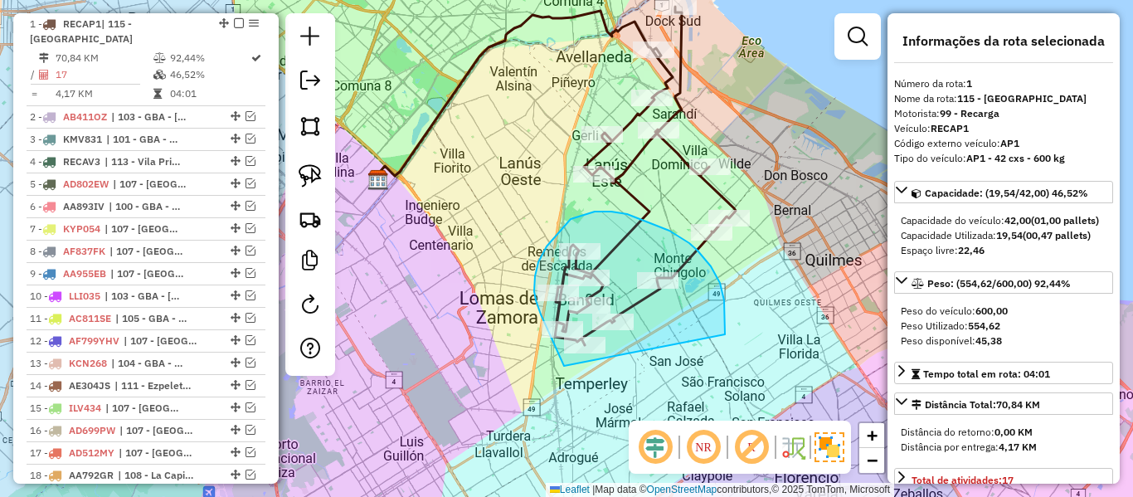
drag, startPoint x: 725, startPoint y: 334, endPoint x: 589, endPoint y: 374, distance: 141.7
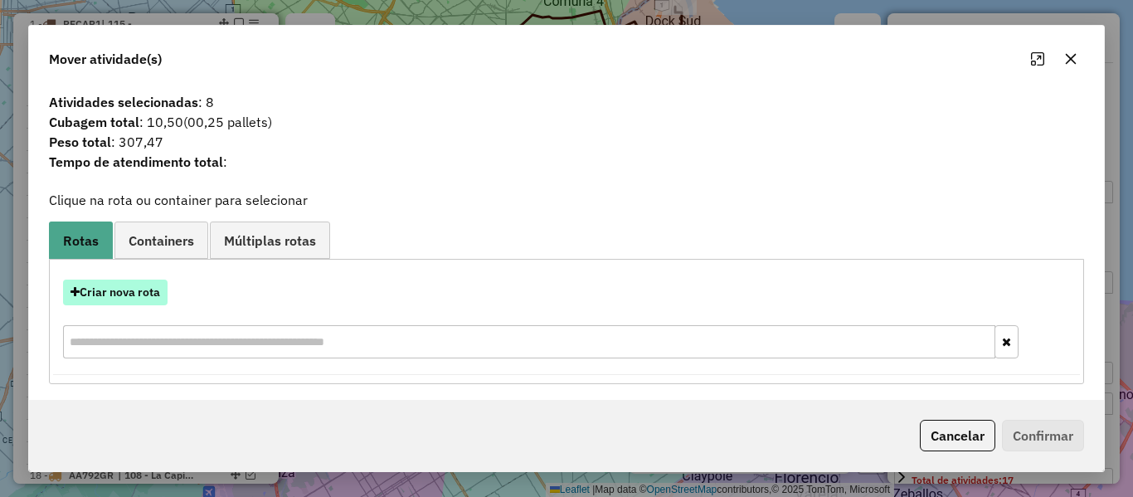
click at [129, 302] on button "Criar nova rota" at bounding box center [115, 292] width 104 height 26
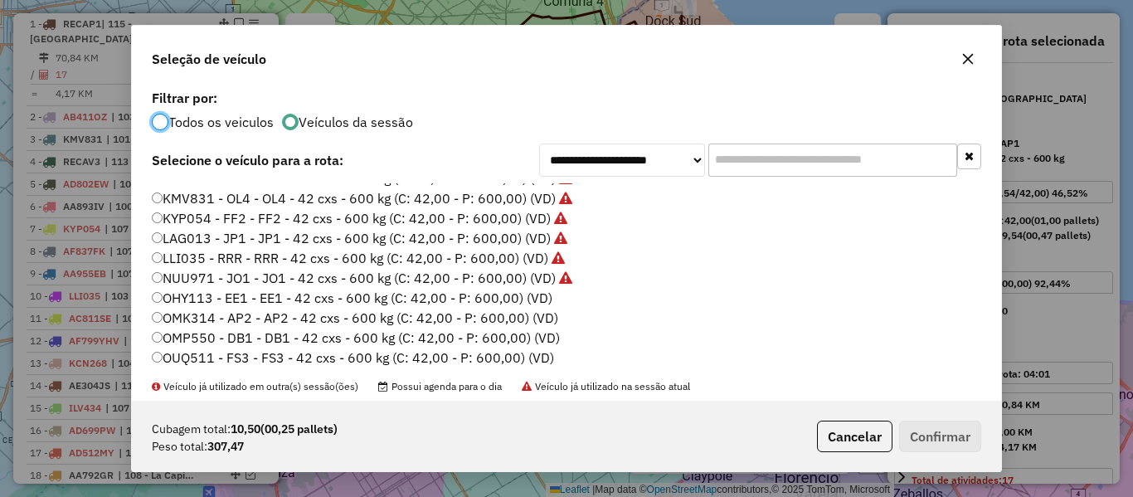
scroll to position [415, 0]
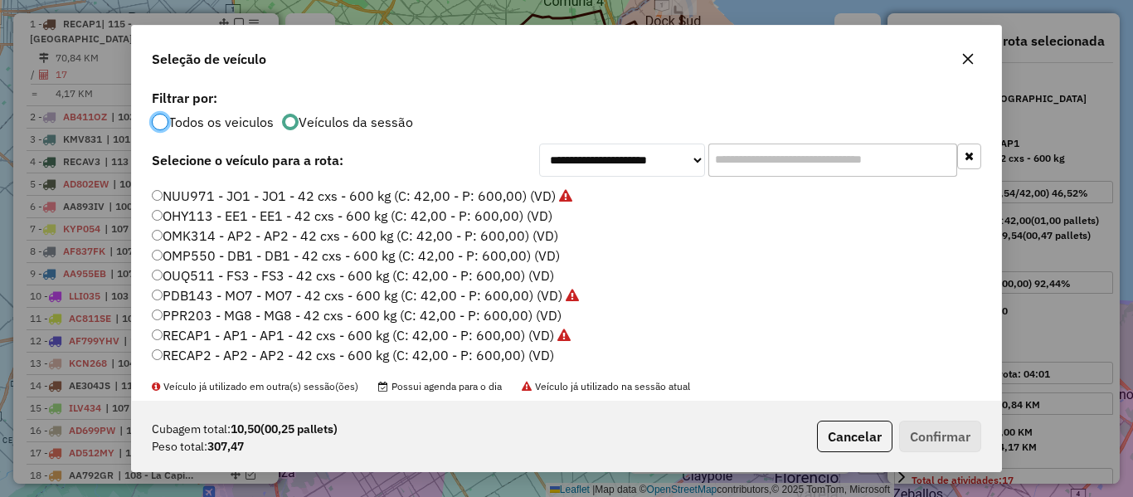
click at [534, 207] on label "OHY113 - EE1 - EE1 - 42 cxs - 600 kg (C: 42,00 - P: 600,00) (VD)" at bounding box center [352, 216] width 400 height 20
click at [927, 428] on button "Confirmar" at bounding box center [940, 436] width 82 height 32
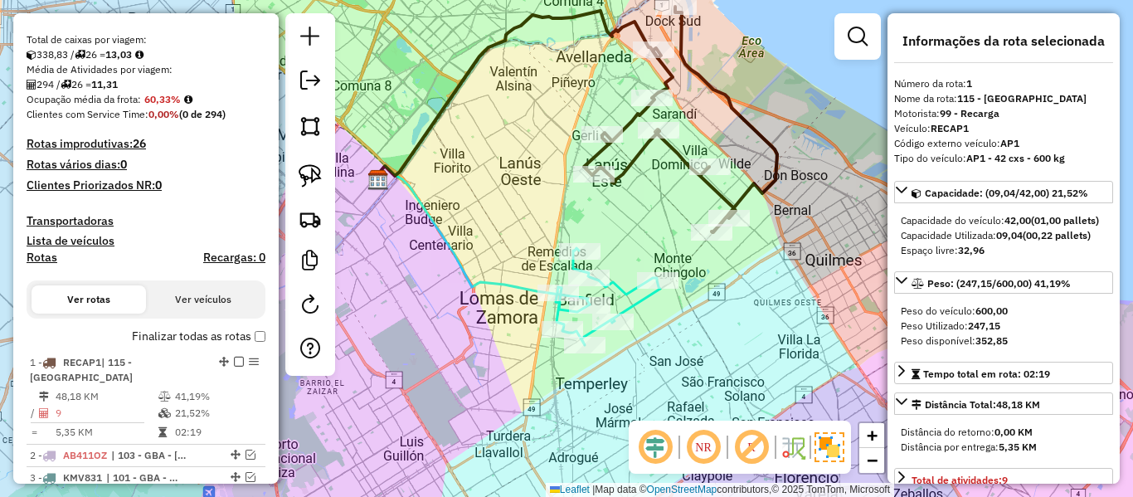
scroll to position [0, 0]
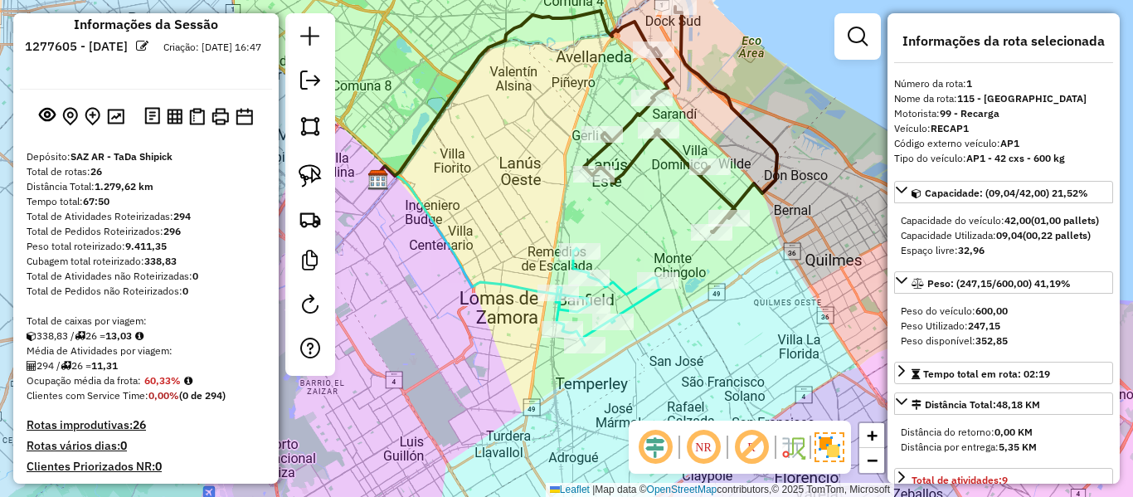
drag, startPoint x: 208, startPoint y: 342, endPoint x: 225, endPoint y: 231, distance: 113.2
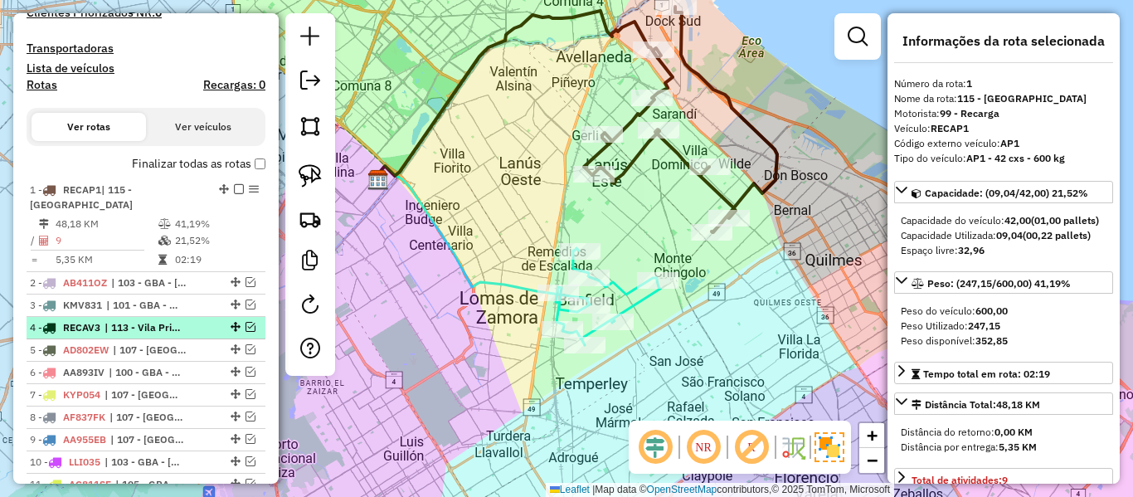
scroll to position [480, 0]
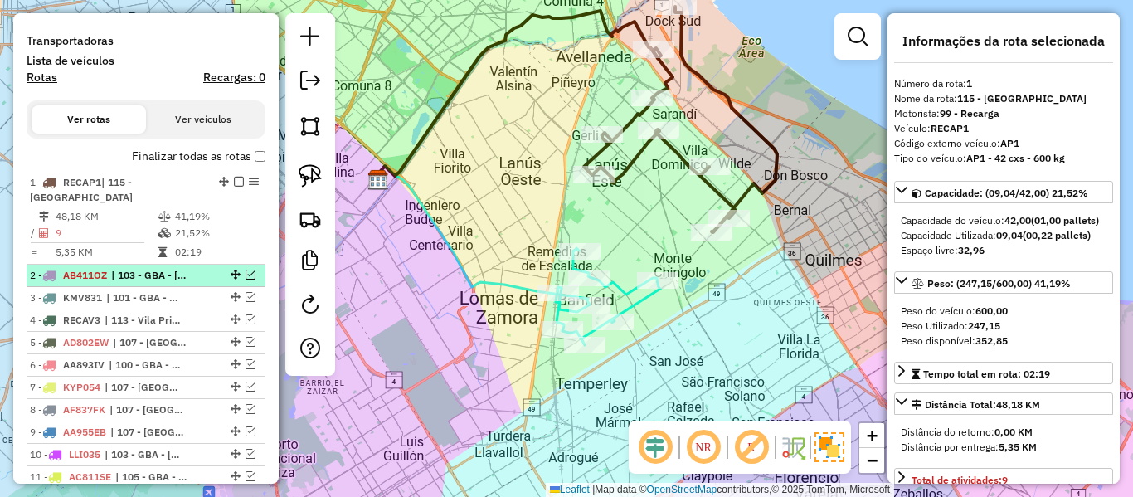
click at [247, 274] on em at bounding box center [250, 274] width 10 height 10
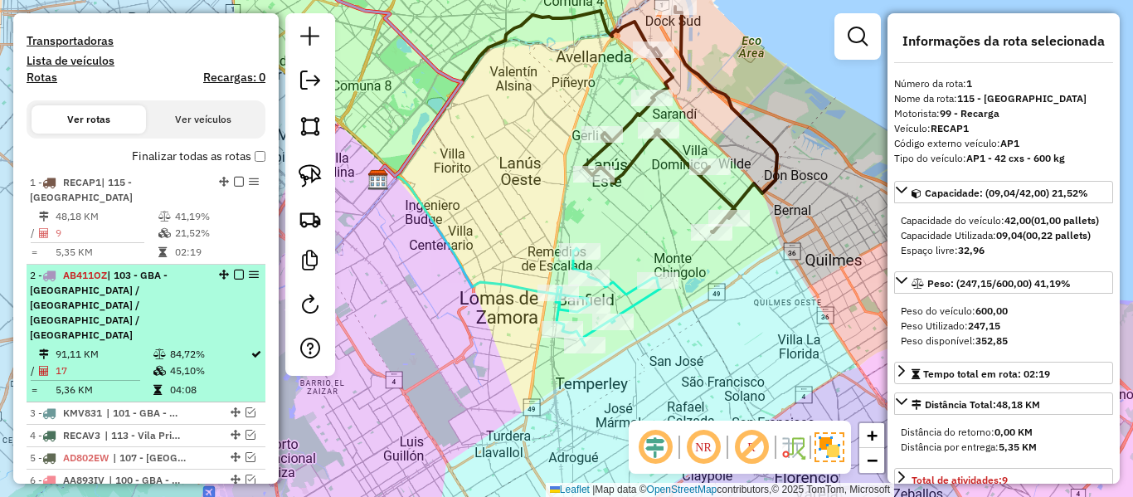
click at [202, 284] on div "2 - AB411OZ | 103 - GBA - Boulogne Sur / Villa Adelina / Villa Udaondo / Caseros" at bounding box center [146, 305] width 232 height 75
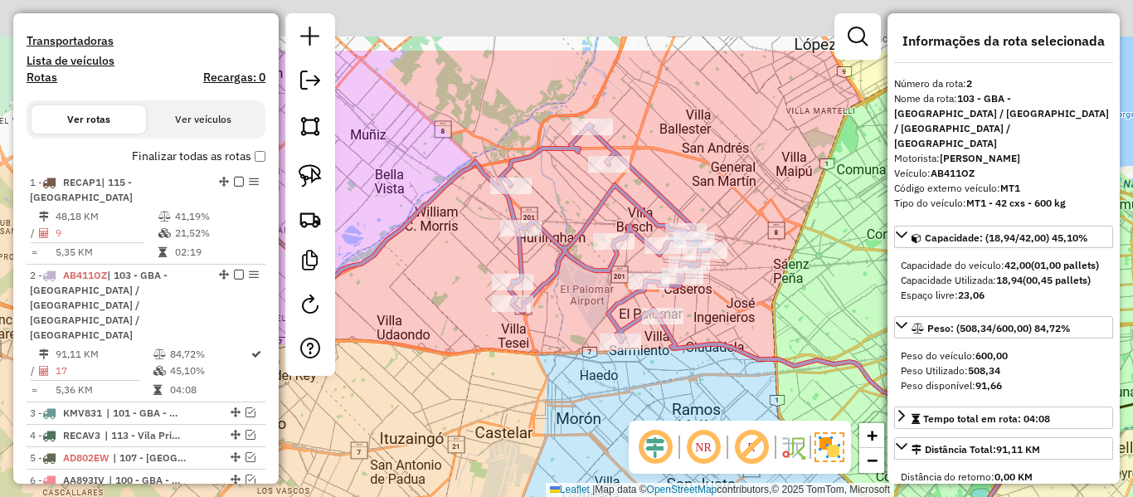
drag, startPoint x: 620, startPoint y: 406, endPoint x: 653, endPoint y: 412, distance: 33.7
click at [651, 450] on hb-router-mapa "Informações da Sessão 1277605 - 18/09/2025 Criação: 17/09/2025 16:47 Depósito: …" at bounding box center [566, 248] width 1133 height 497
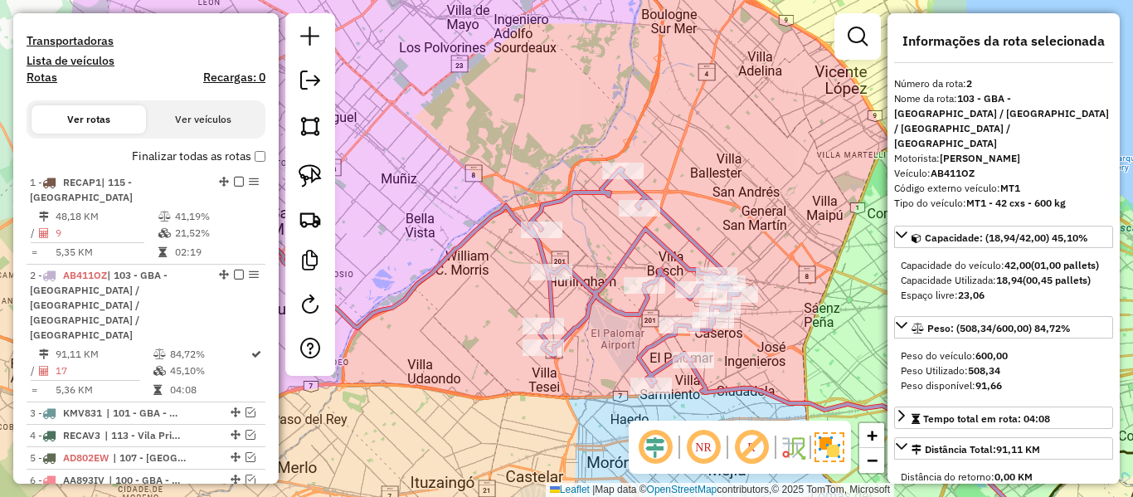
click at [619, 313] on icon at bounding box center [493, 276] width 489 height 217
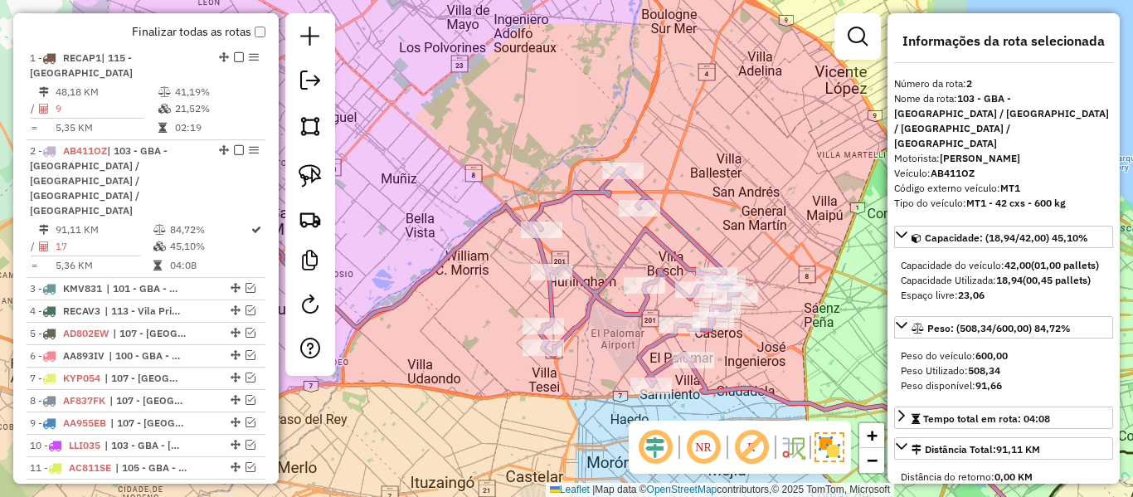
scroll to position [731, 0]
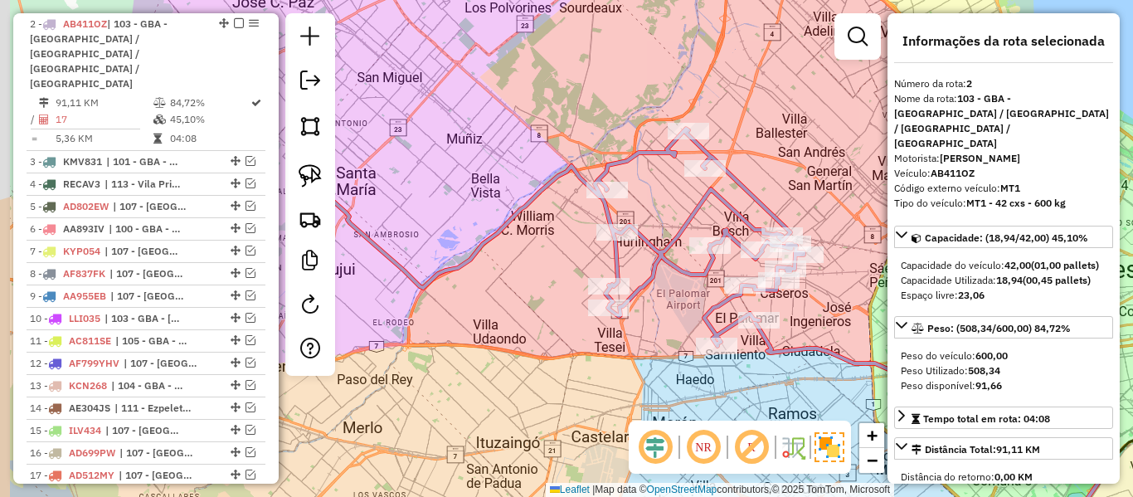
click at [666, 353] on div "Janela de atendimento Grade de atendimento Capacidade Transportadoras Veículos …" at bounding box center [566, 248] width 1133 height 497
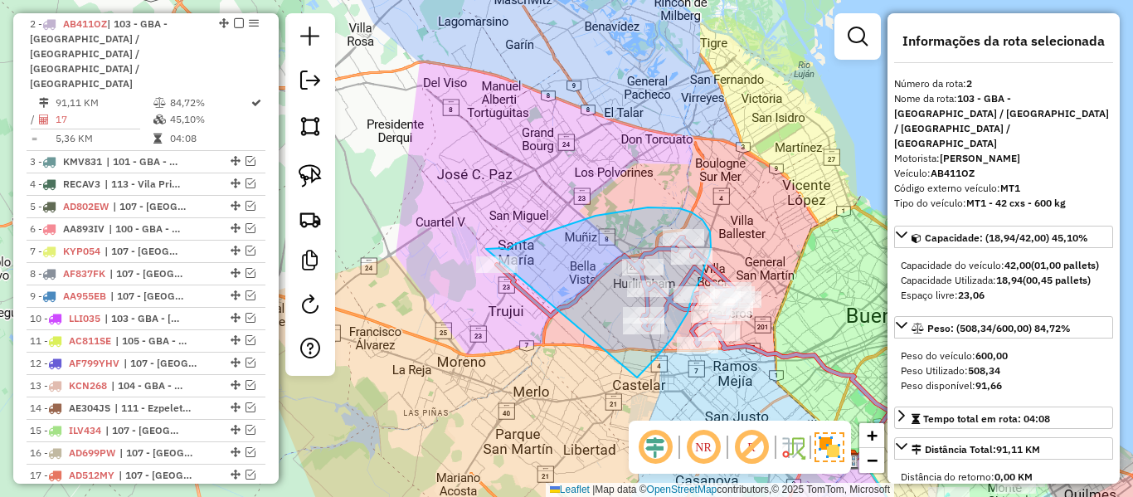
drag, startPoint x: 683, startPoint y: 321, endPoint x: 466, endPoint y: 342, distance: 218.3
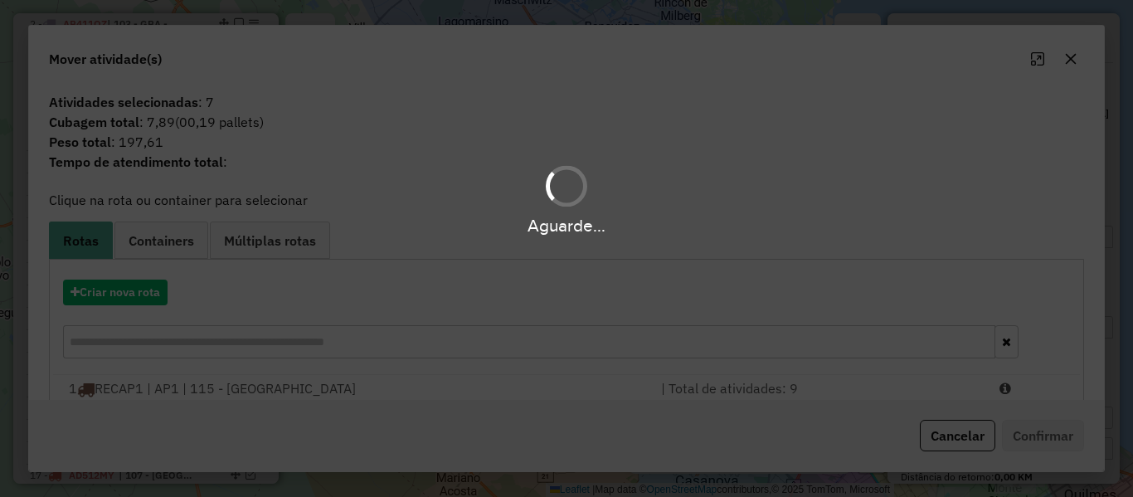
click at [143, 299] on div "Aguarde..." at bounding box center [566, 248] width 1133 height 497
click at [143, 290] on div "Aguarde..." at bounding box center [566, 248] width 1133 height 497
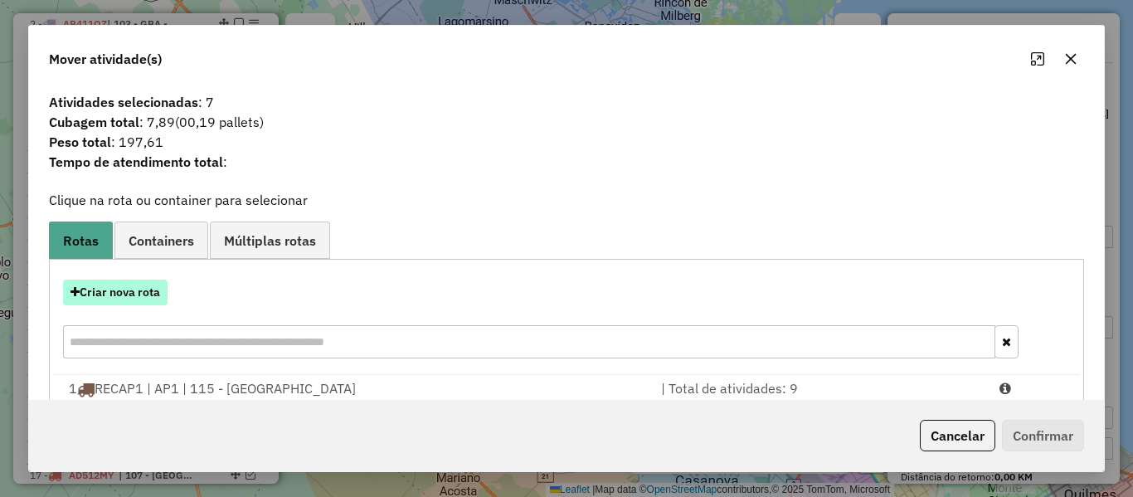
click at [124, 300] on button "Criar nova rota" at bounding box center [115, 292] width 104 height 26
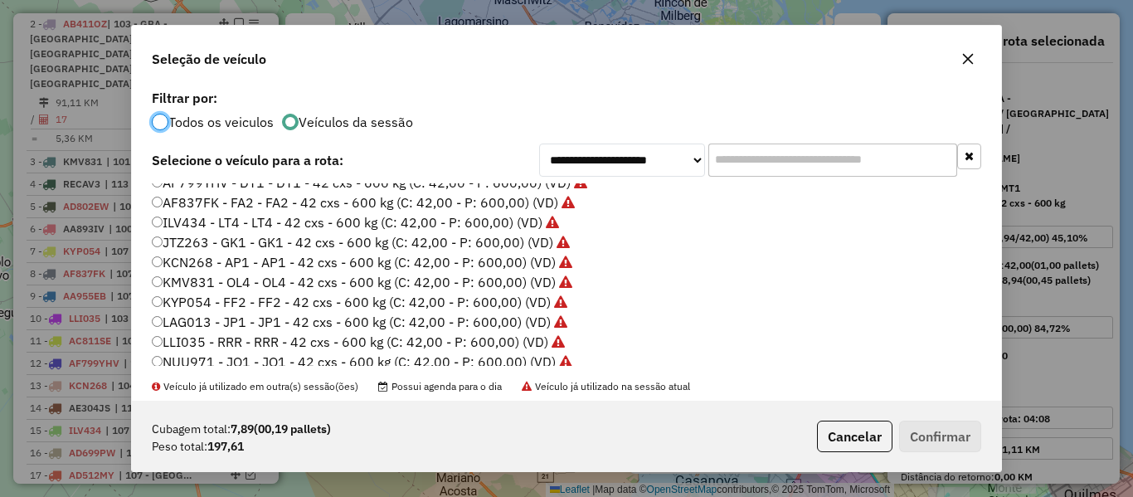
scroll to position [332, 0]
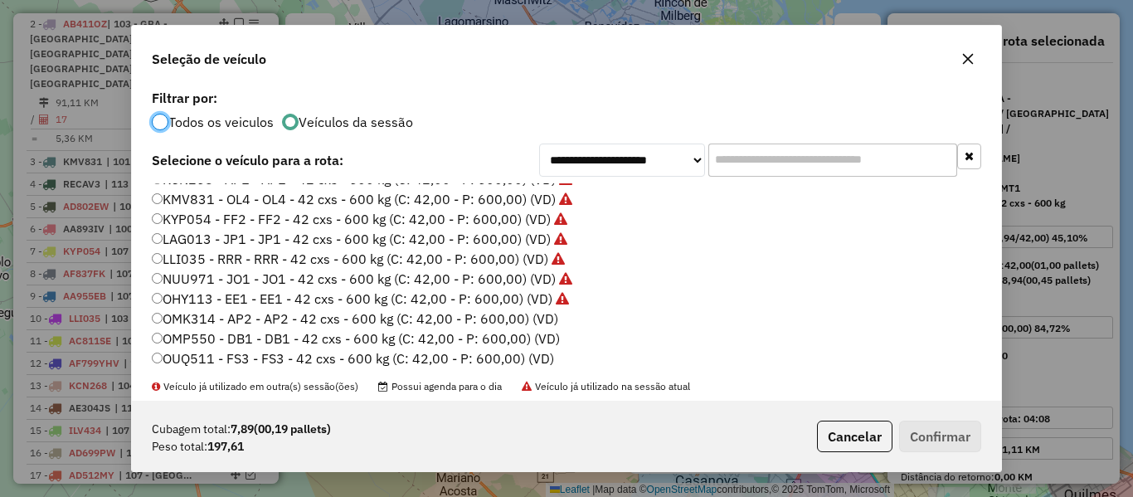
click at [540, 315] on label "OMK314 - AP2 - AP2 - 42 cxs - 600 kg (C: 42,00 - P: 600,00) (VD)" at bounding box center [355, 318] width 406 height 20
click at [922, 425] on button "Confirmar" at bounding box center [940, 436] width 82 height 32
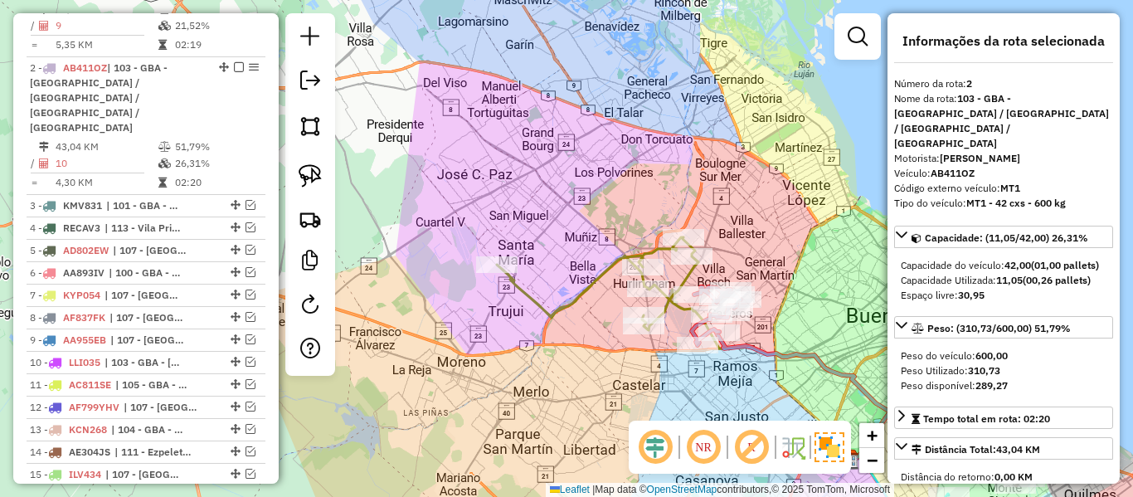
scroll to position [731, 0]
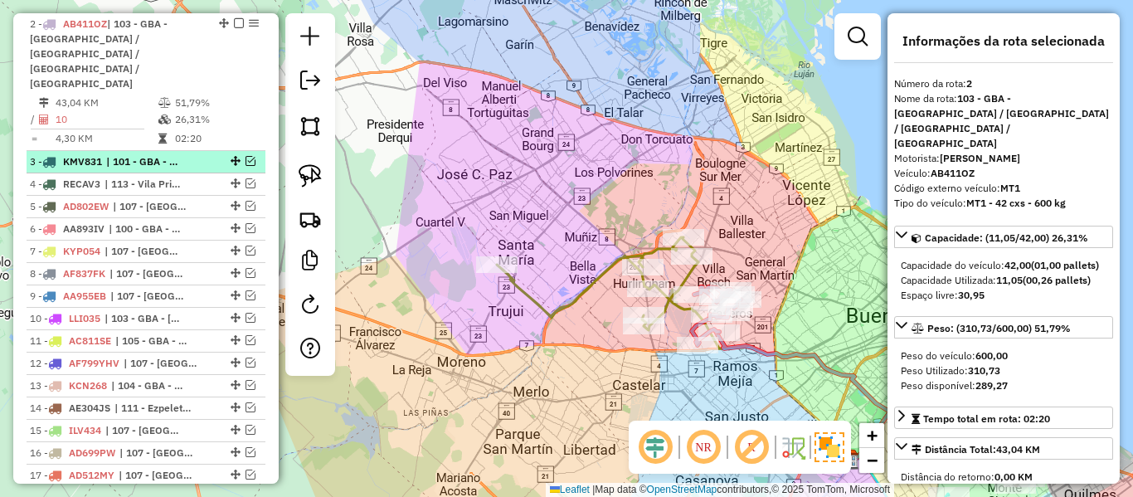
drag, startPoint x: 202, startPoint y: 138, endPoint x: 250, endPoint y: 136, distance: 48.2
click at [202, 154] on div "3 - KMV831 | 101 - GBA - Tigre / San Fernando / Martínez / Vicente López" at bounding box center [146, 161] width 232 height 15
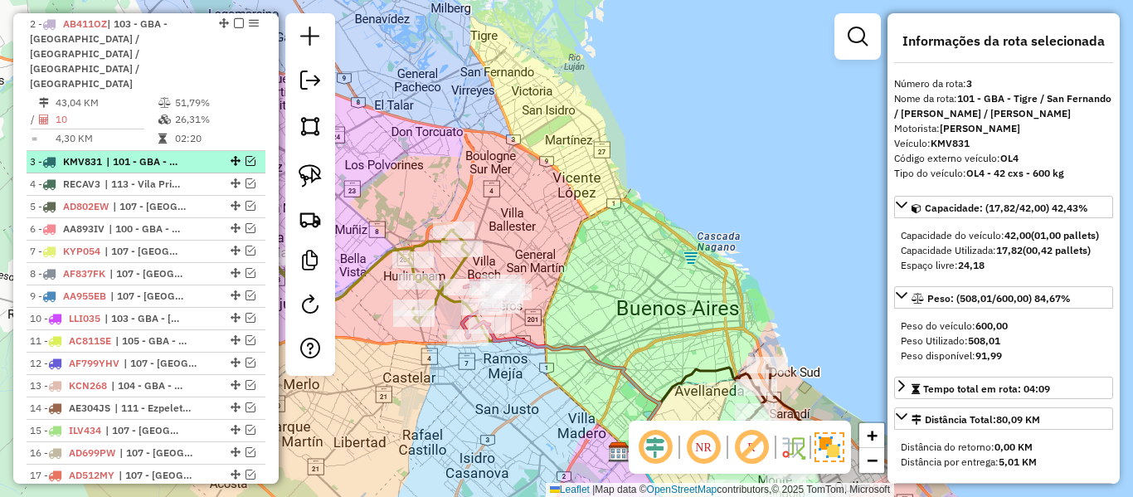
click at [245, 156] on em at bounding box center [250, 161] width 10 height 10
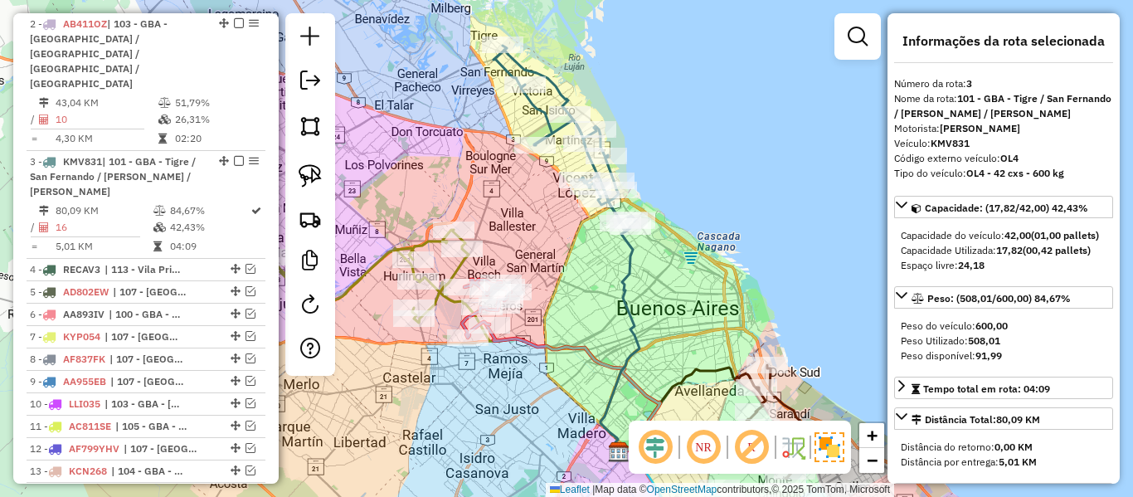
click at [633, 343] on div "Janela de atendimento Grade de atendimento Capacidade Transportadoras Veículos …" at bounding box center [566, 248] width 1133 height 497
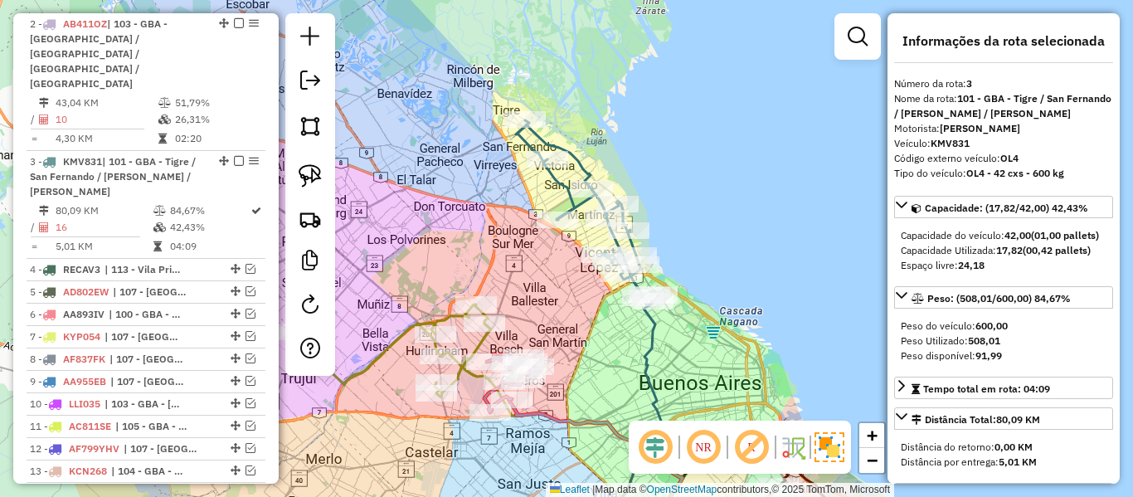
click at [647, 333] on icon at bounding box center [627, 358] width 70 height 337
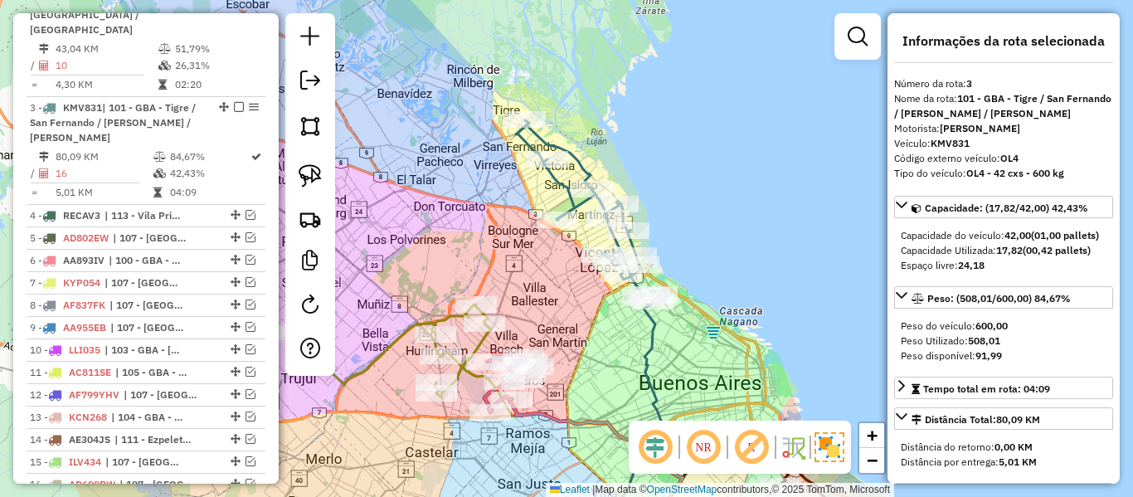
scroll to position [839, 0]
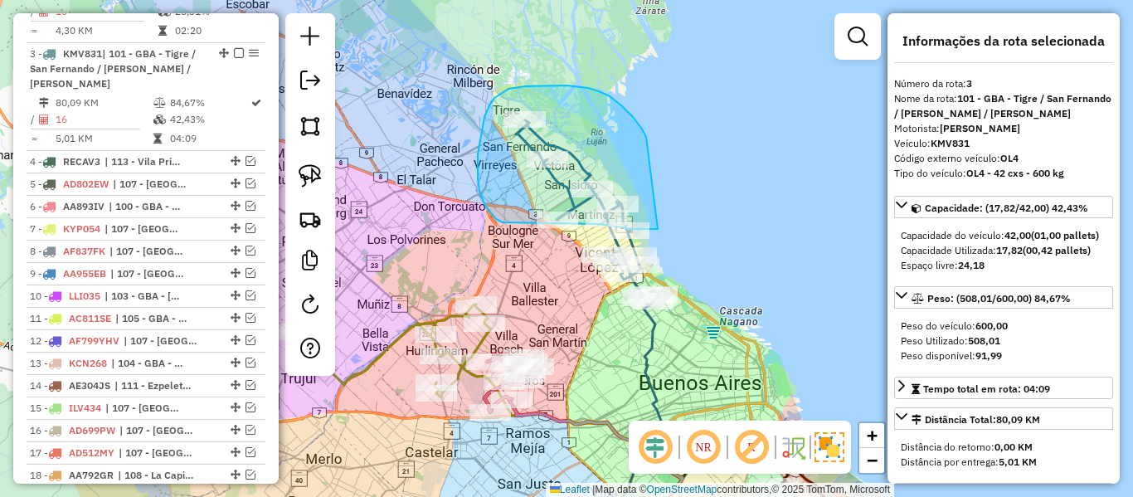
drag, startPoint x: 641, startPoint y: 128, endPoint x: 681, endPoint y: 214, distance: 95.0
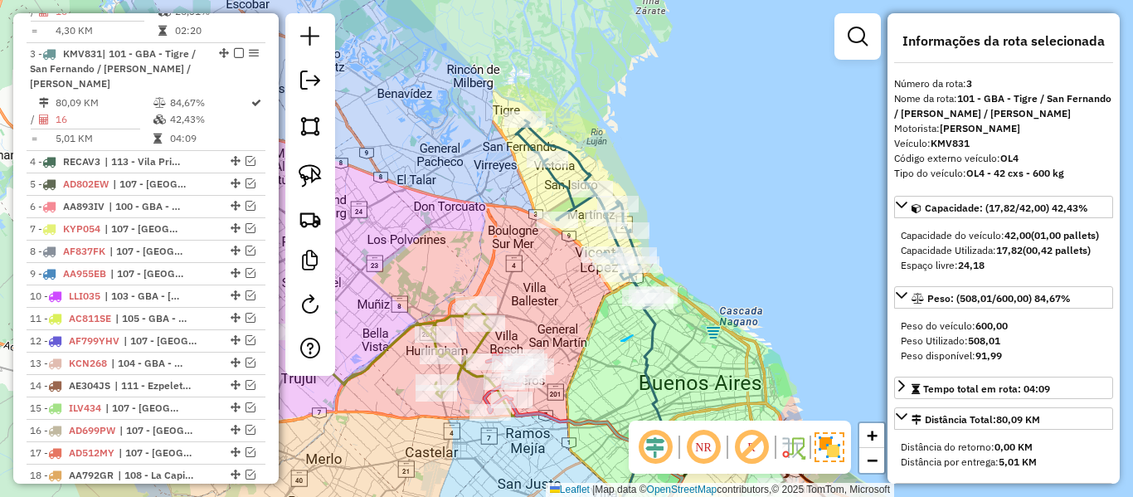
click at [672, 308] on div "Janela de atendimento Grade de atendimento Capacidade Transportadoras Veículos …" at bounding box center [566, 248] width 1133 height 497
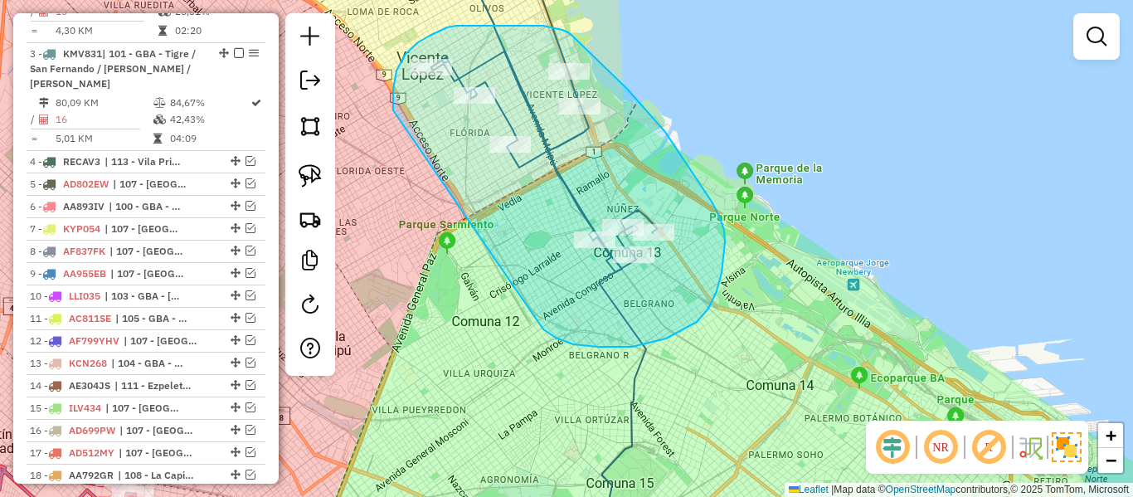
drag, startPoint x: 697, startPoint y: 322, endPoint x: 450, endPoint y: 182, distance: 283.3
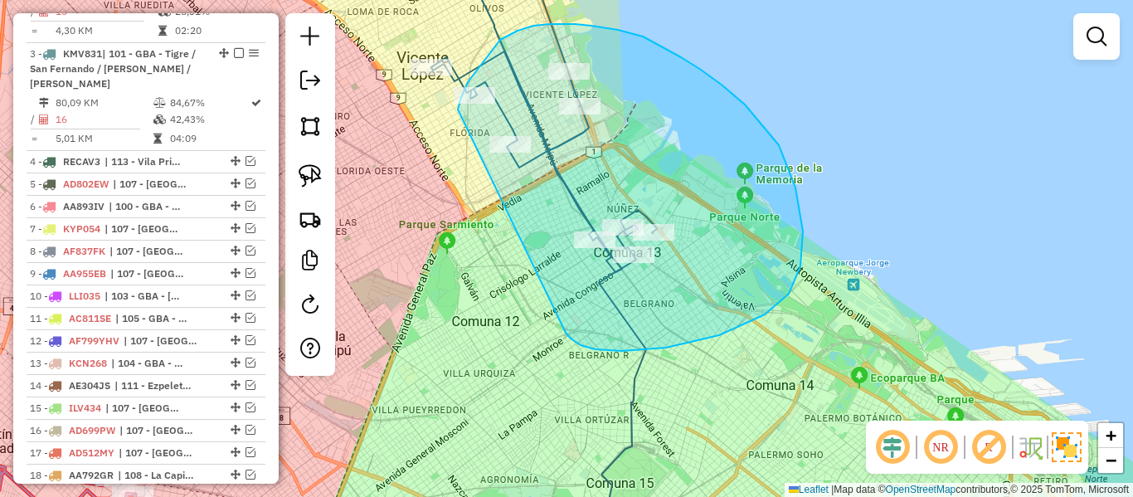
drag, startPoint x: 666, startPoint y: 347, endPoint x: 466, endPoint y: 141, distance: 287.3
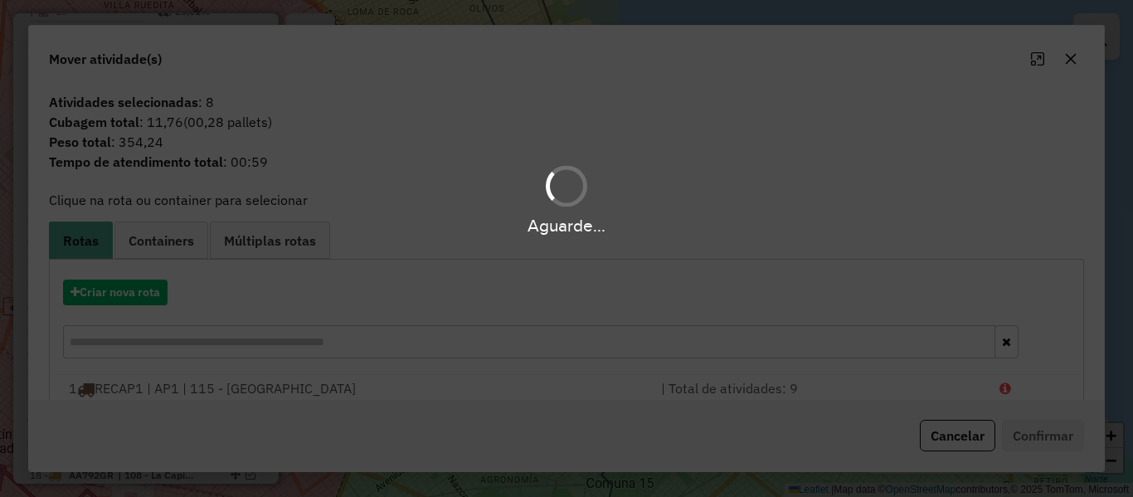
click at [130, 299] on hb-app "Aguarde... Pop-up bloqueado! Seu navegador bloqueou automáticamente a abertura …" at bounding box center [566, 248] width 1133 height 497
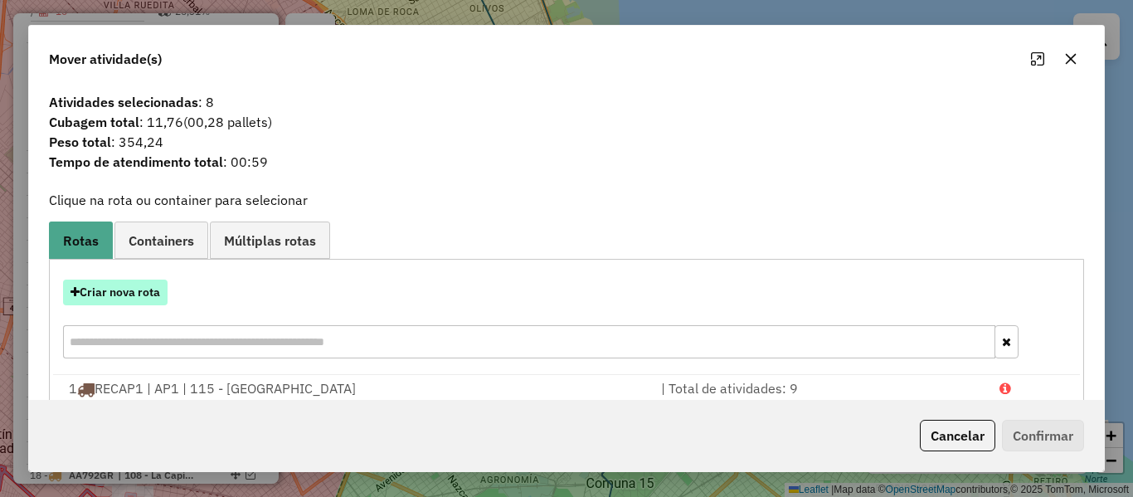
click at [130, 295] on button "Criar nova rota" at bounding box center [115, 292] width 104 height 26
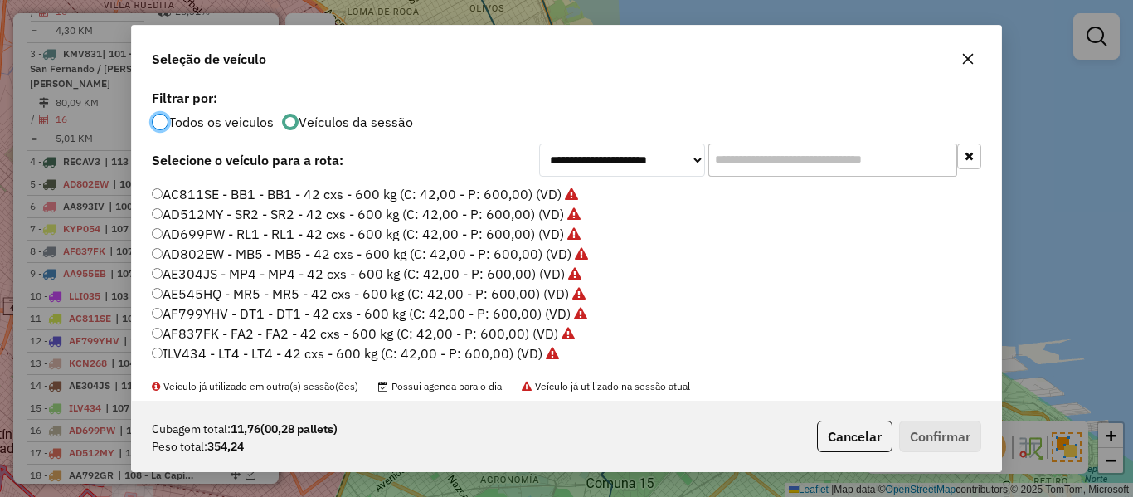
scroll to position [415, 0]
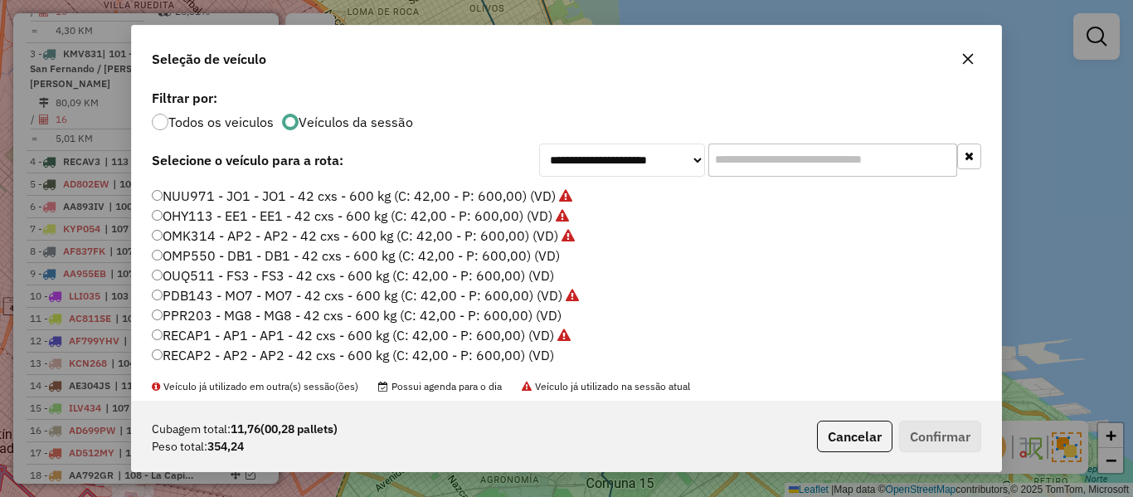
click at [530, 256] on label "OMP550 - DB1 - DB1 - 42 cxs - 600 kg (C: 42,00 - P: 600,00) (VD)" at bounding box center [356, 255] width 408 height 20
click at [969, 424] on button "Confirmar" at bounding box center [940, 436] width 82 height 32
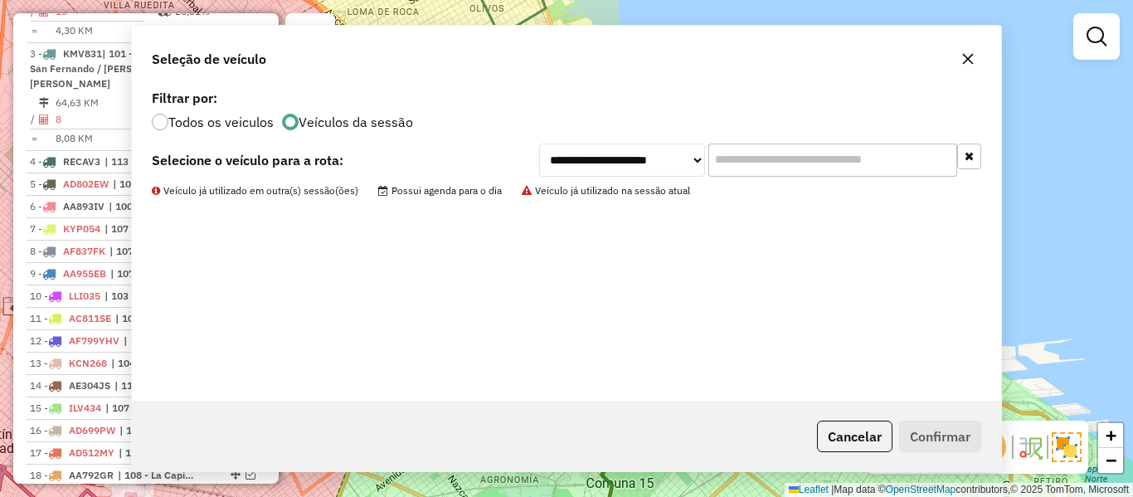
scroll to position [731, 0]
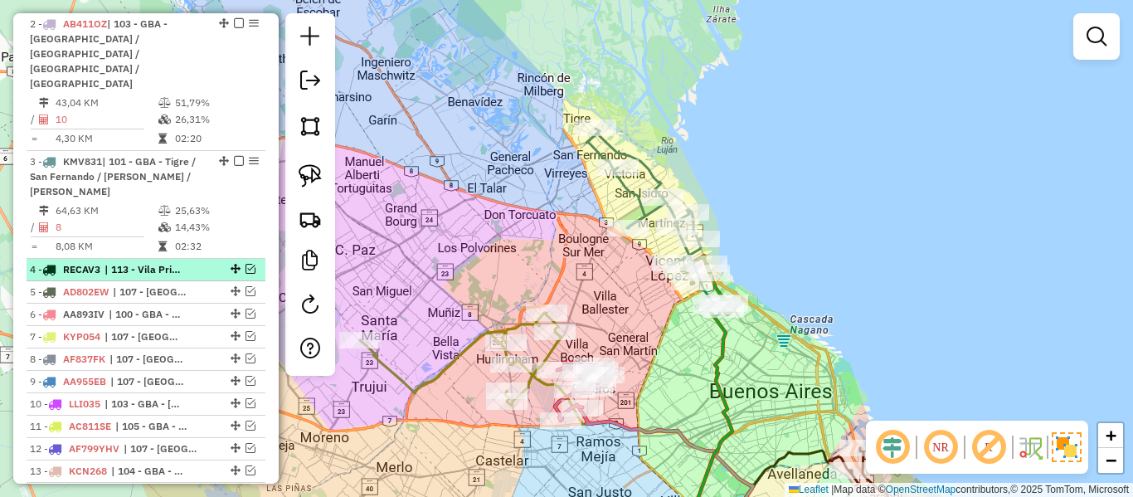
click at [172, 259] on li "4 - RECAV3 | 113 - Vila Primero de Mayo - Paso de Burgos" at bounding box center [146, 270] width 239 height 22
select select "**********"
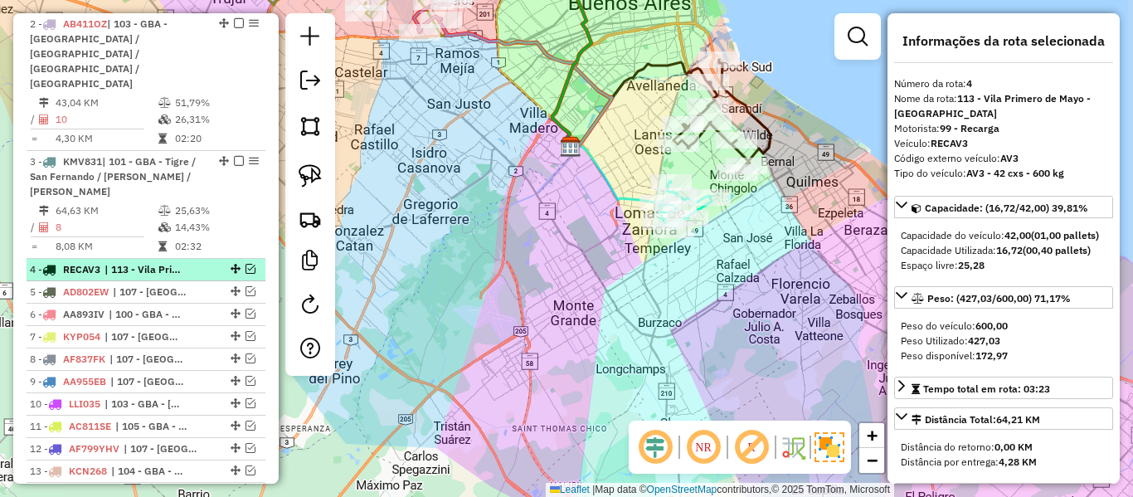
click at [246, 264] on em at bounding box center [250, 269] width 10 height 10
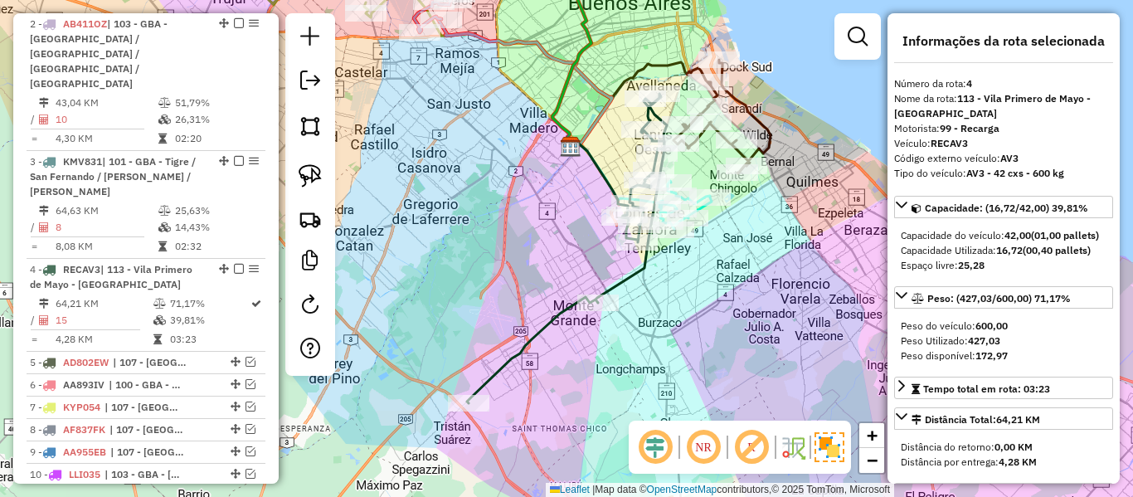
click at [636, 277] on icon at bounding box center [567, 248] width 200 height 309
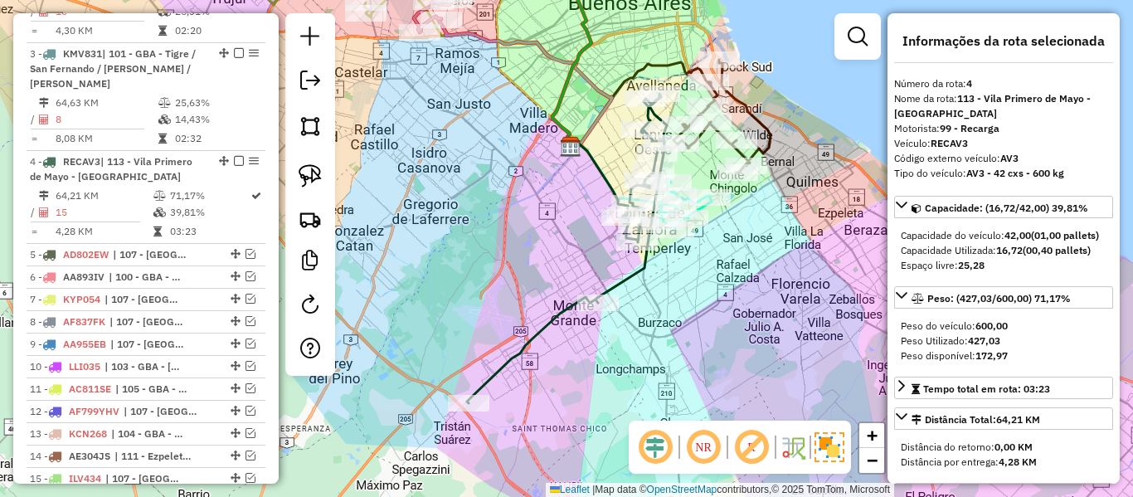
scroll to position [947, 0]
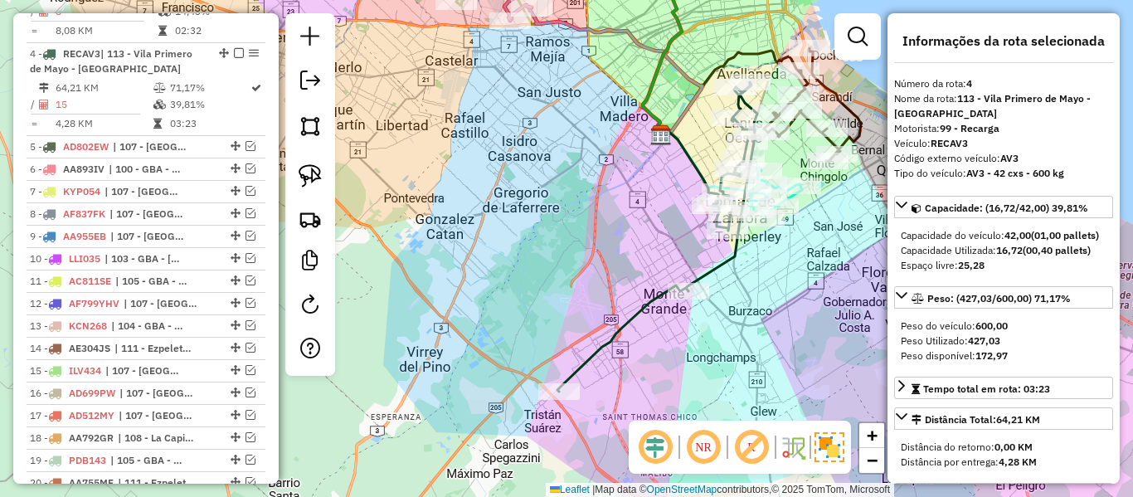
drag, startPoint x: 720, startPoint y: 302, endPoint x: 759, endPoint y: 299, distance: 39.1
click at [759, 299] on div "Janela de atendimento Grade de atendimento Capacidade Transportadoras Veículos …" at bounding box center [566, 248] width 1133 height 497
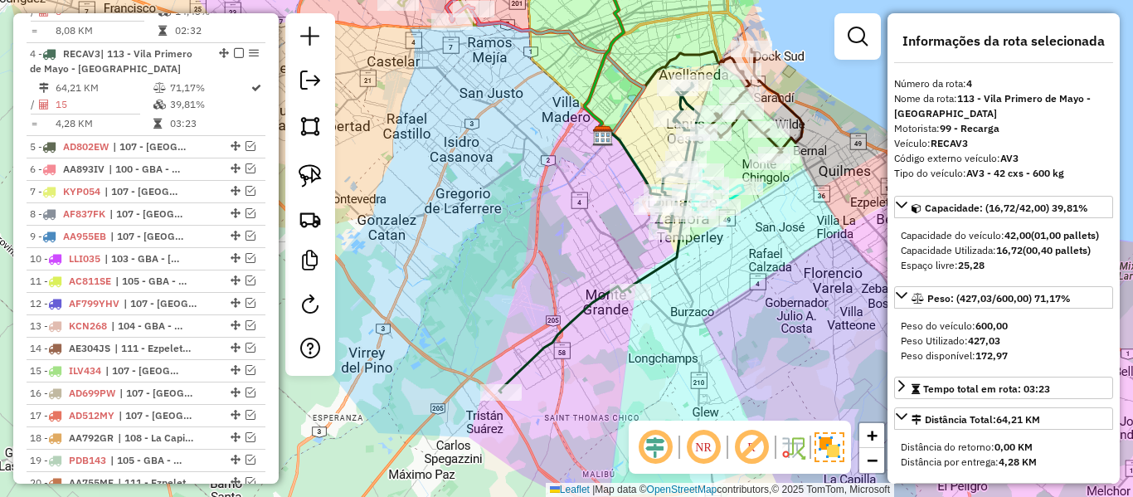
drag, startPoint x: 766, startPoint y: 299, endPoint x: 708, endPoint y: 300, distance: 58.0
click at [708, 300] on div "Janela de atendimento Grade de atendimento Capacidade Transportadoras Veículos …" at bounding box center [566, 248] width 1133 height 497
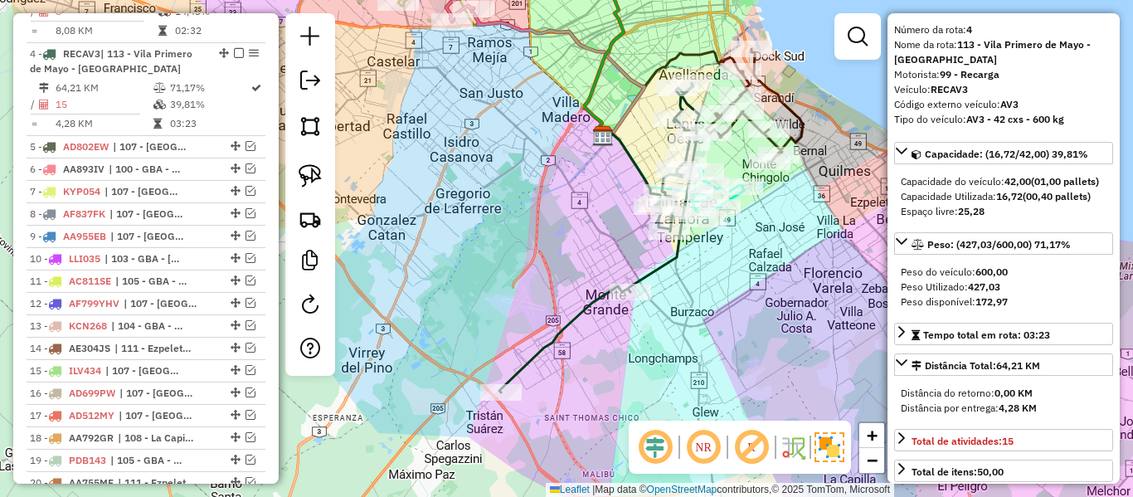
scroll to position [83, 0]
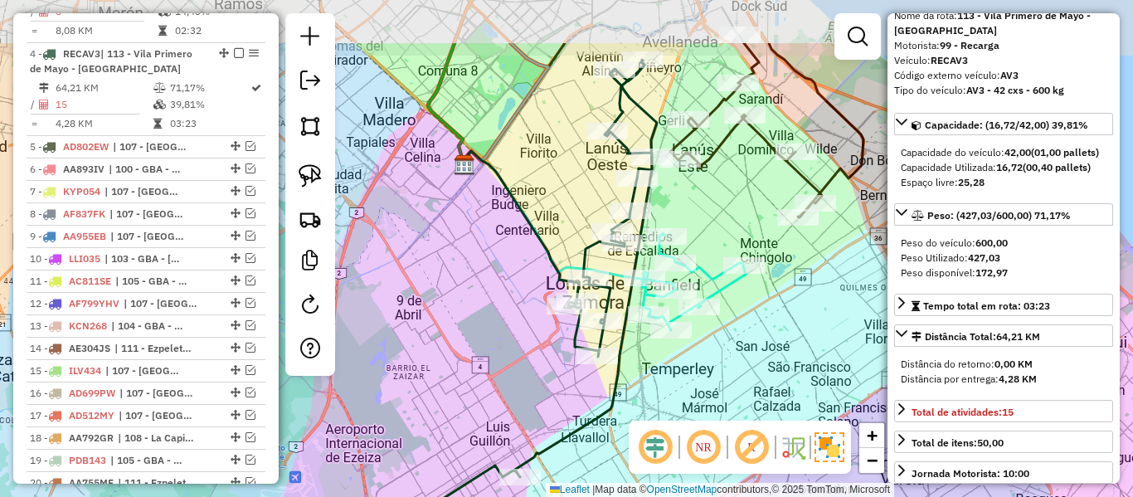
drag, startPoint x: 720, startPoint y: 312, endPoint x: 646, endPoint y: 301, distance: 74.6
click at [660, 422] on hb-router-mapa "Informações da Sessão 1277605 - 18/09/2025 Criação: 17/09/2025 16:47 Depósito: …" at bounding box center [566, 248] width 1133 height 497
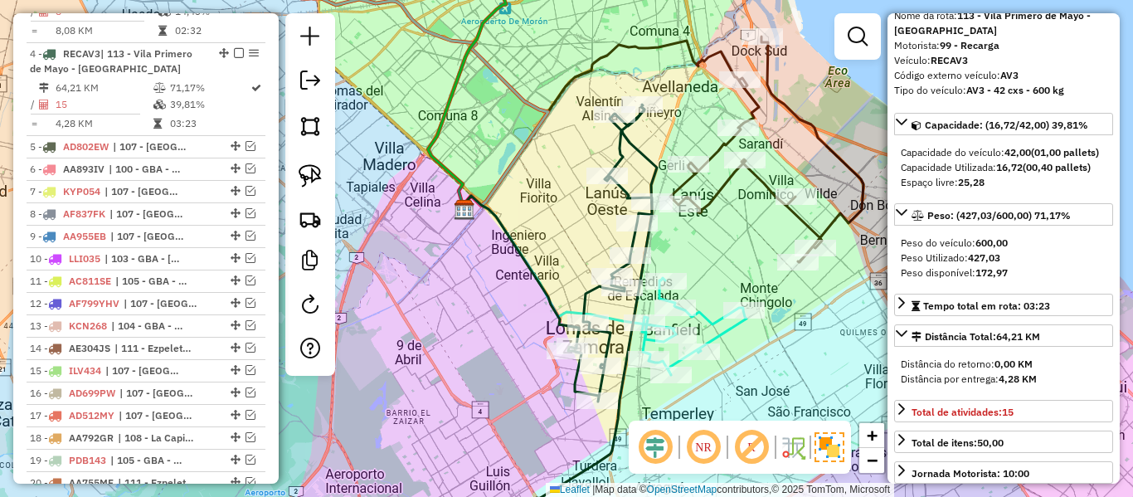
drag, startPoint x: 693, startPoint y: 216, endPoint x: 694, endPoint y: 261, distance: 44.8
click at [694, 261] on div "Janela de atendimento Grade de atendimento Capacidade Transportadoras Veículos …" at bounding box center [566, 248] width 1133 height 497
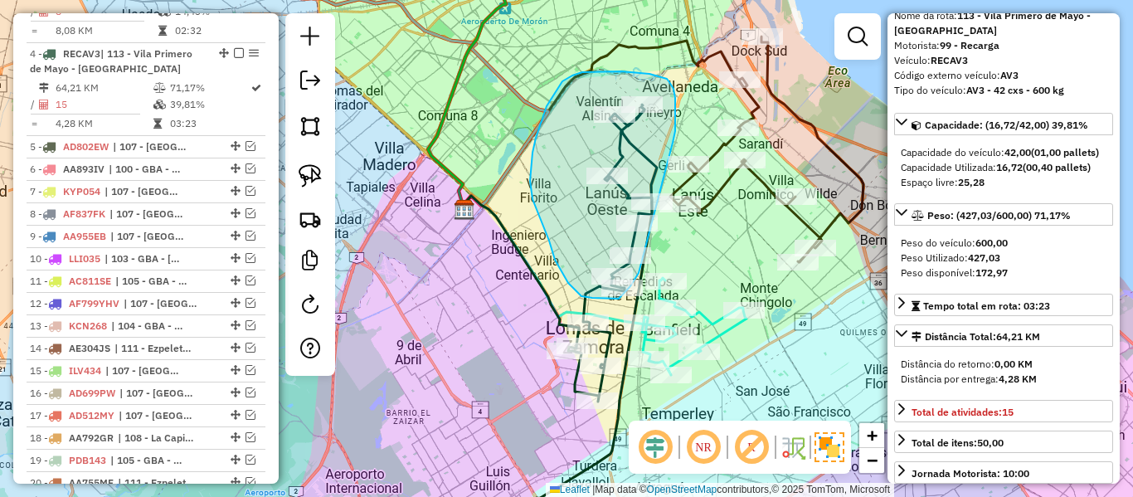
drag, startPoint x: 672, startPoint y: 143, endPoint x: 653, endPoint y: 257, distance: 116.0
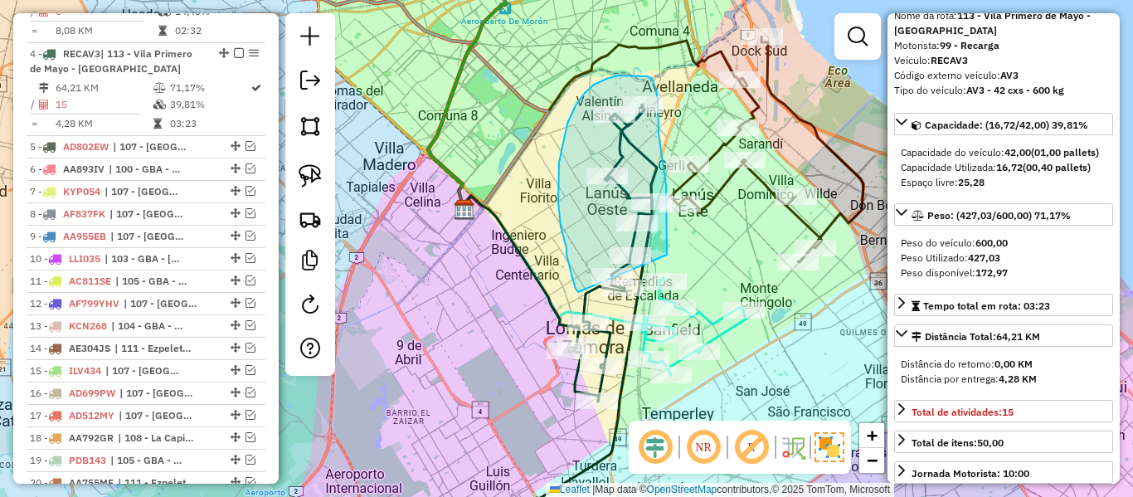
drag, startPoint x: 667, startPoint y: 255, endPoint x: 578, endPoint y: 293, distance: 96.6
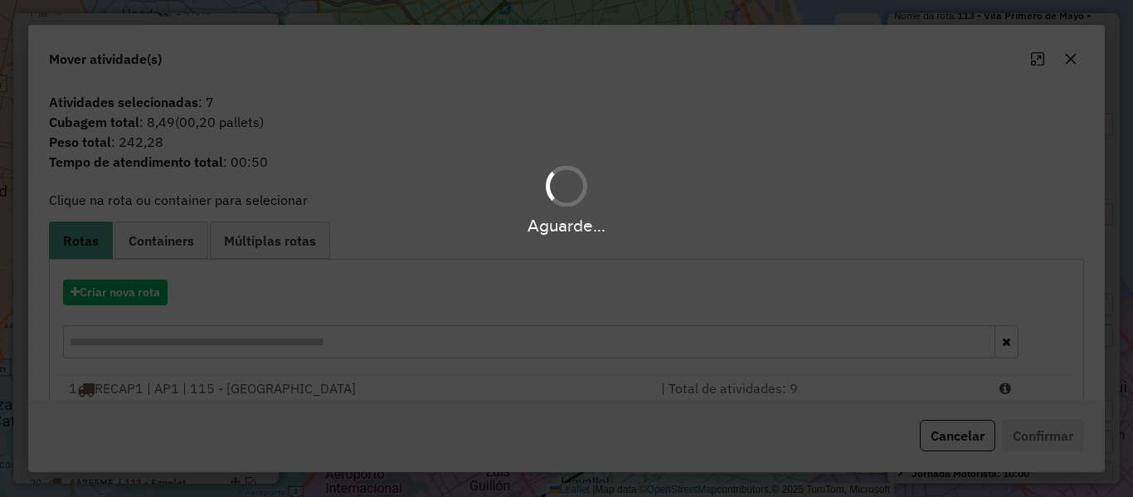
click at [95, 294] on div "Aguarde..." at bounding box center [566, 248] width 1133 height 497
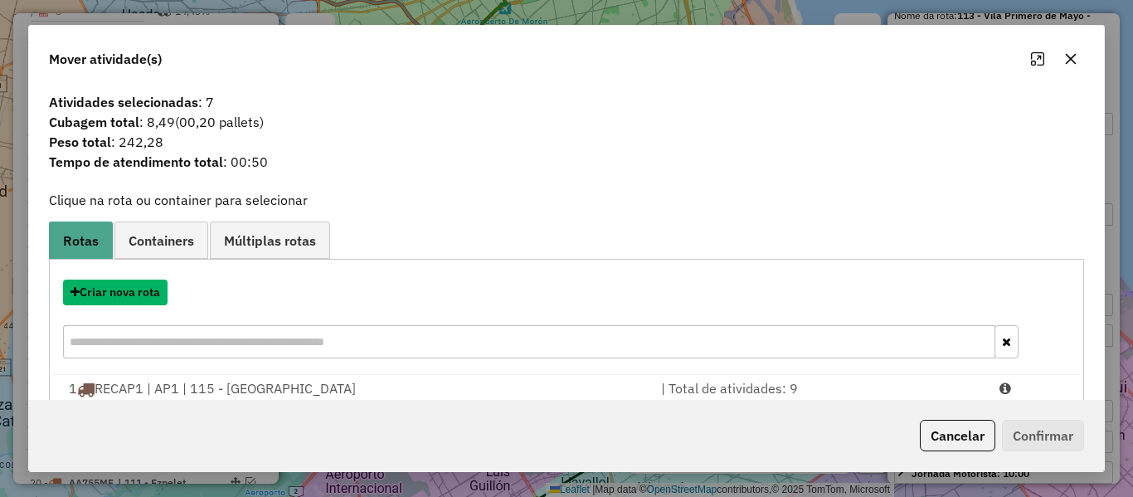
click at [95, 294] on button "Criar nova rota" at bounding box center [115, 292] width 104 height 26
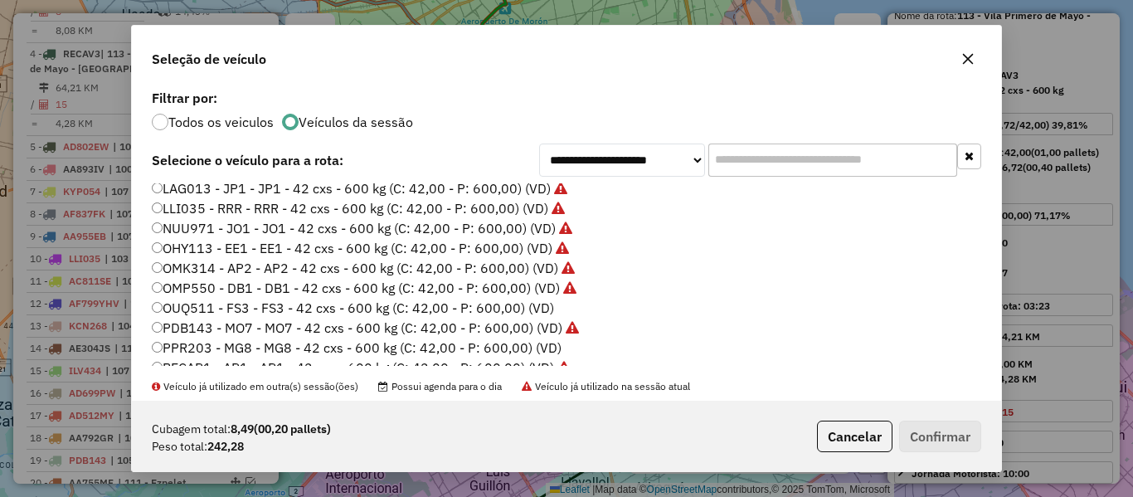
scroll to position [415, 0]
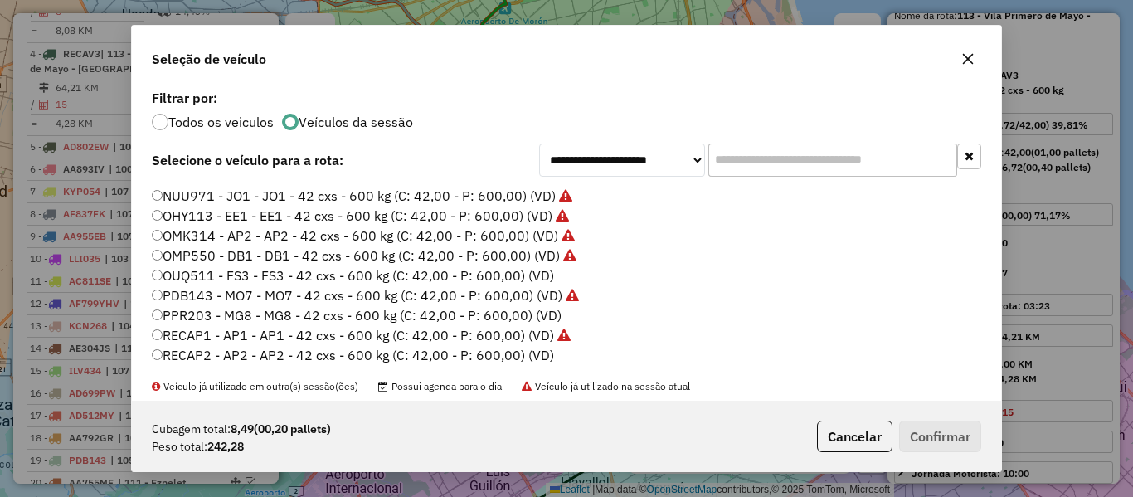
click at [547, 279] on label "OUQ511 - FS3 - FS3 - 42 cxs - 600 kg (C: 42,00 - P: 600,00) (VD)" at bounding box center [353, 275] width 402 height 20
click at [914, 414] on div "Cubagem total: 8,49 (00,20 pallets) Peso total: 242,28 Cancelar Confirmar" at bounding box center [566, 435] width 869 height 71
click at [921, 428] on button "Confirmar" at bounding box center [940, 436] width 82 height 32
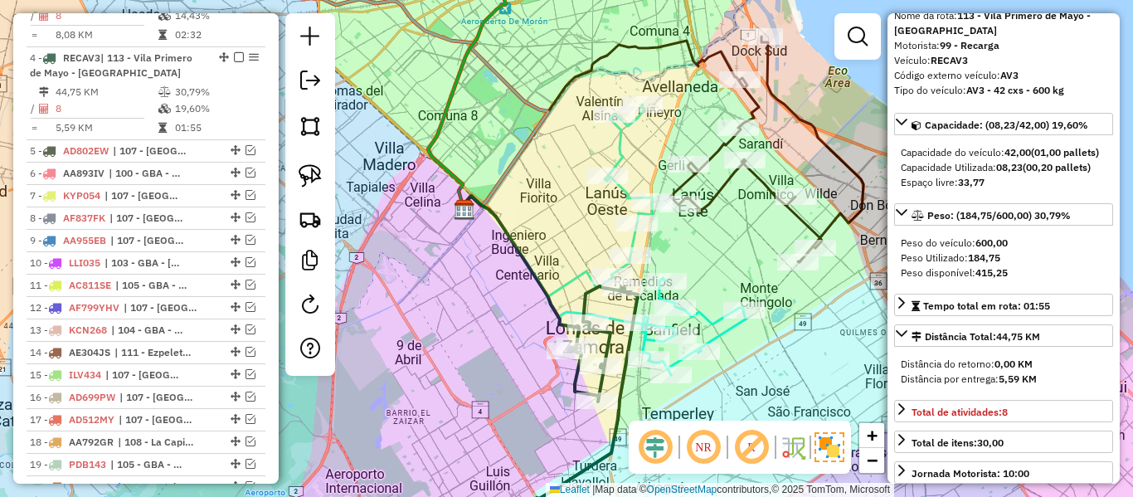
scroll to position [947, 0]
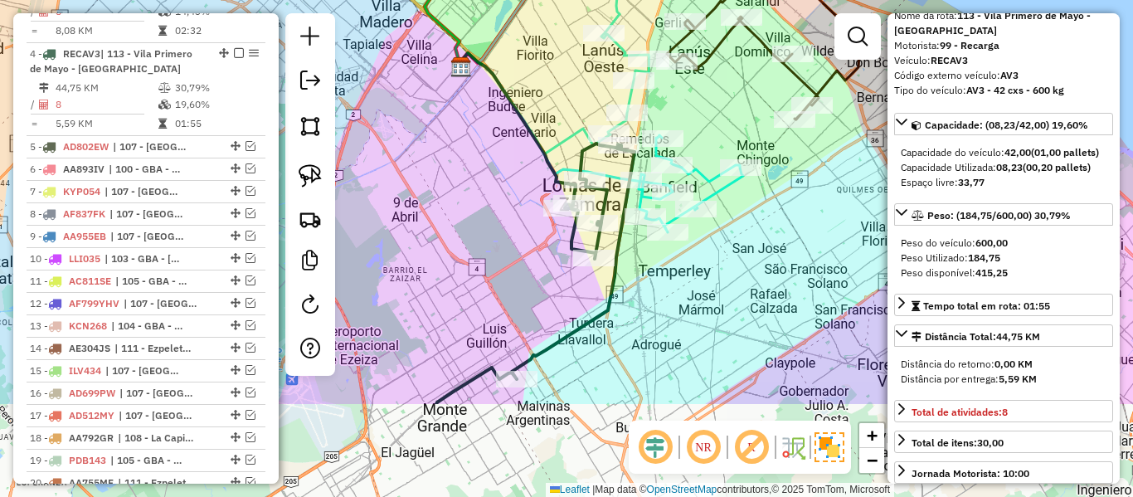
drag, startPoint x: 289, startPoint y: 341, endPoint x: 289, endPoint y: 284, distance: 56.4
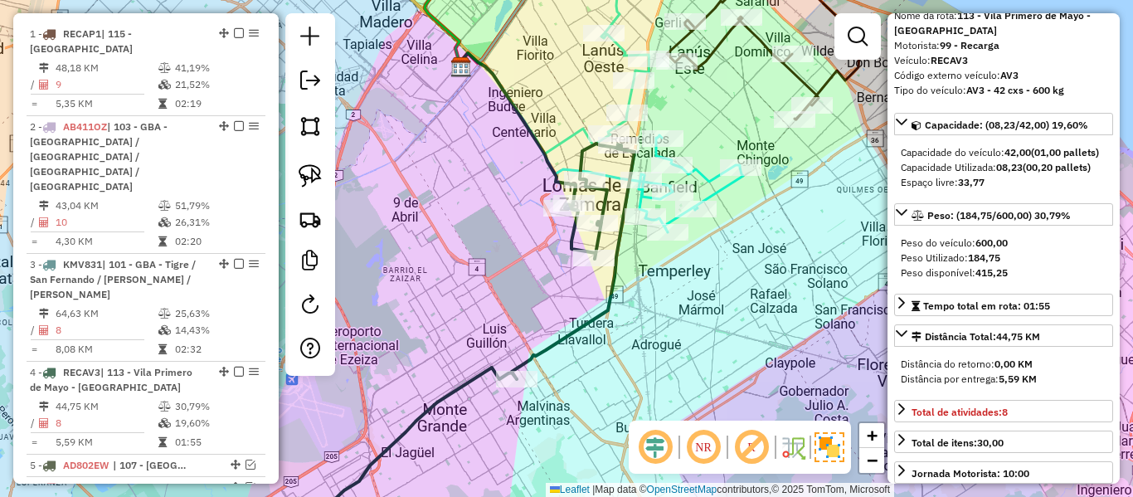
scroll to position [0, 0]
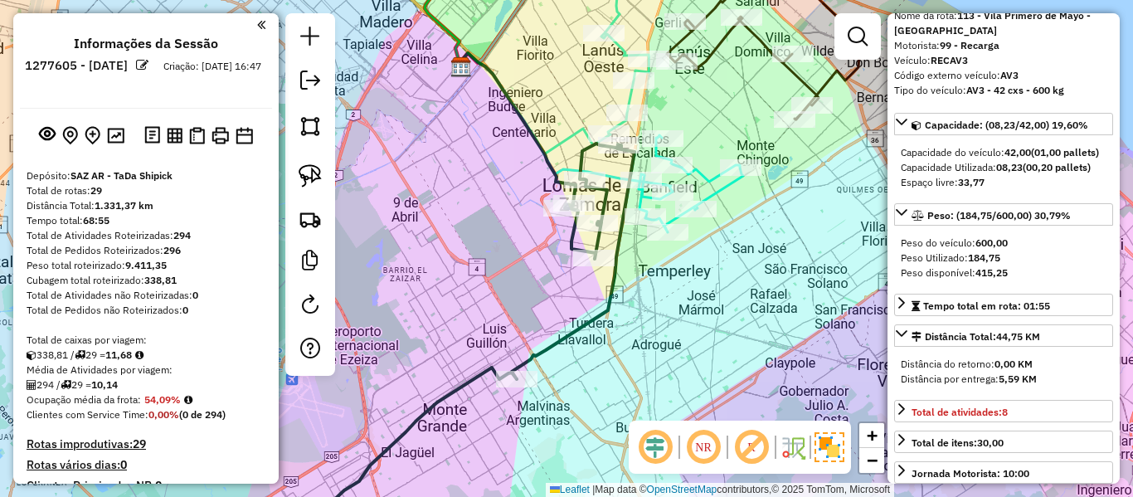
drag, startPoint x: 201, startPoint y: 404, endPoint x: 218, endPoint y: 247, distance: 157.7
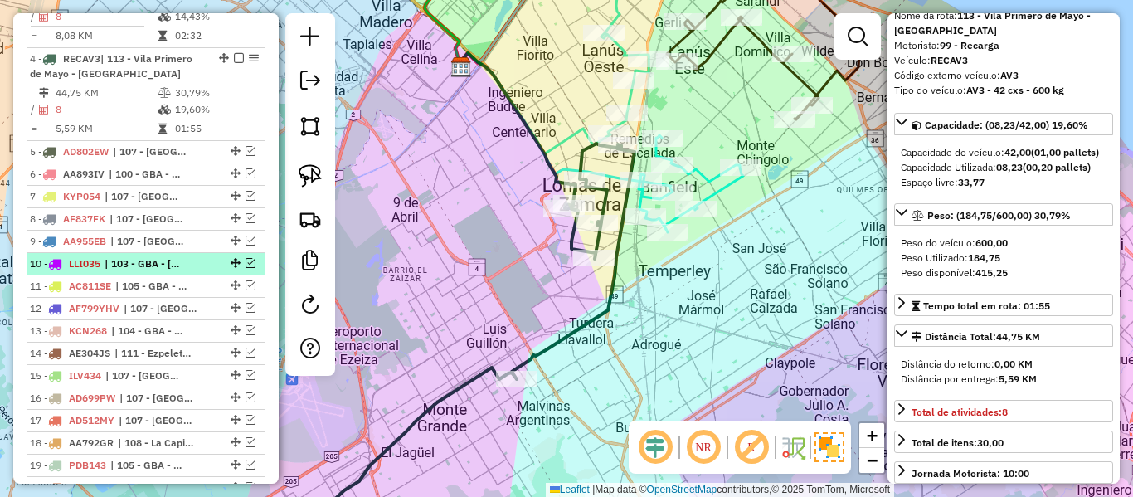
scroll to position [912, 0]
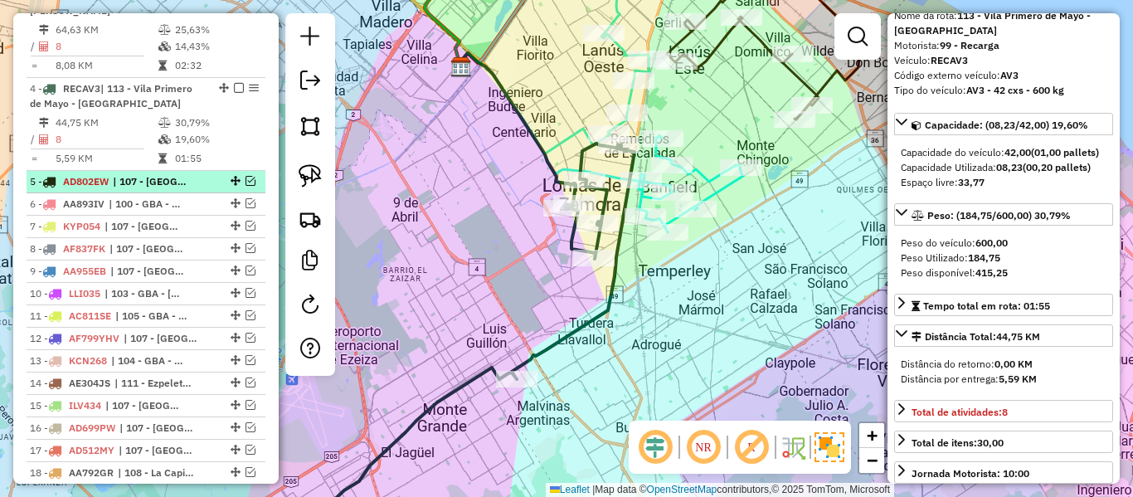
click at [175, 174] on span "| 107 - Ciudad Autónoma de Buenos Aires - CABA" at bounding box center [151, 181] width 76 height 15
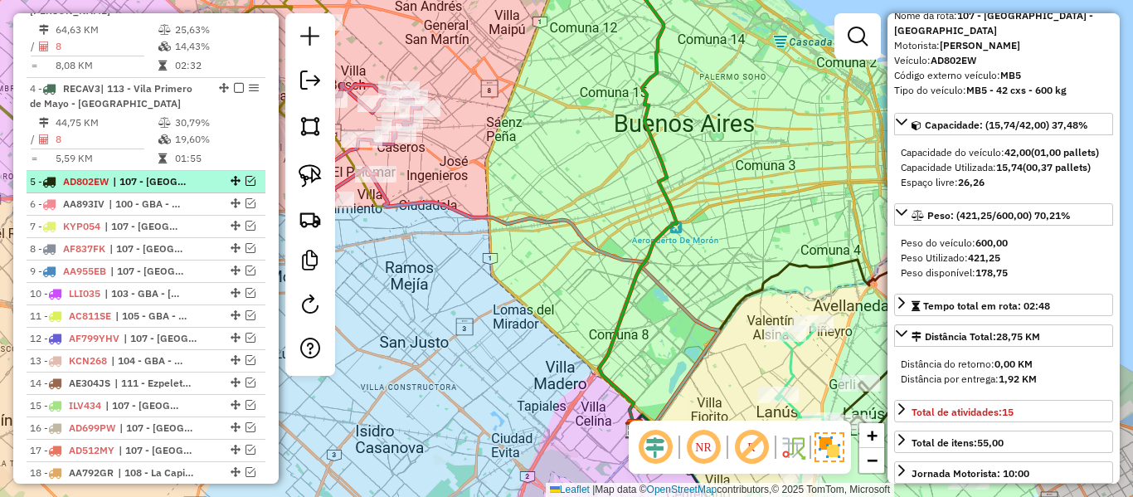
click at [245, 176] on em at bounding box center [250, 181] width 10 height 10
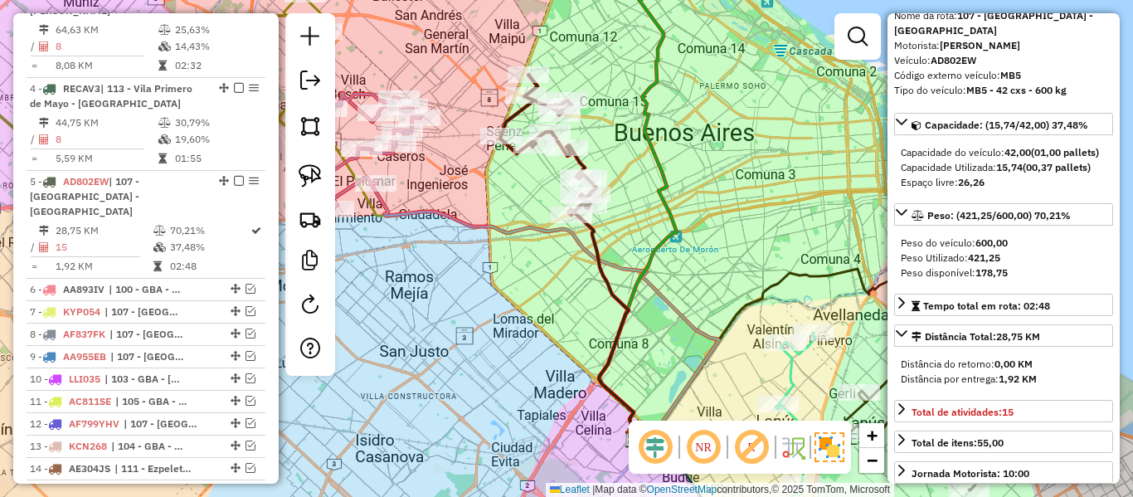
drag, startPoint x: 552, startPoint y: 250, endPoint x: 584, endPoint y: 383, distance: 136.4
click at [584, 383] on div "Janela de atendimento Grade de atendimento Capacidade Transportadoras Veículos …" at bounding box center [566, 248] width 1133 height 497
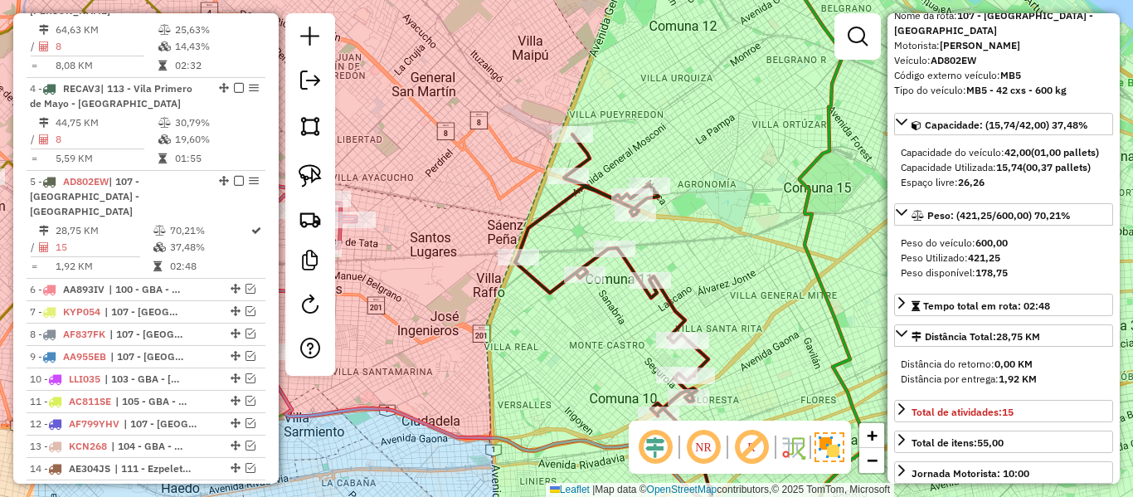
click at [663, 299] on icon at bounding box center [611, 274] width 193 height 281
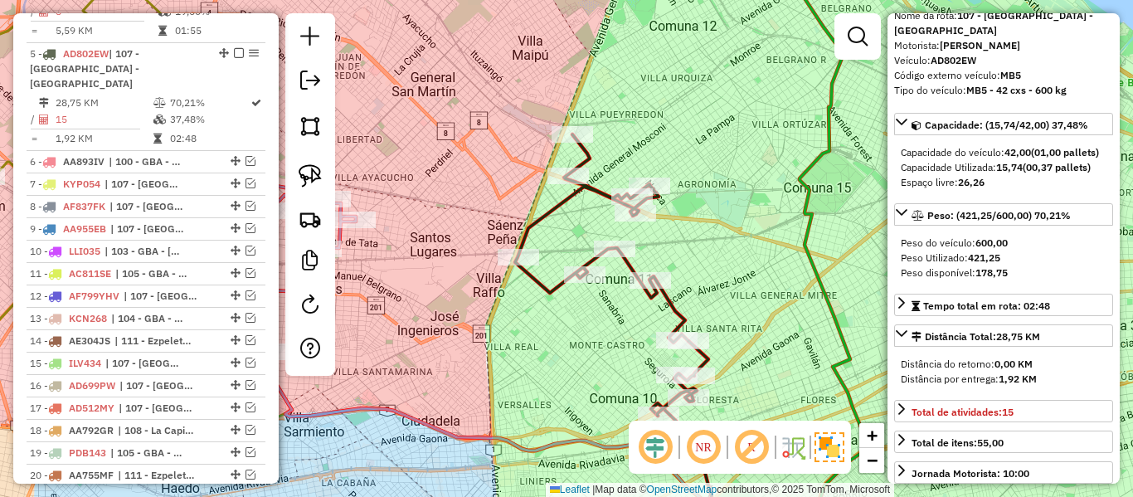
drag, startPoint x: 612, startPoint y: 337, endPoint x: 588, endPoint y: 287, distance: 56.0
click at [588, 287] on div "Janela de atendimento Grade de atendimento Capacidade Transportadoras Veículos …" at bounding box center [566, 248] width 1133 height 497
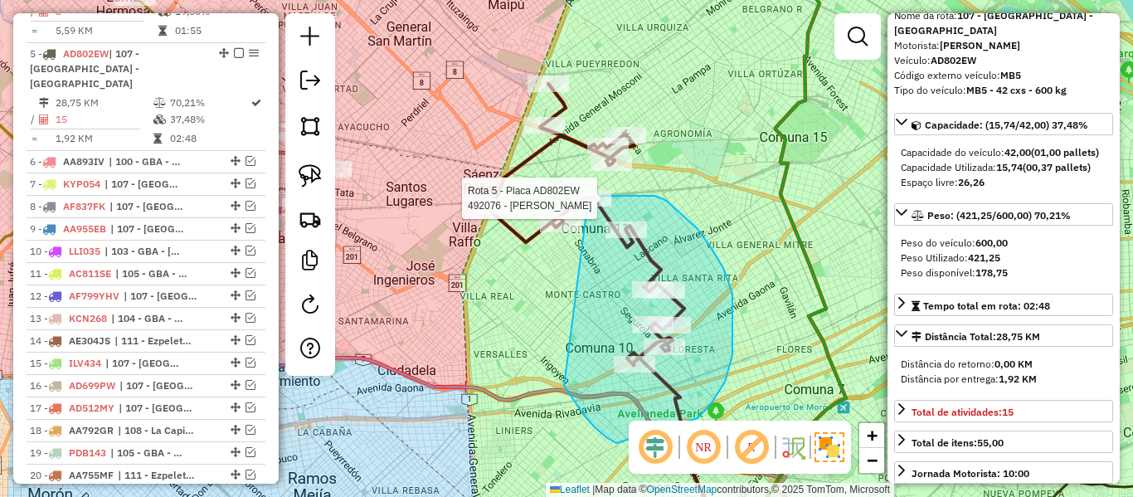
drag, startPoint x: 573, startPoint y: 399, endPoint x: 580, endPoint y: 213, distance: 185.9
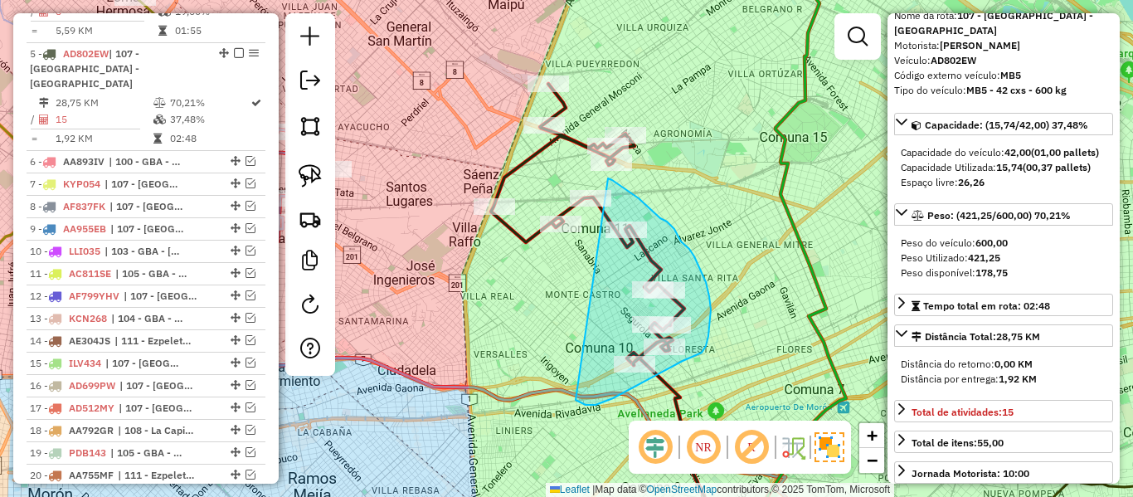
drag, startPoint x: 585, startPoint y: 405, endPoint x: 576, endPoint y: 182, distance: 222.4
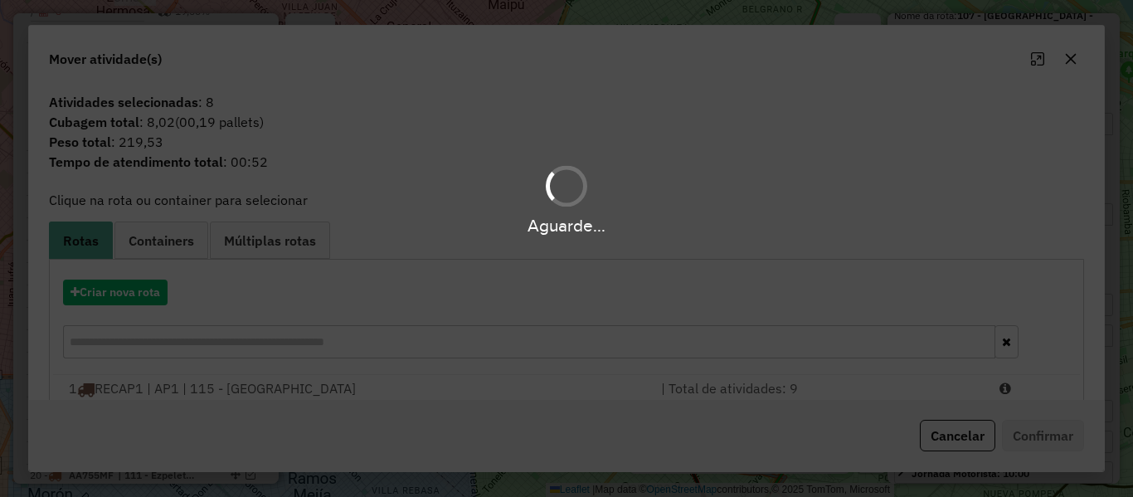
click at [120, 294] on div "Aguarde..." at bounding box center [566, 248] width 1133 height 497
click at [121, 294] on div "Aguarde..." at bounding box center [566, 248] width 1133 height 497
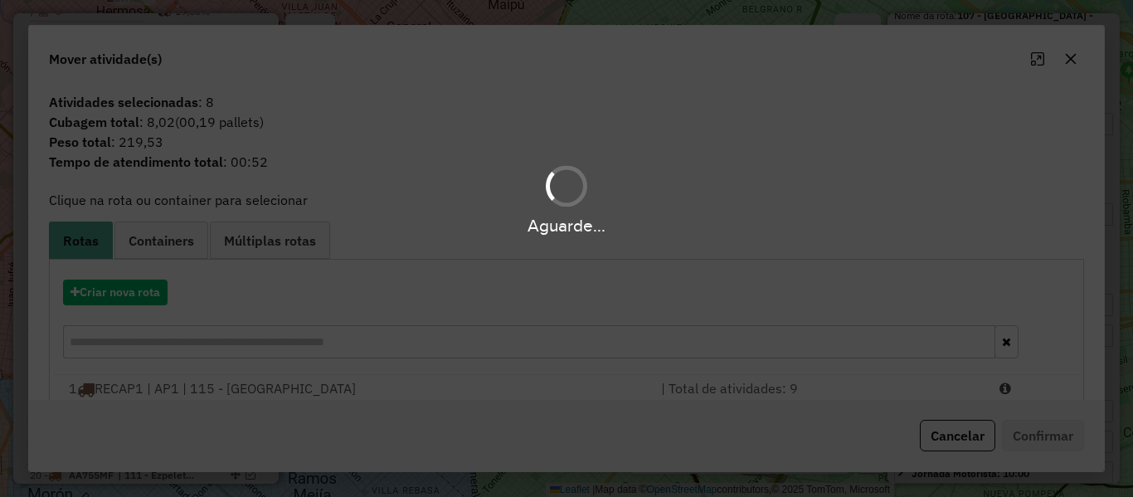
click at [121, 294] on div "Aguarde..." at bounding box center [566, 248] width 1133 height 497
click at [129, 293] on div "Aguarde..." at bounding box center [566, 248] width 1133 height 497
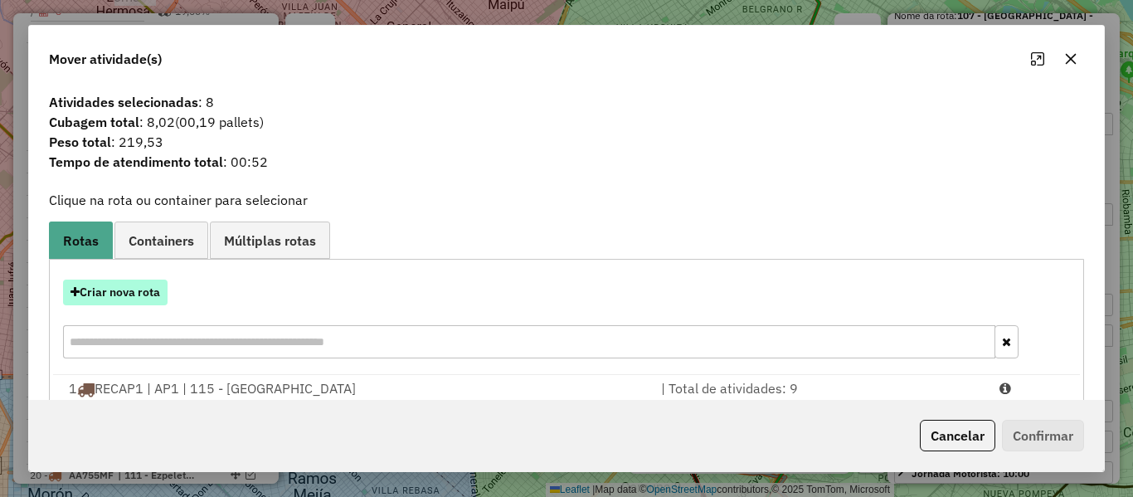
click at [145, 299] on button "Criar nova rota" at bounding box center [115, 292] width 104 height 26
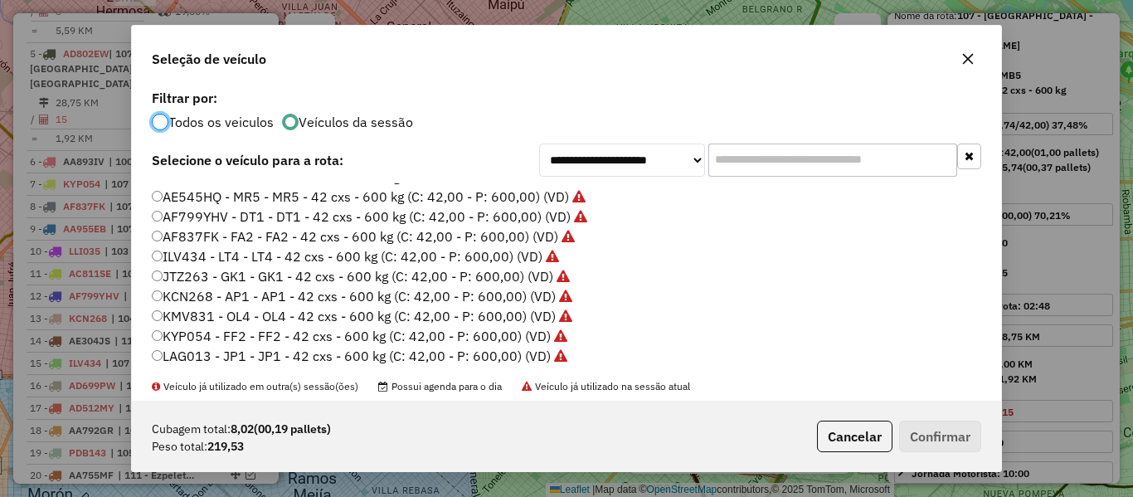
scroll to position [415, 0]
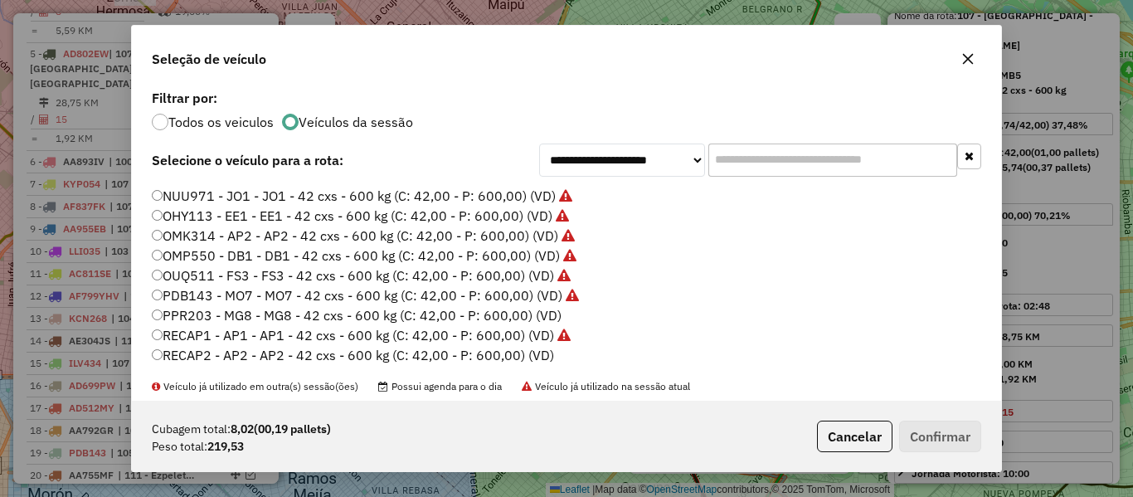
click at [539, 313] on label "PPR203 - MG8 - MG8 - 42 cxs - 600 kg (C: 42,00 - P: 600,00) (VD)" at bounding box center [357, 315] width 410 height 20
click at [943, 427] on button "Confirmar" at bounding box center [940, 436] width 82 height 32
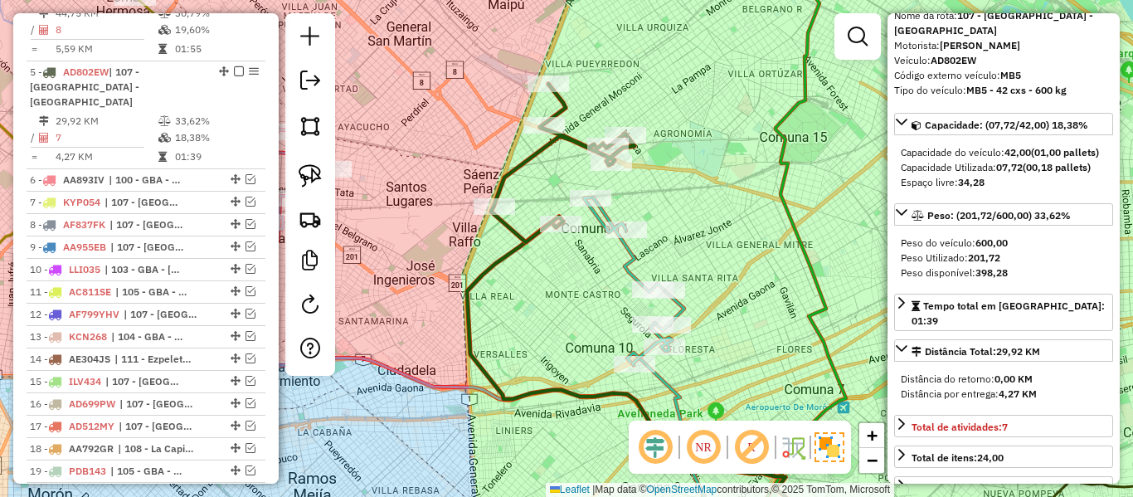
scroll to position [1040, 0]
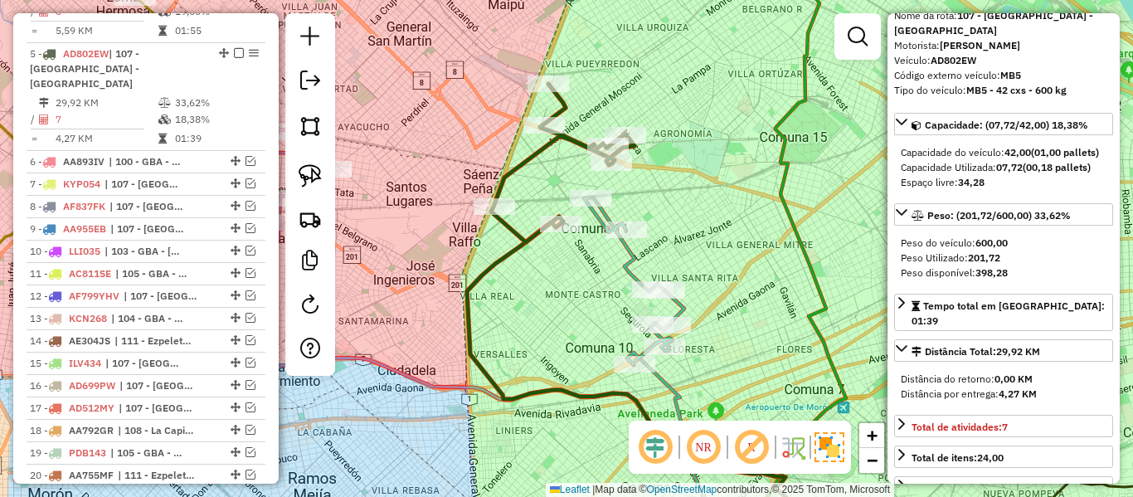
click at [527, 149] on icon at bounding box center [562, 163] width 143 height 158
click at [634, 263] on icon at bounding box center [634, 280] width 100 height 167
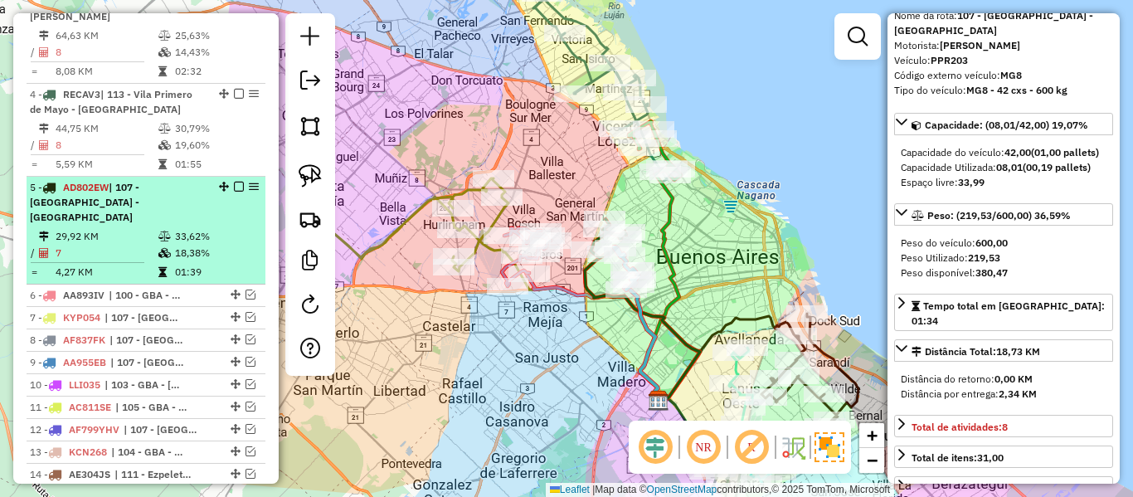
scroll to position [896, 0]
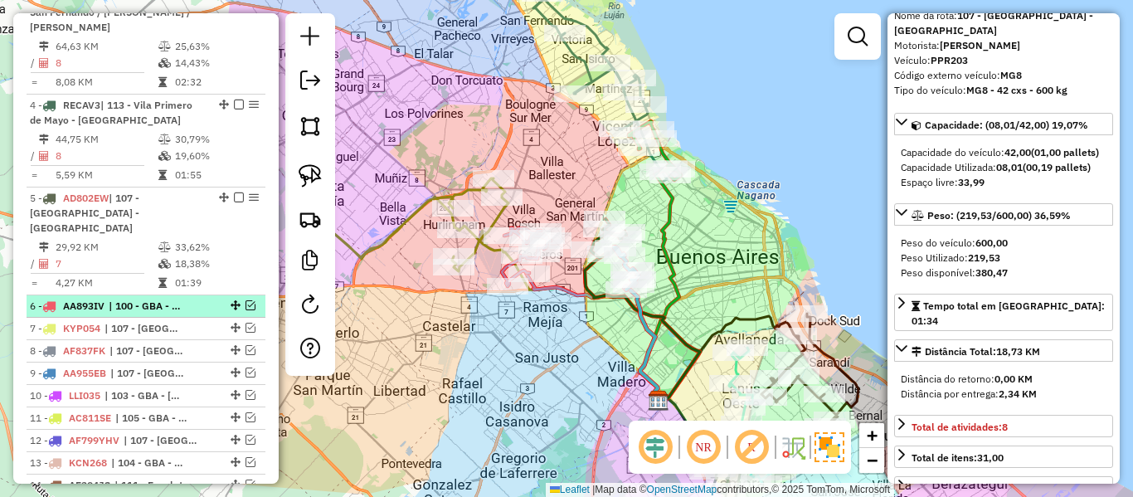
click at [188, 299] on div "6 - AA893IV | 100 - GBA - Garin / Nordelta / Loma Verde / Troncos, 102 - GBA - …" at bounding box center [118, 306] width 176 height 15
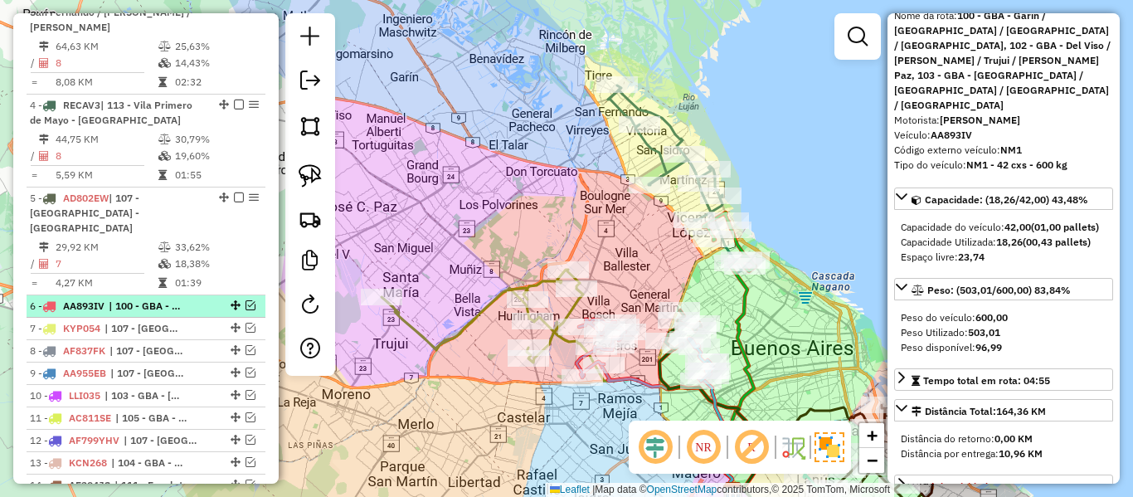
click at [249, 300] on em at bounding box center [250, 305] width 10 height 10
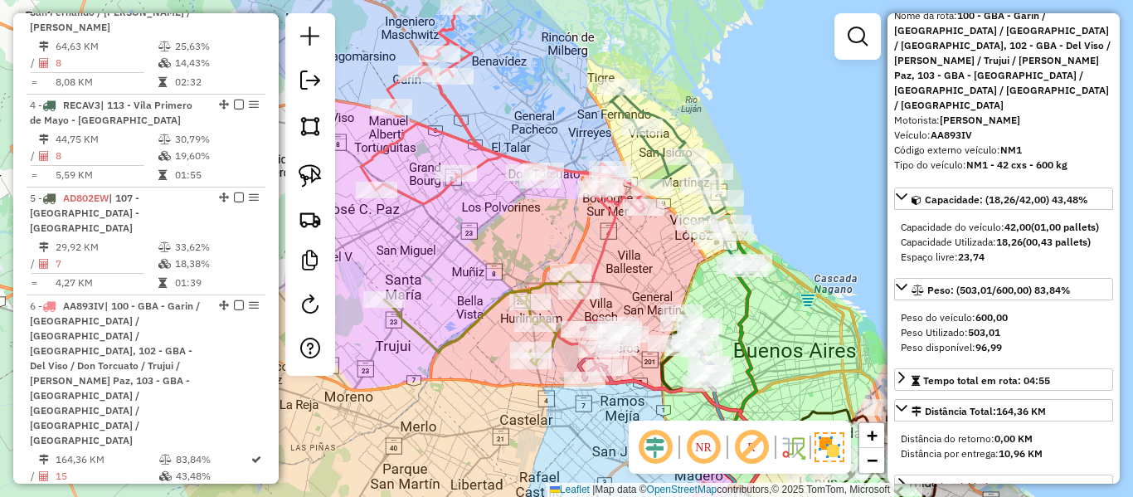
drag, startPoint x: 532, startPoint y: 231, endPoint x: 606, endPoint y: 301, distance: 102.0
click at [606, 301] on div "Janela de atendimento Grade de atendimento Capacidade Transportadoras Veículos …" at bounding box center [566, 248] width 1133 height 497
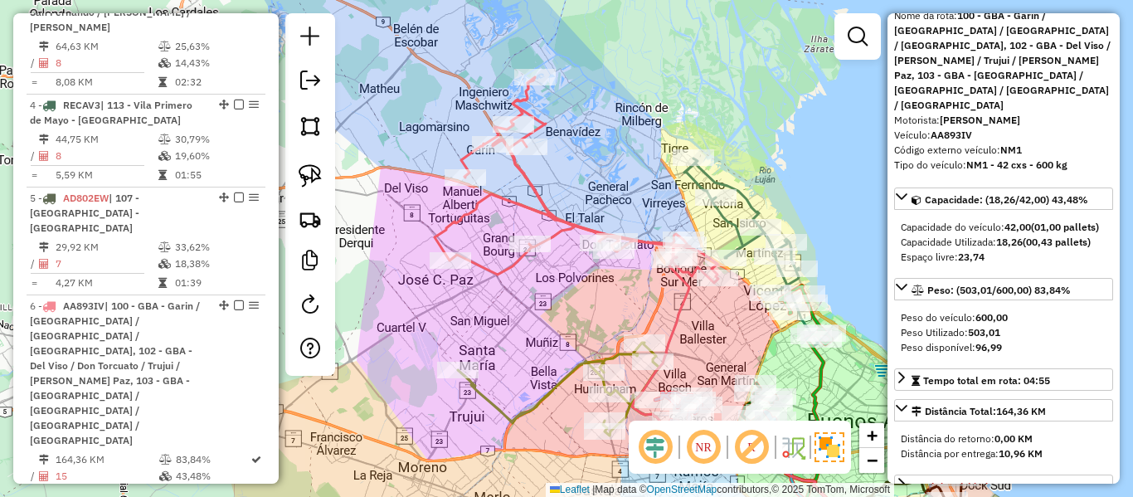
click at [562, 227] on icon at bounding box center [576, 180] width 284 height 206
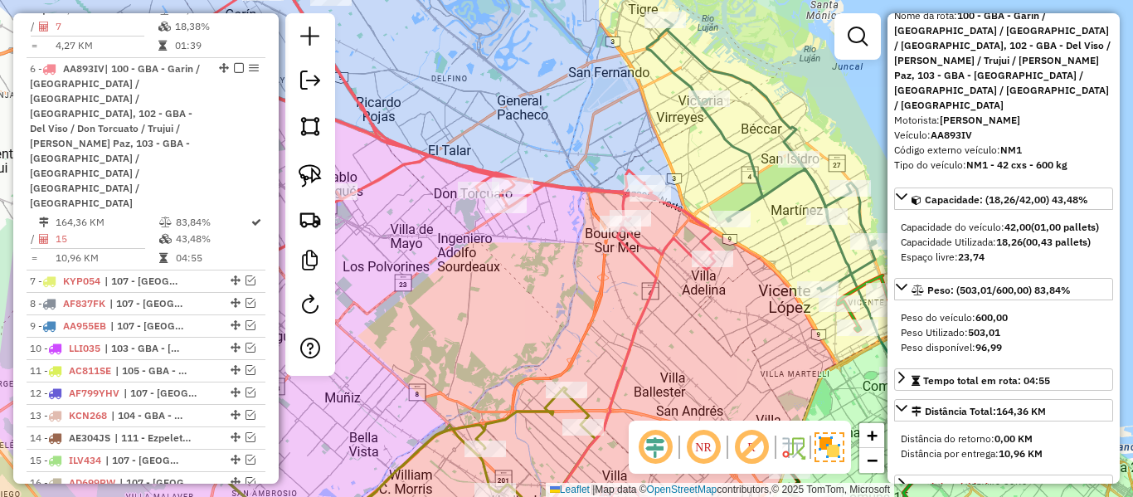
drag, startPoint x: 721, startPoint y: 310, endPoint x: 779, endPoint y: 322, distance: 58.4
click at [779, 322] on div "Janela de atendimento Grade de atendimento Capacidade Transportadoras Veículos …" at bounding box center [566, 248] width 1133 height 497
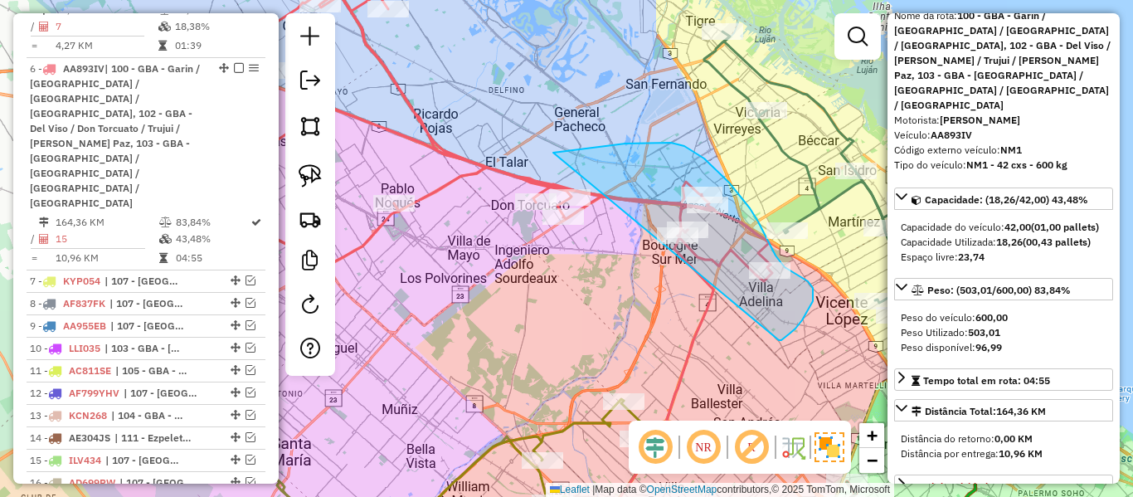
drag, startPoint x: 813, startPoint y: 301, endPoint x: 509, endPoint y: 277, distance: 304.4
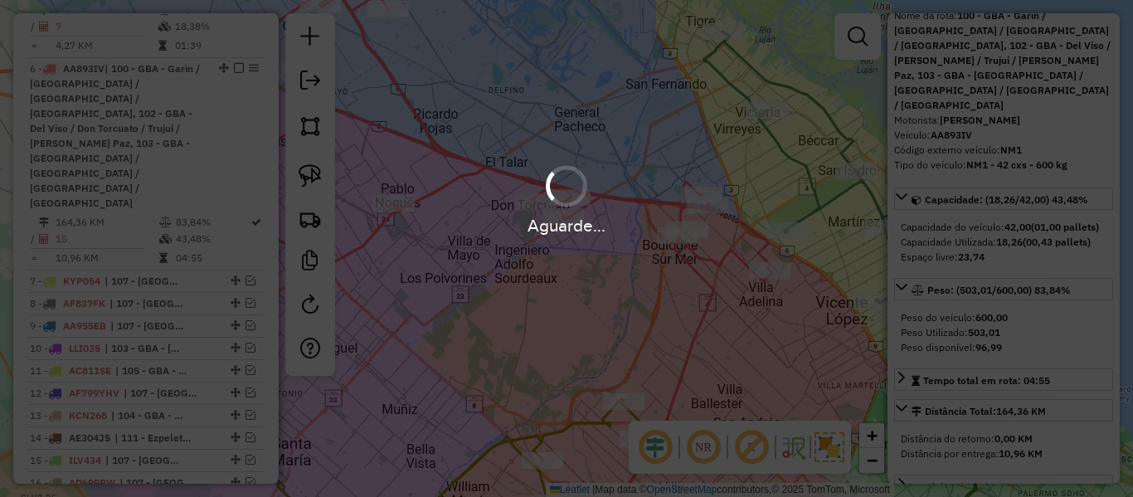
click at [794, 339] on div "Aguarde..." at bounding box center [566, 248] width 1133 height 497
click at [789, 339] on div "Aguarde..." at bounding box center [566, 248] width 1133 height 497
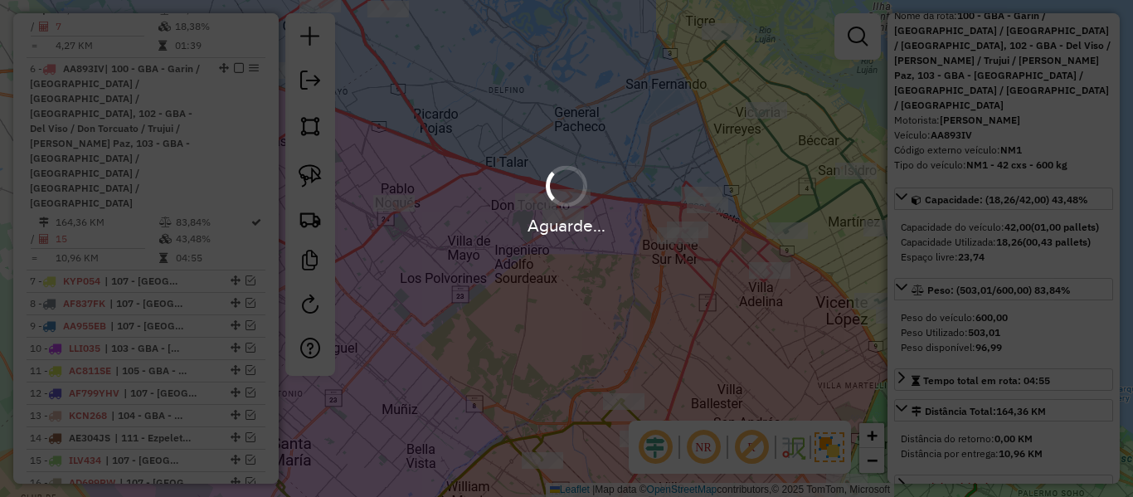
click at [789, 339] on div "Aguarde..." at bounding box center [566, 248] width 1133 height 497
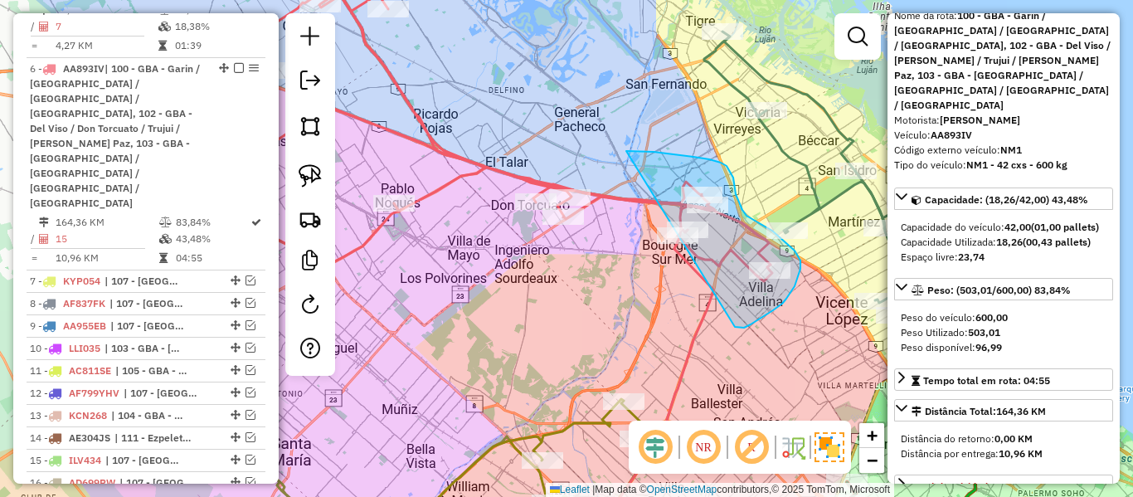
drag, startPoint x: 735, startPoint y: 327, endPoint x: 507, endPoint y: 306, distance: 229.0
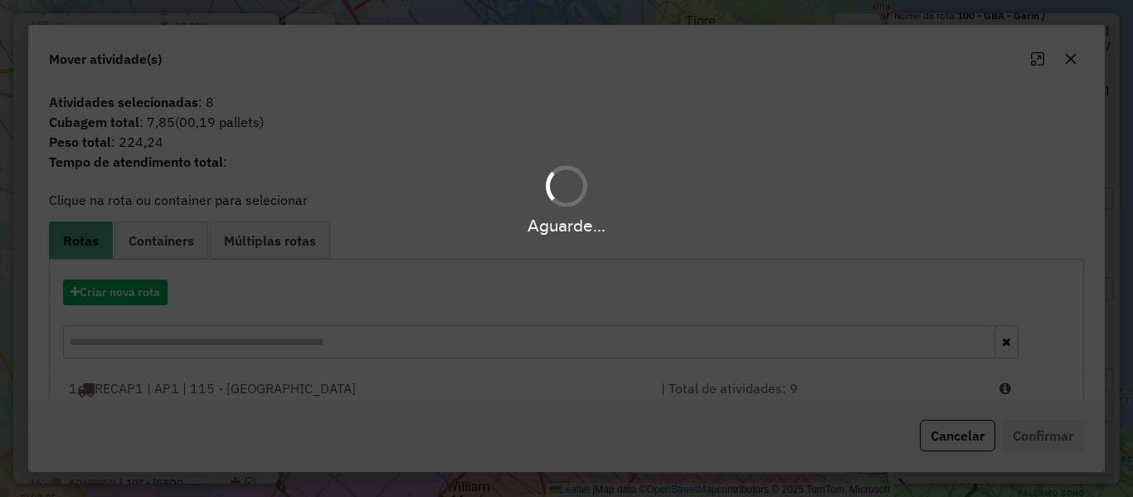
click at [138, 290] on div "Aguarde..." at bounding box center [566, 248] width 1133 height 497
click at [138, 290] on hb-app "Aguarde... Pop-up bloqueado! Seu navegador bloqueou automáticamente a abertura …" at bounding box center [566, 248] width 1133 height 497
click at [138, 290] on button "Criar nova rota" at bounding box center [115, 292] width 104 height 26
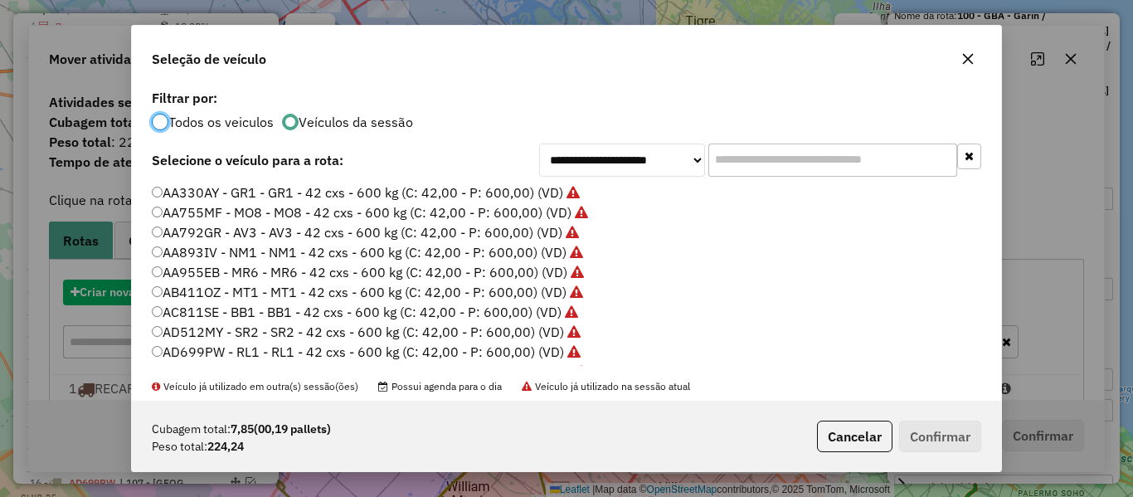
scroll to position [9, 5]
click at [138, 290] on div "**********" at bounding box center [566, 248] width 1133 height 497
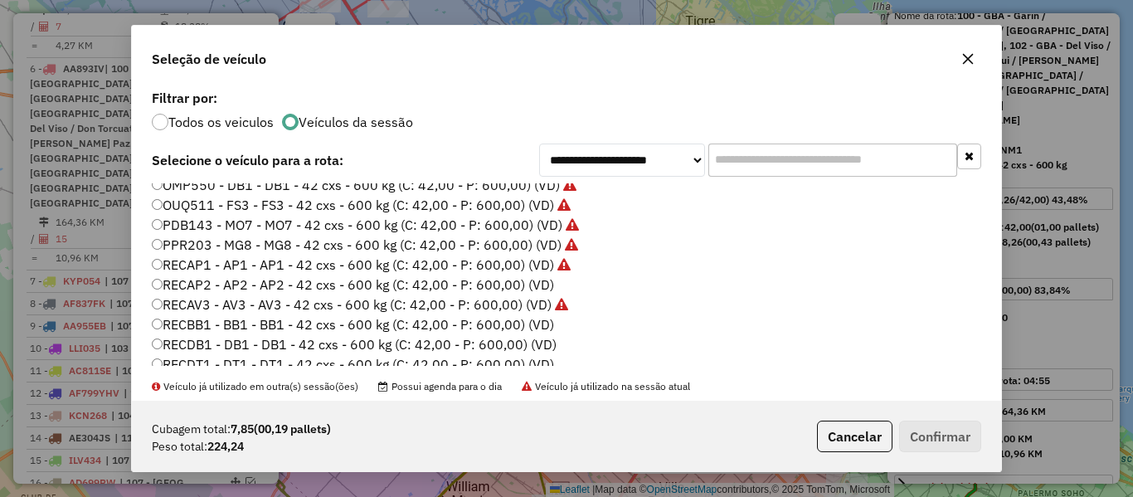
scroll to position [494, 0]
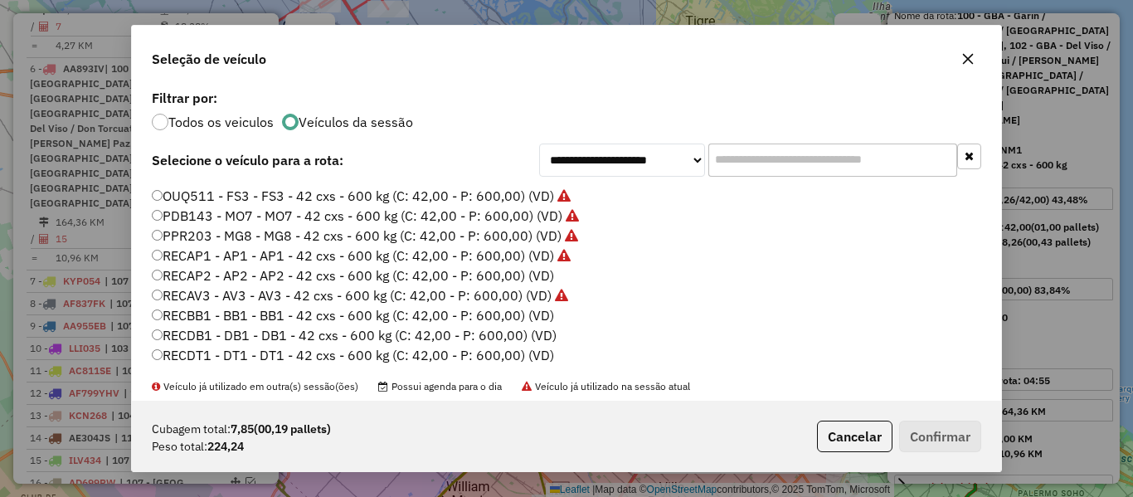
click at [509, 276] on label "RECAP2 - AP2 - AP2 - 42 cxs - 600 kg (C: 42,00 - P: 600,00) (VD)" at bounding box center [353, 275] width 402 height 20
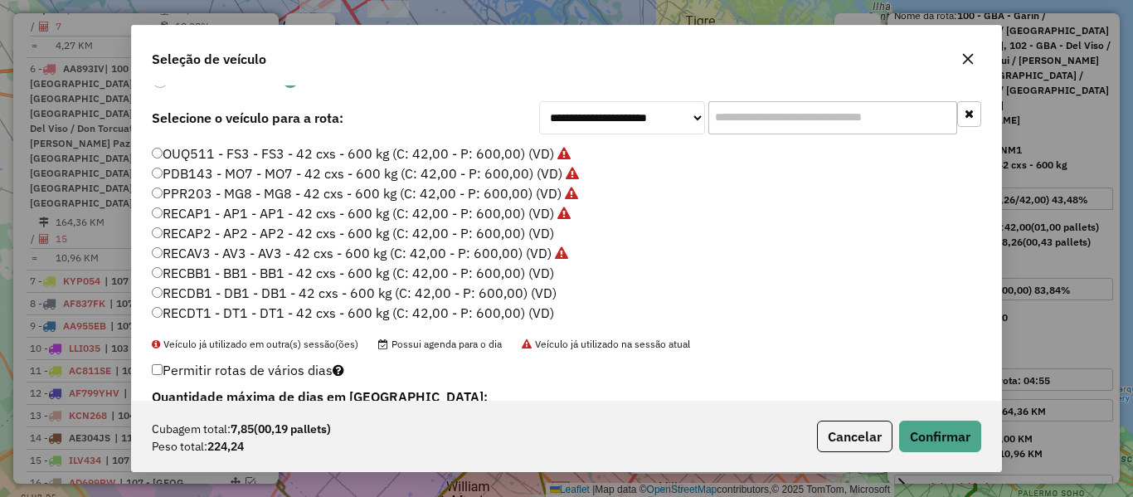
scroll to position [104, 0]
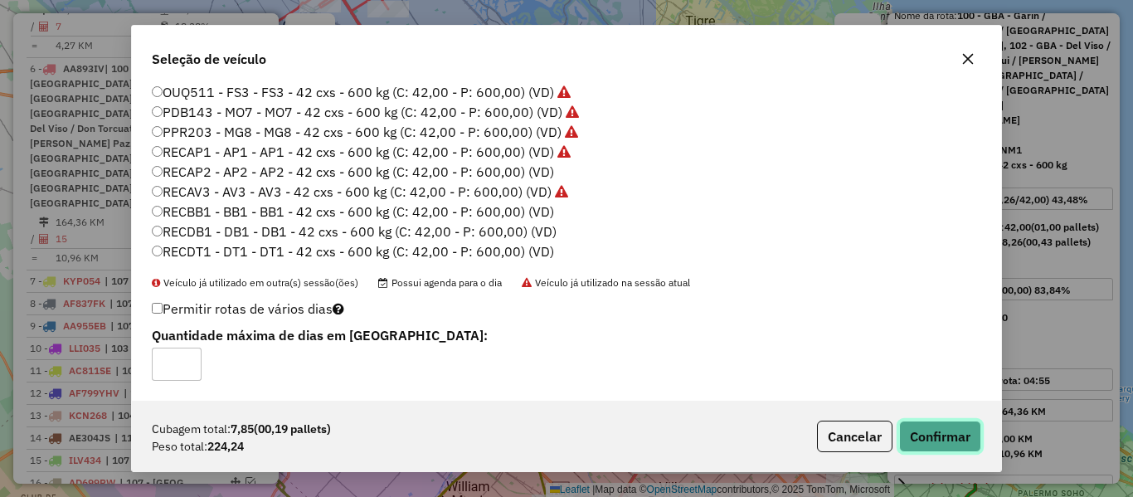
click at [934, 424] on button "Confirmar" at bounding box center [940, 436] width 82 height 32
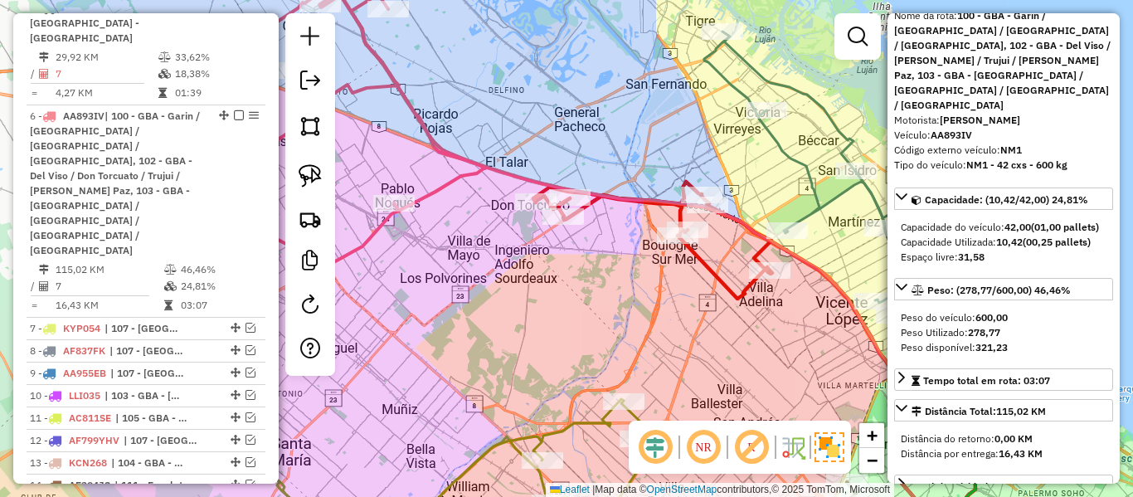
scroll to position [1133, 0]
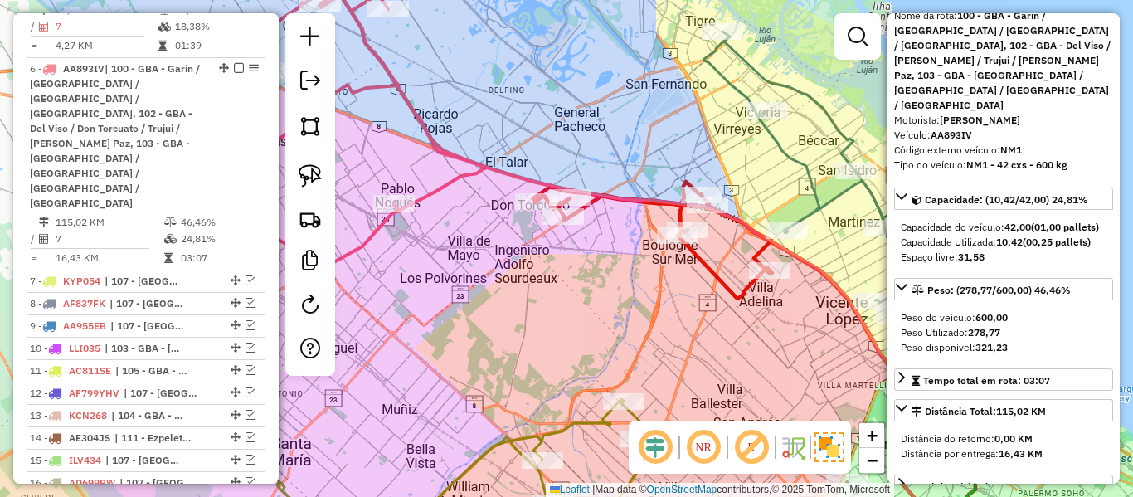
click at [501, 289] on div "Janela de atendimento Grade de atendimento Capacidade Transportadoras Veículos …" at bounding box center [566, 248] width 1133 height 497
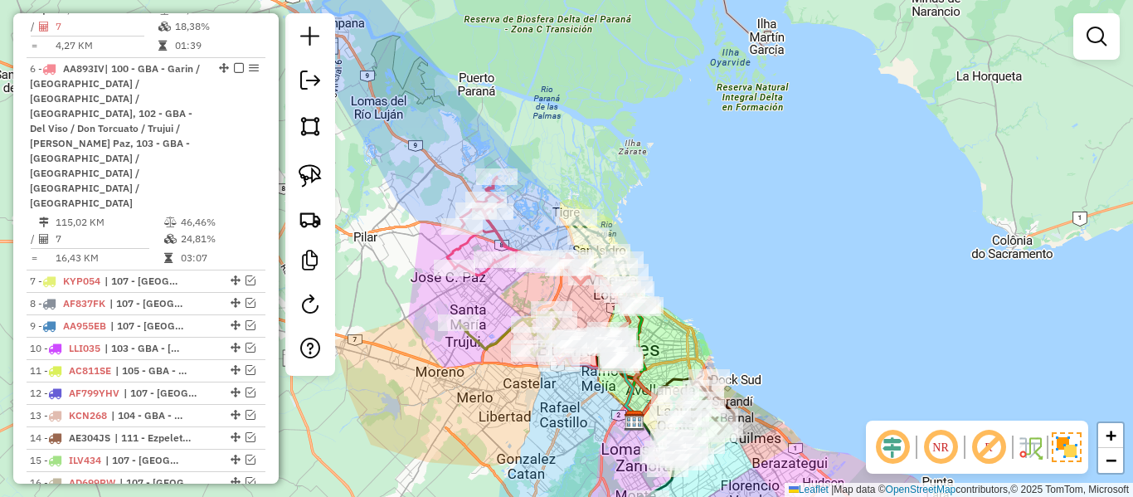
drag, startPoint x: 685, startPoint y: 232, endPoint x: 726, endPoint y: 206, distance: 48.1
click at [731, 206] on div "Janela de atendimento Grade de atendimento Capacidade Transportadoras Veículos …" at bounding box center [566, 248] width 1133 height 497
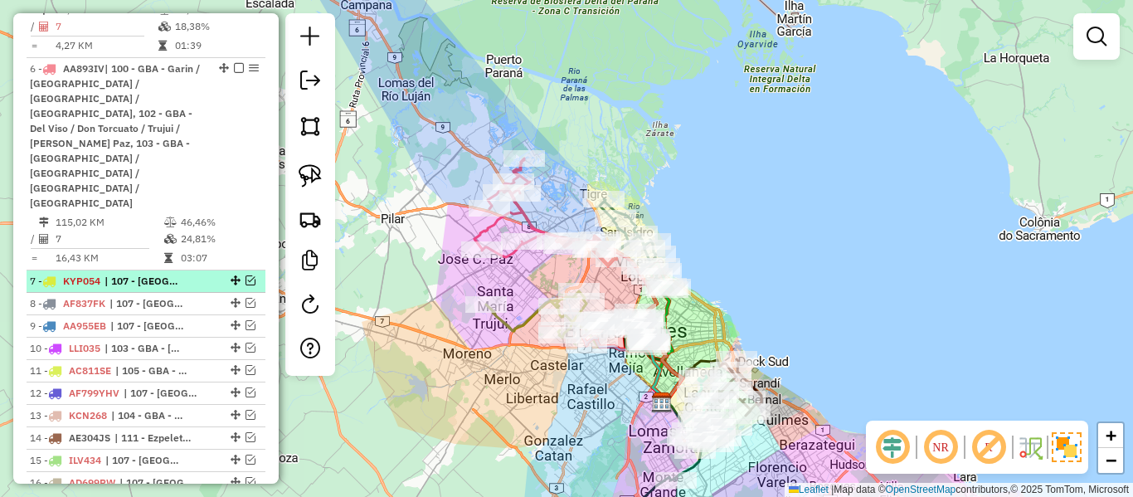
click at [246, 275] on em at bounding box center [250, 280] width 10 height 10
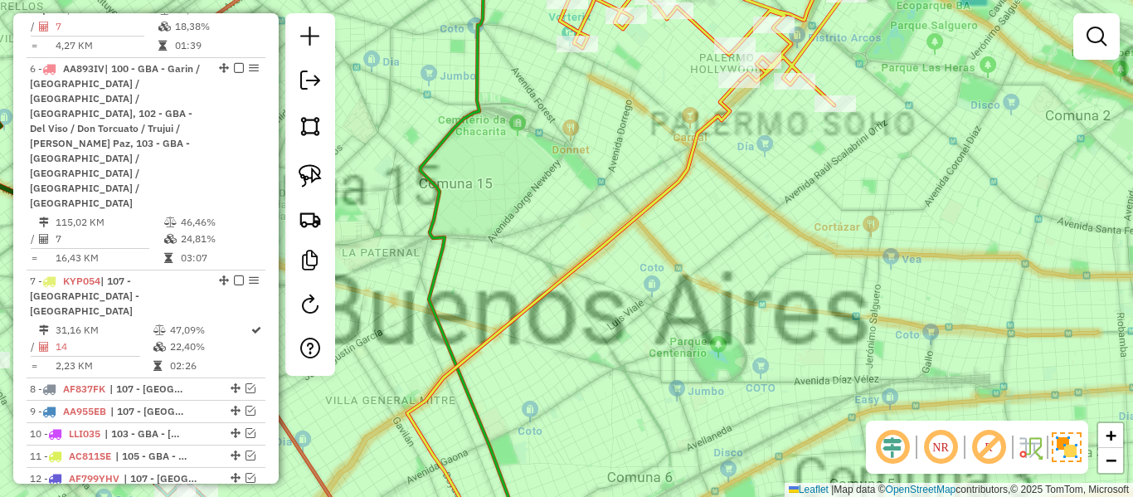
click at [676, 192] on icon at bounding box center [573, 313] width 333 height 466
select select "**********"
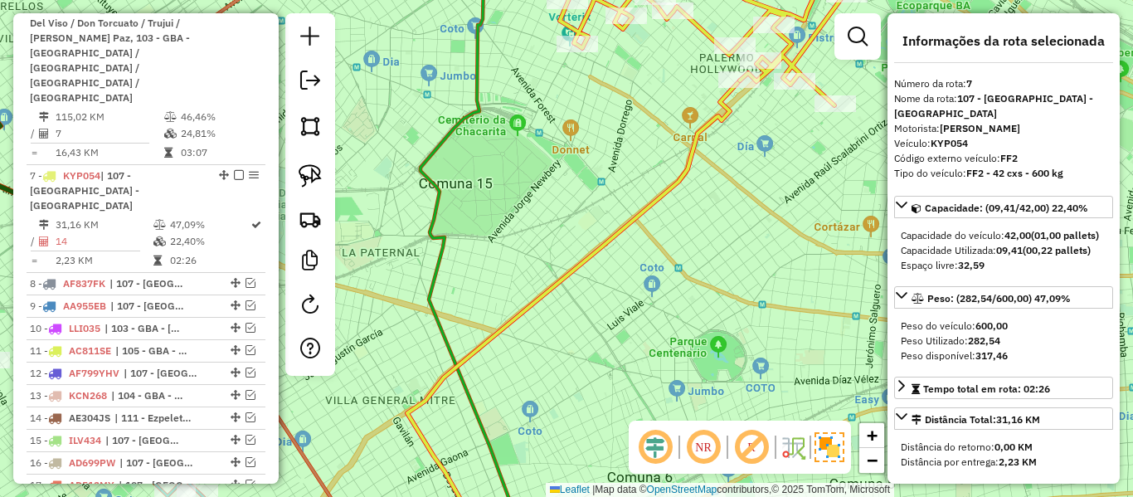
scroll to position [1285, 0]
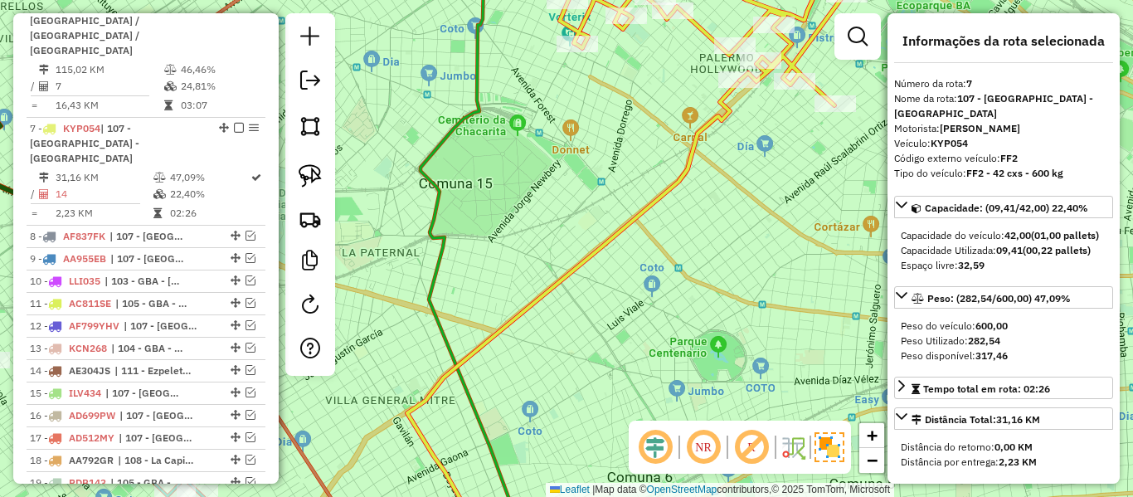
click at [681, 376] on div "Janela de atendimento Grade de atendimento Capacidade Transportadoras Veículos …" at bounding box center [566, 248] width 1133 height 497
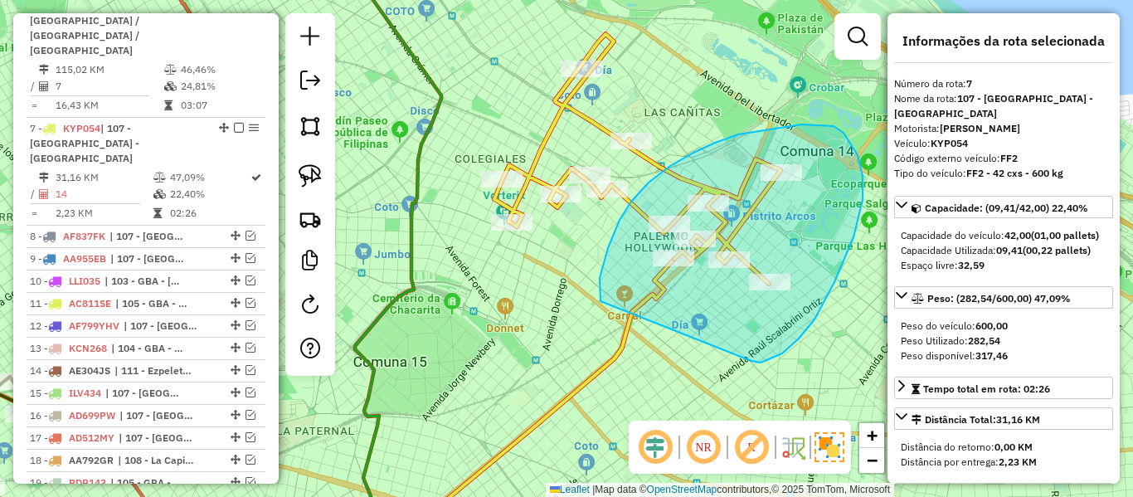
drag, startPoint x: 755, startPoint y: 362, endPoint x: 601, endPoint y: 303, distance: 165.1
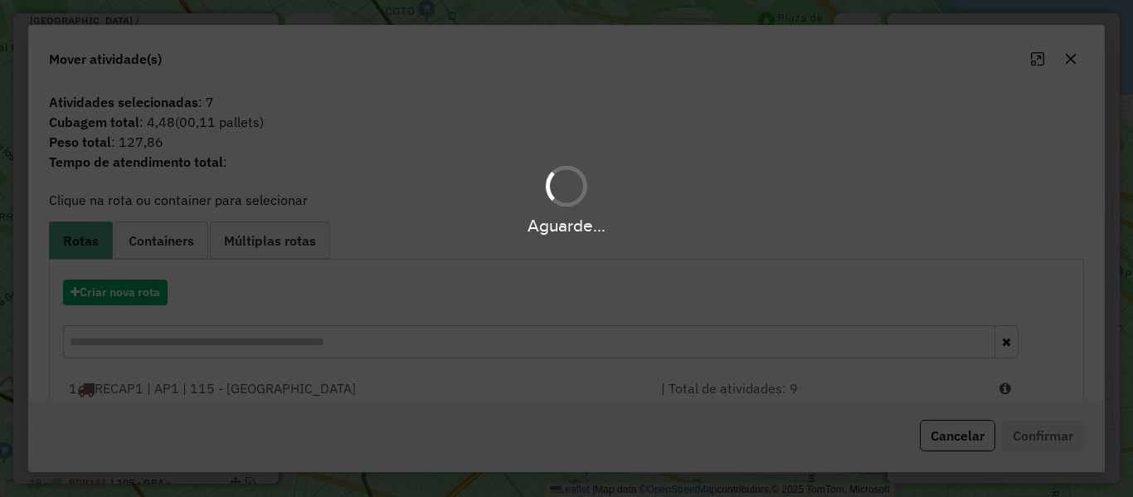
click at [151, 299] on div "Aguarde..." at bounding box center [566, 248] width 1133 height 497
click at [150, 298] on div "Aguarde..." at bounding box center [566, 248] width 1133 height 497
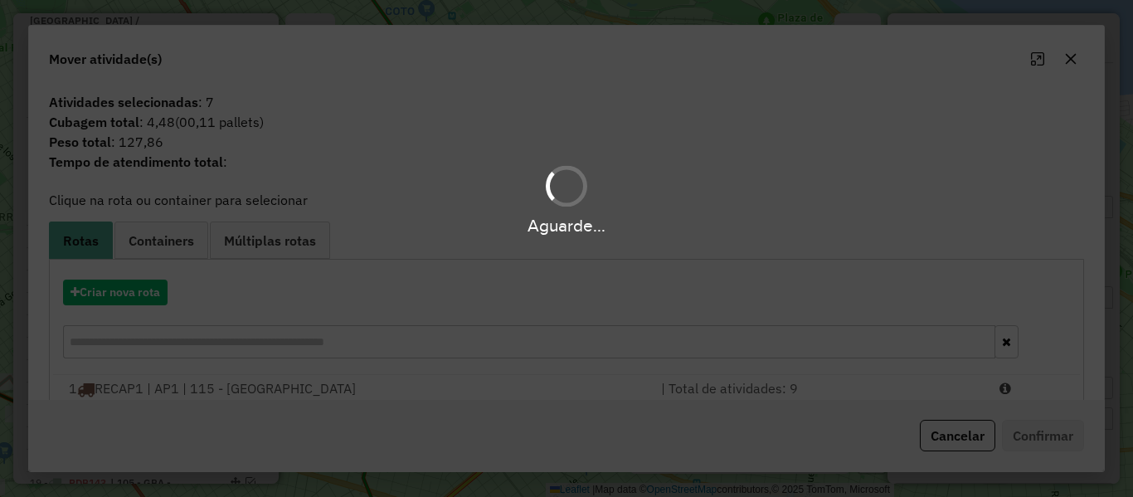
click at [150, 298] on div "Aguarde..." at bounding box center [566, 248] width 1133 height 497
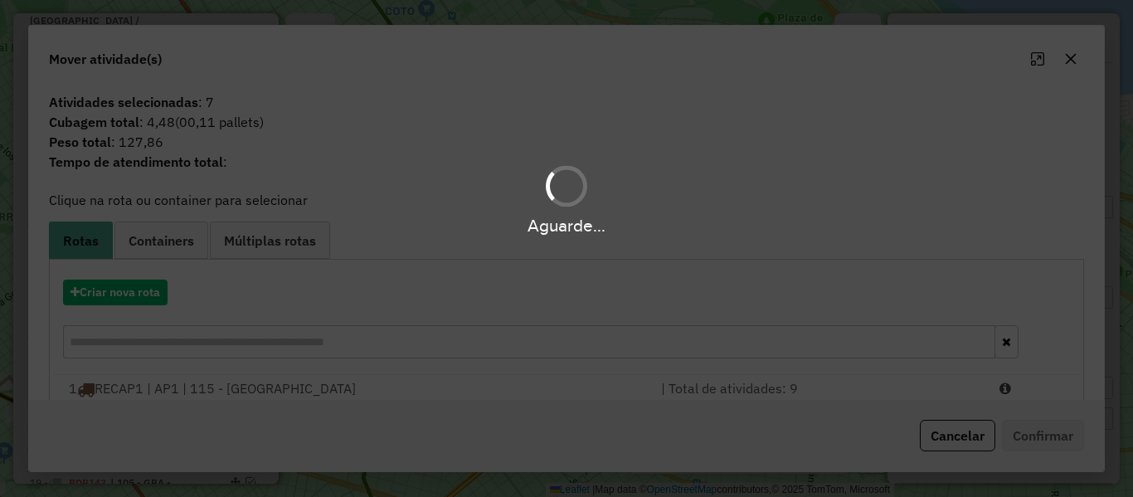
click at [150, 298] on div "Aguarde..." at bounding box center [566, 248] width 1133 height 497
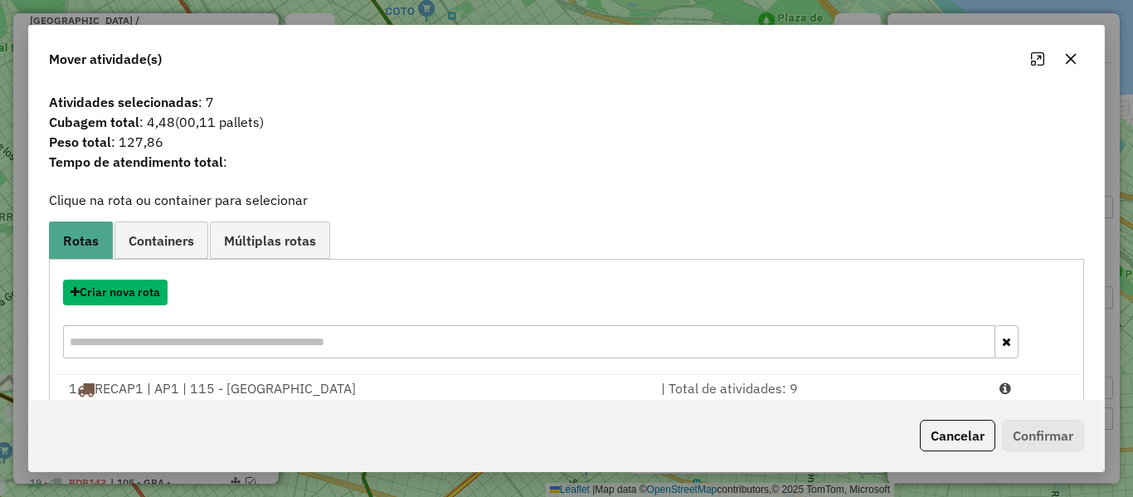
click at [150, 298] on button "Criar nova rota" at bounding box center [115, 292] width 104 height 26
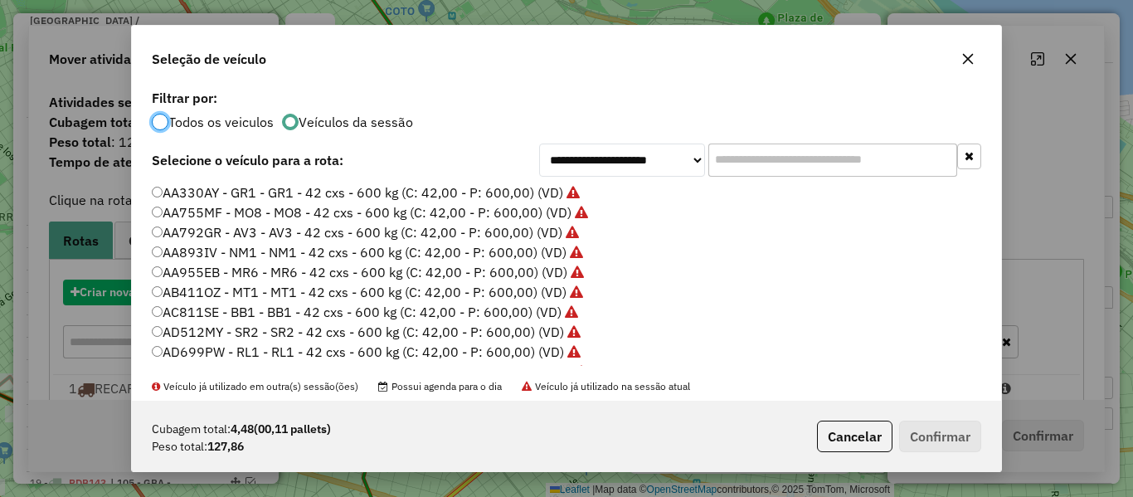
scroll to position [9, 5]
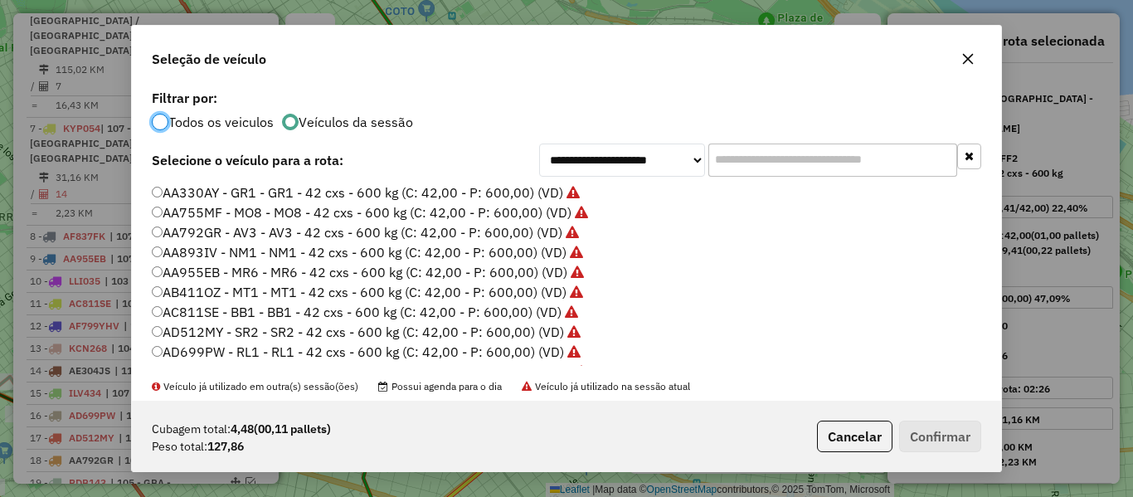
click at [150, 298] on div "AA330AY - GR1 - GR1 - 42 cxs - 600 kg (C: 42,00 - P: 600,00) (VD) AA755MF - MO8…" at bounding box center [566, 281] width 849 height 196
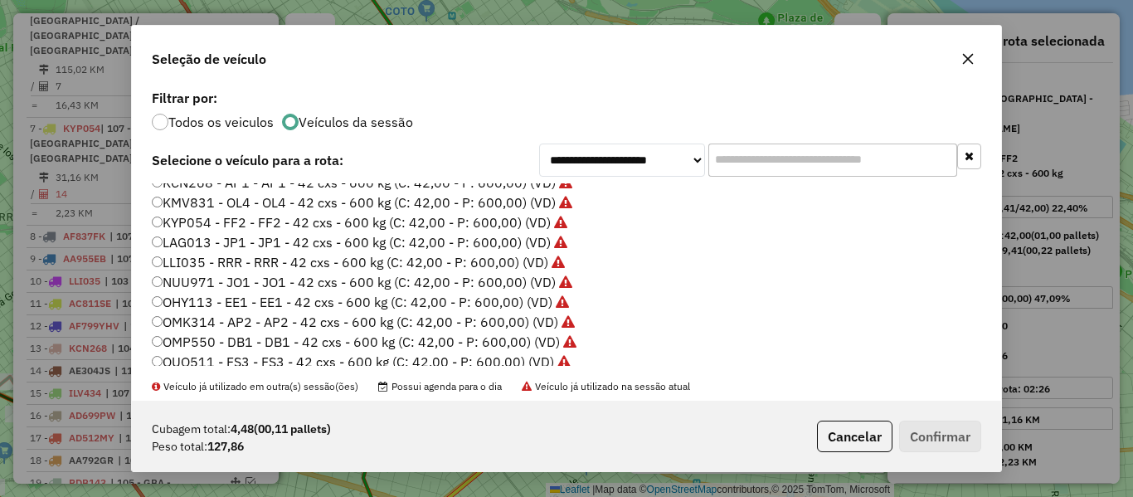
scroll to position [494, 0]
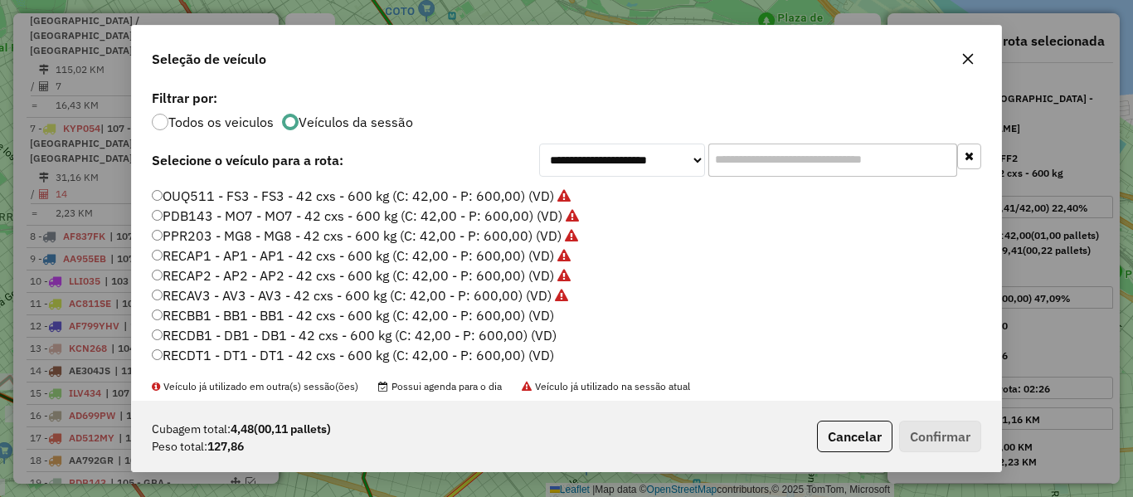
click at [534, 308] on label "RECBB1 - BB1 - BB1 - 42 cxs - 600 kg (C: 42,00 - P: 600,00) (VD)" at bounding box center [353, 315] width 402 height 20
click at [944, 439] on button "Confirmar" at bounding box center [940, 436] width 82 height 32
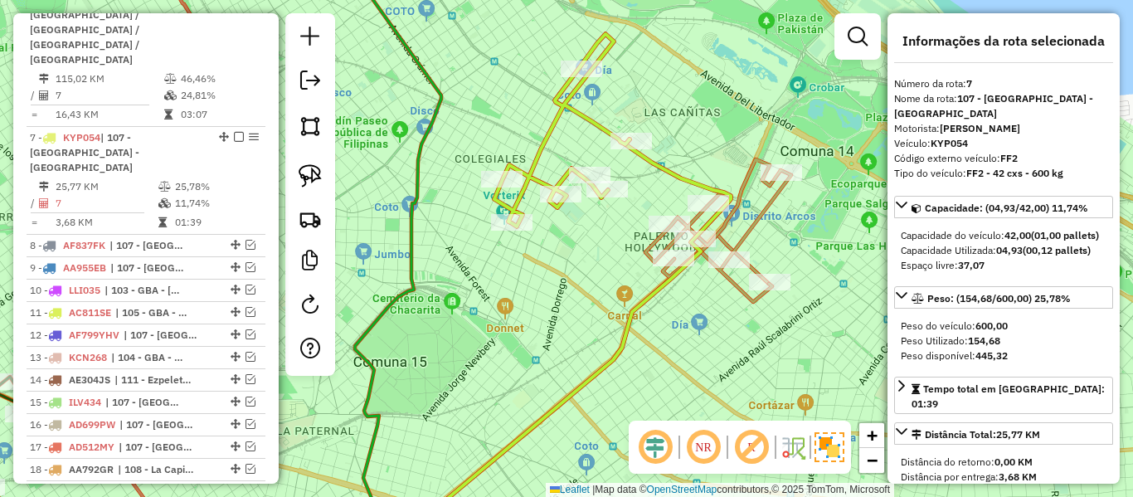
scroll to position [1285, 0]
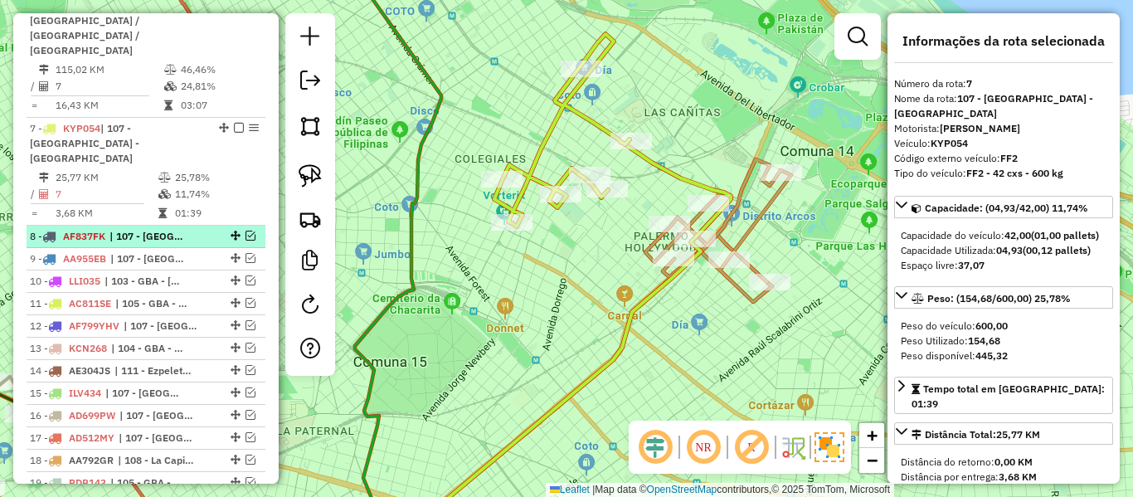
click at [155, 229] on span "| 107 - Ciudad Autónoma de Buenos Aires - CABA" at bounding box center [147, 236] width 76 height 15
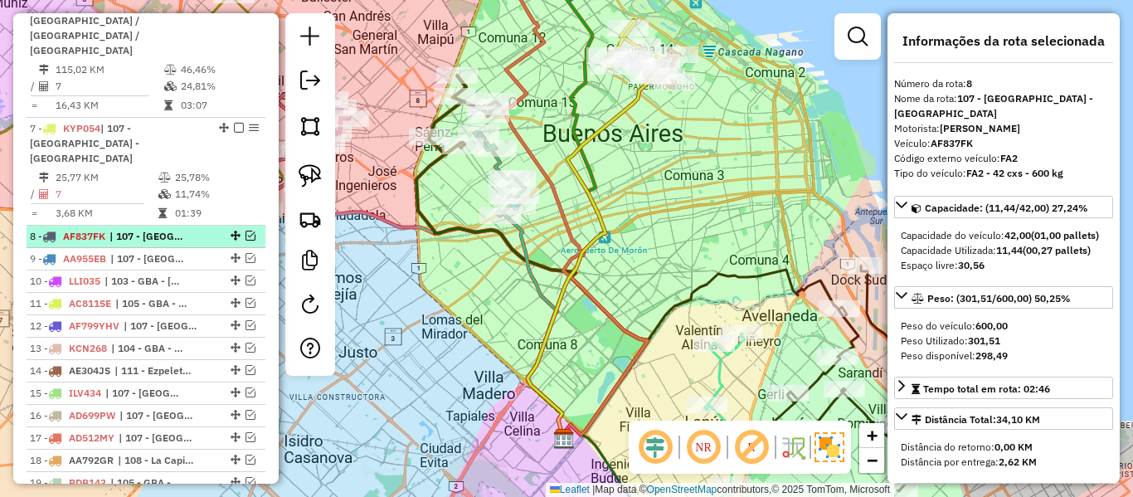
click at [245, 231] on em at bounding box center [250, 236] width 10 height 10
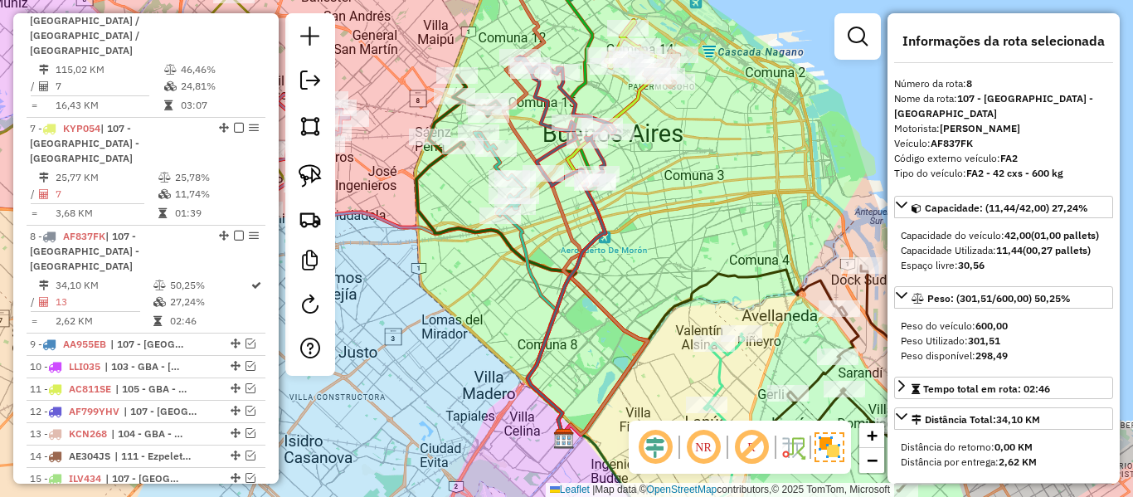
click at [651, 270] on div "Rota 8 - Placa AF837FK 512478 - Jorge Fernandez Rota 8 - Placa AF837FK 538519 -…" at bounding box center [566, 248] width 1133 height 497
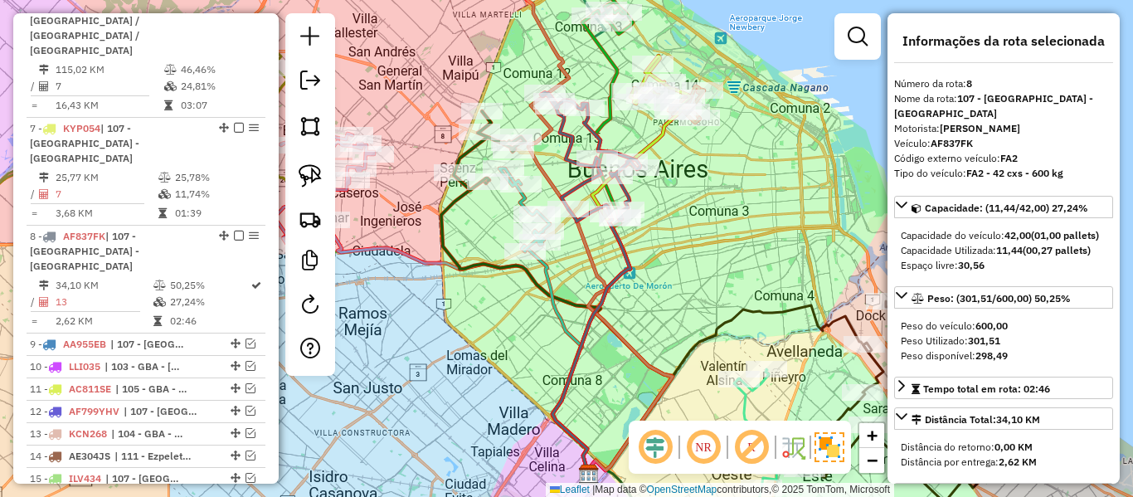
click at [630, 255] on icon at bounding box center [591, 345] width 78 height 261
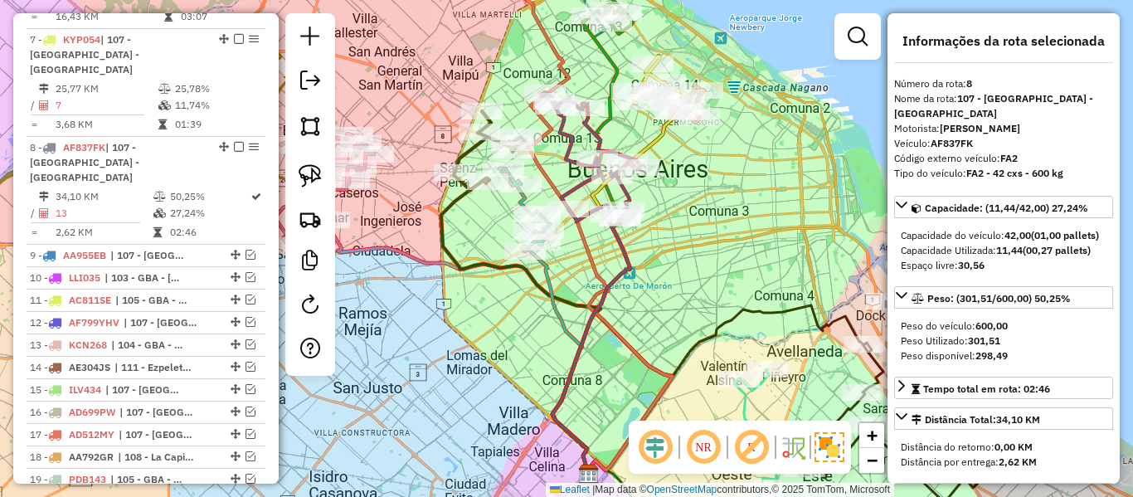
scroll to position [1378, 0]
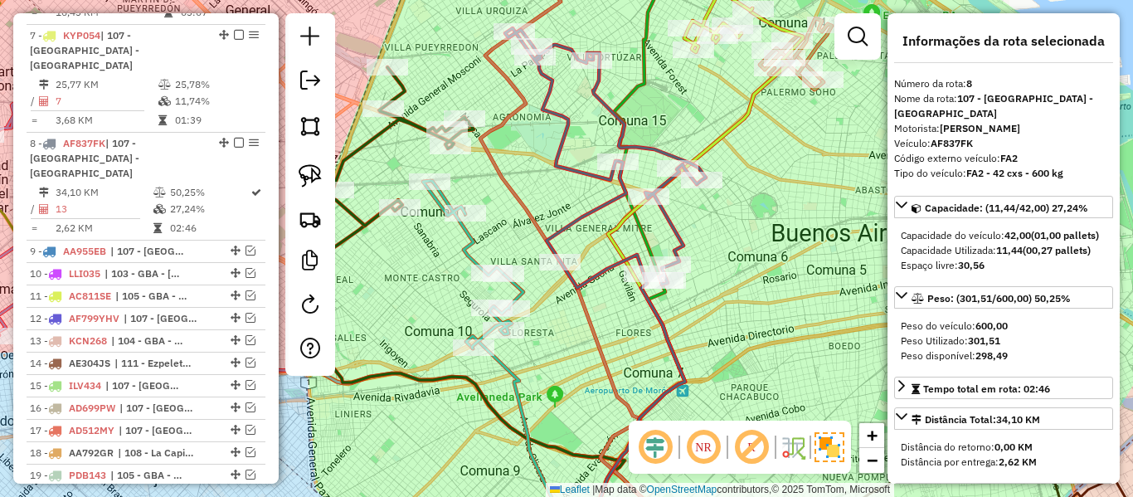
click at [743, 279] on div "Janela de atendimento Grade de atendimento Capacidade Transportadoras Veículos …" at bounding box center [566, 248] width 1133 height 497
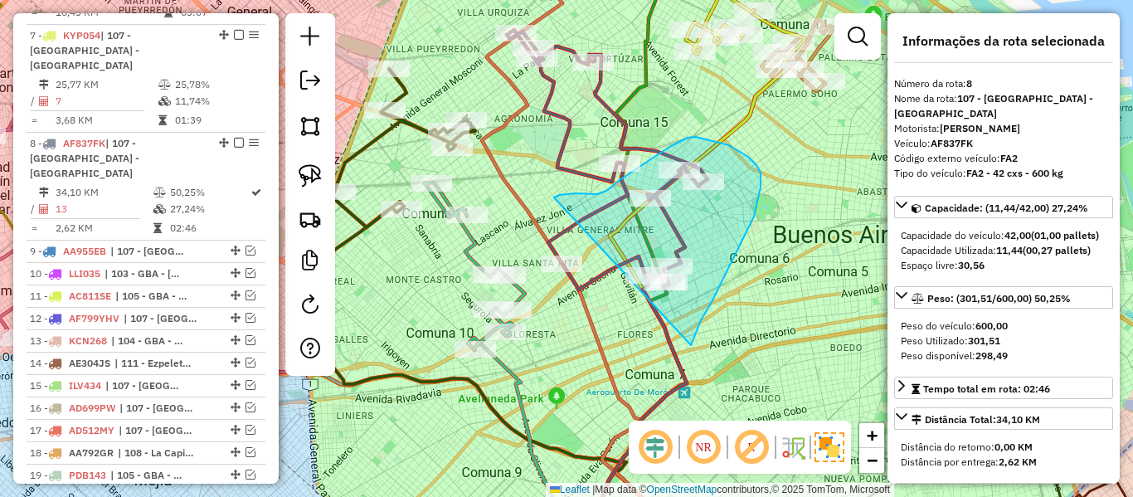
drag, startPoint x: 692, startPoint y: 342, endPoint x: 571, endPoint y: 308, distance: 124.7
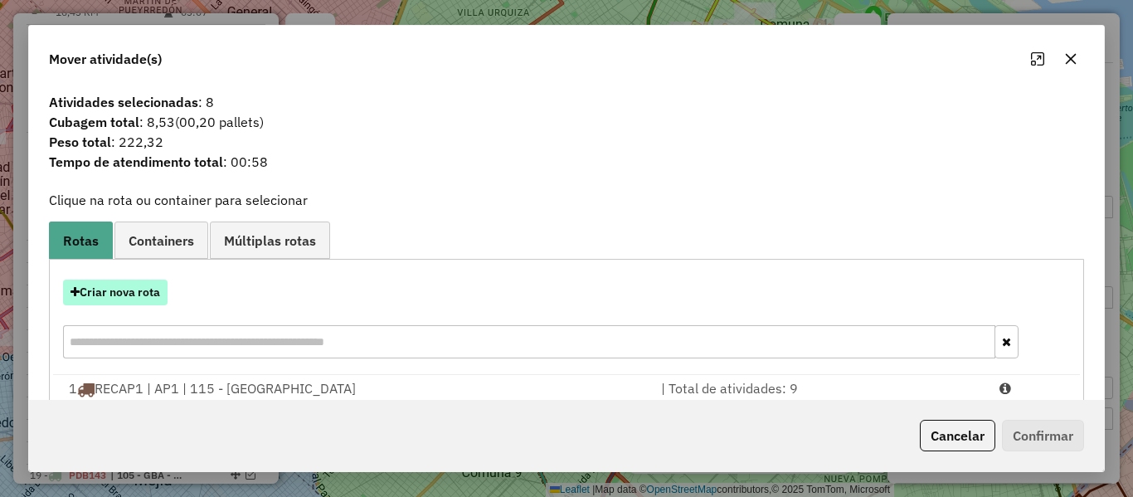
click at [155, 286] on button "Criar nova rota" at bounding box center [115, 292] width 104 height 26
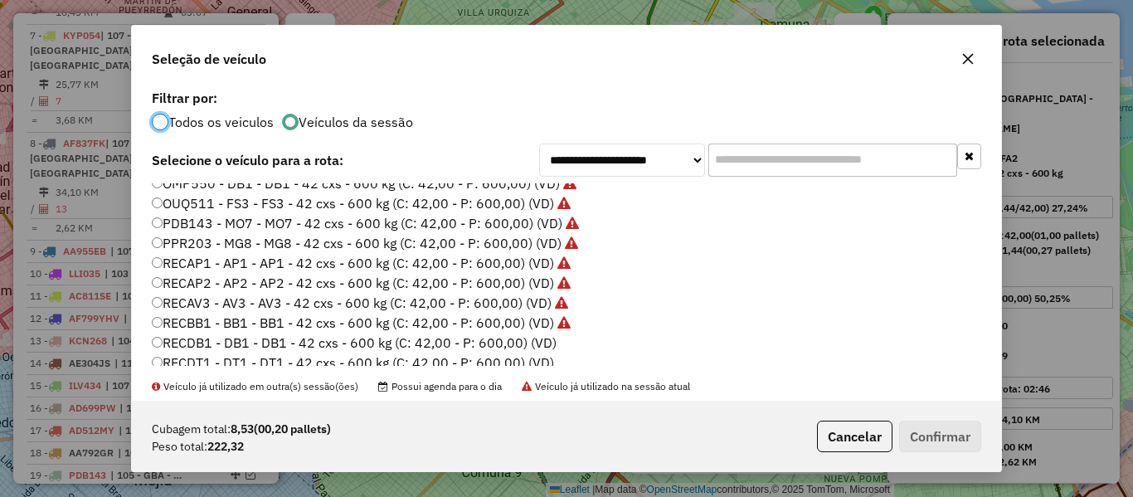
scroll to position [494, 0]
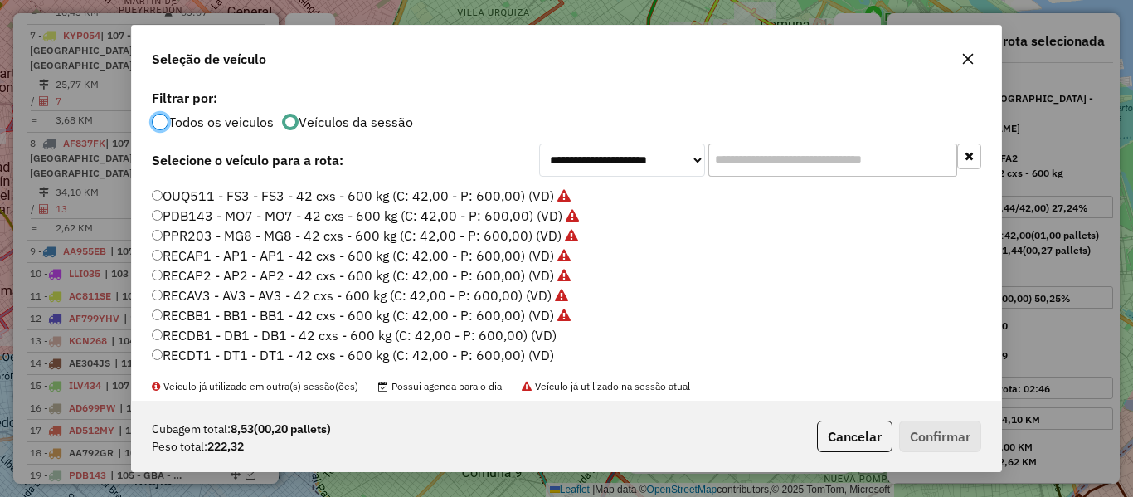
click at [533, 338] on label "RECDB1 - DB1 - DB1 - 42 cxs - 600 kg (C: 42,00 - P: 600,00) (VD)" at bounding box center [354, 335] width 405 height 20
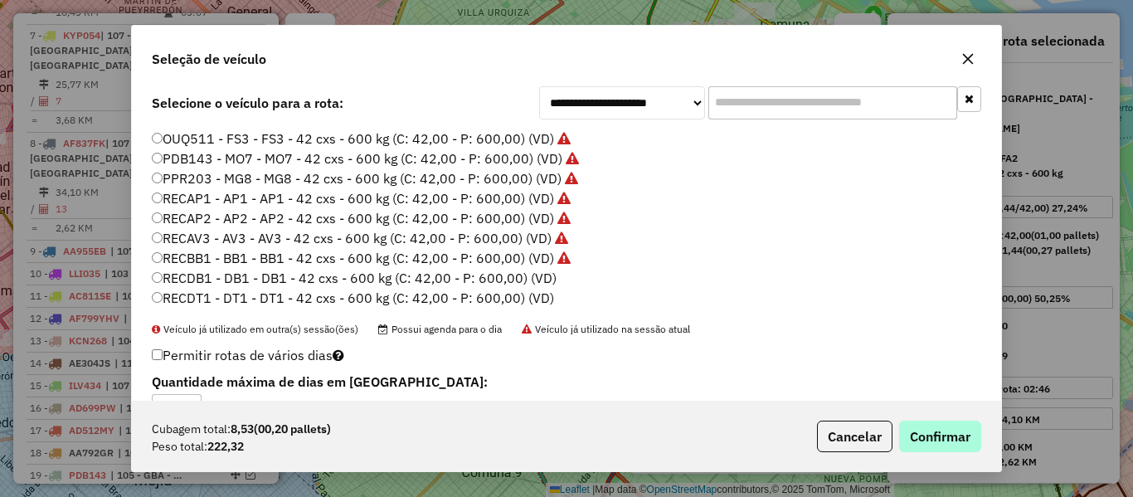
scroll to position [104, 0]
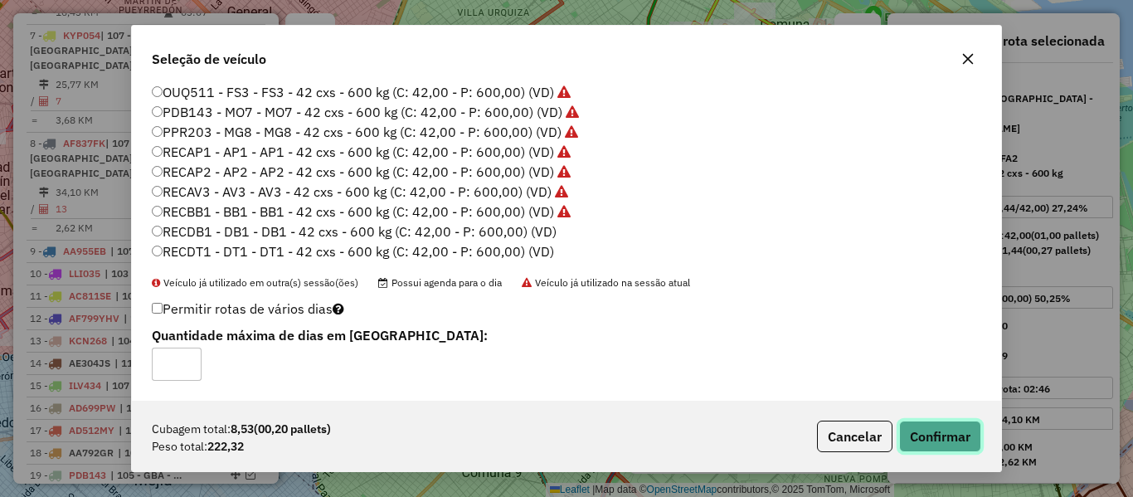
click at [953, 440] on button "Confirmar" at bounding box center [940, 436] width 82 height 32
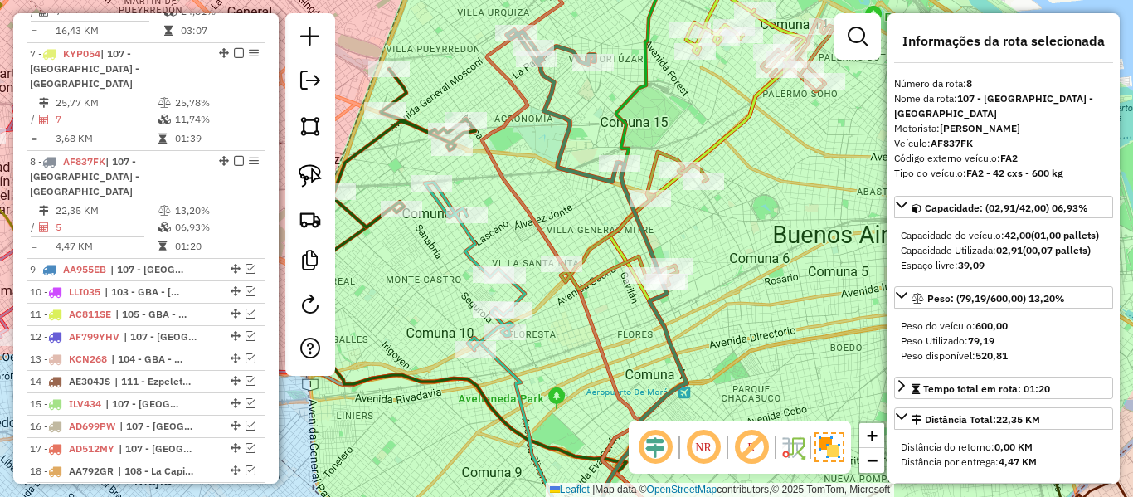
scroll to position [1378, 0]
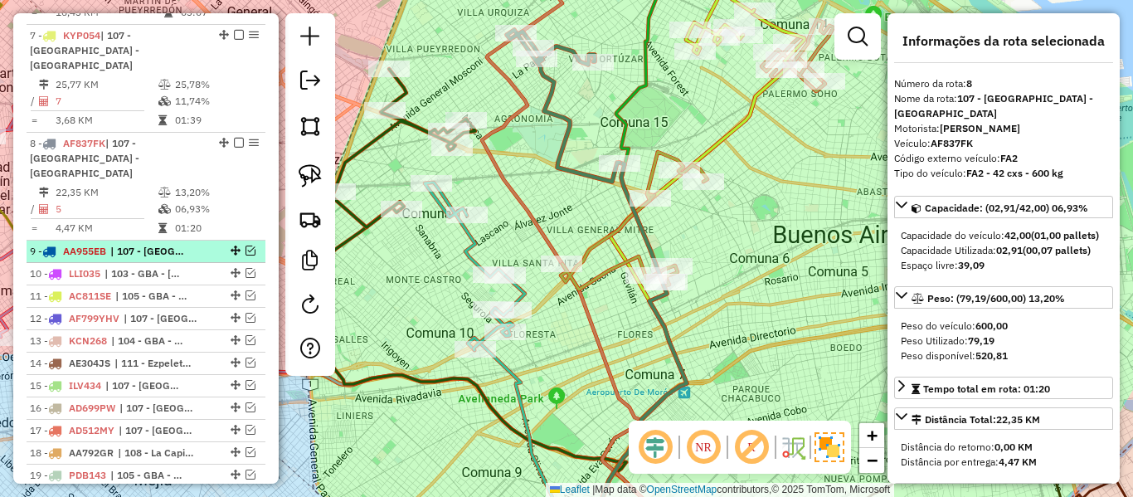
click at [245, 245] on em at bounding box center [250, 250] width 10 height 10
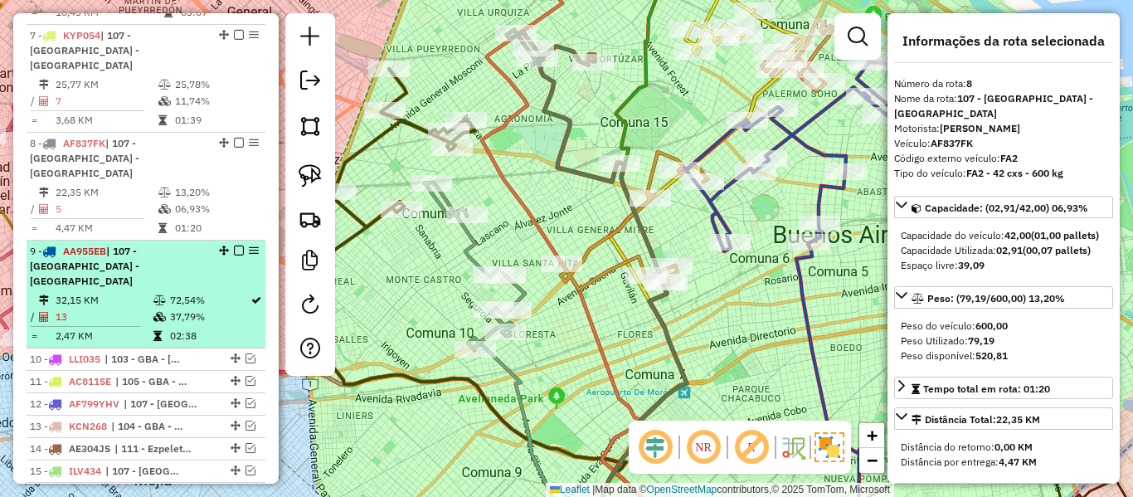
click at [190, 244] on div "9 - AA955EB | 107 - Ciudad Autónoma de Buenos Aires - CABA" at bounding box center [118, 266] width 176 height 45
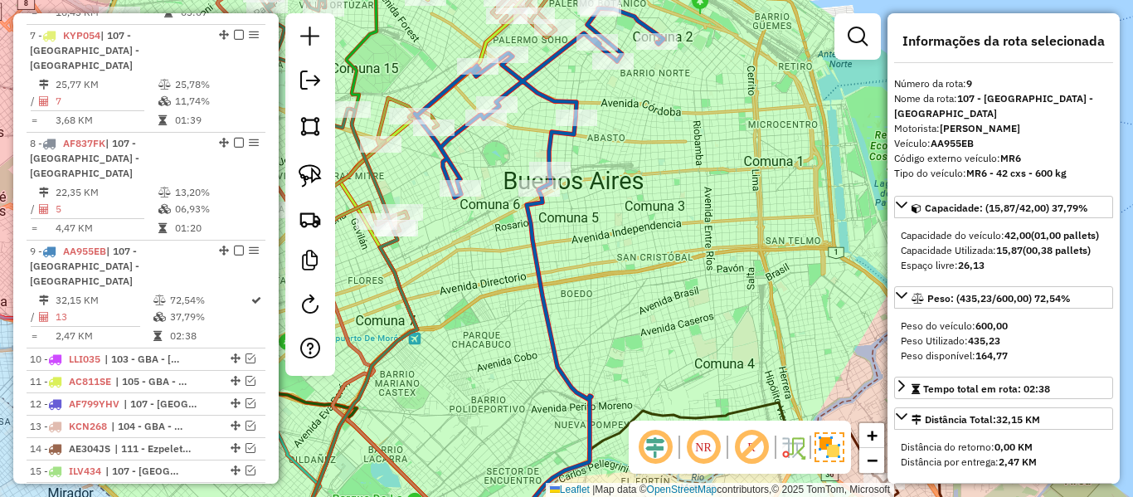
drag, startPoint x: 735, startPoint y: 205, endPoint x: 748, endPoint y: 216, distance: 17.0
click at [748, 216] on div "Janela de atendimento Grade de atendimento Capacidade Transportadoras Veículos …" at bounding box center [566, 248] width 1133 height 497
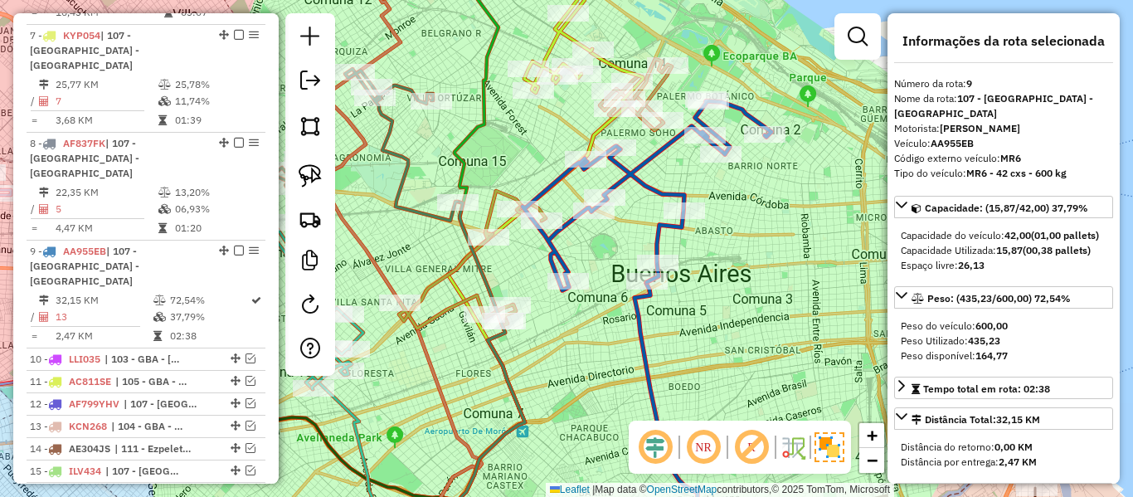
click at [653, 187] on icon at bounding box center [646, 195] width 249 height 189
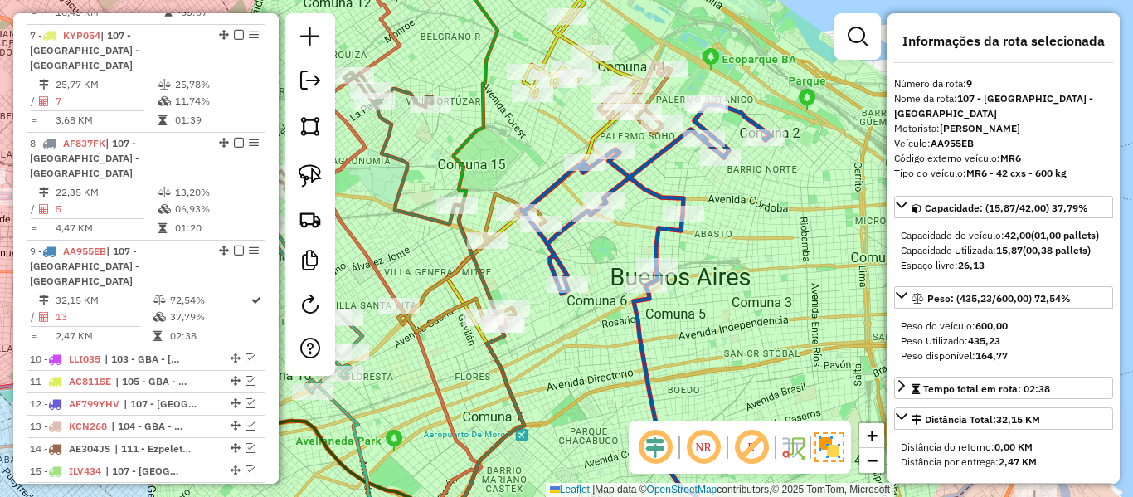
click at [653, 188] on icon at bounding box center [646, 198] width 249 height 189
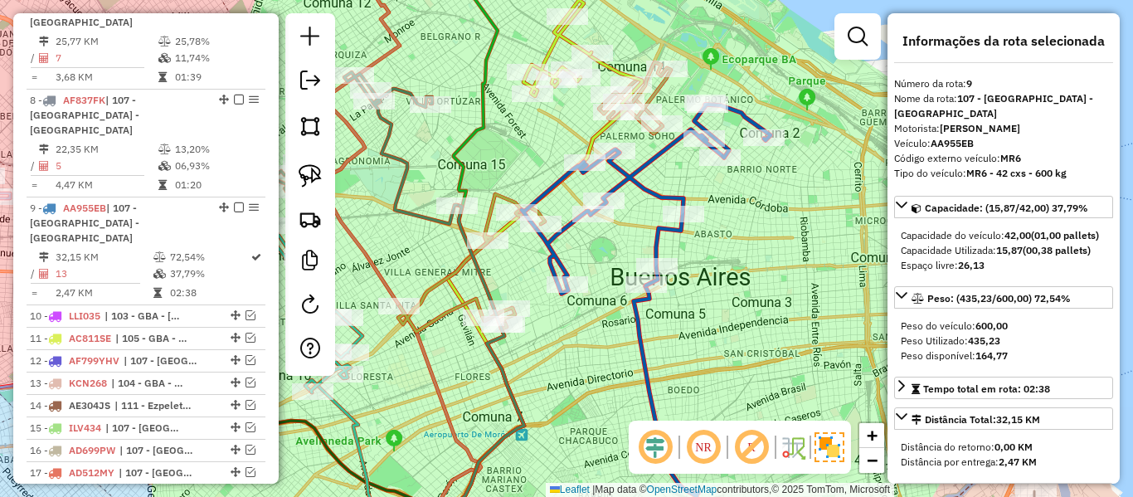
scroll to position [1471, 0]
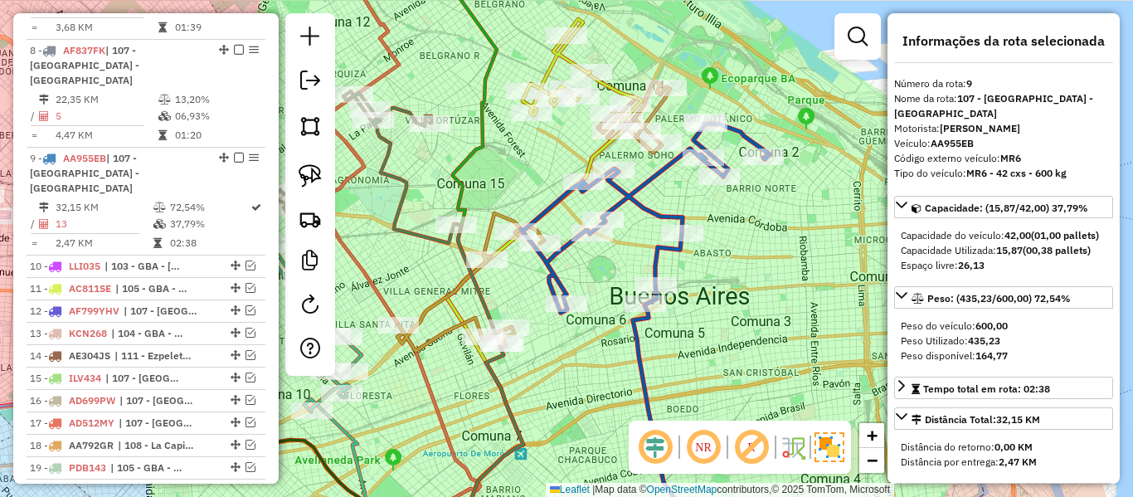
click at [799, 265] on div "Janela de atendimento Grade de atendimento Capacidade Transportadoras Veículos …" at bounding box center [566, 248] width 1133 height 497
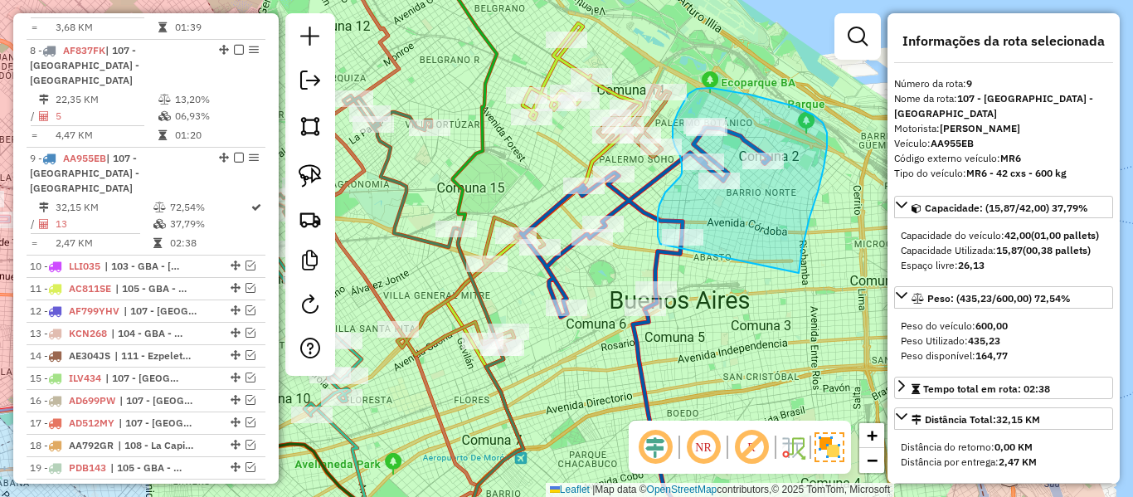
drag, startPoint x: 799, startPoint y: 273, endPoint x: 687, endPoint y: 262, distance: 111.6
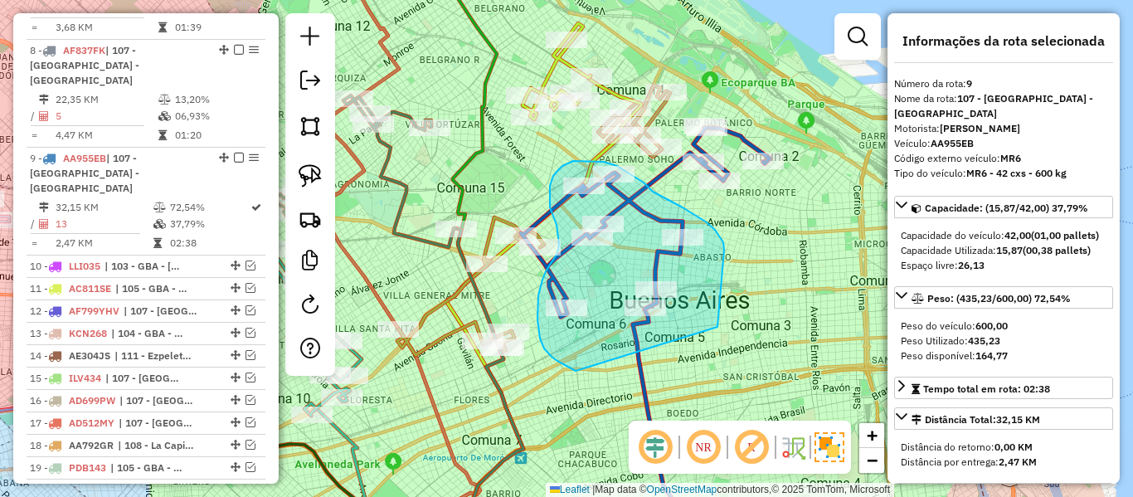
drag, startPoint x: 717, startPoint y: 327, endPoint x: 592, endPoint y: 374, distance: 133.8
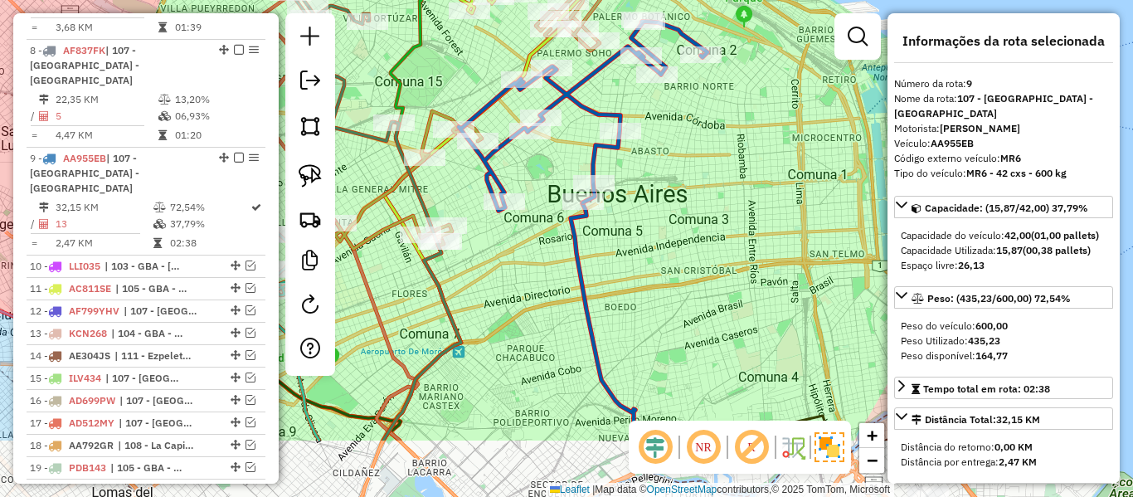
drag, startPoint x: 709, startPoint y: 350, endPoint x: 677, endPoint y: 320, distance: 44.0
click at [677, 320] on div "Janela de atendimento Grade de atendimento Capacidade Transportadoras Veículos …" at bounding box center [566, 248] width 1133 height 497
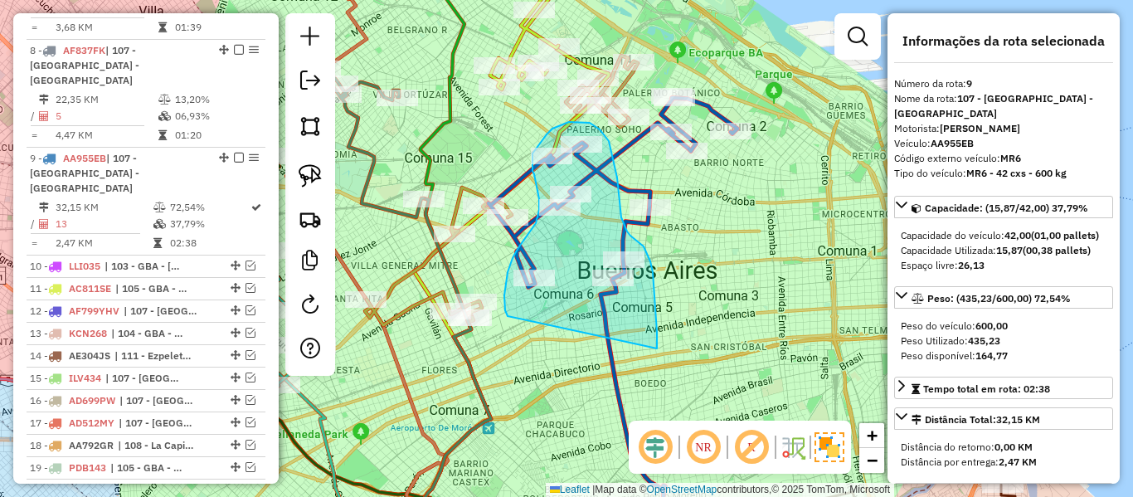
drag, startPoint x: 657, startPoint y: 348, endPoint x: 520, endPoint y: 326, distance: 138.6
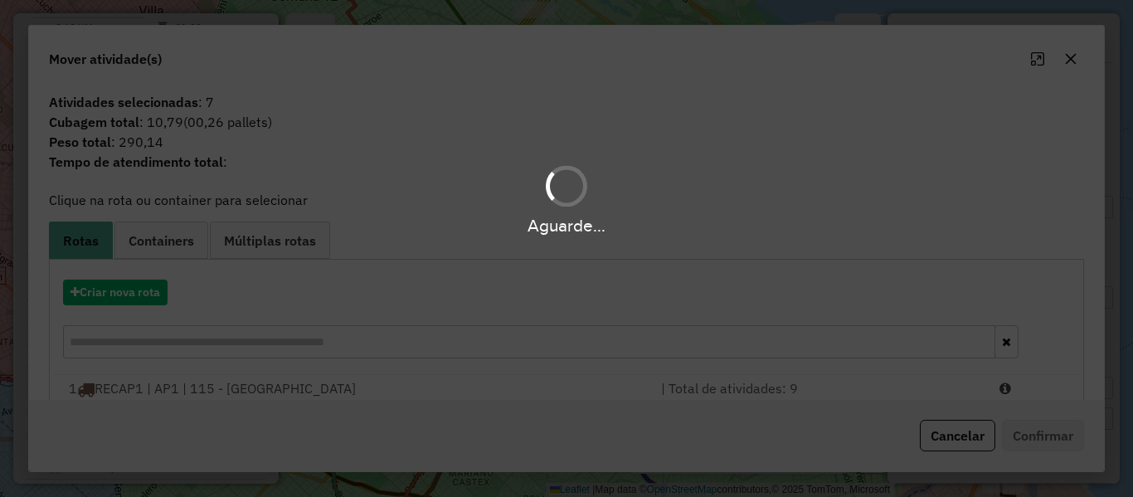
click at [120, 297] on div "Aguarde..." at bounding box center [566, 248] width 1133 height 497
click at [124, 296] on div "Aguarde..." at bounding box center [566, 248] width 1133 height 497
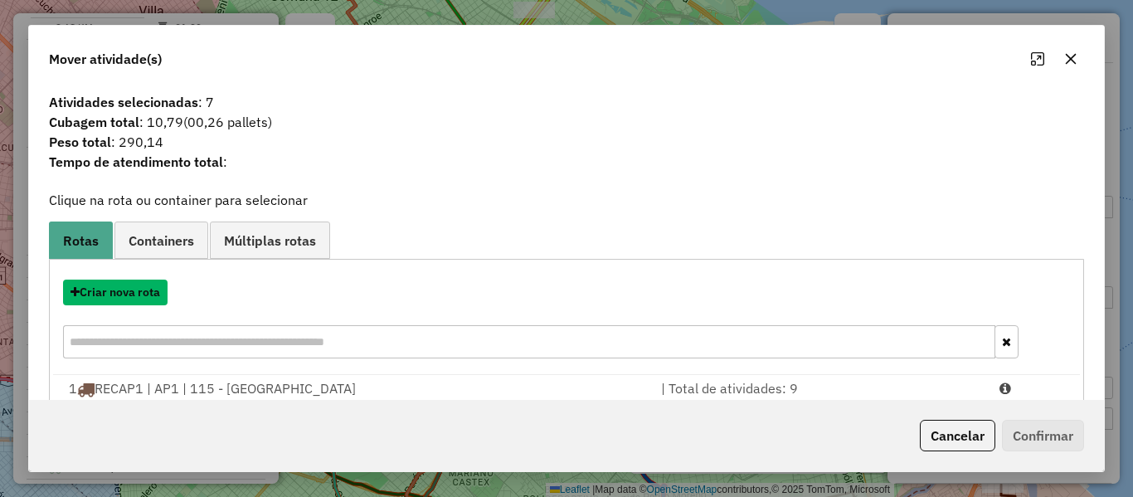
click at [125, 294] on button "Criar nova rota" at bounding box center [115, 292] width 104 height 26
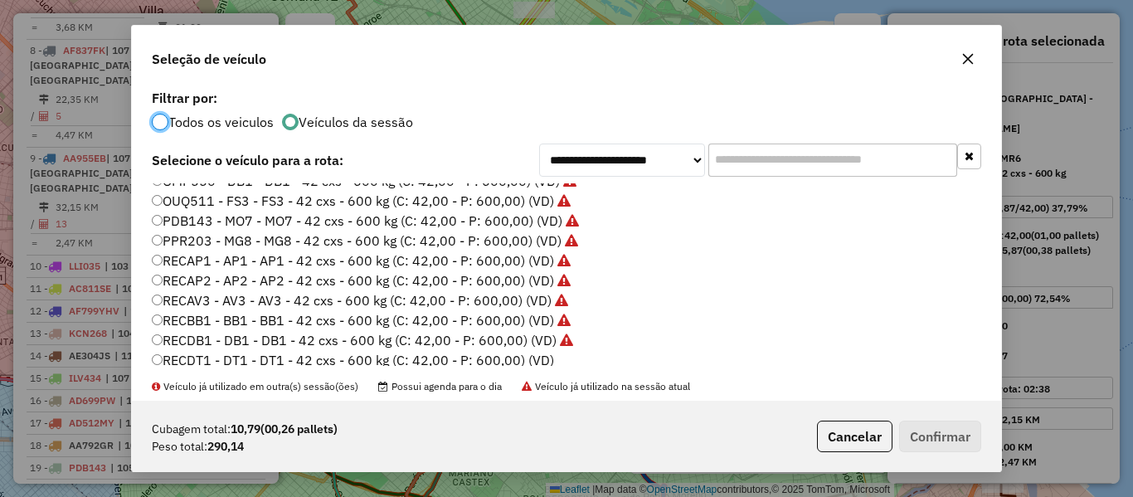
scroll to position [494, 0]
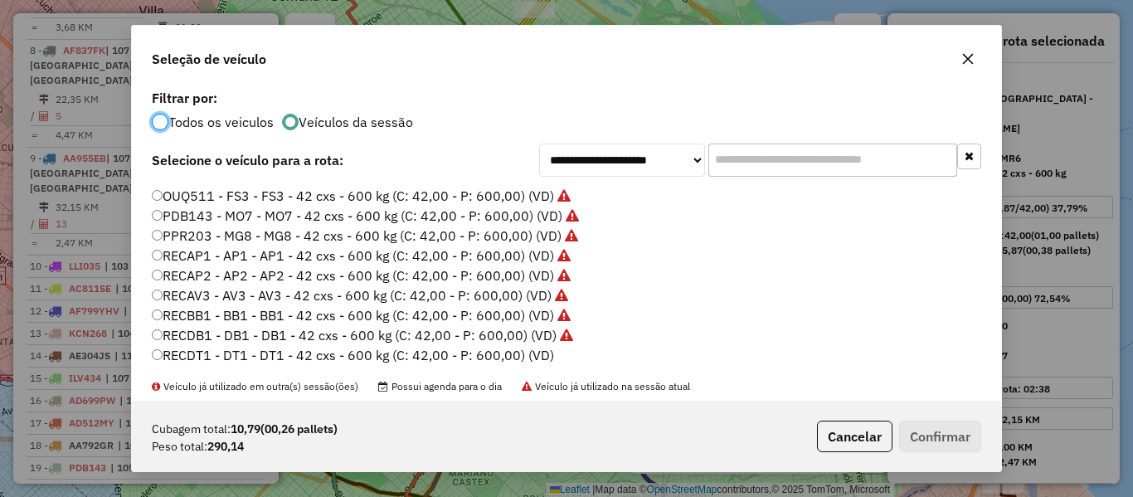
click at [534, 355] on label "RECDT1 - DT1 - DT1 - 42 cxs - 600 kg (C: 42,00 - P: 600,00) (VD)" at bounding box center [353, 355] width 402 height 20
click at [932, 438] on button "Confirmar" at bounding box center [940, 436] width 82 height 32
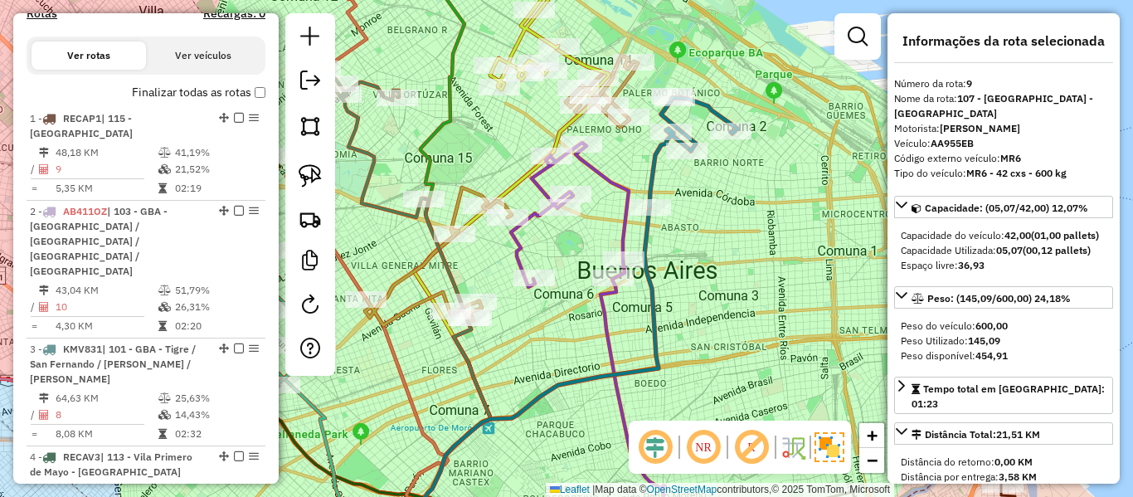
scroll to position [0, 0]
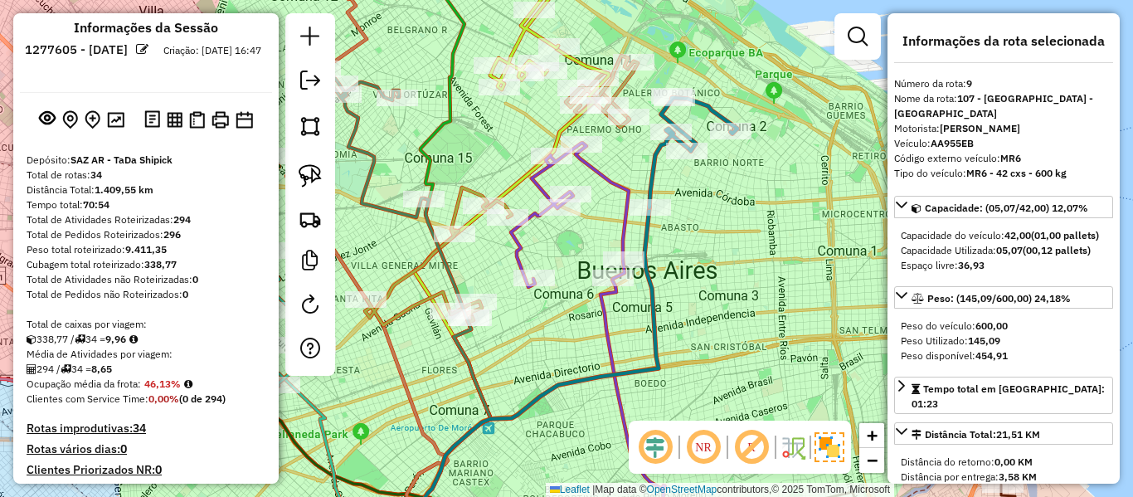
drag, startPoint x: 144, startPoint y: 328, endPoint x: 182, endPoint y: 157, distance: 174.8
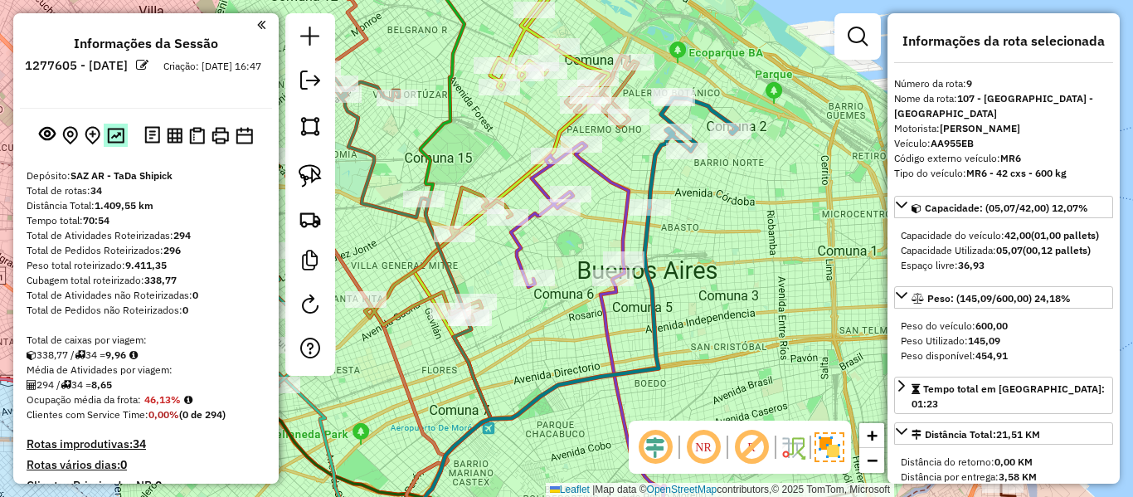
click at [118, 137] on img at bounding box center [115, 136] width 17 height 16
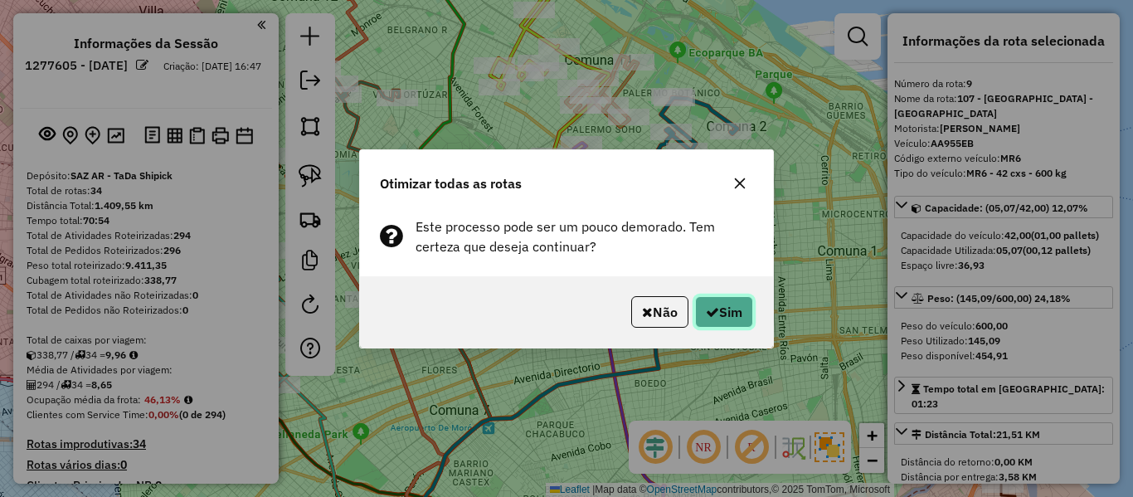
click at [736, 314] on button "Sim" at bounding box center [724, 312] width 58 height 32
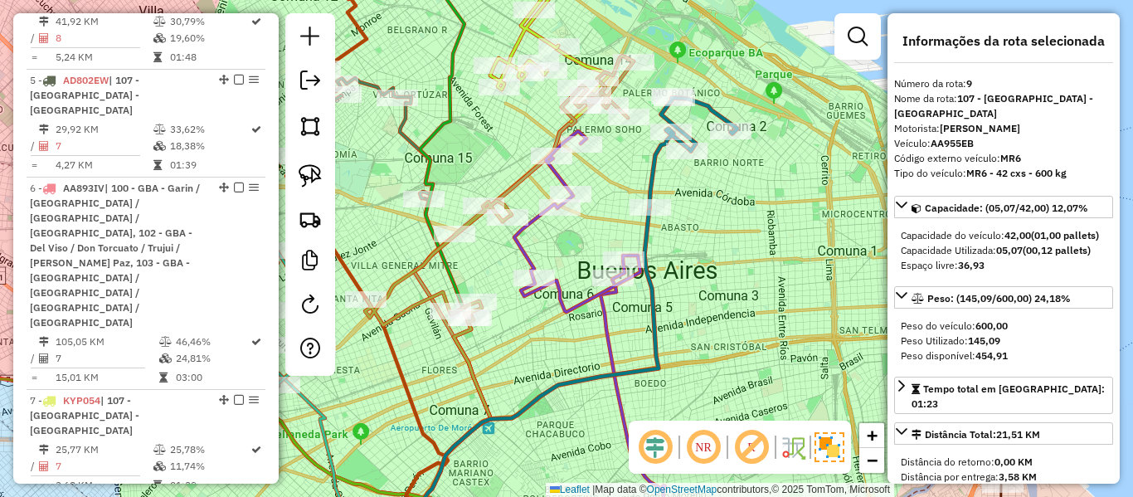
scroll to position [120, 0]
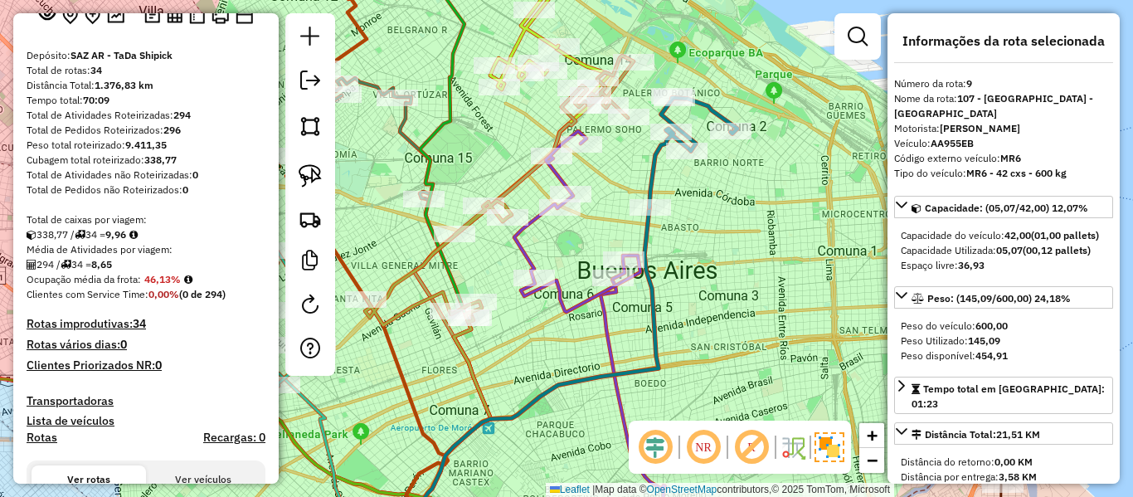
drag, startPoint x: 147, startPoint y: 214, endPoint x: 153, endPoint y: 161, distance: 53.5
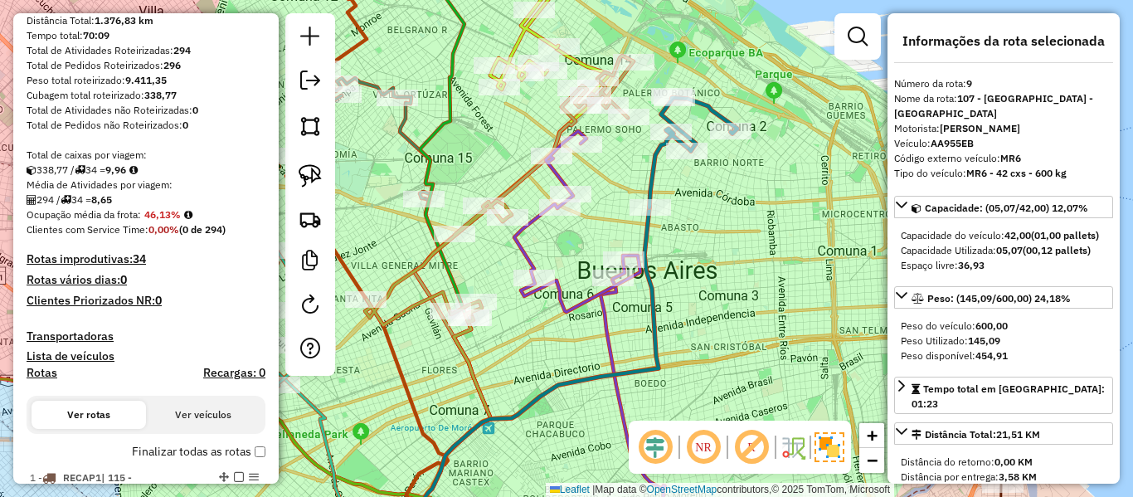
scroll to position [332, 0]
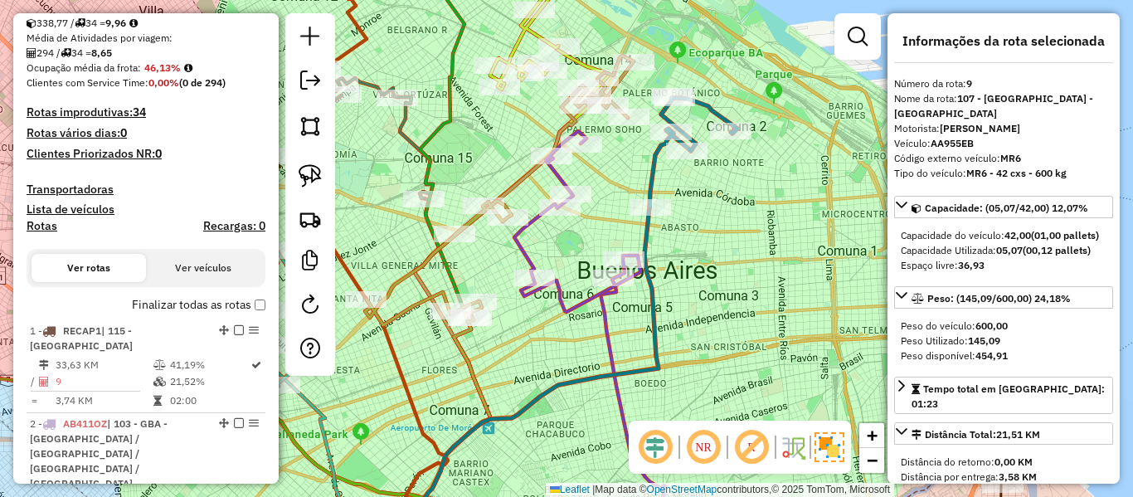
click at [182, 303] on label "Finalizar todas as rotas" at bounding box center [198, 304] width 133 height 17
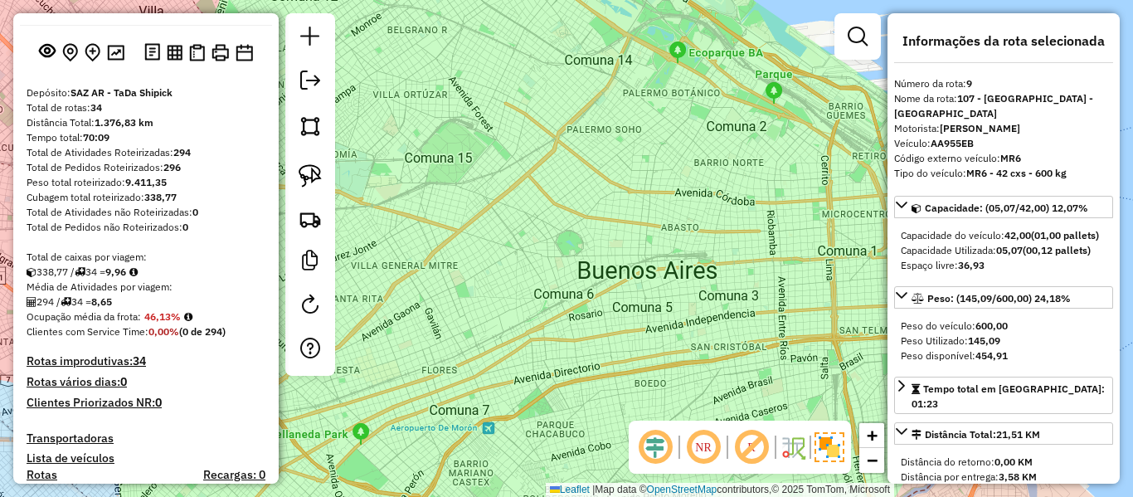
scroll to position [0, 0]
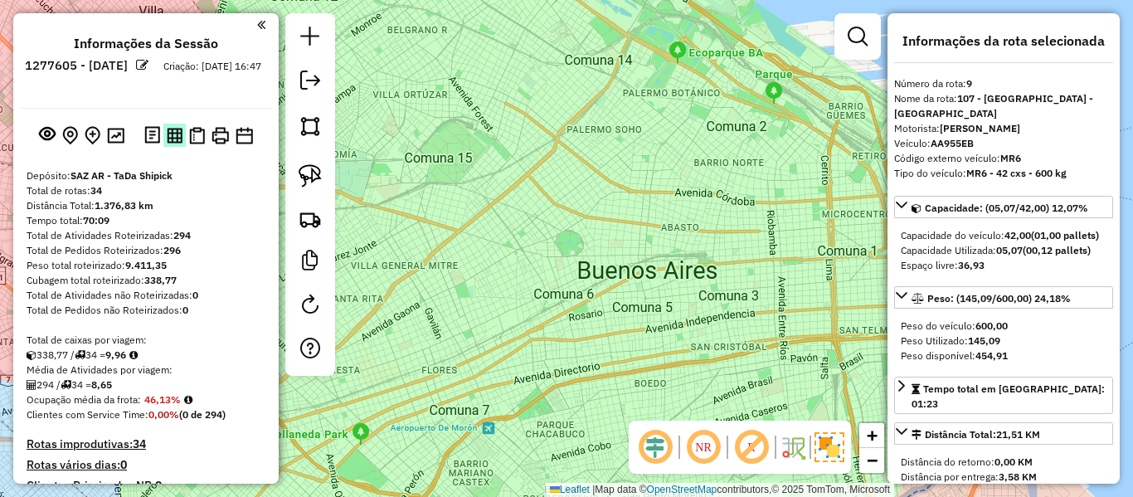
click at [177, 142] on img at bounding box center [175, 136] width 16 height 16
click at [334, 87] on div at bounding box center [310, 194] width 50 height 362
click at [317, 83] on em at bounding box center [310, 80] width 20 height 20
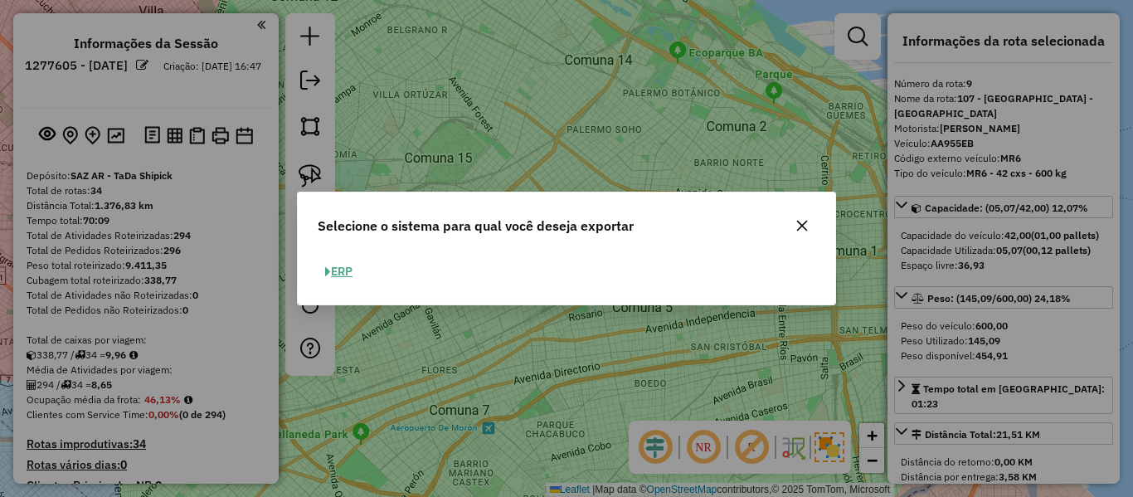
click at [805, 220] on icon "button" at bounding box center [801, 225] width 13 height 13
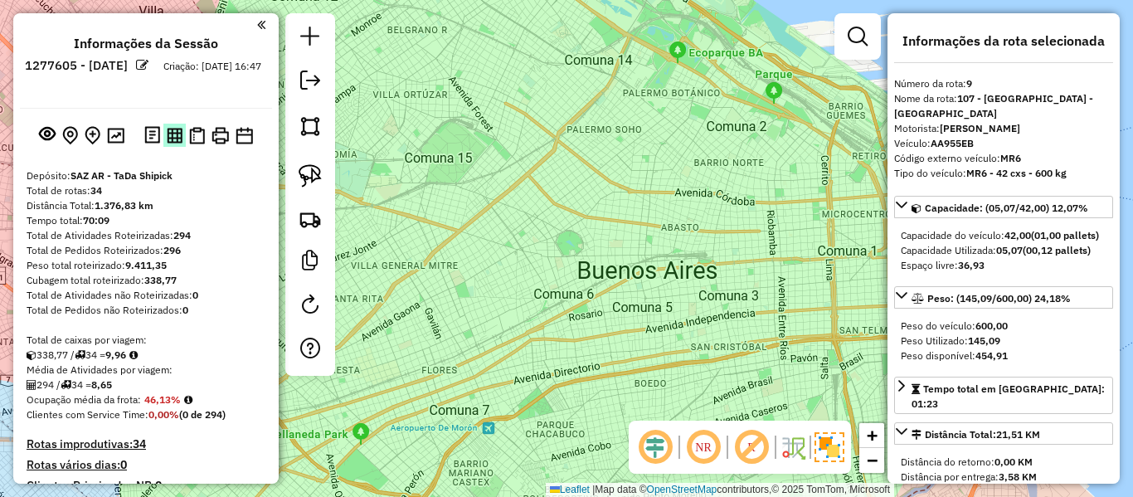
click at [178, 134] on img at bounding box center [175, 136] width 16 height 16
click at [196, 138] on img at bounding box center [197, 135] width 16 height 17
click at [226, 133] on img at bounding box center [219, 135] width 17 height 17
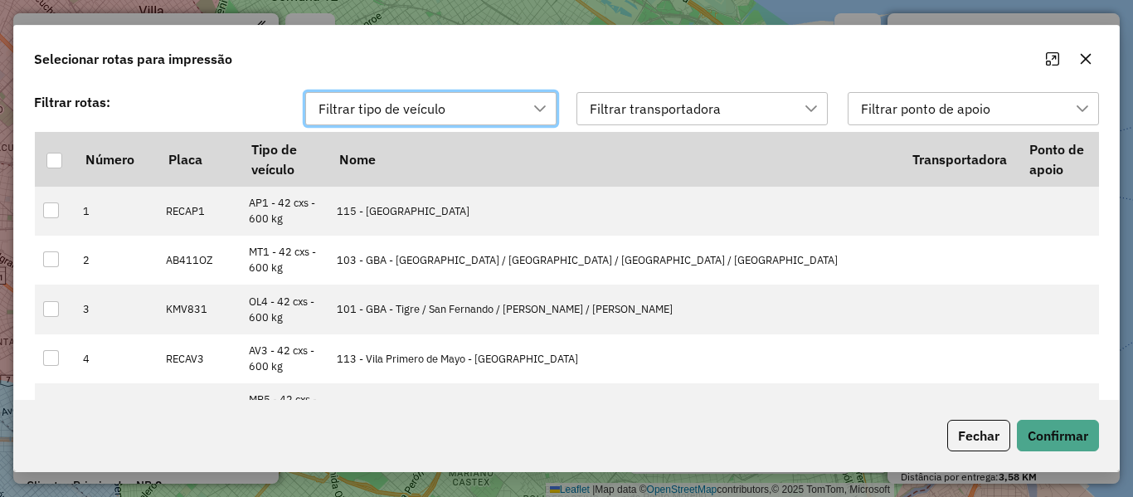
scroll to position [12, 75]
click at [56, 163] on div at bounding box center [54, 161] width 16 height 16
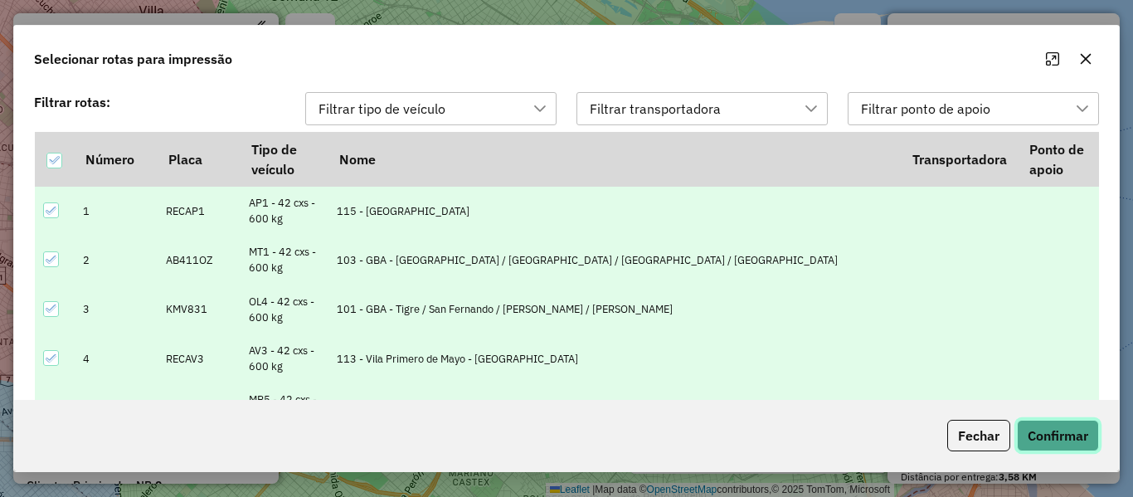
click at [1038, 428] on button "Confirmar" at bounding box center [1058, 436] width 82 height 32
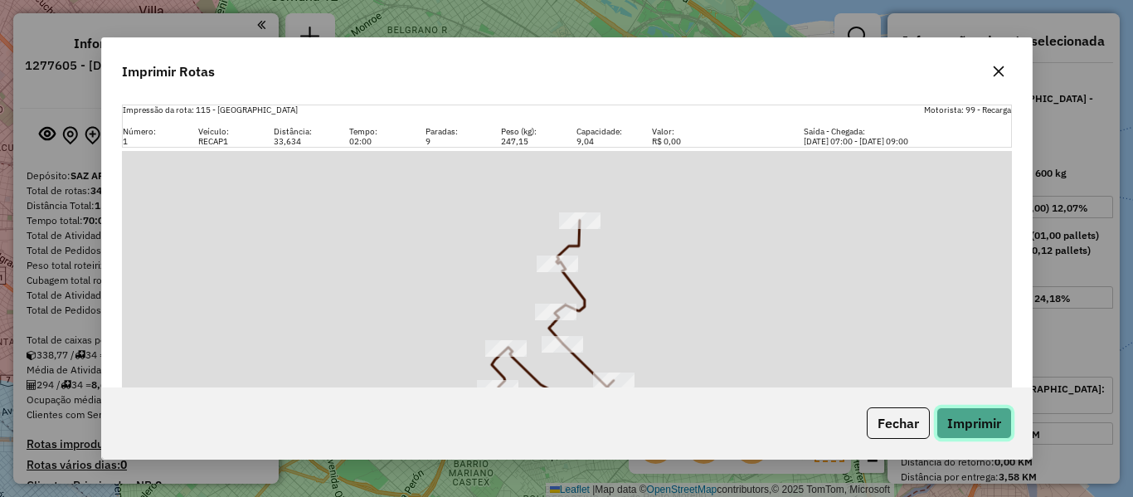
click at [993, 423] on button "Imprimir" at bounding box center [973, 423] width 75 height 32
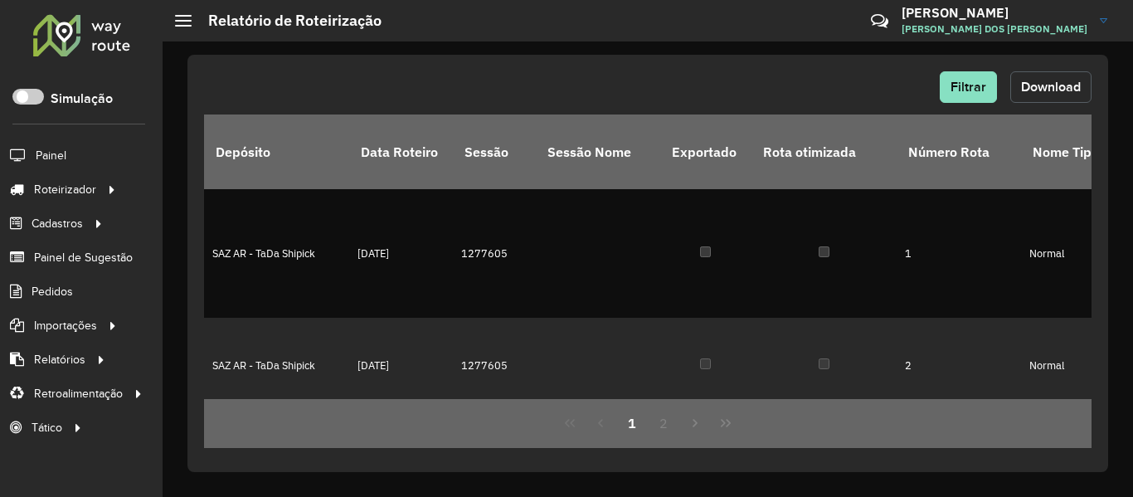
click at [1054, 85] on span "Download" at bounding box center [1051, 87] width 60 height 14
click at [1027, 85] on span "Download" at bounding box center [1051, 87] width 60 height 14
click at [1061, 96] on button "Download" at bounding box center [1050, 87] width 81 height 32
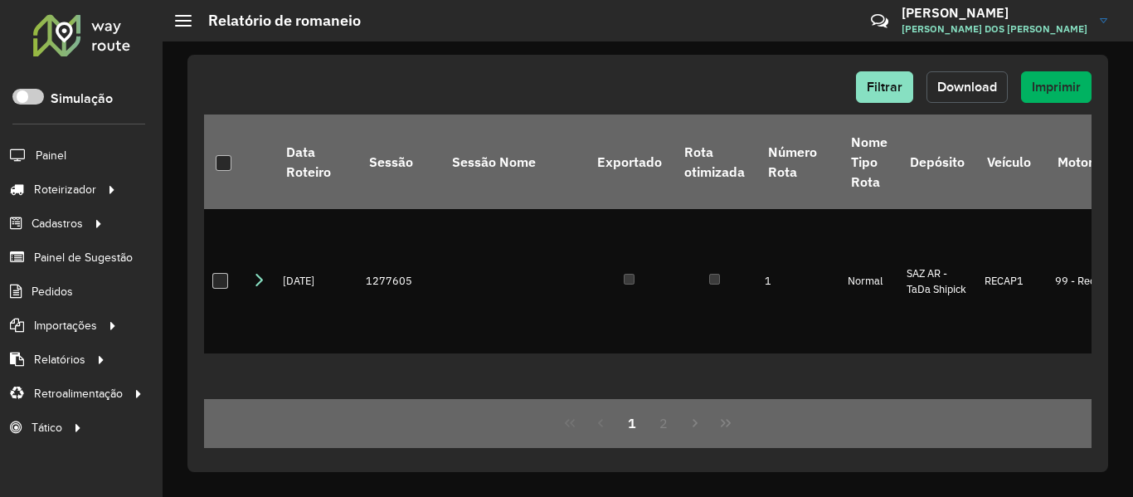
click at [959, 96] on button "Download" at bounding box center [966, 87] width 81 height 32
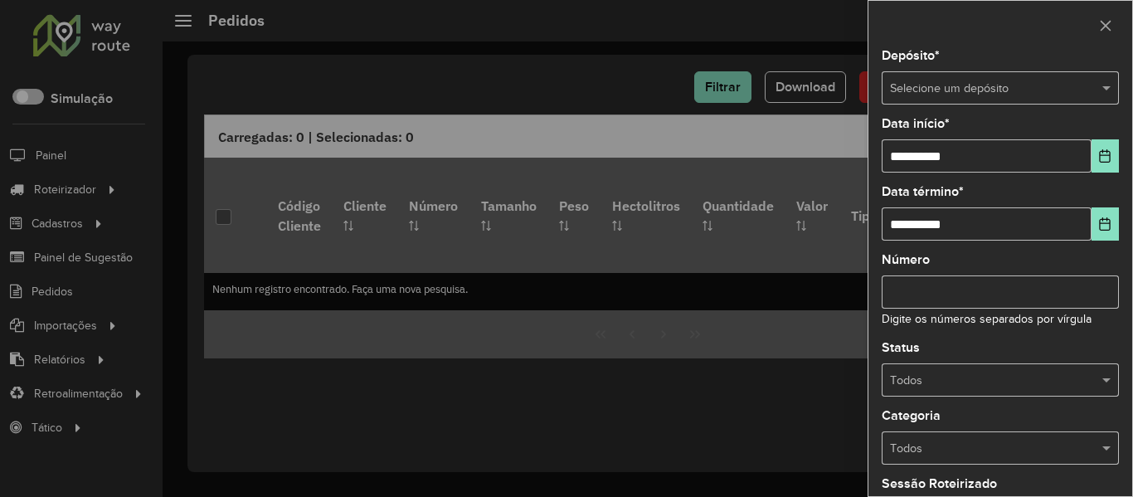
click at [944, 78] on div "Selecione um depósito" at bounding box center [999, 87] width 237 height 33
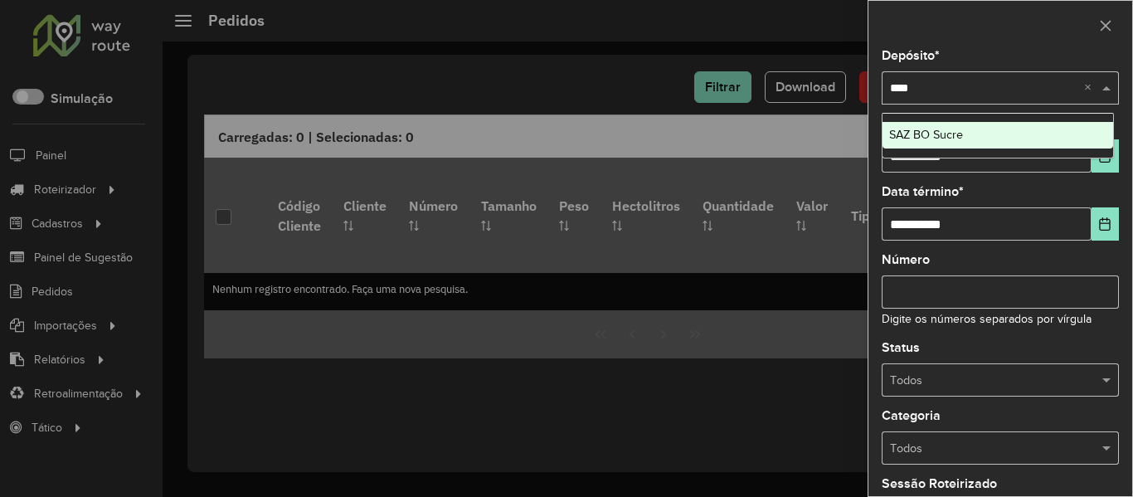
type input "*****"
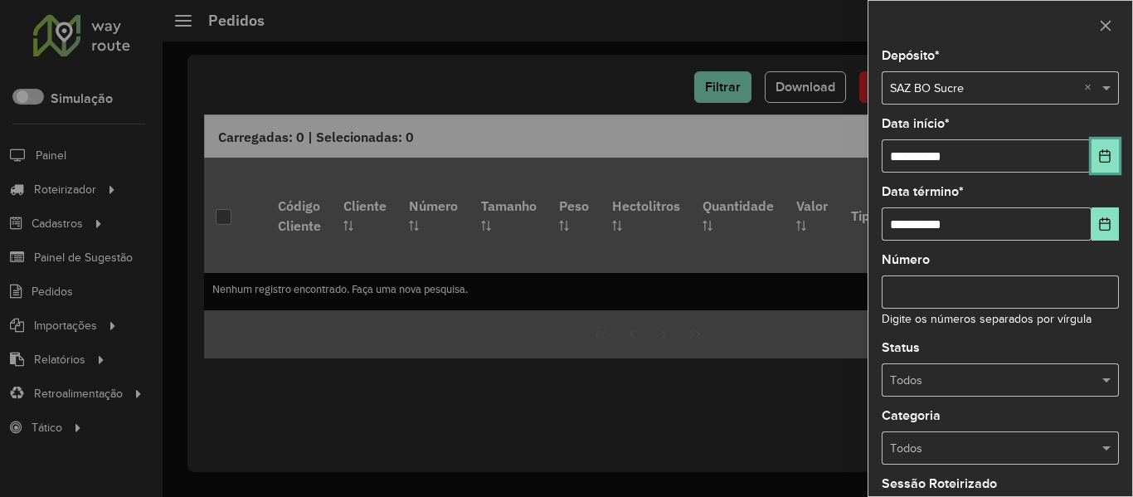
click at [1101, 154] on icon "Choose Date" at bounding box center [1104, 155] width 13 height 13
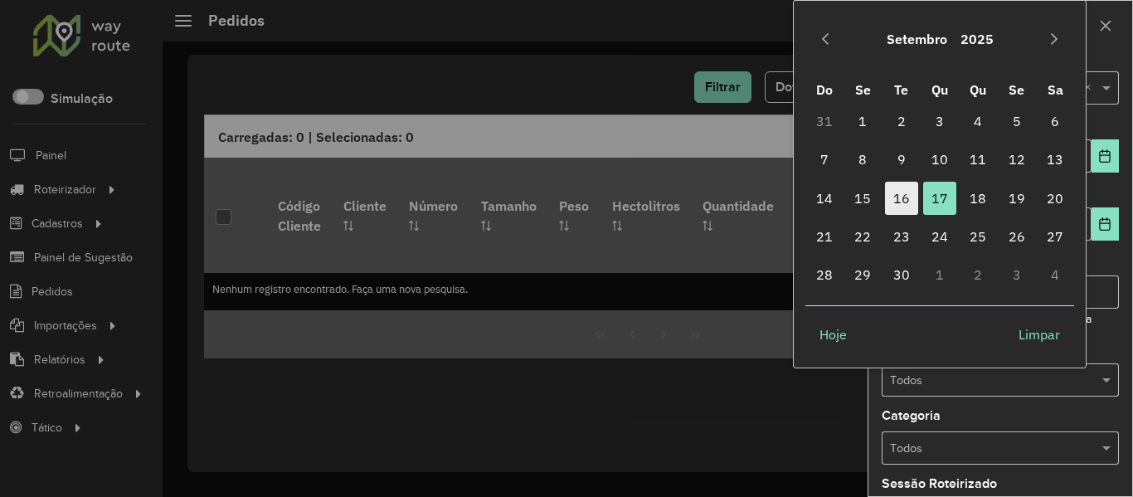
click at [901, 197] on span "16" at bounding box center [901, 198] width 33 height 33
type input "**********"
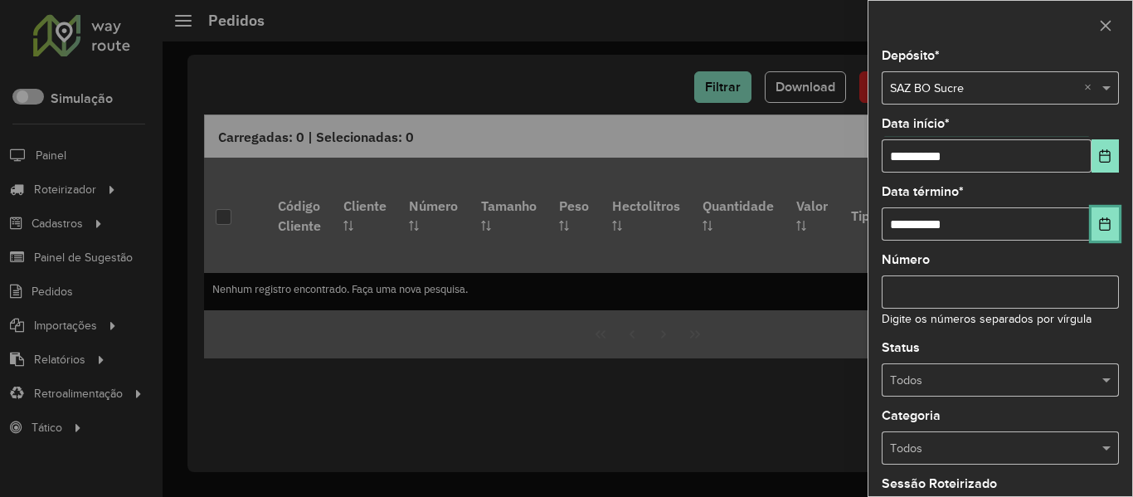
click at [1100, 232] on button "Choose Date" at bounding box center [1104, 223] width 27 height 33
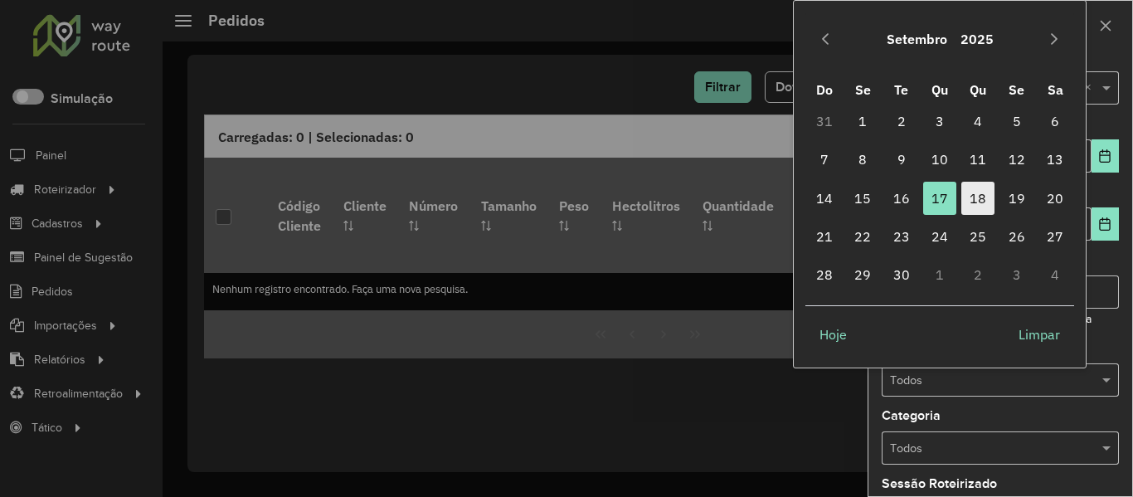
click at [984, 202] on span "18" at bounding box center [977, 198] width 33 height 33
type input "**********"
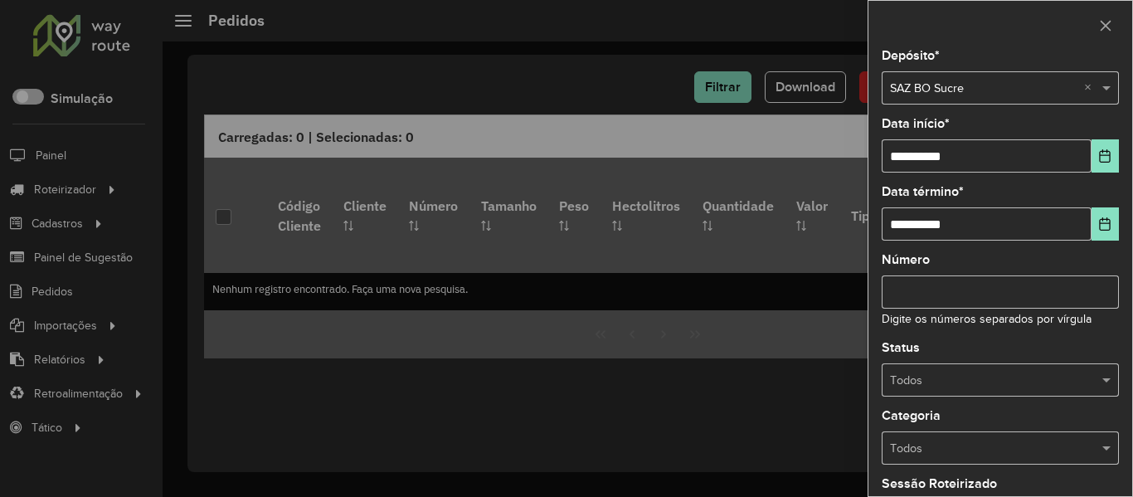
click at [994, 372] on input "text" at bounding box center [983, 380] width 187 height 18
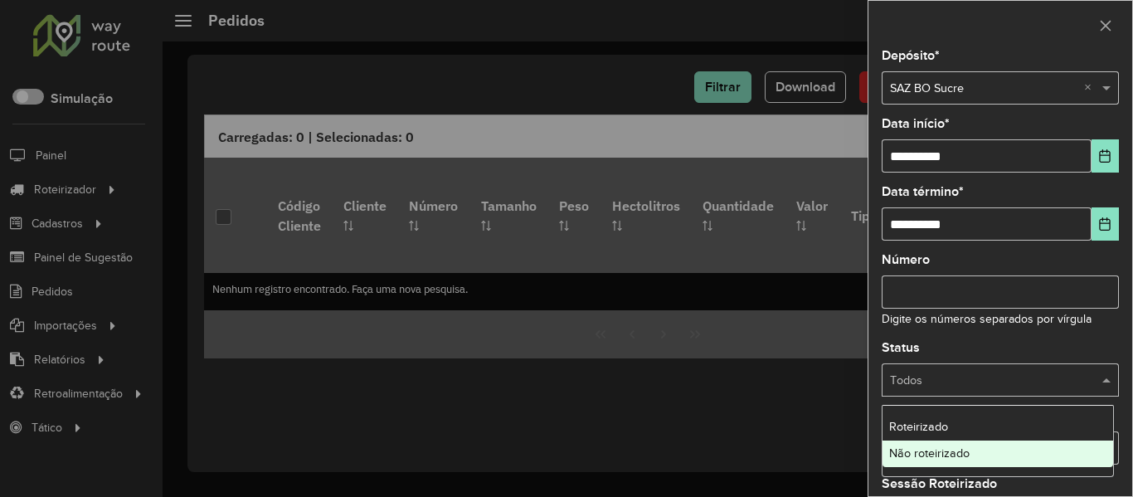
click at [969, 450] on span "Não roteirizado" at bounding box center [929, 452] width 80 height 13
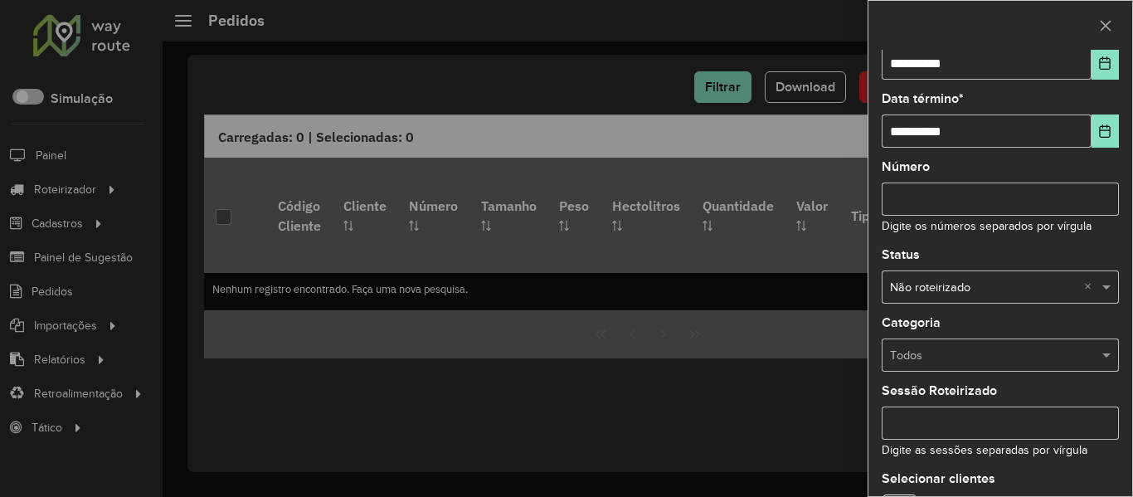
scroll to position [201, 0]
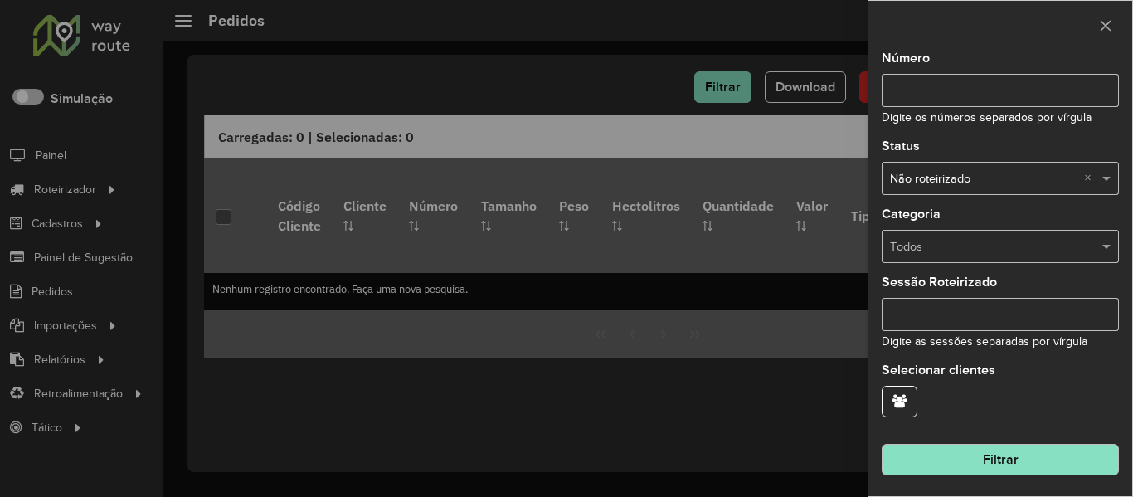
click at [989, 453] on button "Filtrar" at bounding box center [999, 460] width 237 height 32
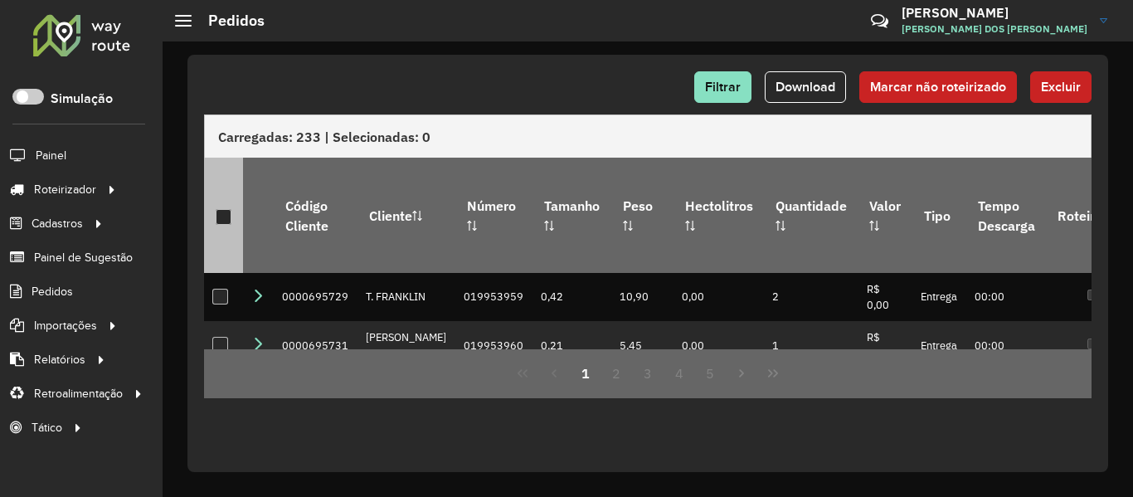
click at [228, 209] on div at bounding box center [224, 217] width 16 height 16
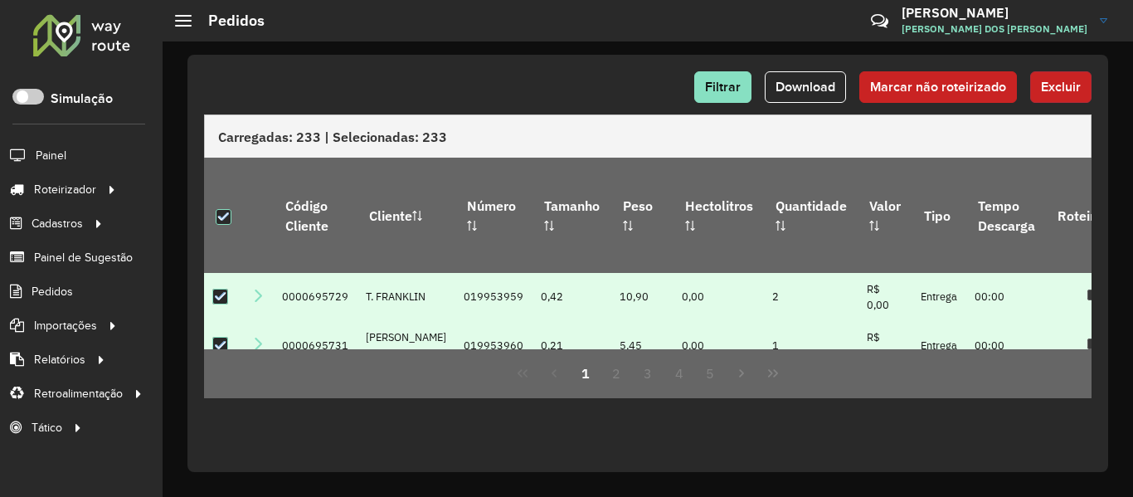
click at [1056, 91] on span "Excluir" at bounding box center [1061, 87] width 40 height 14
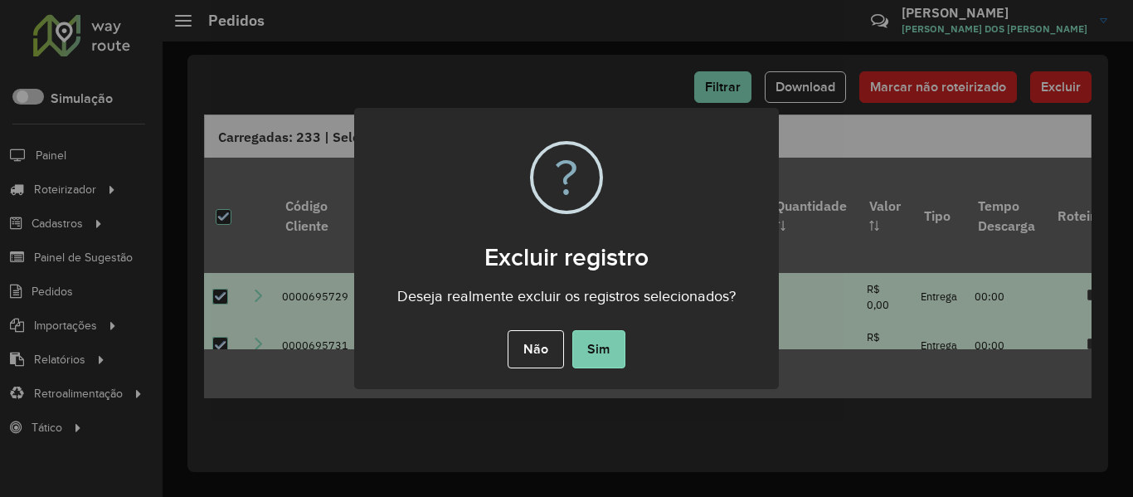
click at [609, 349] on button "Sim" at bounding box center [598, 349] width 53 height 38
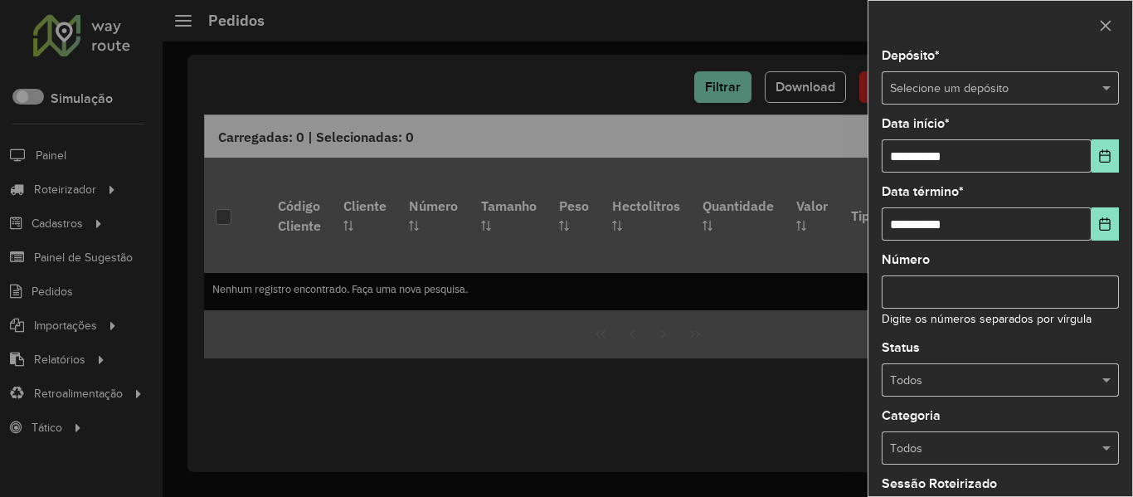
click at [958, 102] on div "Selecione um depósito" at bounding box center [999, 87] width 237 height 33
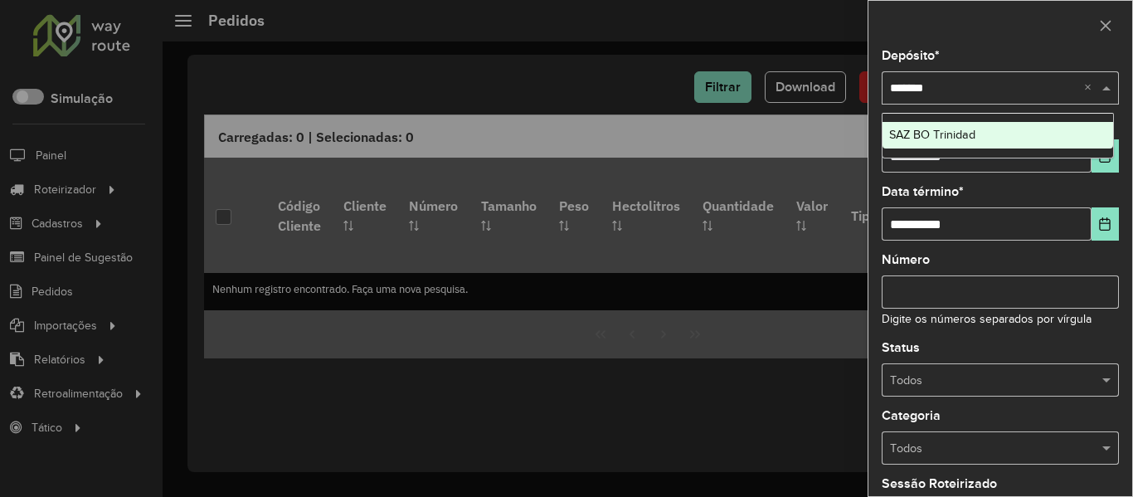
type input "********"
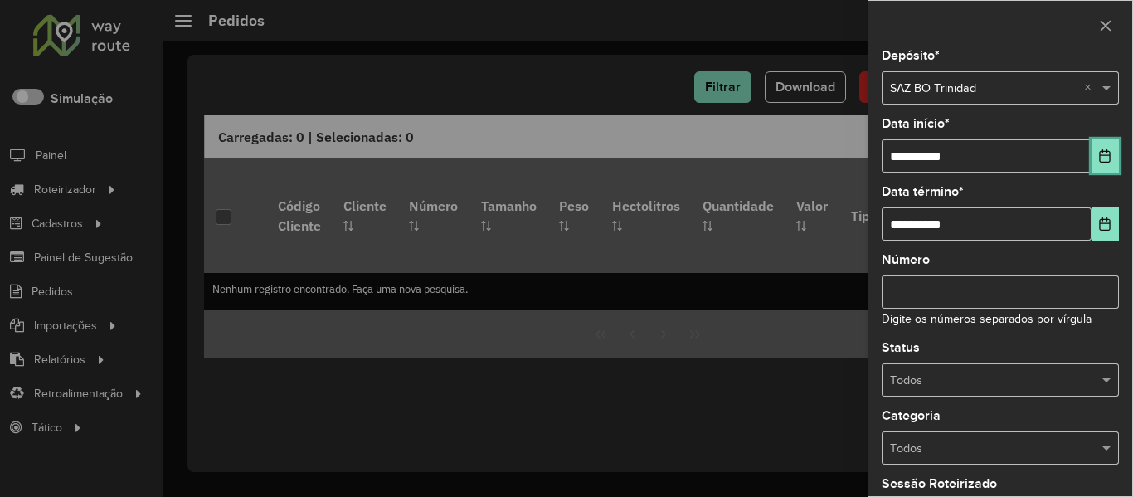
click at [1091, 148] on button "Choose Date" at bounding box center [1104, 155] width 27 height 33
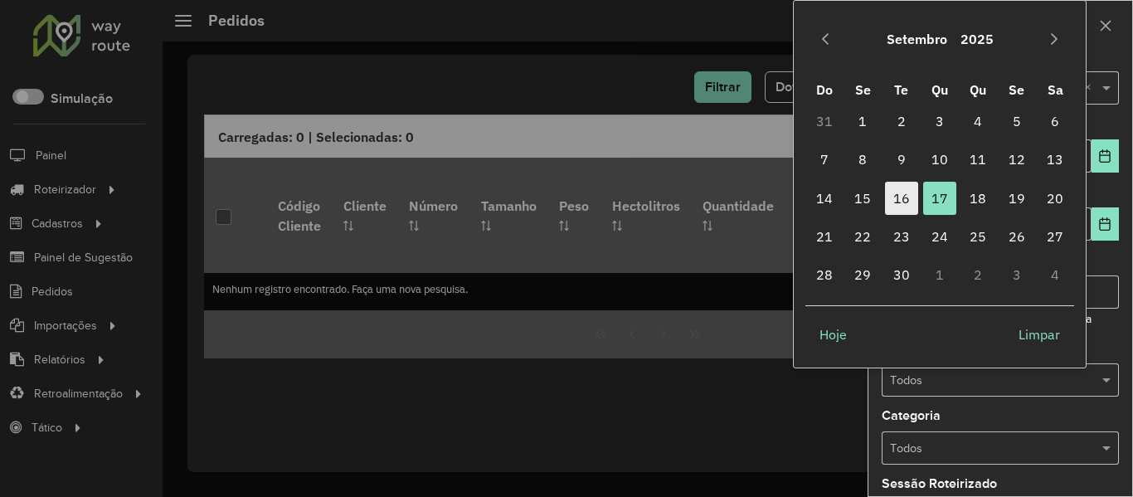
click at [887, 195] on span "16" at bounding box center [901, 198] width 33 height 33
type input "**********"
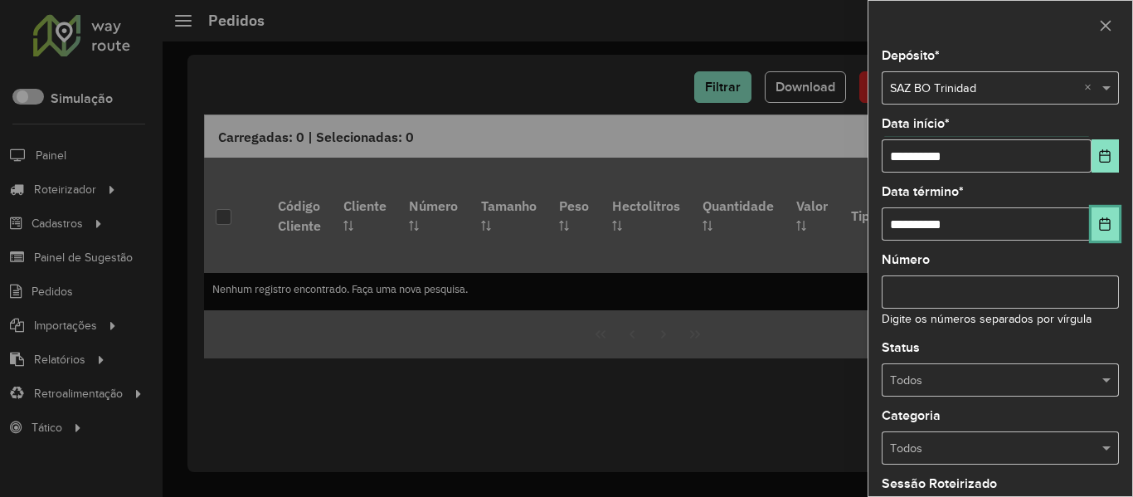
click at [1095, 236] on button "Choose Date" at bounding box center [1104, 223] width 27 height 33
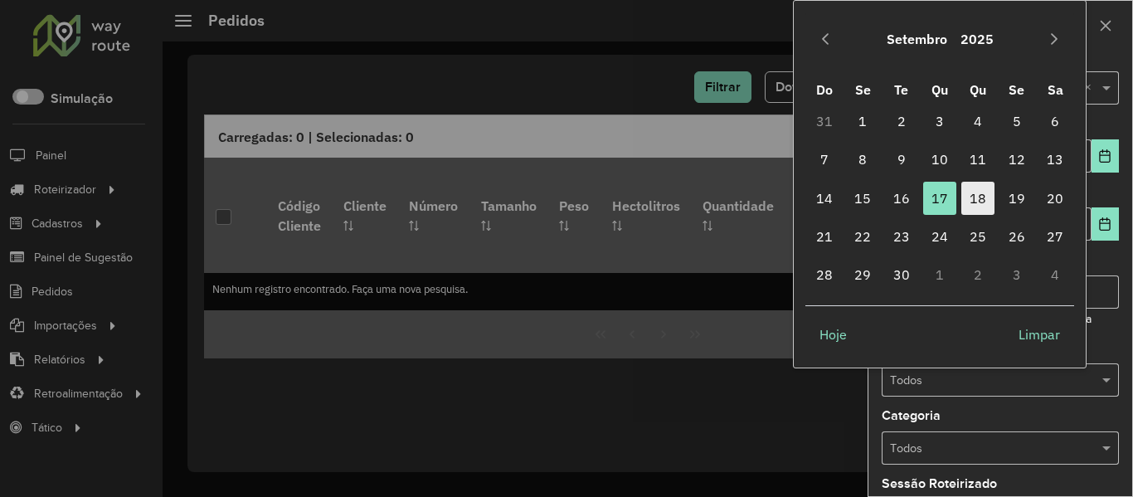
click at [982, 196] on span "18" at bounding box center [977, 198] width 33 height 33
type input "**********"
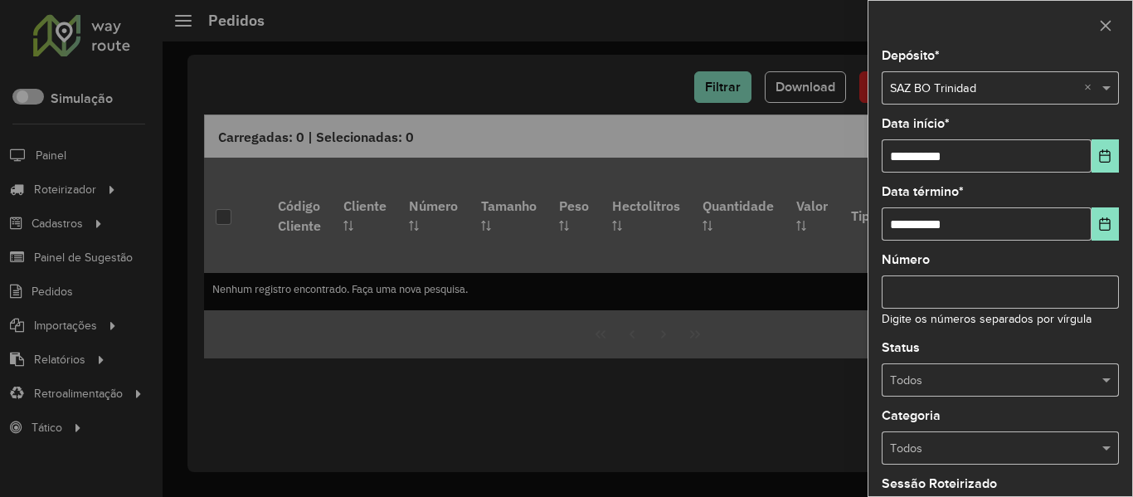
click at [1032, 374] on input "text" at bounding box center [983, 380] width 187 height 18
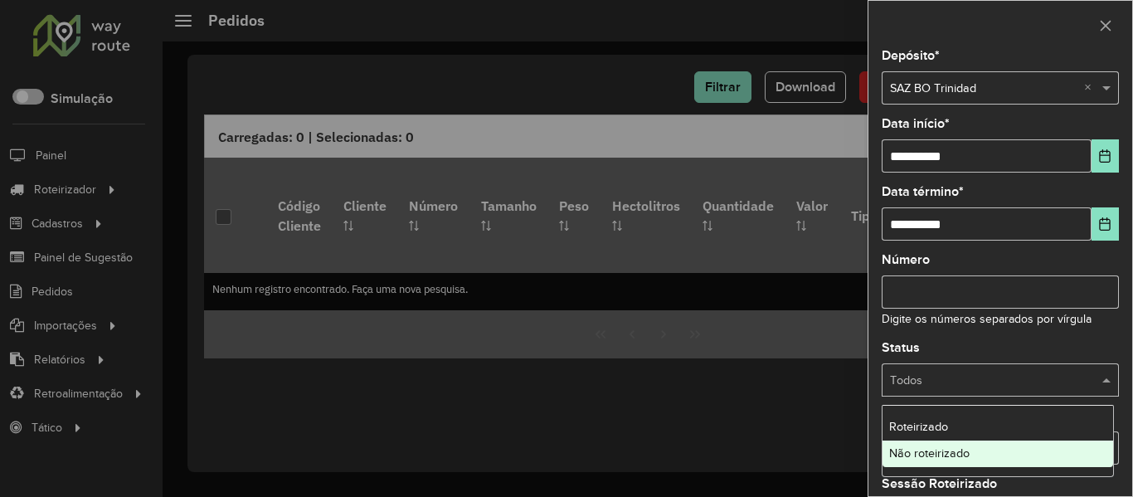
click at [1000, 453] on div "Não roteirizado" at bounding box center [997, 453] width 231 height 27
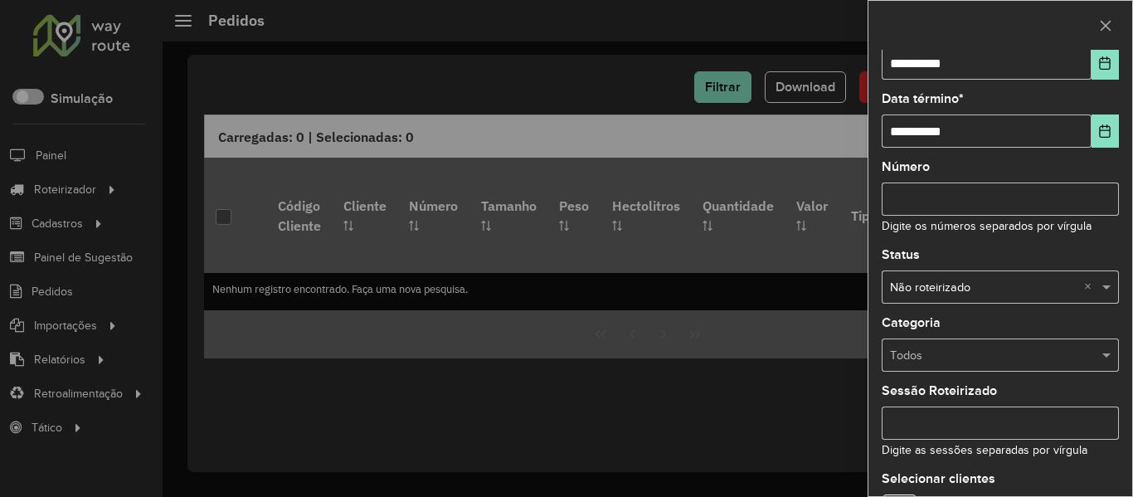
scroll to position [201, 0]
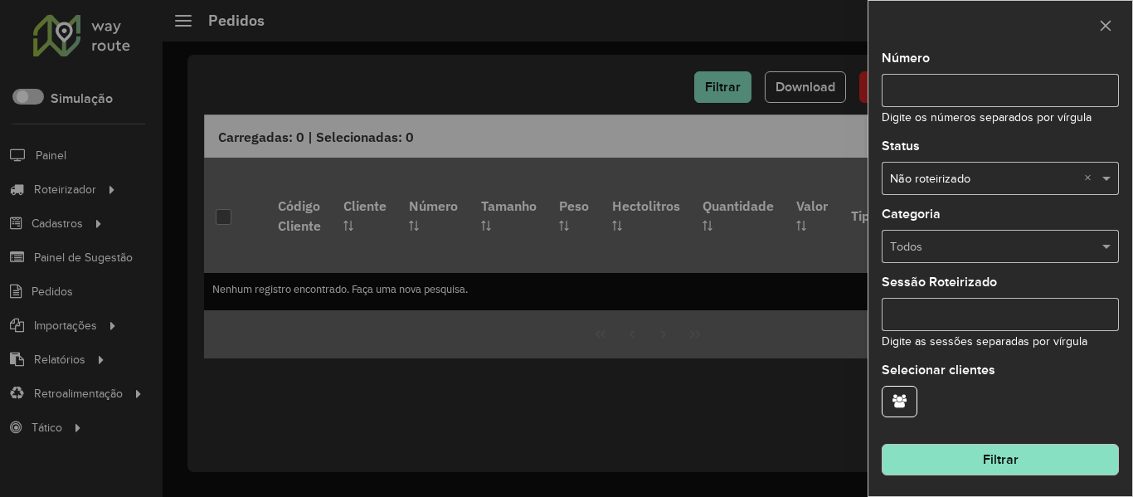
click at [1027, 455] on button "Filtrar" at bounding box center [999, 460] width 237 height 32
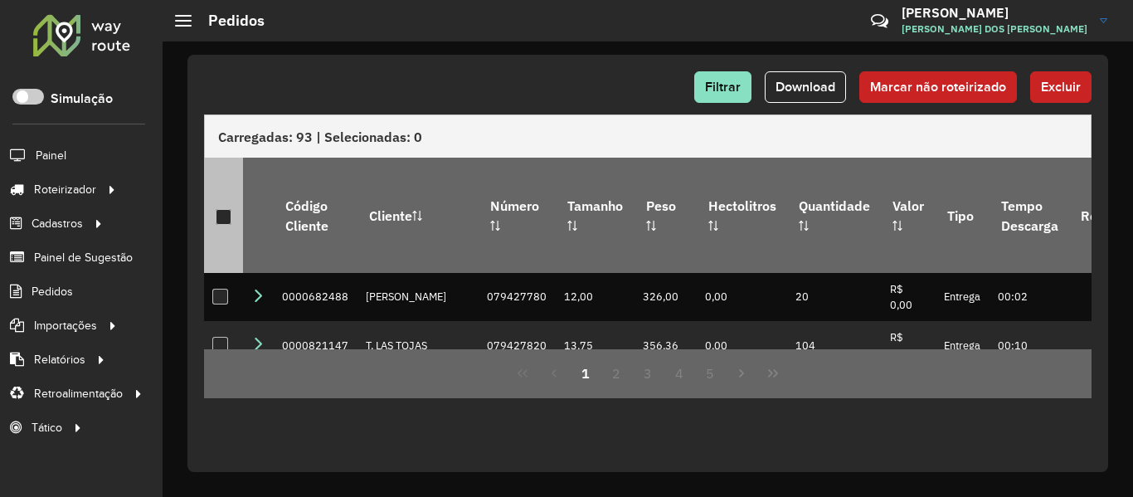
click at [218, 213] on div at bounding box center [224, 217] width 16 height 16
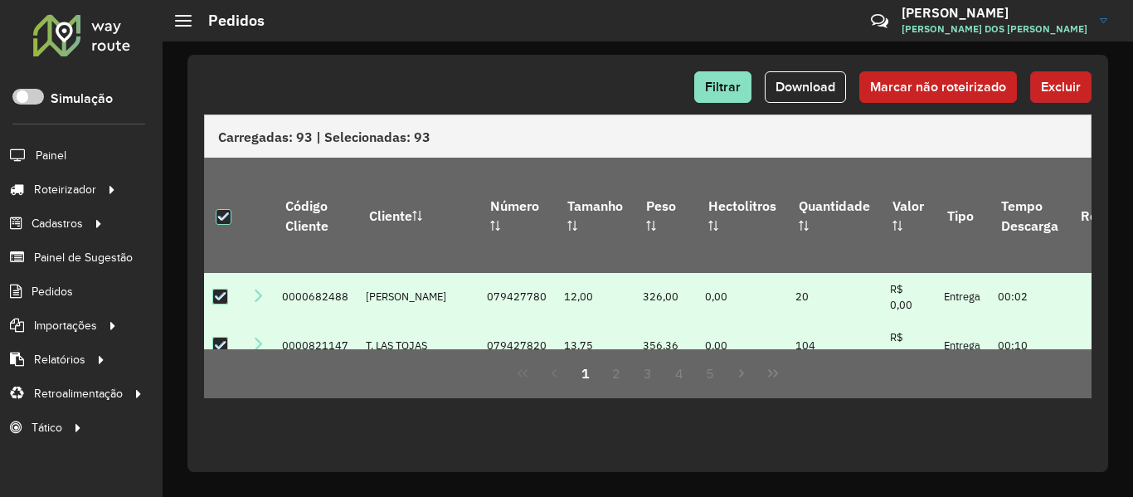
click at [1073, 100] on button "Excluir" at bounding box center [1060, 87] width 61 height 32
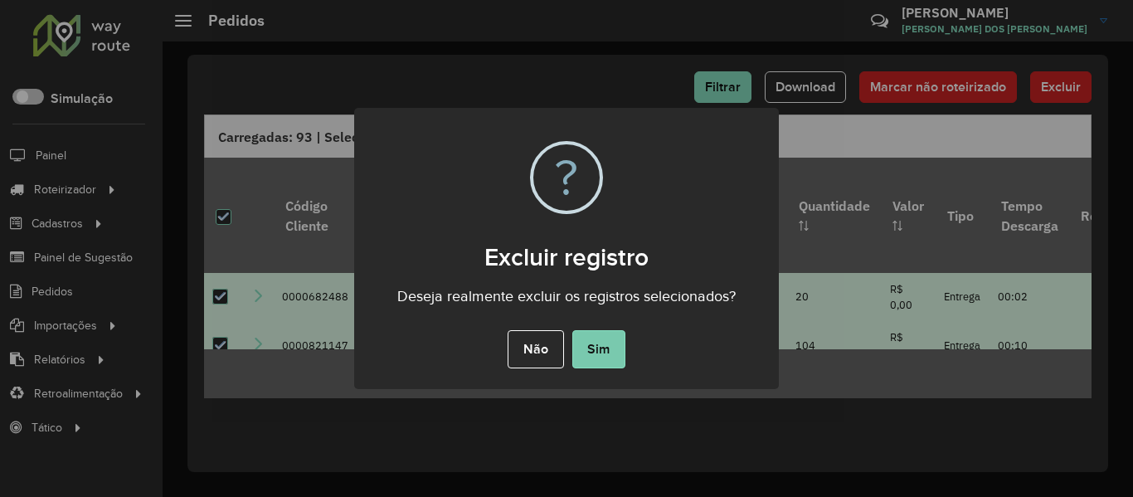
click at [616, 353] on button "Sim" at bounding box center [598, 349] width 53 height 38
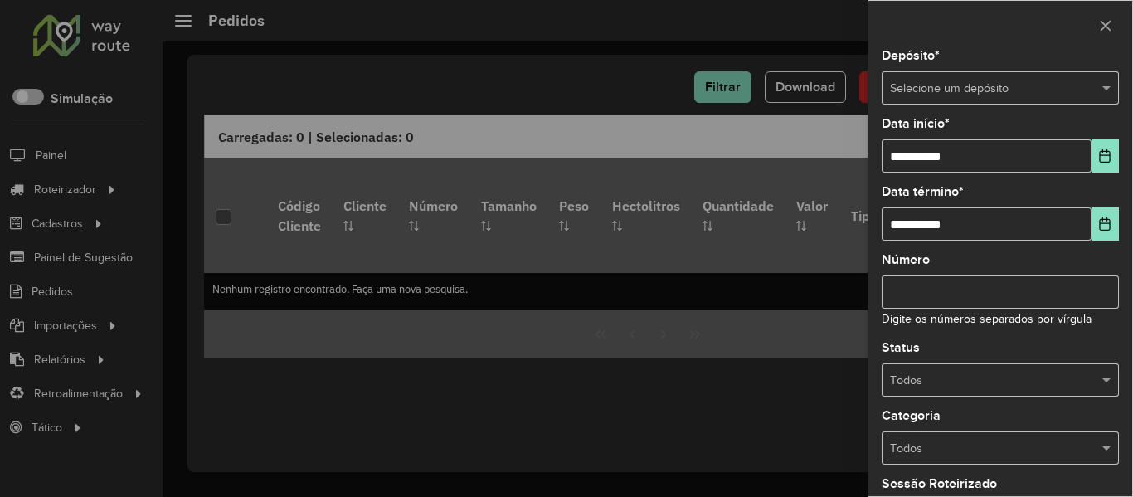
click at [999, 88] on input "text" at bounding box center [983, 89] width 187 height 18
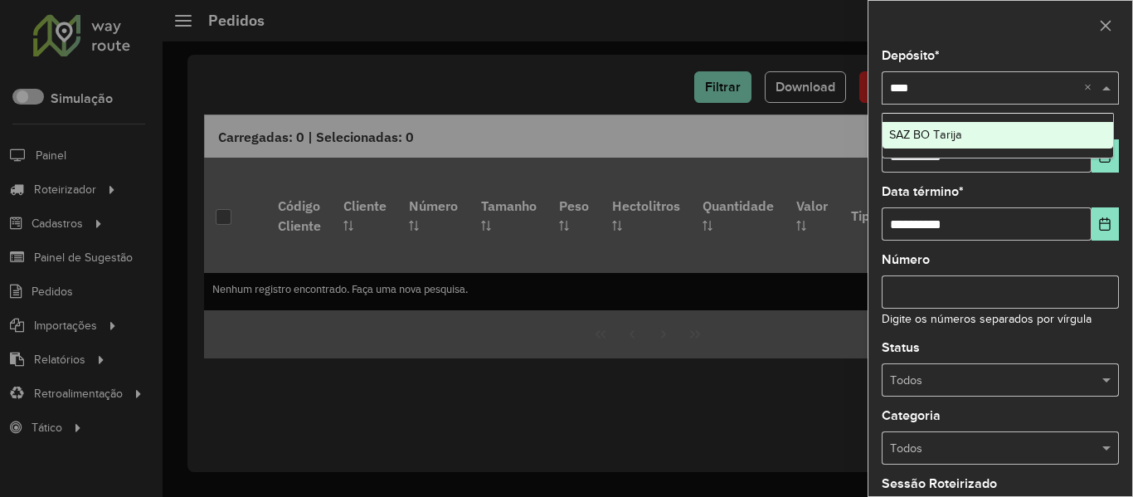
type input "*****"
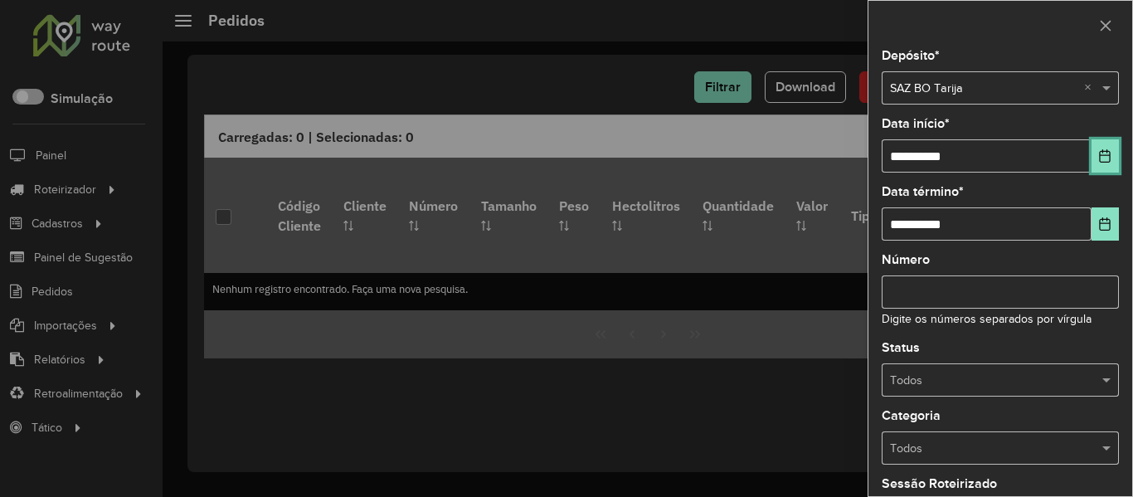
click at [1104, 151] on icon "Choose Date" at bounding box center [1104, 155] width 13 height 13
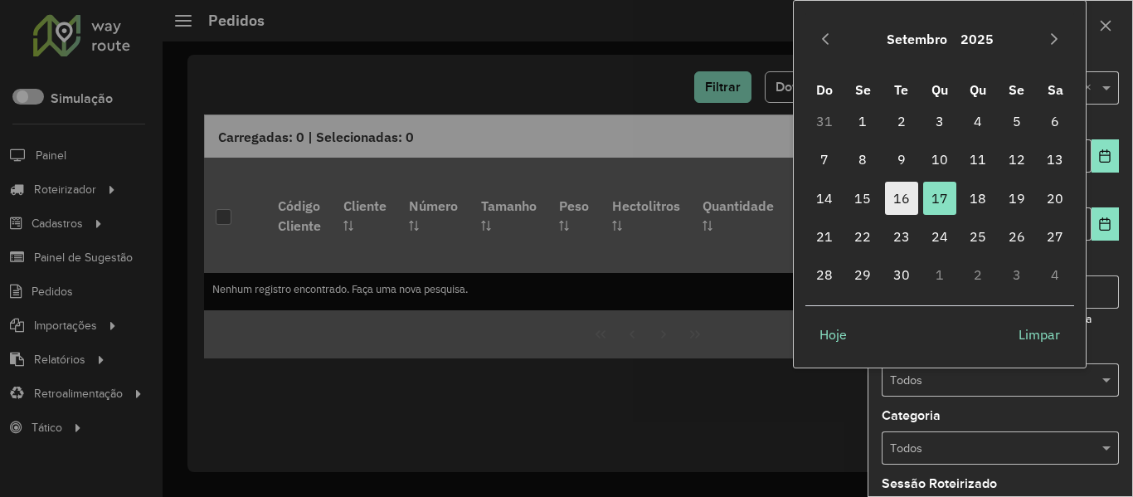
click at [905, 207] on span "16" at bounding box center [901, 198] width 33 height 33
type input "**********"
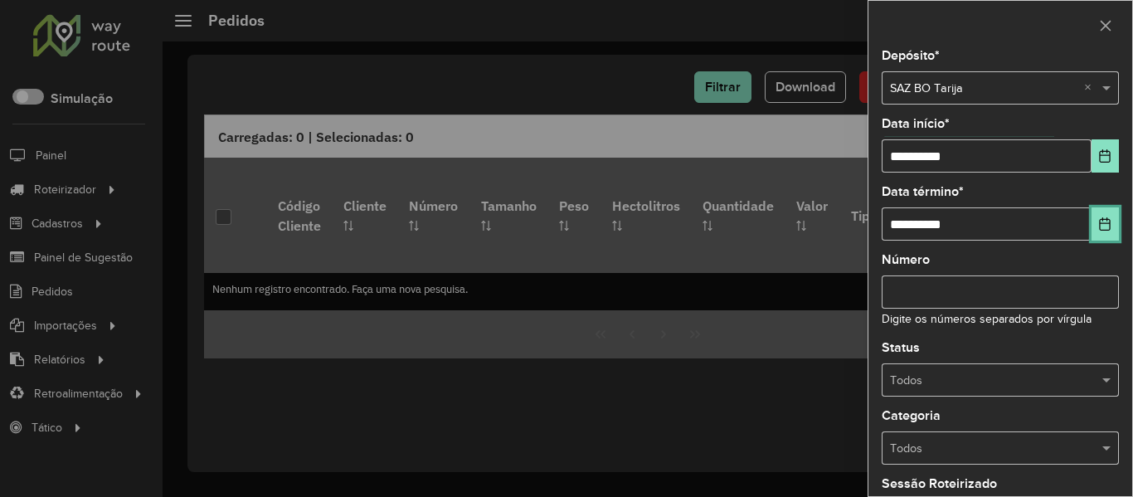
click at [1098, 214] on button "Choose Date" at bounding box center [1104, 223] width 27 height 33
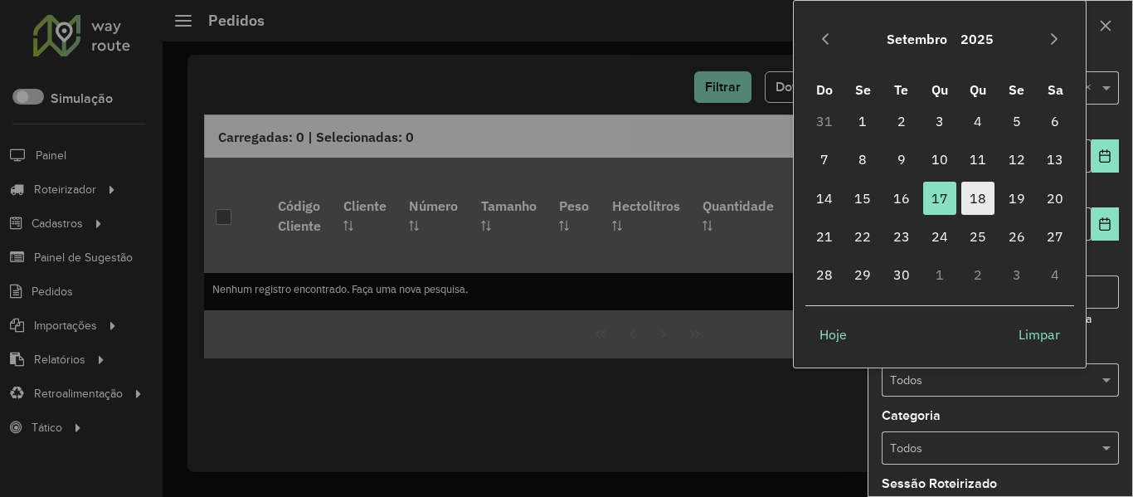
click at [993, 205] on span "18" at bounding box center [977, 198] width 33 height 33
type input "**********"
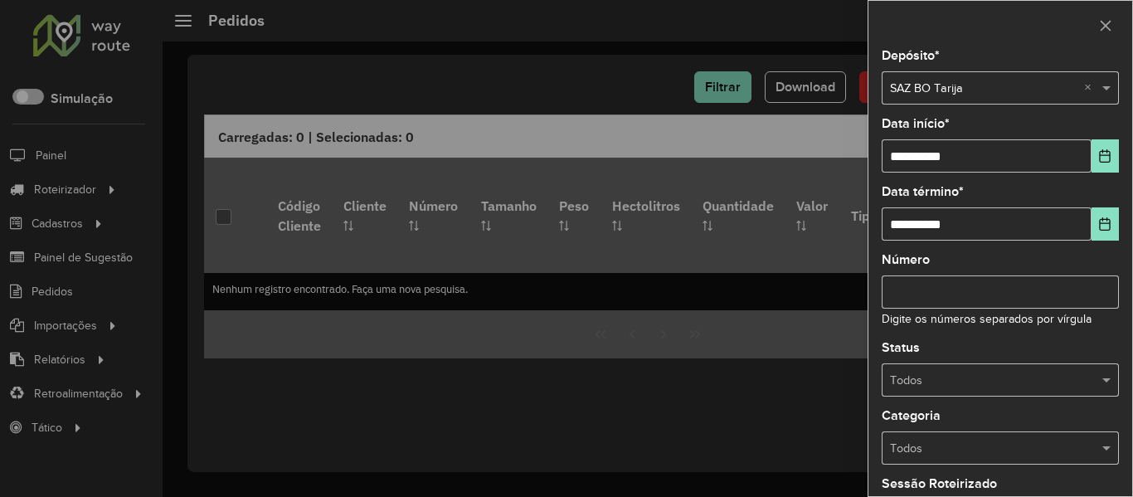
click at [1075, 373] on div at bounding box center [999, 380] width 237 height 19
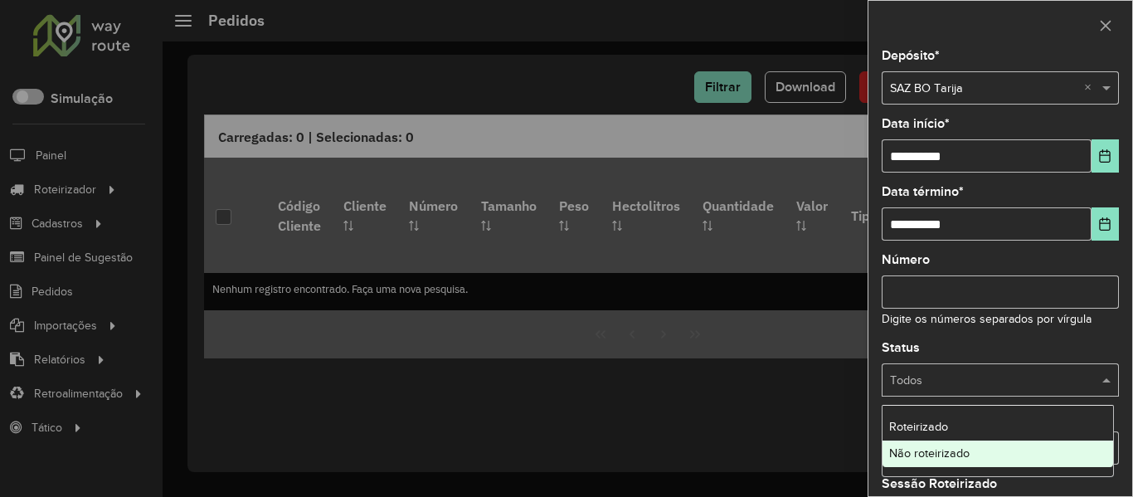
click at [935, 442] on div "Não roteirizado" at bounding box center [997, 453] width 231 height 27
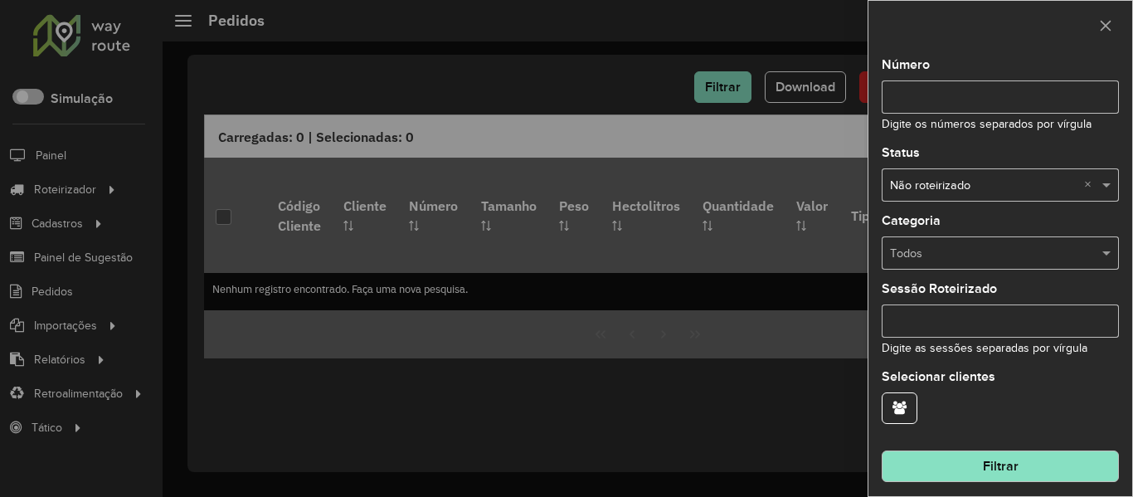
scroll to position [201, 0]
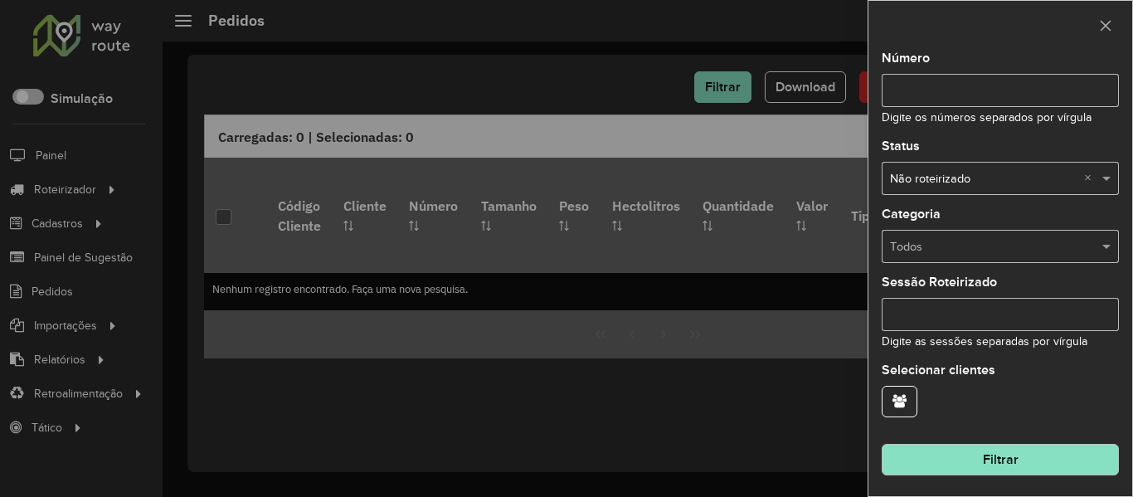
click at [1022, 468] on button "Filtrar" at bounding box center [999, 460] width 237 height 32
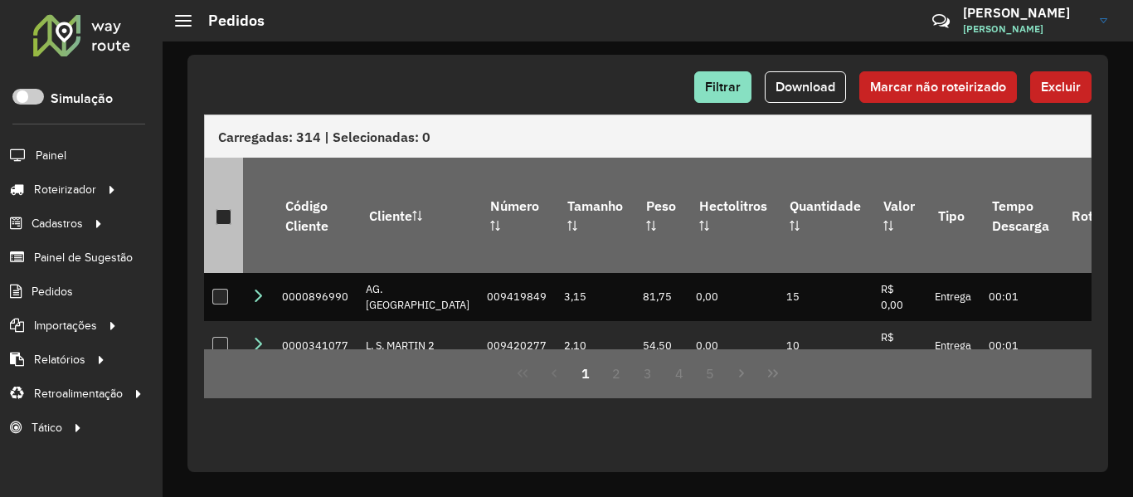
click at [233, 210] on th at bounding box center [223, 215] width 39 height 114
click at [226, 209] on div at bounding box center [224, 217] width 16 height 16
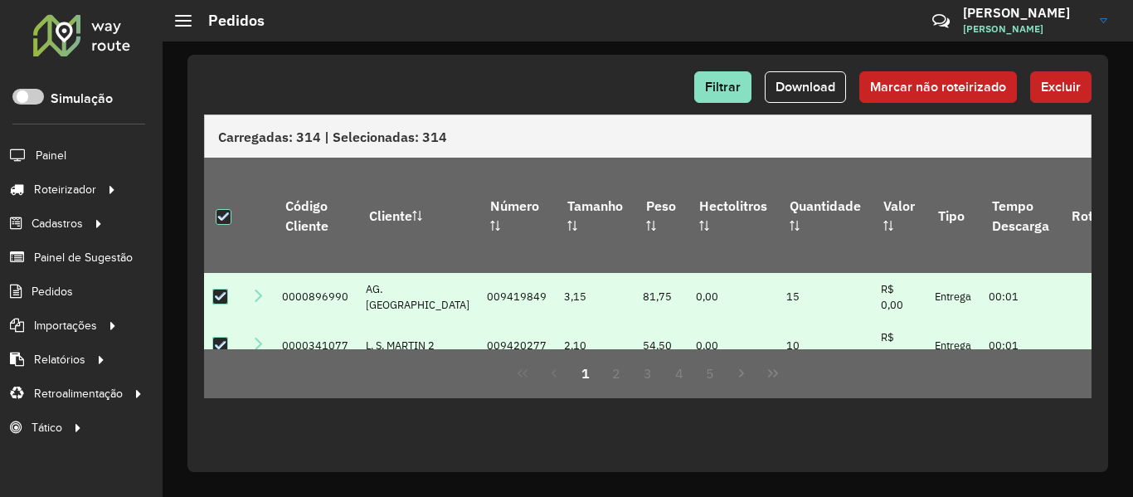
click at [1060, 95] on button "Excluir" at bounding box center [1060, 87] width 61 height 32
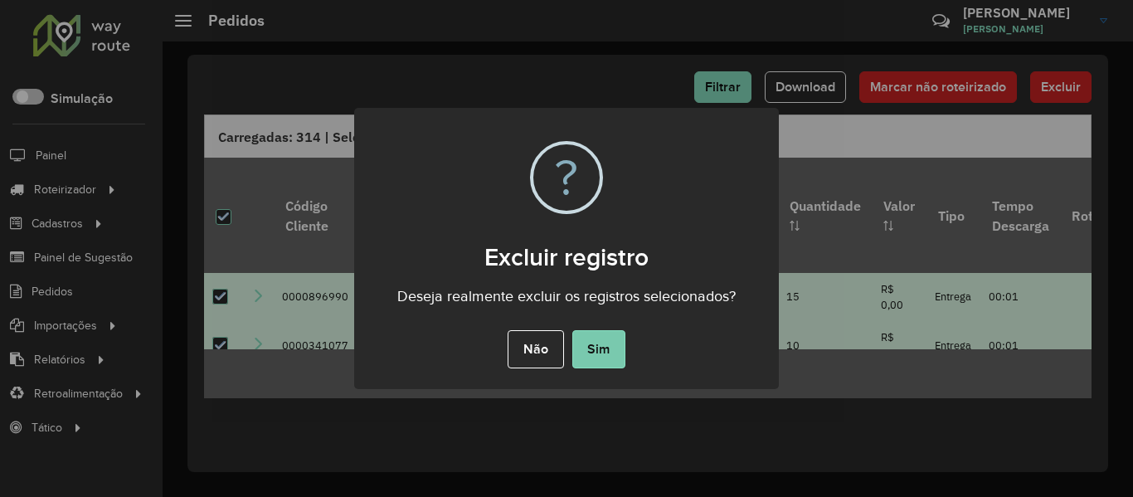
click at [604, 360] on button "Sim" at bounding box center [598, 349] width 53 height 38
